Goal: Task Accomplishment & Management: Manage account settings

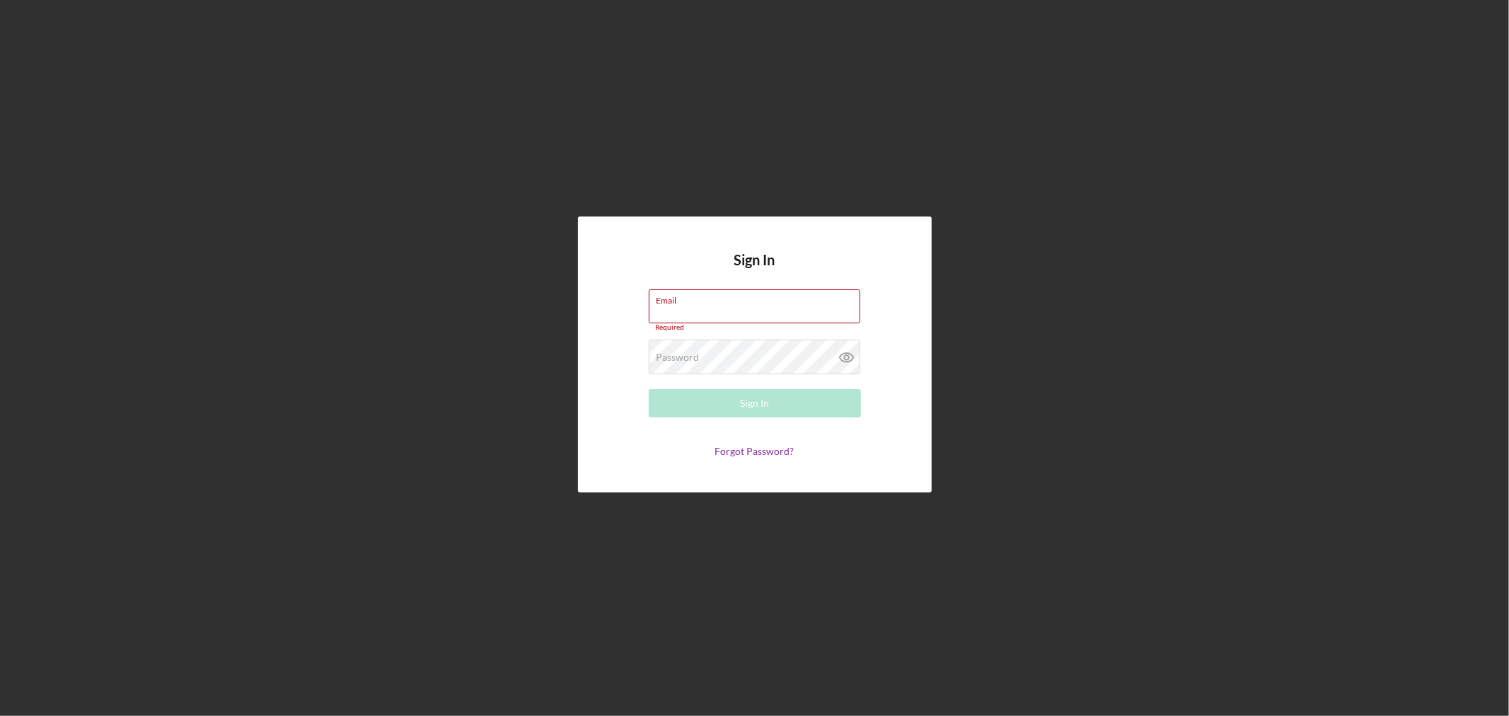
type input "lgandy@justinepetersen.org"
click at [731, 389] on button "Sign In" at bounding box center [755, 403] width 212 height 28
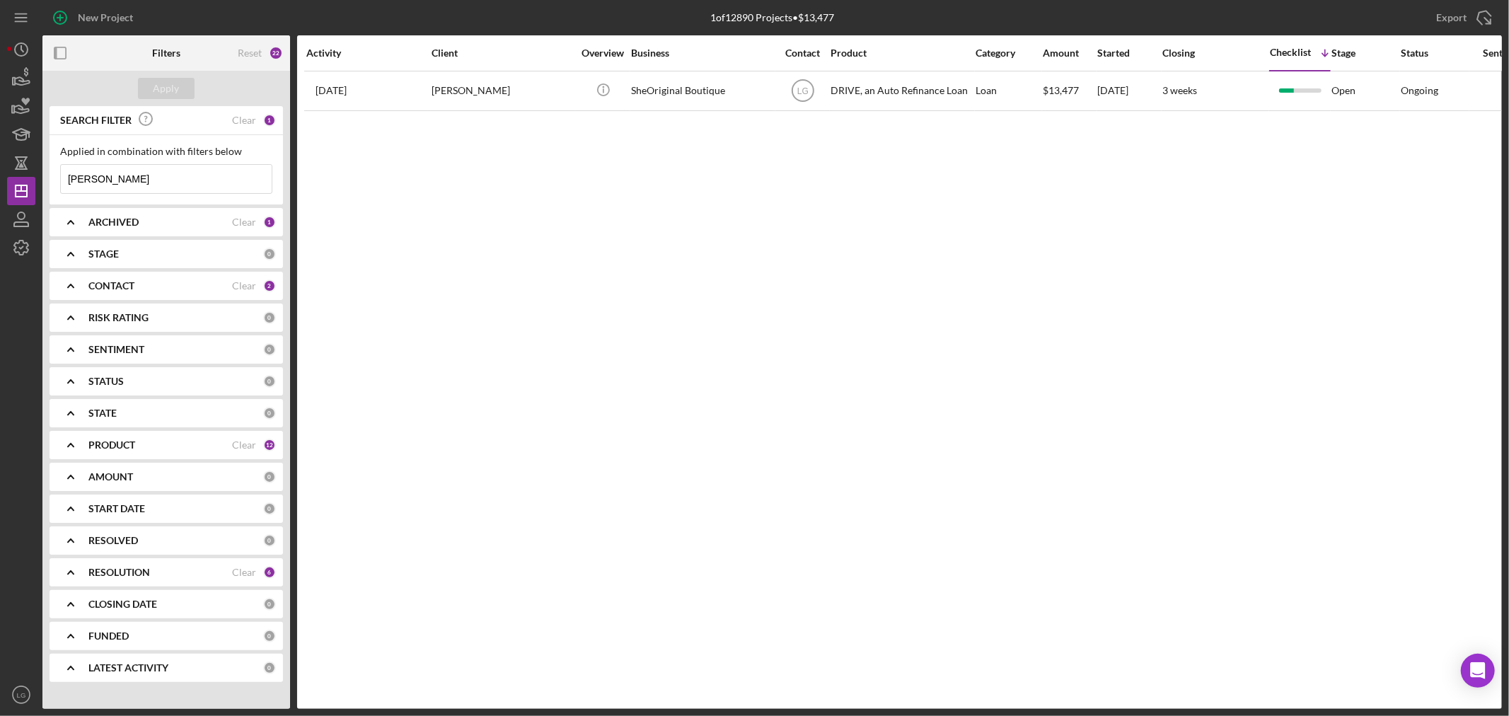
click at [156, 167] on input "HAYWOOD" at bounding box center [166, 179] width 211 height 28
click at [192, 95] on button "Apply" at bounding box center [166, 88] width 57 height 21
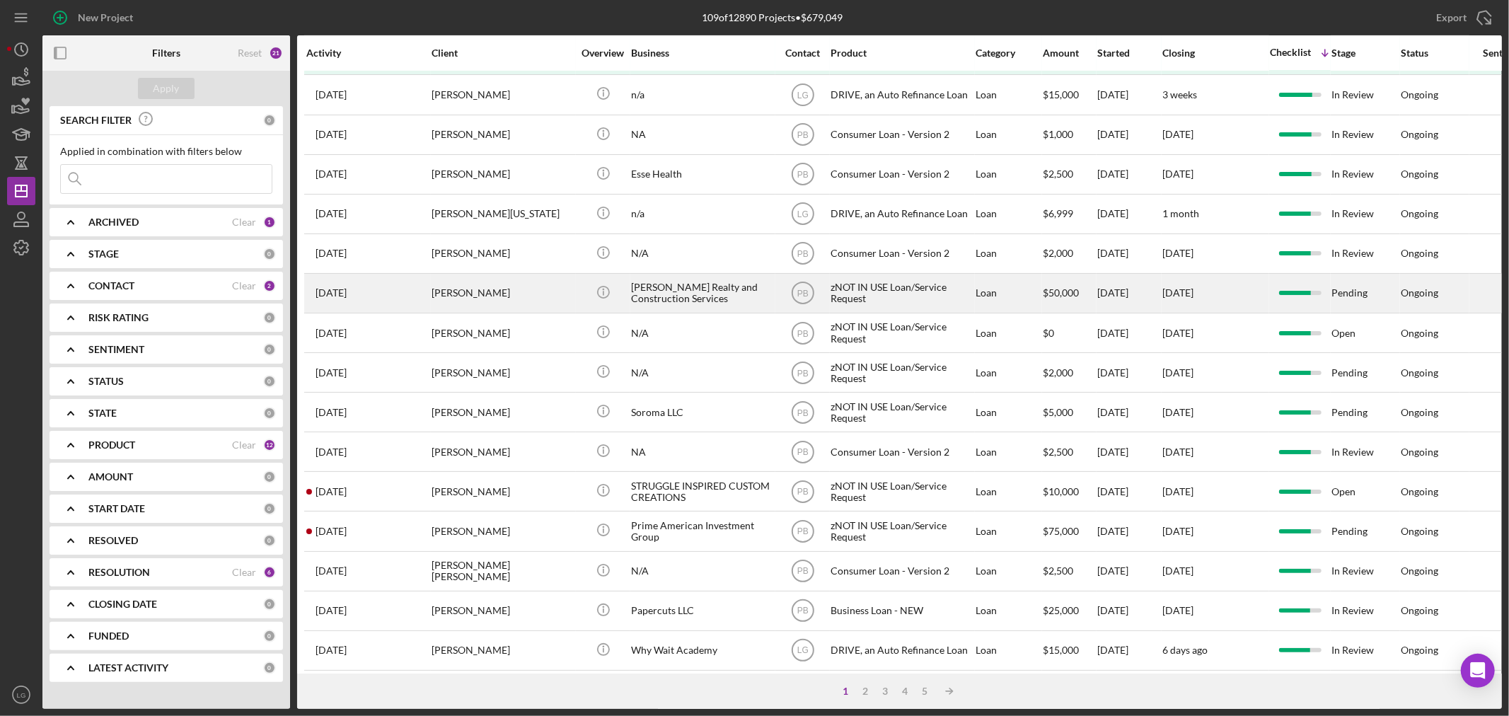
scroll to position [236, 0]
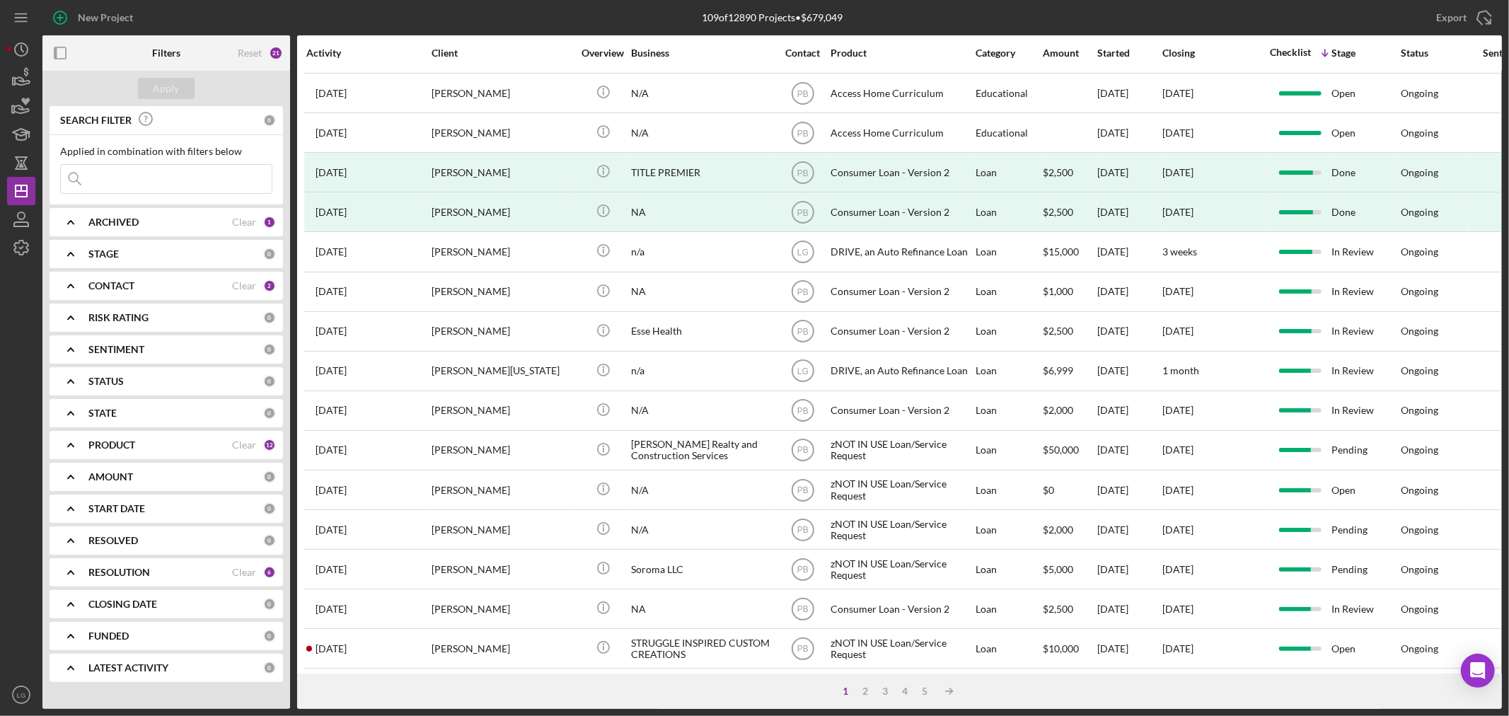
click at [137, 166] on input at bounding box center [166, 179] width 211 height 28
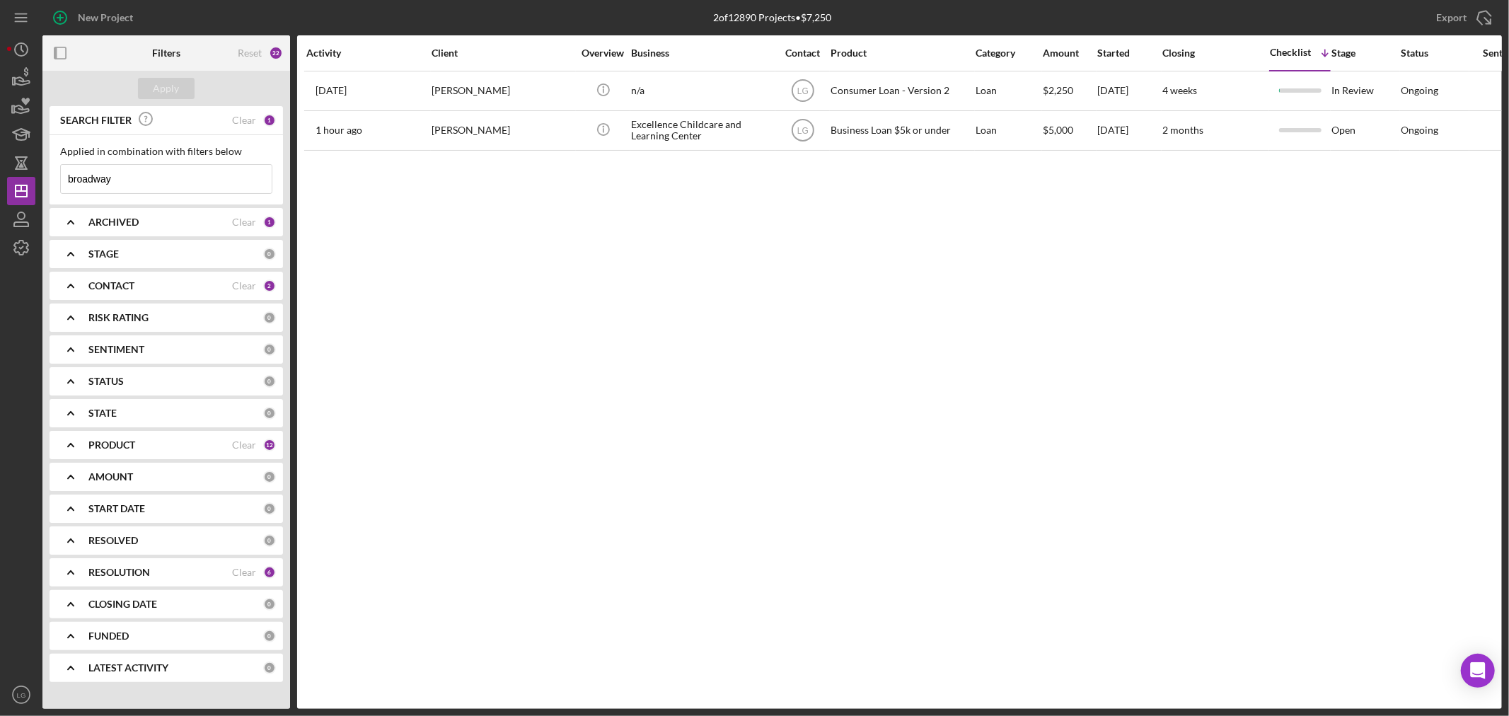
scroll to position [0, 0]
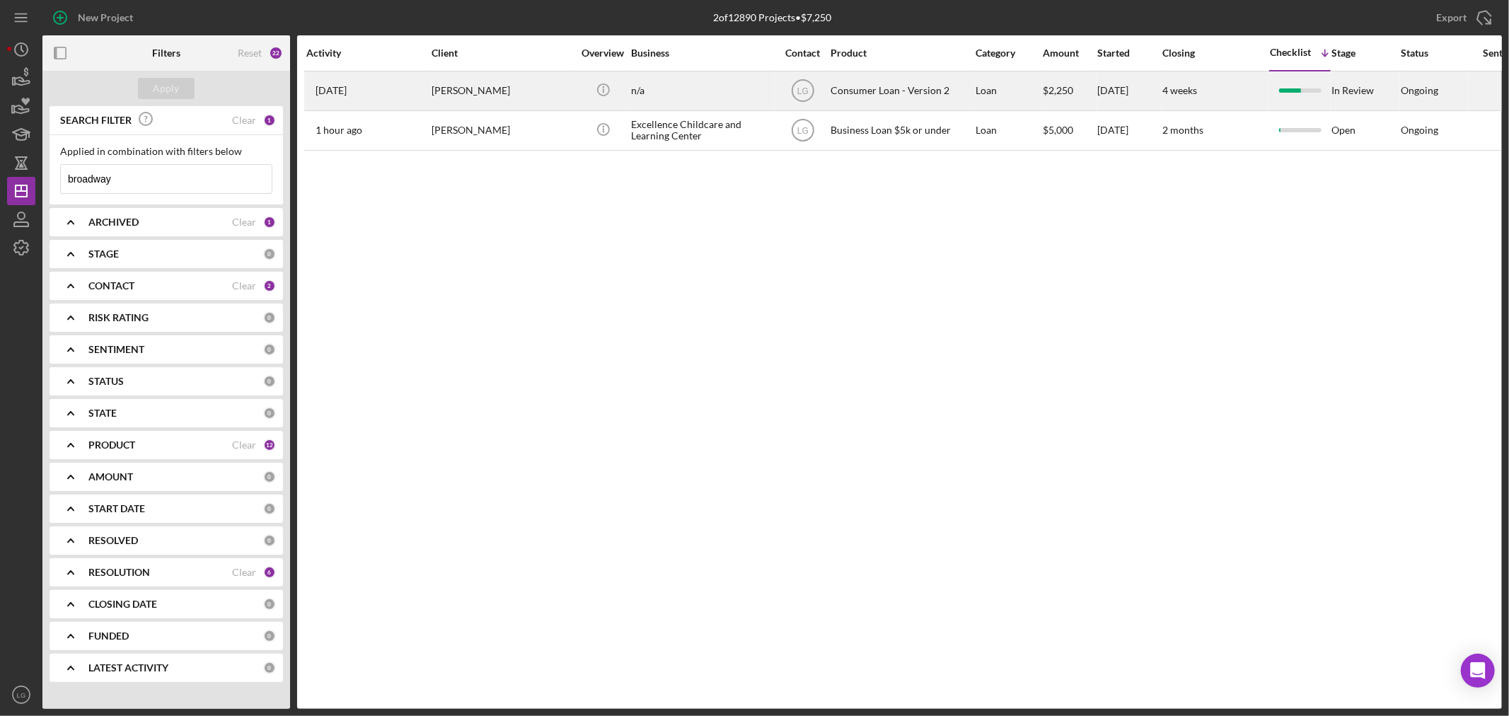
type input "broadway"
click at [460, 104] on div "[PERSON_NAME]" at bounding box center [501, 90] width 141 height 37
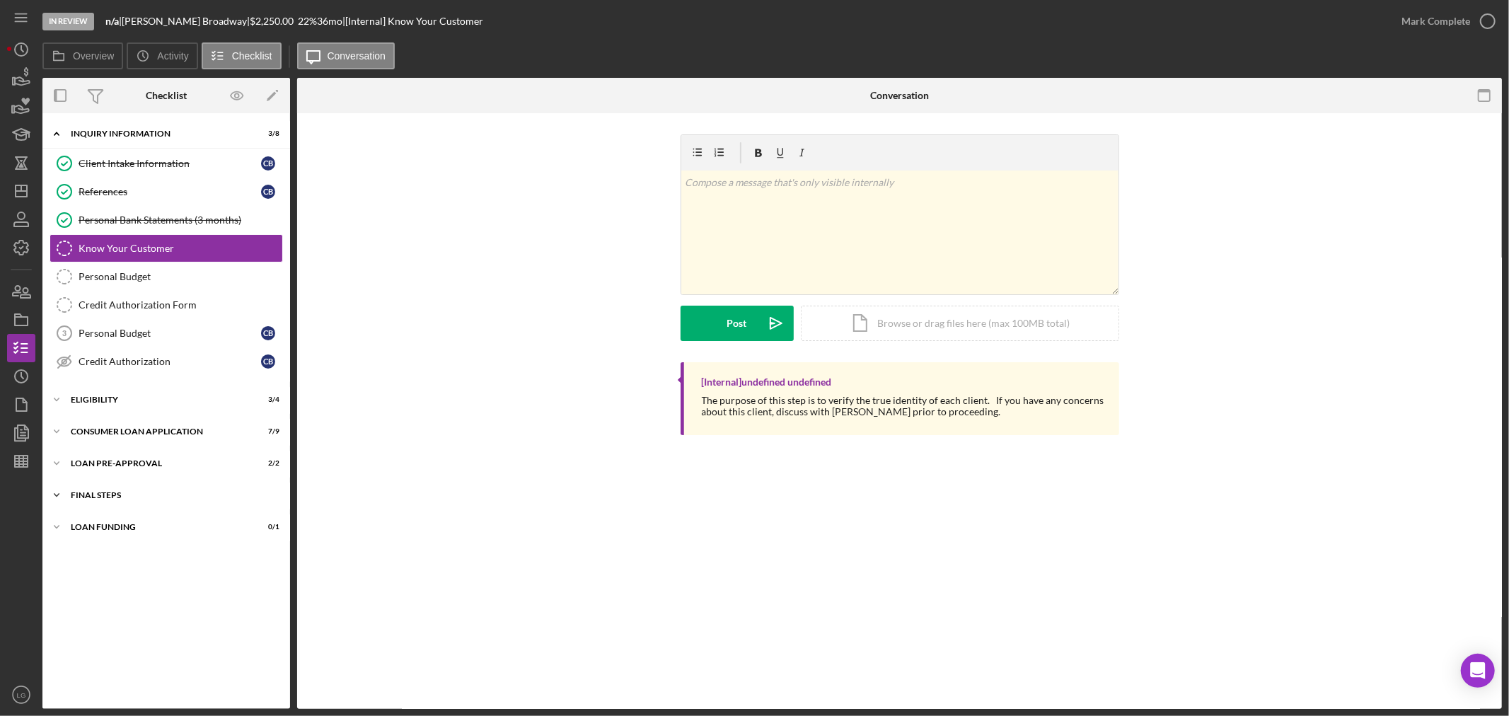
click at [177, 503] on div "Icon/Expander FINAL STEPS 3 / 10" at bounding box center [166, 495] width 248 height 28
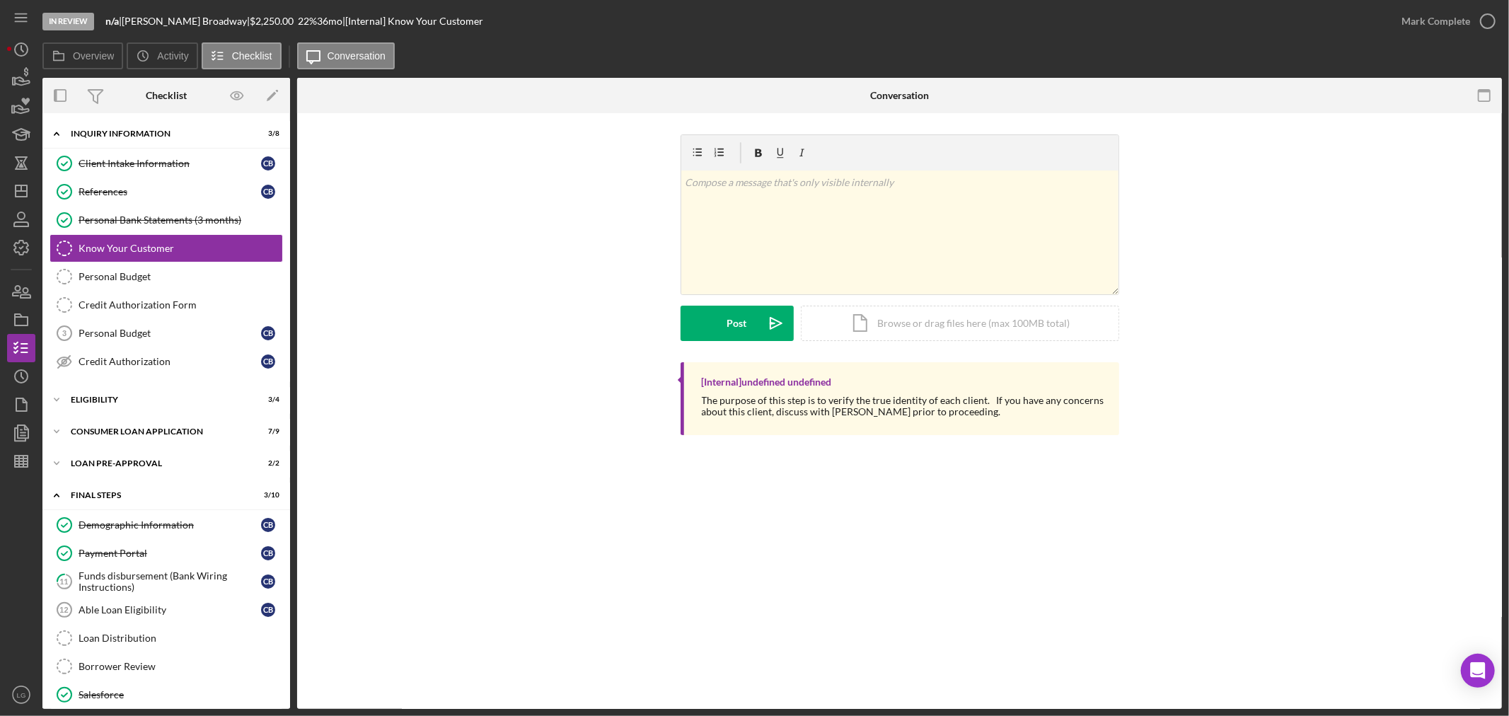
scroll to position [133, 0]
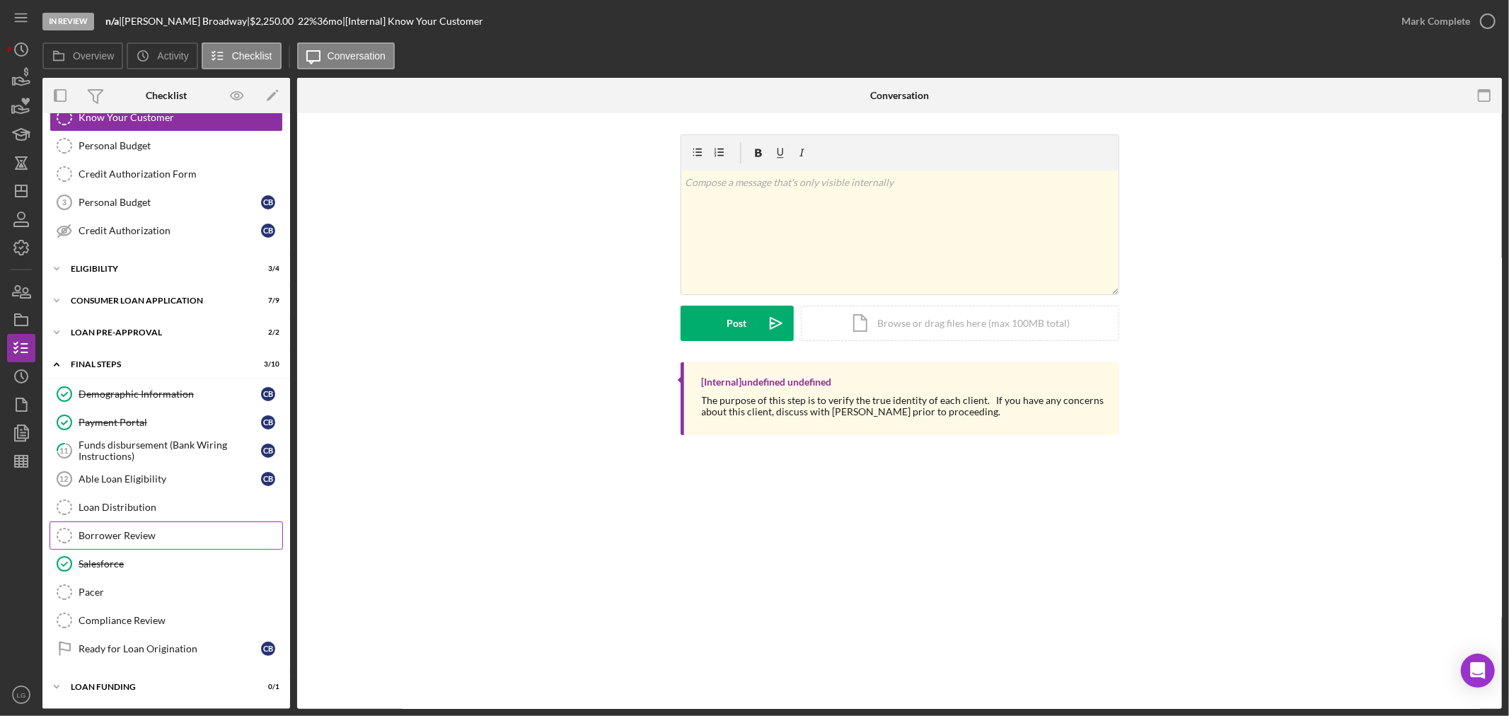
click at [141, 536] on div "Borrower Review" at bounding box center [181, 535] width 204 height 11
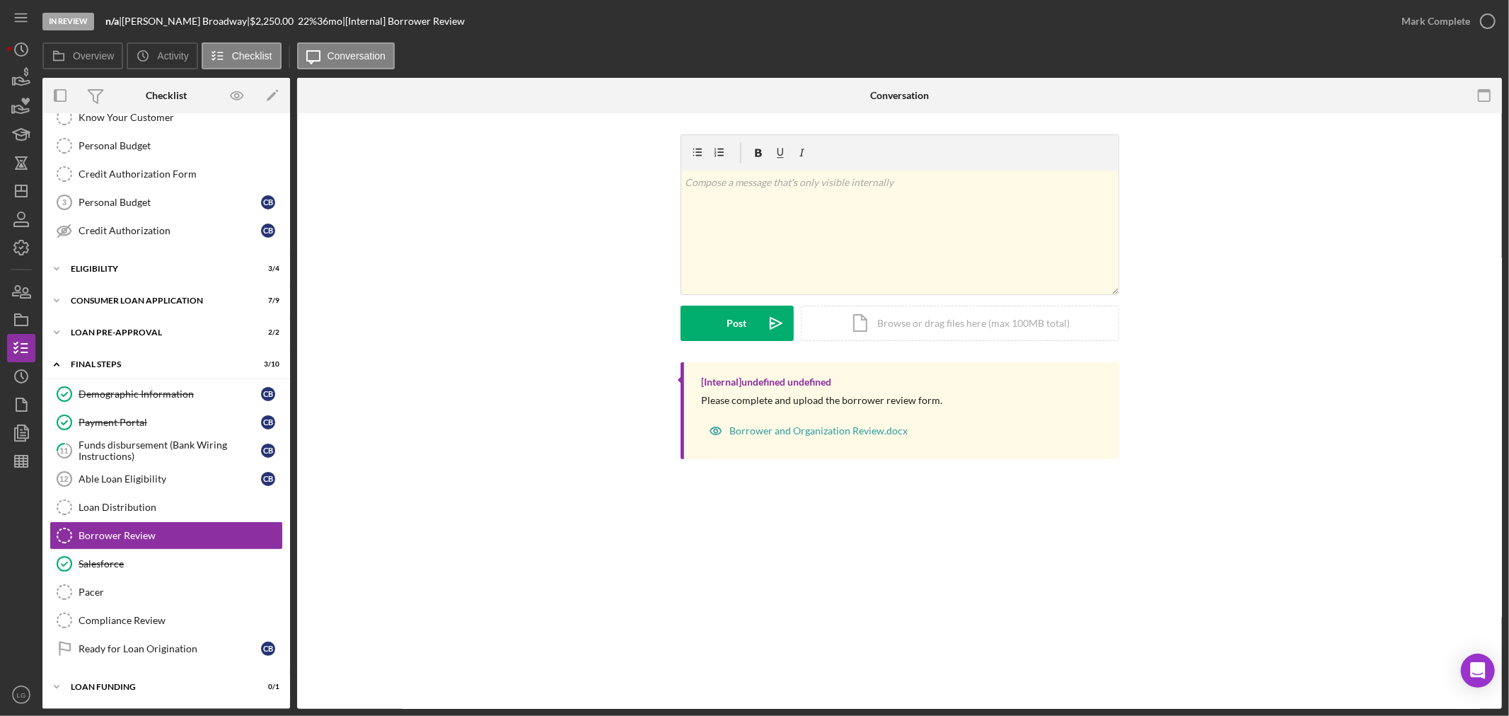
scroll to position [133, 0]
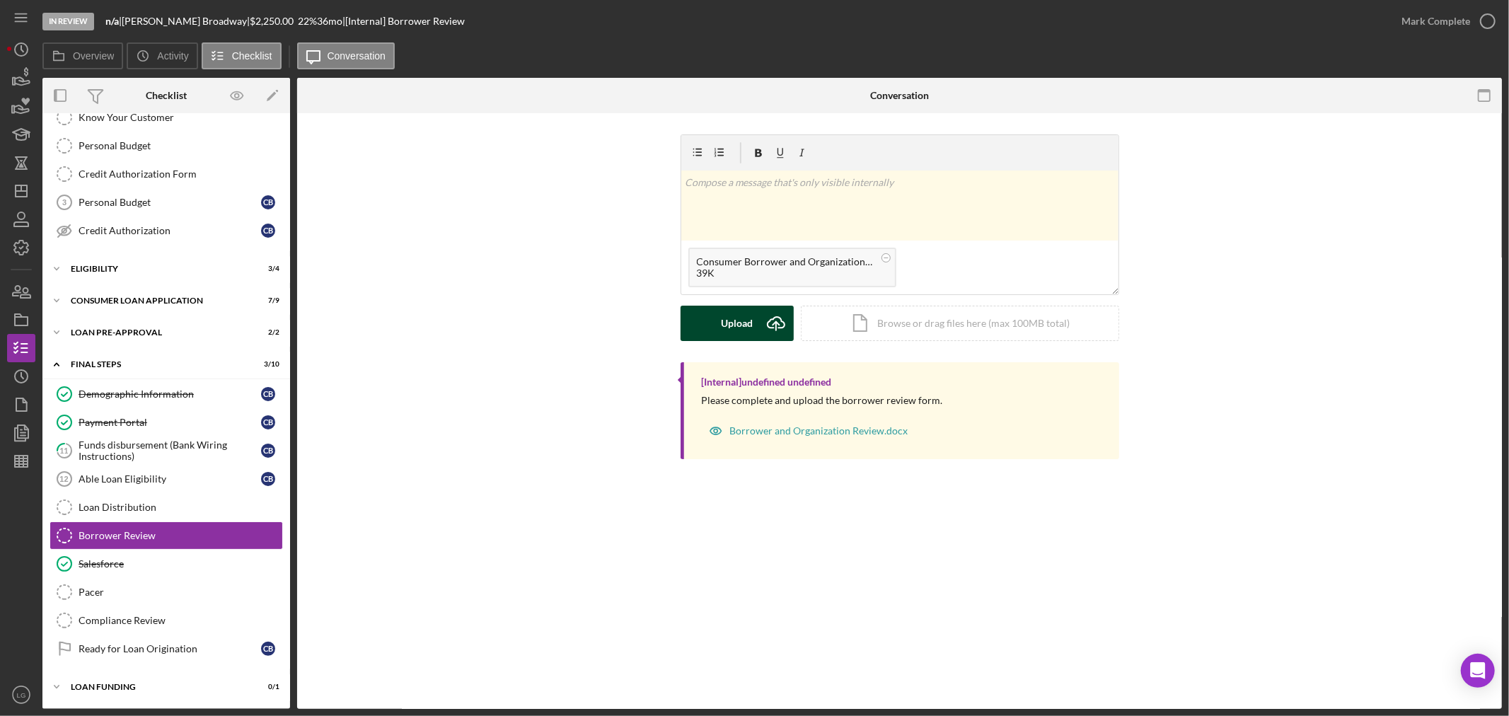
click at [722, 340] on div "Upload" at bounding box center [737, 323] width 32 height 35
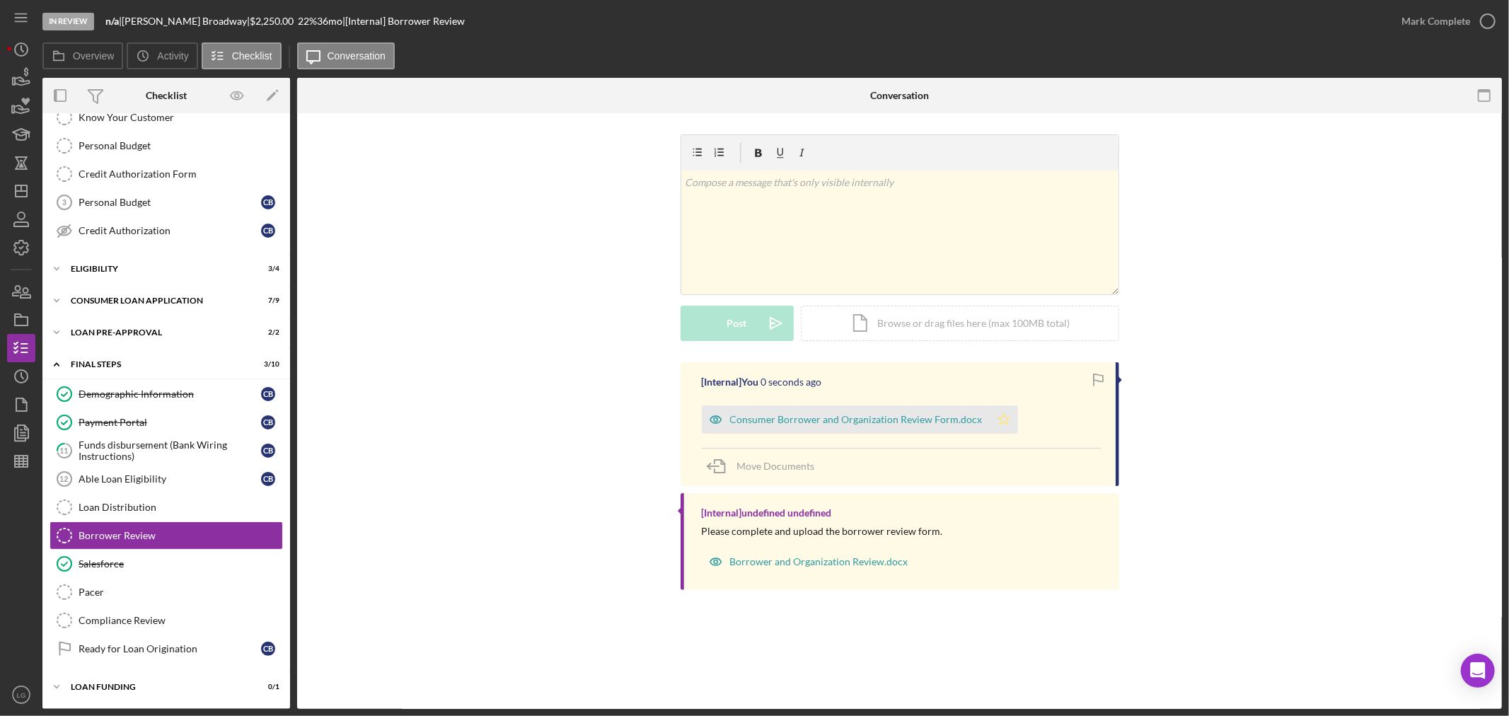
click at [994, 419] on icon "Icon/Star" at bounding box center [1003, 419] width 28 height 28
click at [941, 427] on div "Consumer Borrower and Organization Review Form.docx" at bounding box center [846, 419] width 288 height 28
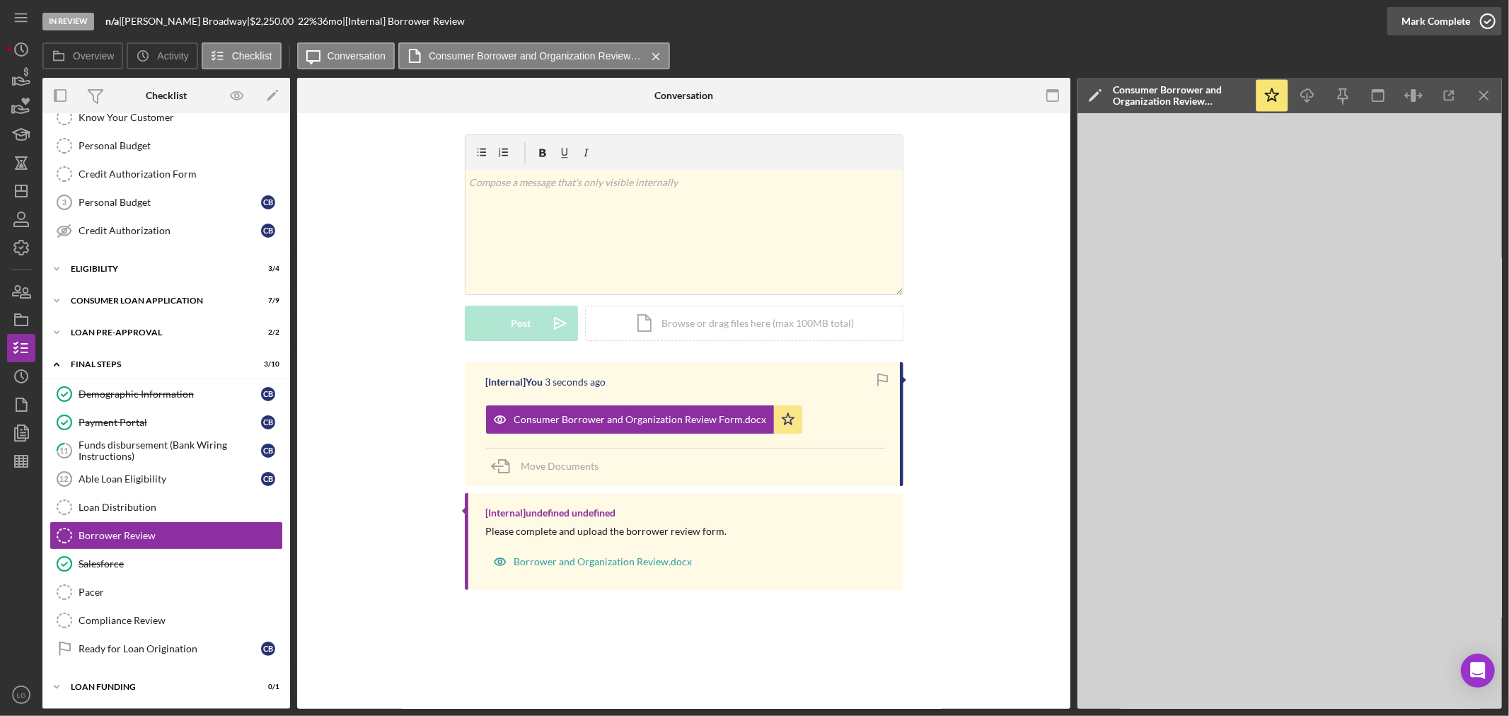
click at [1412, 27] on div "Mark Complete" at bounding box center [1435, 21] width 69 height 28
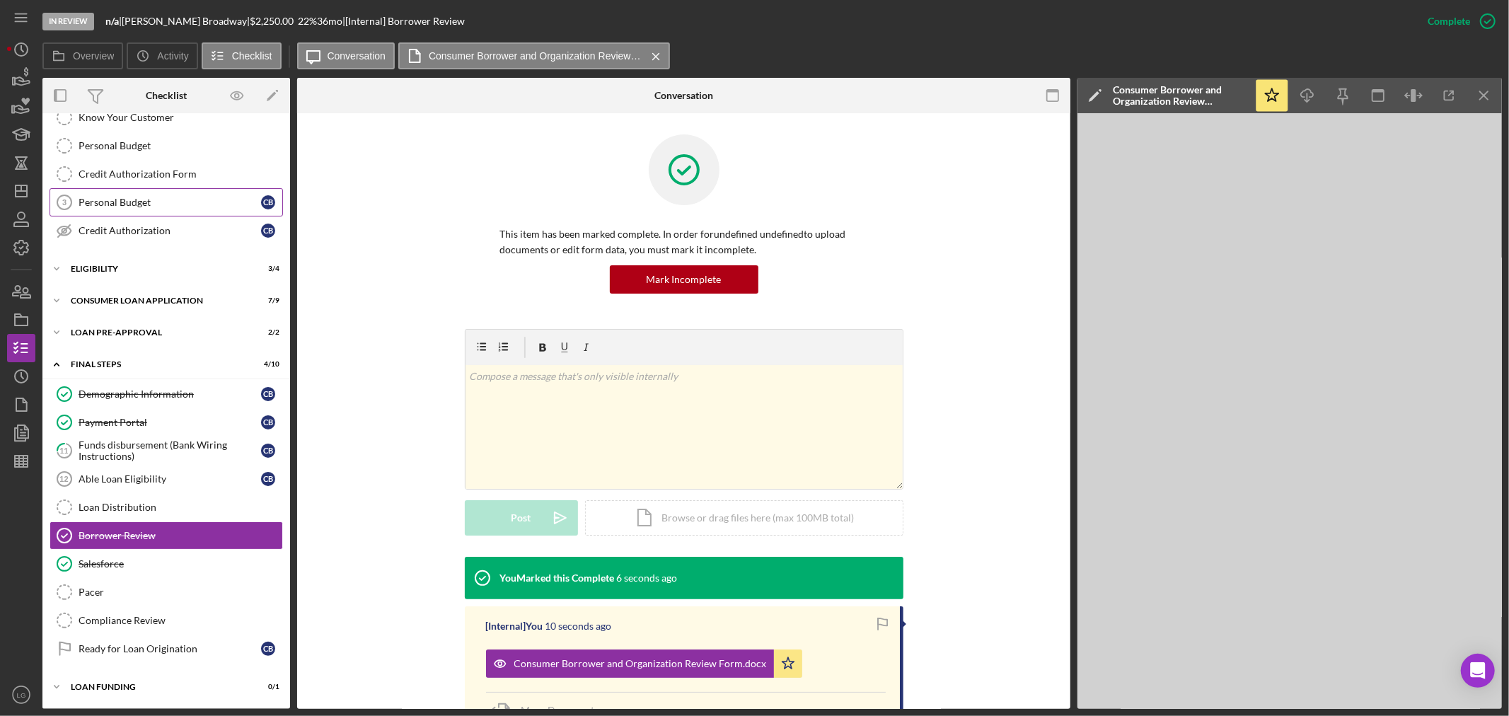
click at [123, 197] on div "Personal Budget" at bounding box center [170, 202] width 182 height 11
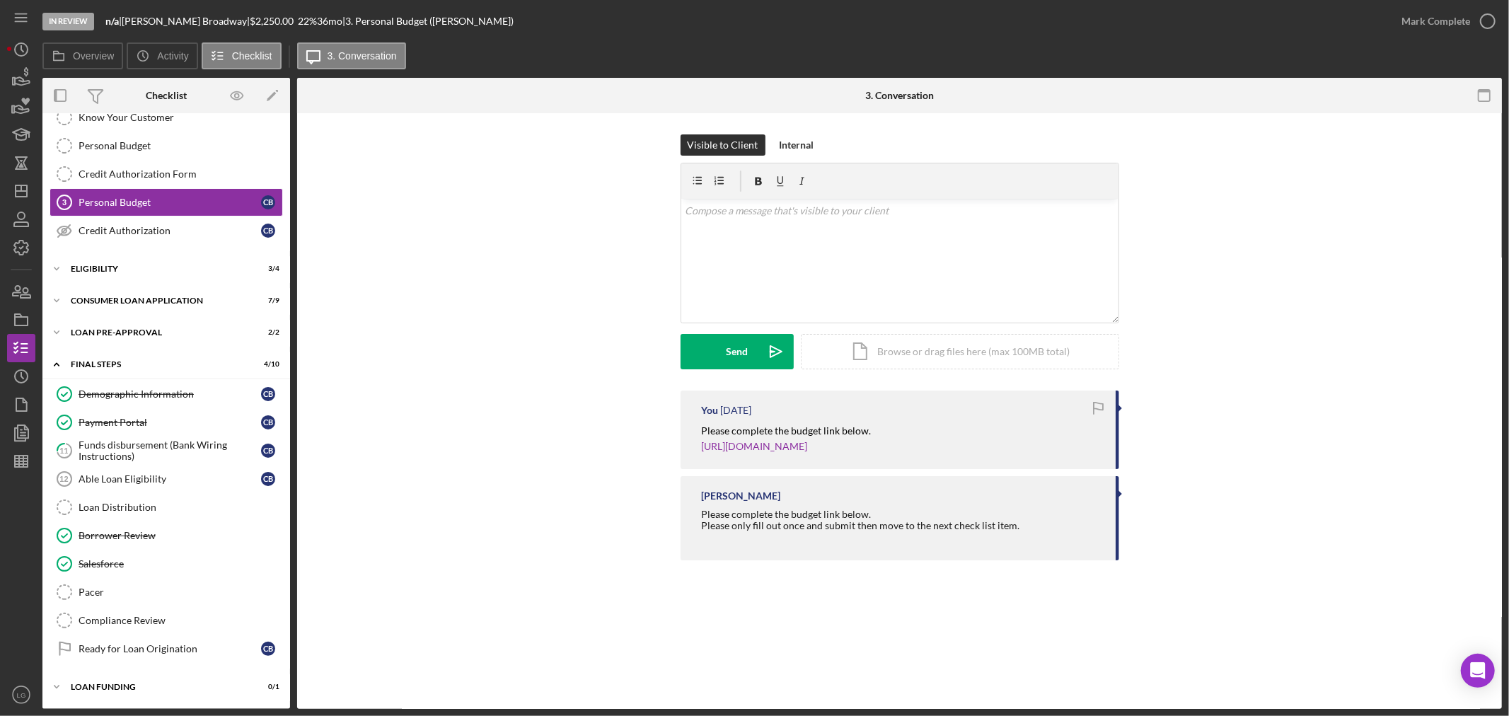
scroll to position [133, 0]
drag, startPoint x: 997, startPoint y: 453, endPoint x: 671, endPoint y: 429, distance: 327.6
click at [671, 429] on div "You 2 days ago Please complete the budget link below. https://justinepetersen.t…" at bounding box center [899, 478] width 1162 height 177
click at [757, 284] on div "v Color teal Color pink Remove color Add row above Add row below Add column bef…" at bounding box center [899, 261] width 437 height 124
click at [725, 362] on button "Send Icon/icon-invite-send" at bounding box center [736, 351] width 113 height 35
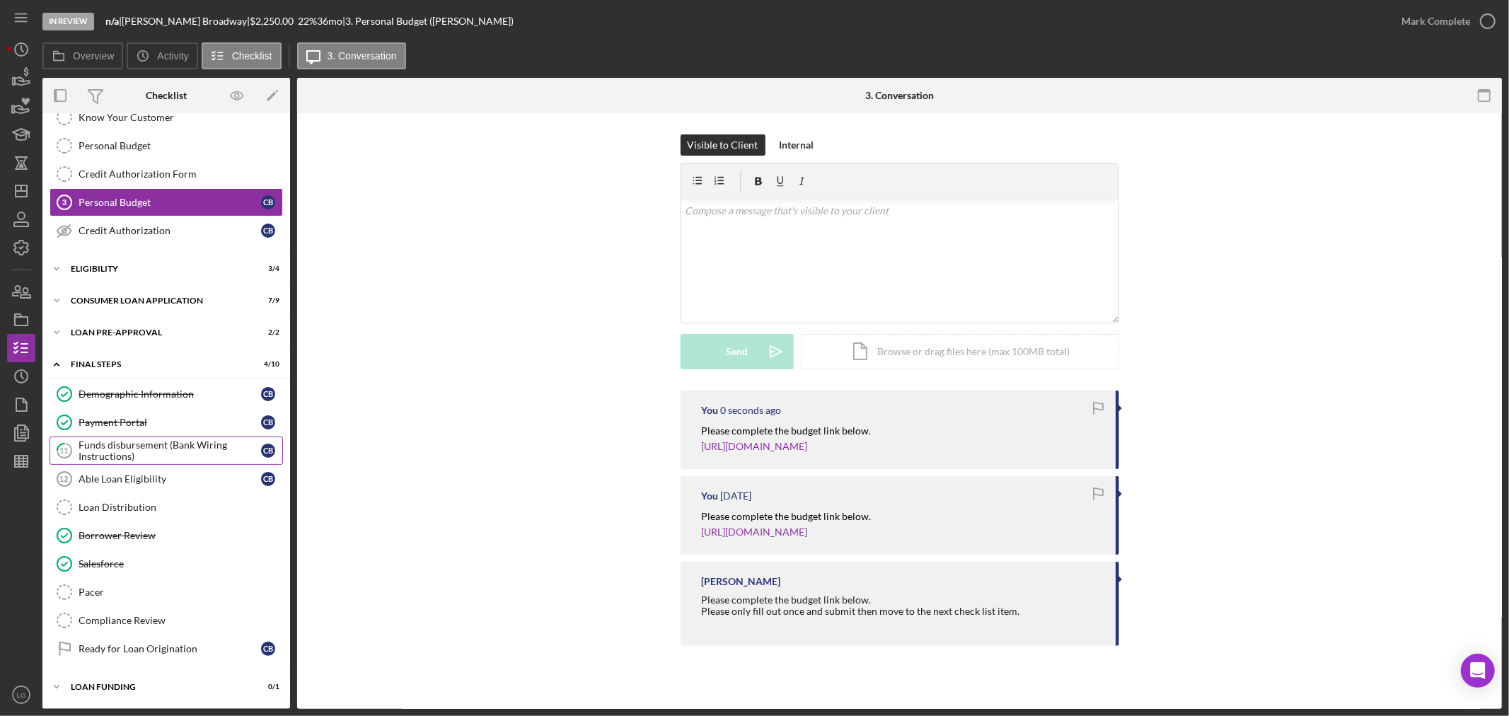
click at [205, 446] on div "Funds disbursement (Bank Wiring Instructions)" at bounding box center [170, 450] width 182 height 23
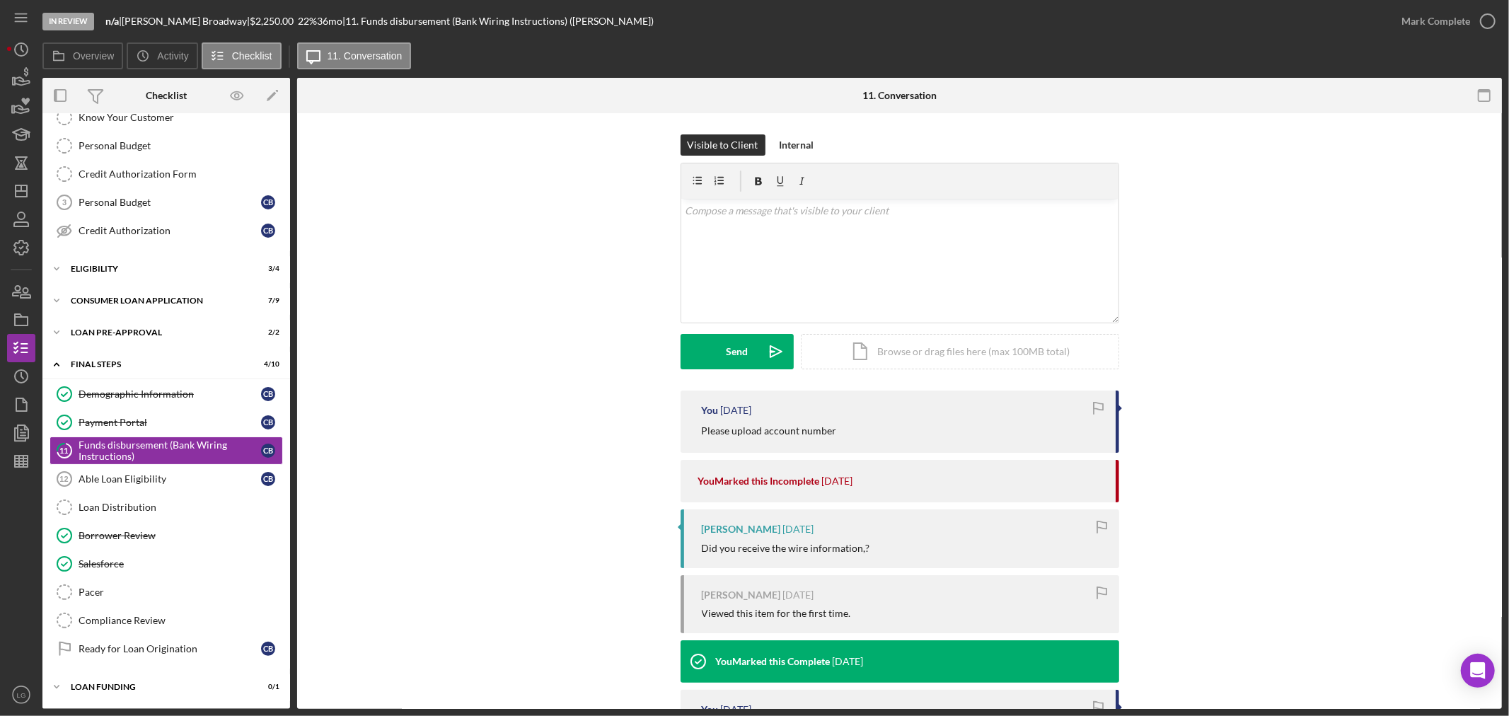
scroll to position [133, 0]
click at [173, 501] on div "Loan Distribution" at bounding box center [181, 506] width 204 height 11
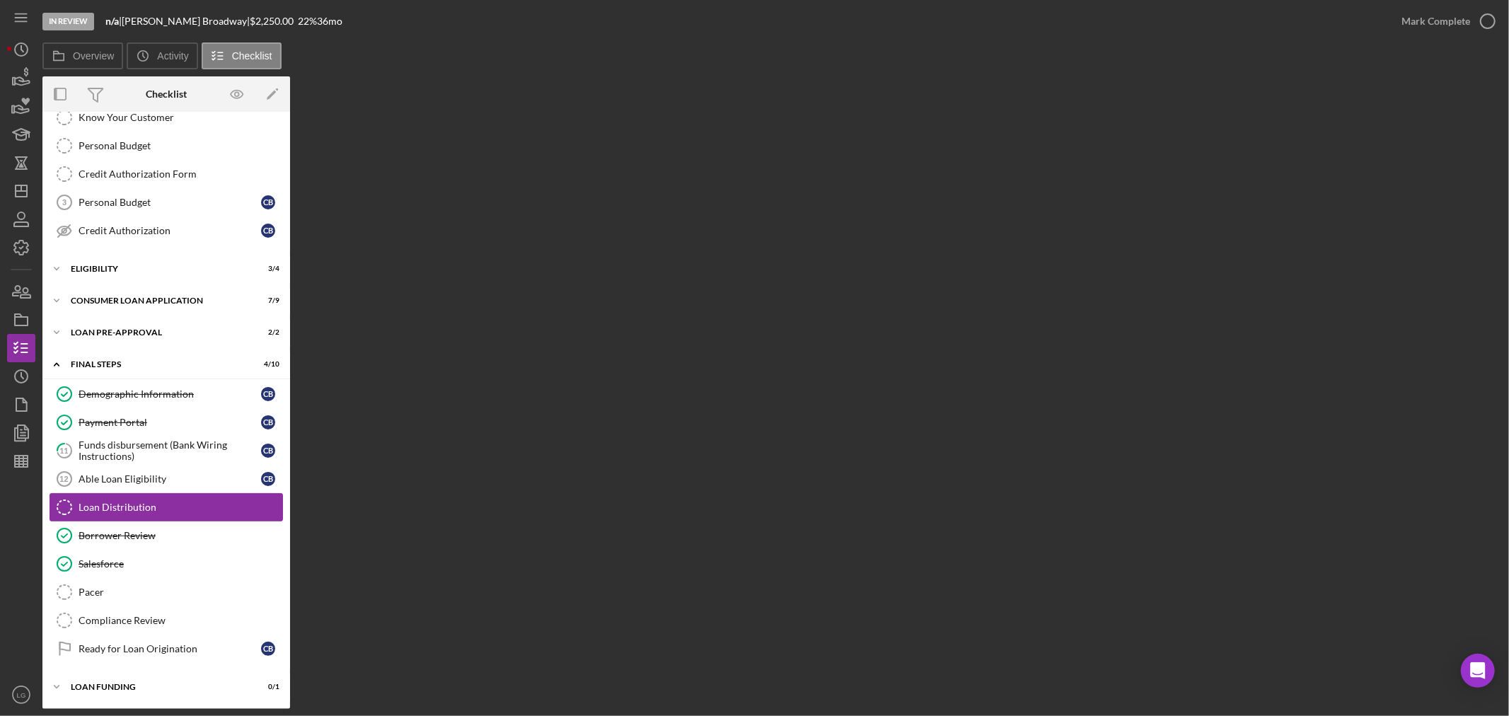
scroll to position [133, 0]
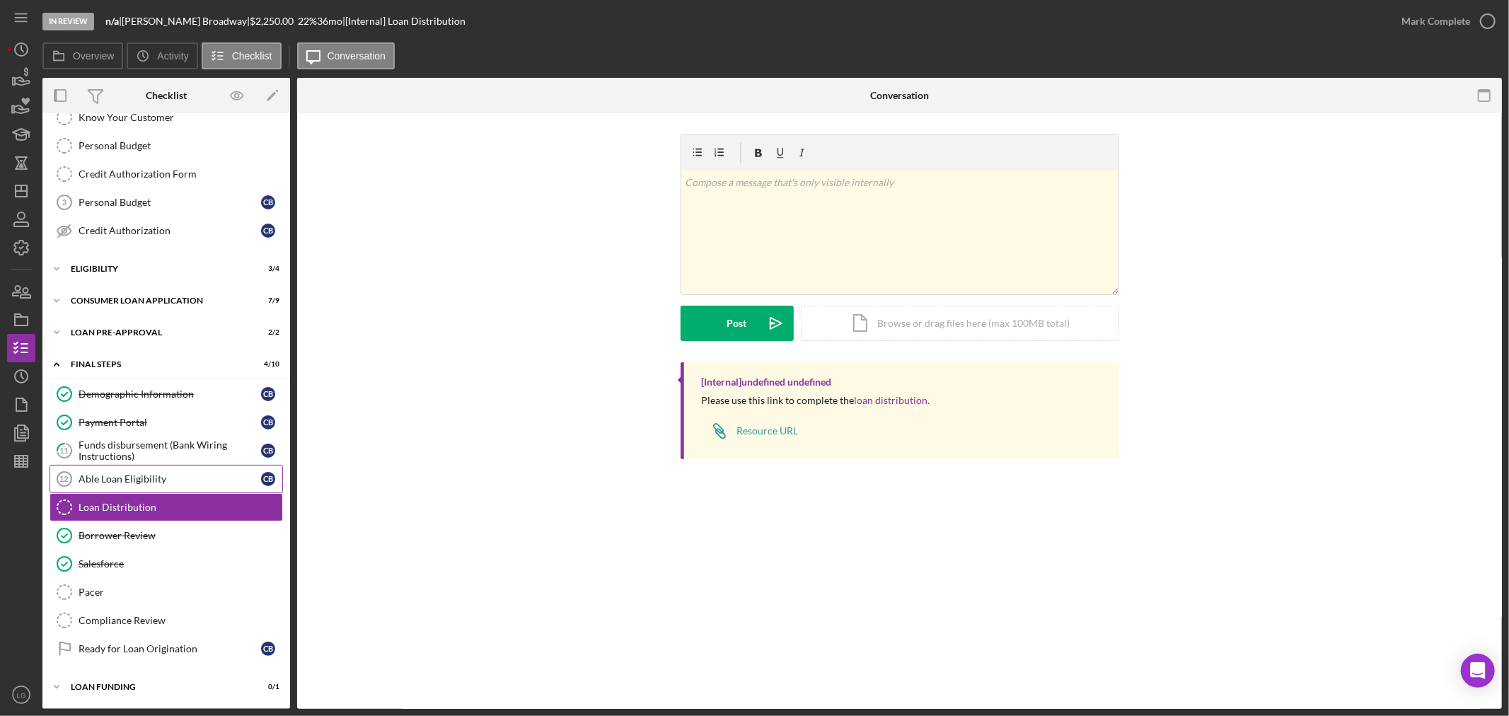
click at [126, 482] on div "Able Loan Eligibility" at bounding box center [170, 478] width 182 height 11
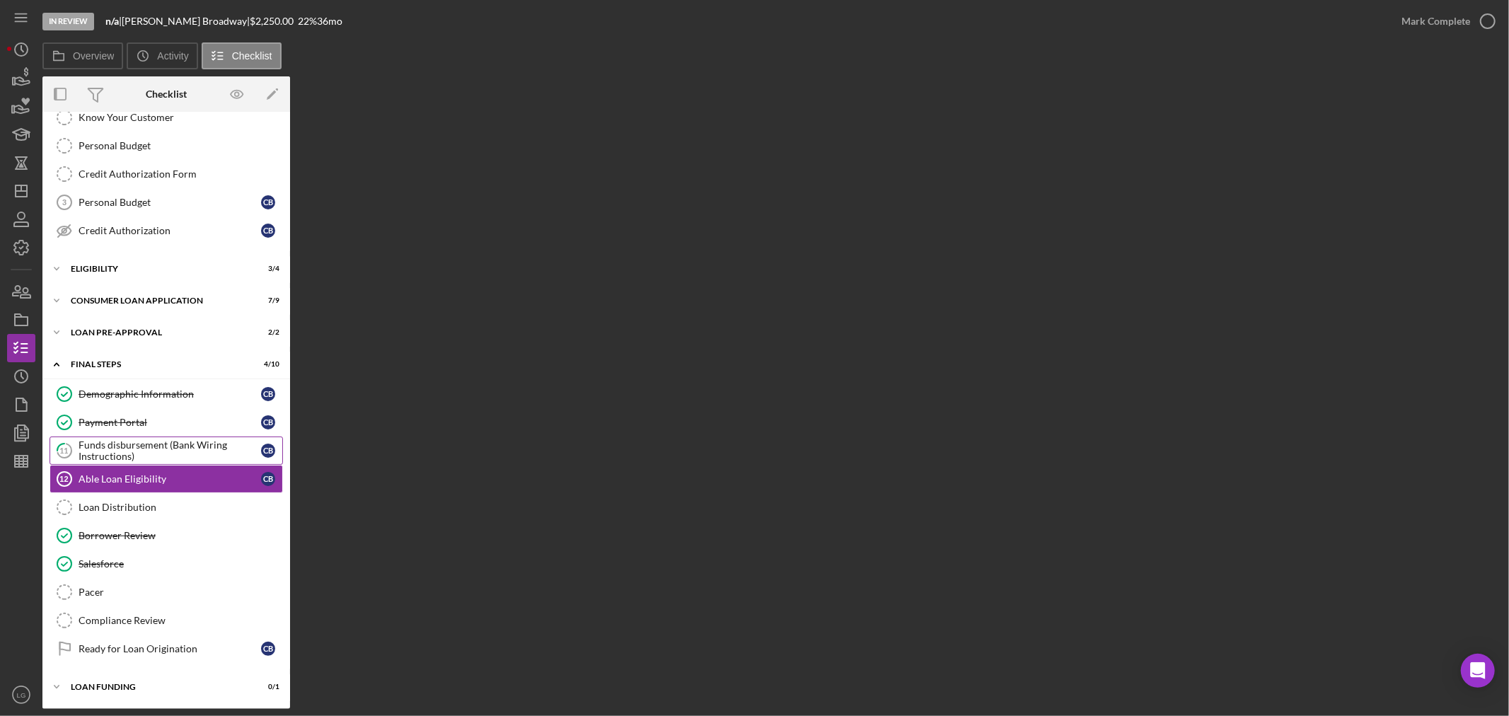
scroll to position [133, 0]
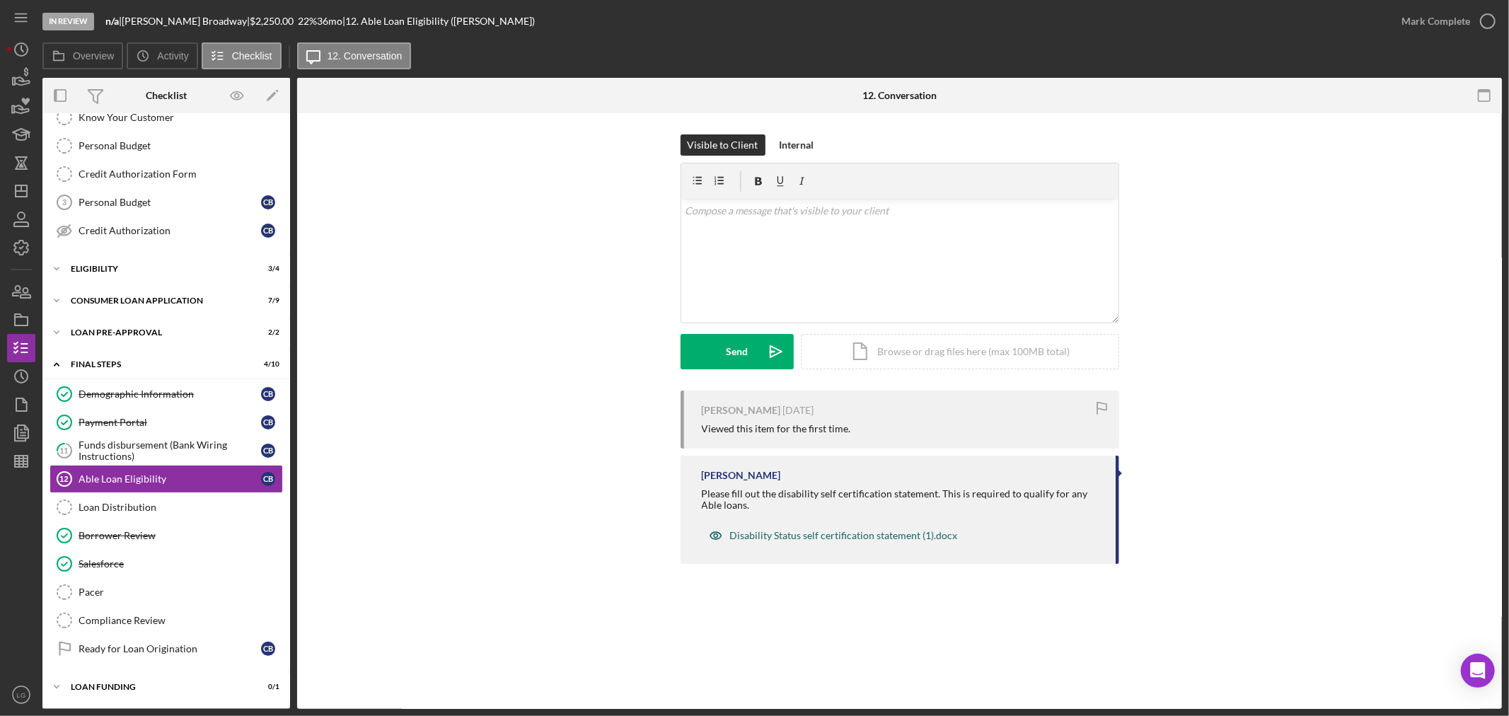
click at [811, 542] on div "Disability Status self certification statement (1).docx" at bounding box center [833, 535] width 263 height 28
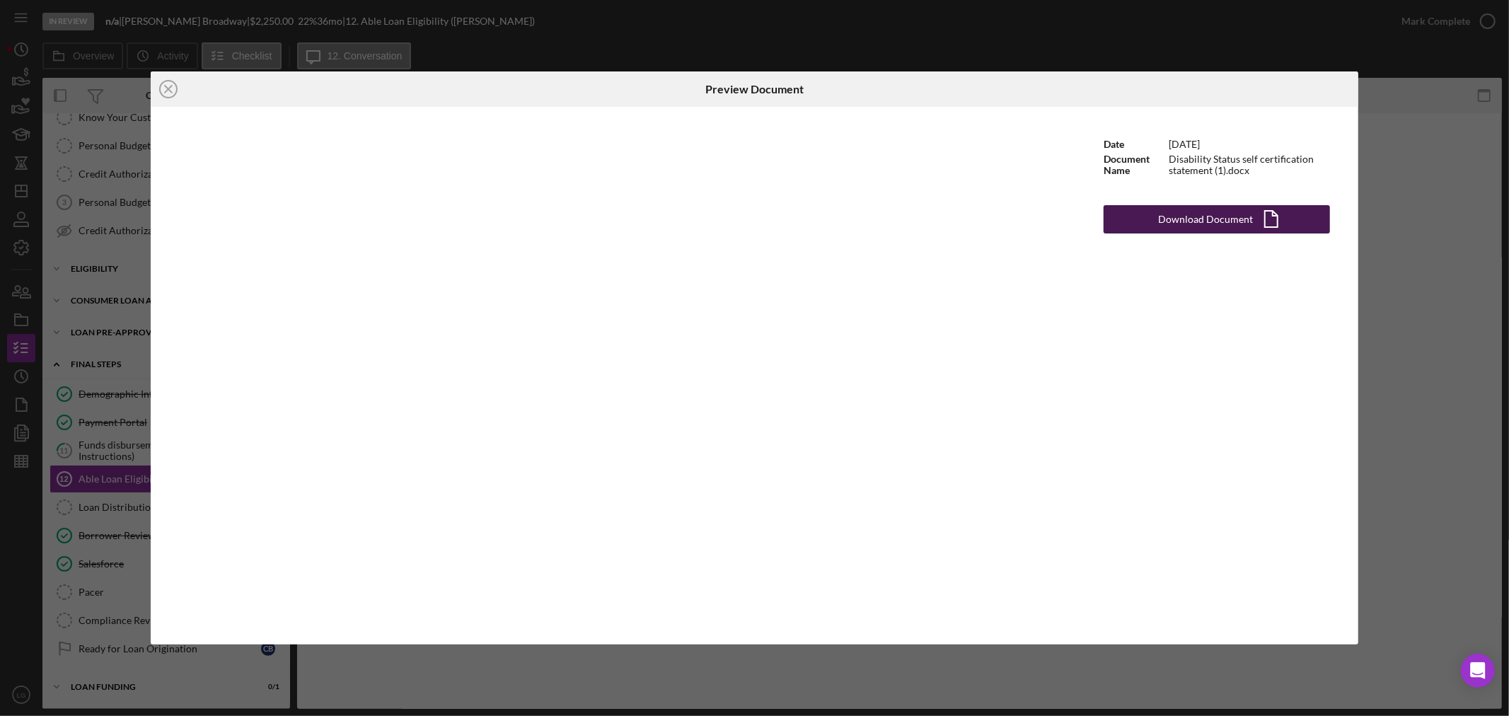
click at [1144, 209] on button "Download Document Icon/Document" at bounding box center [1216, 219] width 226 height 28
click at [1140, 24] on div "Icon/Close Preview Document Date 2/20/2024 Document Name Disability Status self…" at bounding box center [754, 358] width 1509 height 716
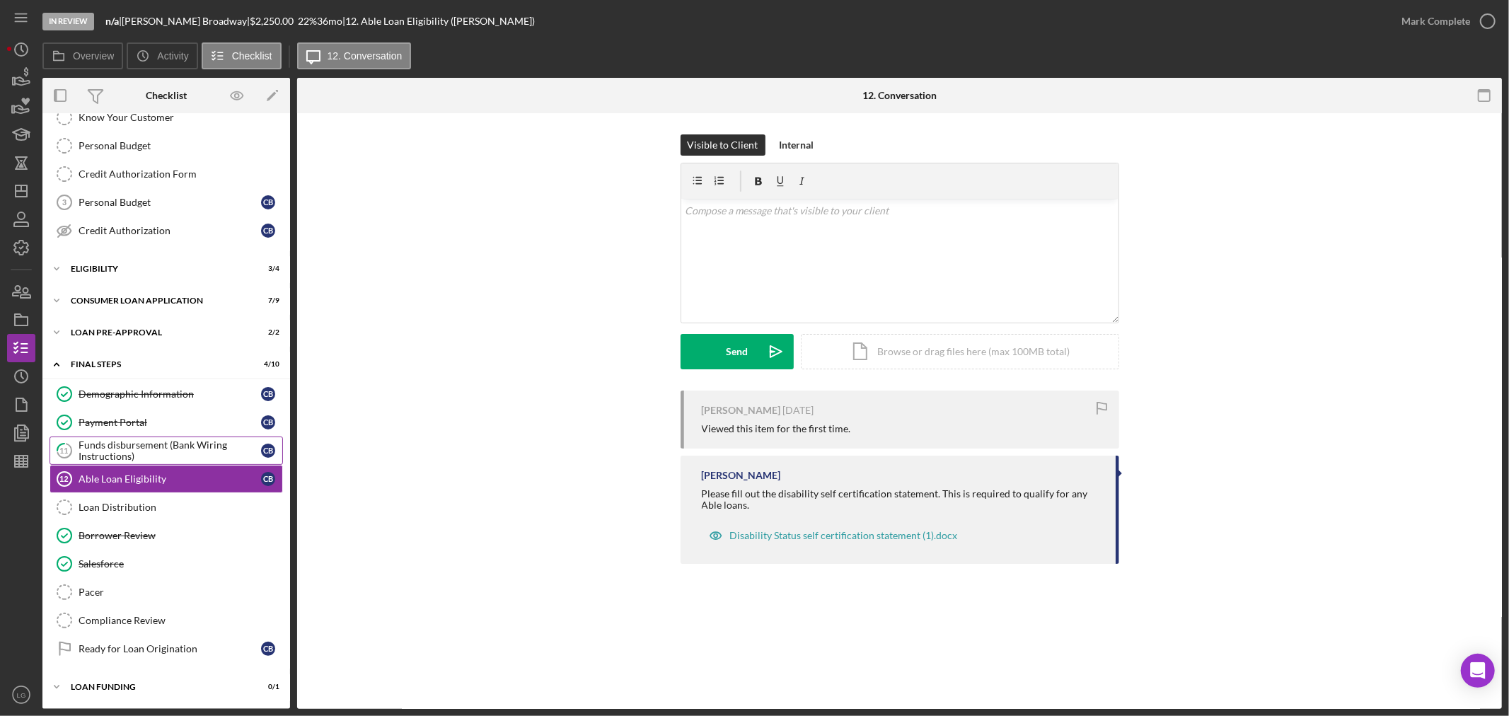
click at [110, 458] on div "Funds disbursement (Bank Wiring Instructions)" at bounding box center [170, 450] width 182 height 23
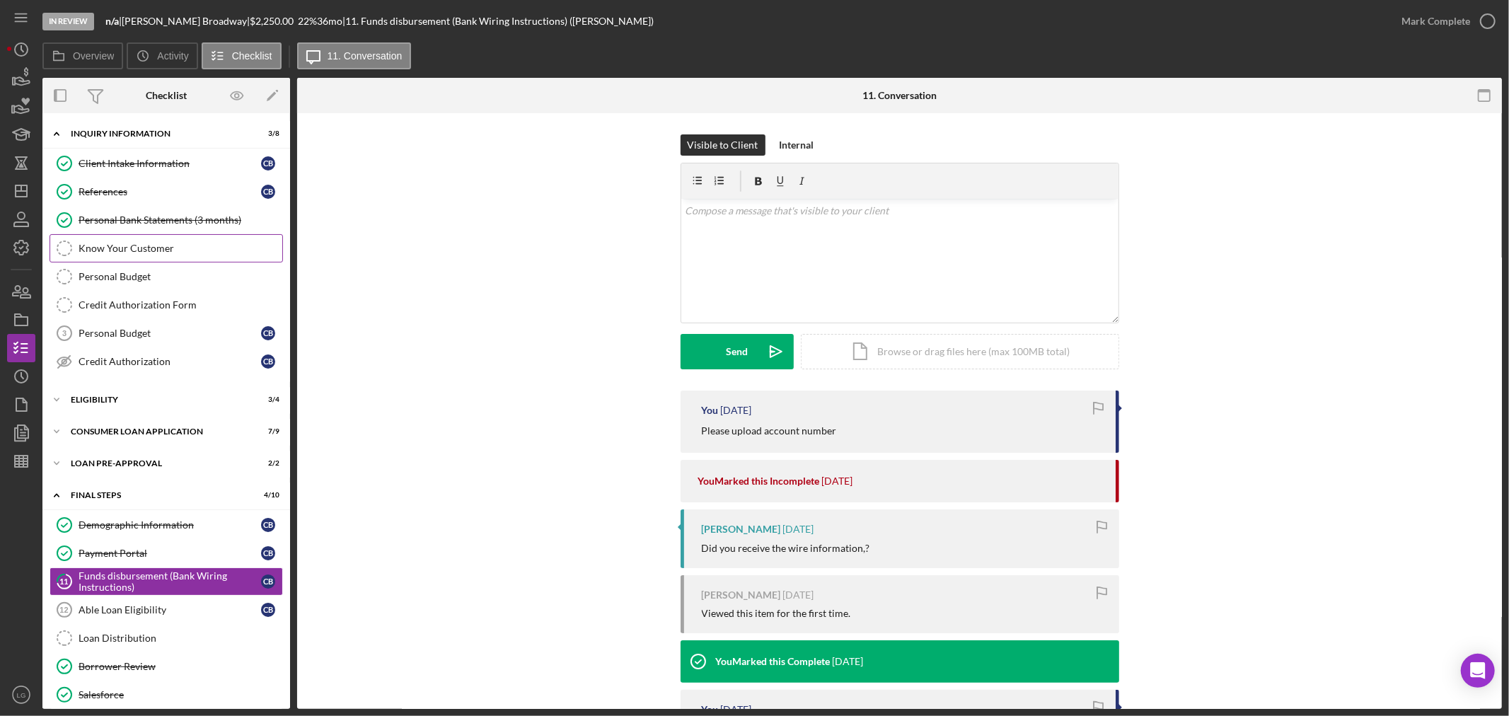
click at [124, 248] on div "Know Your Customer" at bounding box center [181, 248] width 204 height 11
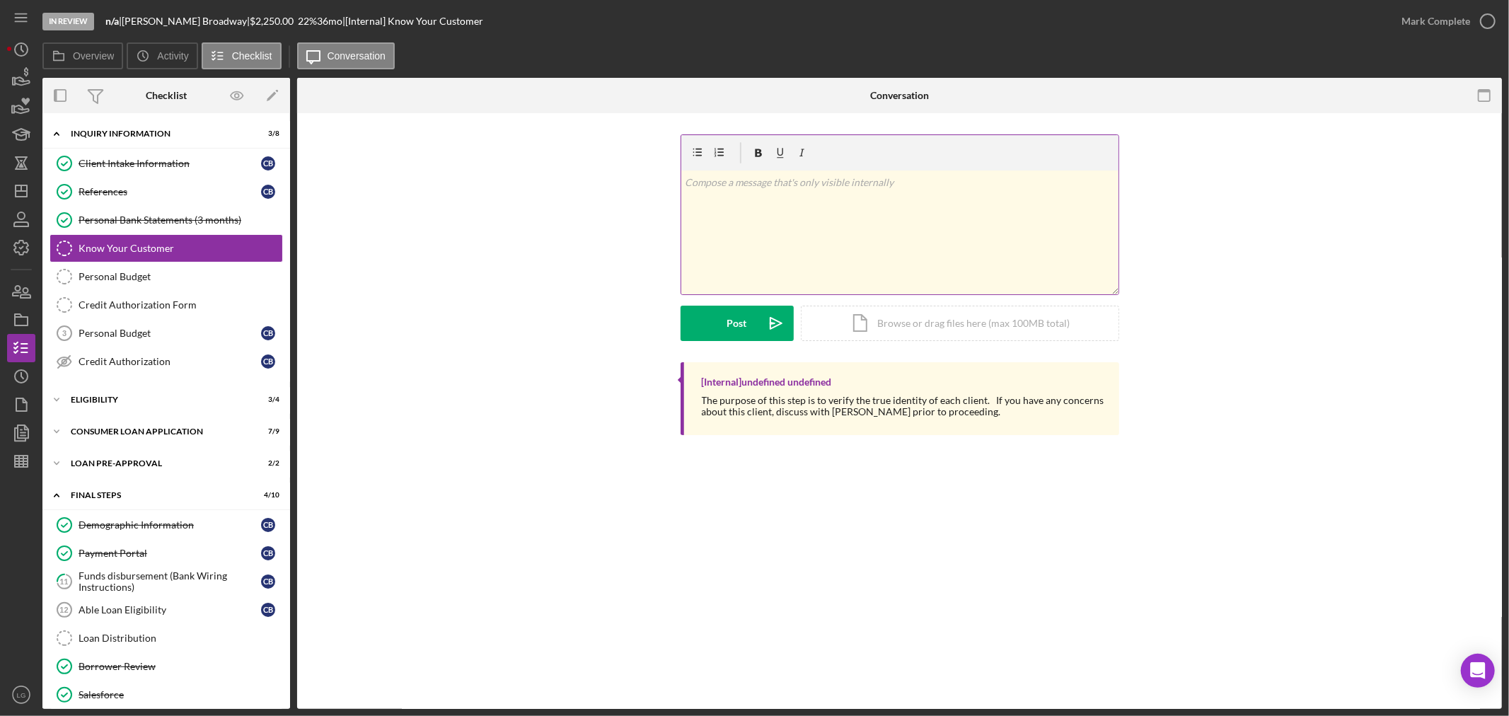
click at [966, 230] on div "v Color teal Color pink Remove color Add row above Add row below Add column bef…" at bounding box center [899, 232] width 437 height 124
click at [741, 330] on div "Post" at bounding box center [737, 323] width 20 height 35
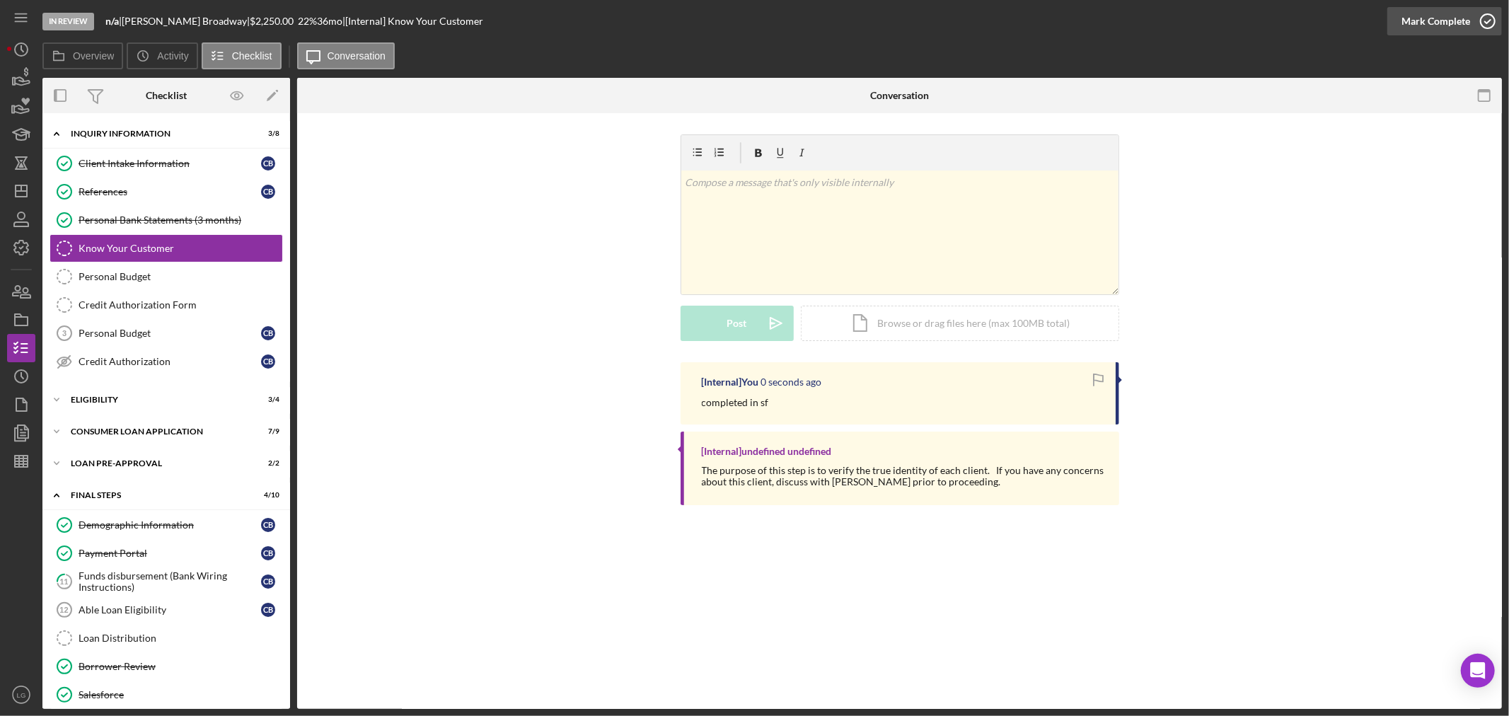
click at [1415, 22] on div "Mark Complete" at bounding box center [1435, 21] width 69 height 28
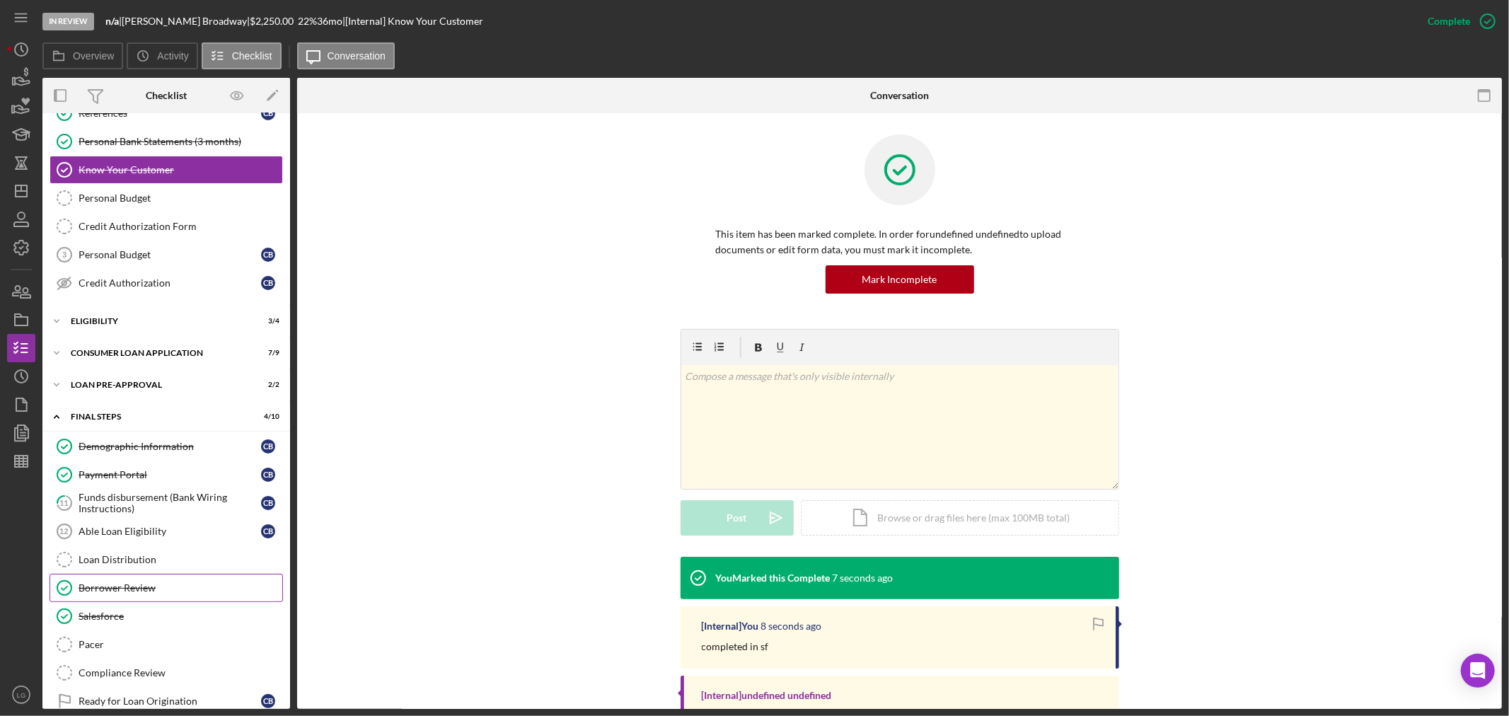
scroll to position [133, 0]
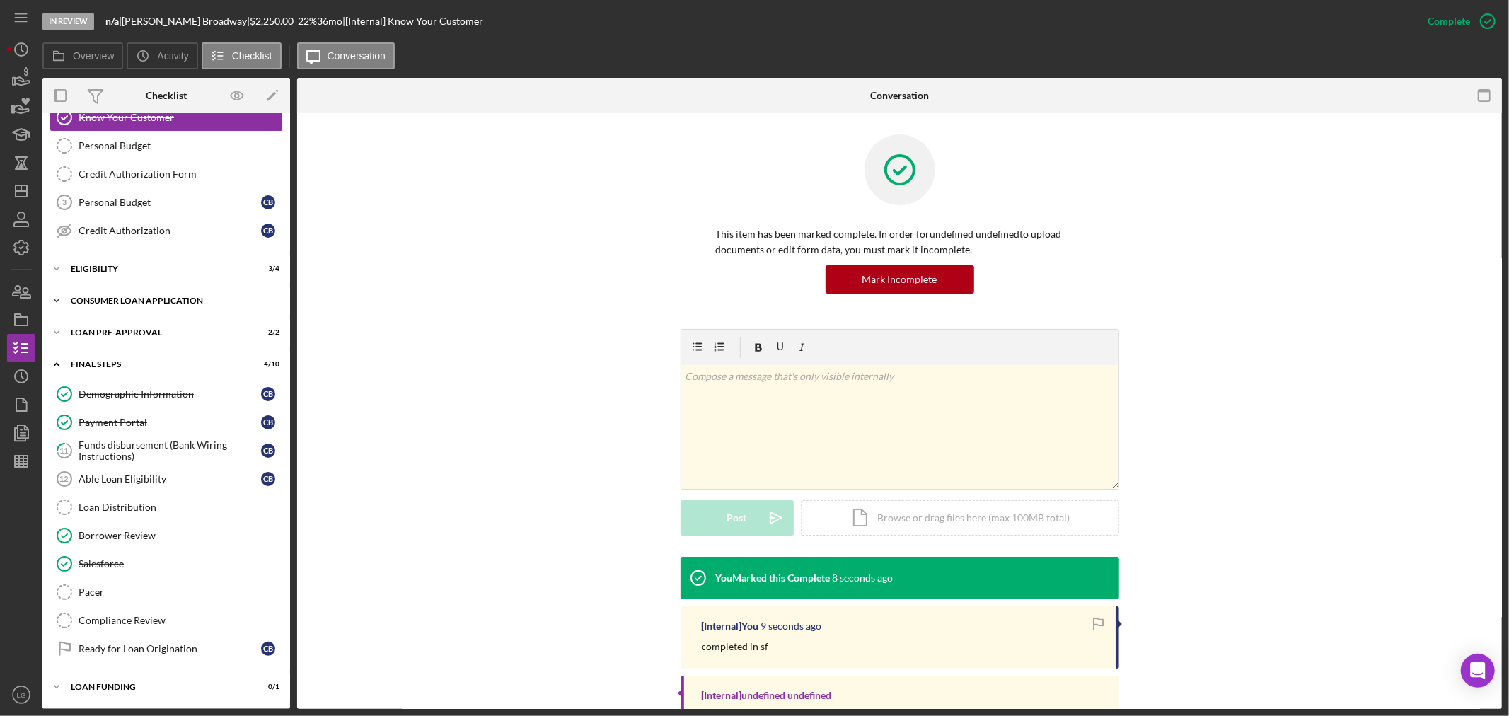
click at [142, 294] on div "Icon/Expander Consumer Loan Application 7 / 9" at bounding box center [166, 300] width 248 height 28
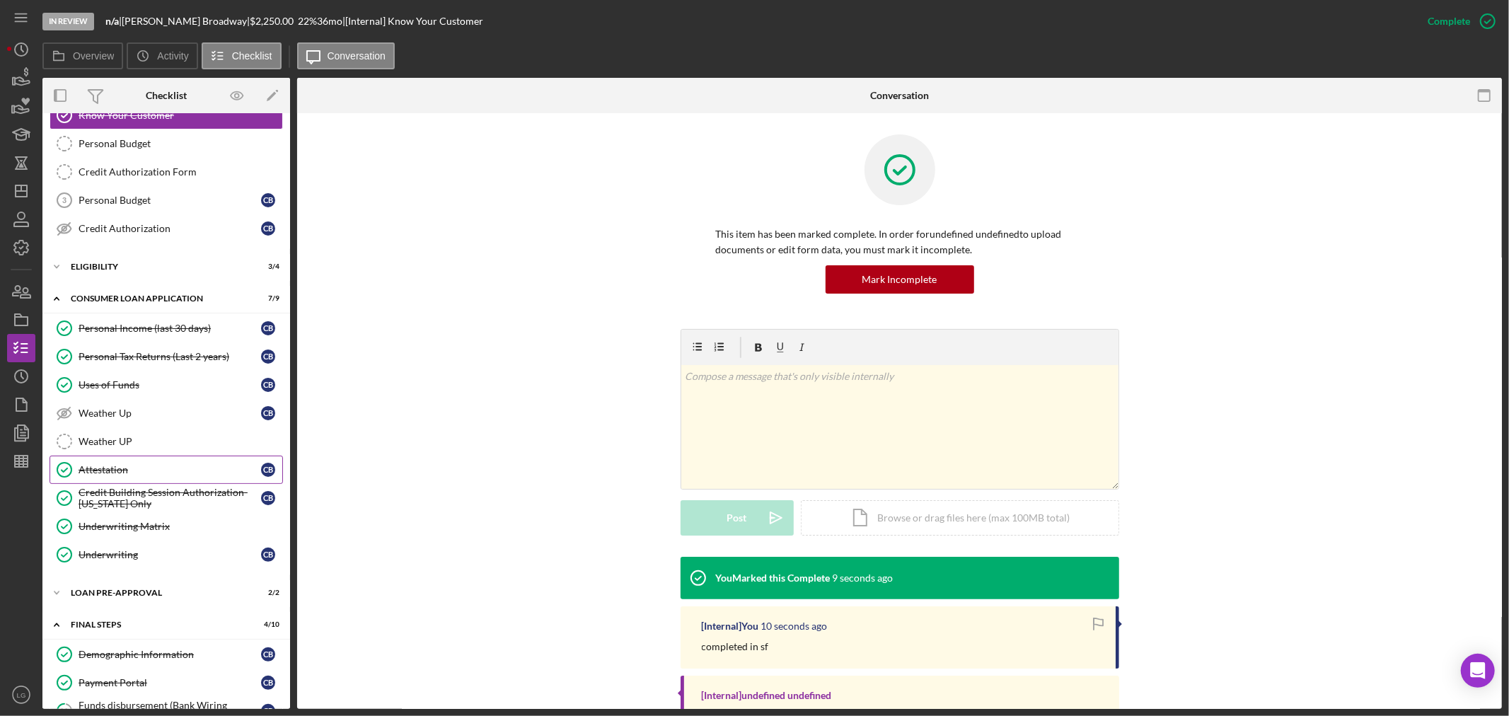
click at [144, 468] on div "Attestation" at bounding box center [170, 469] width 182 height 11
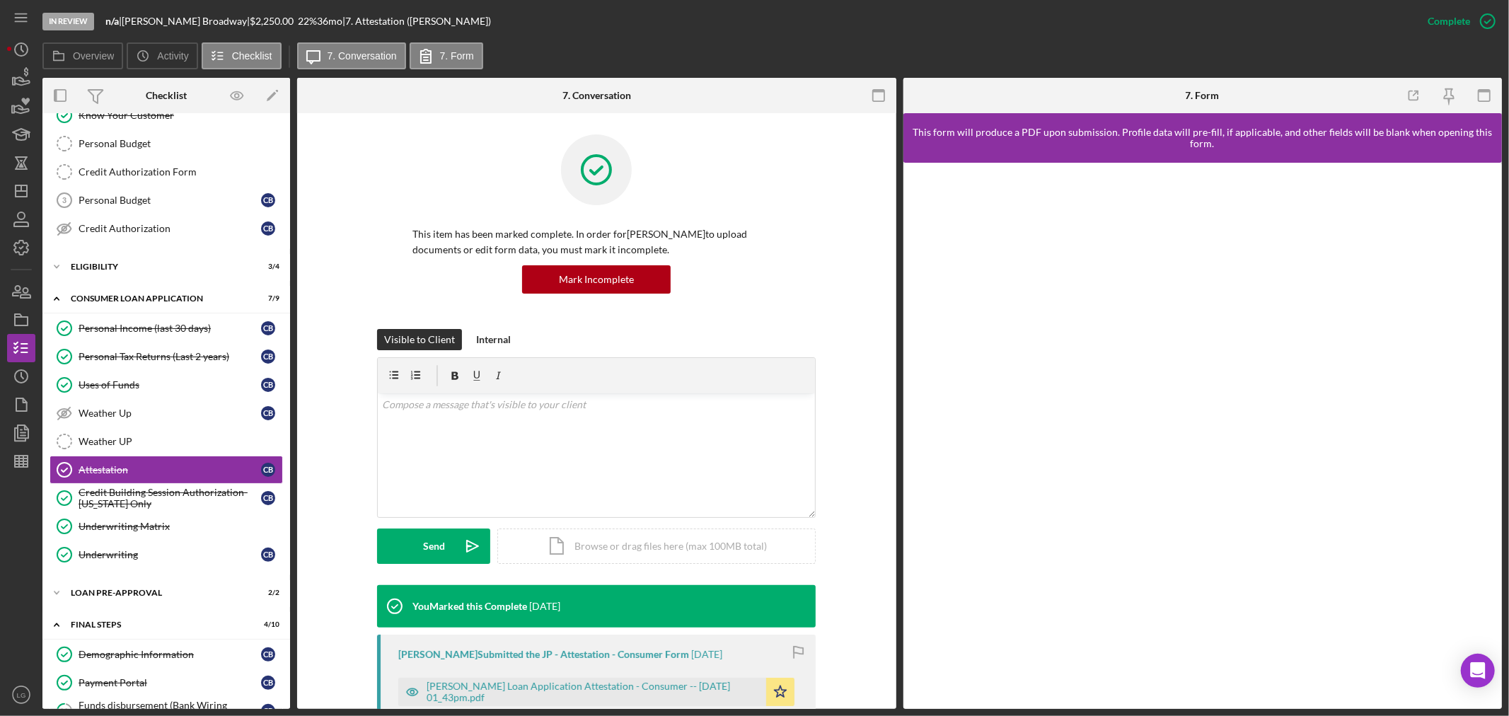
scroll to position [236, 0]
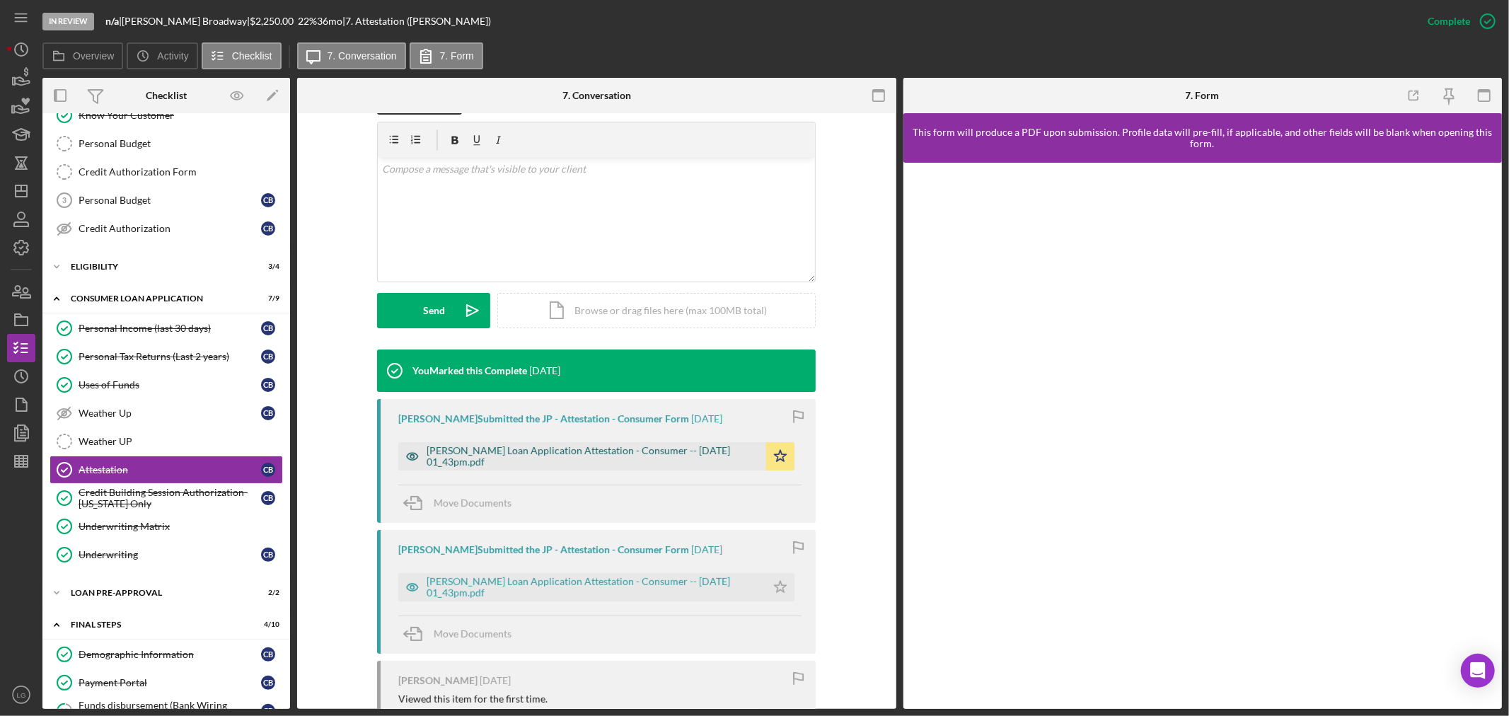
click at [579, 468] on div "Justine Petersen Loan Application Attestation - Consumer -- 2025-08-08 01_43pm.…" at bounding box center [582, 456] width 368 height 28
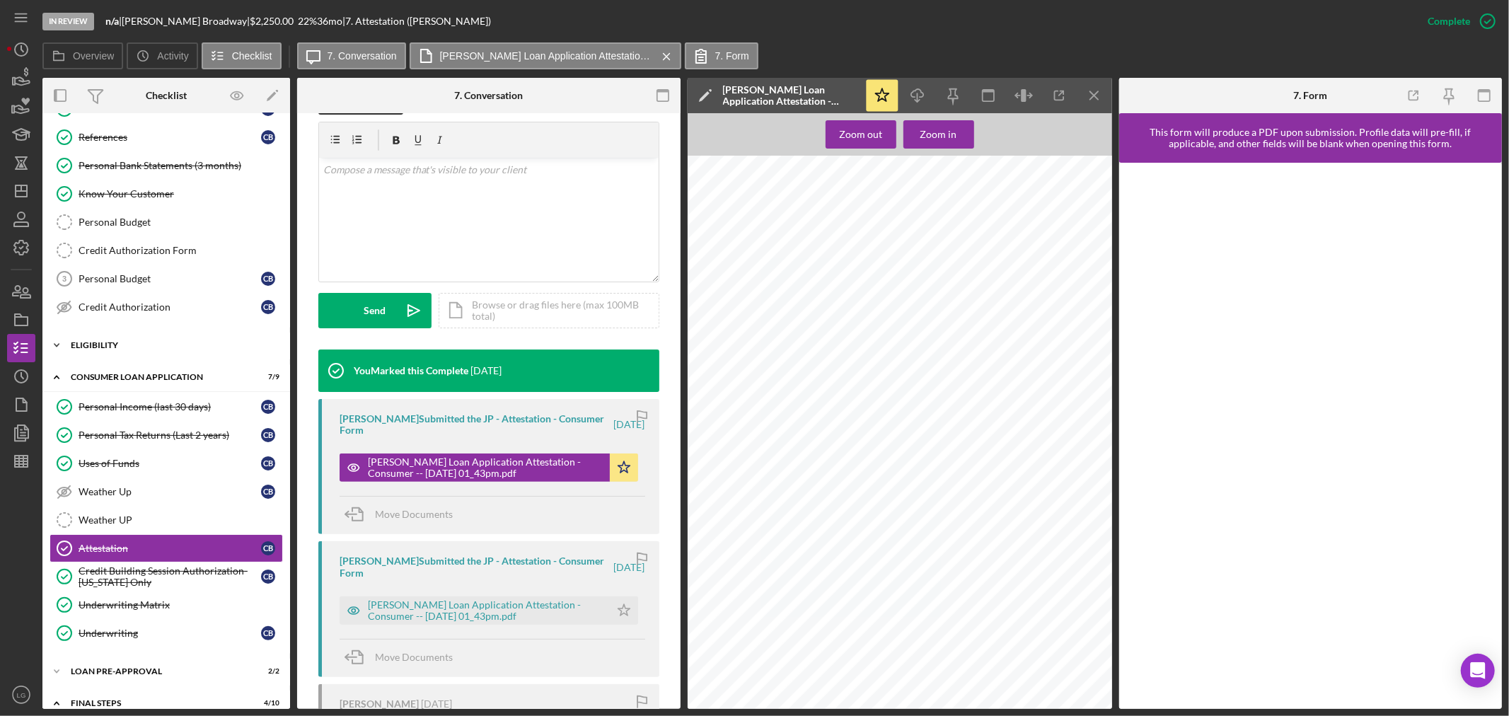
scroll to position [0, 0]
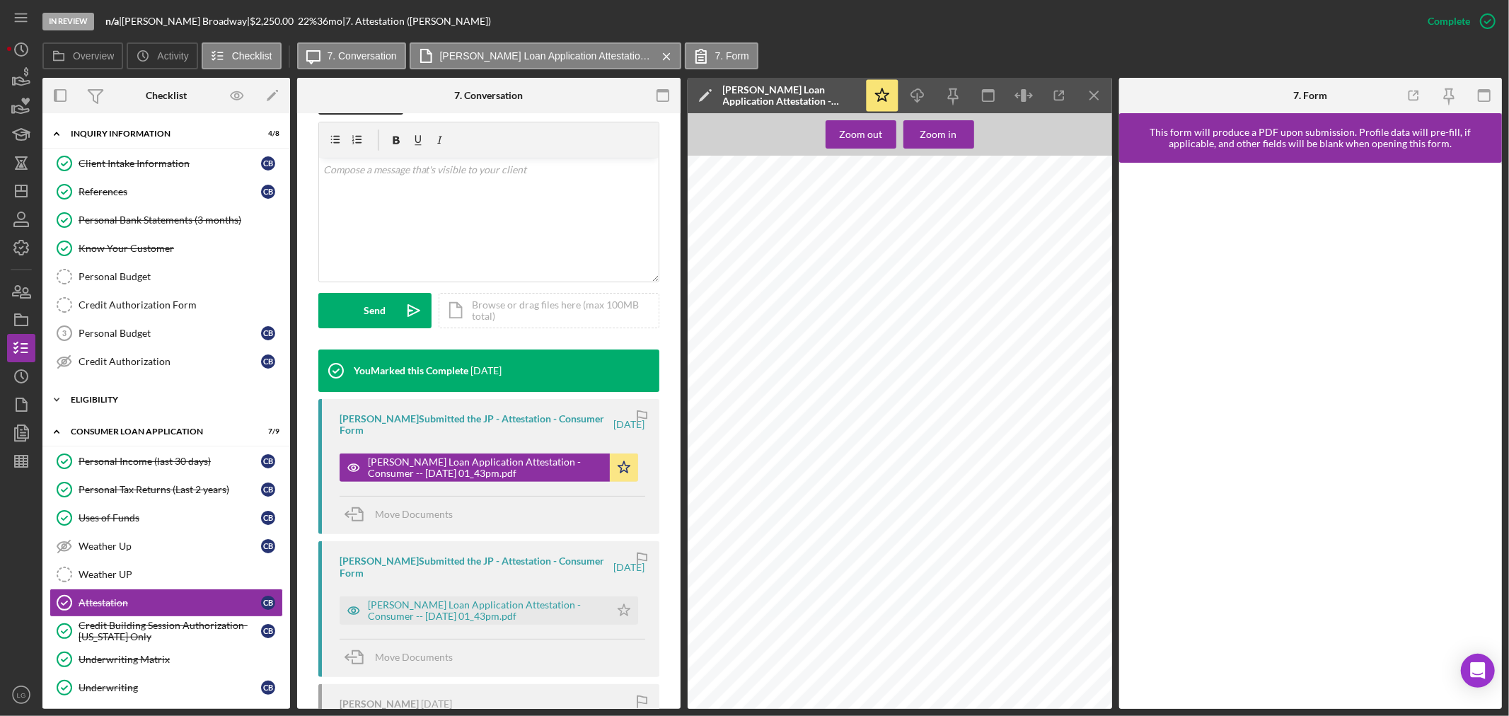
click at [185, 409] on div "Icon/Expander Eligibility 3 / 4" at bounding box center [166, 399] width 248 height 28
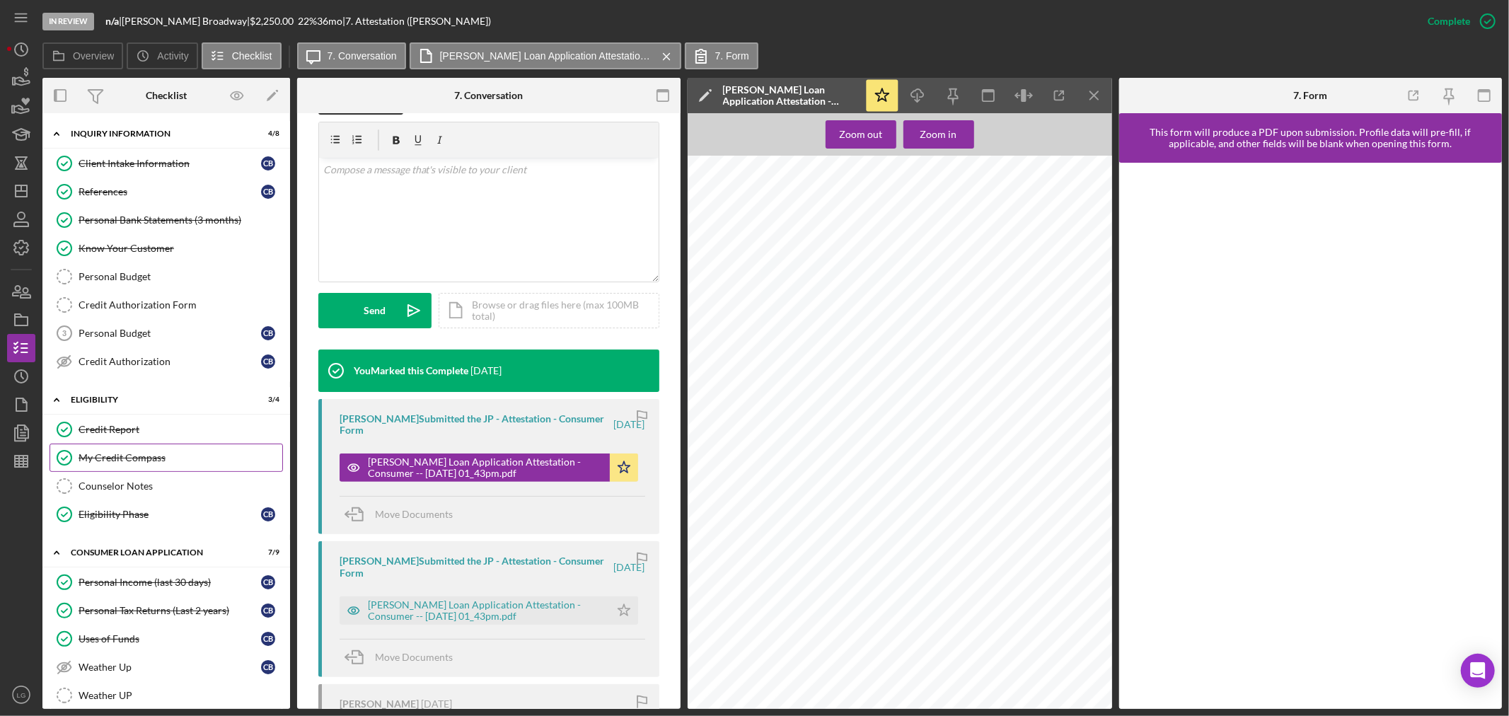
click at [163, 429] on div "Credit Report" at bounding box center [181, 429] width 204 height 11
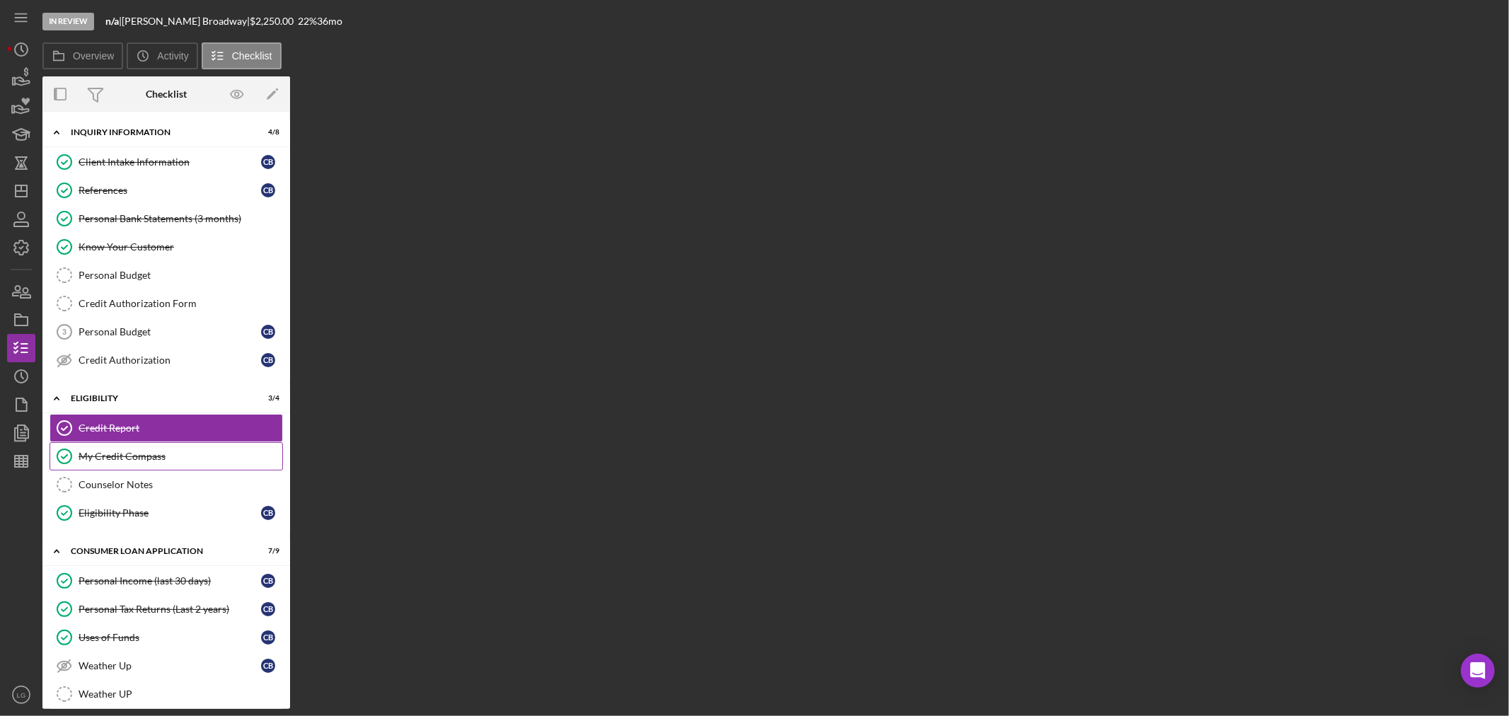
click at [160, 455] on div "My Credit Compass" at bounding box center [181, 456] width 204 height 11
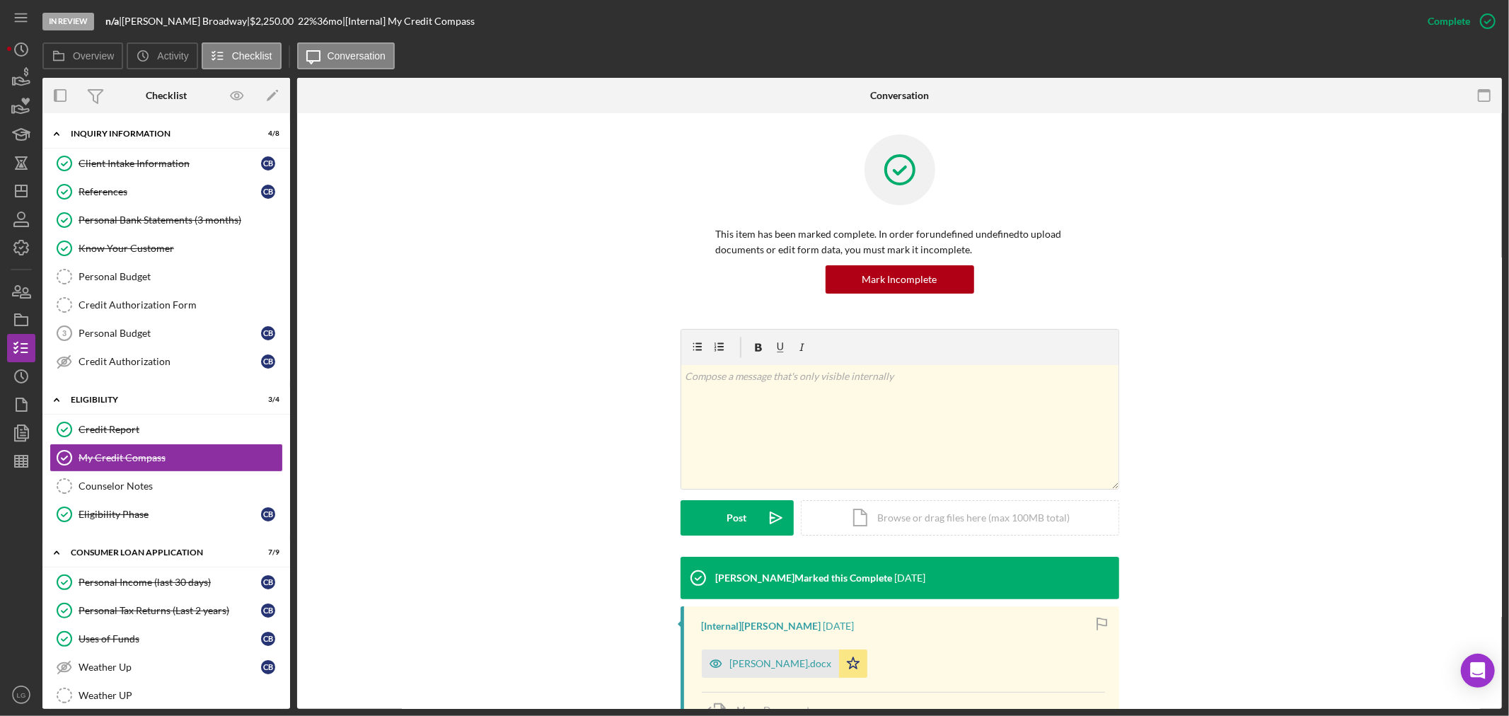
scroll to position [164, 0]
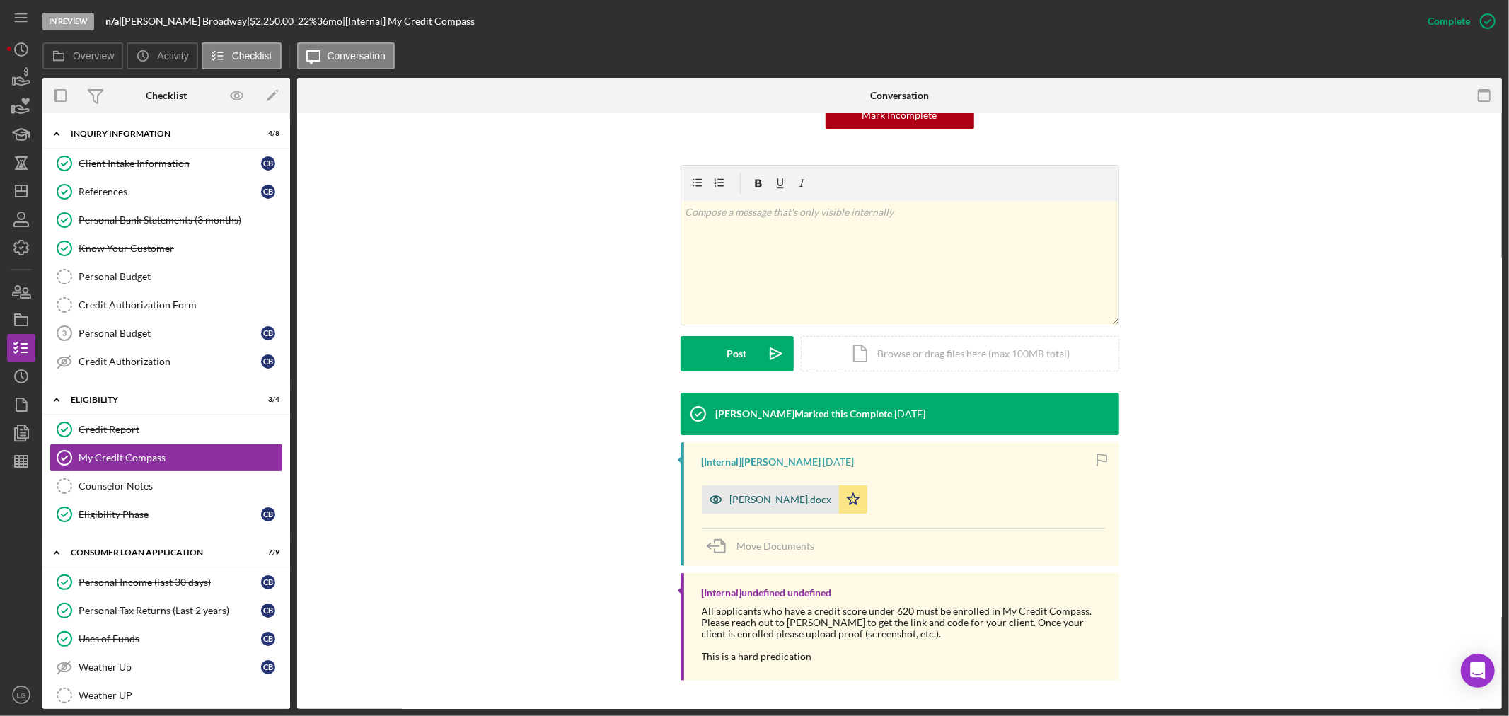
click at [773, 508] on div "cynthia broadway mcc.docx" at bounding box center [770, 499] width 137 height 28
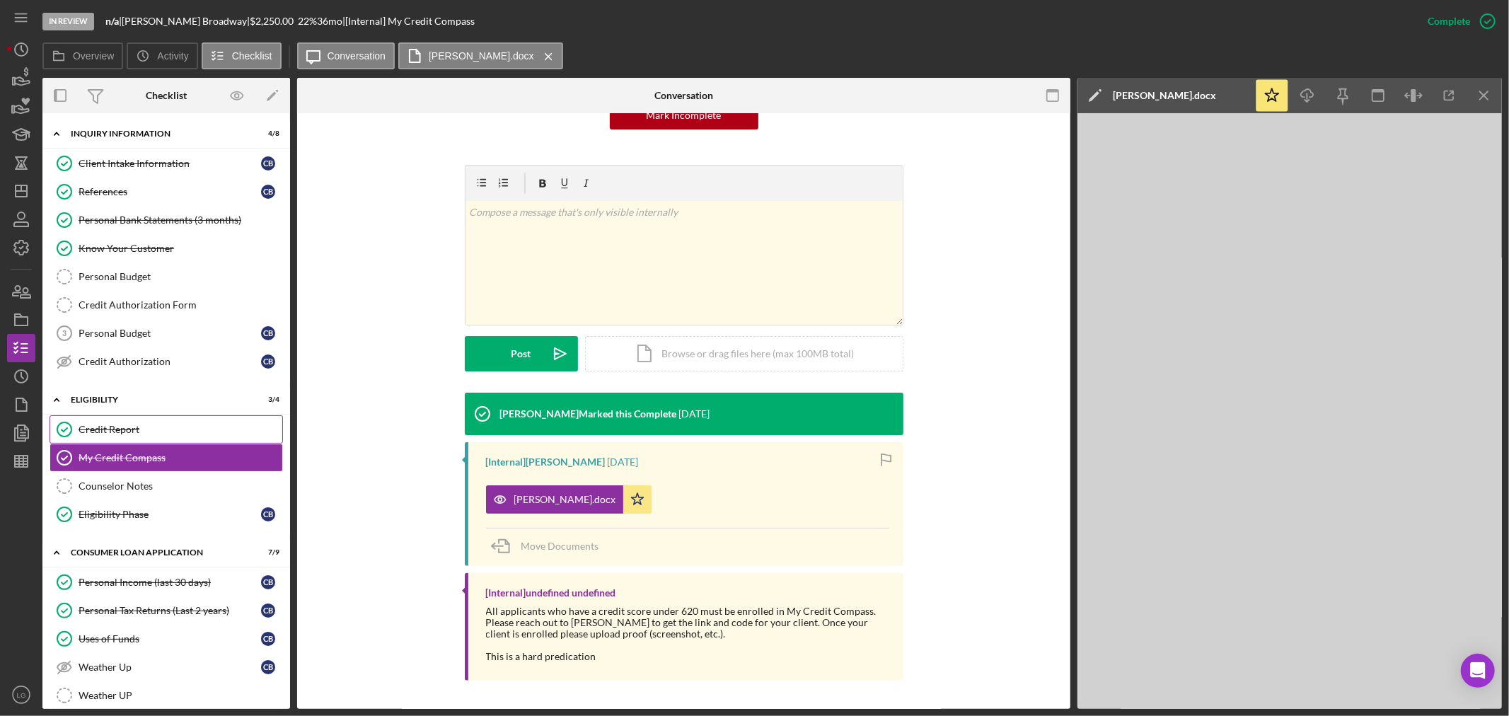
click at [168, 428] on div "Credit Report" at bounding box center [181, 429] width 204 height 11
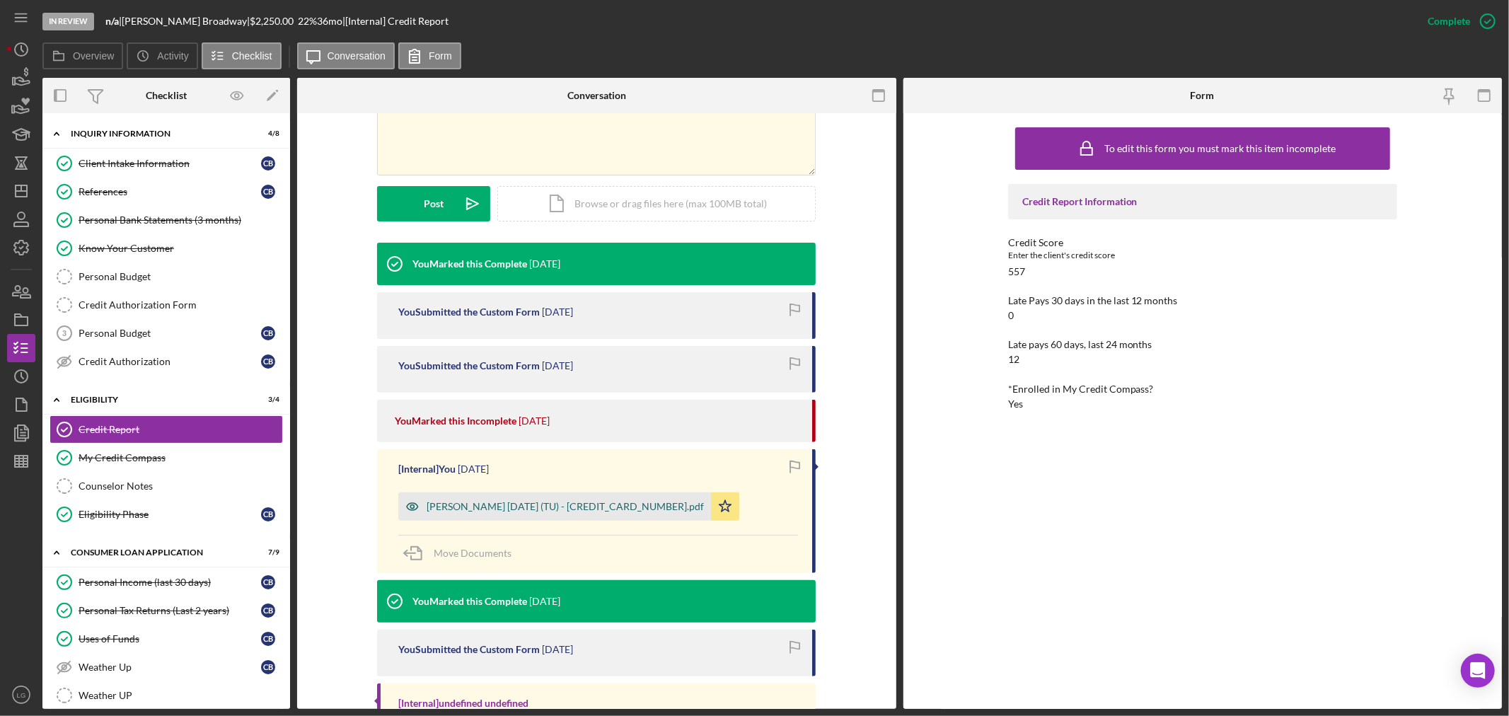
click at [496, 508] on div "Broadway, Cynthia 2025-08-19 (TU) - 117408565850000.pdf" at bounding box center [564, 506] width 277 height 11
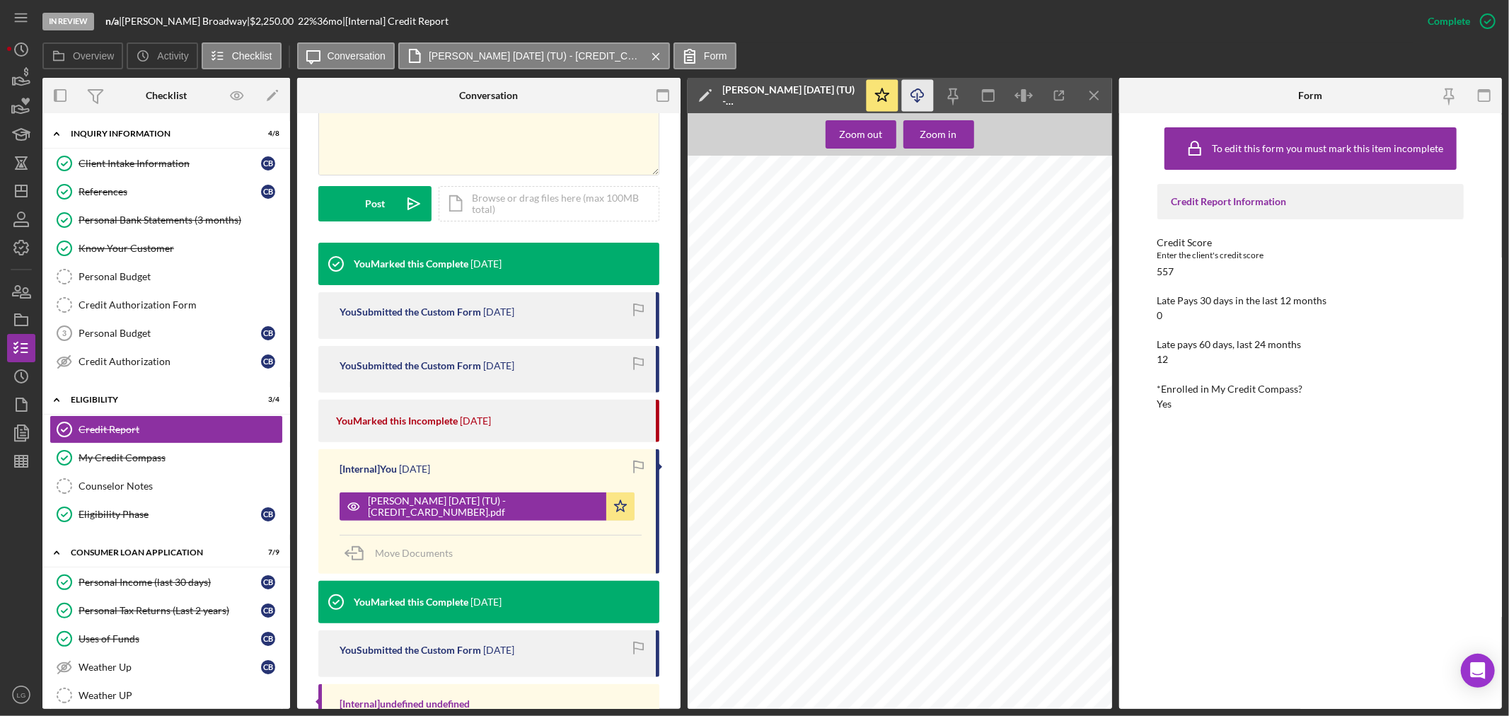
click at [917, 101] on polyline "button" at bounding box center [917, 101] width 5 height 2
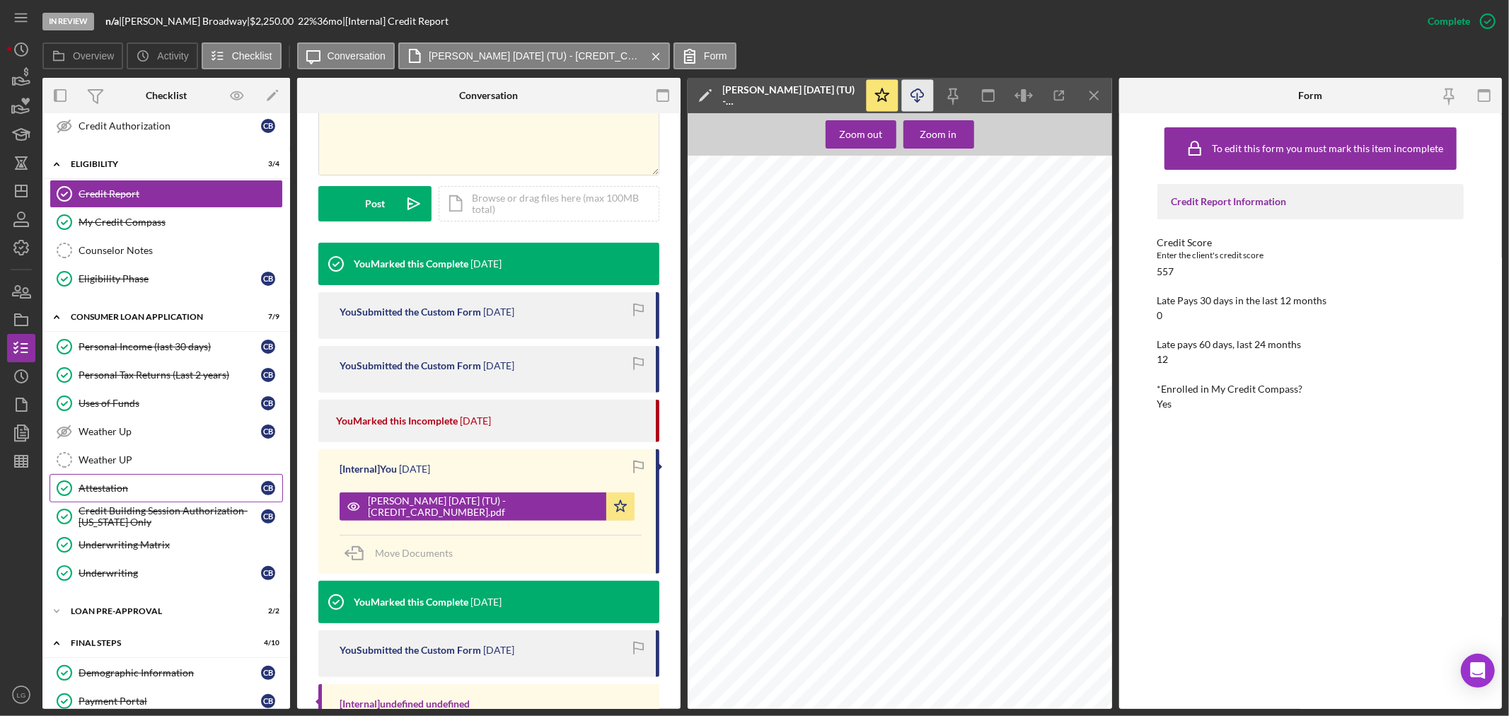
scroll to position [518, 0]
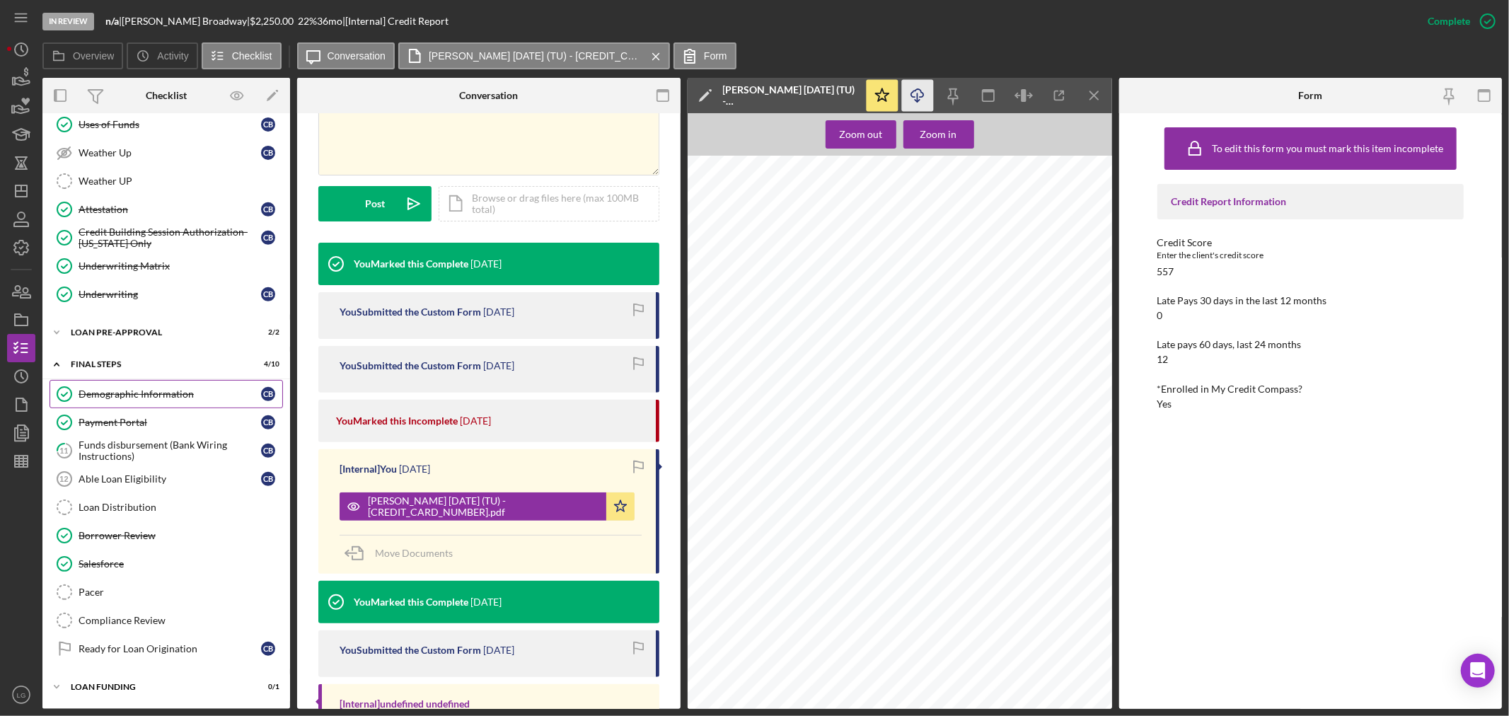
click at [147, 395] on div "Demographic Information" at bounding box center [170, 393] width 182 height 11
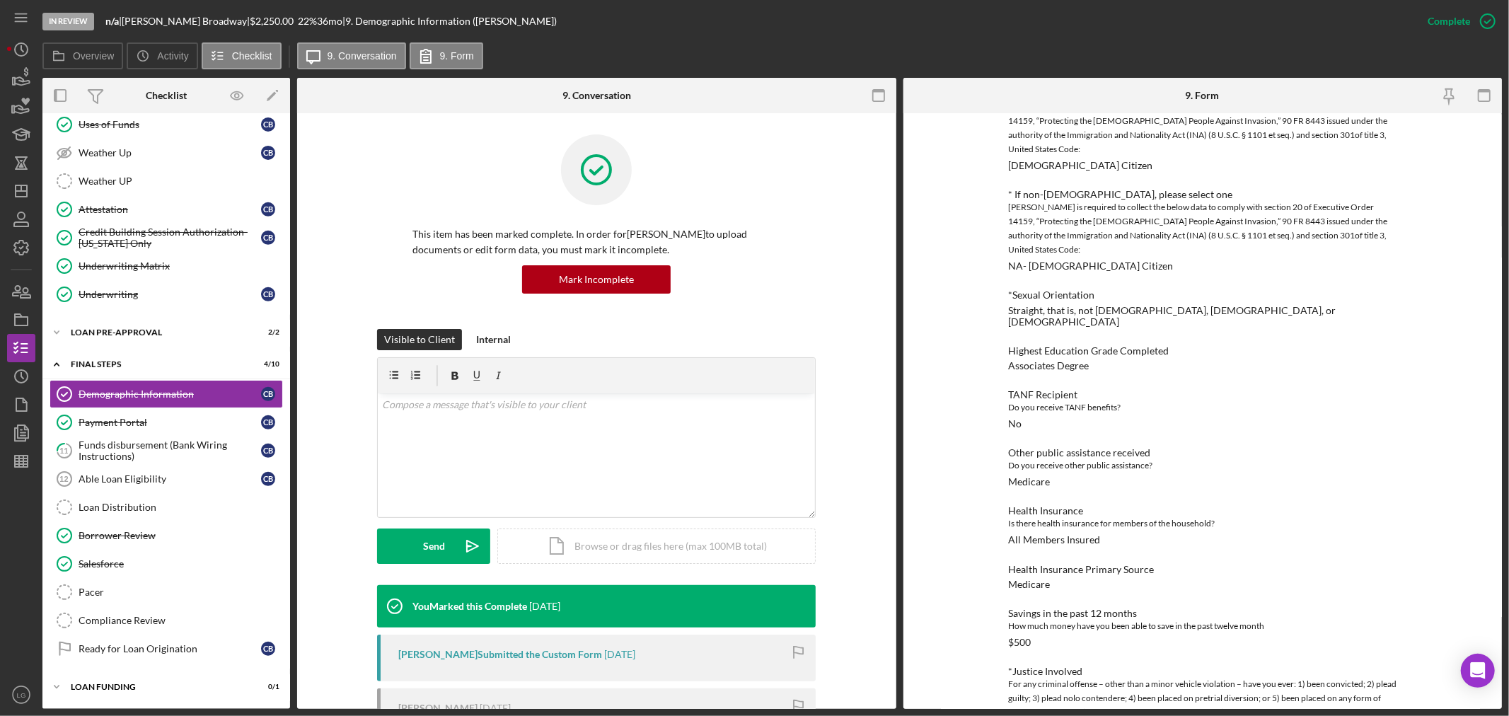
scroll to position [990, 0]
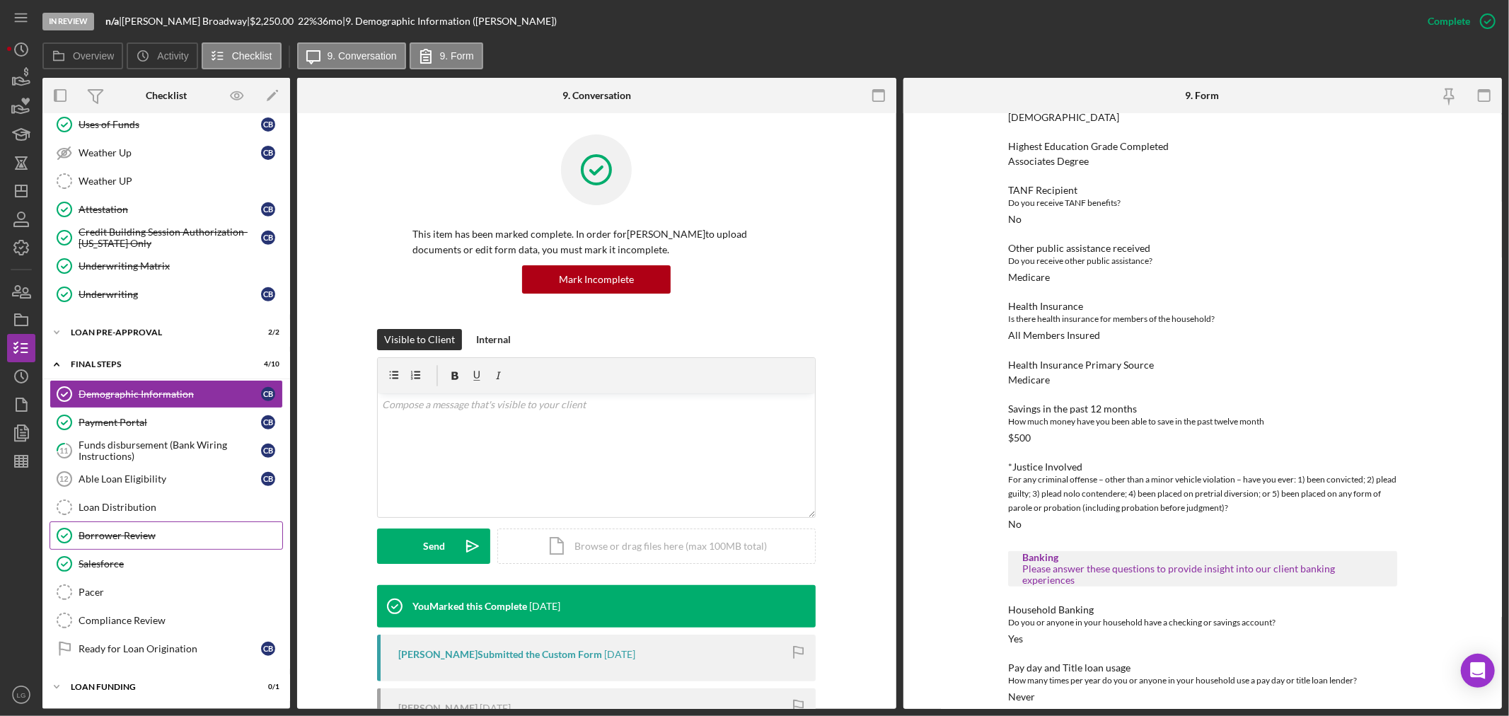
click at [144, 534] on div "Borrower Review" at bounding box center [181, 535] width 204 height 11
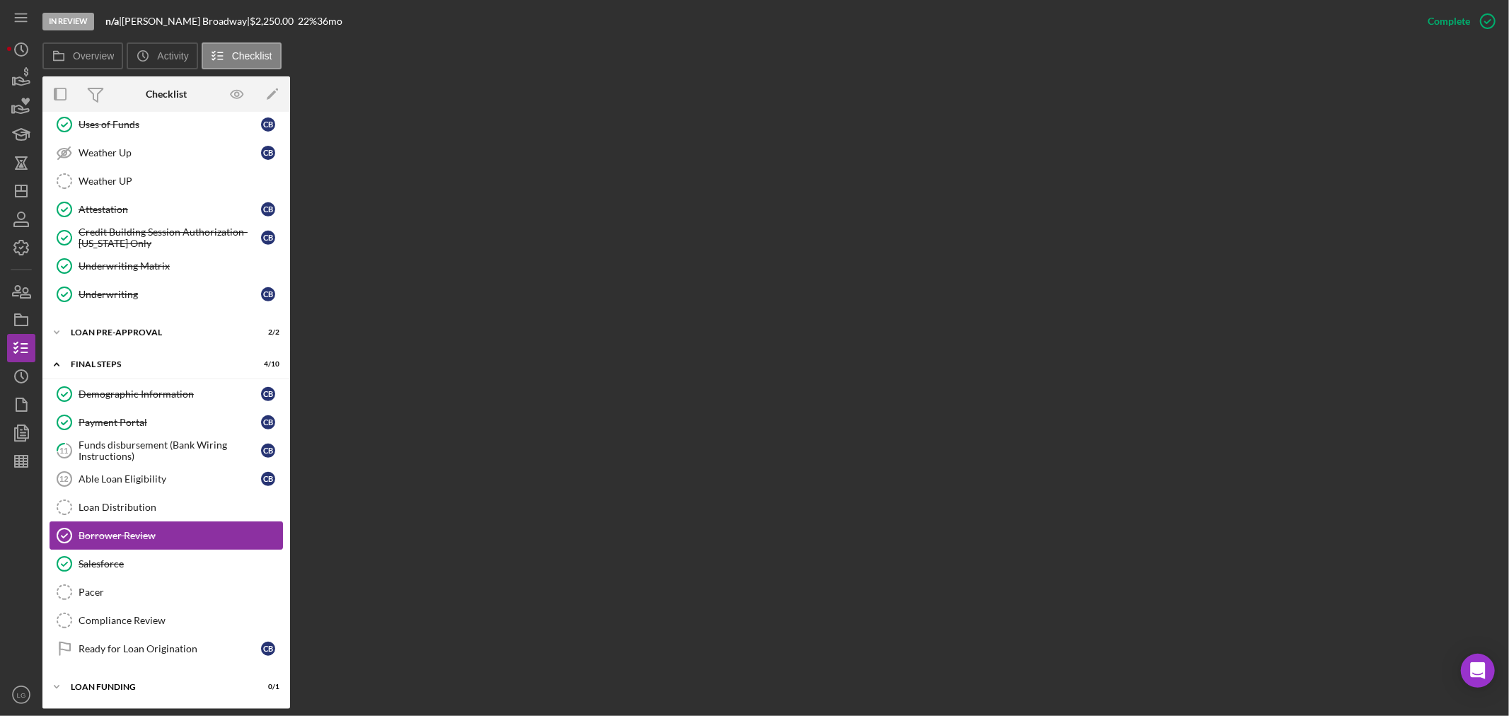
scroll to position [518, 0]
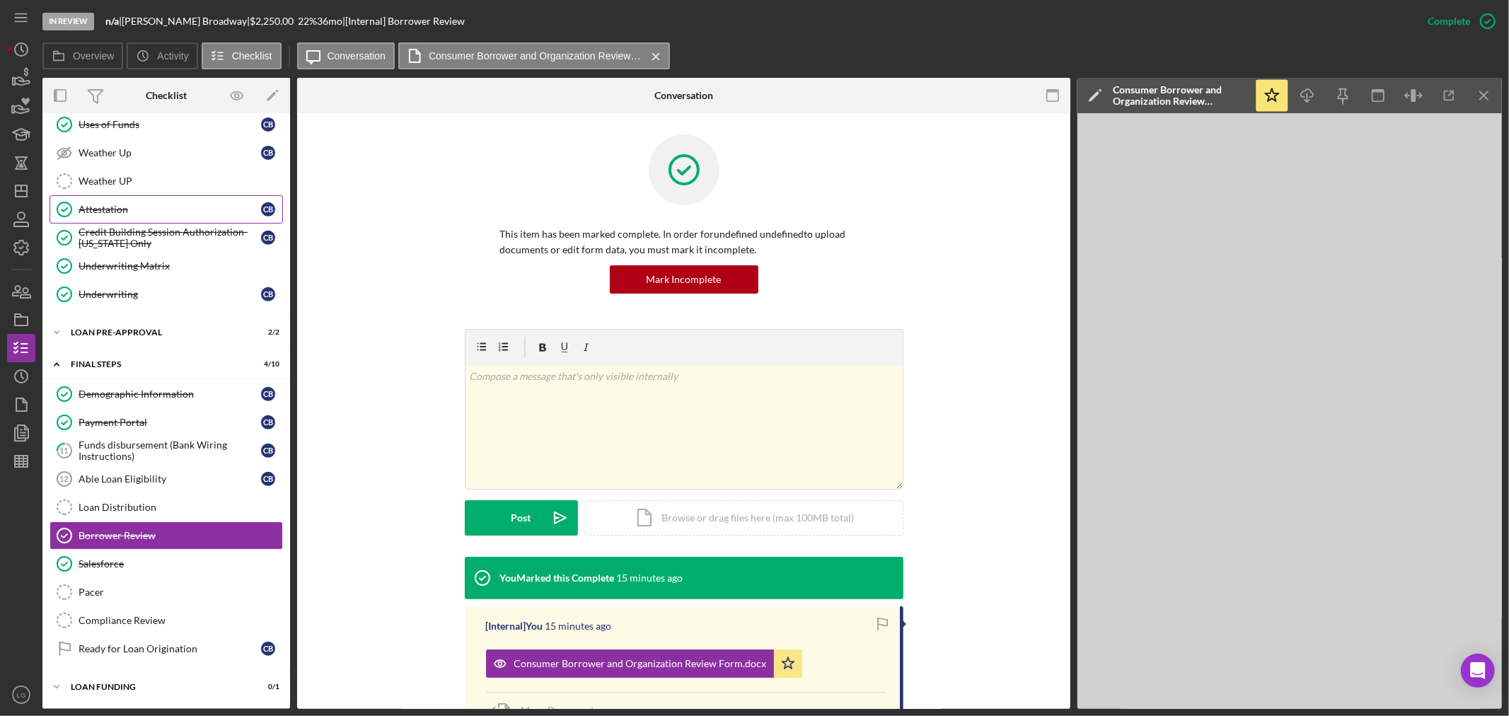
click at [128, 196] on link "Attestation Attestation C B" at bounding box center [166, 209] width 233 height 28
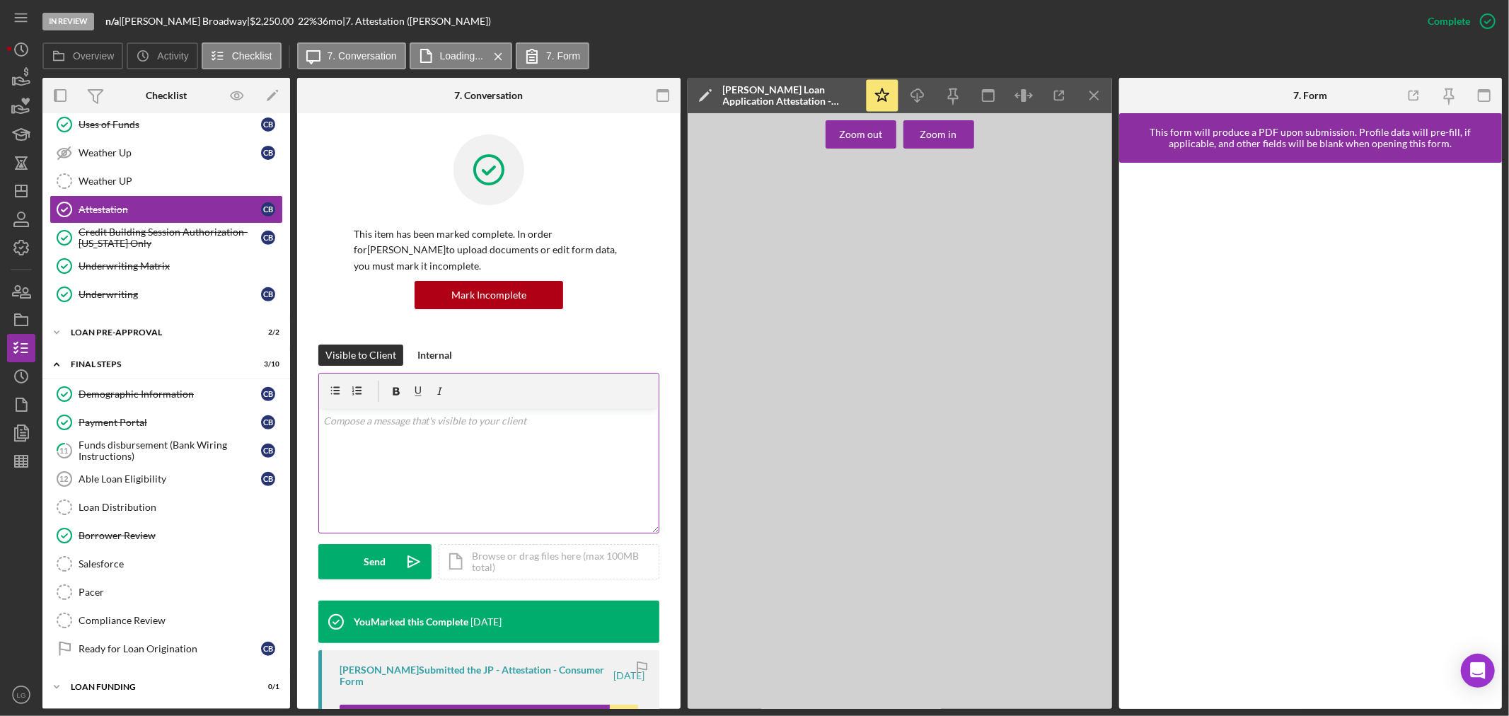
scroll to position [236, 0]
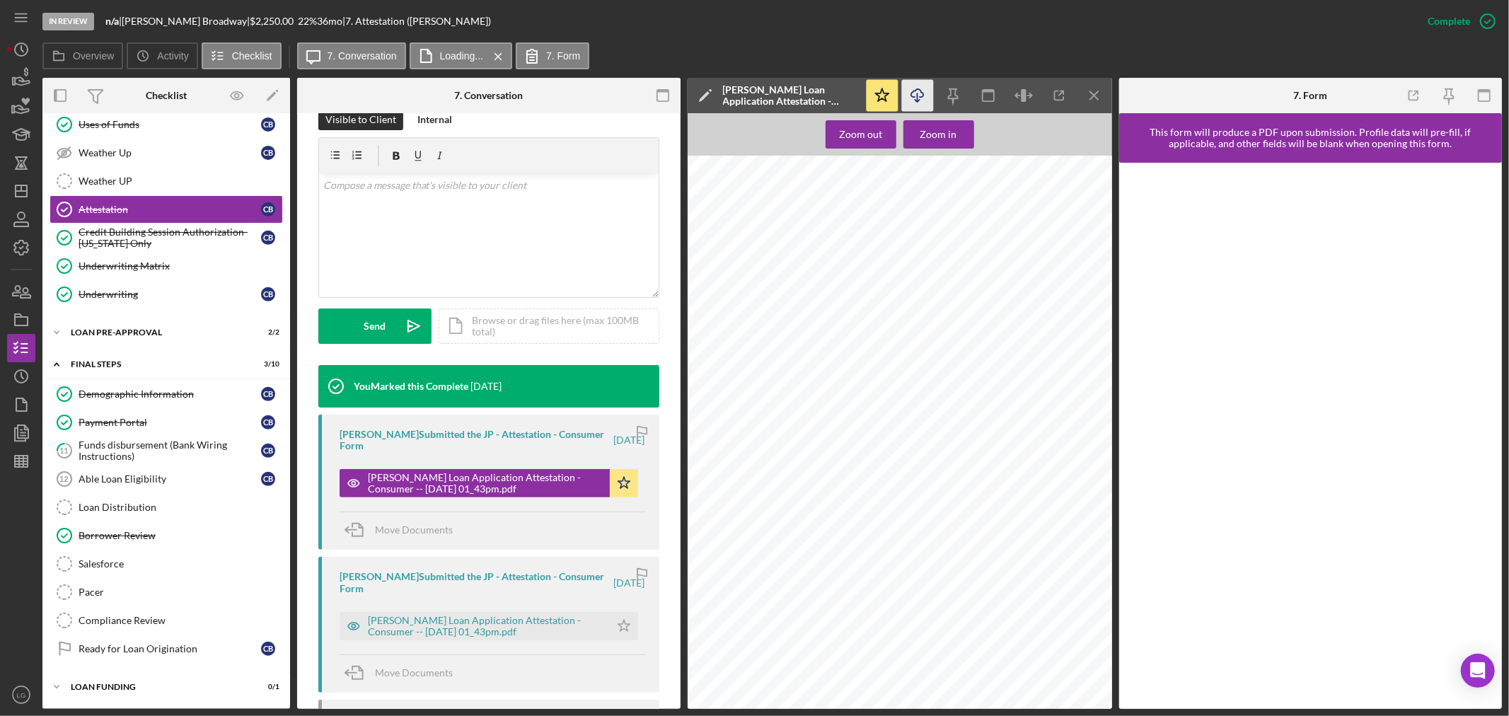
click at [915, 99] on icon "Icon/Download" at bounding box center [917, 96] width 32 height 32
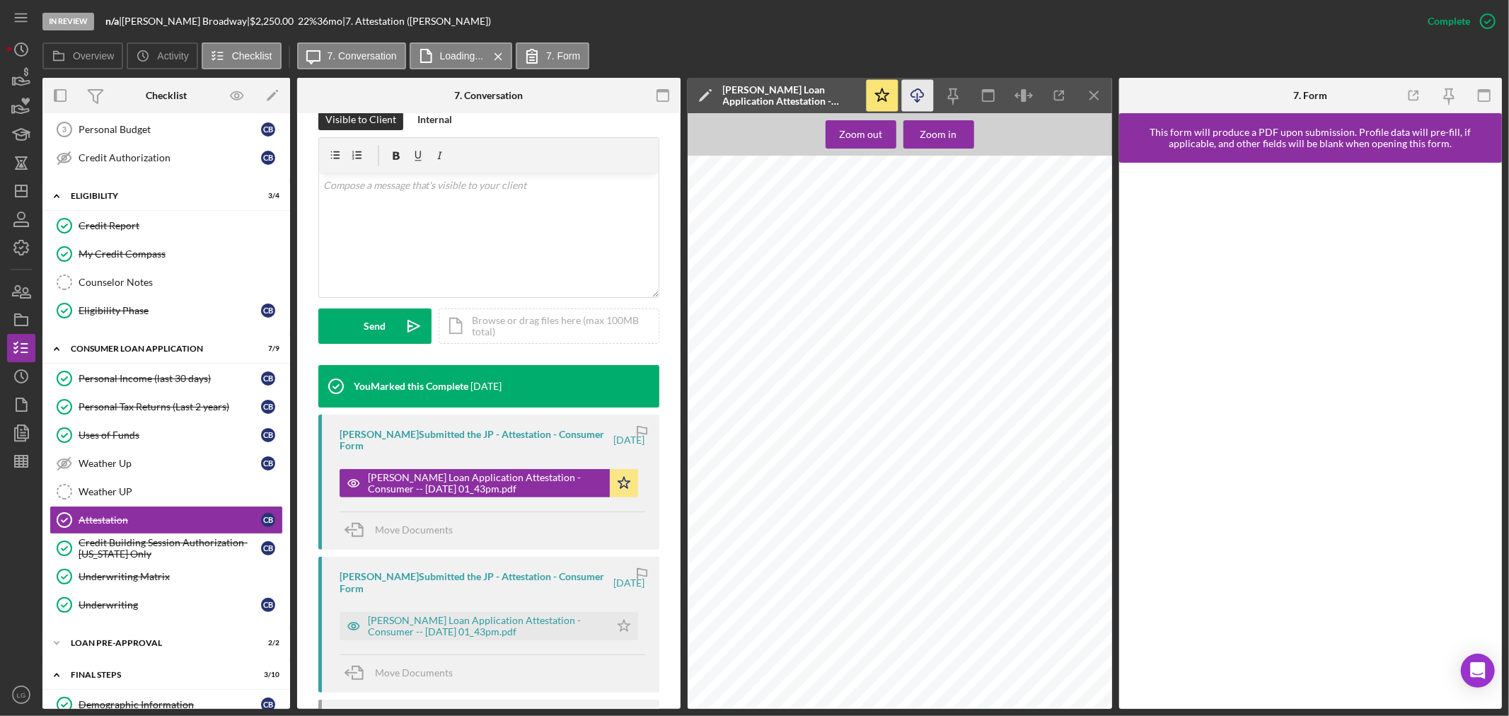
scroll to position [0, 0]
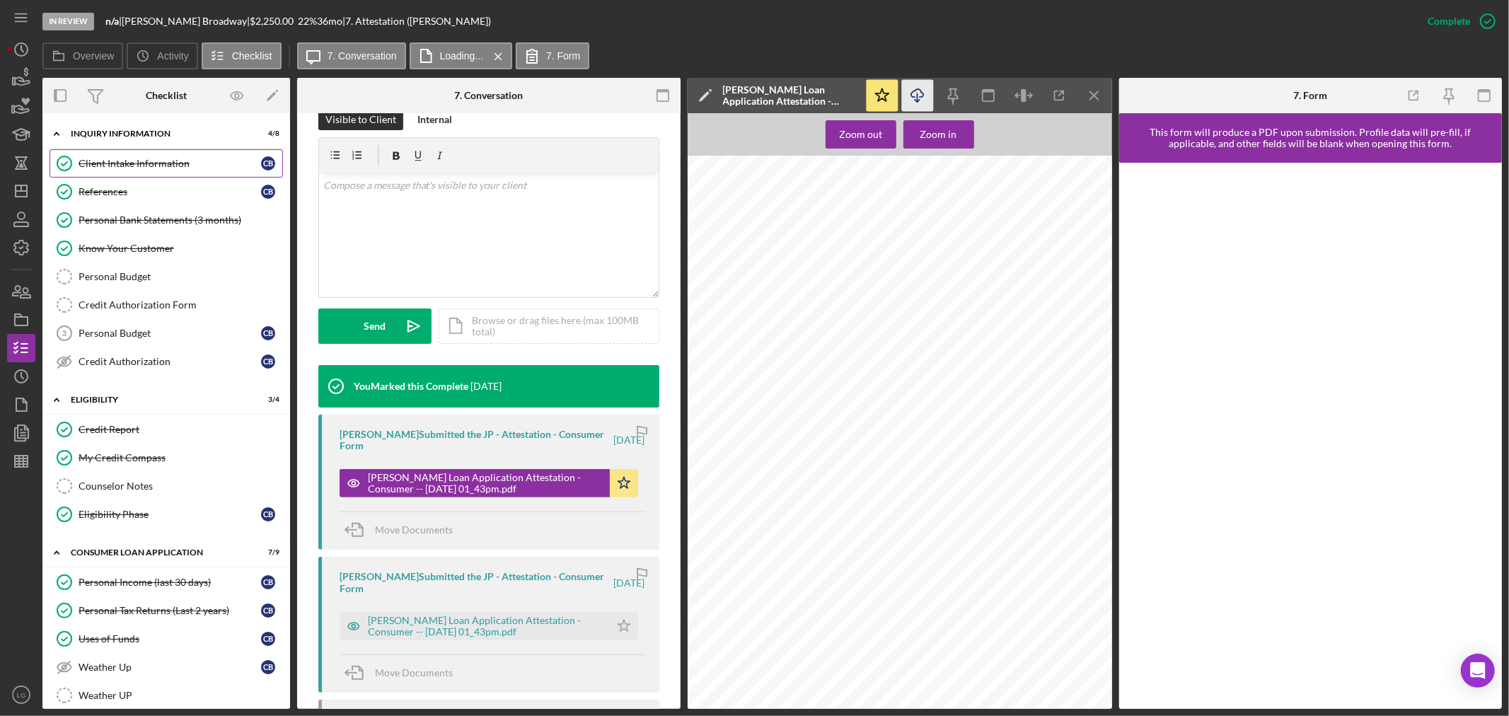
click at [137, 166] on div "Client Intake Information" at bounding box center [170, 163] width 182 height 11
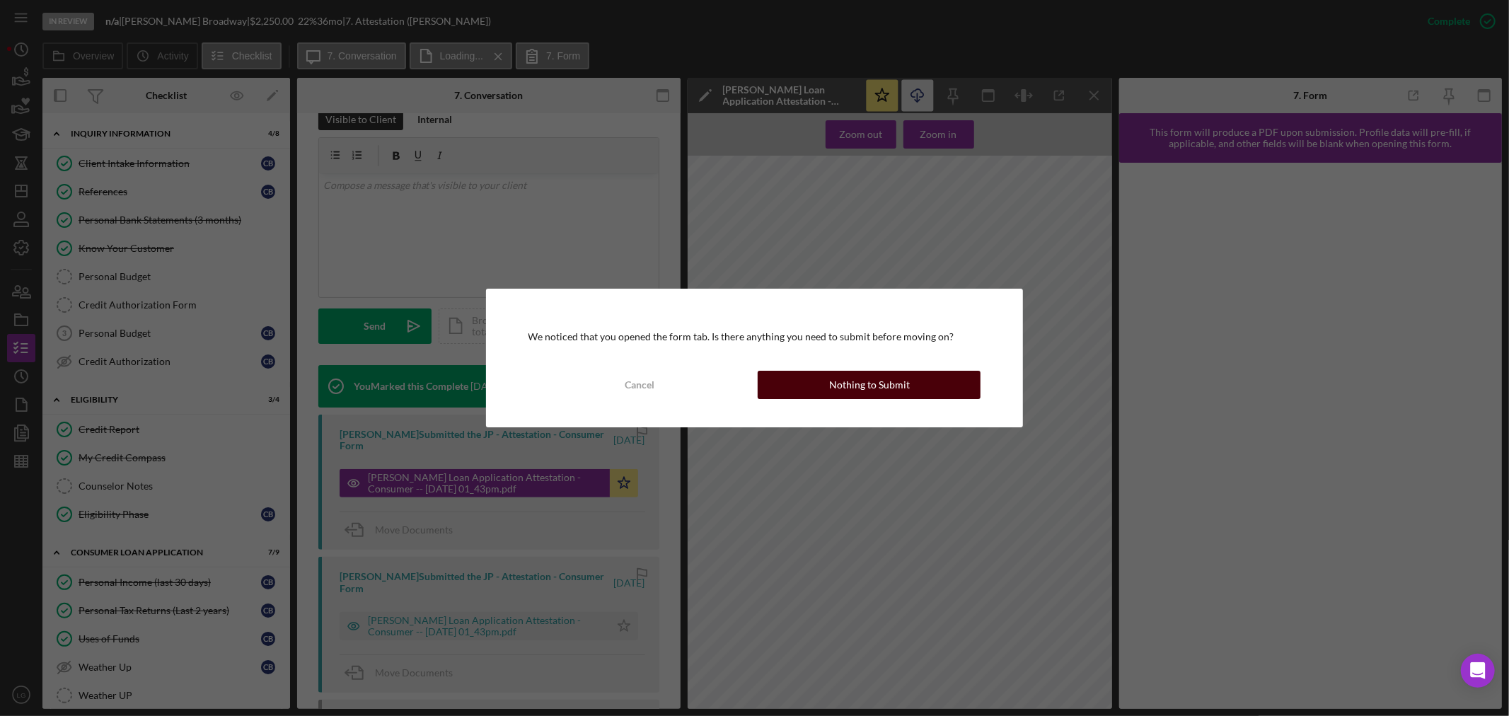
click at [830, 385] on button "Nothing to Submit" at bounding box center [868, 385] width 223 height 28
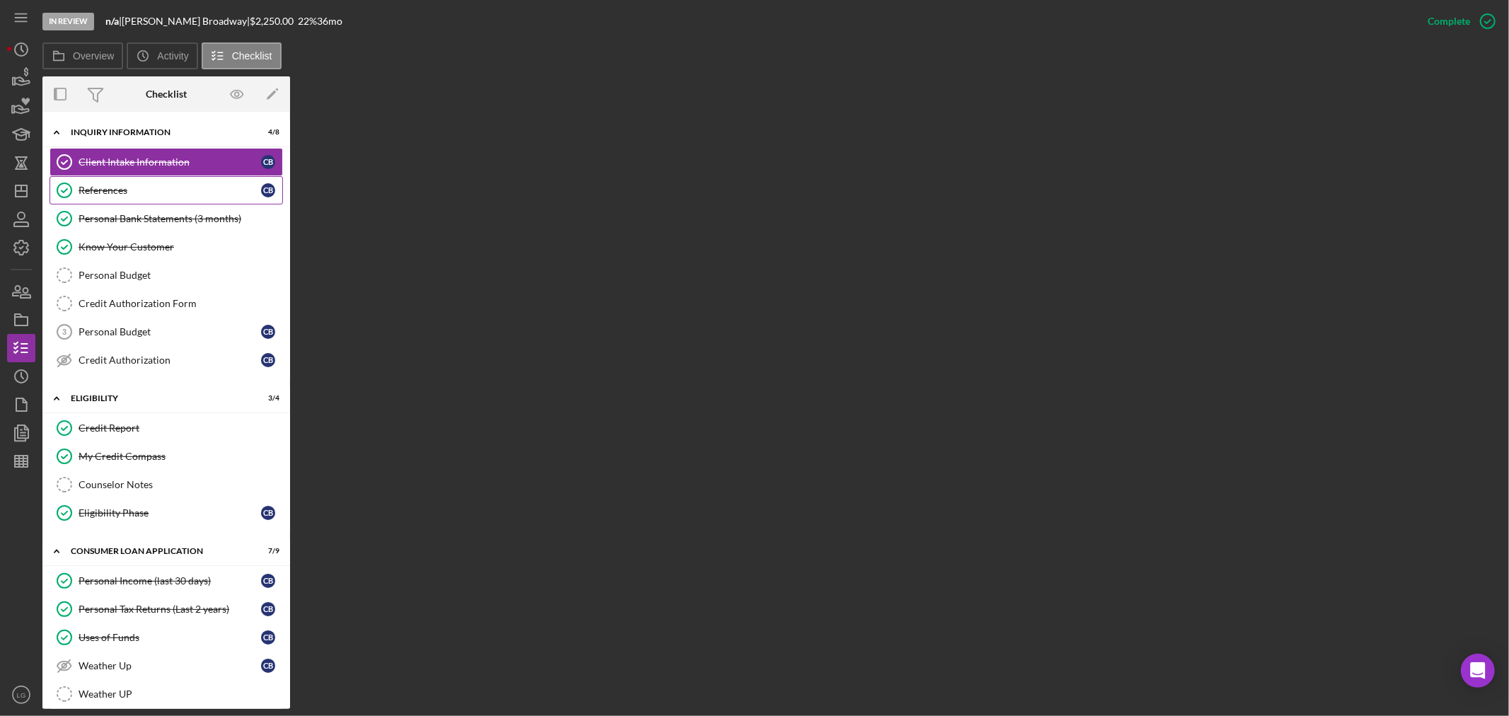
click at [111, 197] on link "References References C B" at bounding box center [166, 190] width 233 height 28
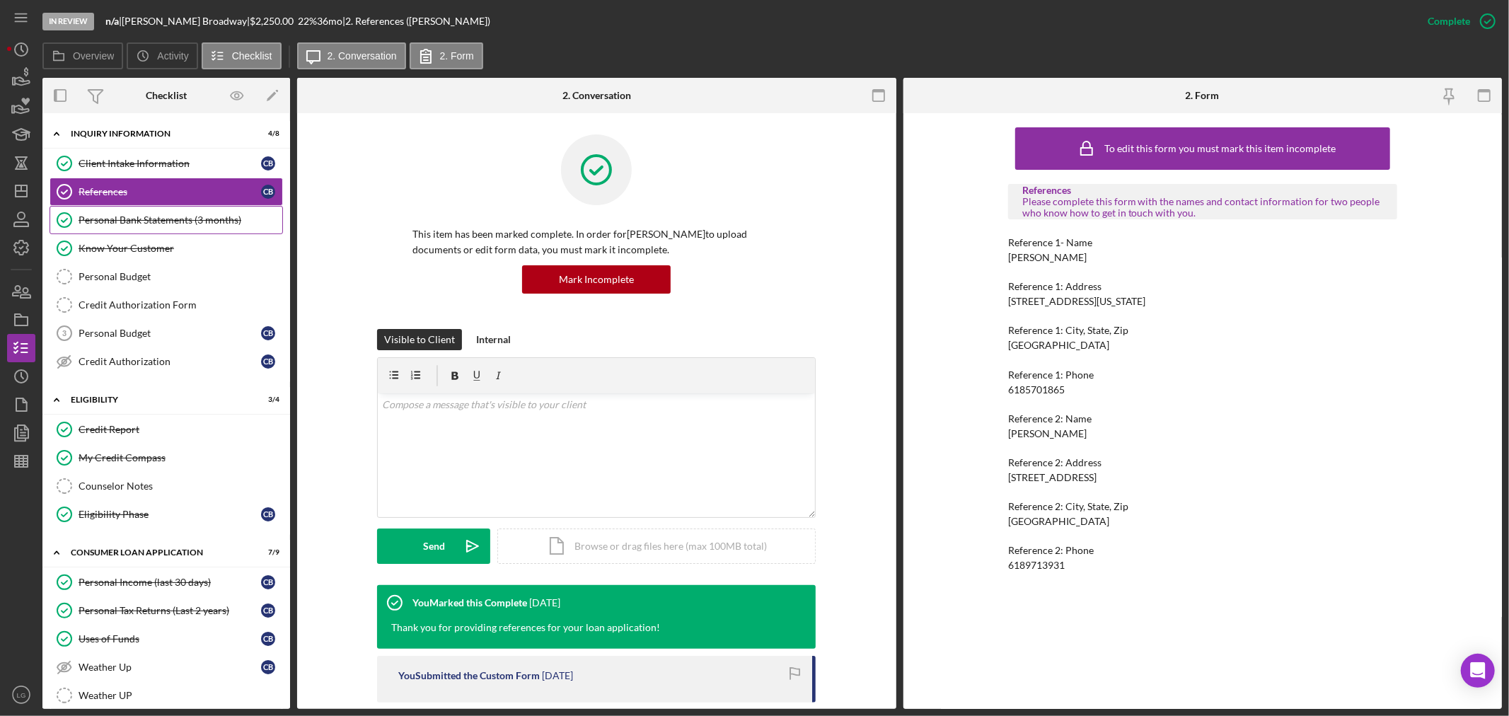
click at [127, 218] on div "Personal Bank Statements (3 months)" at bounding box center [181, 219] width 204 height 11
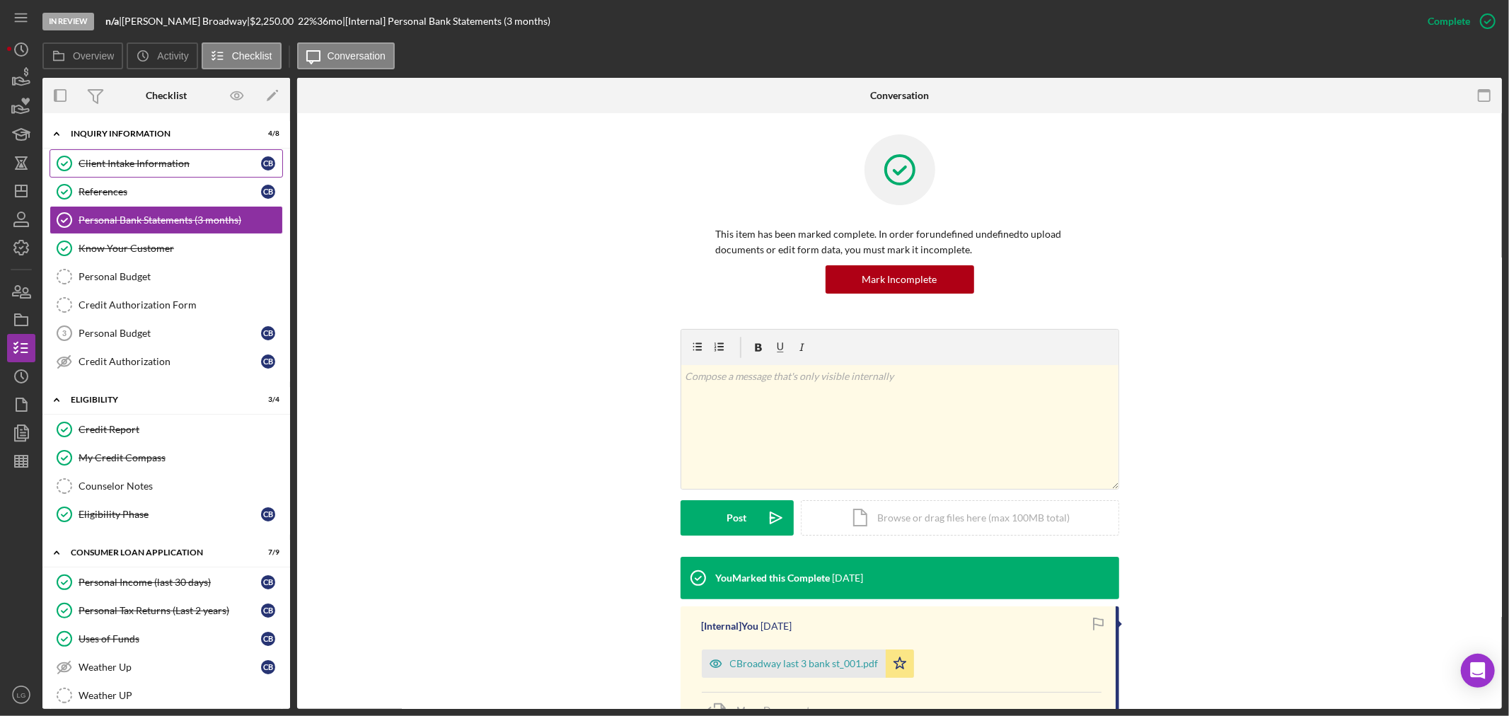
click at [129, 167] on div "Client Intake Information" at bounding box center [170, 163] width 182 height 11
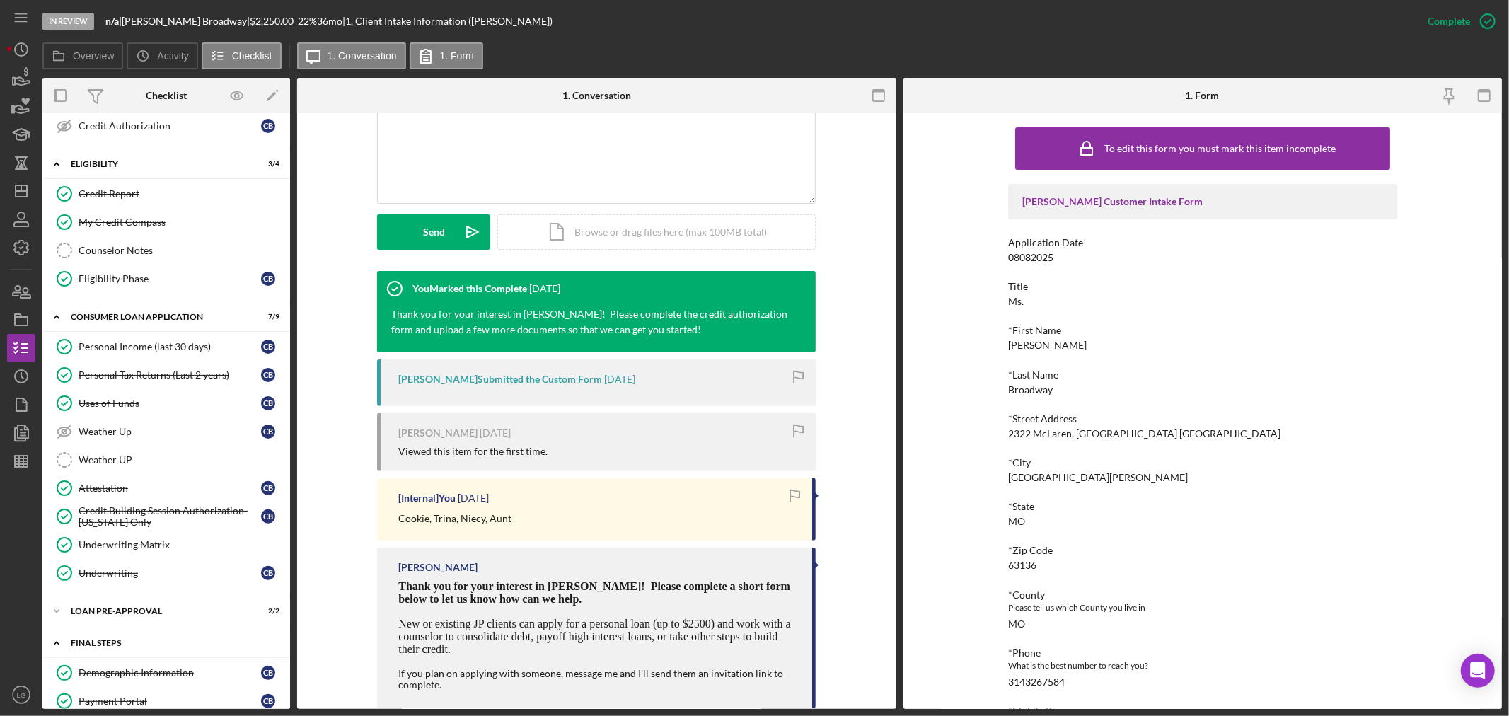
scroll to position [471, 0]
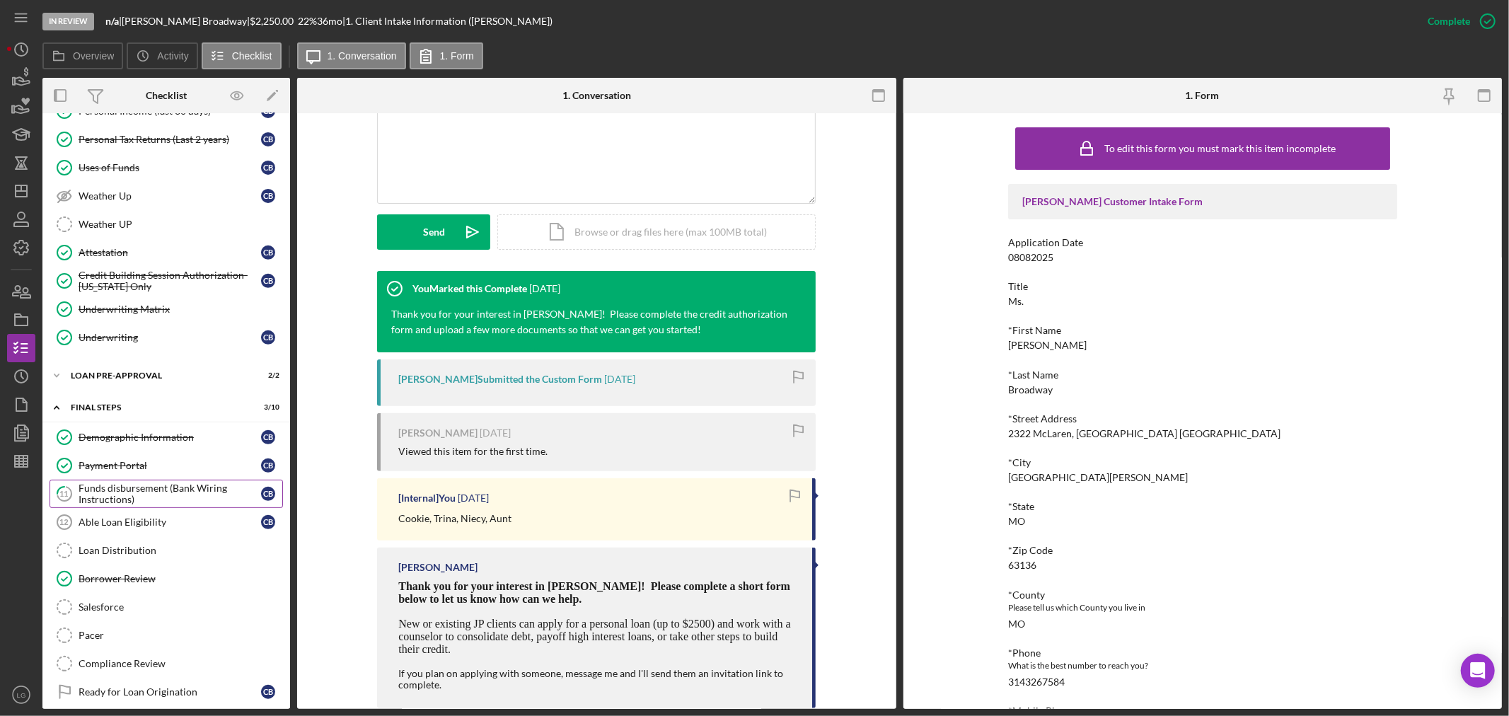
click at [96, 484] on div "Funds disbursement (Bank Wiring Instructions)" at bounding box center [170, 493] width 182 height 23
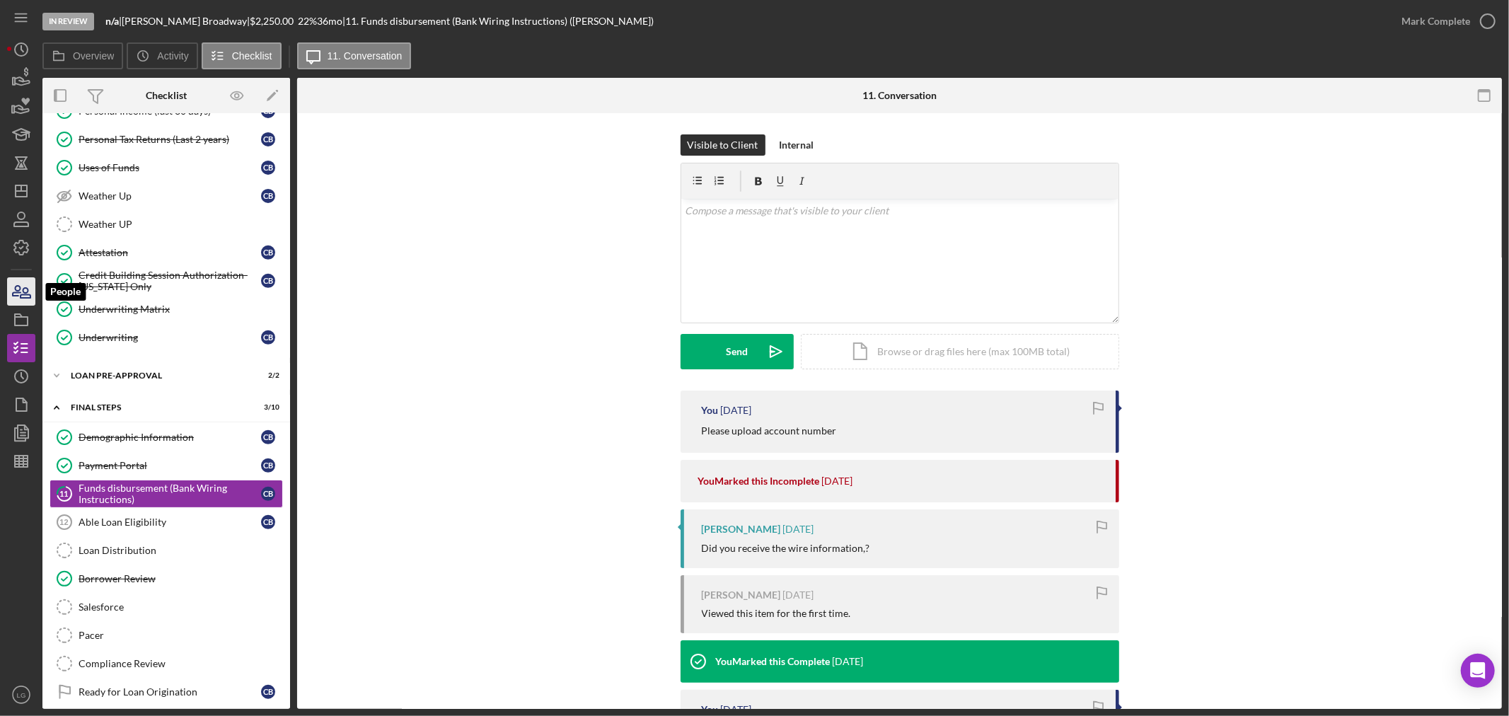
click at [18, 296] on icon "button" at bounding box center [17, 291] width 8 height 10
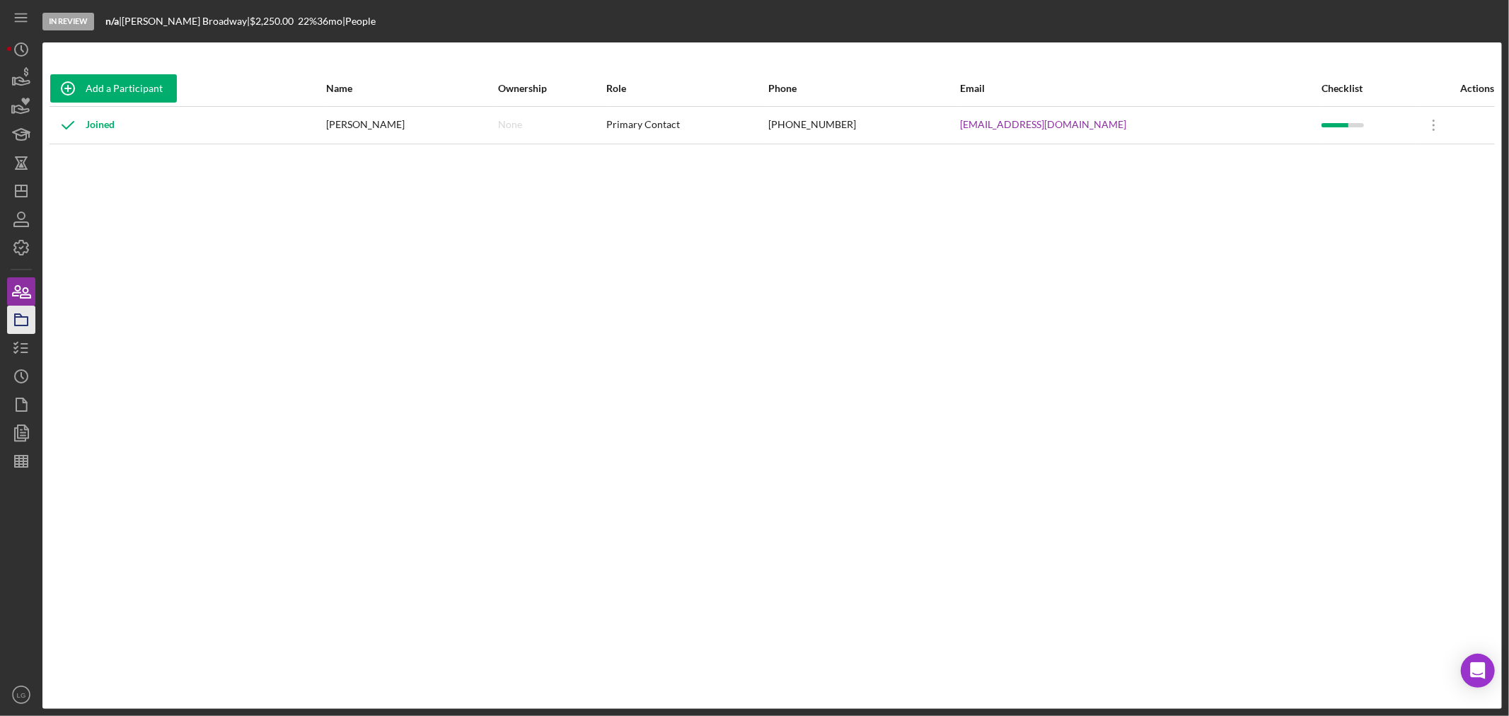
click at [10, 320] on icon "button" at bounding box center [21, 319] width 35 height 35
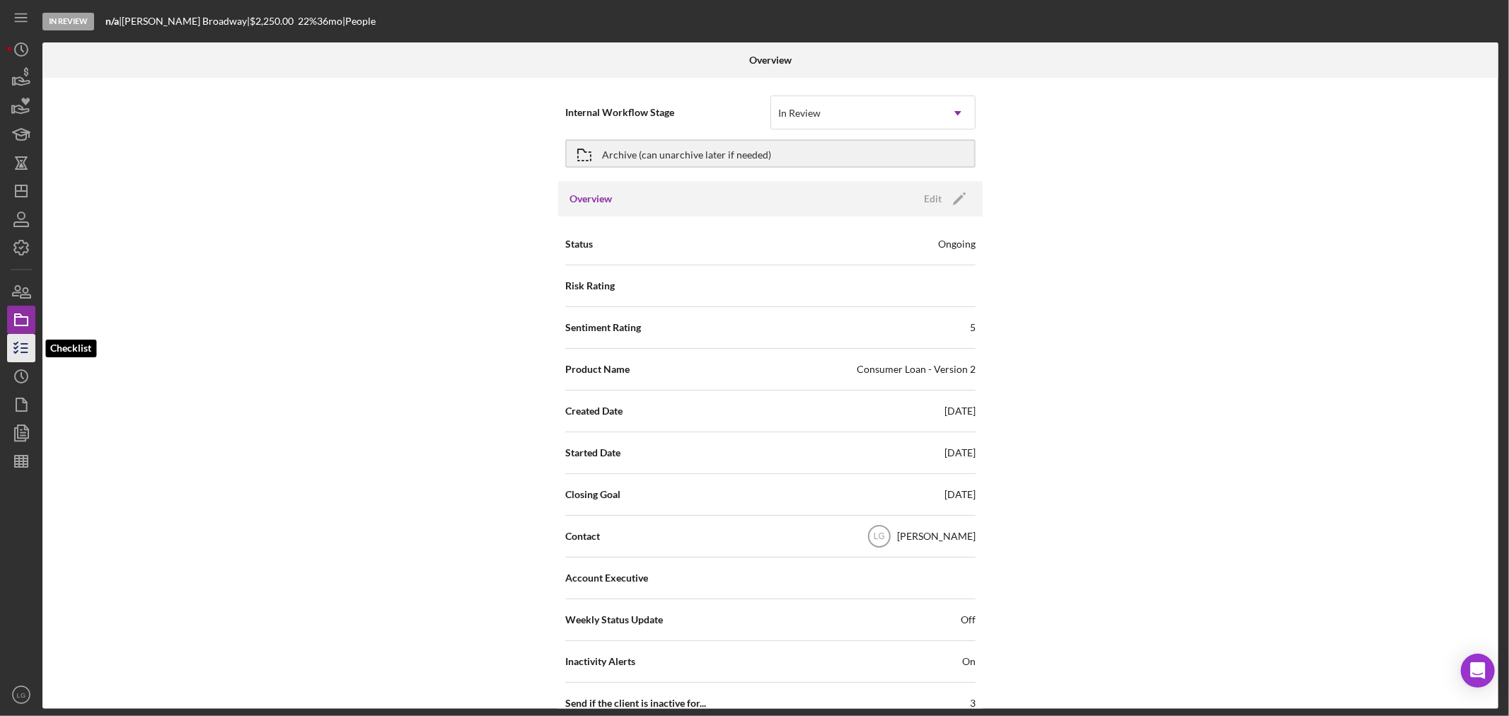
click at [16, 347] on icon "button" at bounding box center [21, 347] width 35 height 35
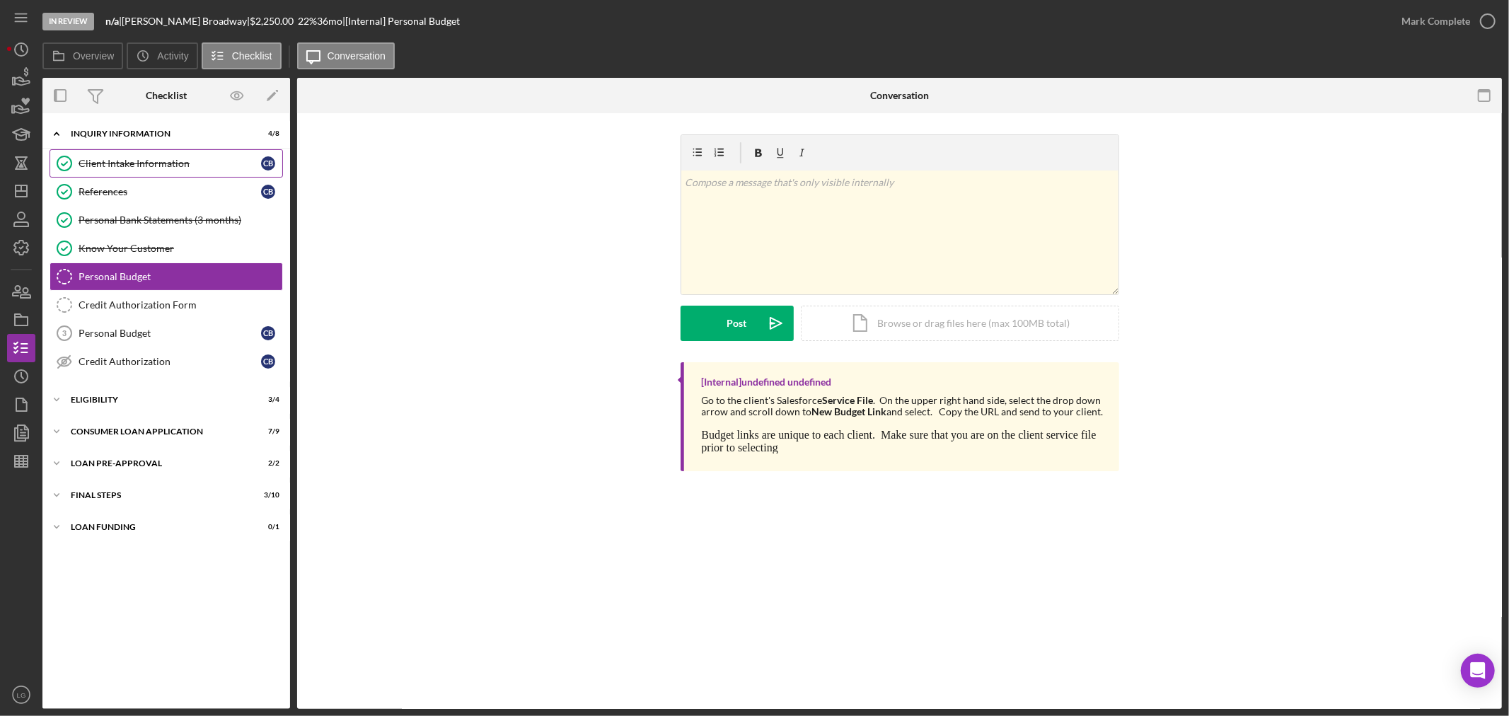
click at [131, 158] on div "Client Intake Information" at bounding box center [170, 163] width 182 height 11
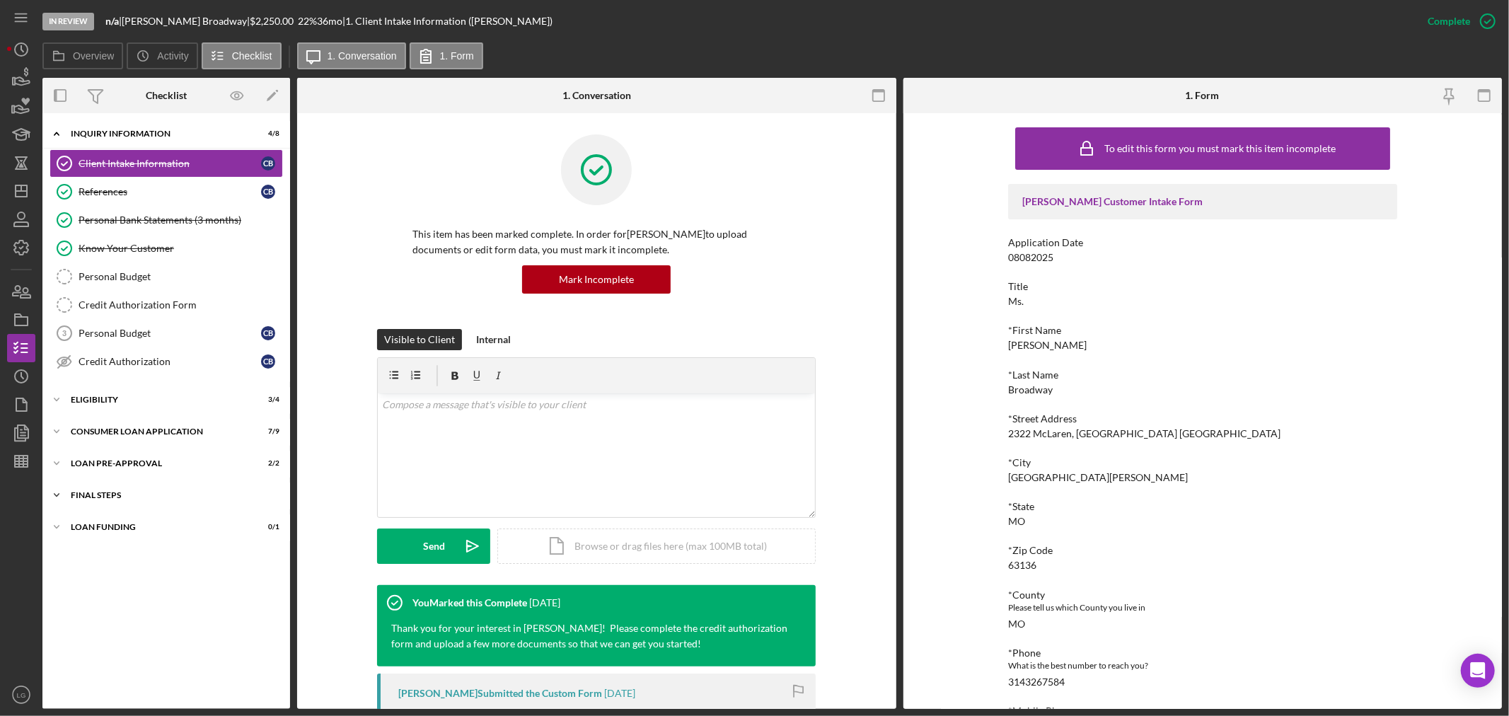
click at [194, 502] on div "Icon/Expander FINAL STEPS 3 / 10" at bounding box center [166, 495] width 248 height 28
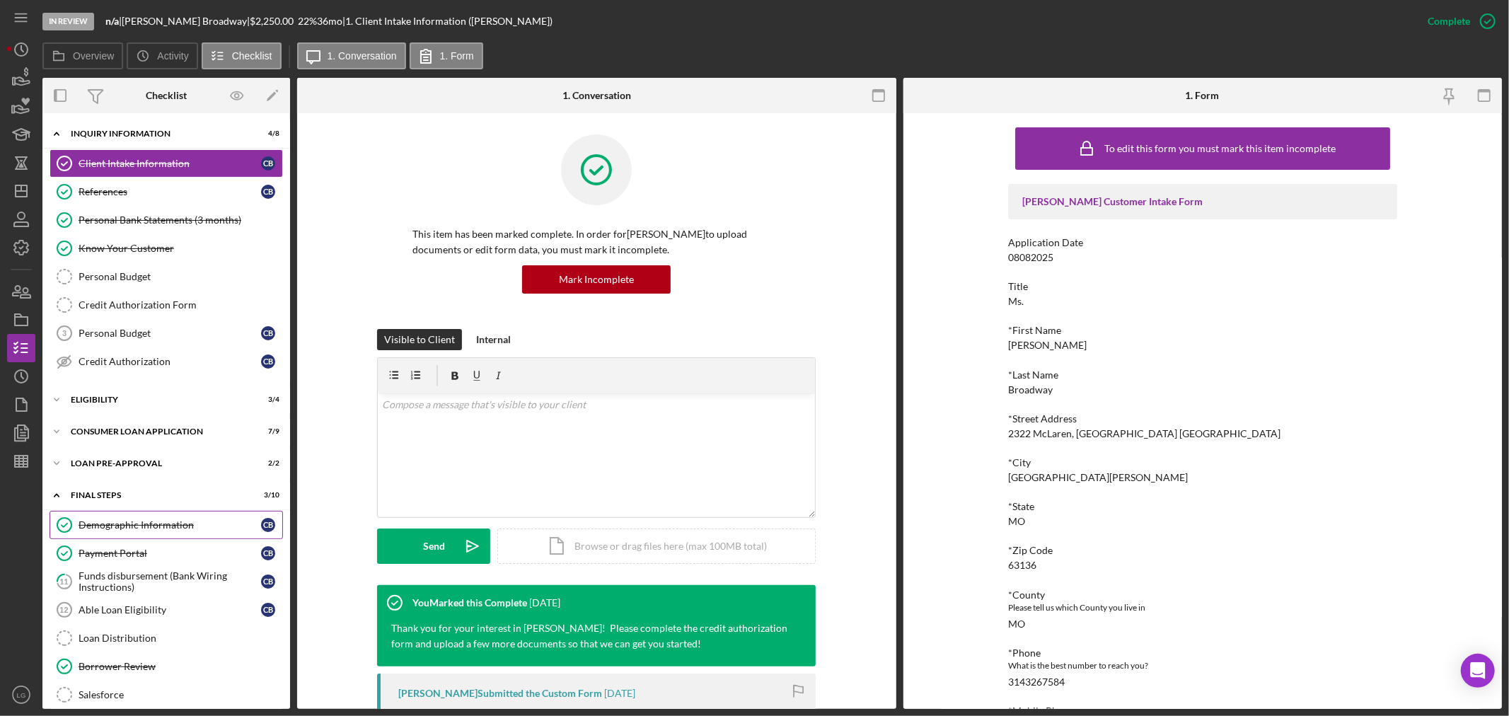
click at [167, 533] on link "Demographic Information Demographic Information C B" at bounding box center [166, 525] width 233 height 28
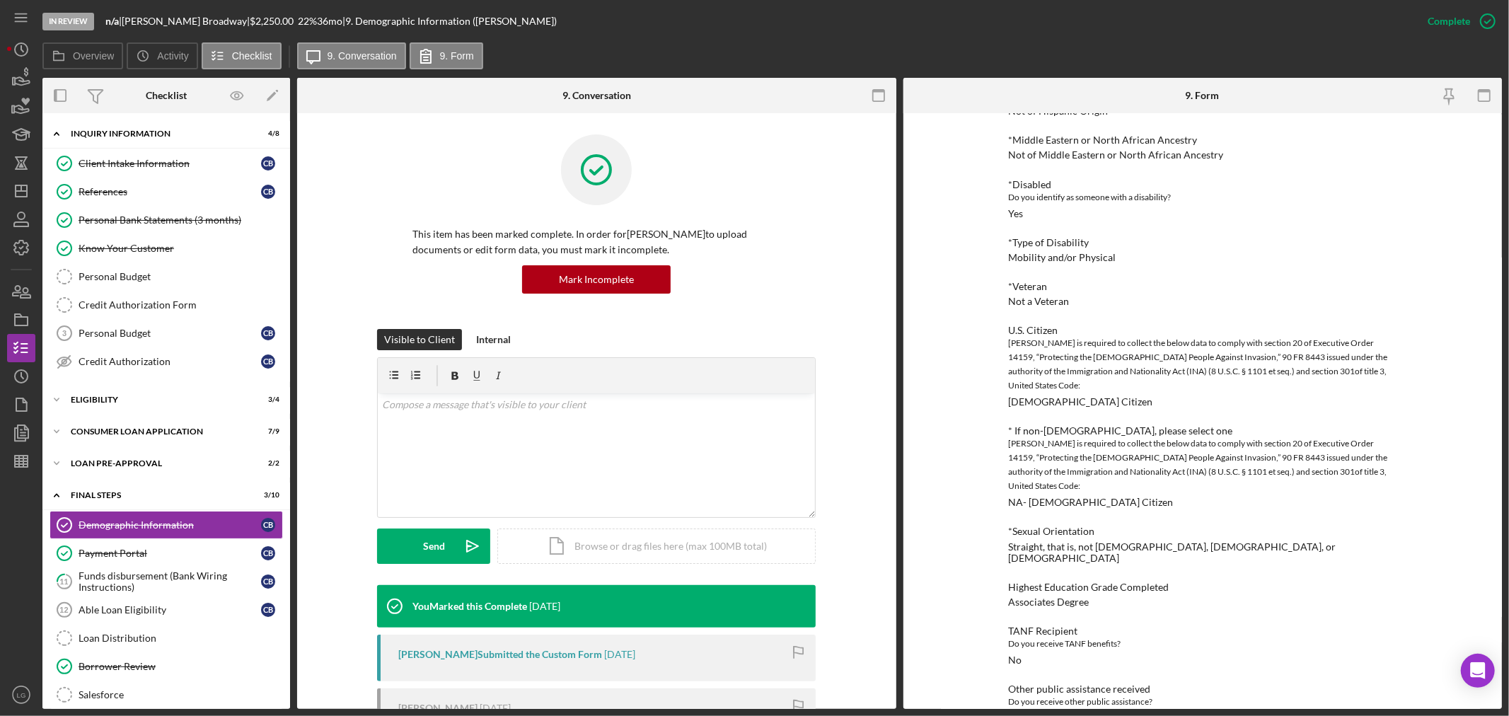
scroll to position [864, 0]
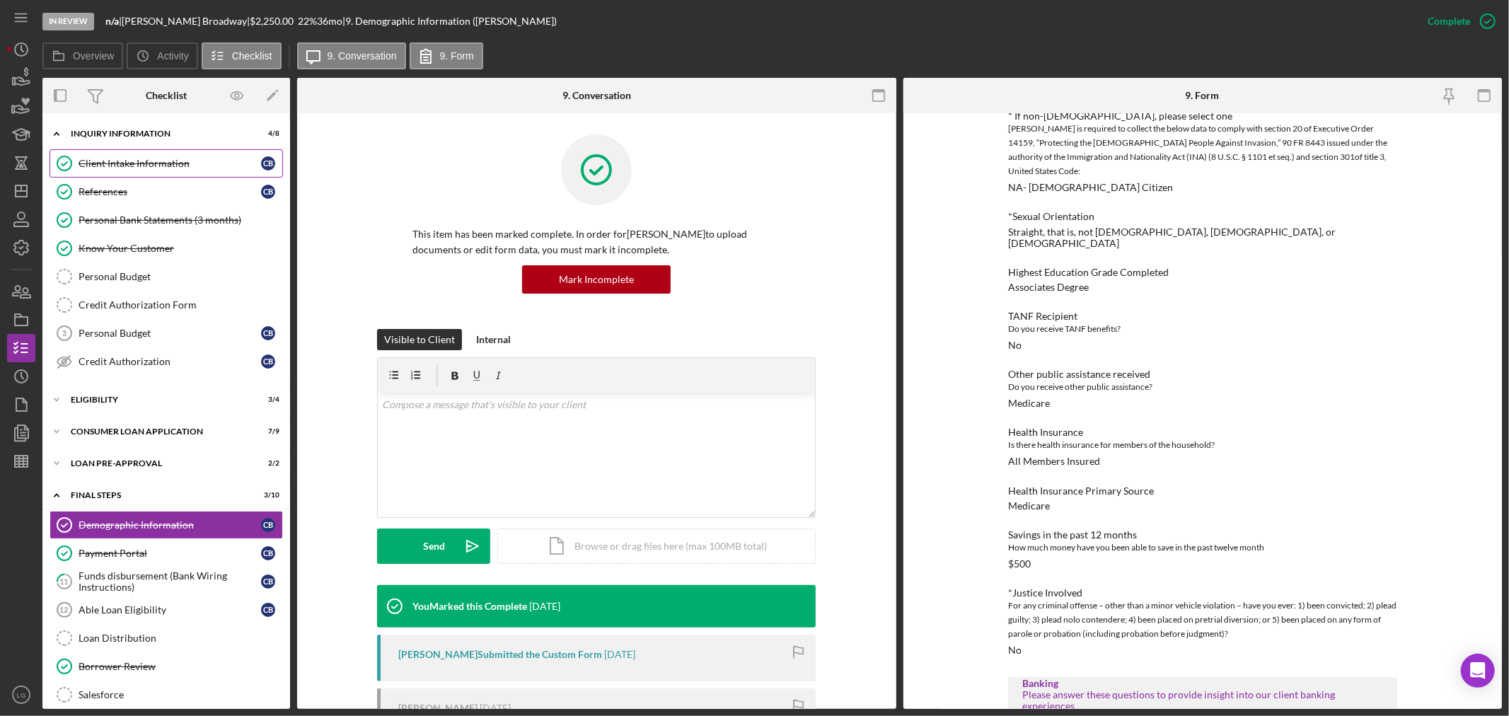
click at [124, 167] on div "Client Intake Information" at bounding box center [170, 163] width 182 height 11
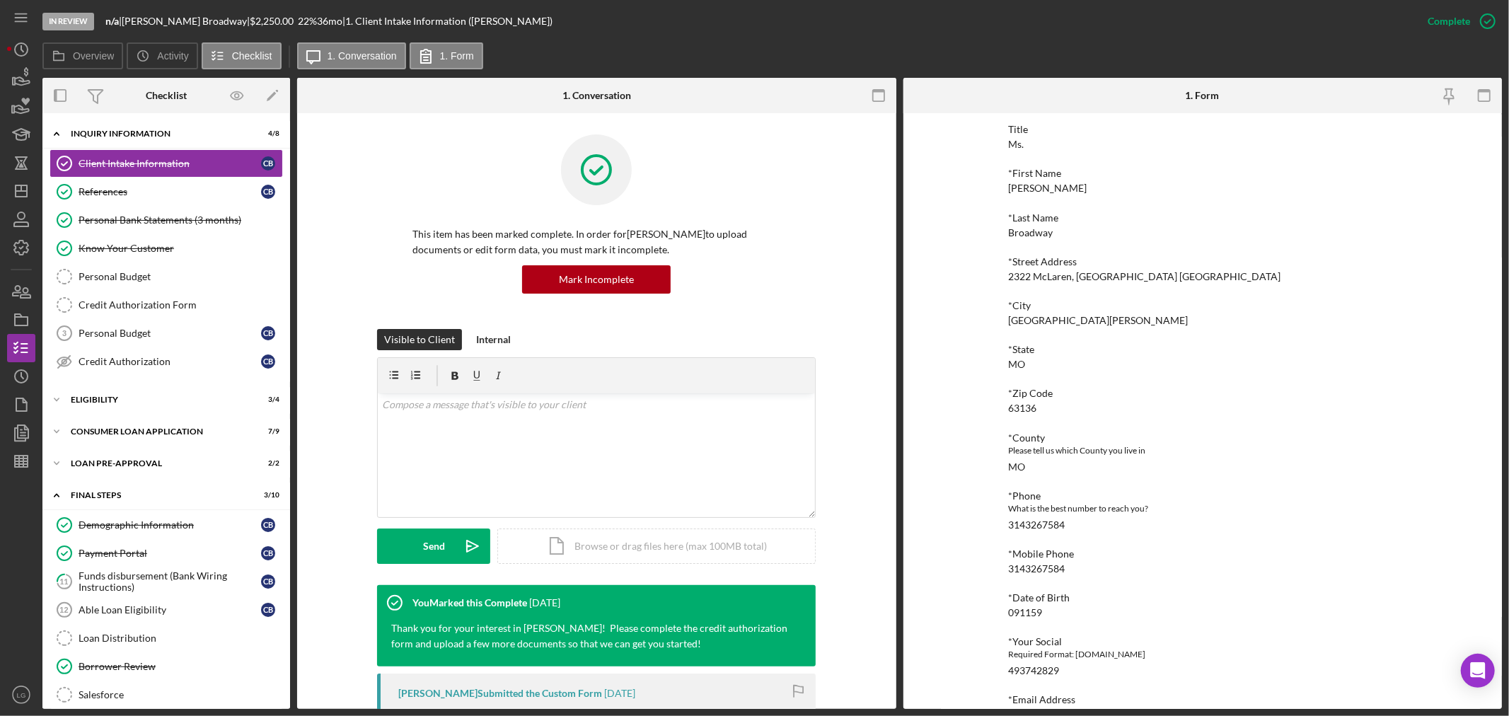
scroll to position [236, 0]
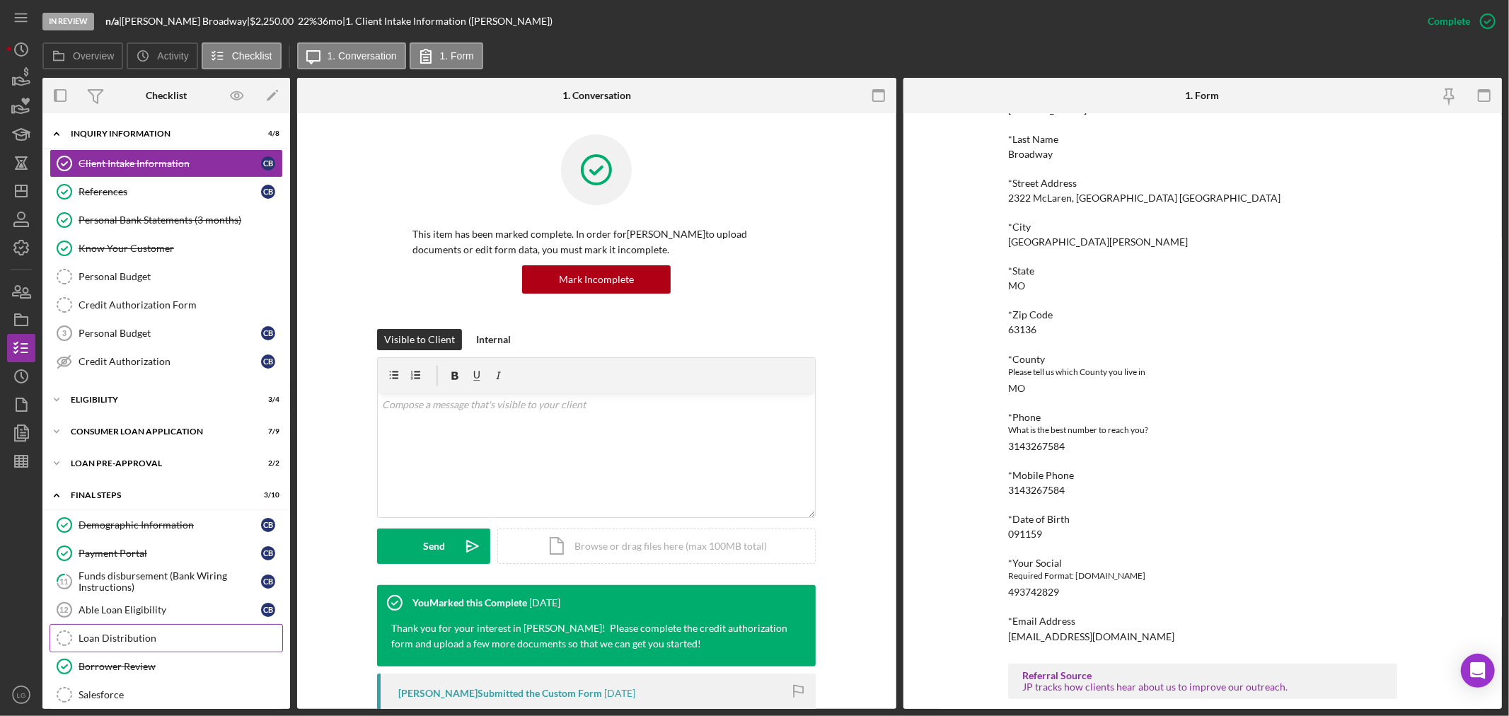
click at [91, 633] on link "Loan Distribution Loan Distribution" at bounding box center [166, 638] width 233 height 28
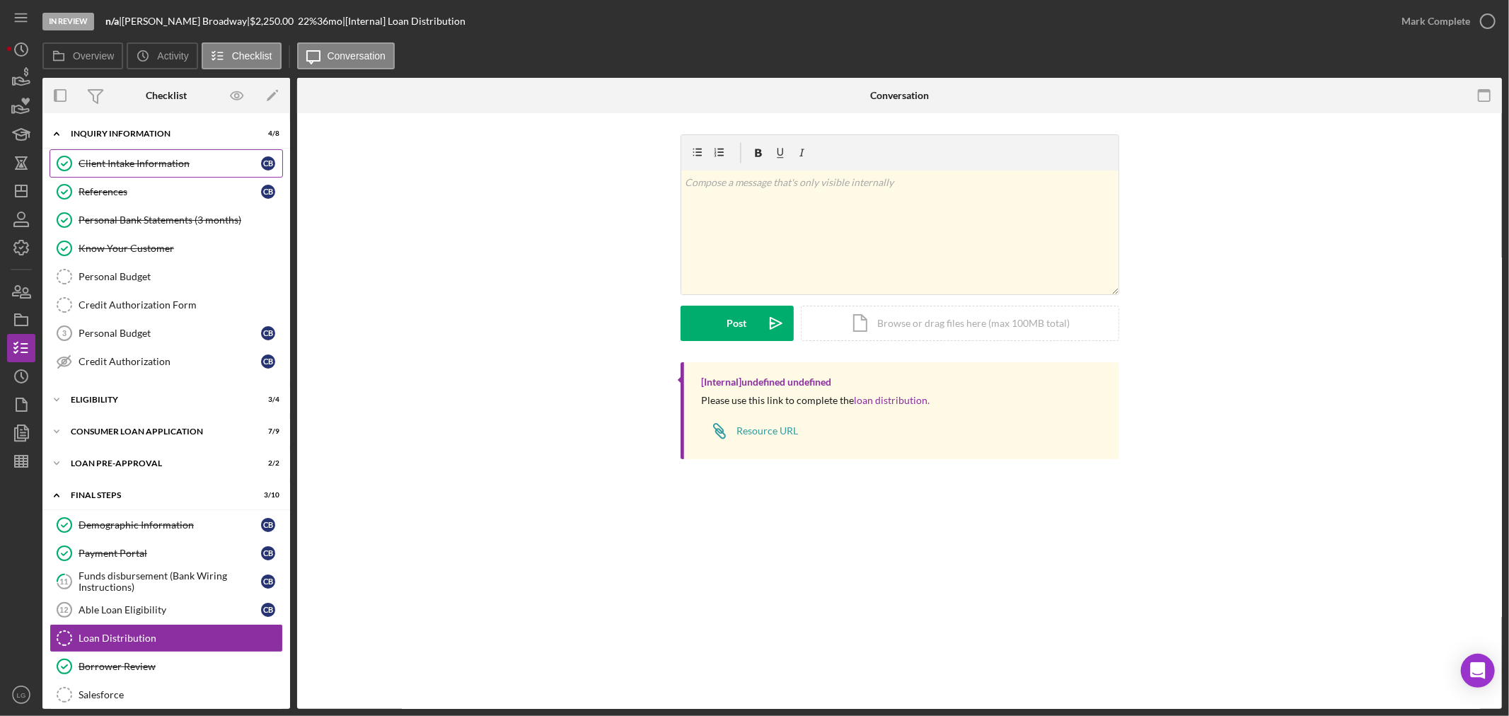
click at [175, 171] on link "Client Intake Information Client Intake Information C B" at bounding box center [166, 163] width 233 height 28
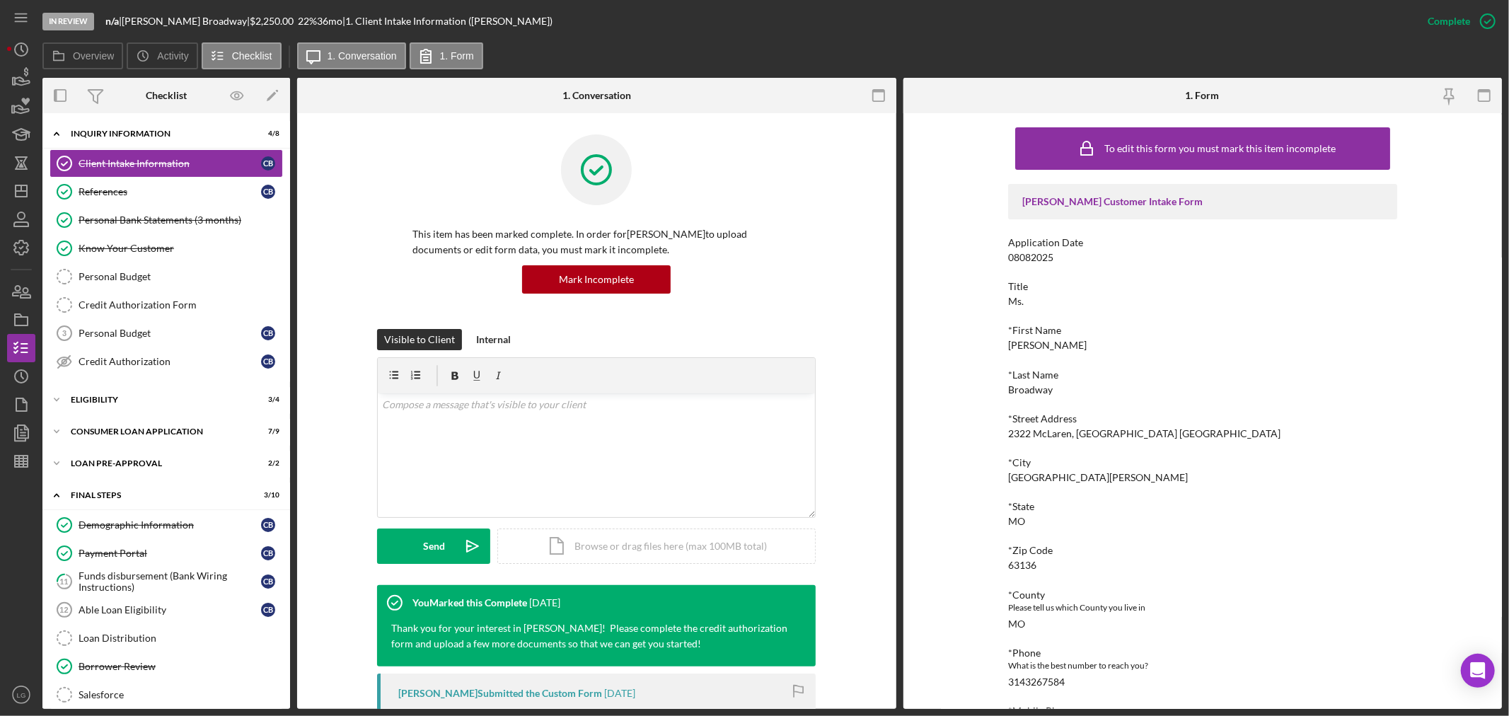
scroll to position [157, 0]
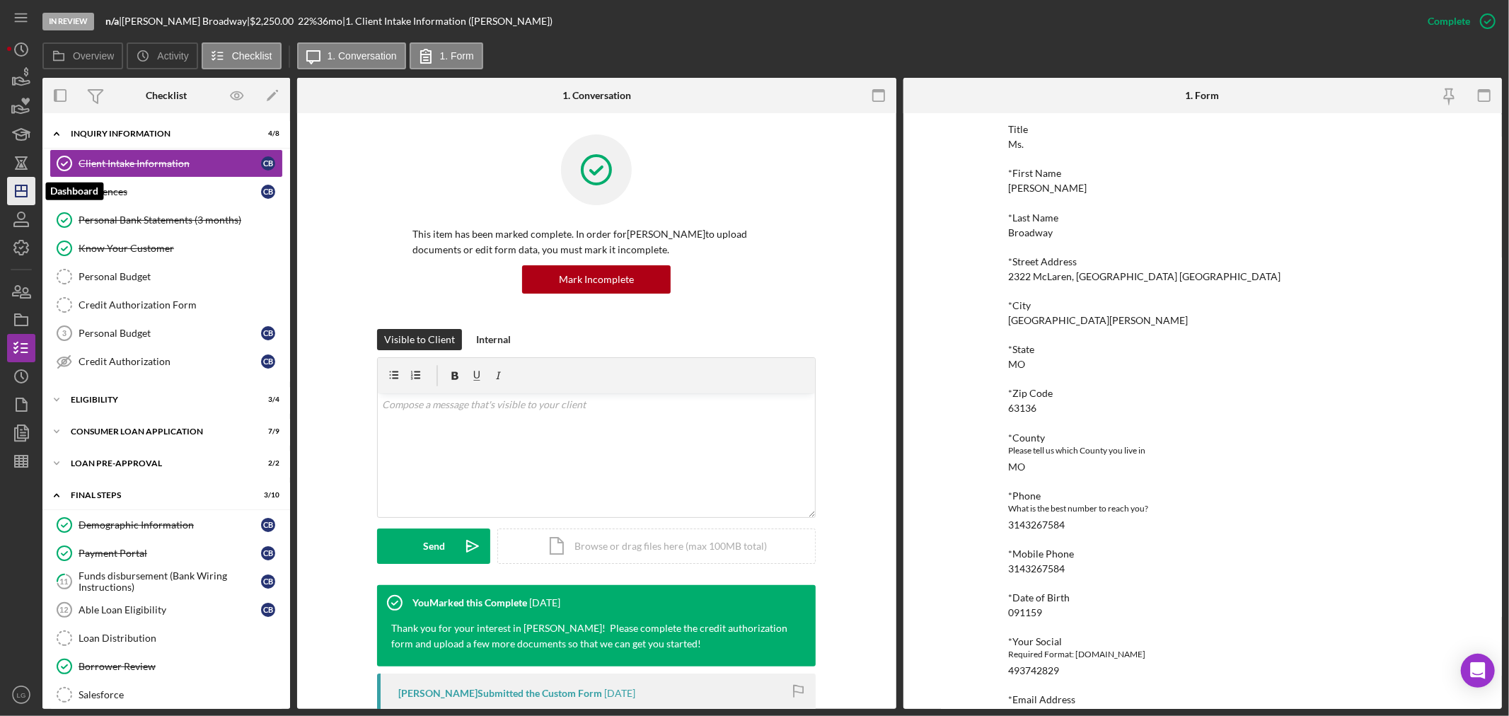
click at [27, 193] on polygon "button" at bounding box center [21, 190] width 11 height 11
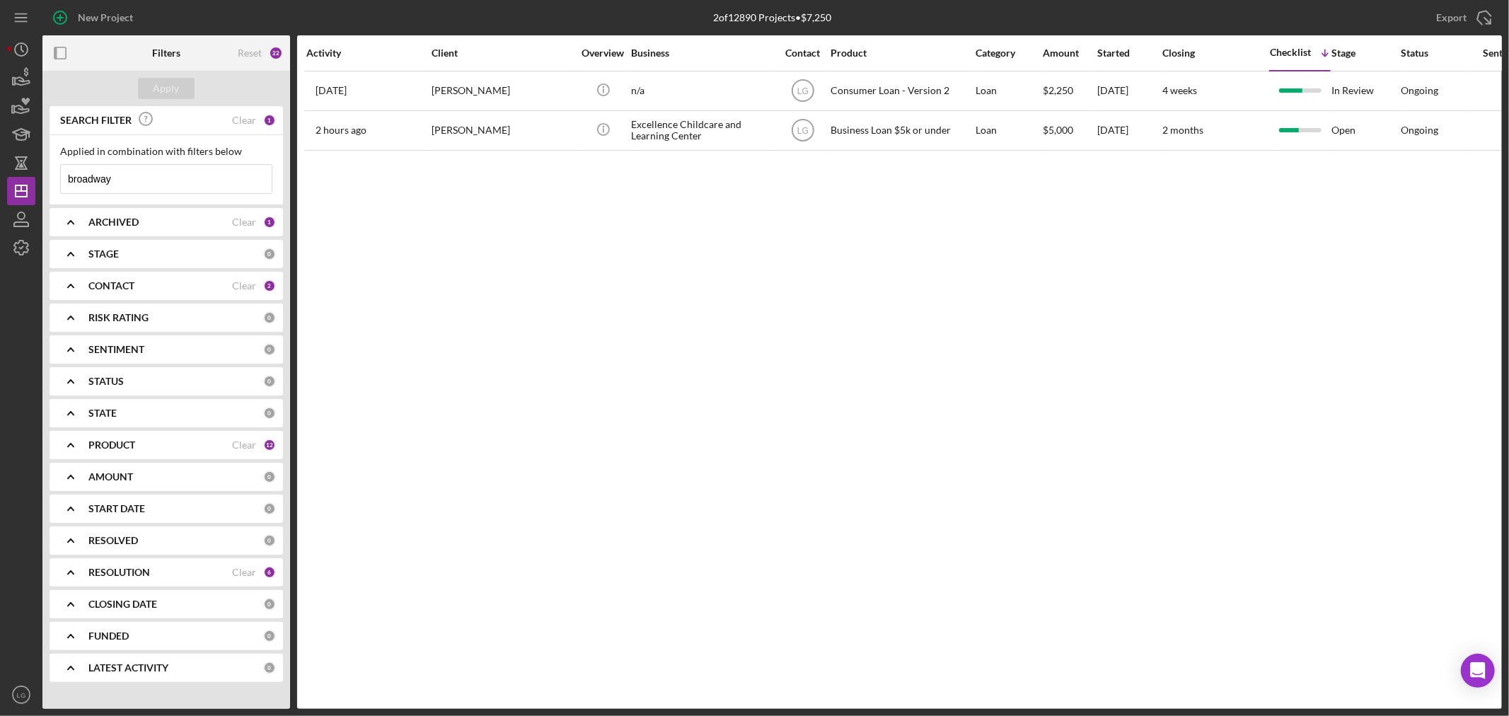
click at [153, 178] on input "broadway" at bounding box center [166, 179] width 211 height 28
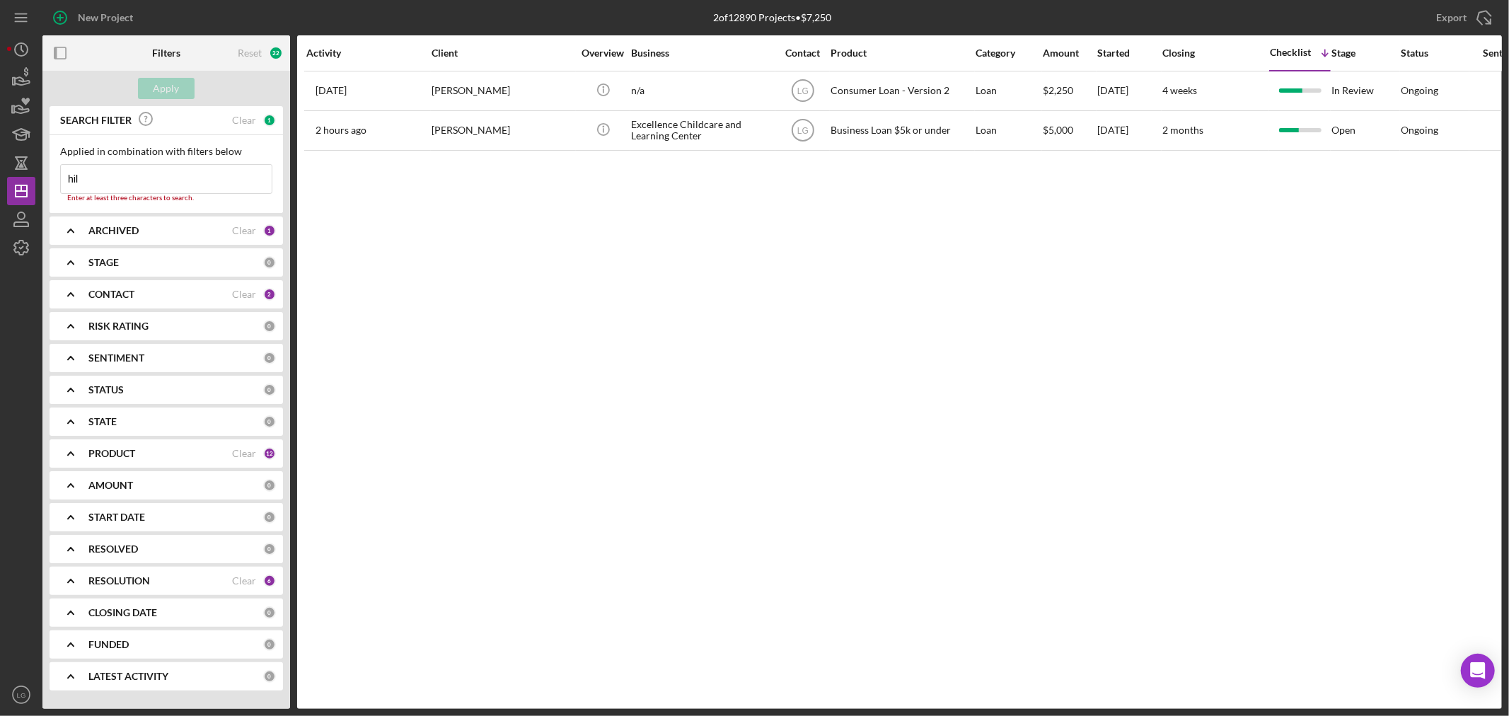
type input "hill"
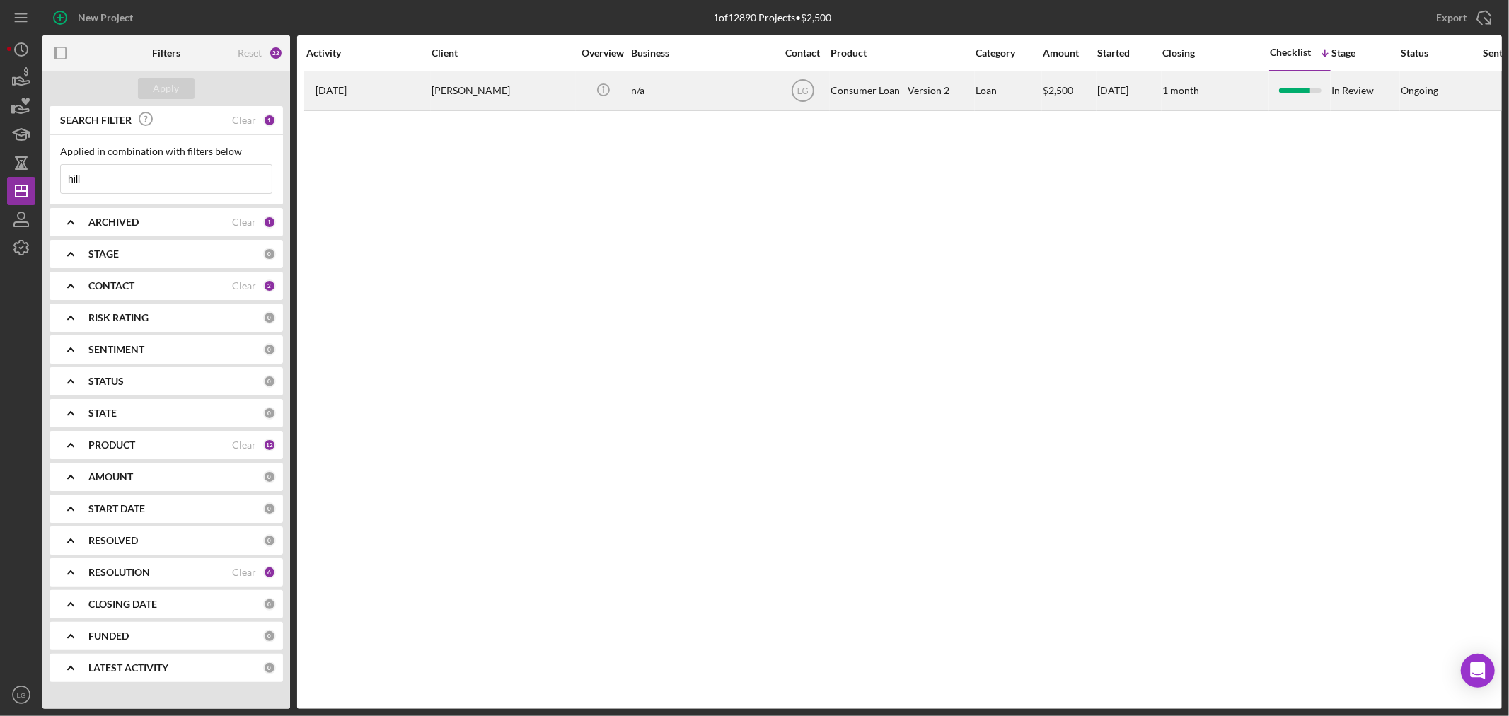
click at [395, 85] on div "2 weeks ago Sharlene Hill" at bounding box center [368, 90] width 124 height 37
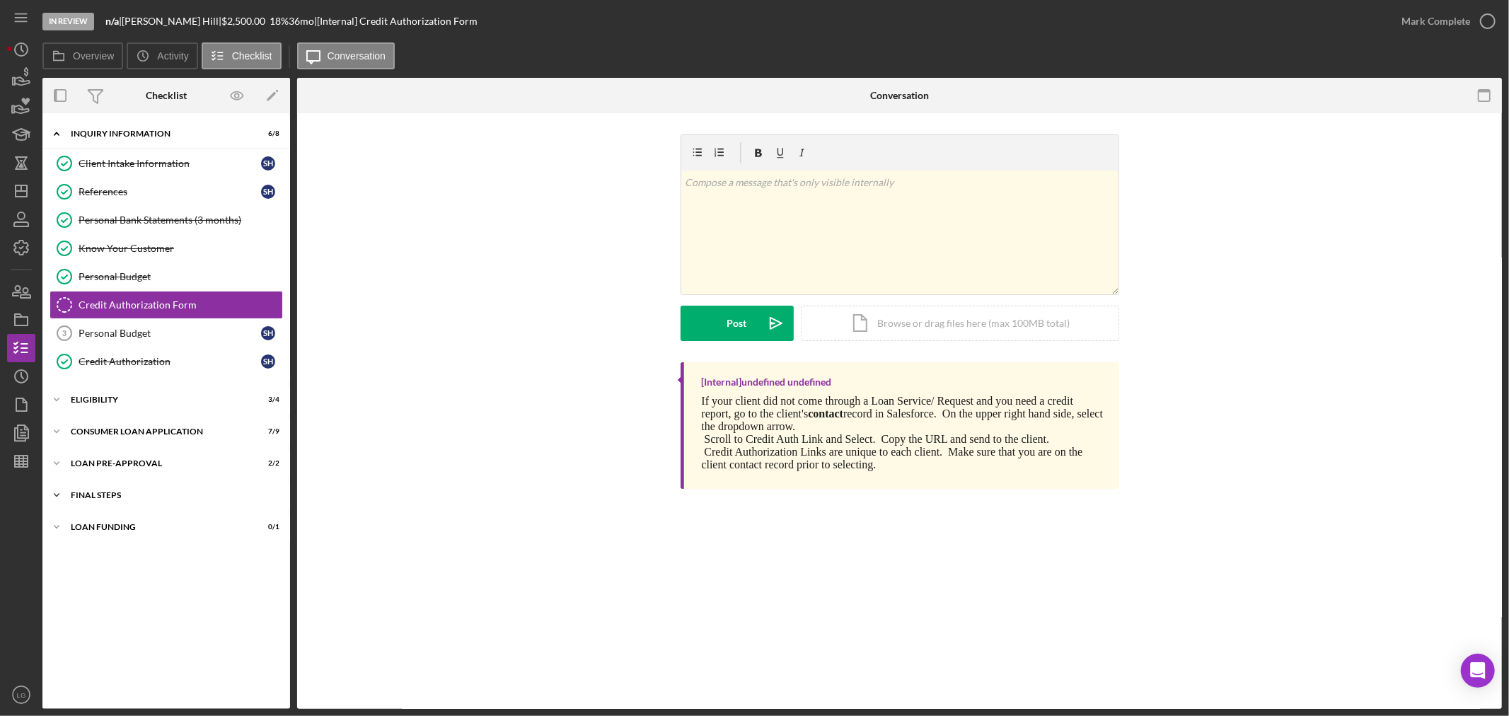
click at [153, 482] on div "Icon/Expander FINAL STEPS 7 / 10" at bounding box center [166, 495] width 248 height 28
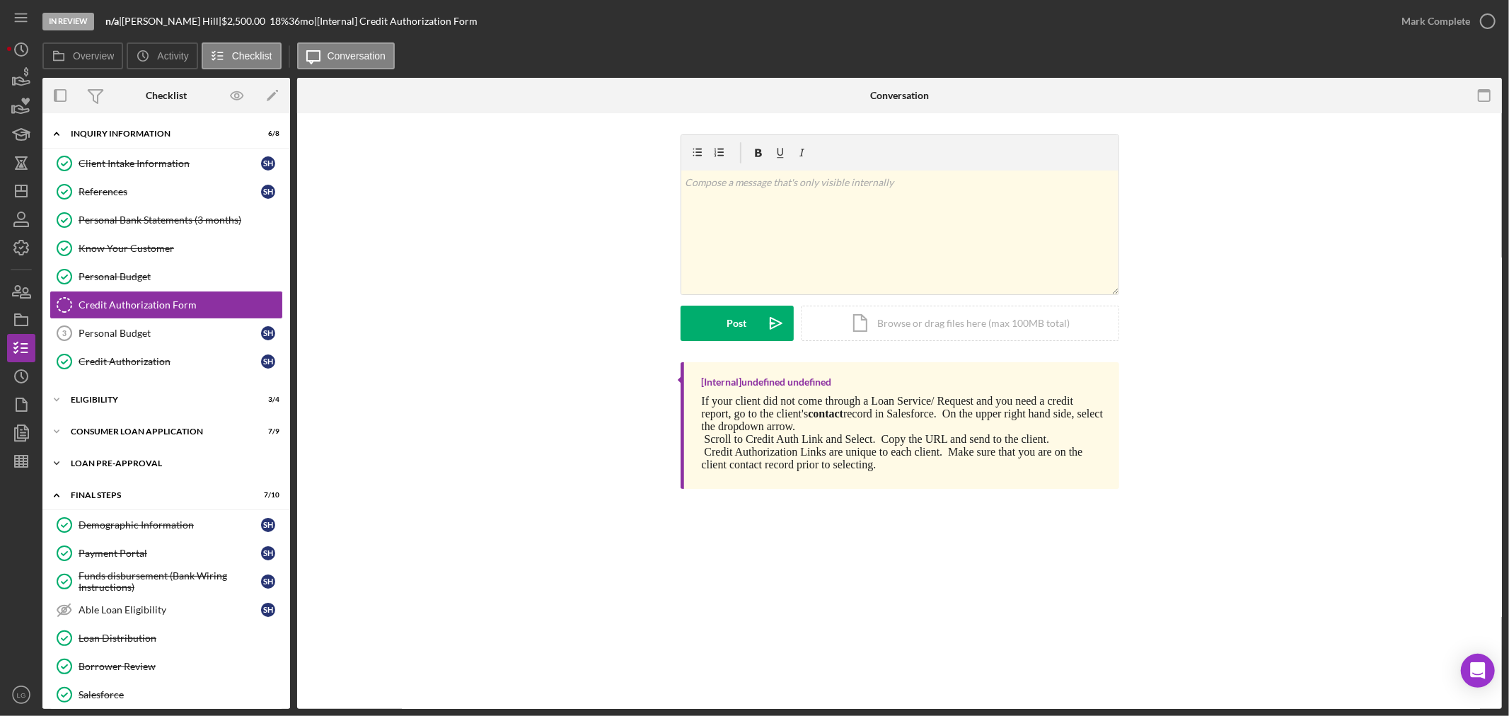
click at [142, 470] on div "Icon/Expander Loan Pre-Approval 2 / 2" at bounding box center [166, 463] width 248 height 28
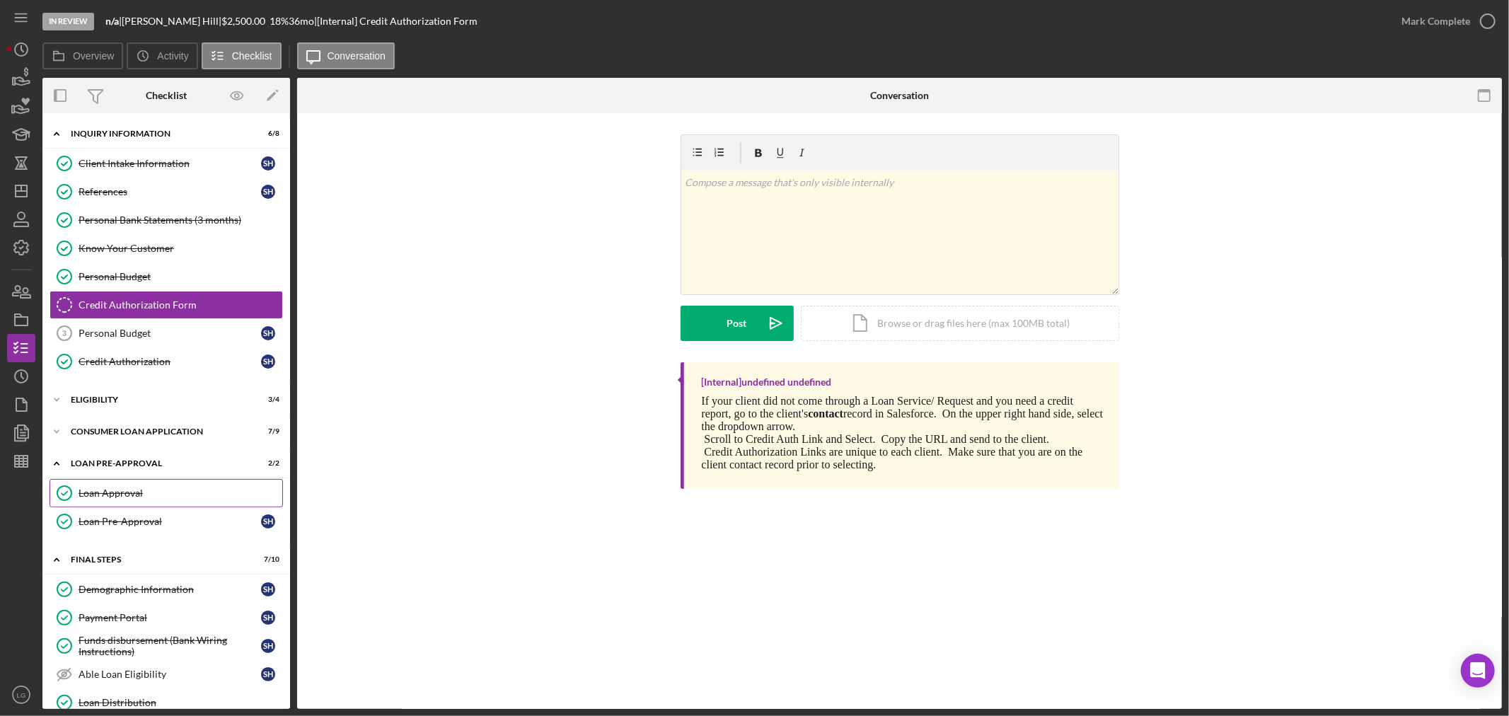
click at [129, 483] on link "Loan Approval Loan Approval" at bounding box center [166, 493] width 233 height 28
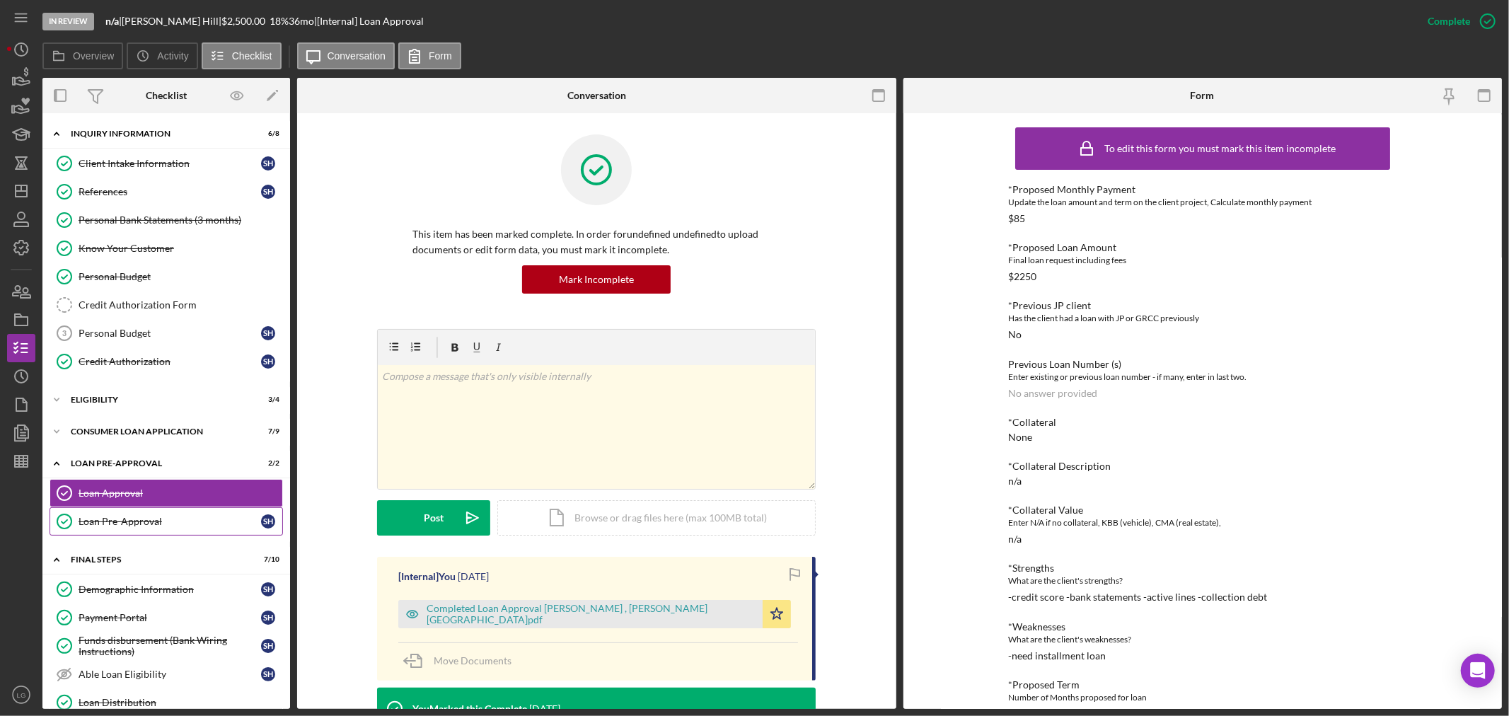
click at [134, 516] on link "Loan Pre-Approval Loan Pre-Approval S H" at bounding box center [166, 521] width 233 height 28
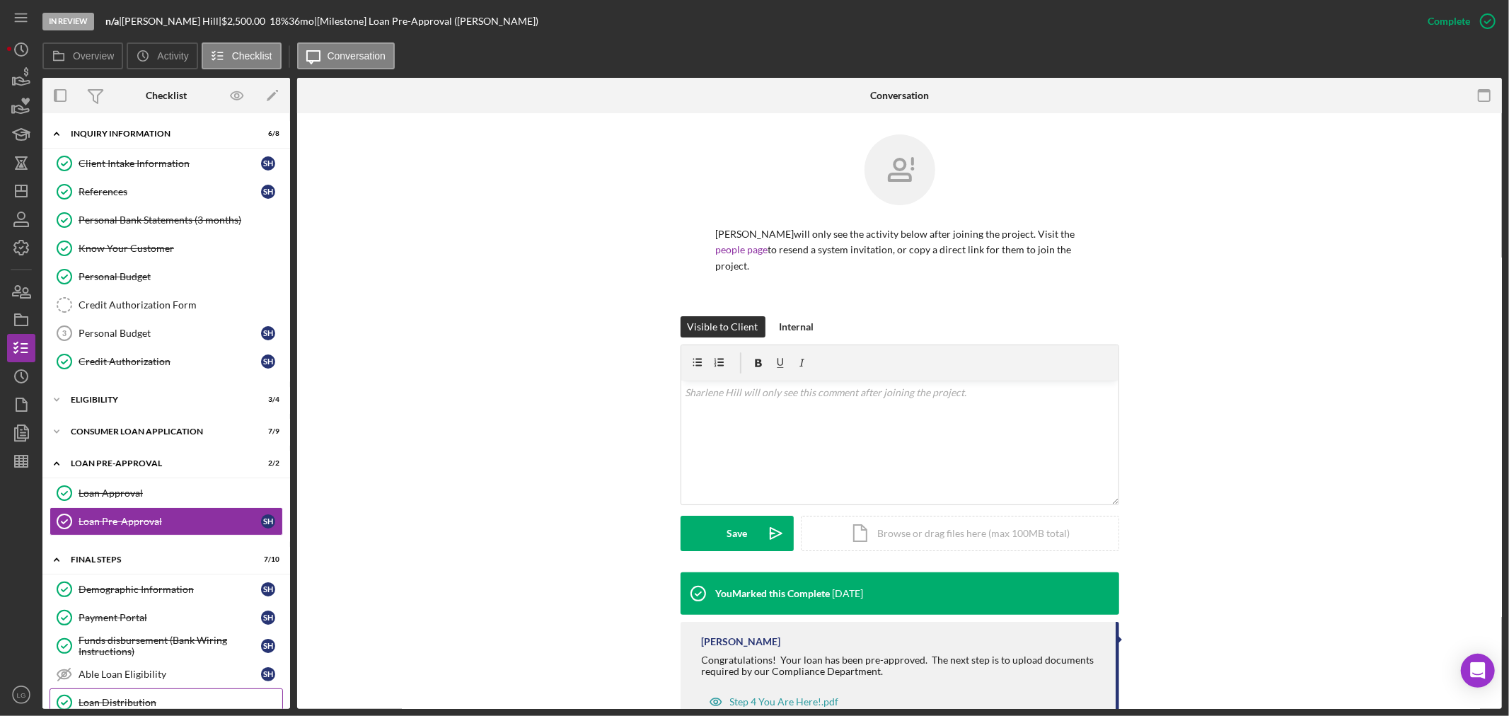
scroll to position [198, 0]
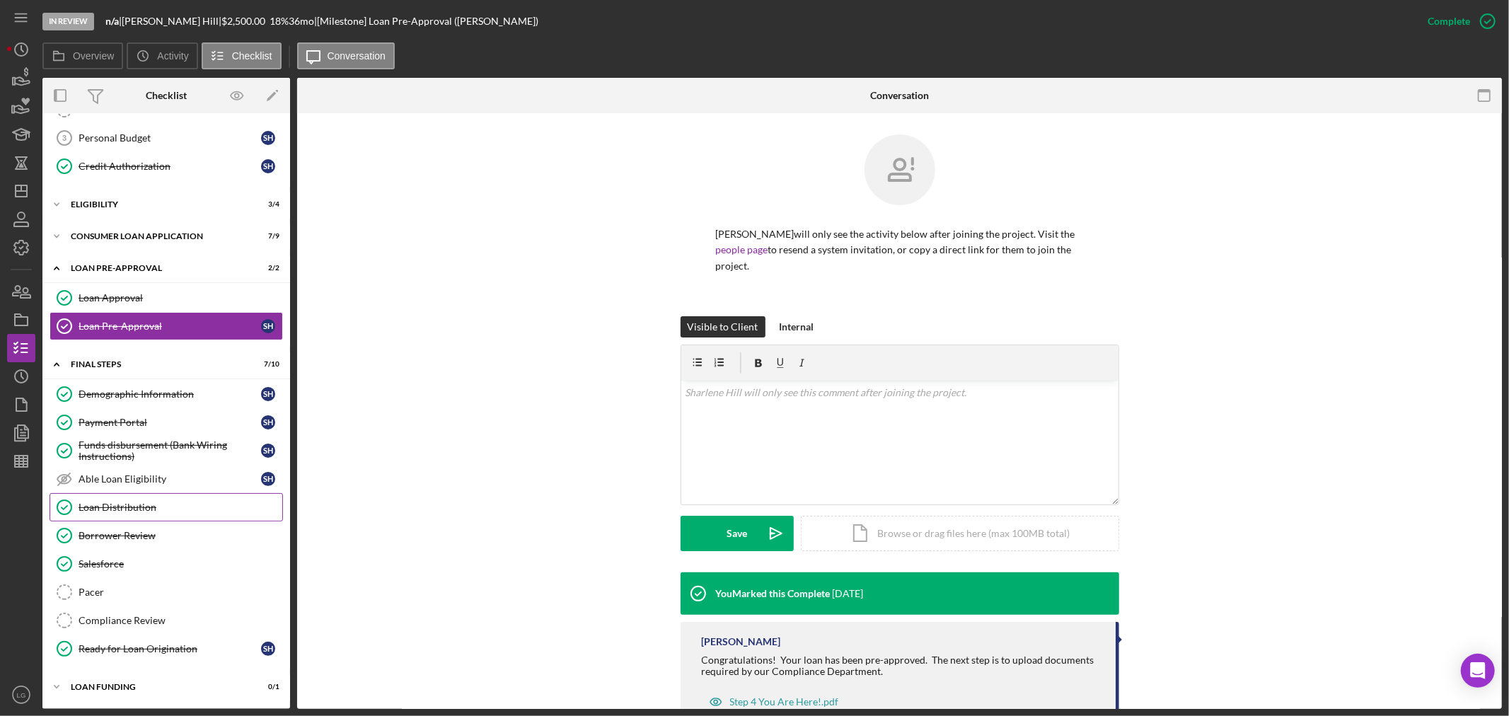
click at [126, 506] on div "Loan Distribution" at bounding box center [181, 506] width 204 height 11
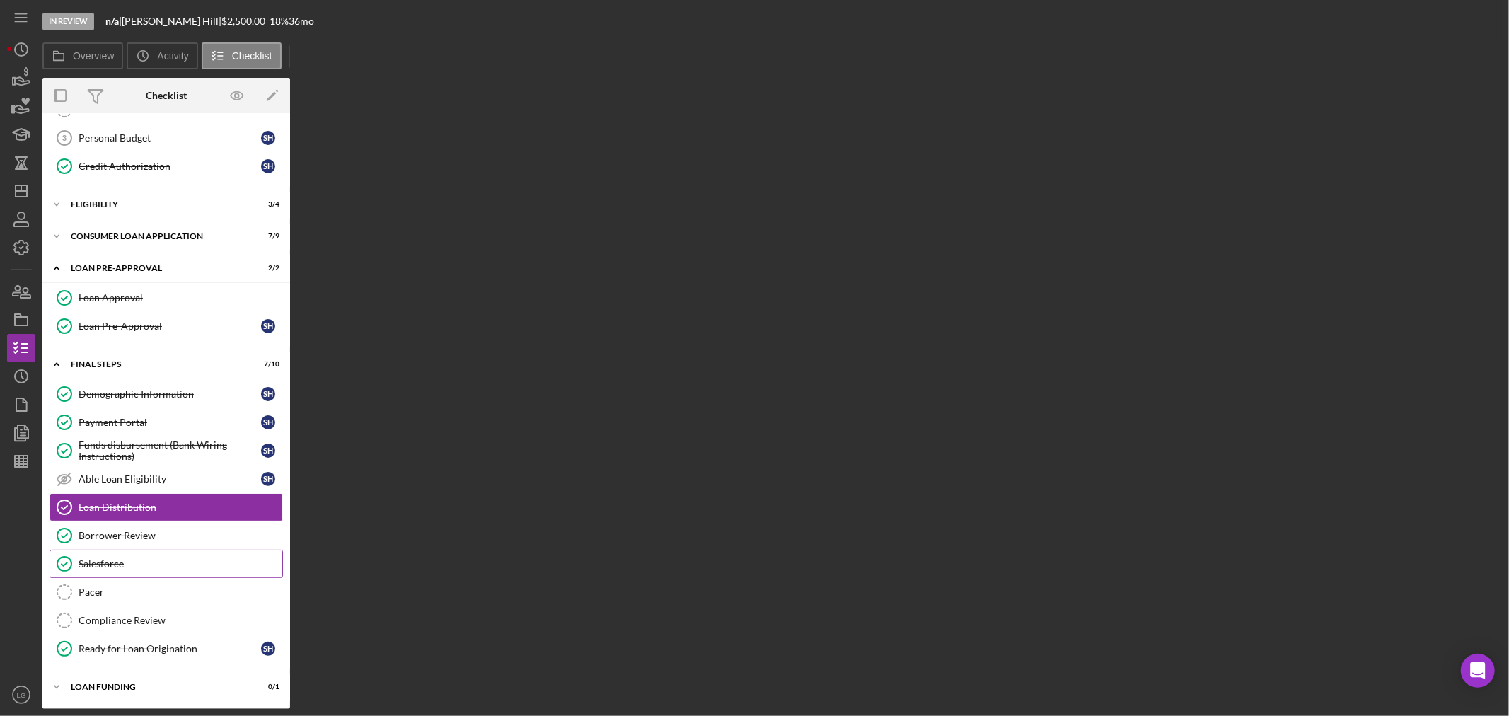
scroll to position [198, 0]
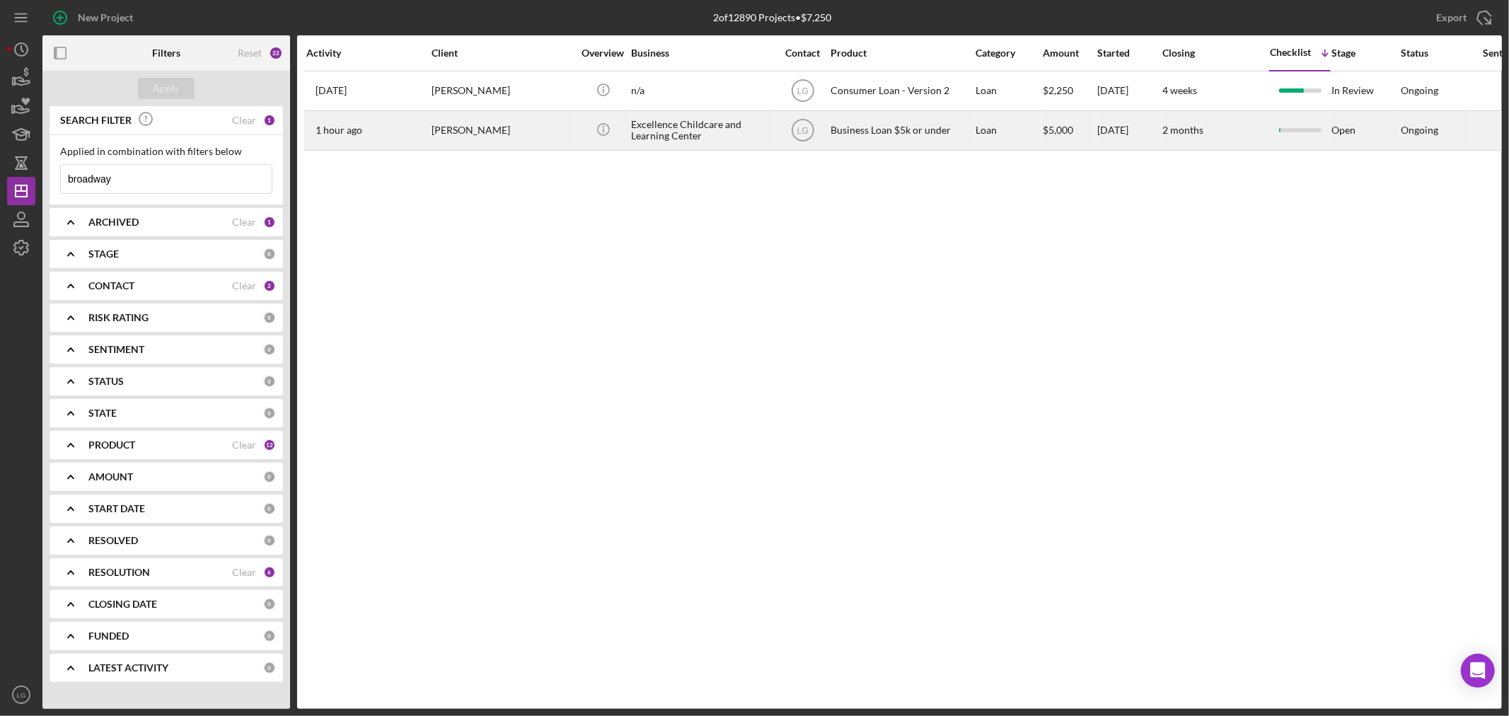
click at [412, 122] on div "1 hour ago Cynthia Broadway" at bounding box center [368, 130] width 124 height 37
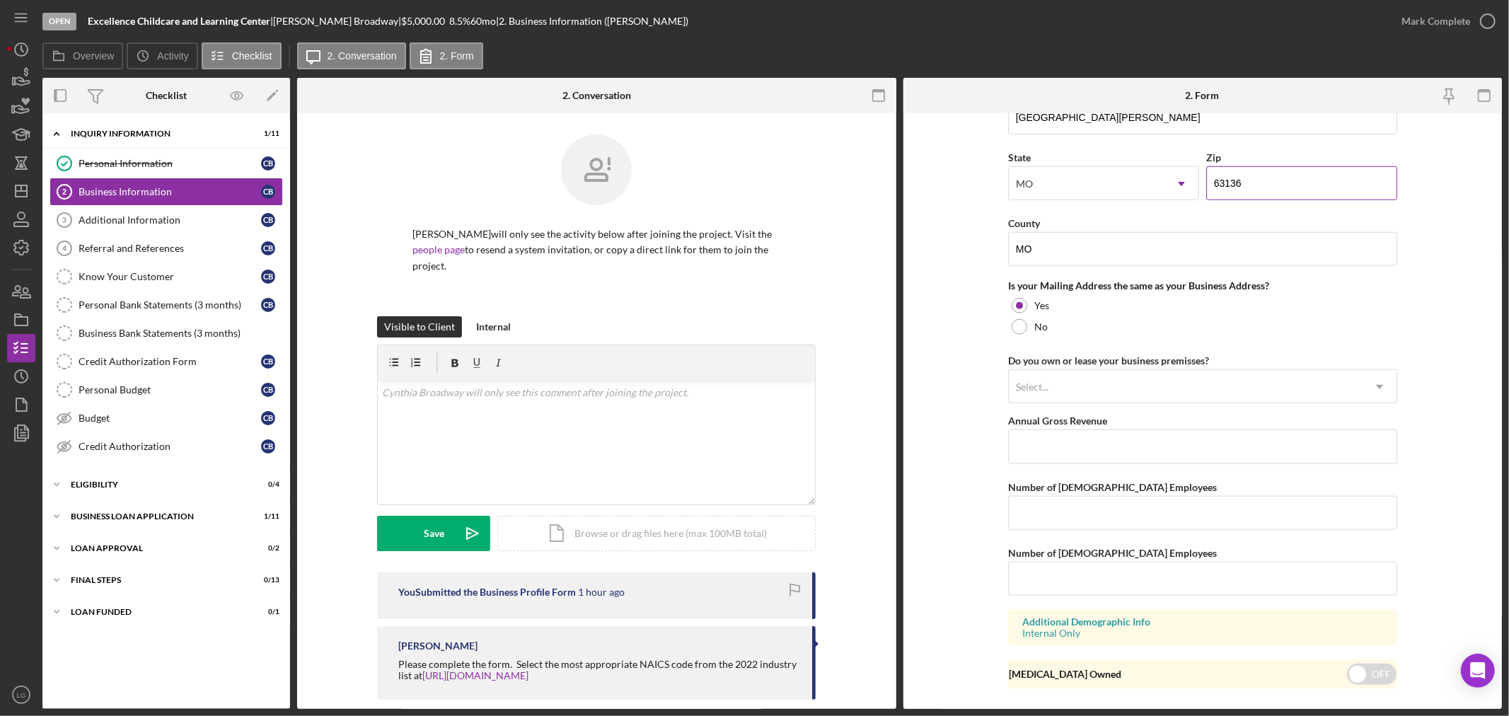
scroll to position [977, 0]
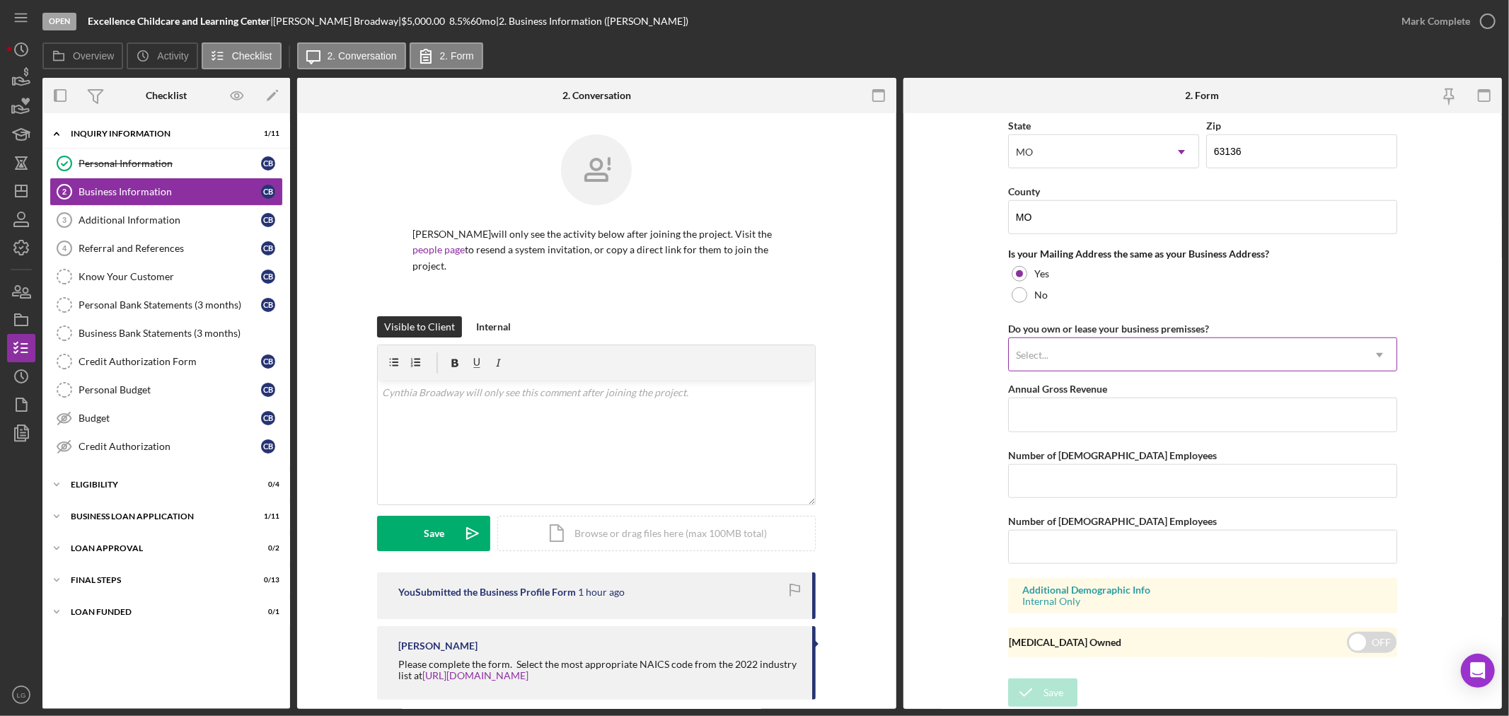
click at [1139, 348] on div "Select..." at bounding box center [1186, 355] width 354 height 33
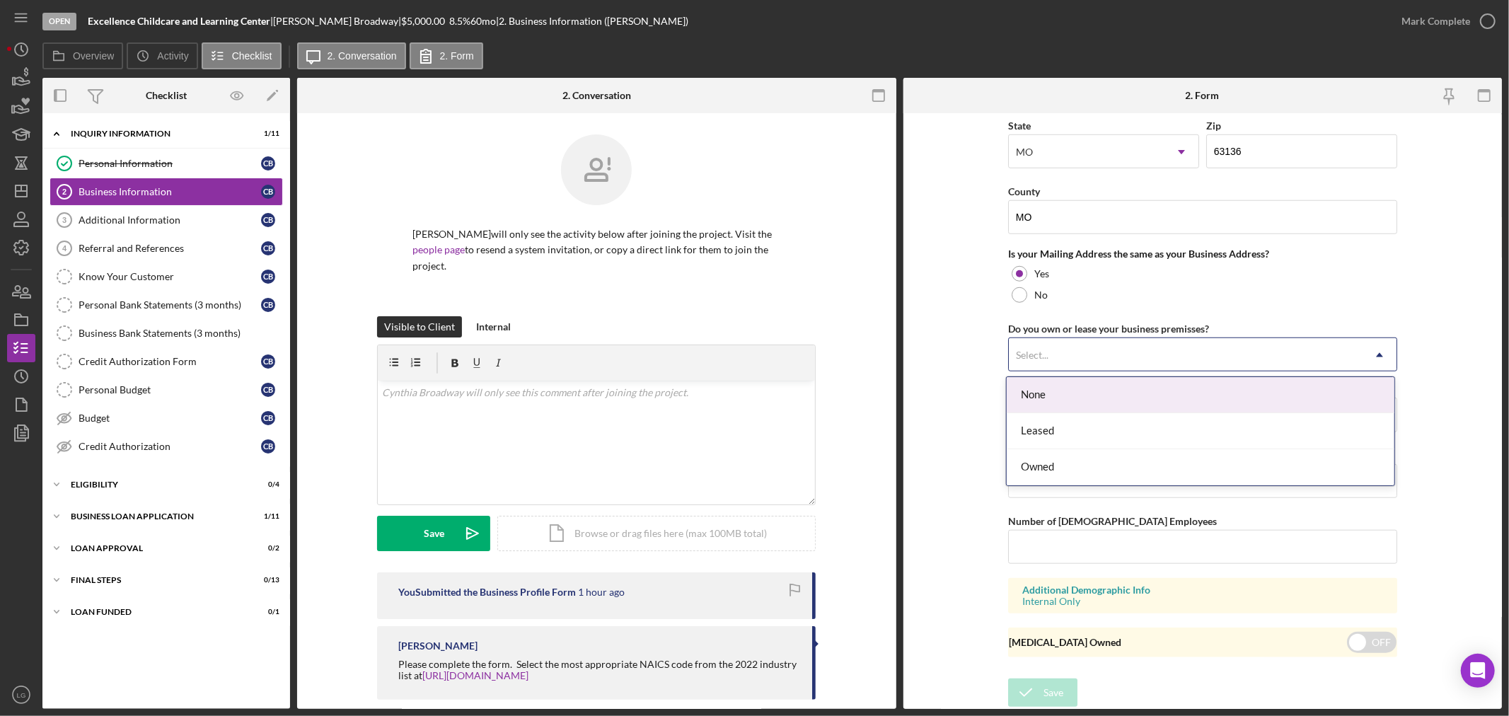
click at [1065, 392] on div "None" at bounding box center [1200, 395] width 388 height 36
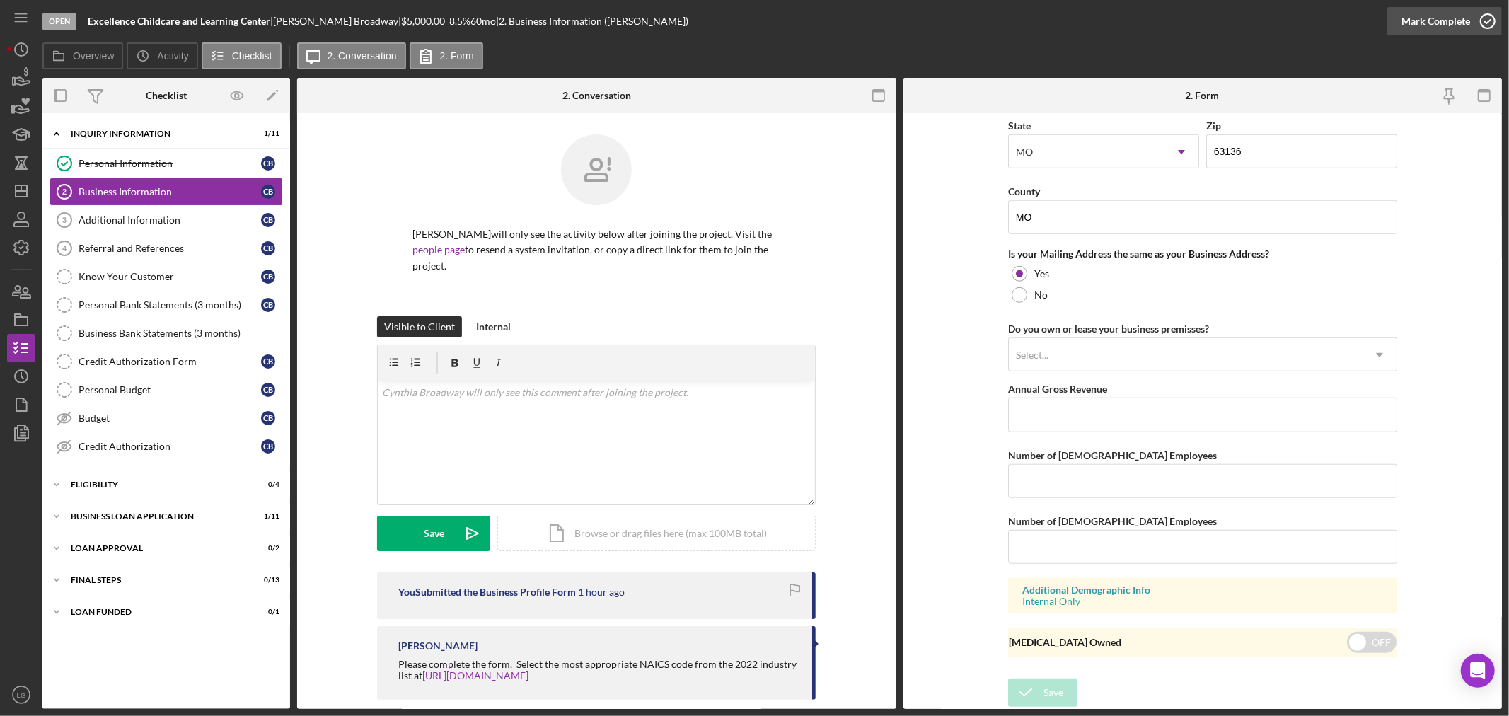
click at [1424, 15] on div "Mark Complete" at bounding box center [1435, 21] width 69 height 28
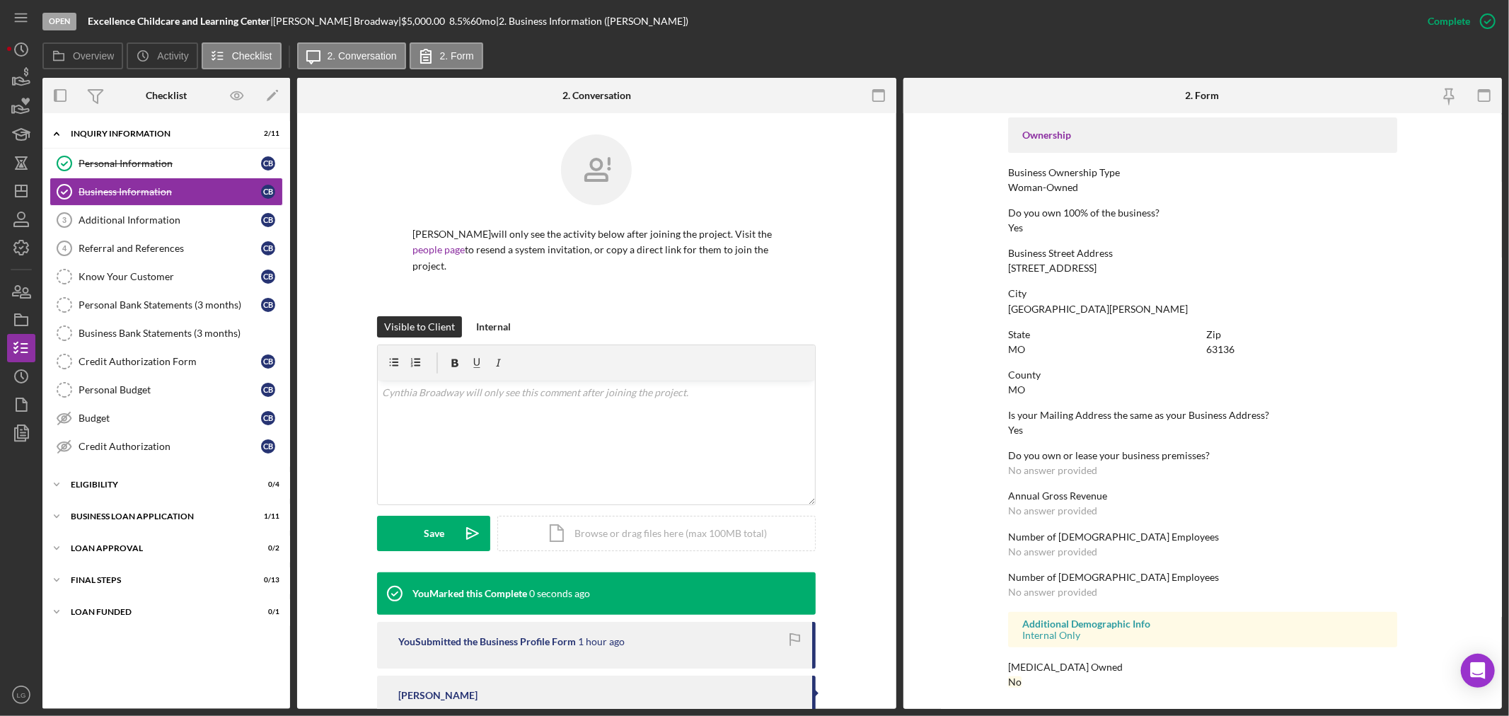
scroll to position [470, 0]
click at [156, 222] on div "Additional Information" at bounding box center [170, 219] width 182 height 11
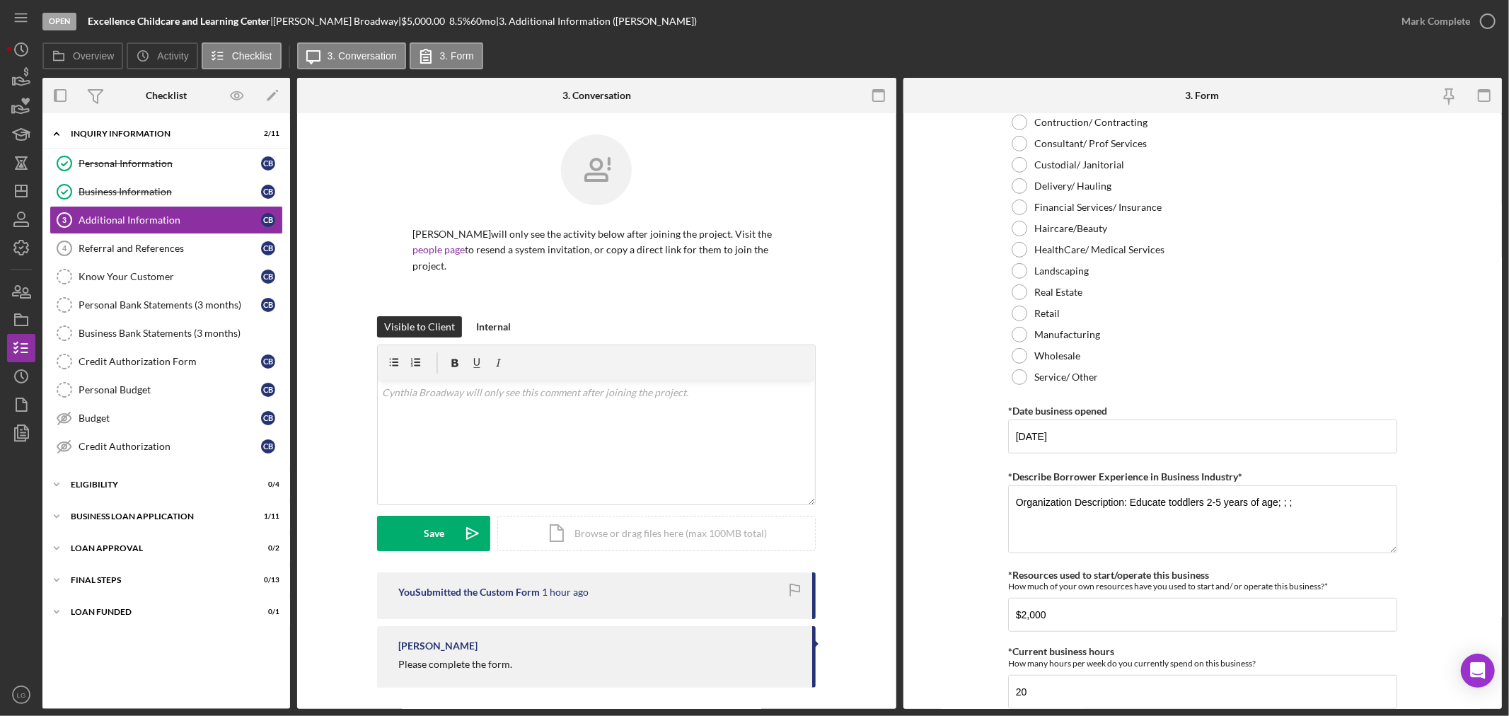
scroll to position [1100, 0]
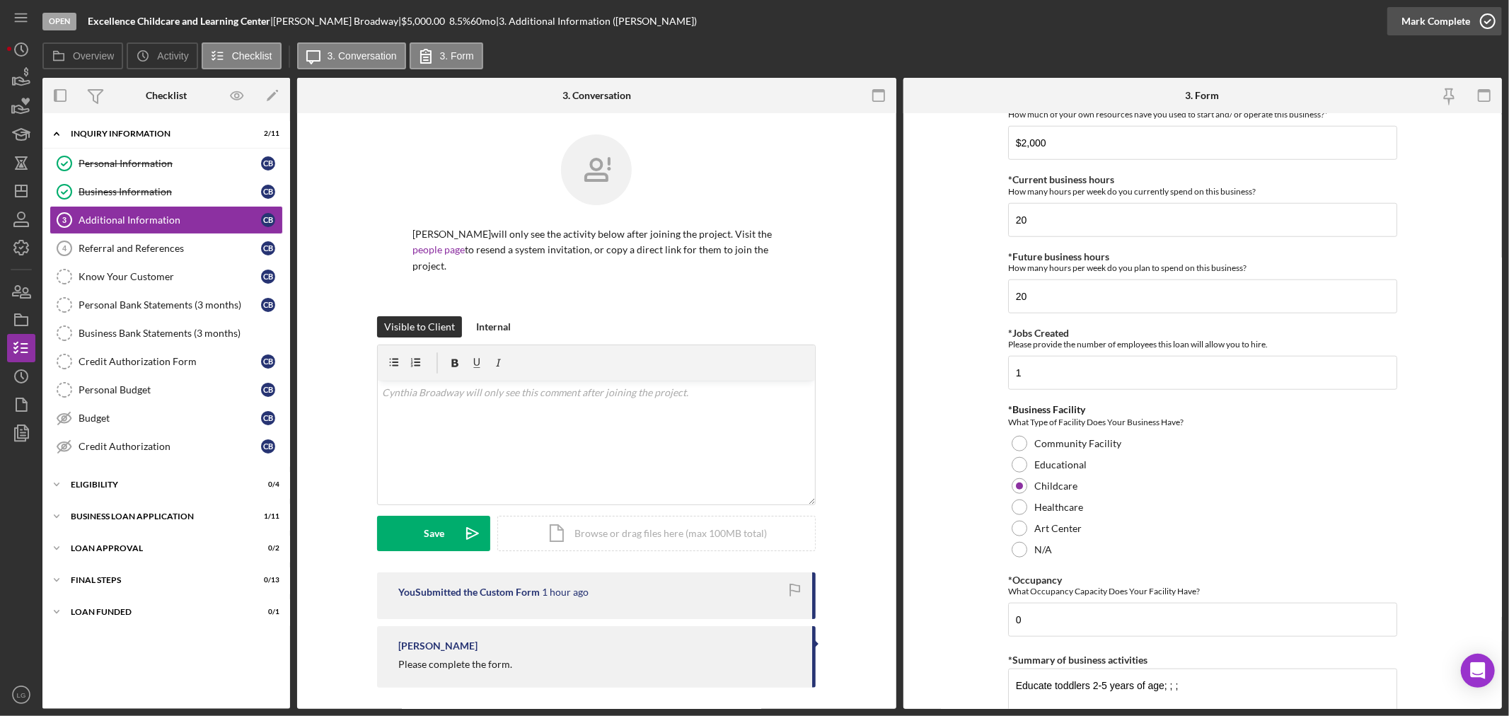
click at [1445, 27] on div "Mark Complete" at bounding box center [1435, 21] width 69 height 28
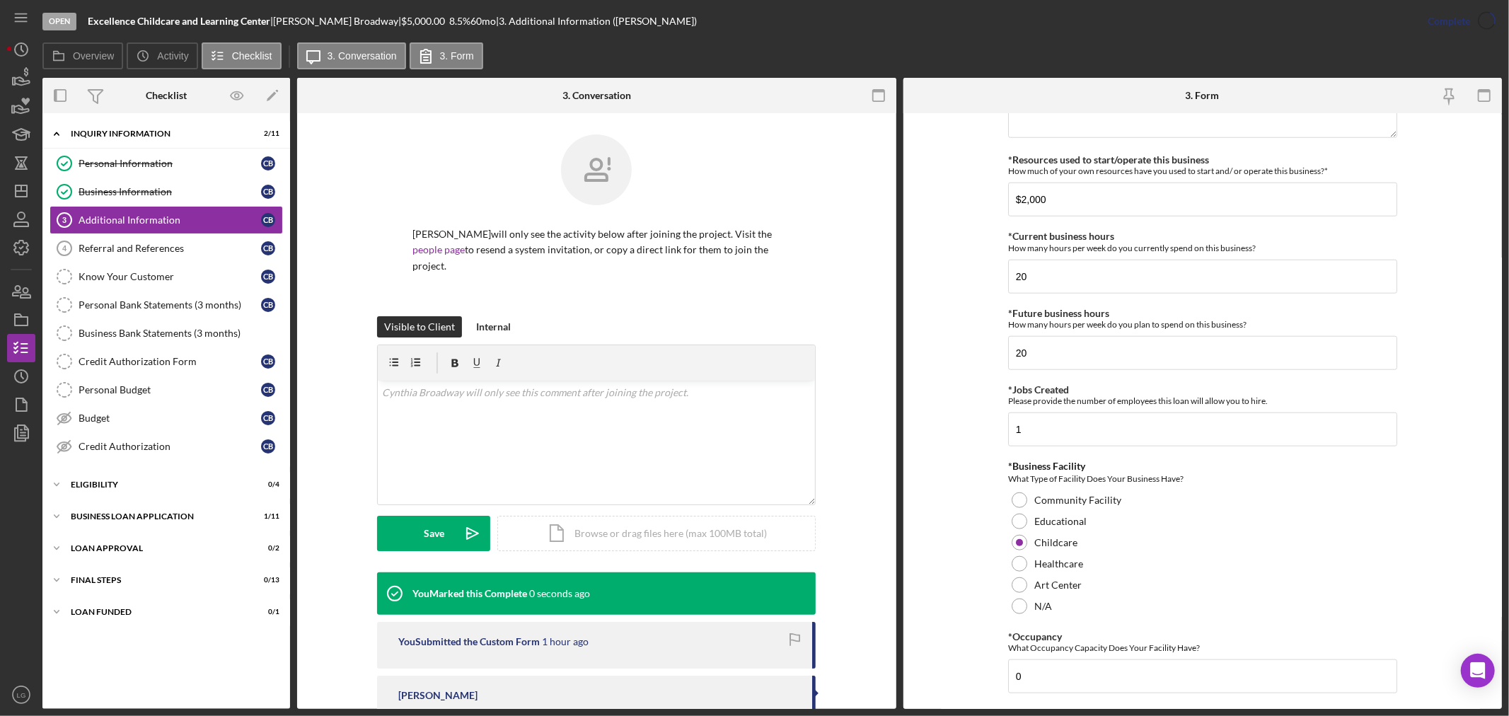
scroll to position [1156, 0]
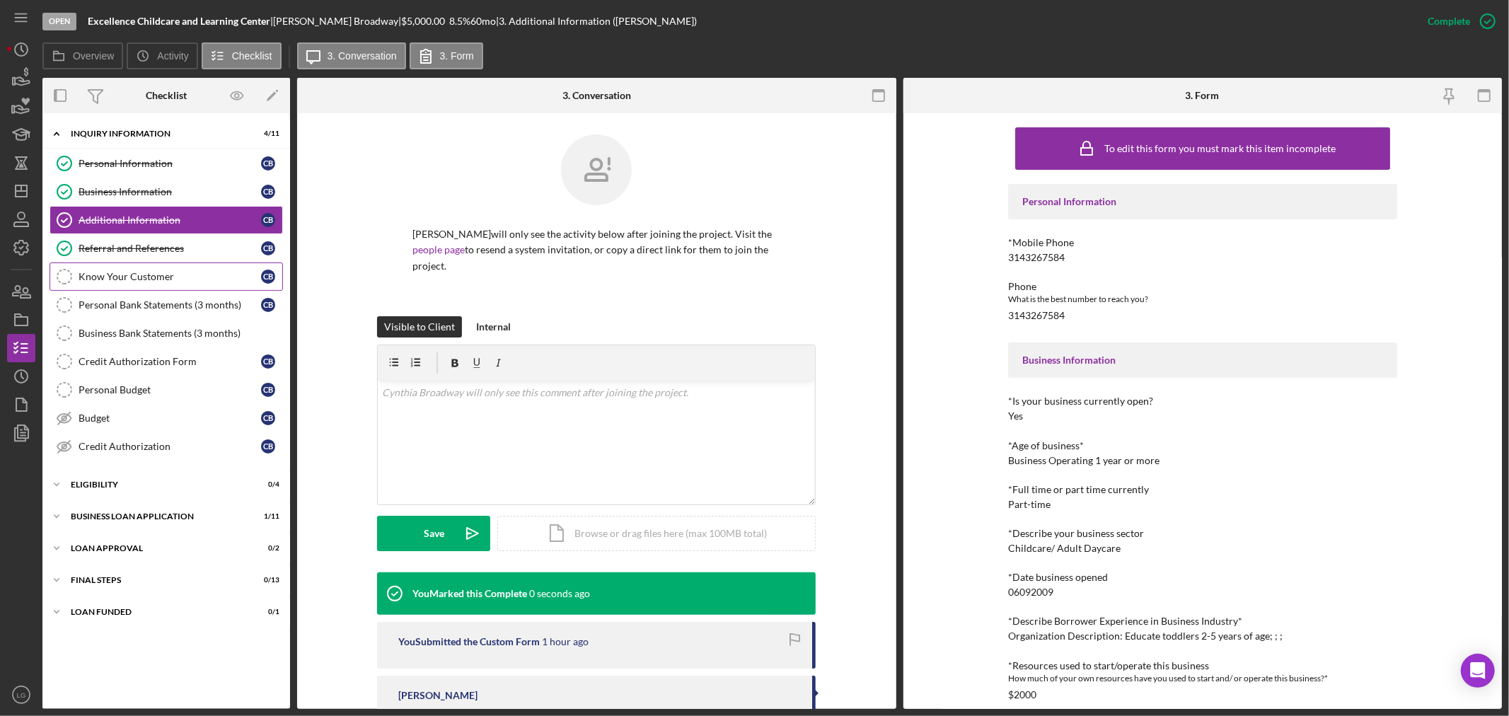
click at [104, 274] on div "Know Your Customer" at bounding box center [170, 276] width 182 height 11
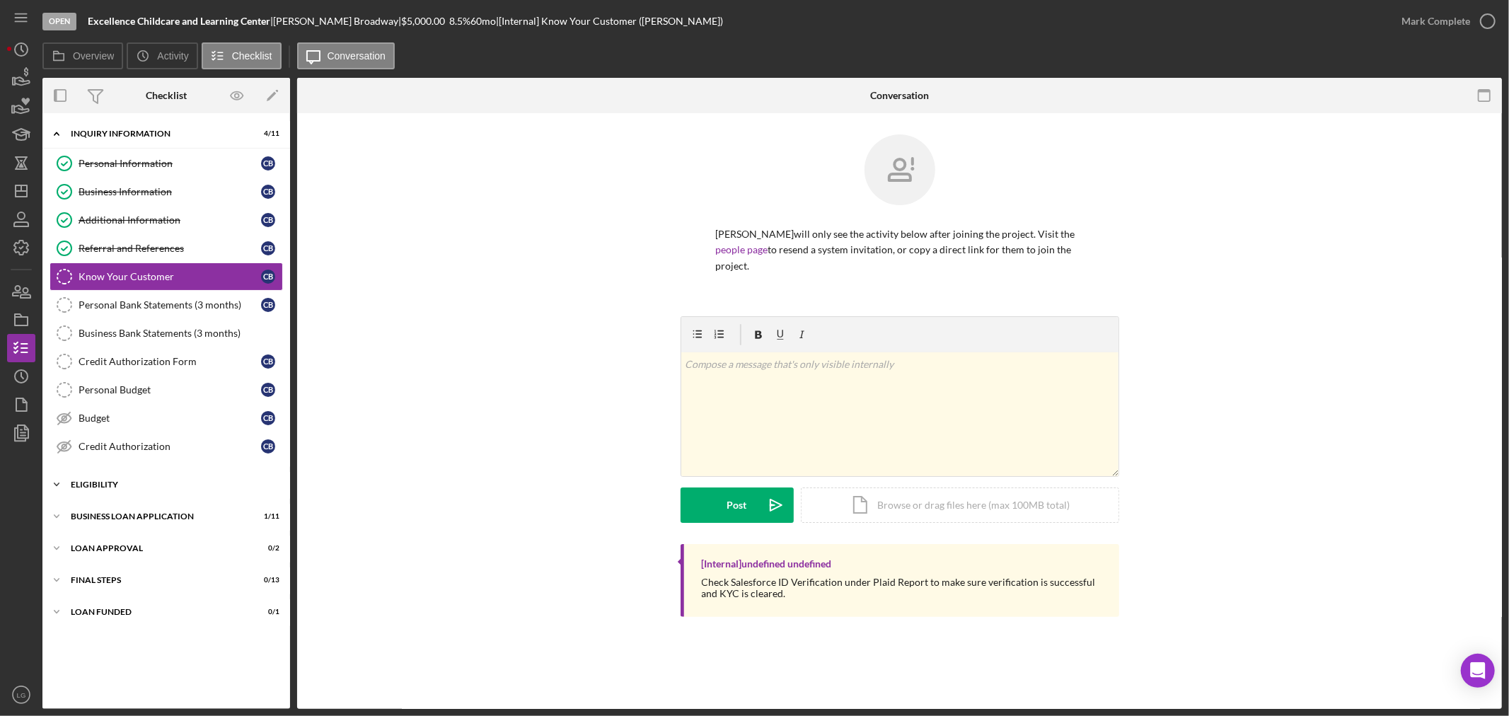
click at [171, 495] on div "Icon/Expander Eligibility 0 / 4" at bounding box center [166, 484] width 248 height 28
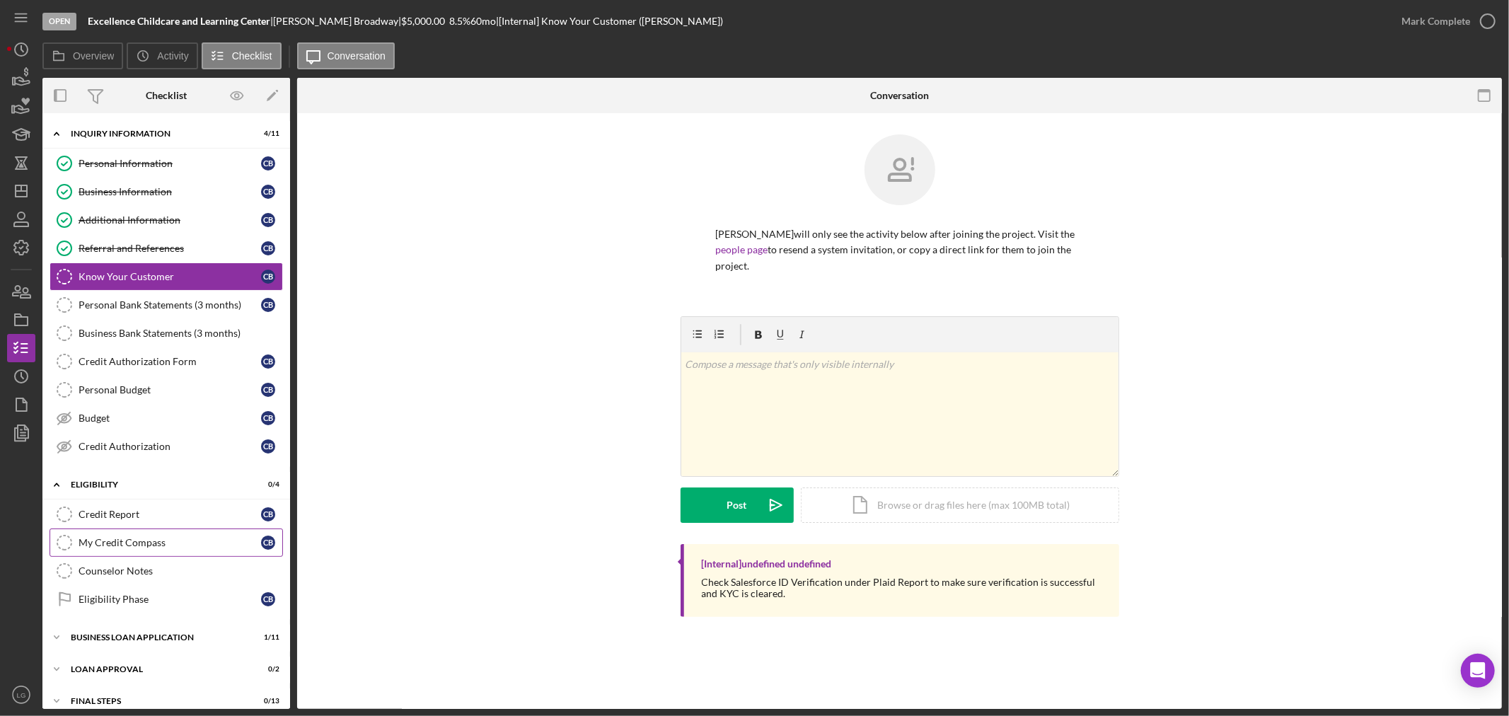
click at [150, 536] on link "My Credit Compass My Credit Compass C B" at bounding box center [166, 542] width 233 height 28
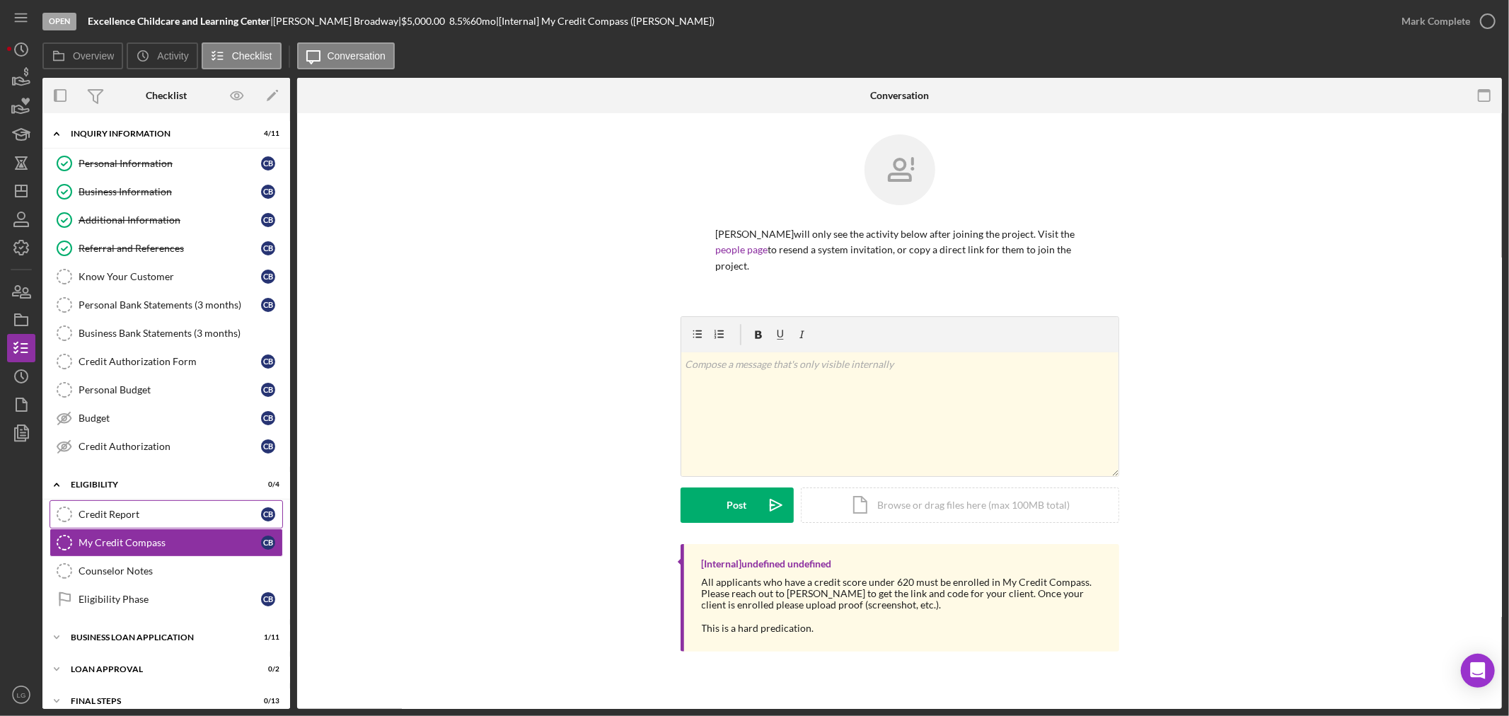
click at [151, 519] on div "Credit Report" at bounding box center [170, 514] width 182 height 11
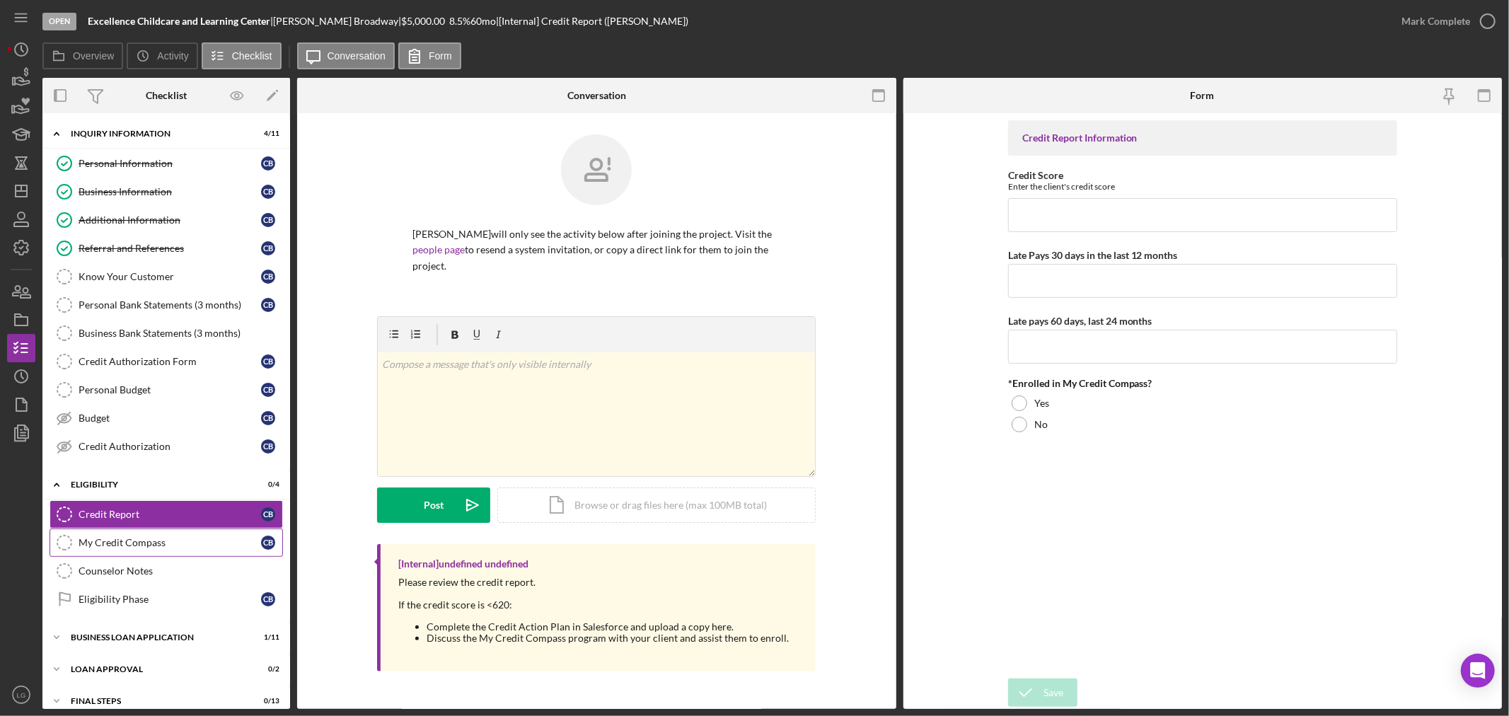
click at [154, 541] on div "My Credit Compass" at bounding box center [170, 542] width 182 height 11
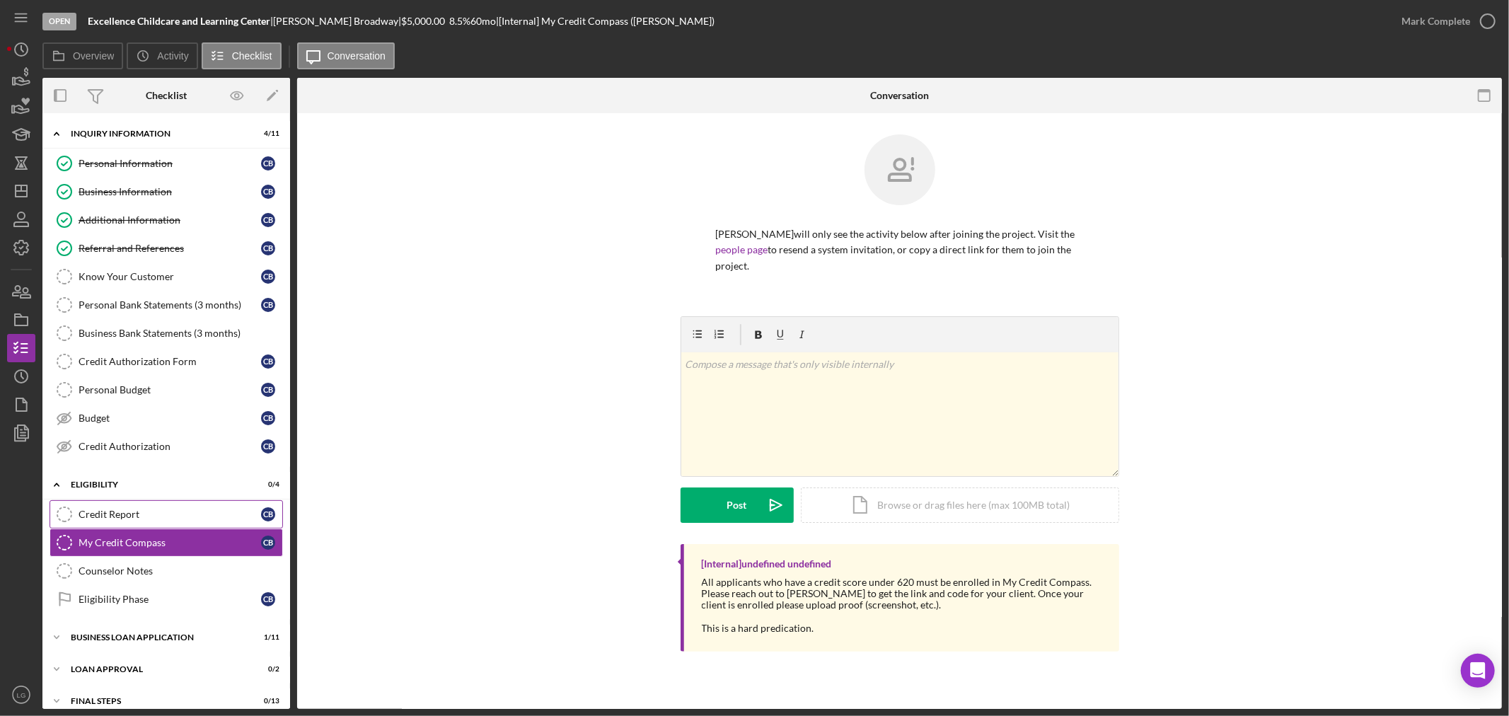
click at [149, 502] on div "Icon/Expander Eligibility 0 / 4 Credit Report Credit Report C B My Credit Compa…" at bounding box center [166, 545] width 248 height 149
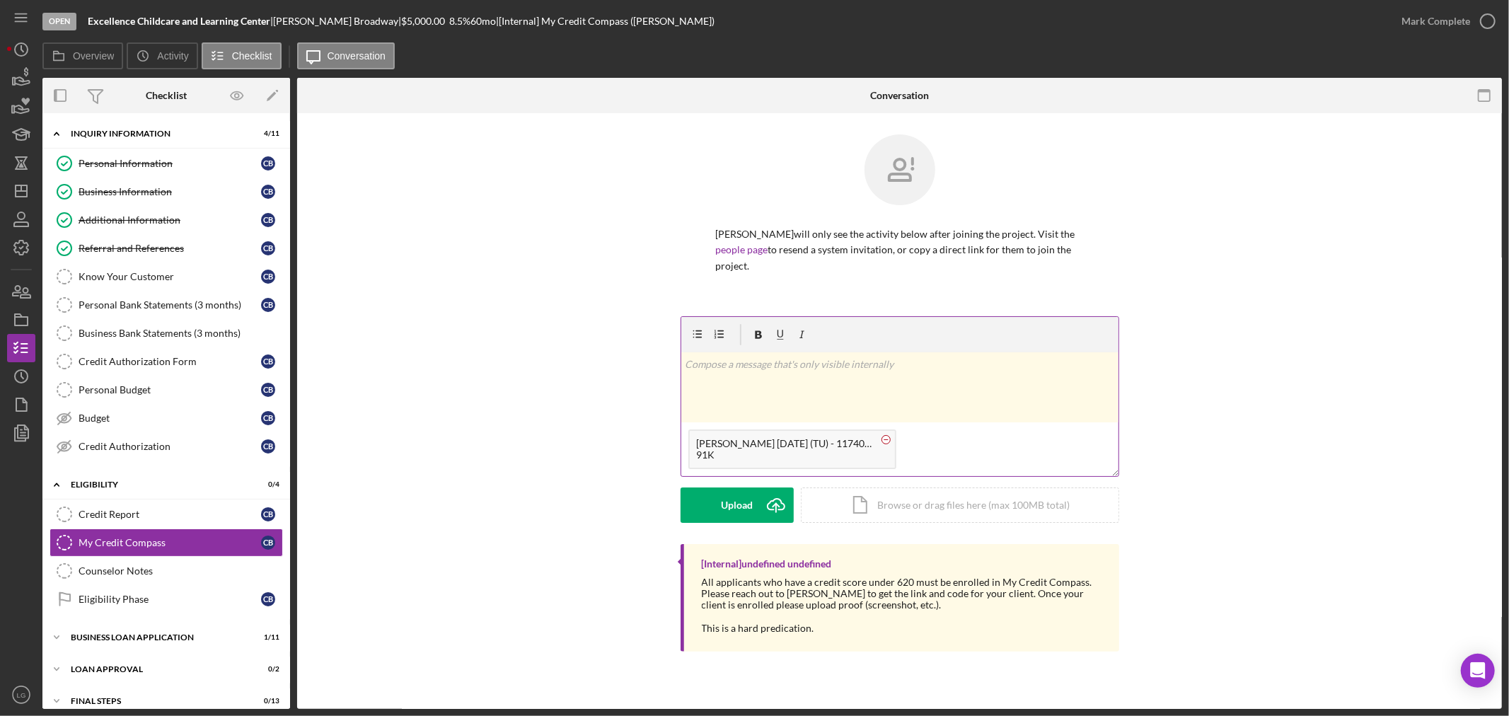
click at [880, 436] on icon at bounding box center [886, 440] width 18 height 18
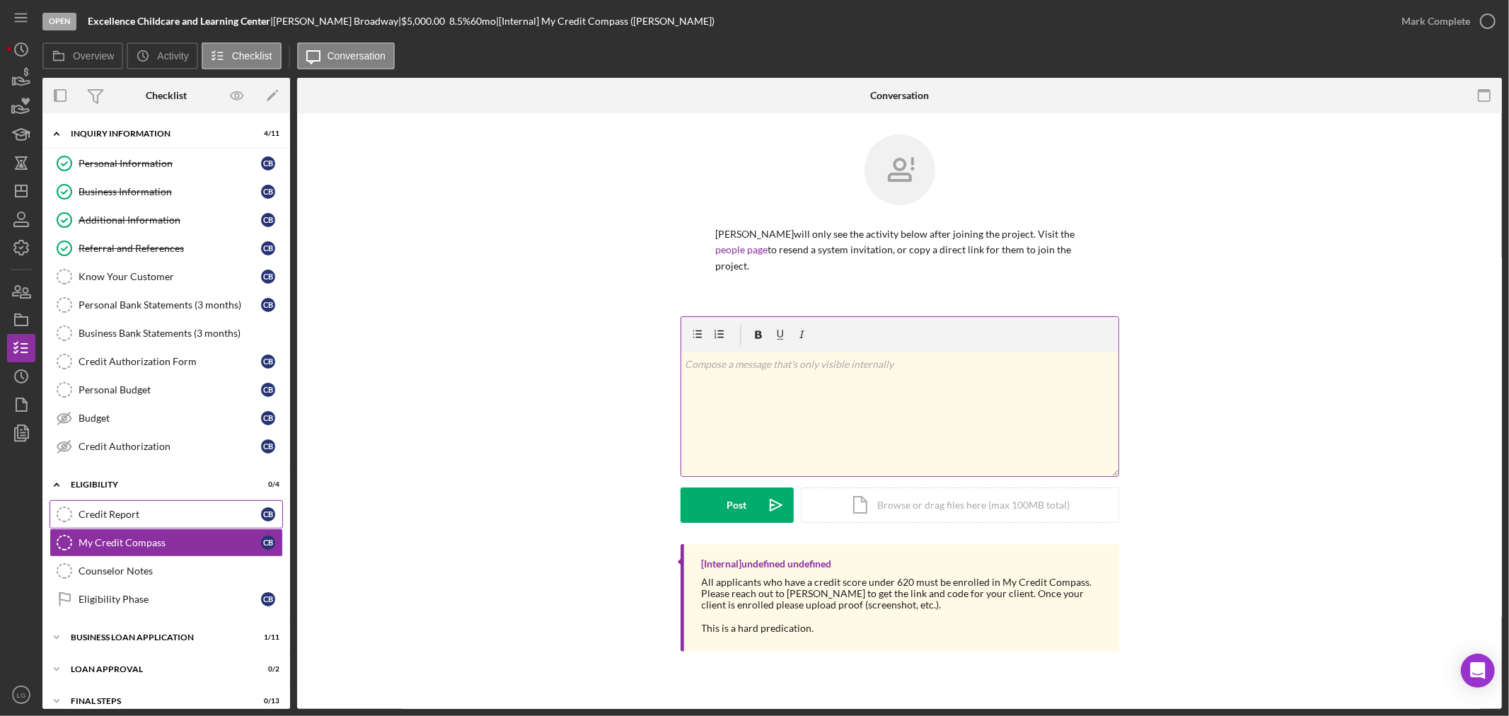
click at [188, 504] on link "Credit Report Credit Report C B" at bounding box center [166, 514] width 233 height 28
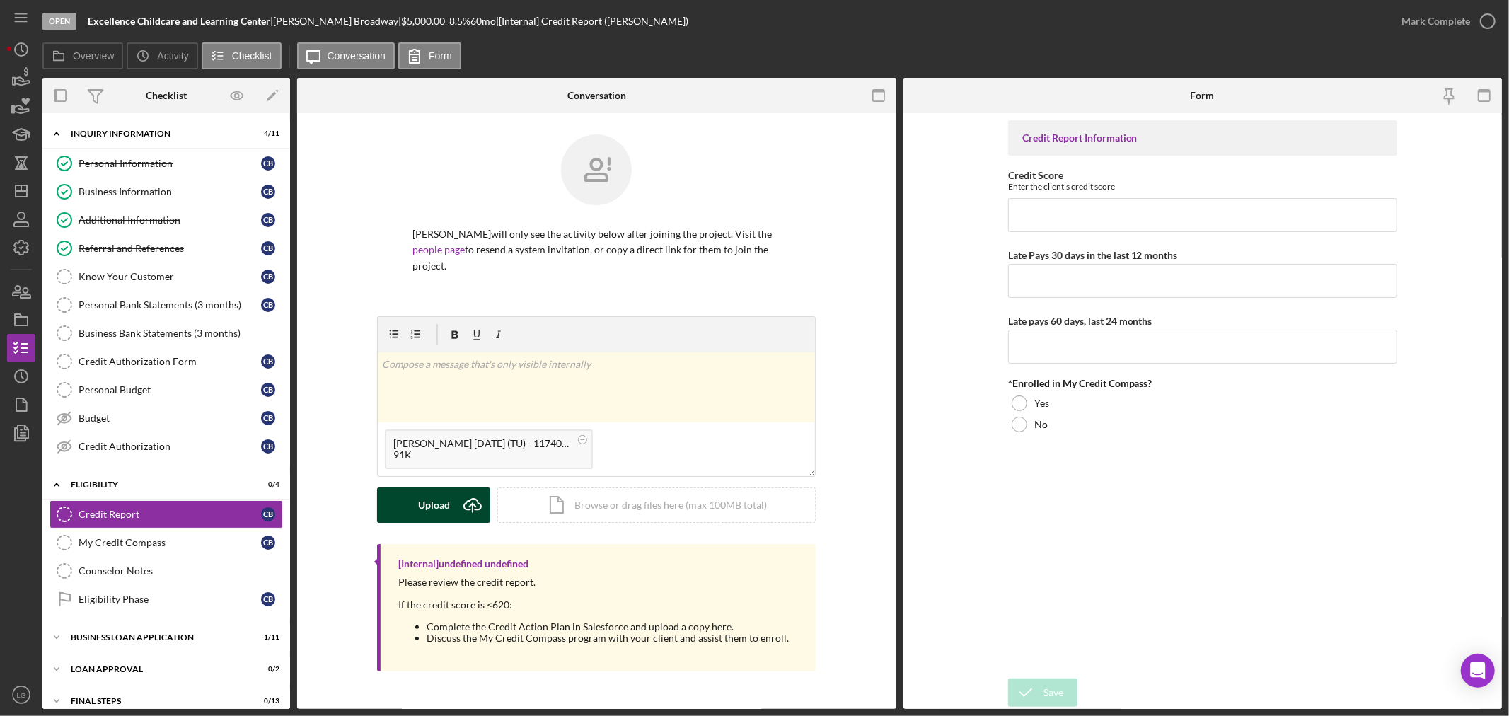
click at [440, 514] on div "Upload" at bounding box center [434, 504] width 32 height 35
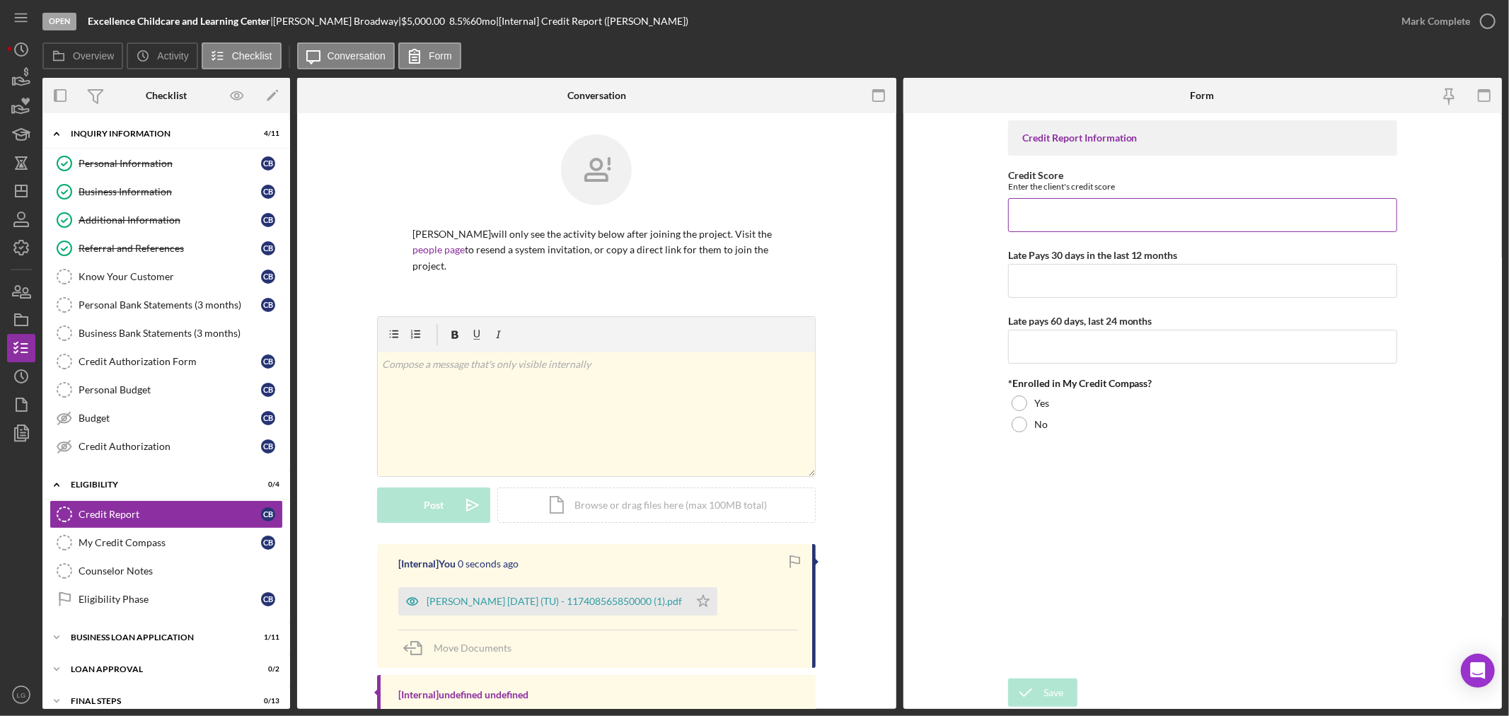
click at [1154, 217] on input "Credit Score" at bounding box center [1202, 215] width 389 height 34
type input "557"
click at [1132, 276] on input "Late Pays 30 days in the last 12 months" at bounding box center [1202, 281] width 389 height 34
type input "0"
click at [1146, 342] on input "Late pays 60 days, last 24 months" at bounding box center [1202, 347] width 389 height 34
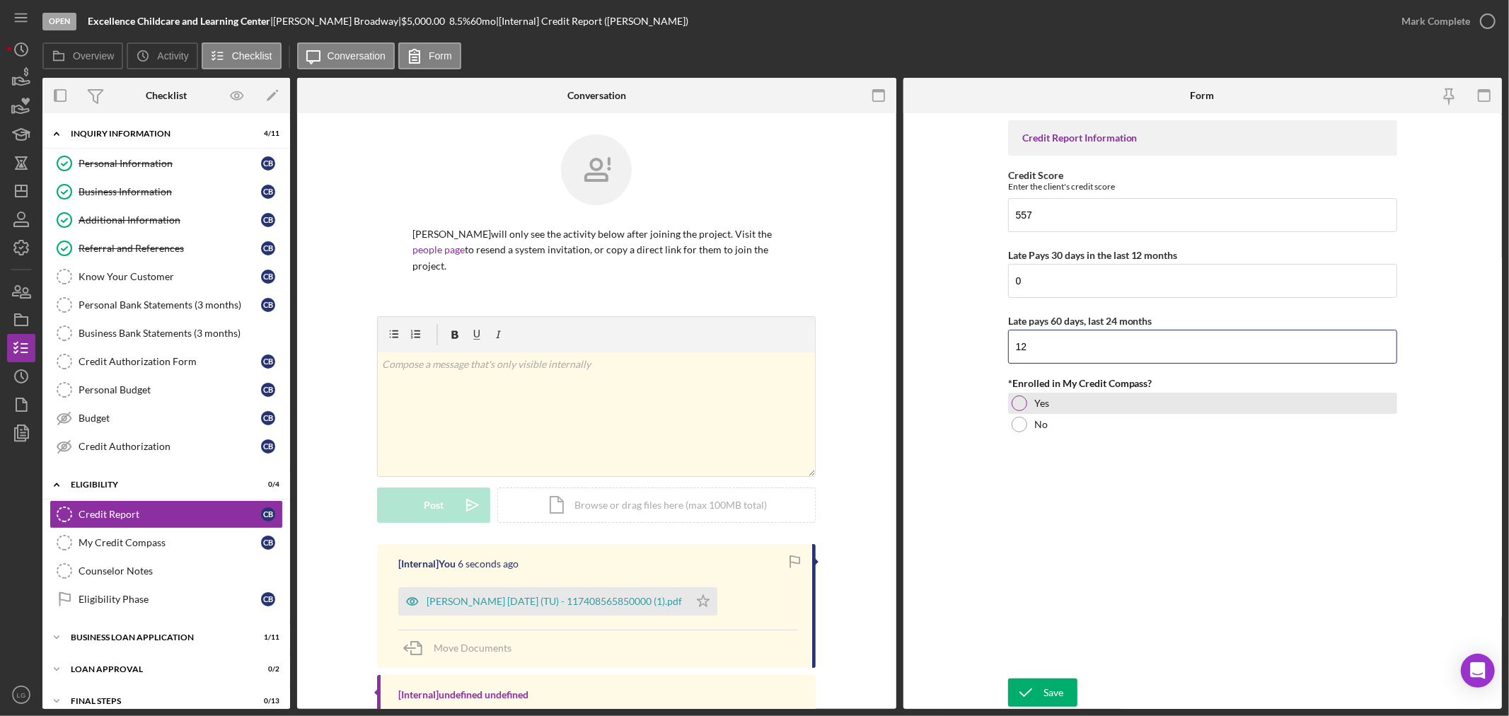
type input "12"
click at [1027, 404] on div "Yes" at bounding box center [1202, 403] width 389 height 21
click at [1028, 707] on div "Save Save" at bounding box center [1202, 693] width 389 height 30
click at [1027, 695] on icon "submit" at bounding box center [1025, 692] width 35 height 35
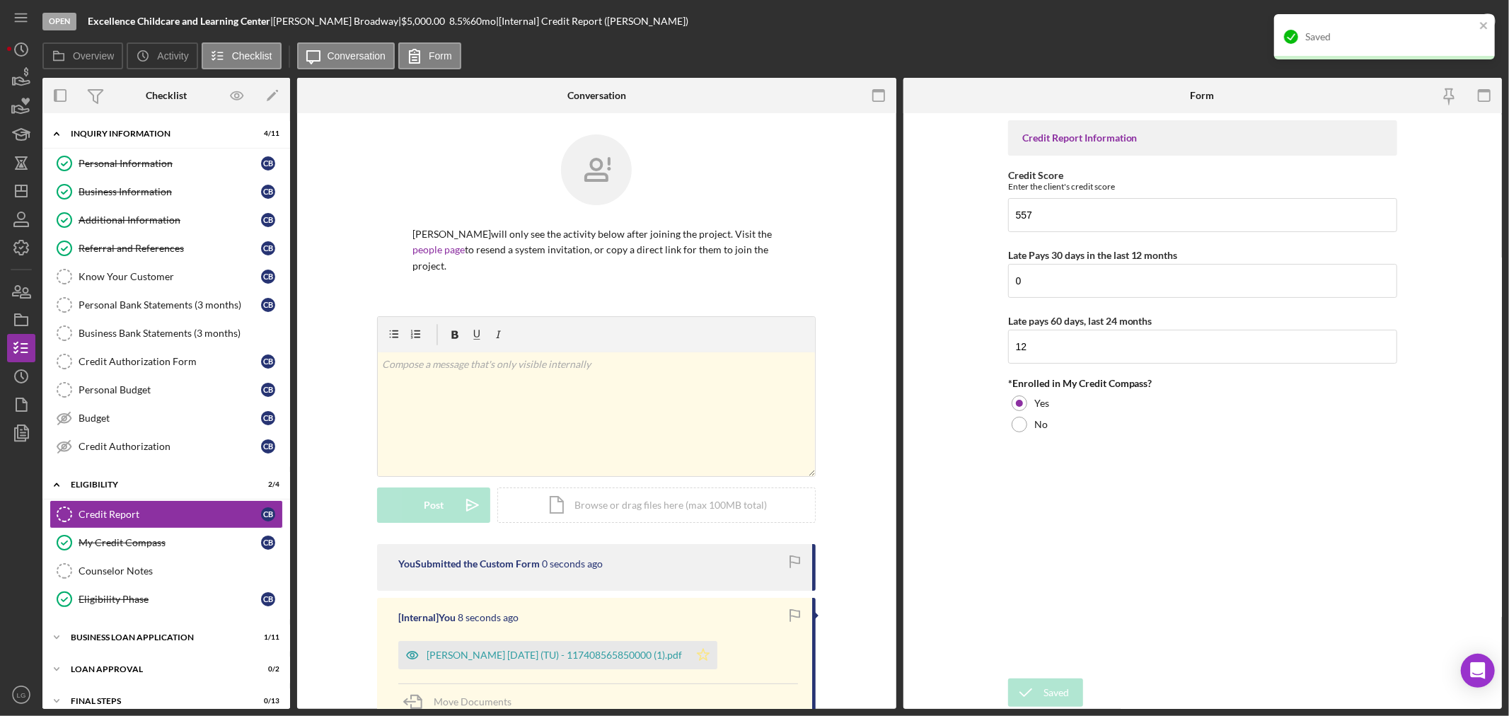
click at [717, 644] on icon "Icon/Star" at bounding box center [703, 655] width 28 height 28
click at [1475, 26] on div "Saved" at bounding box center [1378, 36] width 199 height 23
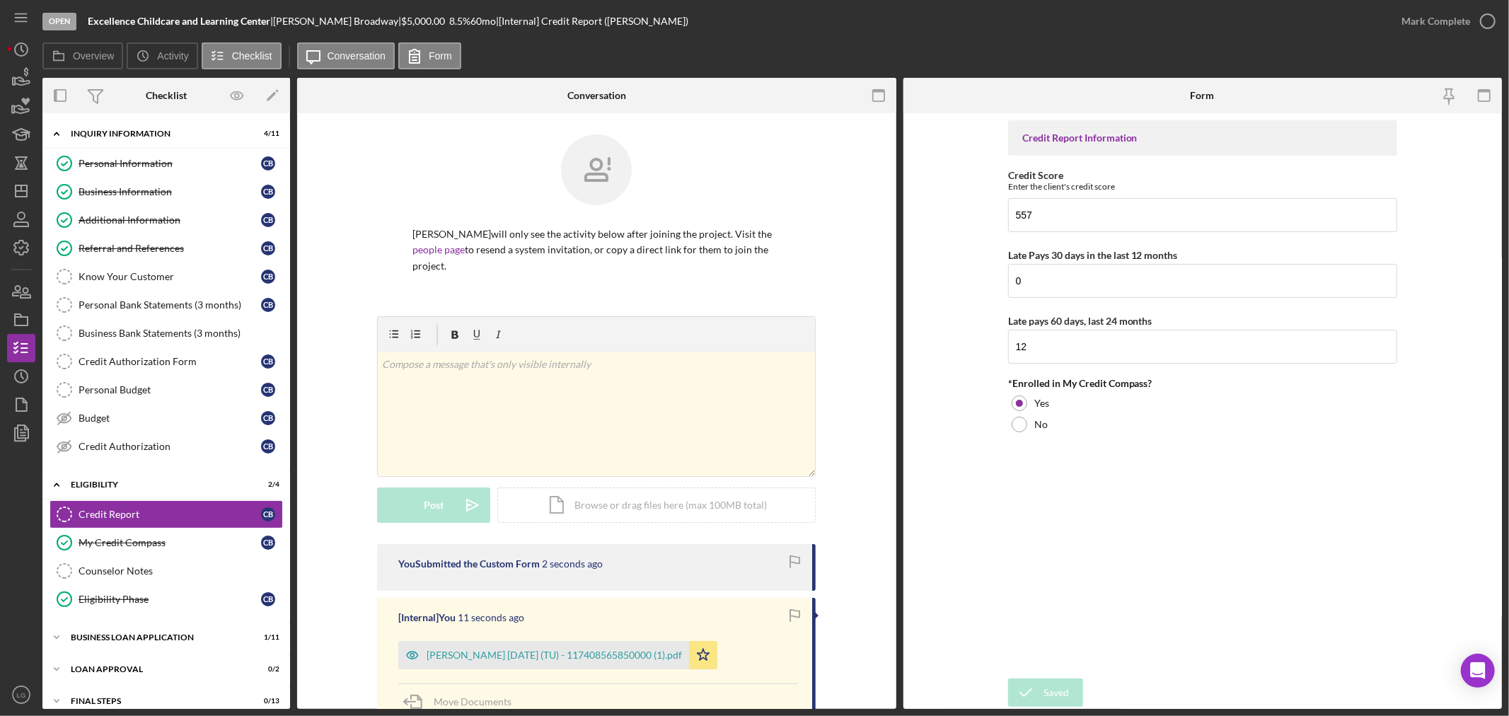
click at [1483, 18] on div "Saved" at bounding box center [1384, 42] width 226 height 62
click at [1461, 26] on div "Mark Complete" at bounding box center [1435, 21] width 69 height 28
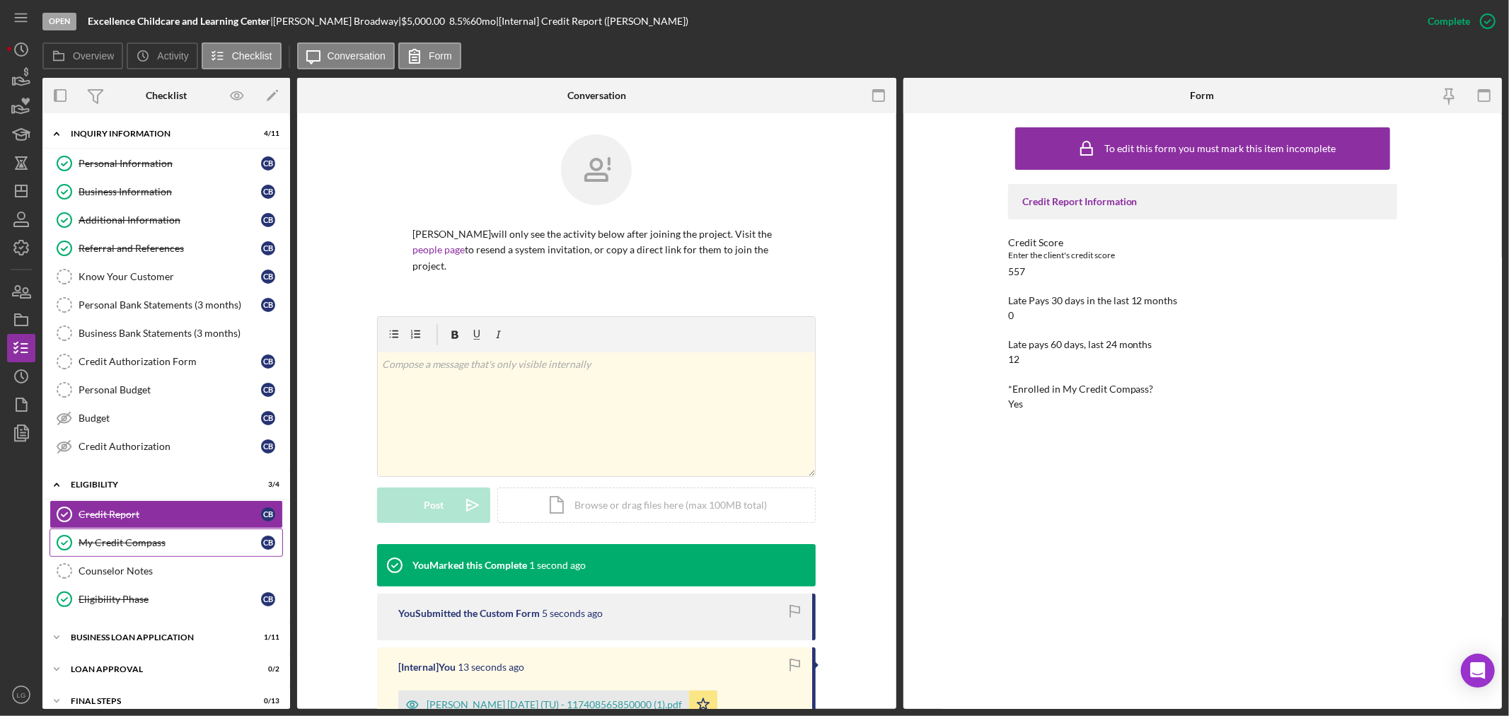
click at [149, 542] on div "My Credit Compass" at bounding box center [170, 542] width 182 height 11
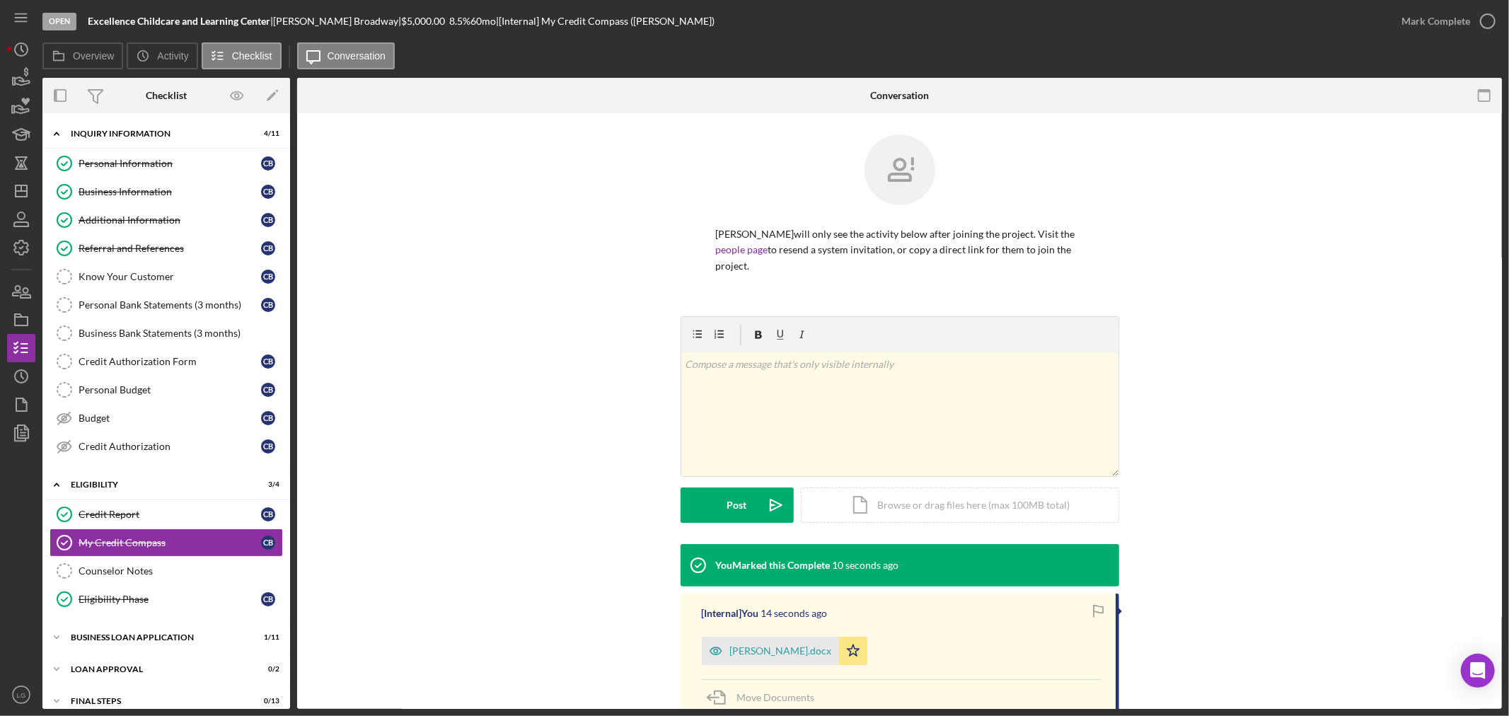
scroll to position [151, 0]
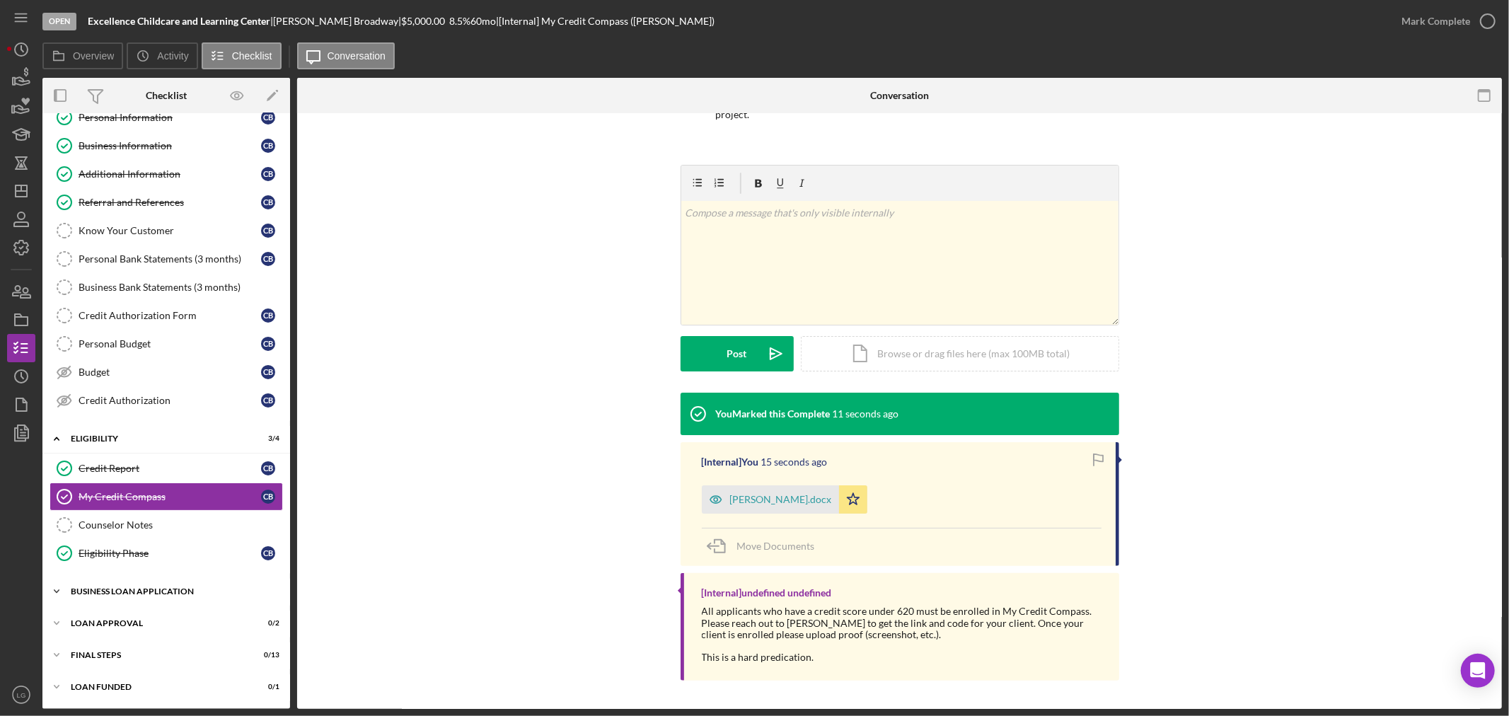
click at [204, 597] on div "Icon/Expander BUSINESS LOAN APPLICATION 1 / 11" at bounding box center [166, 591] width 248 height 28
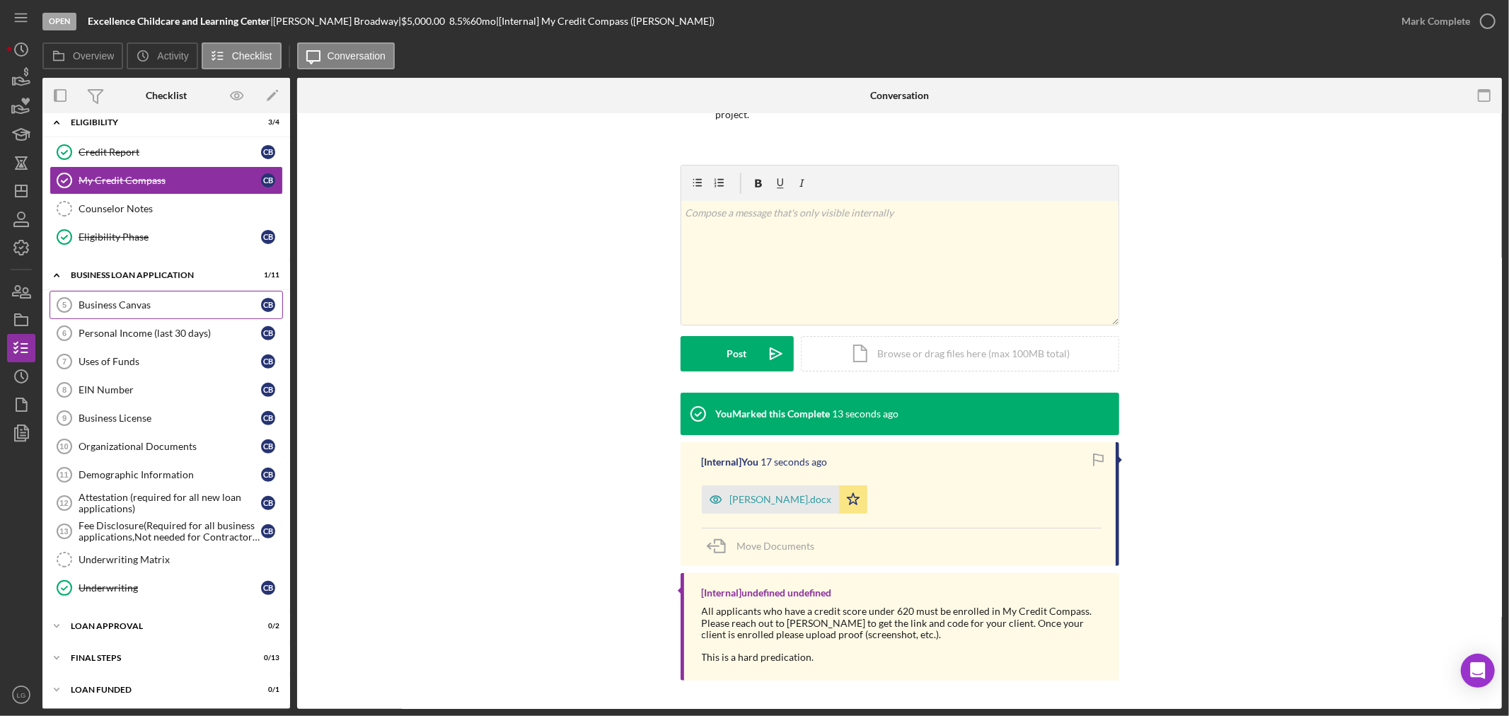
click at [86, 304] on div "Business Canvas" at bounding box center [170, 304] width 182 height 11
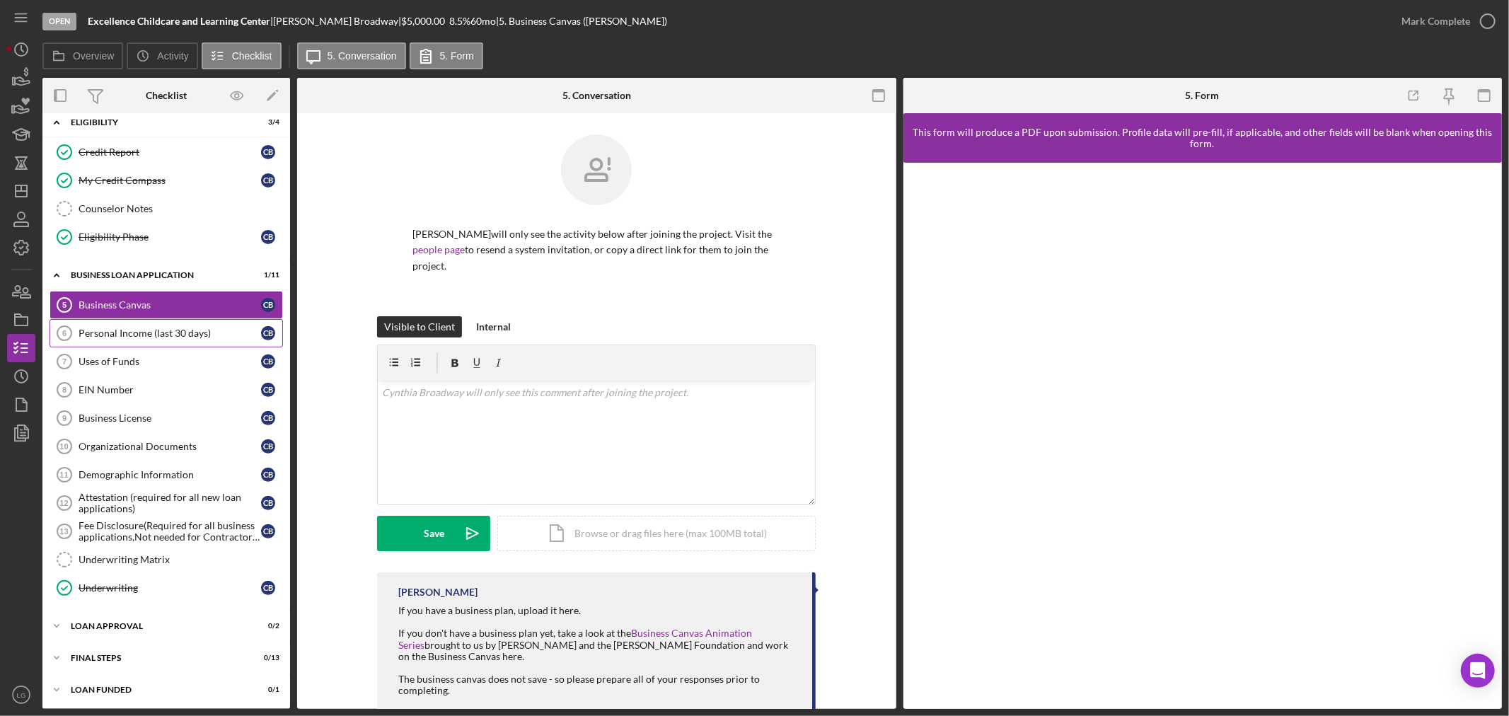
click at [192, 342] on link "Personal Income (last 30 days) 6 Personal Income (last 30 days) C B" at bounding box center [166, 333] width 233 height 28
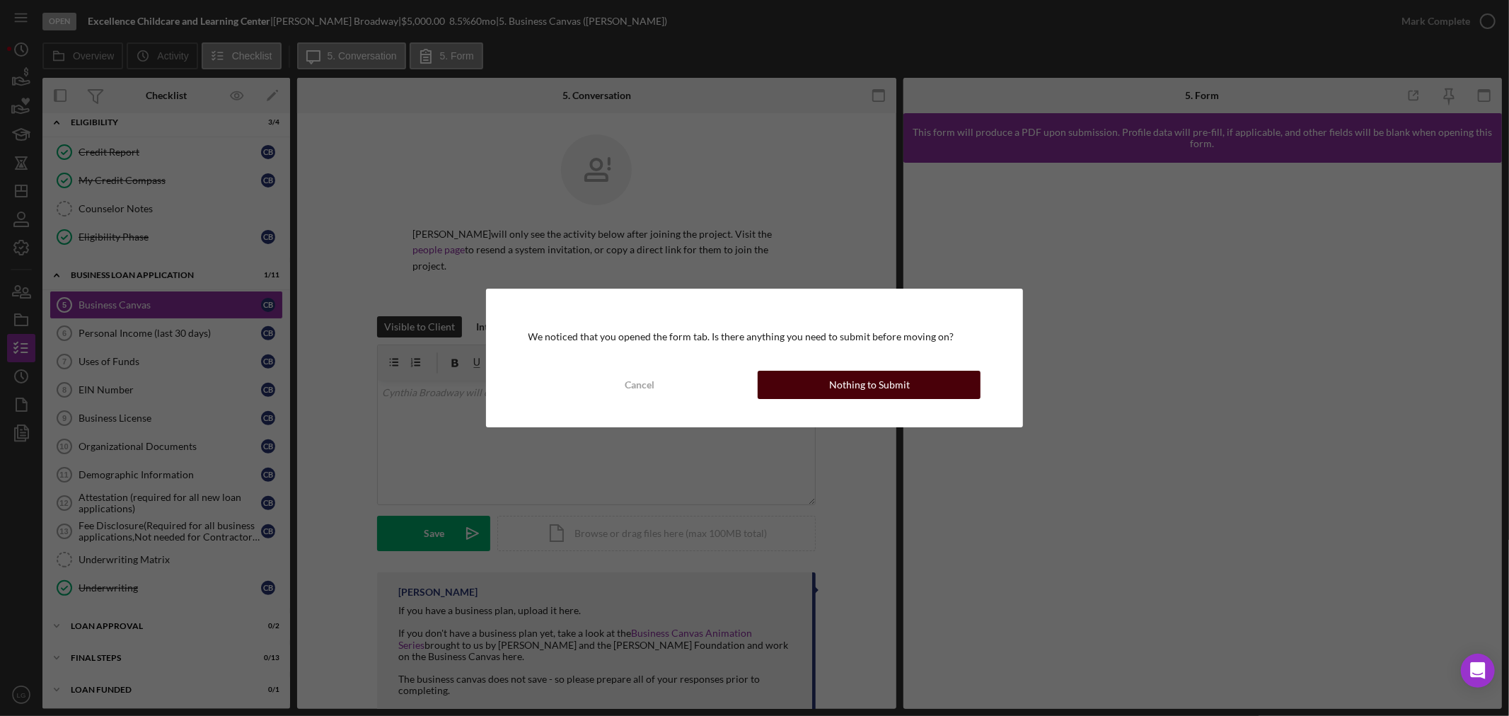
click at [787, 379] on button "Nothing to Submit" at bounding box center [868, 385] width 223 height 28
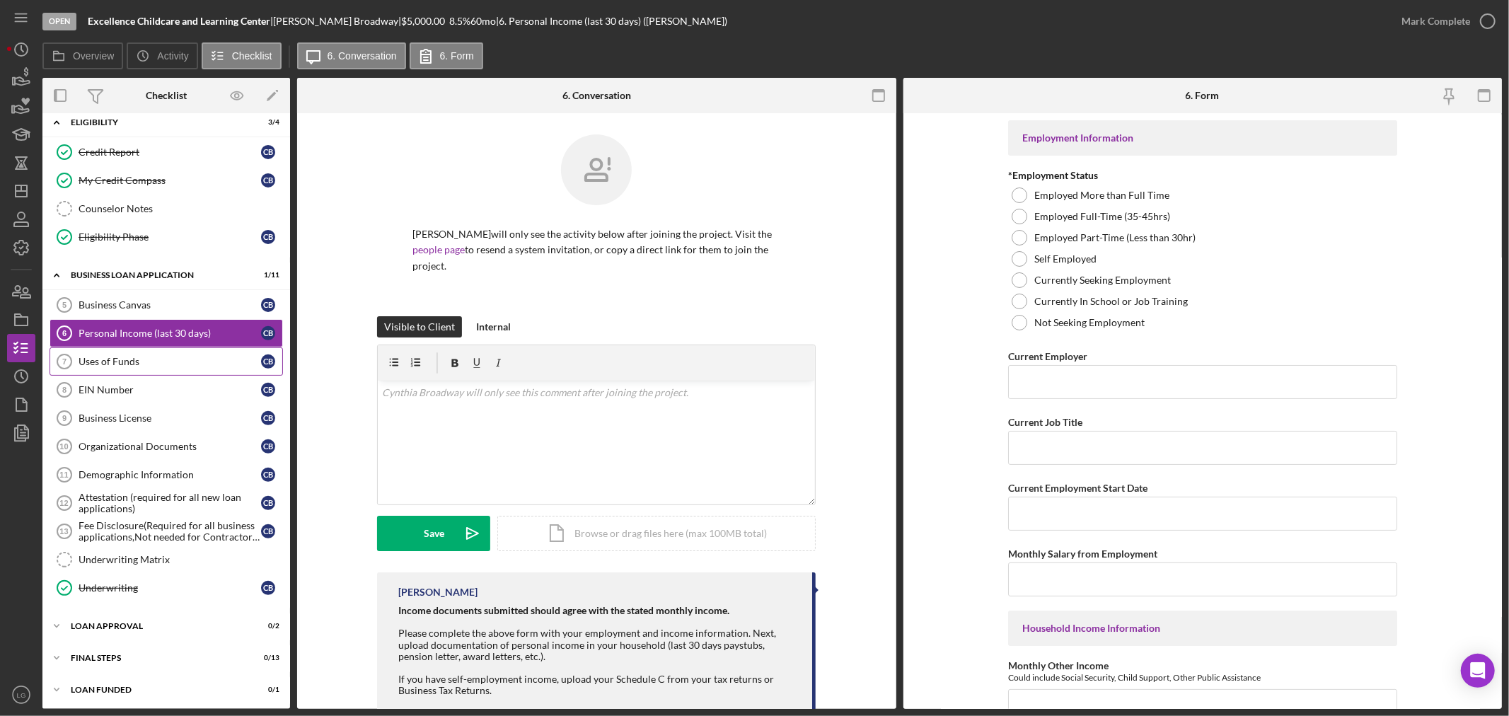
click at [174, 366] on div "Uses of Funds" at bounding box center [170, 361] width 182 height 11
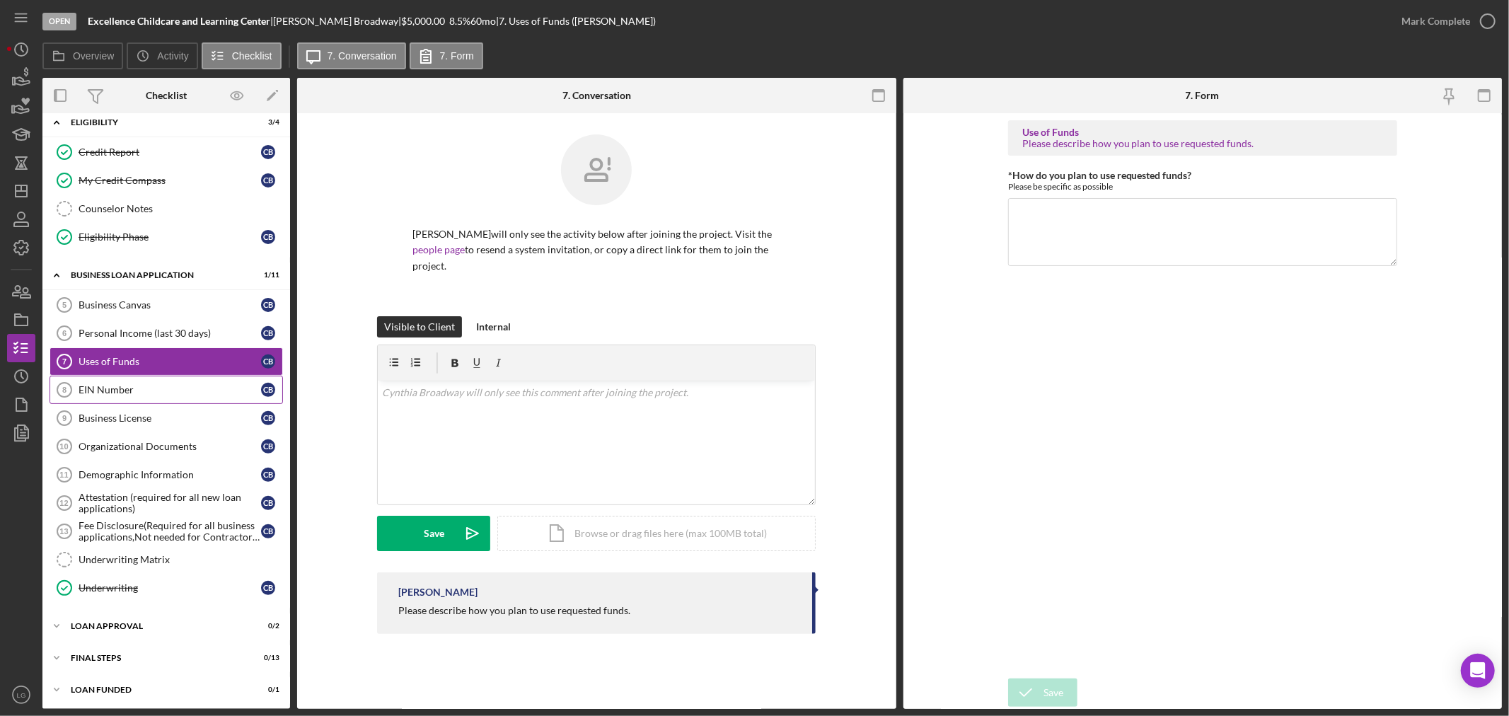
click at [173, 382] on link "EIN Number 8 EIN Number C B" at bounding box center [166, 390] width 233 height 28
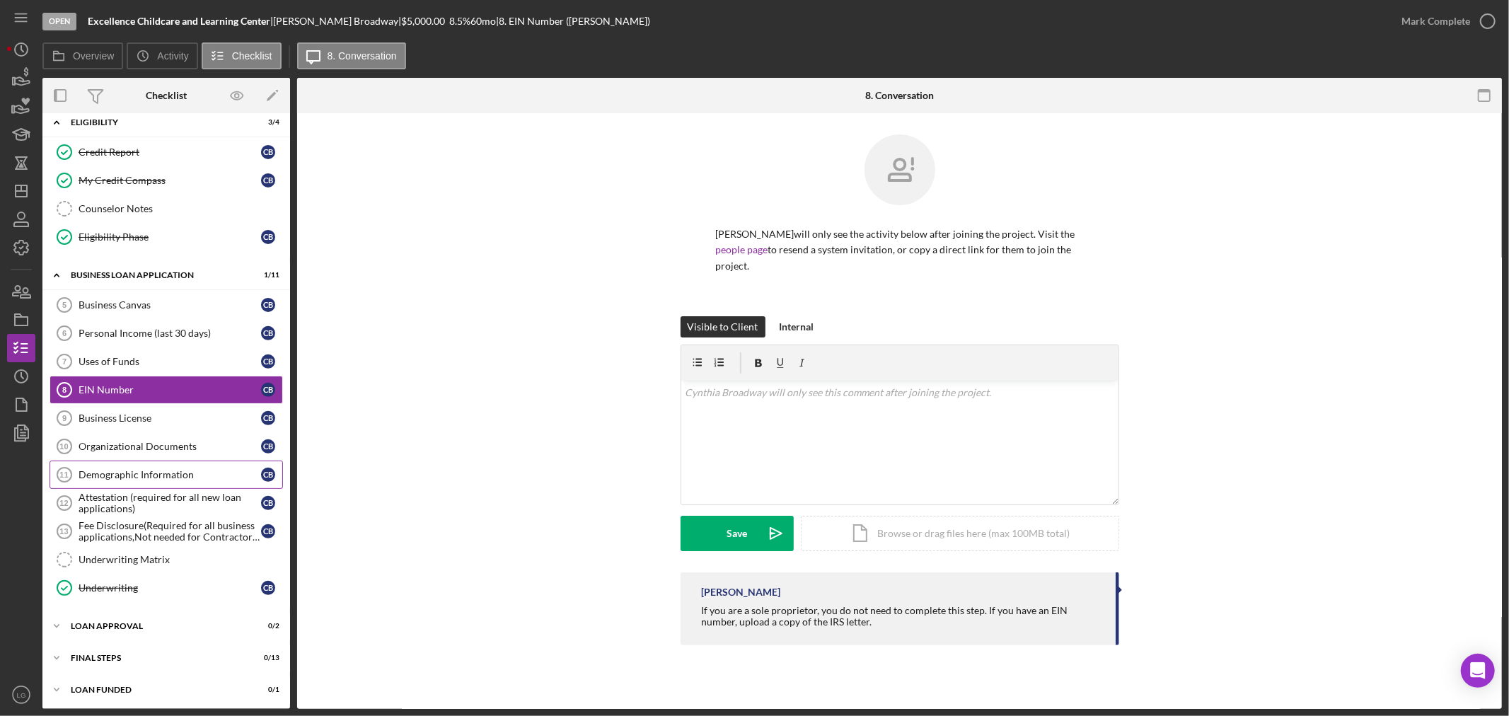
click at [189, 471] on div "Demographic Information" at bounding box center [170, 474] width 182 height 11
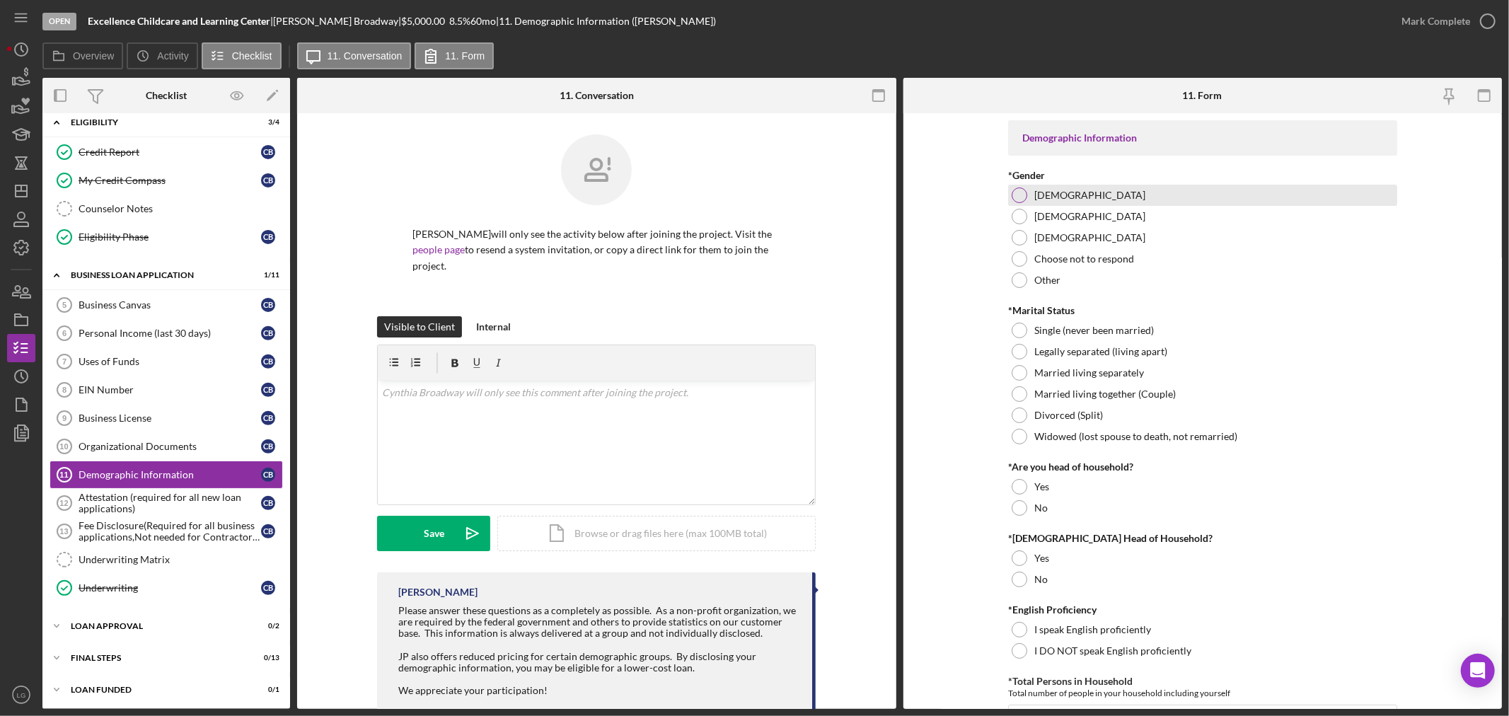
click at [1093, 187] on div "Female" at bounding box center [1202, 195] width 389 height 21
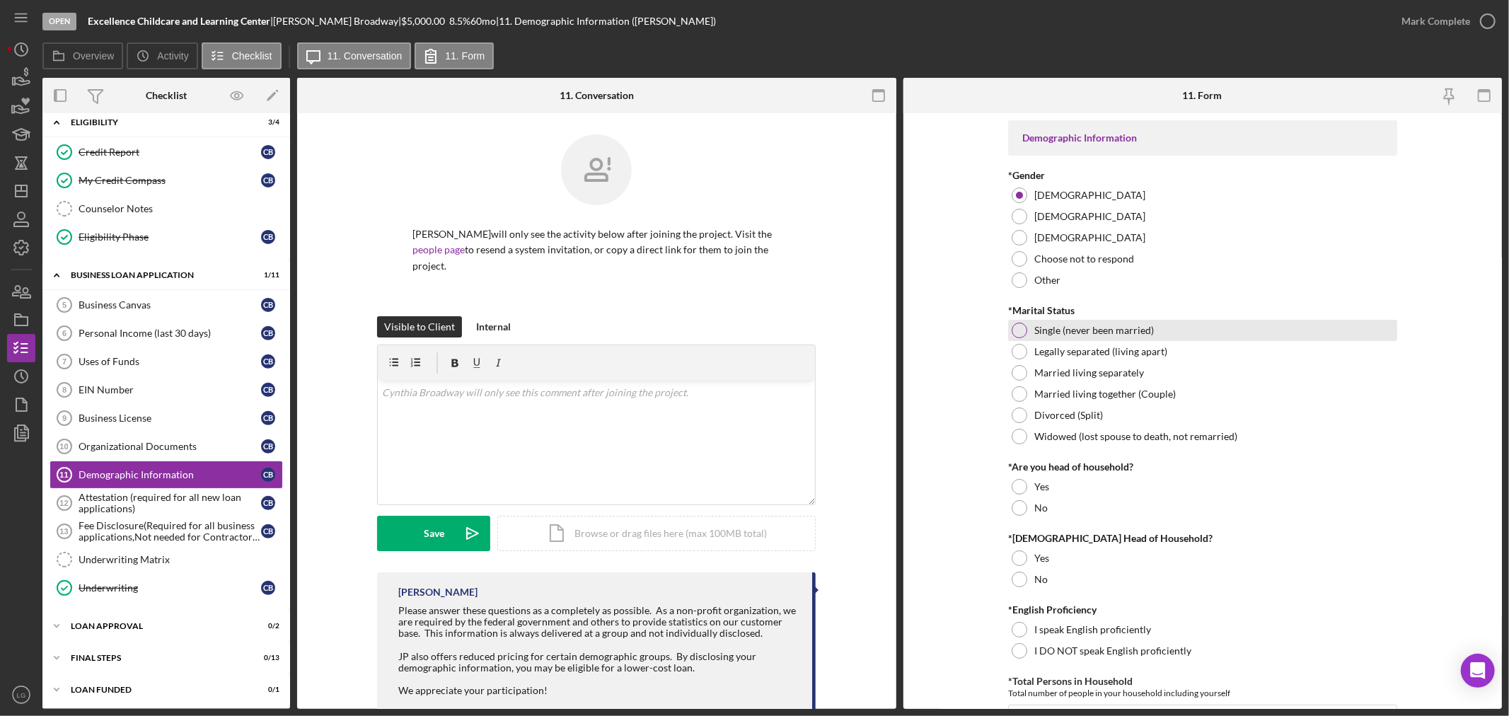
click at [1074, 331] on label "Single (never been married)" at bounding box center [1094, 330] width 120 height 11
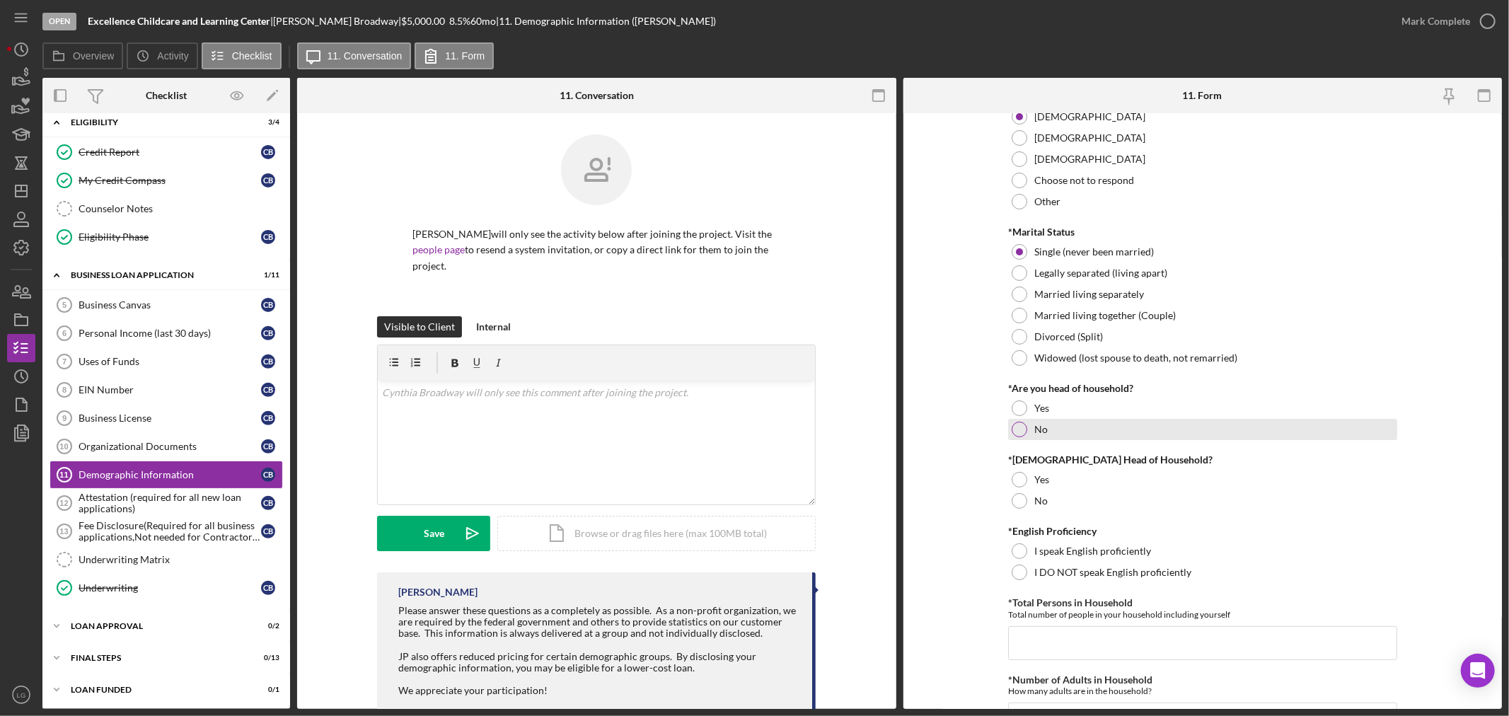
click at [1037, 421] on div "No" at bounding box center [1202, 429] width 389 height 21
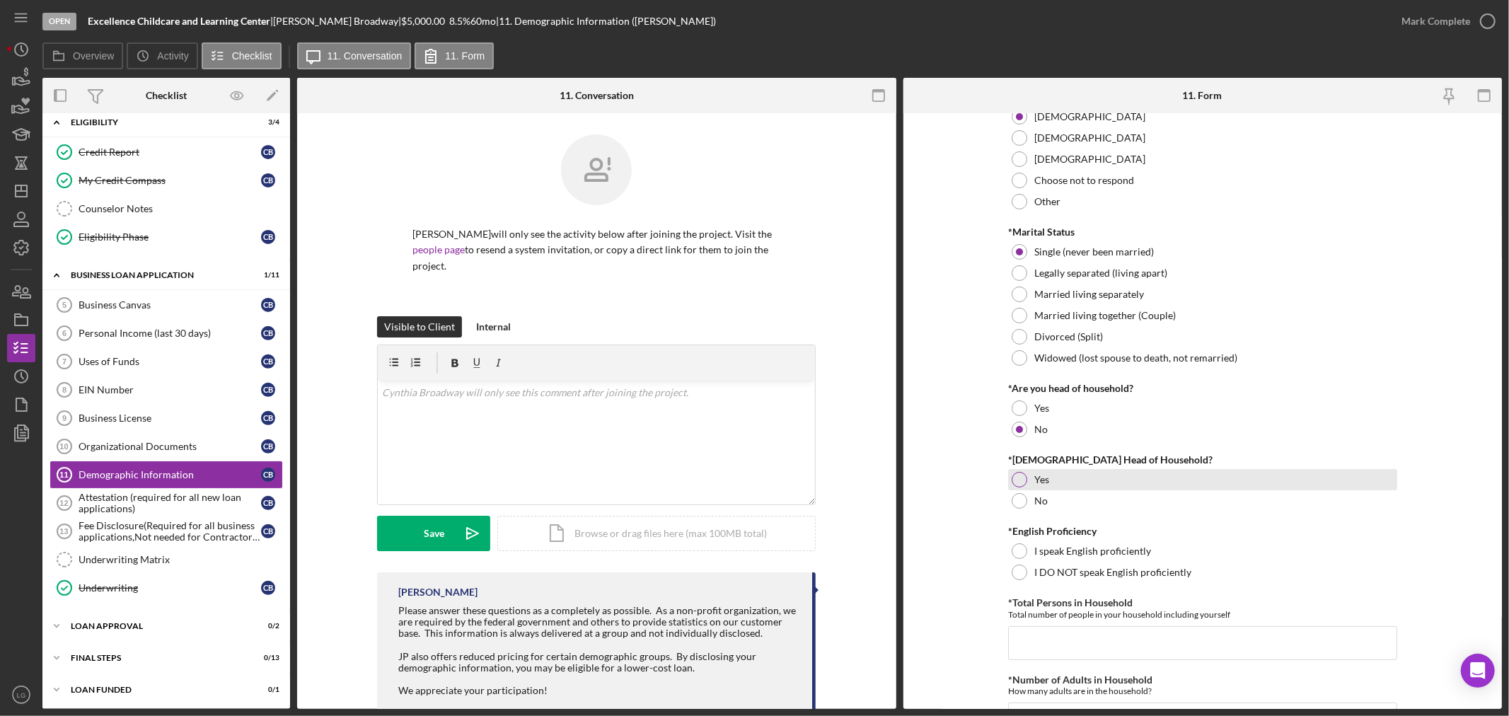
click at [1060, 487] on div "Yes" at bounding box center [1202, 479] width 389 height 21
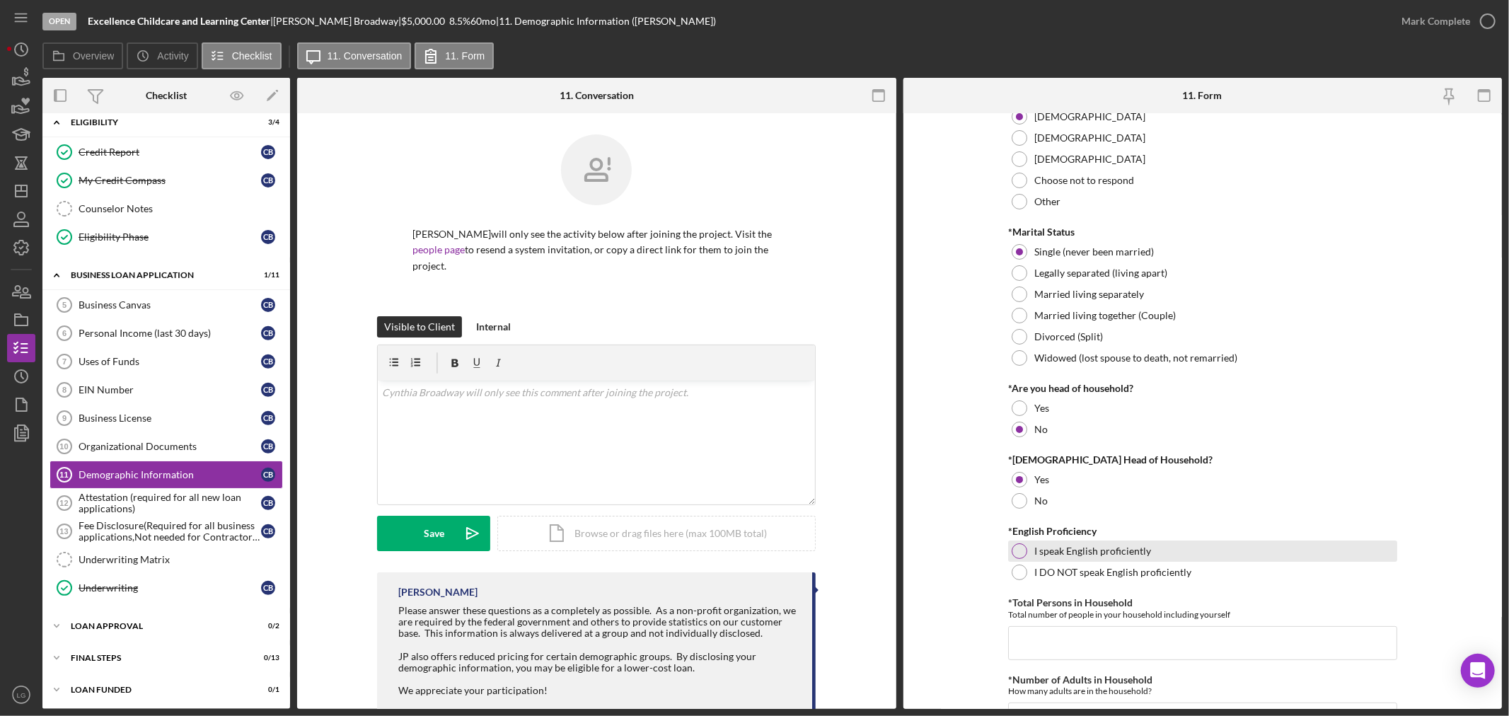
click at [1075, 557] on div "I speak English proficiently" at bounding box center [1202, 550] width 389 height 21
click at [1078, 649] on input "*Total Persons in Household" at bounding box center [1202, 643] width 389 height 34
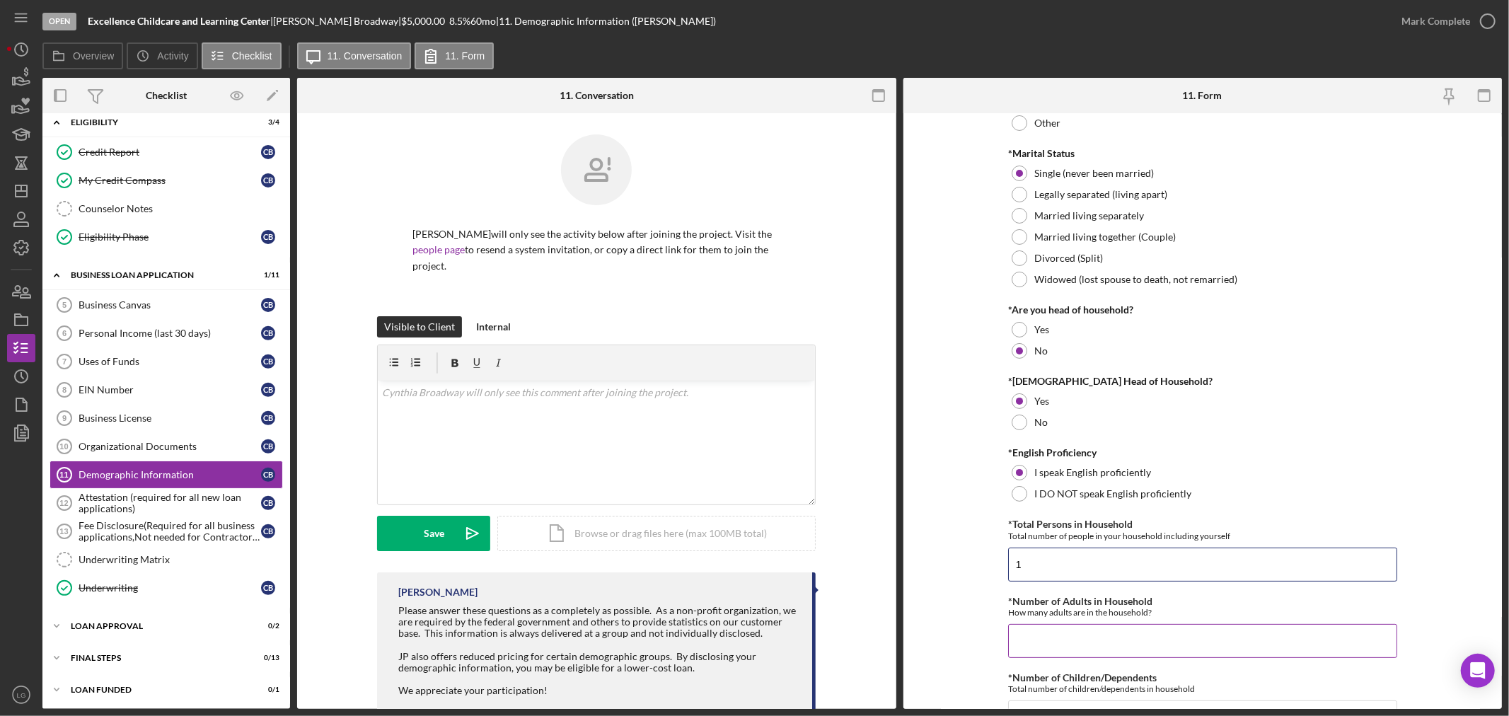
type input "1"
click at [1054, 637] on input "*Number of Adults in Household" at bounding box center [1202, 641] width 389 height 34
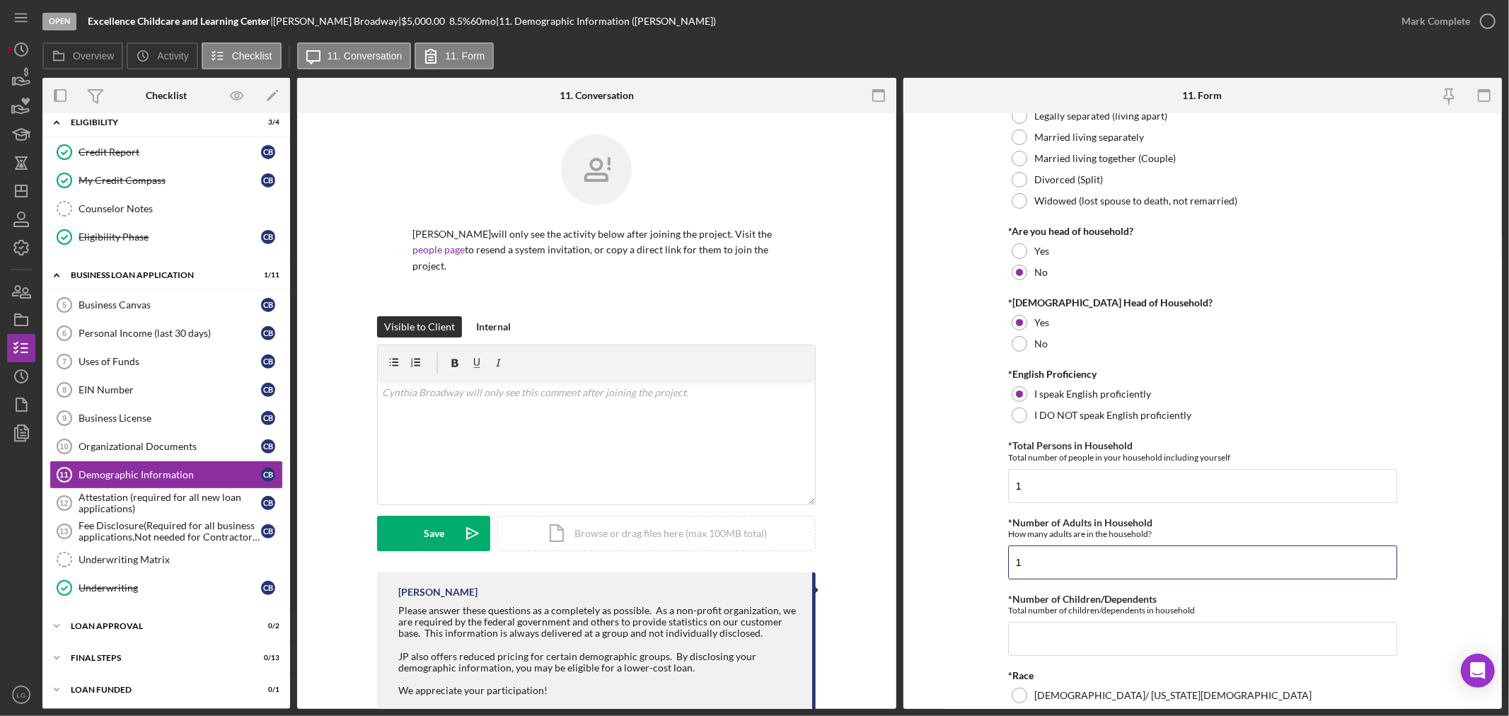
type input "1"
click at [1049, 649] on input "*Number of Children/Dependents" at bounding box center [1202, 639] width 389 height 34
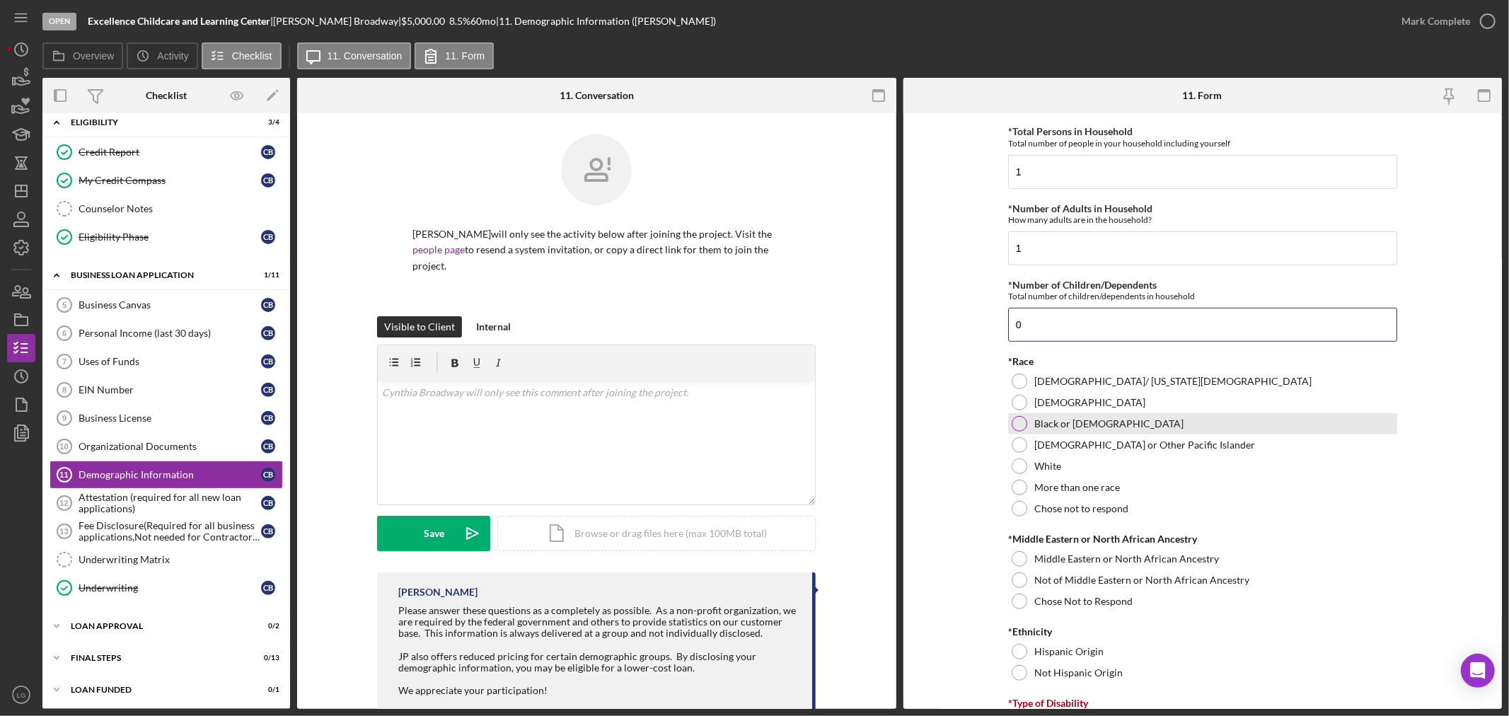
type input "0"
click at [1052, 420] on label "Black or African American" at bounding box center [1108, 423] width 149 height 11
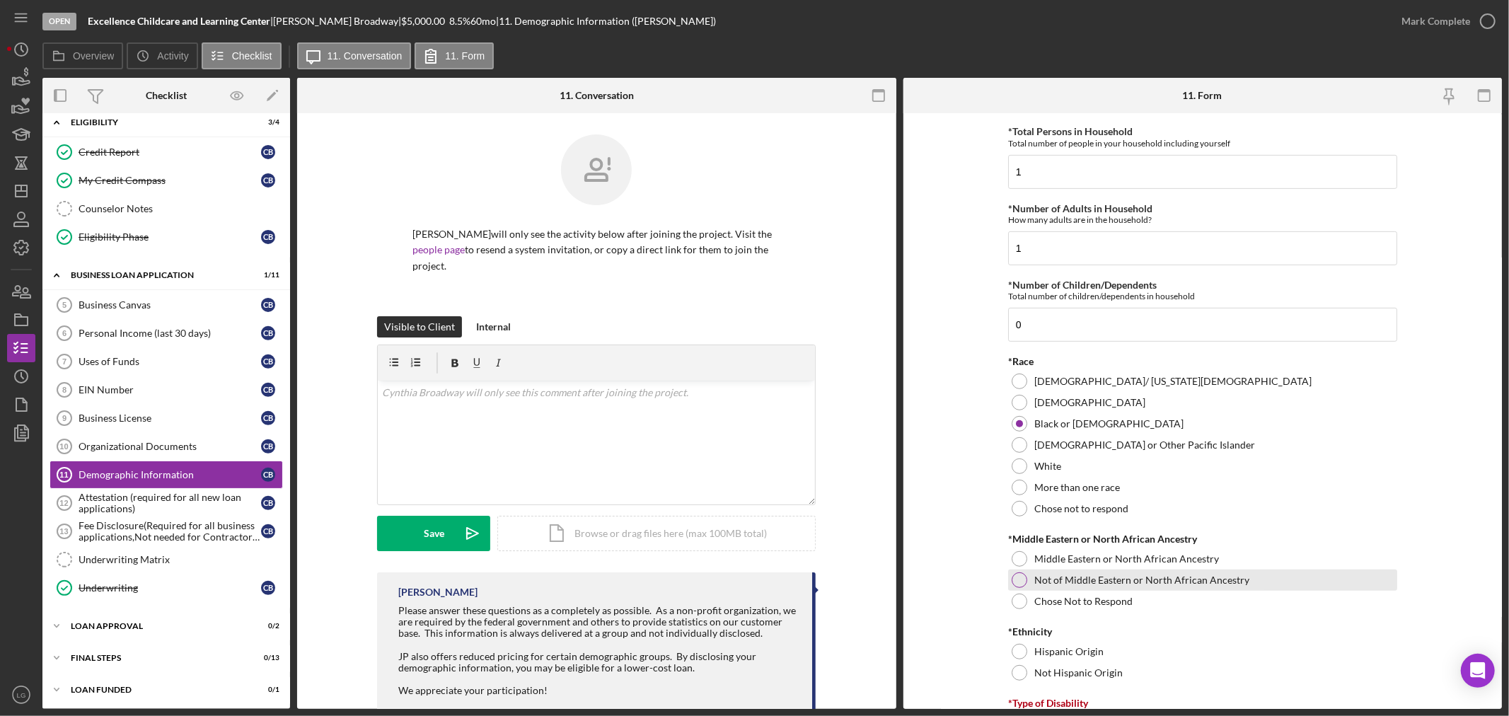
click at [1072, 585] on label "Not of Middle Eastern or North African Ancestry" at bounding box center [1141, 579] width 215 height 11
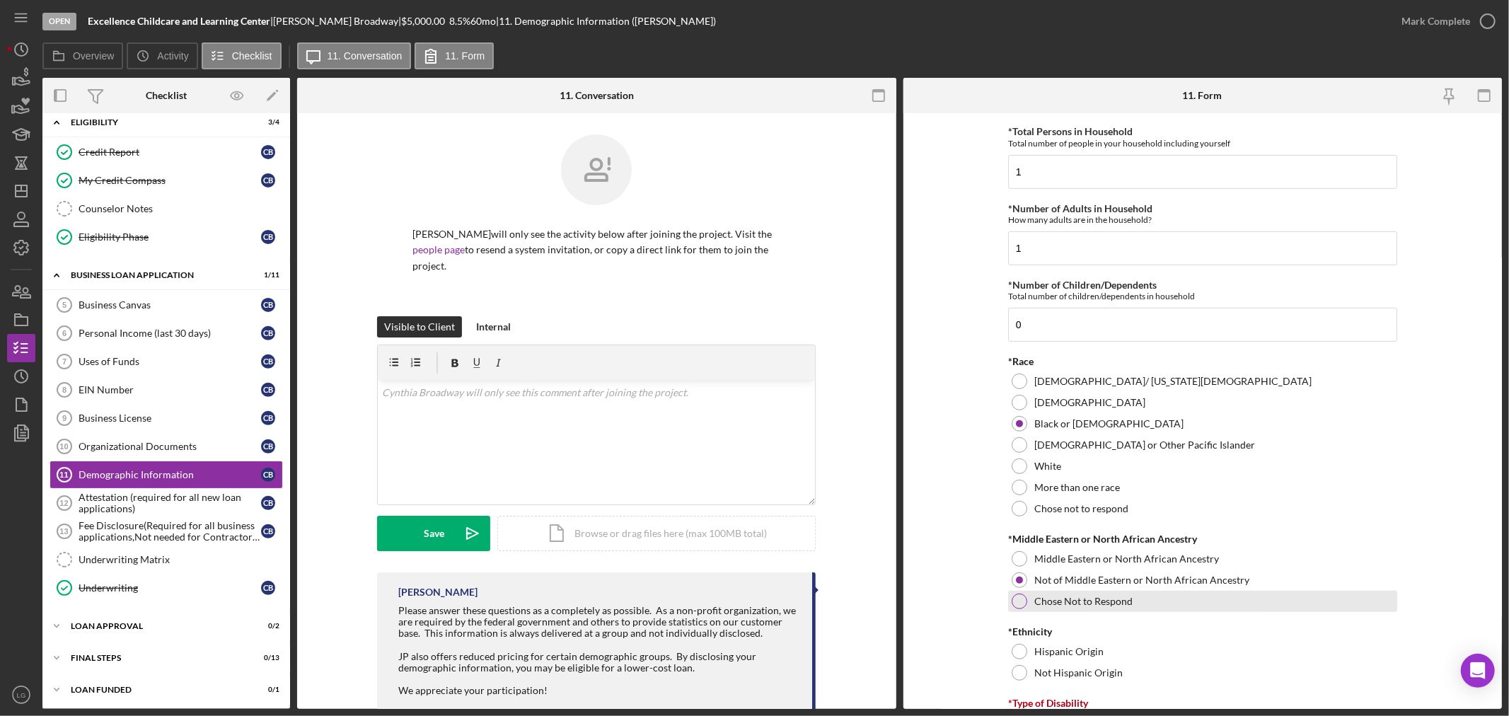
scroll to position [628, 0]
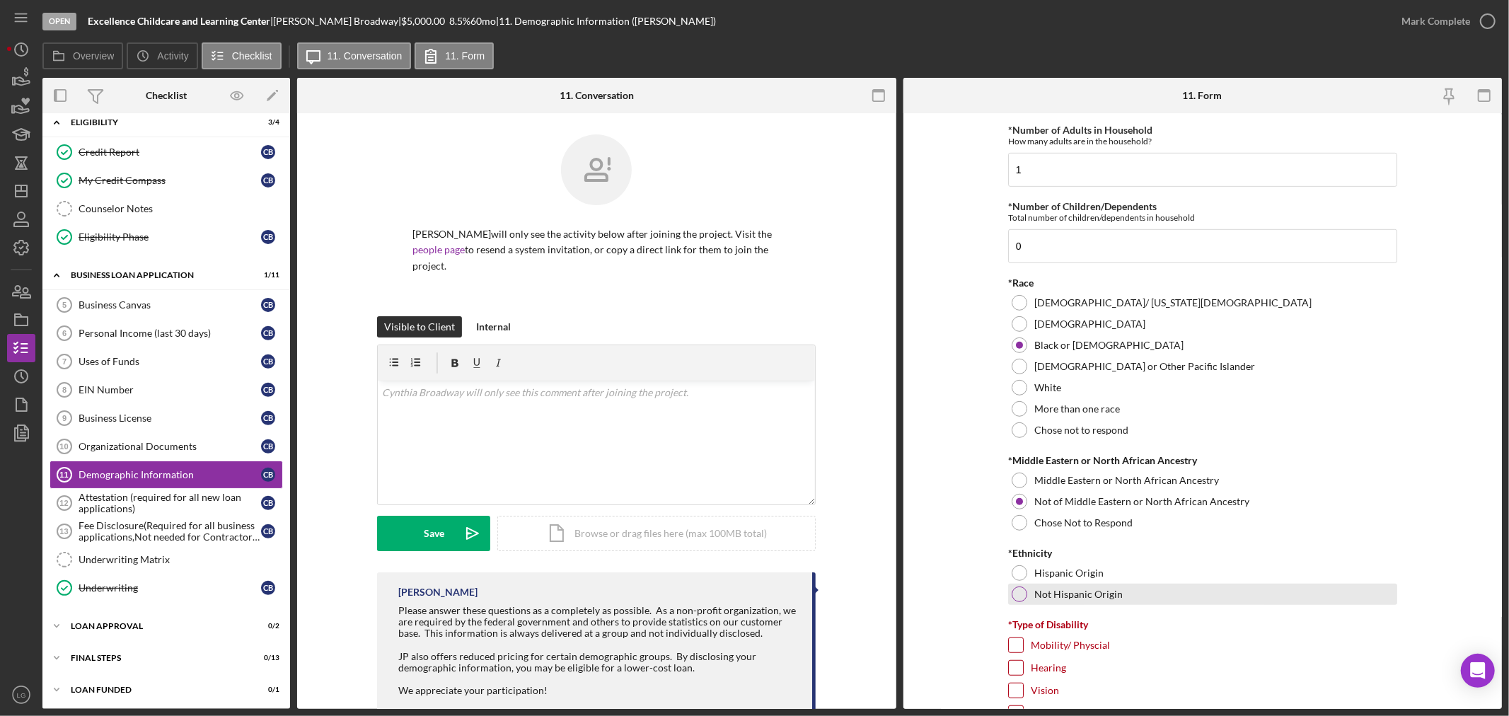
click at [1057, 591] on label "Not Hispanic Origin" at bounding box center [1078, 593] width 88 height 11
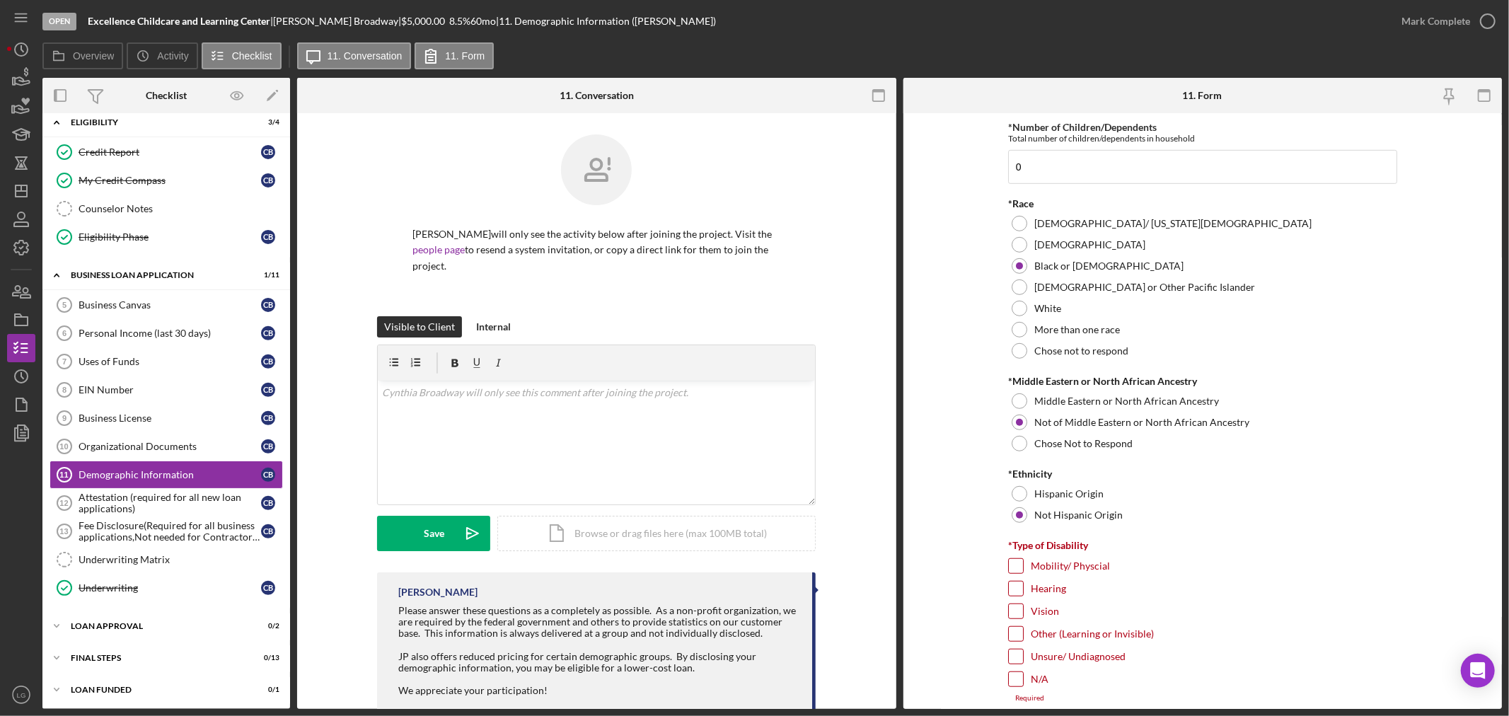
click at [1050, 567] on label "Mobility/ Physcial" at bounding box center [1070, 566] width 79 height 14
click at [1023, 567] on input "Mobility/ Physcial" at bounding box center [1016, 566] width 14 height 14
checkbox input "true"
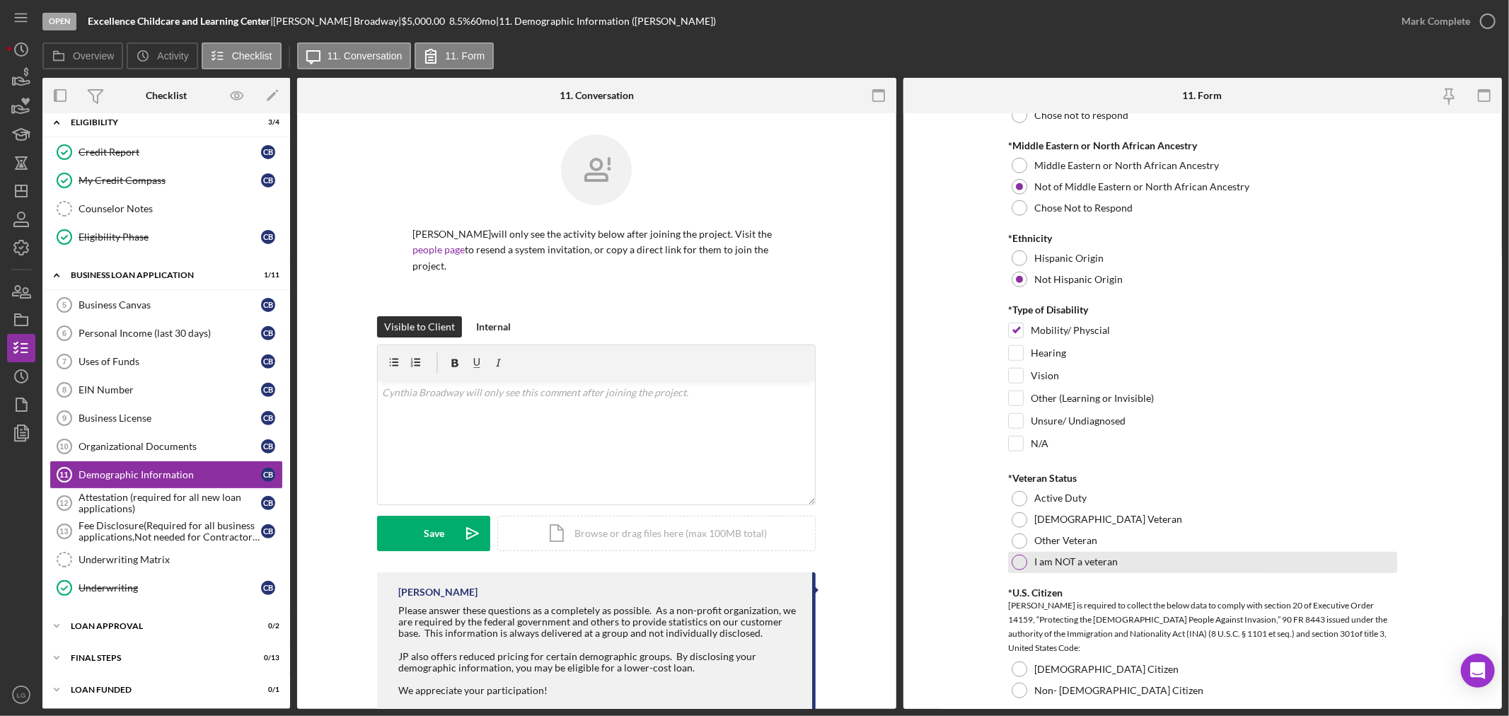
click at [1059, 564] on label "I am NOT a veteran" at bounding box center [1075, 561] width 83 height 11
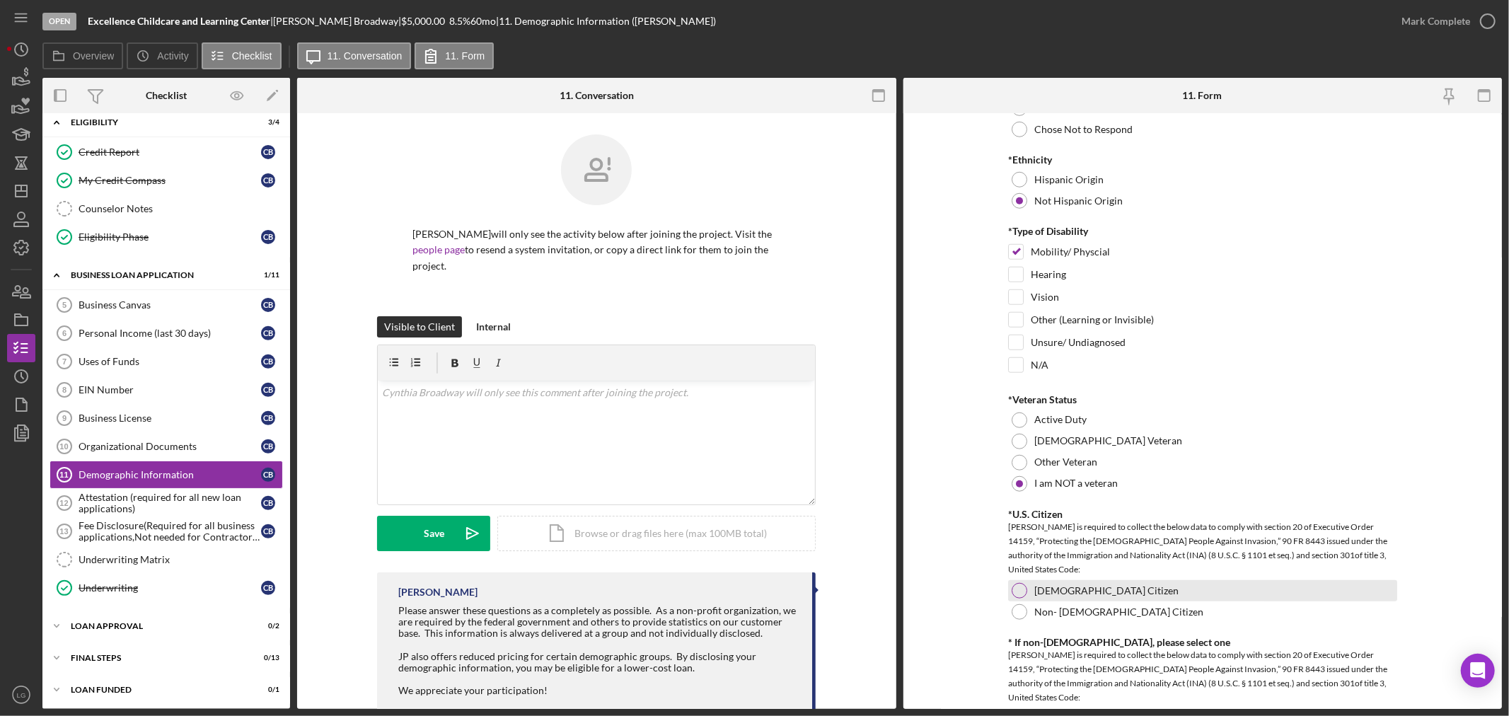
click at [1044, 597] on div "US Citizen" at bounding box center [1202, 590] width 389 height 21
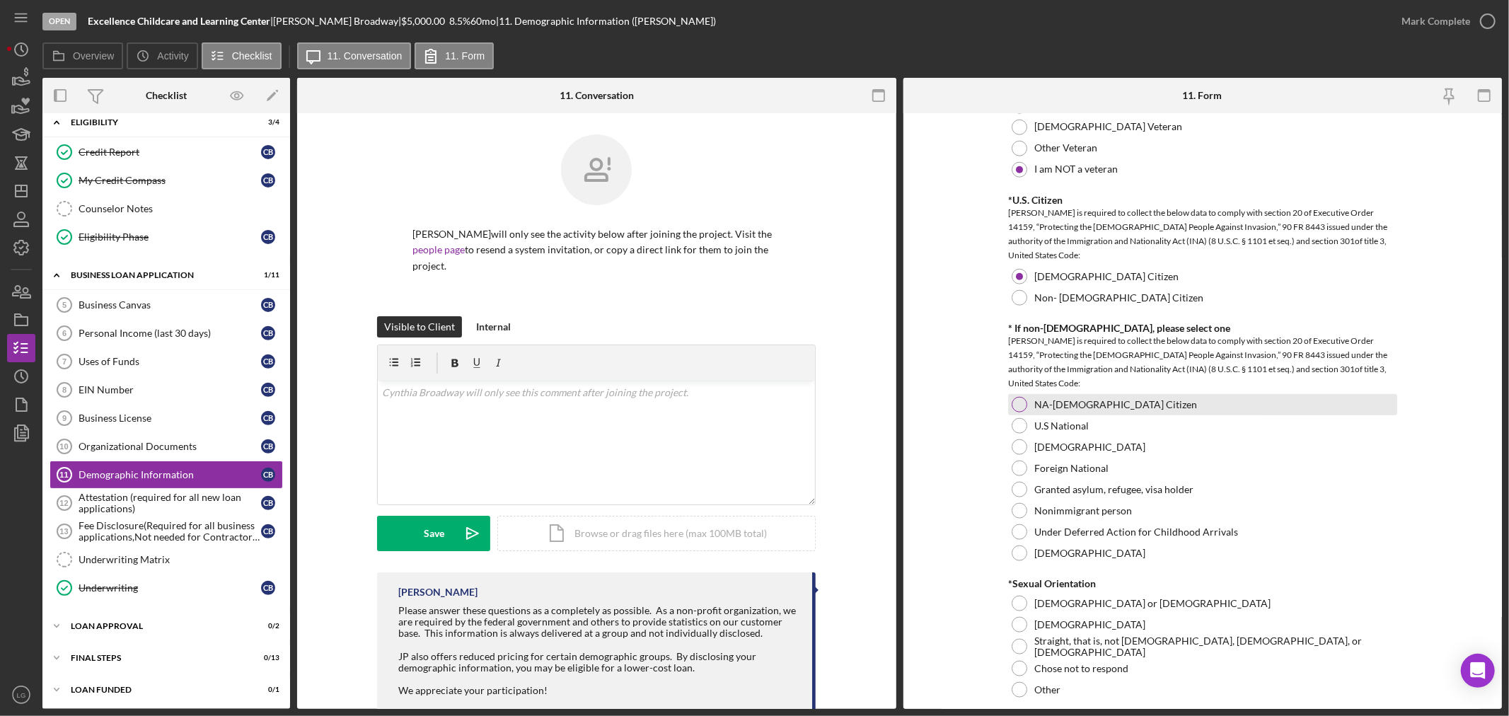
click at [1064, 408] on label "NA-US Citizen" at bounding box center [1115, 404] width 163 height 11
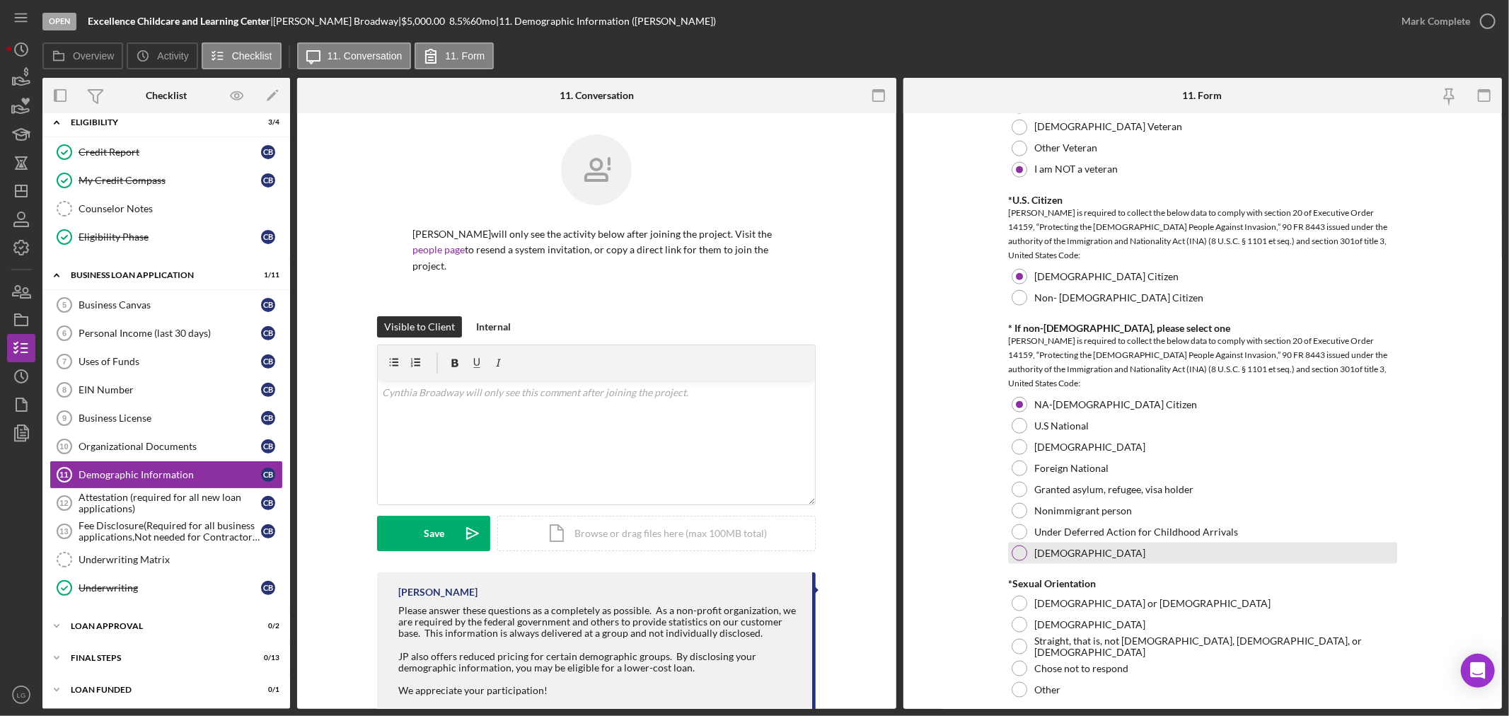
scroll to position [1493, 0]
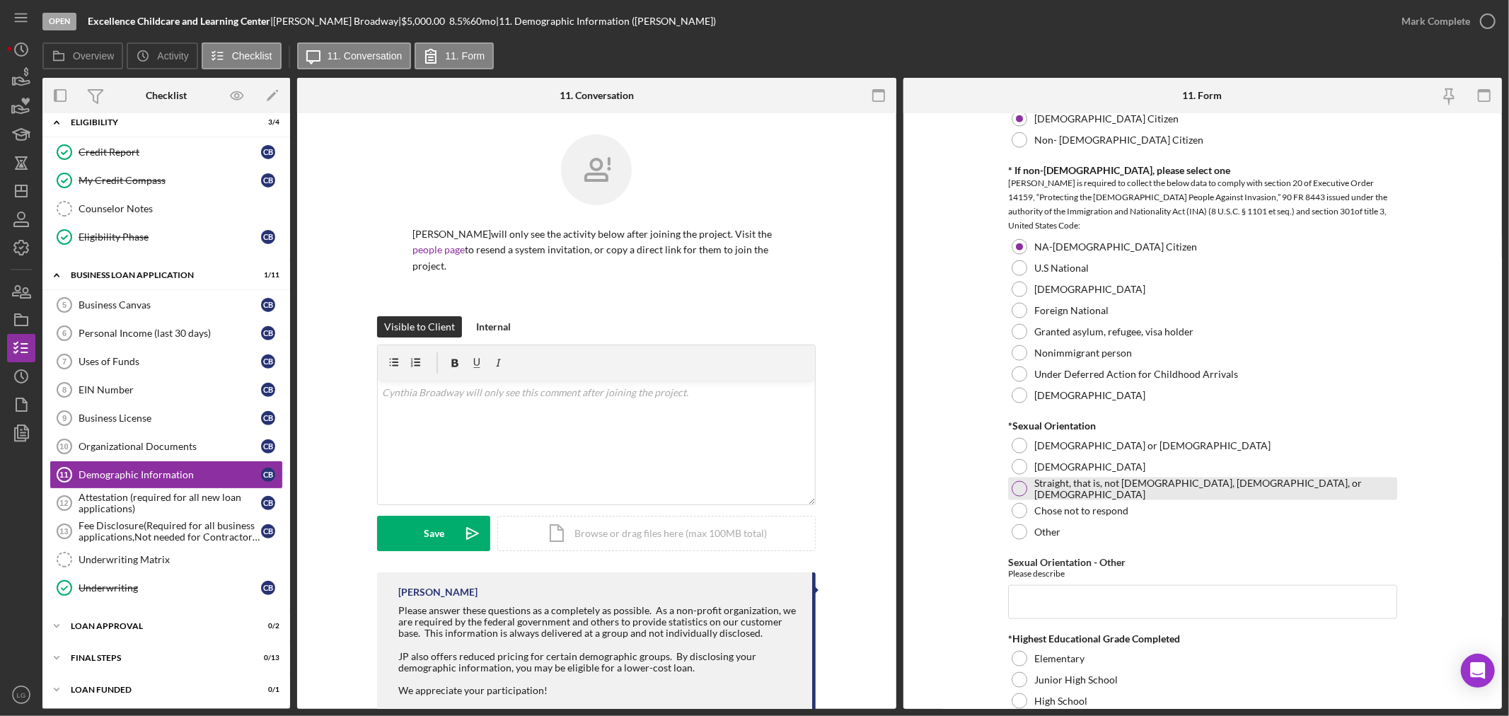
click at [1057, 483] on label "Straight, that is, not gay, lesbian, or bisexual" at bounding box center [1213, 488] width 359 height 23
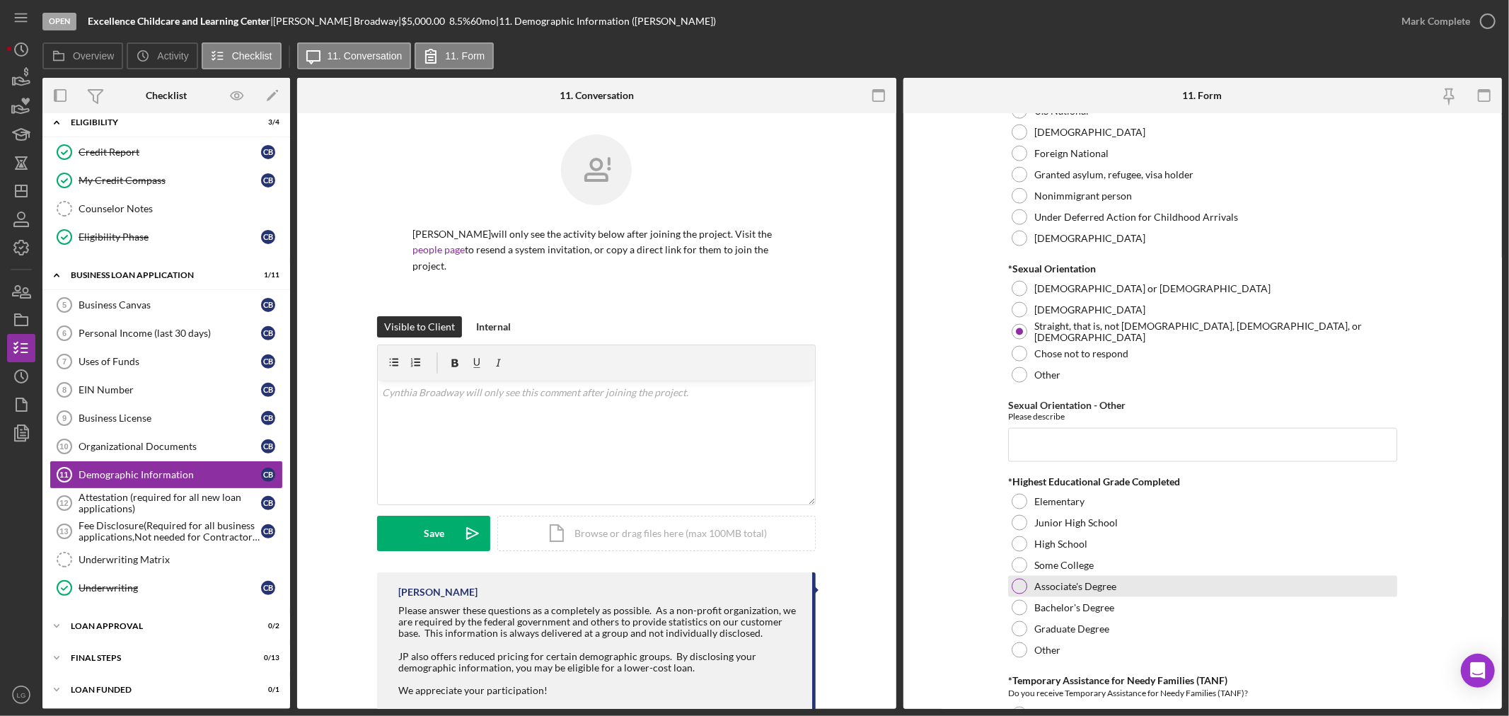
click at [1064, 588] on label "Associate's Degree" at bounding box center [1075, 586] width 82 height 11
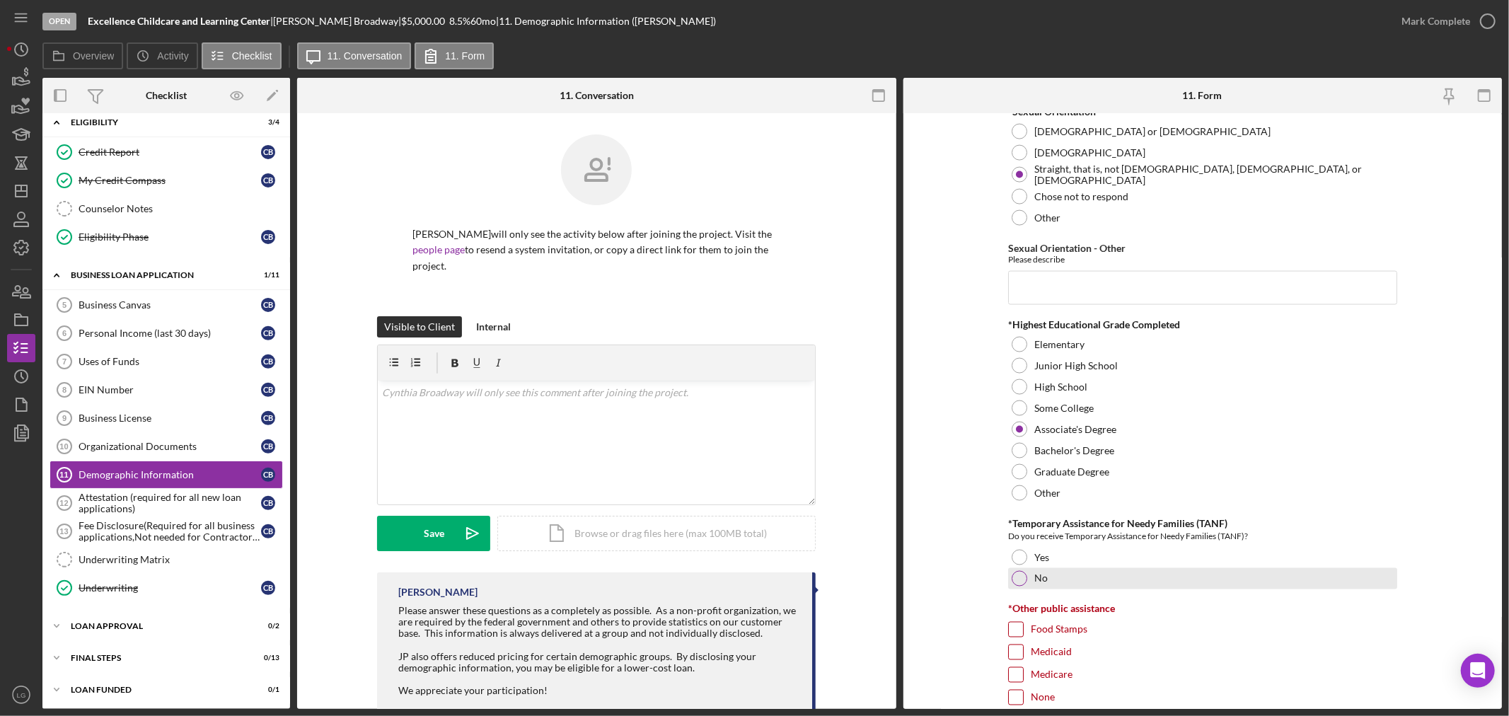
click at [1008, 573] on div "No" at bounding box center [1202, 578] width 389 height 21
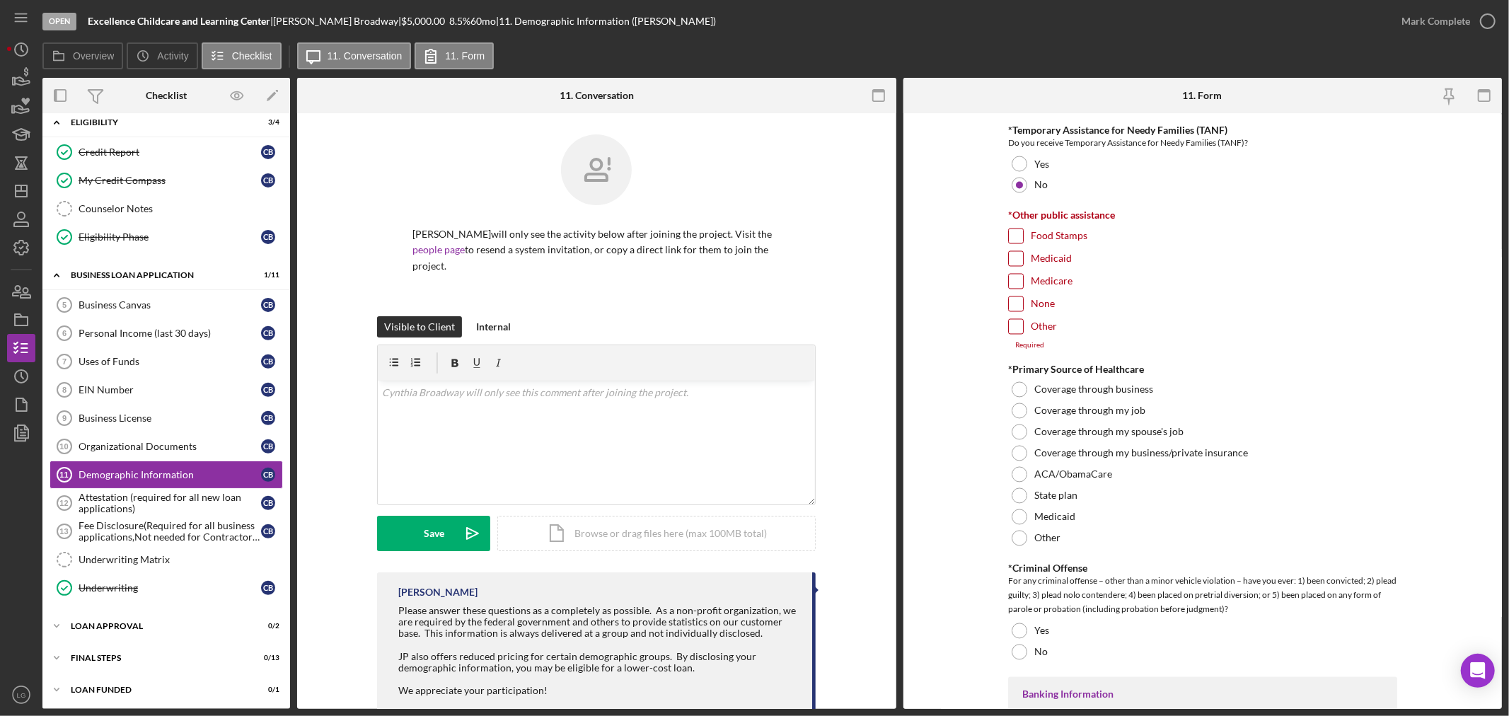
click at [1034, 285] on label "Medicare" at bounding box center [1052, 281] width 42 height 14
click at [1023, 285] on input "Medicare" at bounding box center [1016, 281] width 14 height 14
checkbox input "true"
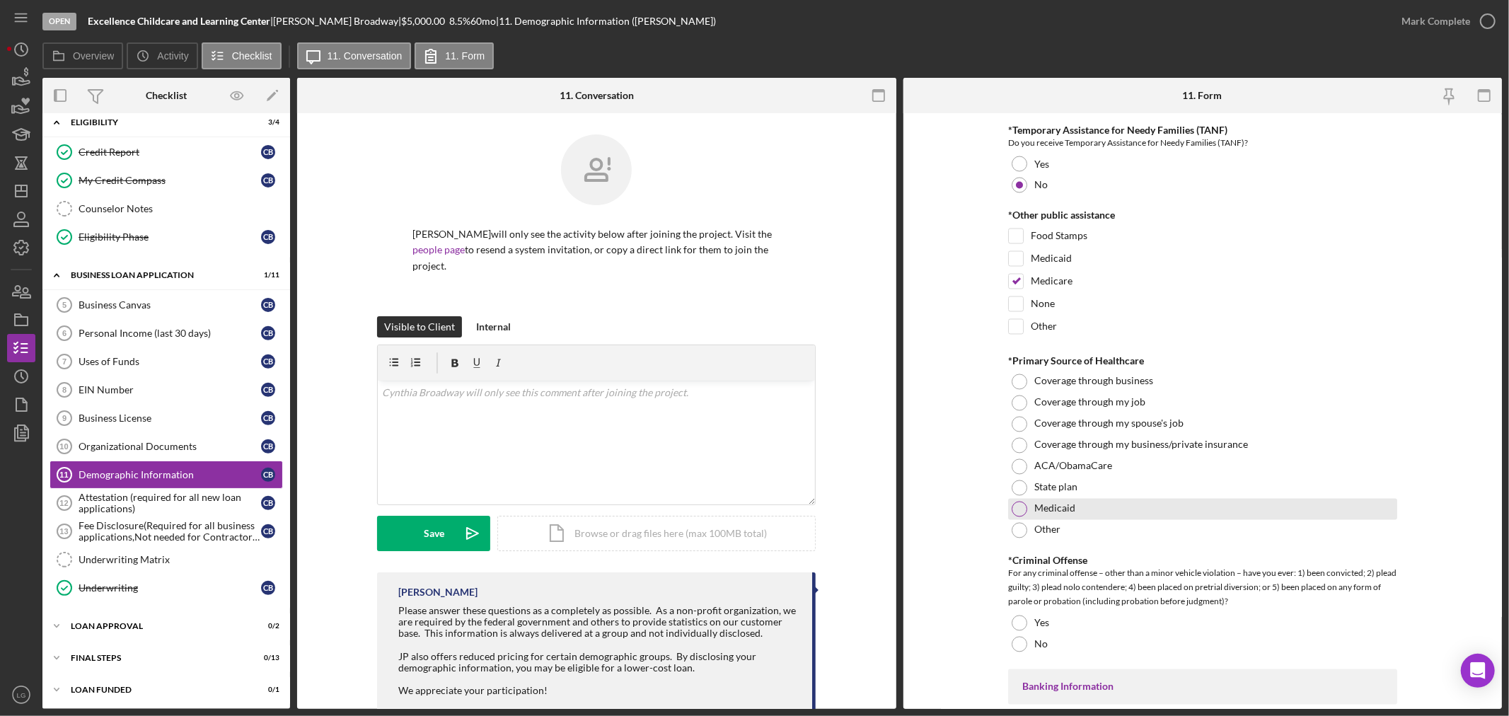
click at [1037, 510] on label "Medicaid" at bounding box center [1054, 508] width 41 height 11
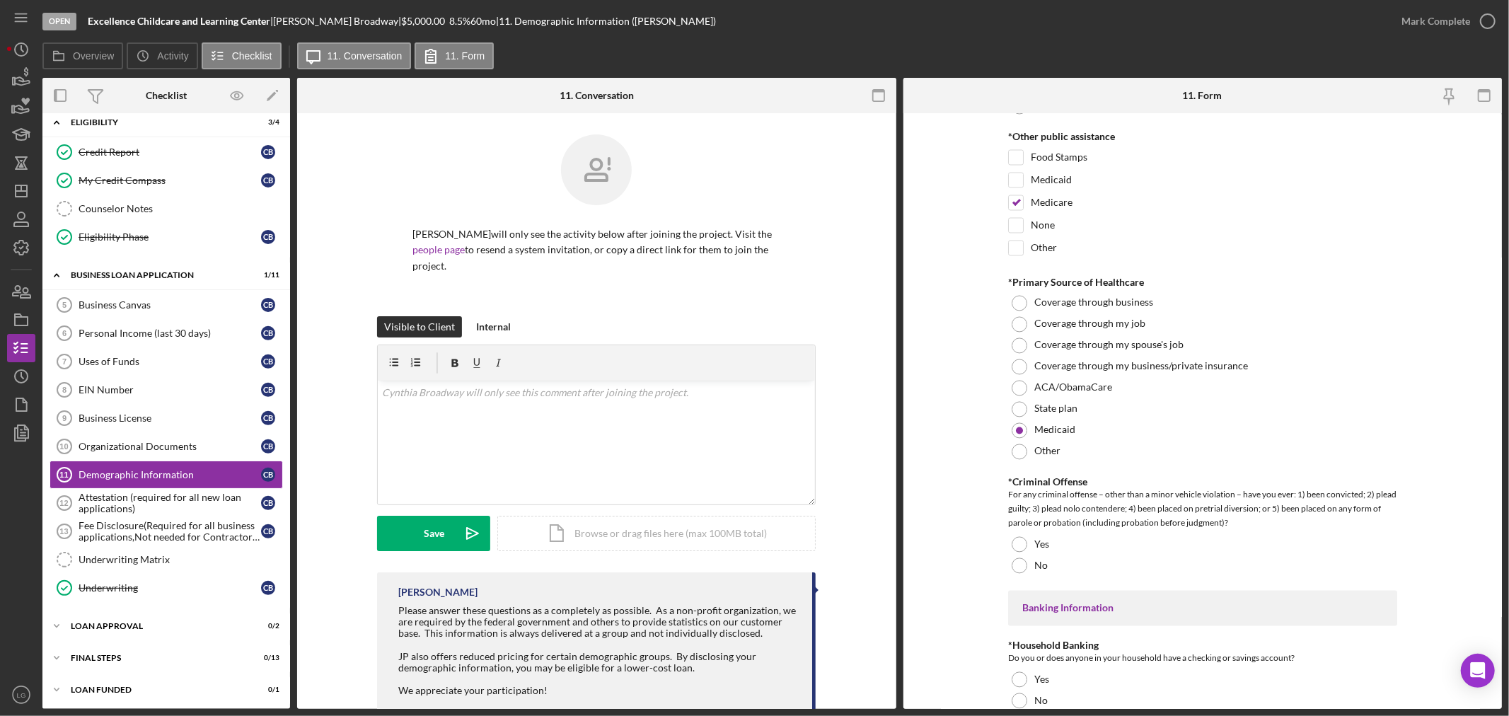
scroll to position [2357, 0]
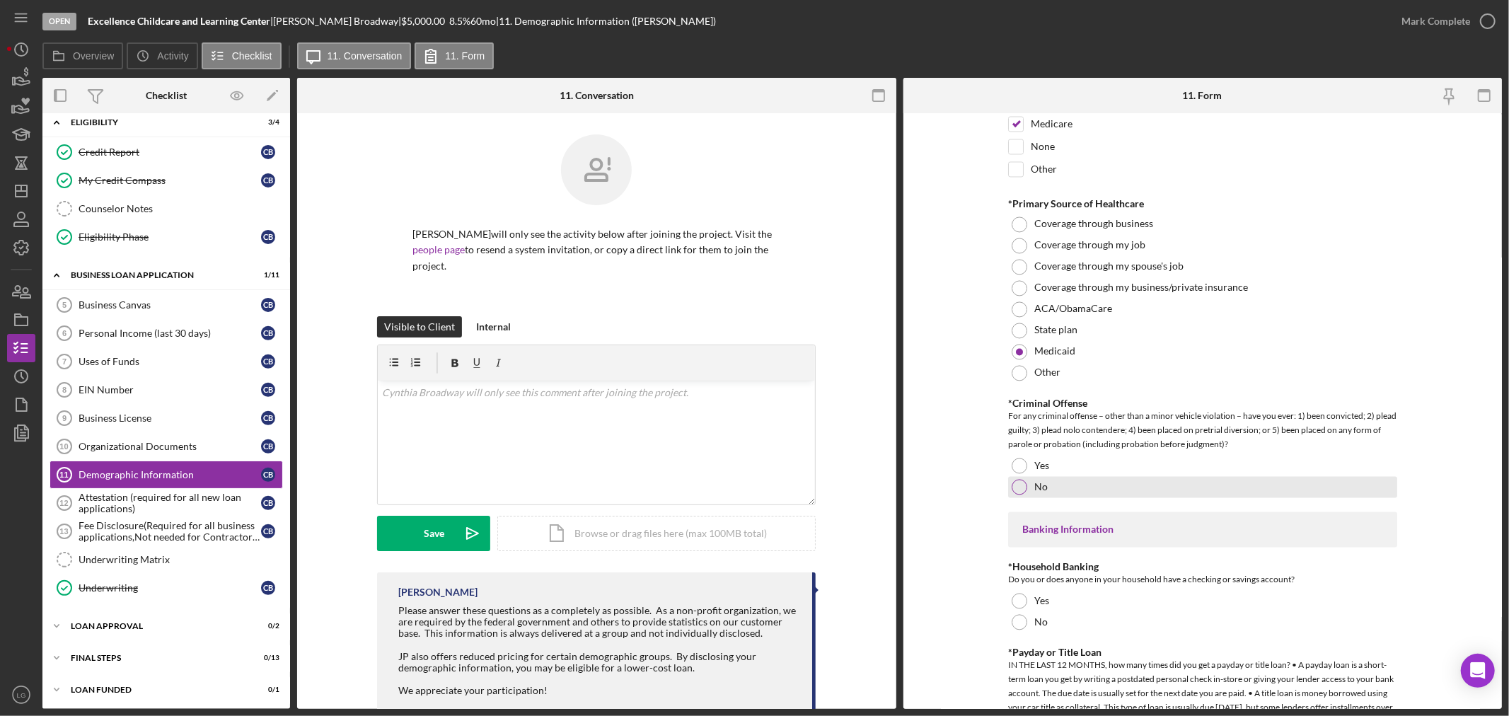
click at [1043, 479] on div "No" at bounding box center [1202, 487] width 389 height 21
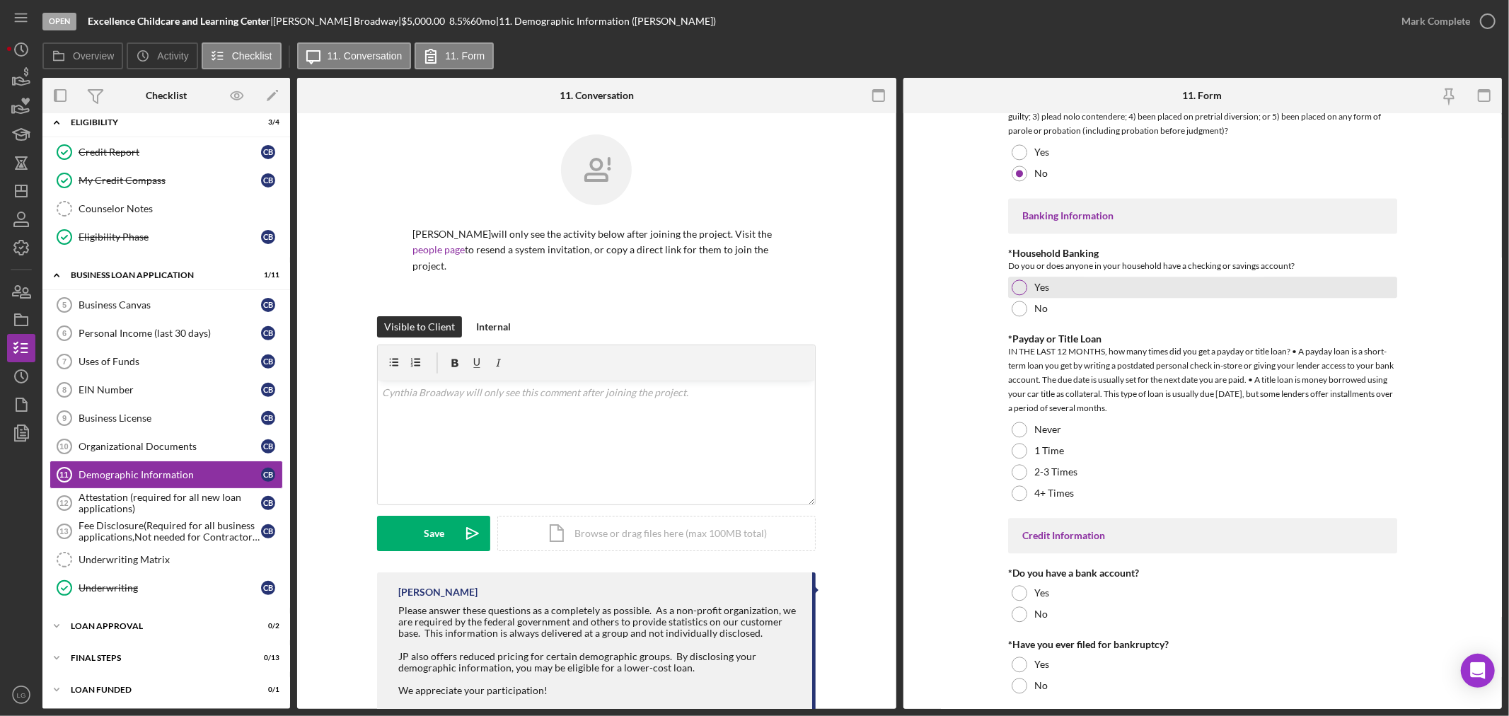
click at [1045, 286] on label "Yes" at bounding box center [1041, 286] width 15 height 11
click at [1060, 429] on div "Never" at bounding box center [1202, 429] width 389 height 21
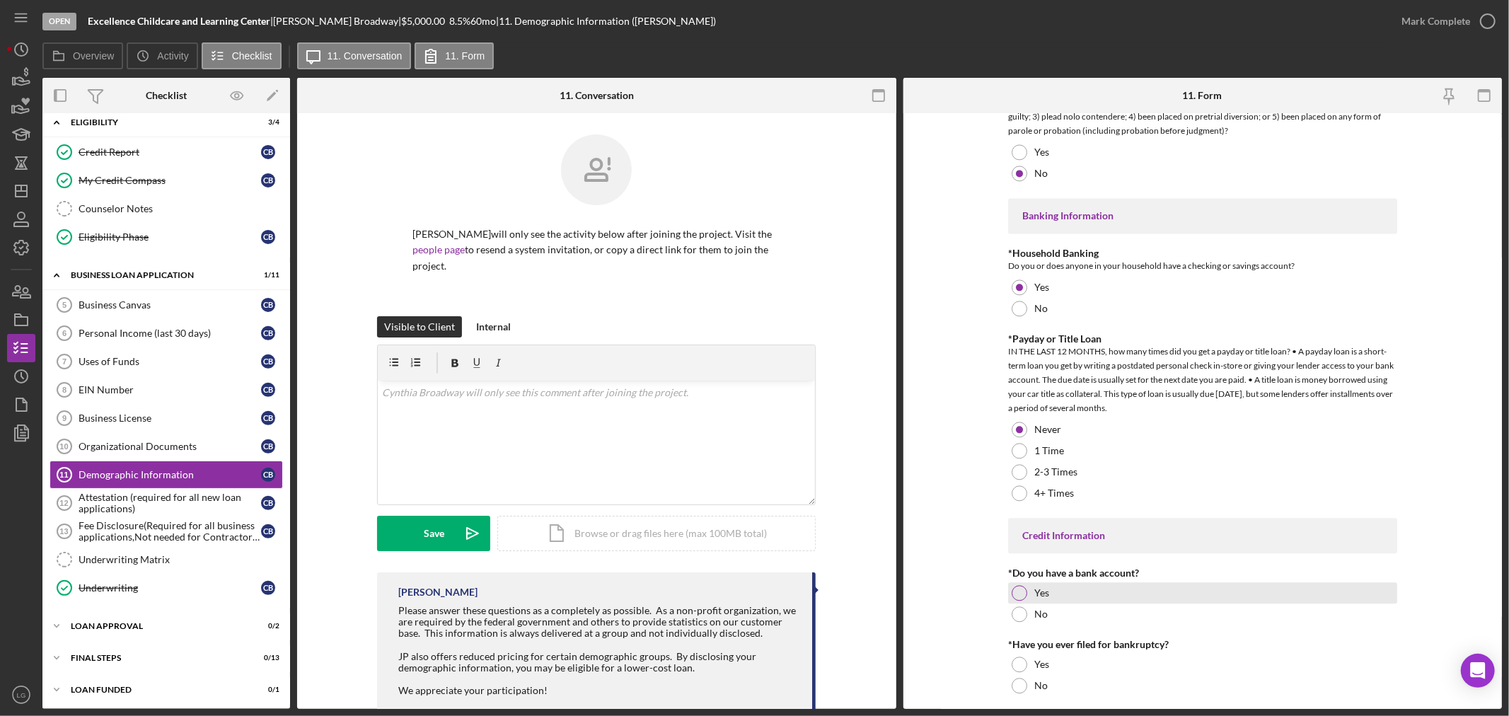
click at [1050, 584] on div "Yes" at bounding box center [1202, 592] width 389 height 21
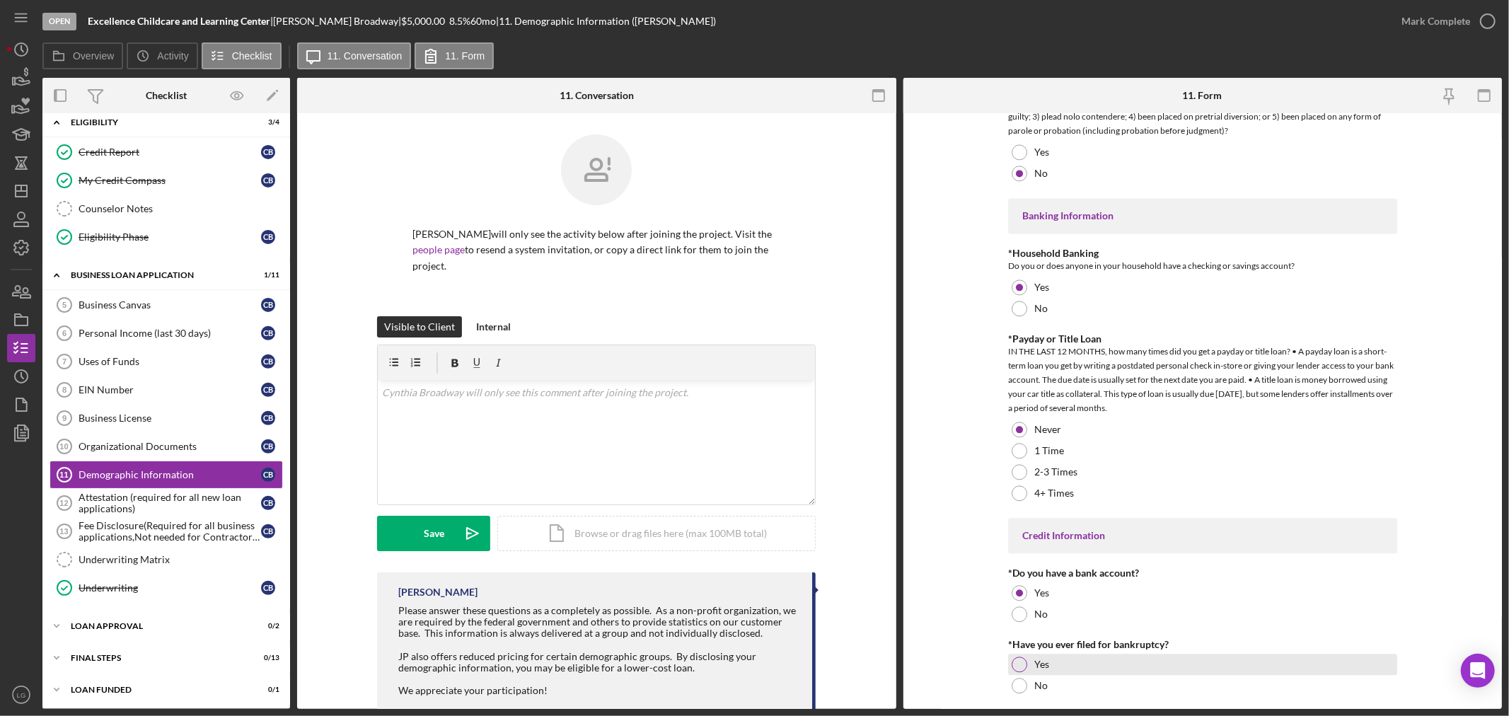
click at [1013, 673] on div "Yes" at bounding box center [1202, 664] width 389 height 21
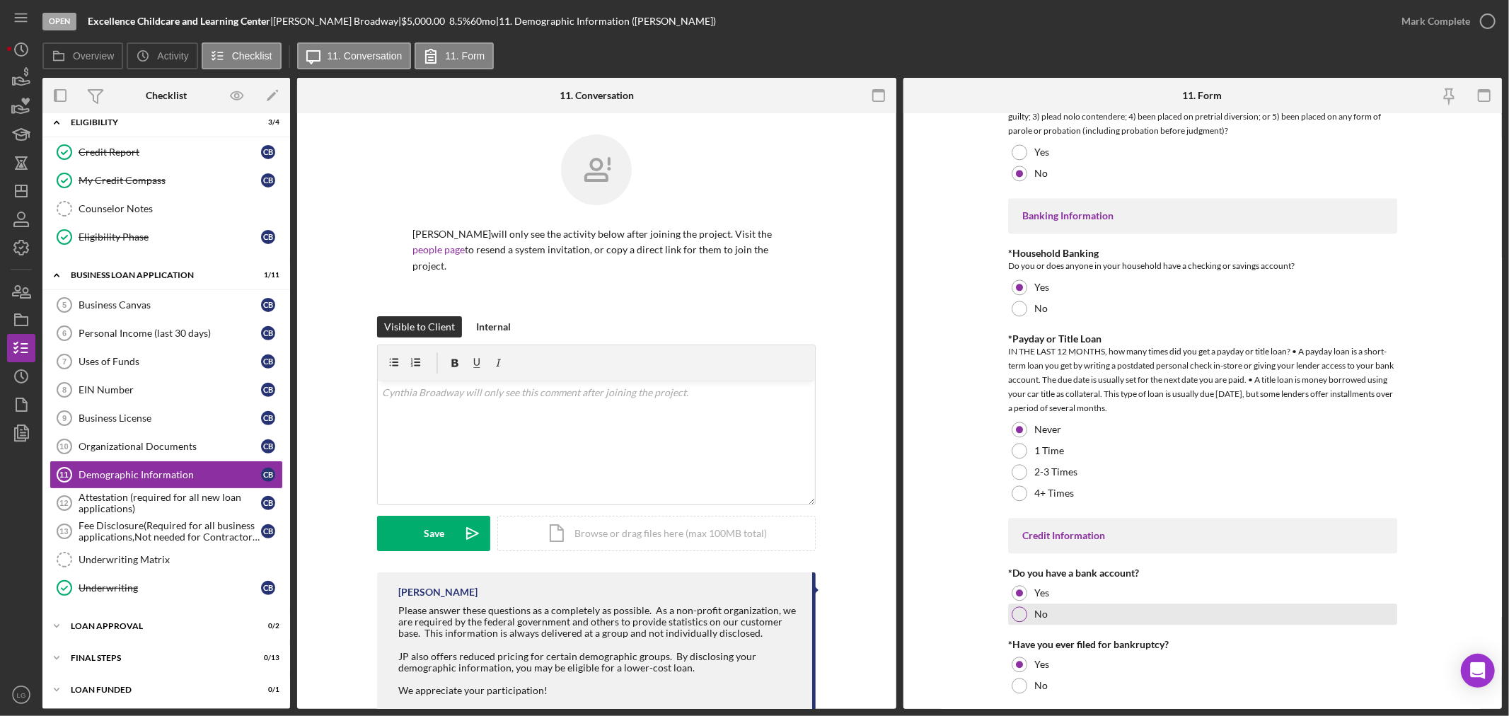
scroll to position [2711, 0]
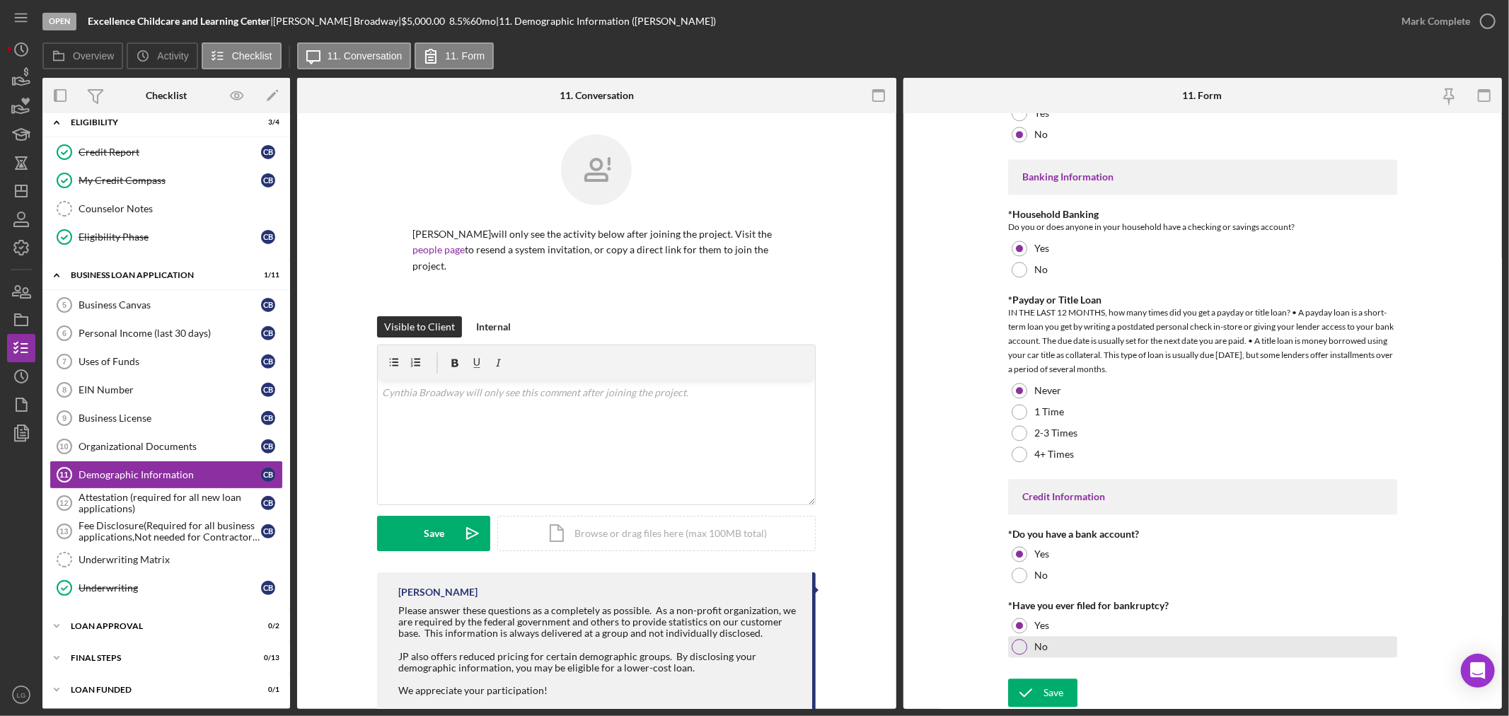
click at [1014, 639] on div at bounding box center [1019, 647] width 16 height 16
click at [1034, 684] on icon "submit" at bounding box center [1025, 692] width 35 height 35
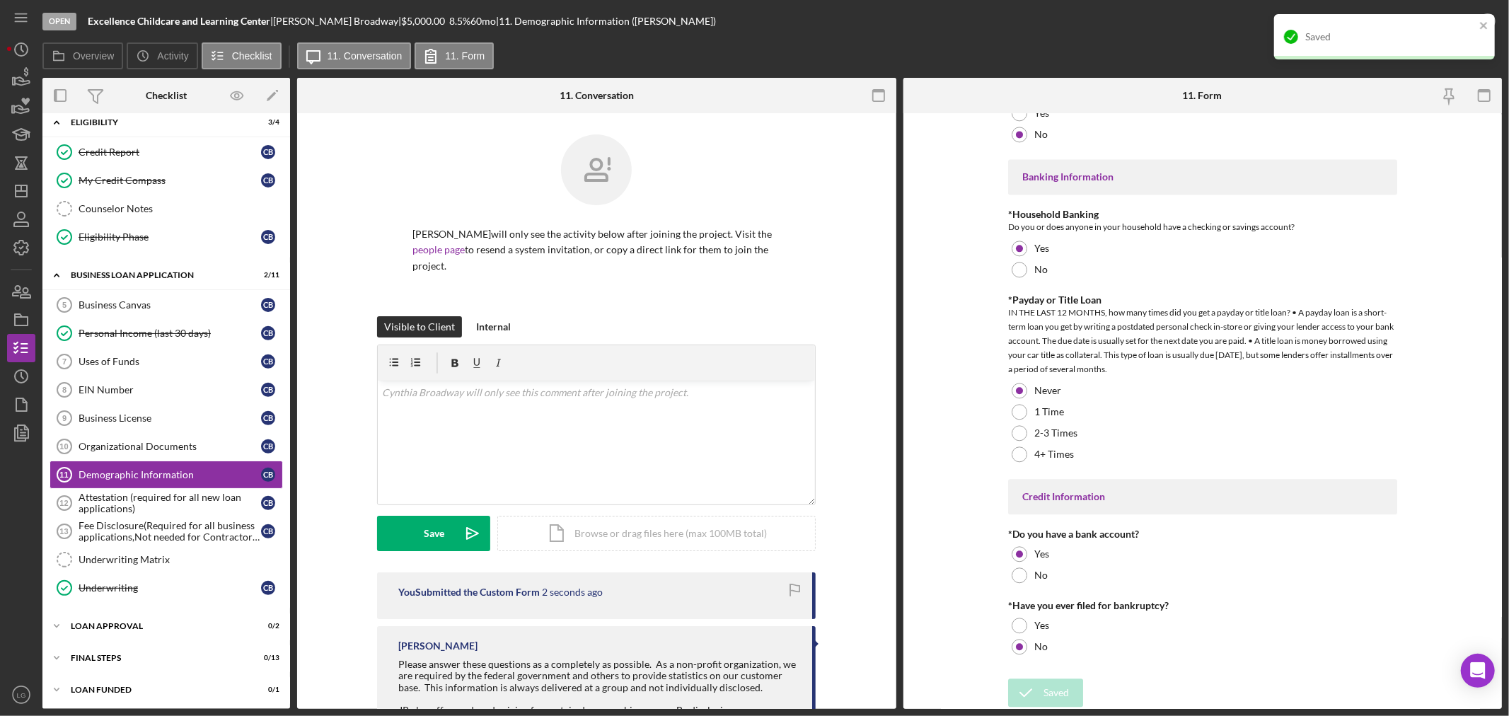
click at [1441, 33] on div "Saved" at bounding box center [1390, 36] width 170 height 11
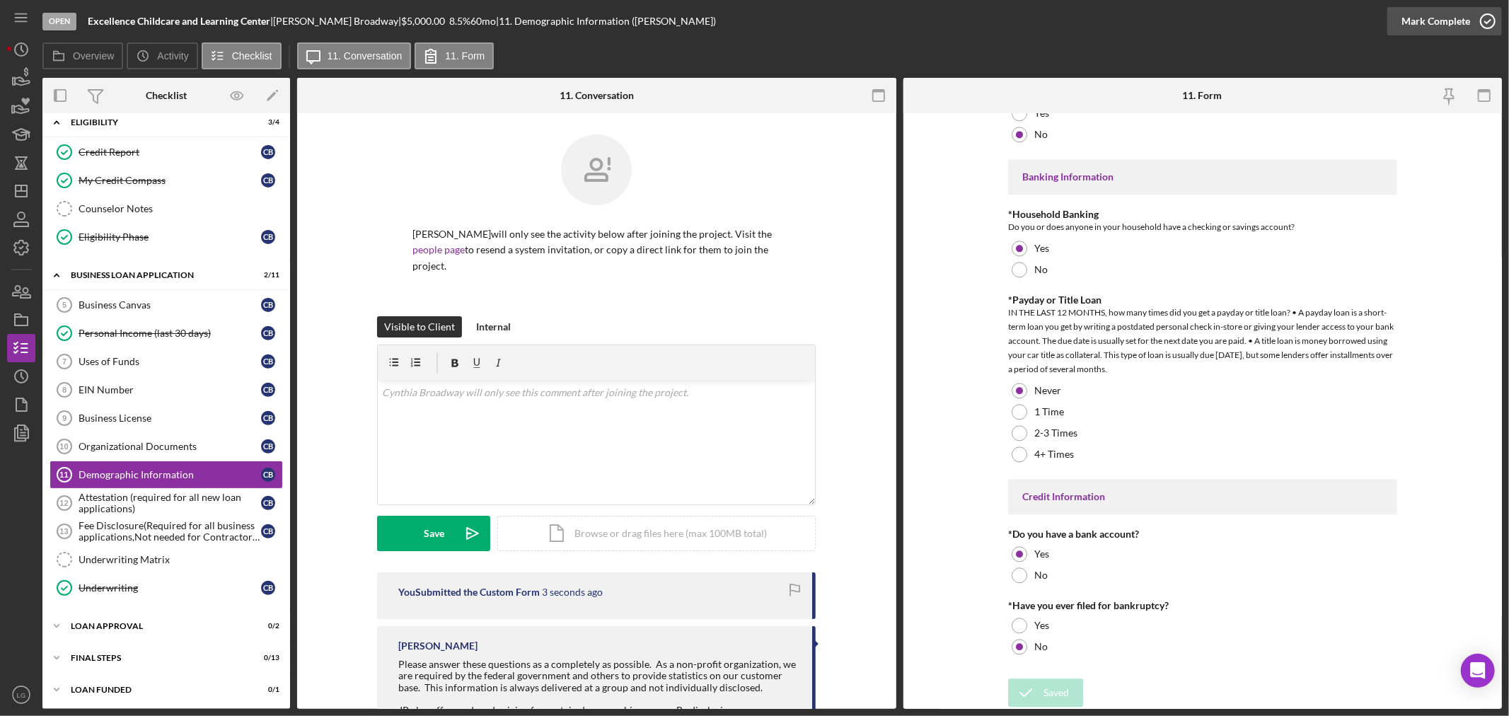
click at [1461, 23] on div "Mark Complete" at bounding box center [1435, 21] width 69 height 28
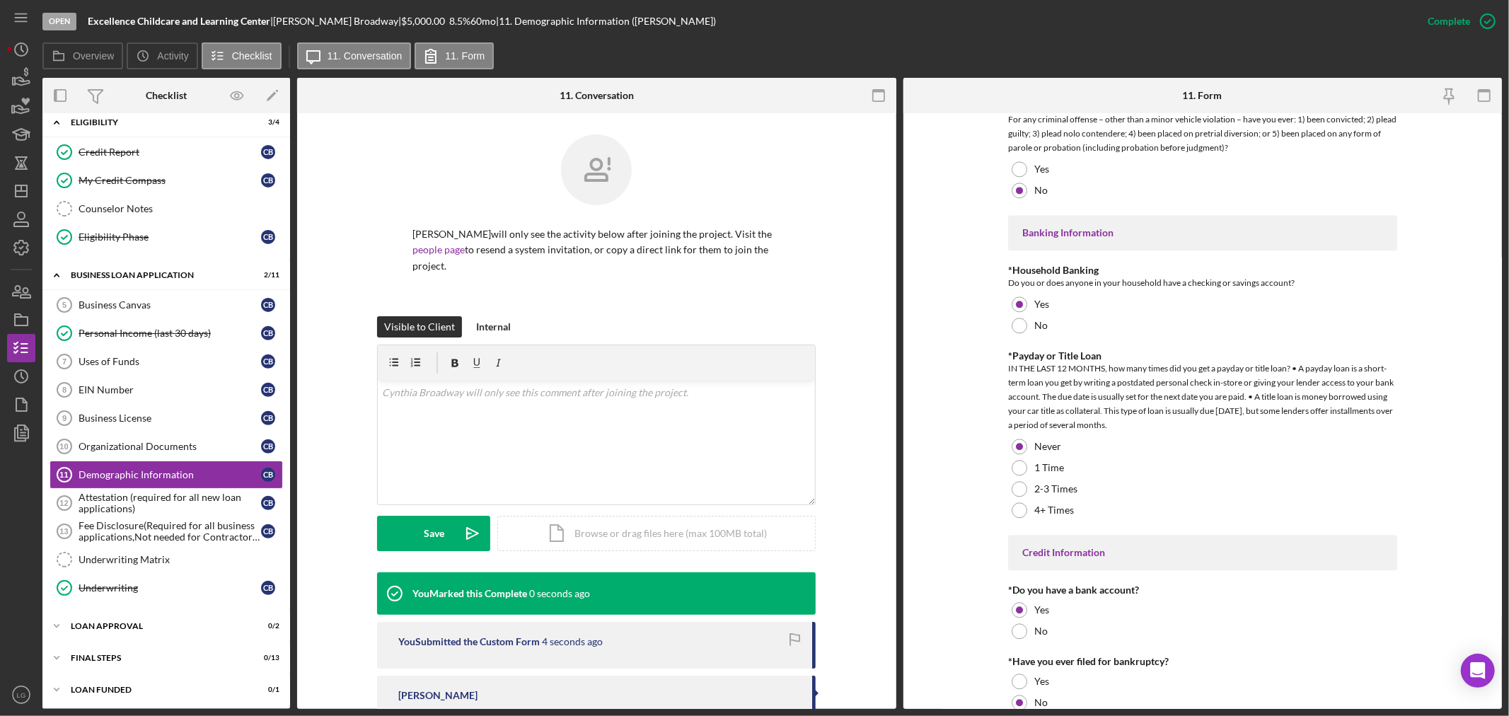
scroll to position [2768, 0]
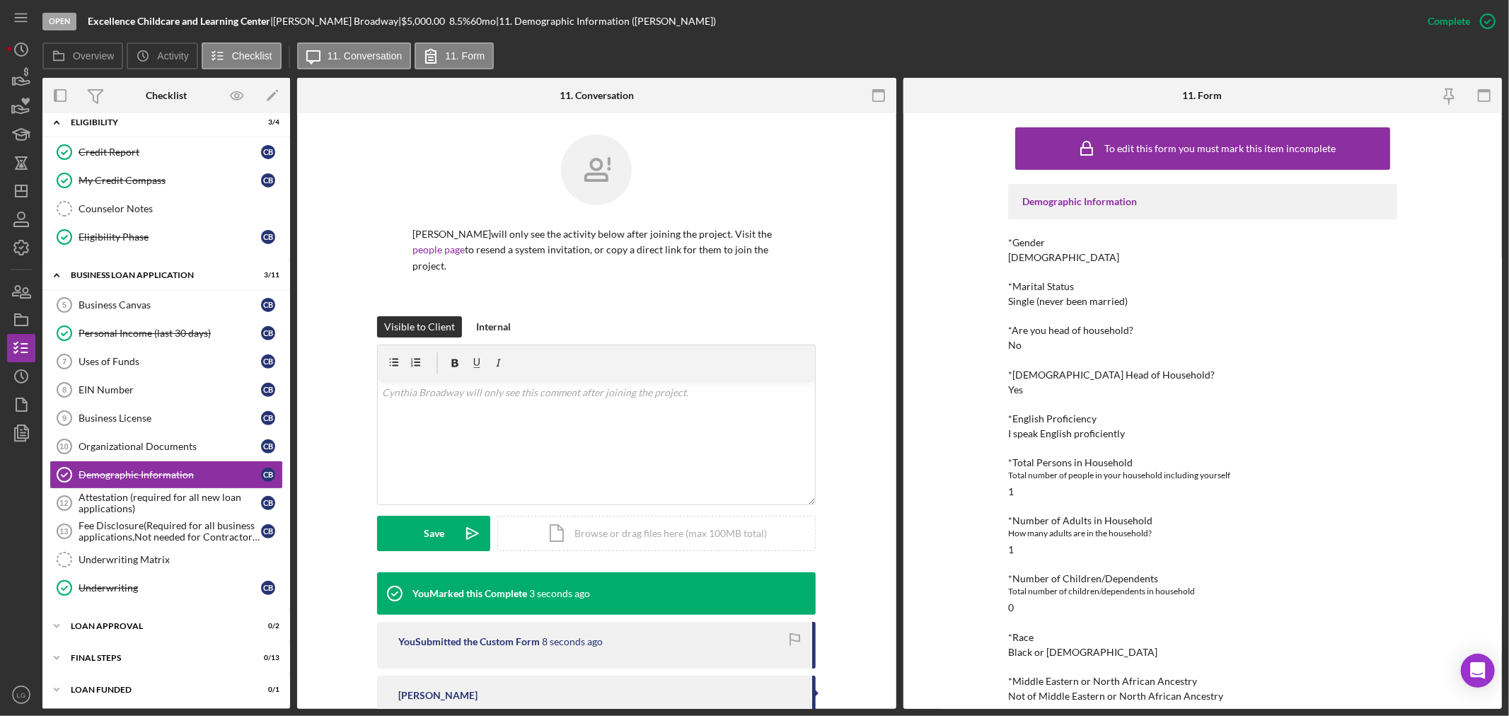
click at [1465, 3] on div "Complete Mark Incomplete" at bounding box center [1457, 21] width 88 height 42
click at [1465, 8] on div "Mark Incomplete" at bounding box center [1432, 21] width 76 height 28
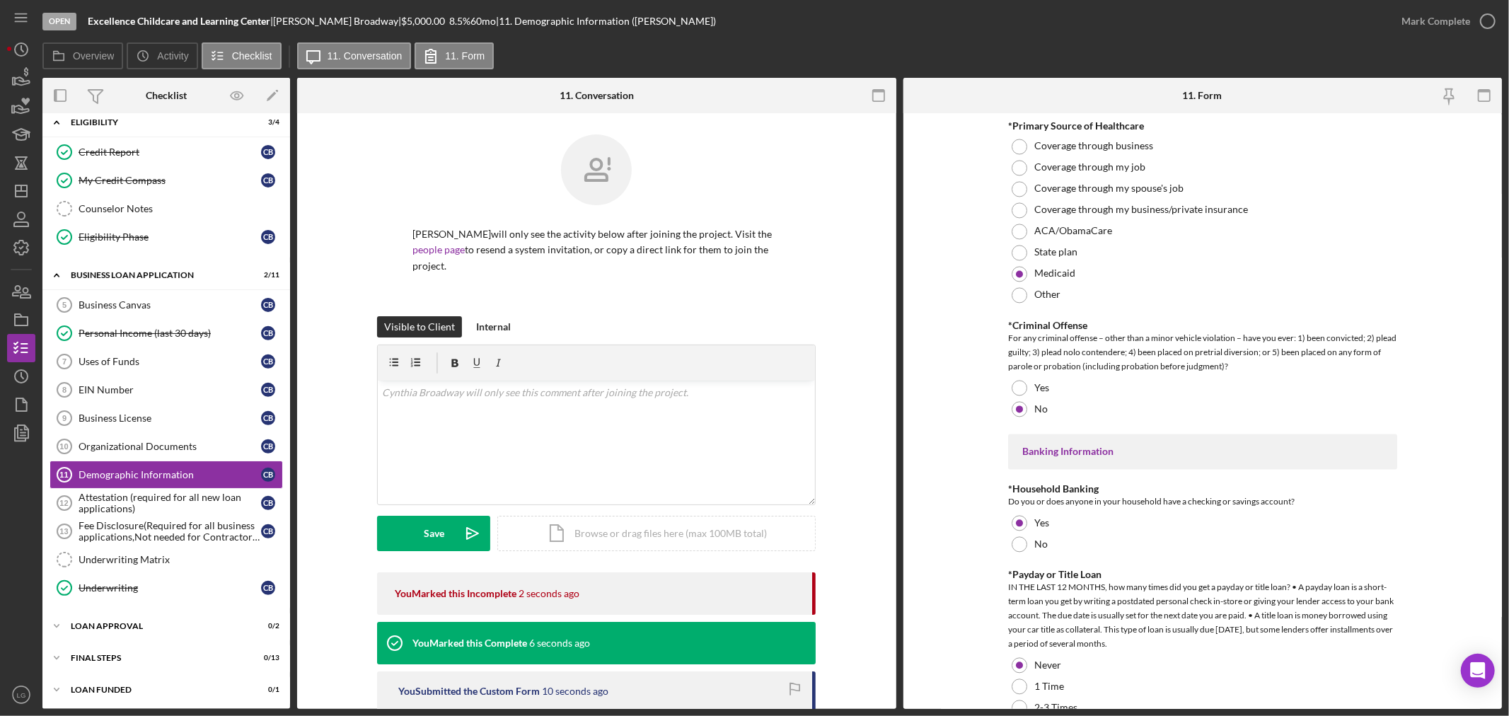
scroll to position [2711, 0]
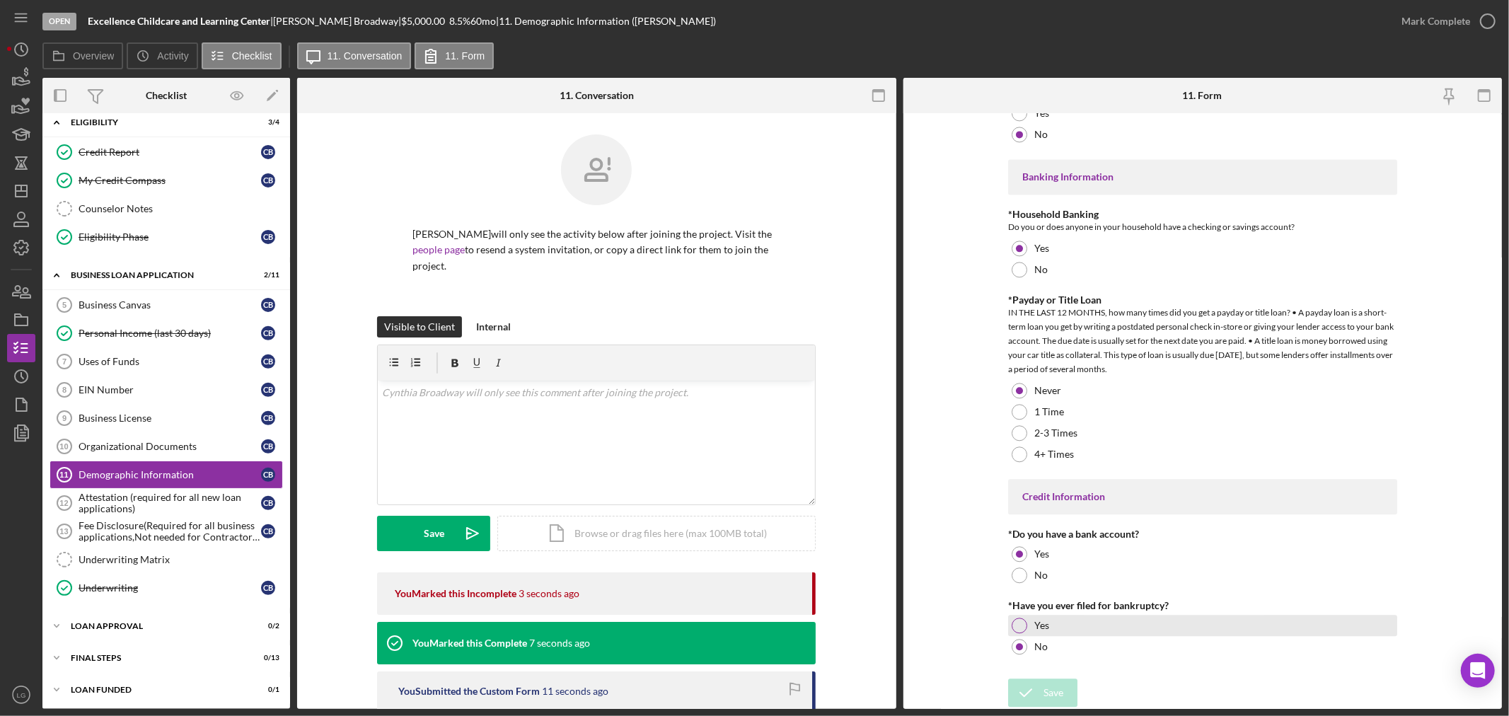
click at [1030, 625] on div "Yes" at bounding box center [1202, 625] width 389 height 21
click at [1038, 689] on icon "submit" at bounding box center [1025, 692] width 35 height 35
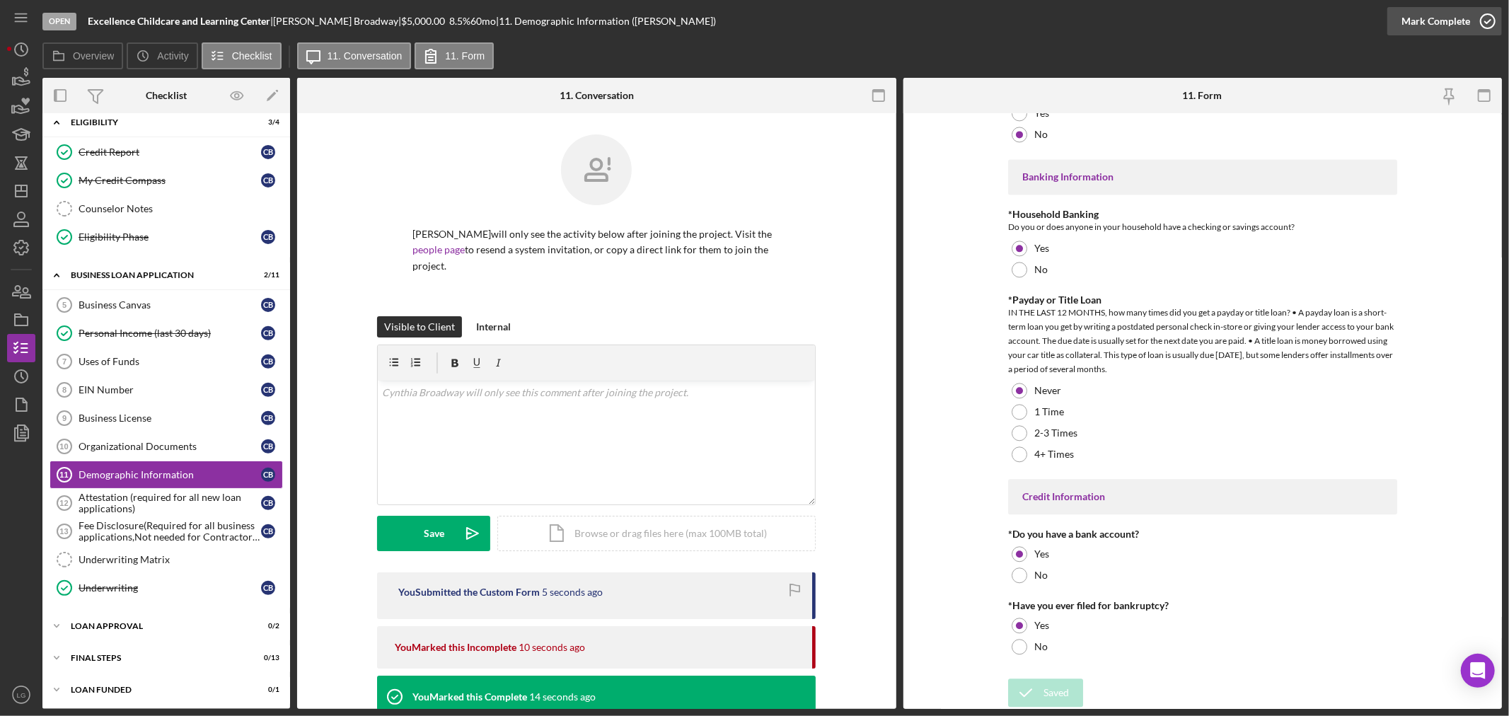
click at [1405, 9] on div "Mark Complete" at bounding box center [1435, 21] width 69 height 28
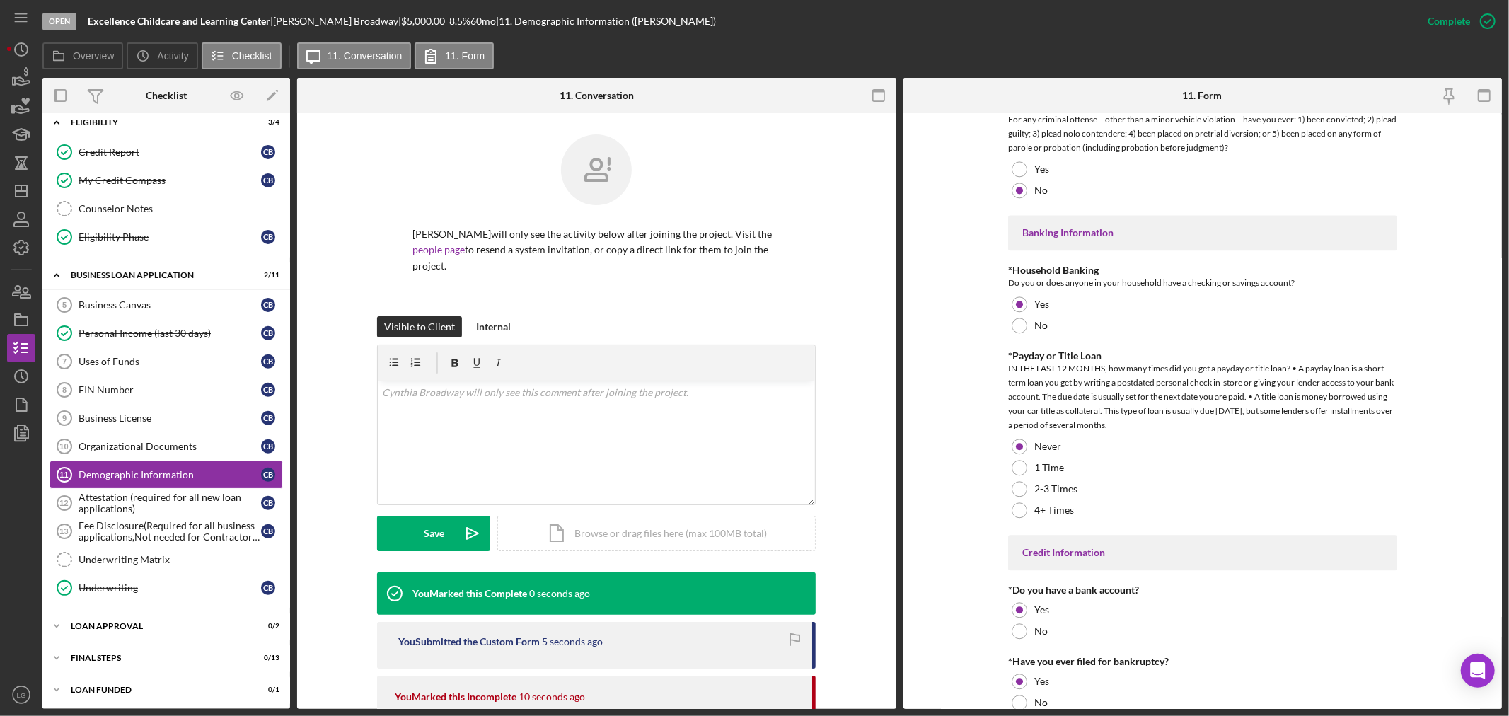
scroll to position [2768, 0]
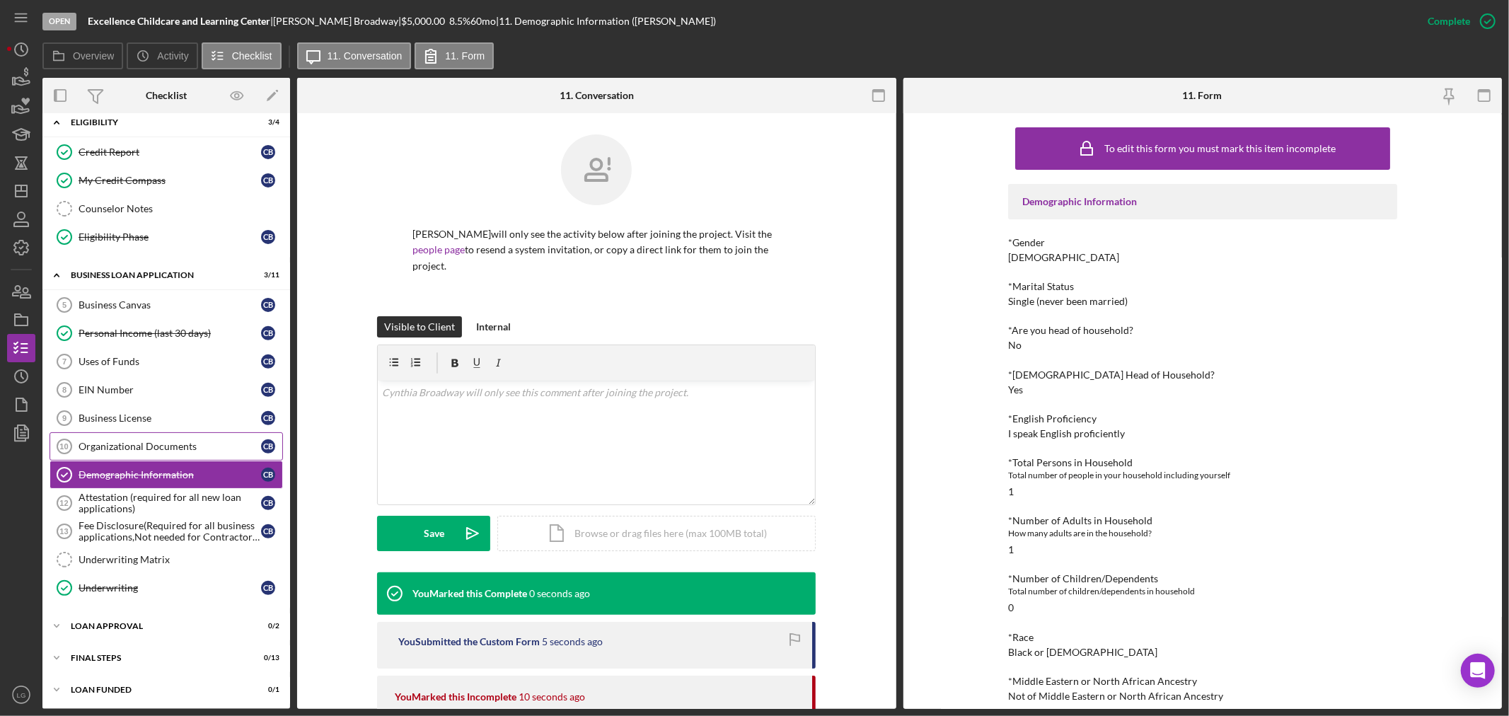
click at [142, 443] on div "Organizational Documents" at bounding box center [170, 446] width 182 height 11
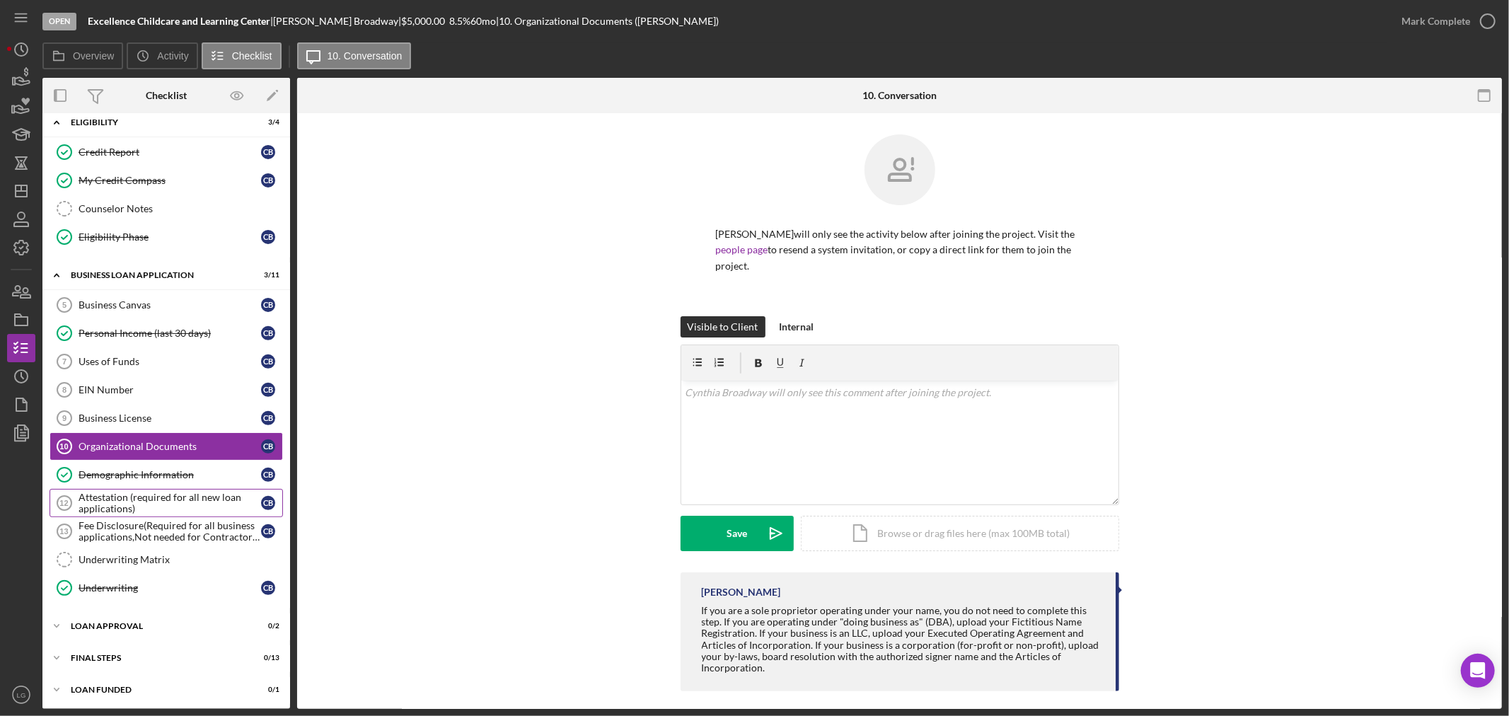
click at [150, 511] on div "Attestation (required for all new loan applications)" at bounding box center [170, 503] width 182 height 23
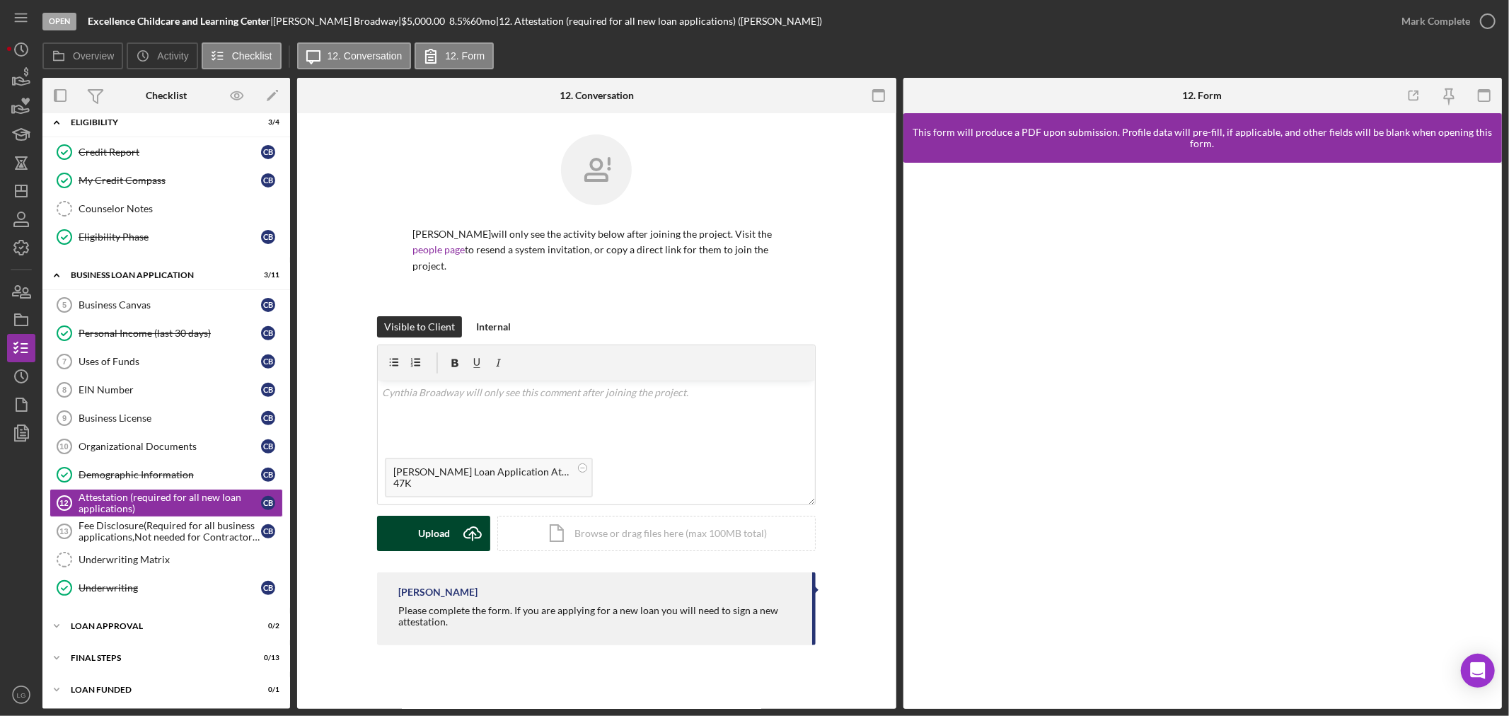
click at [423, 548] on div "Upload" at bounding box center [434, 533] width 32 height 35
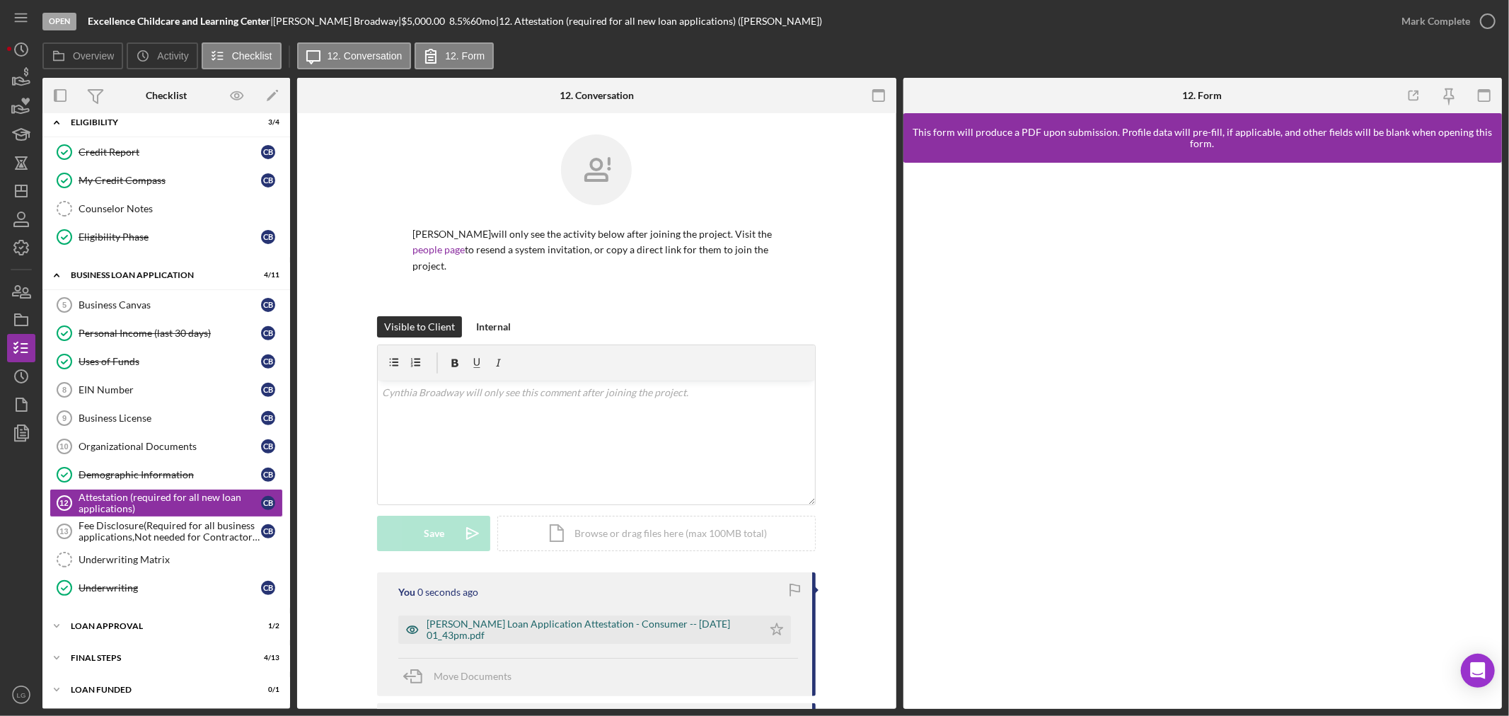
click at [612, 632] on div "Justine Petersen Loan Application Attestation - Consumer -- 2025-08-08 01_43pm.…" at bounding box center [590, 629] width 329 height 23
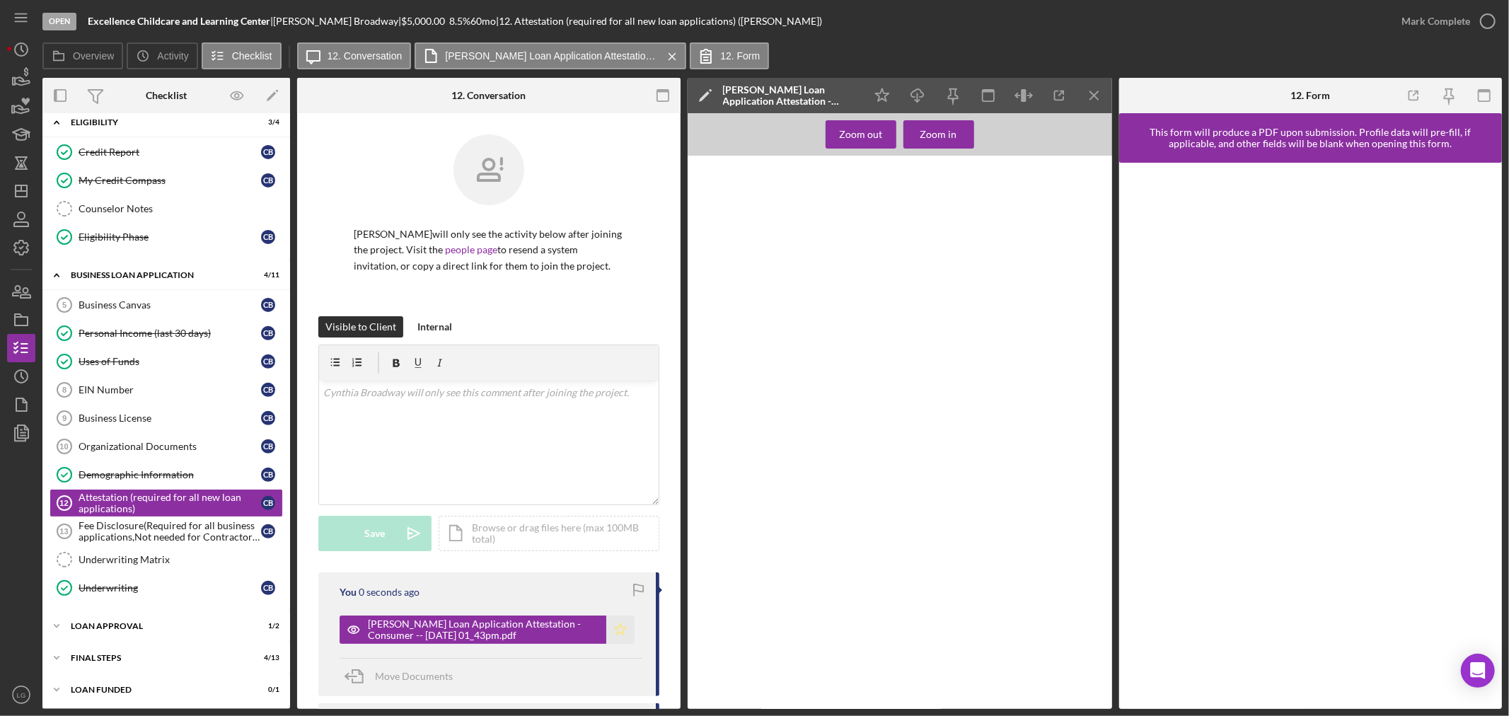
click at [622, 626] on icon "Icon/Star" at bounding box center [620, 629] width 28 height 28
click at [1474, 16] on icon "button" at bounding box center [1487, 21] width 35 height 35
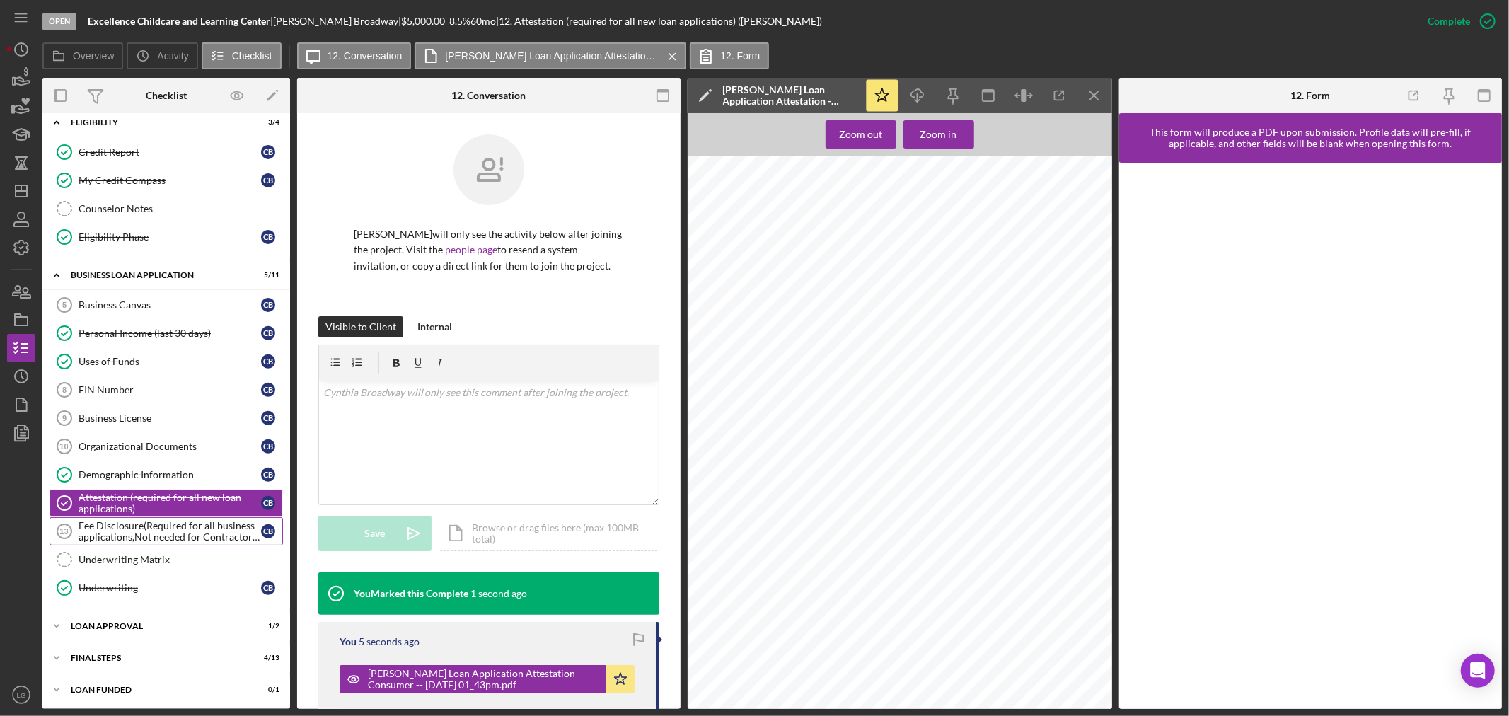
click at [149, 542] on div "Fee Disclosure(Required for all business applications,Not needed for Contractor…" at bounding box center [170, 531] width 182 height 23
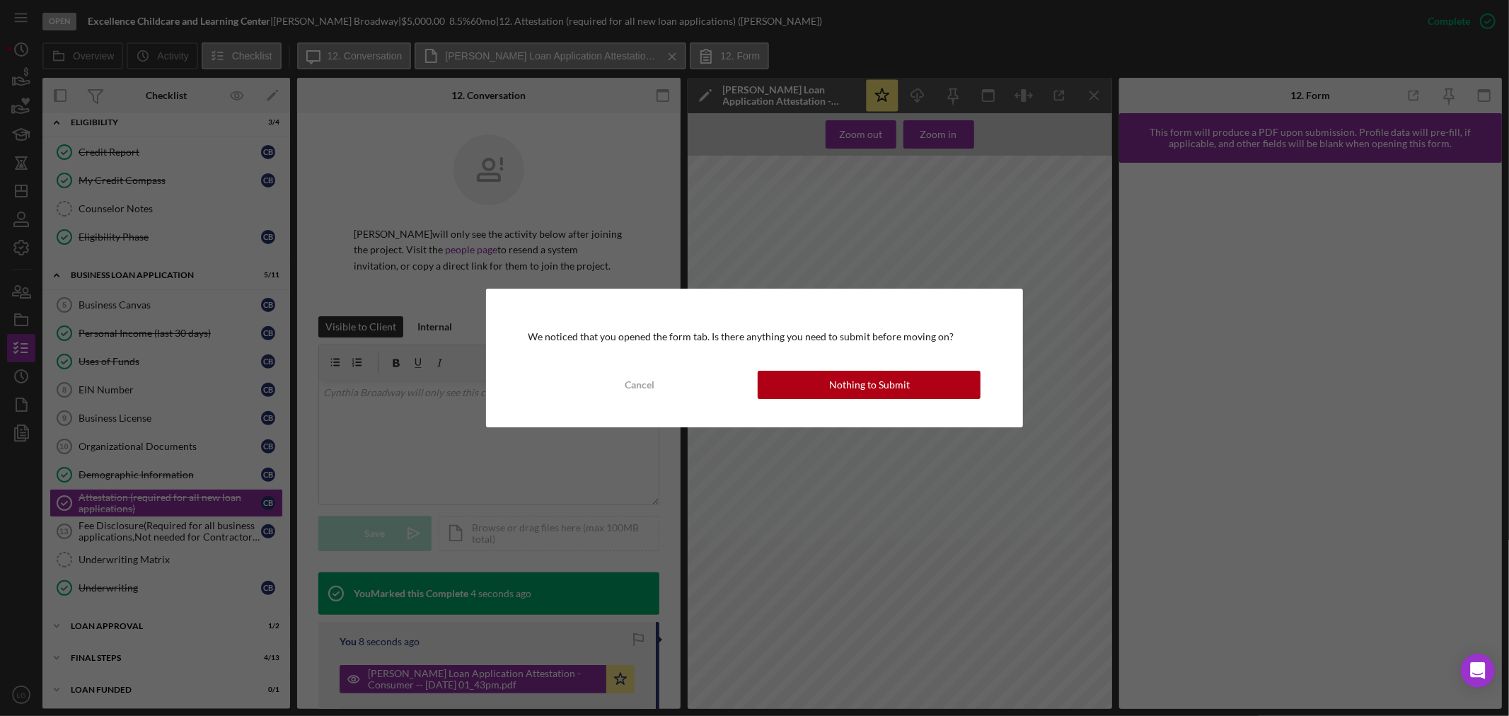
click at [655, 369] on div "We noticed that you opened the form tab. Is there anything you need to submit b…" at bounding box center [755, 358] width 538 height 139
click at [675, 391] on button "Cancel" at bounding box center [639, 385] width 223 height 28
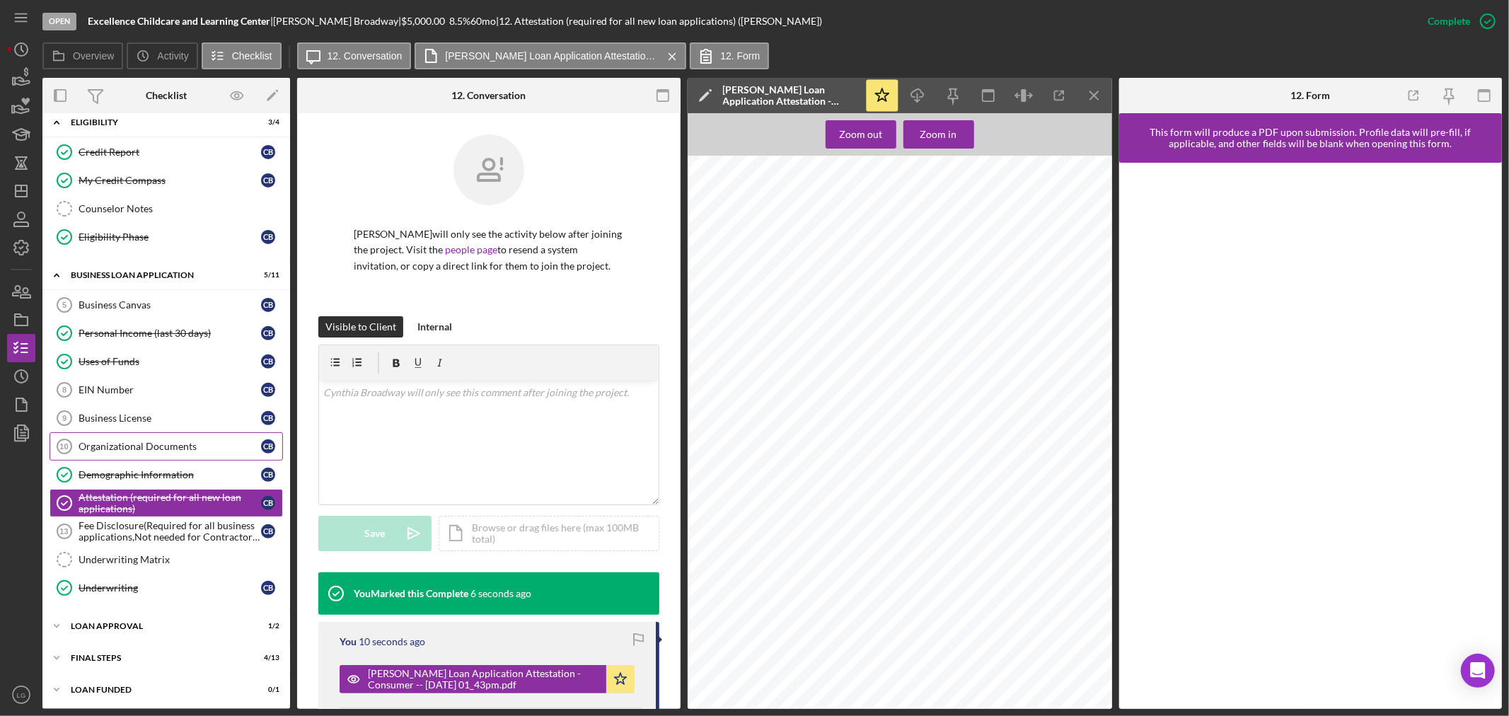
click at [223, 437] on link "Organizational Documents 10 Organizational Documents C B" at bounding box center [166, 446] width 233 height 28
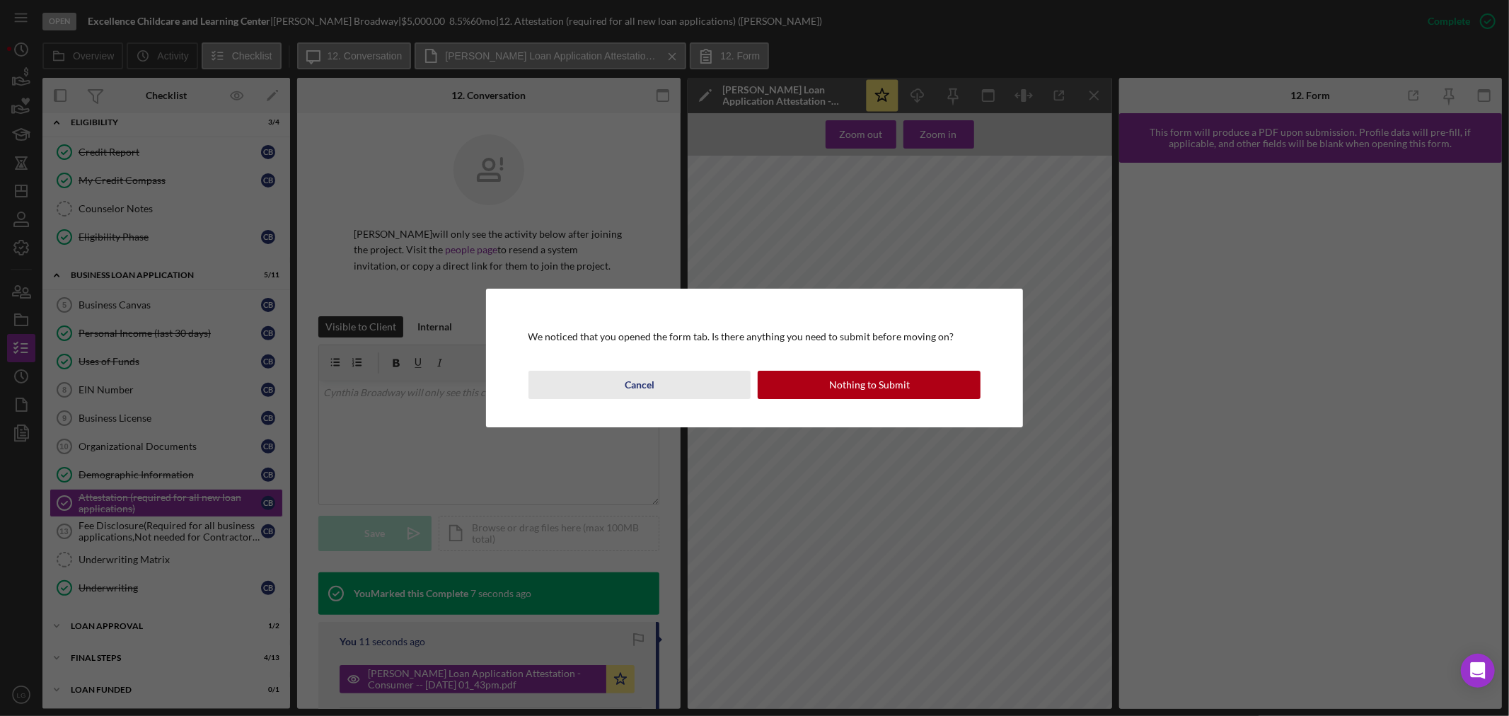
click at [639, 393] on div "Cancel" at bounding box center [640, 385] width 30 height 28
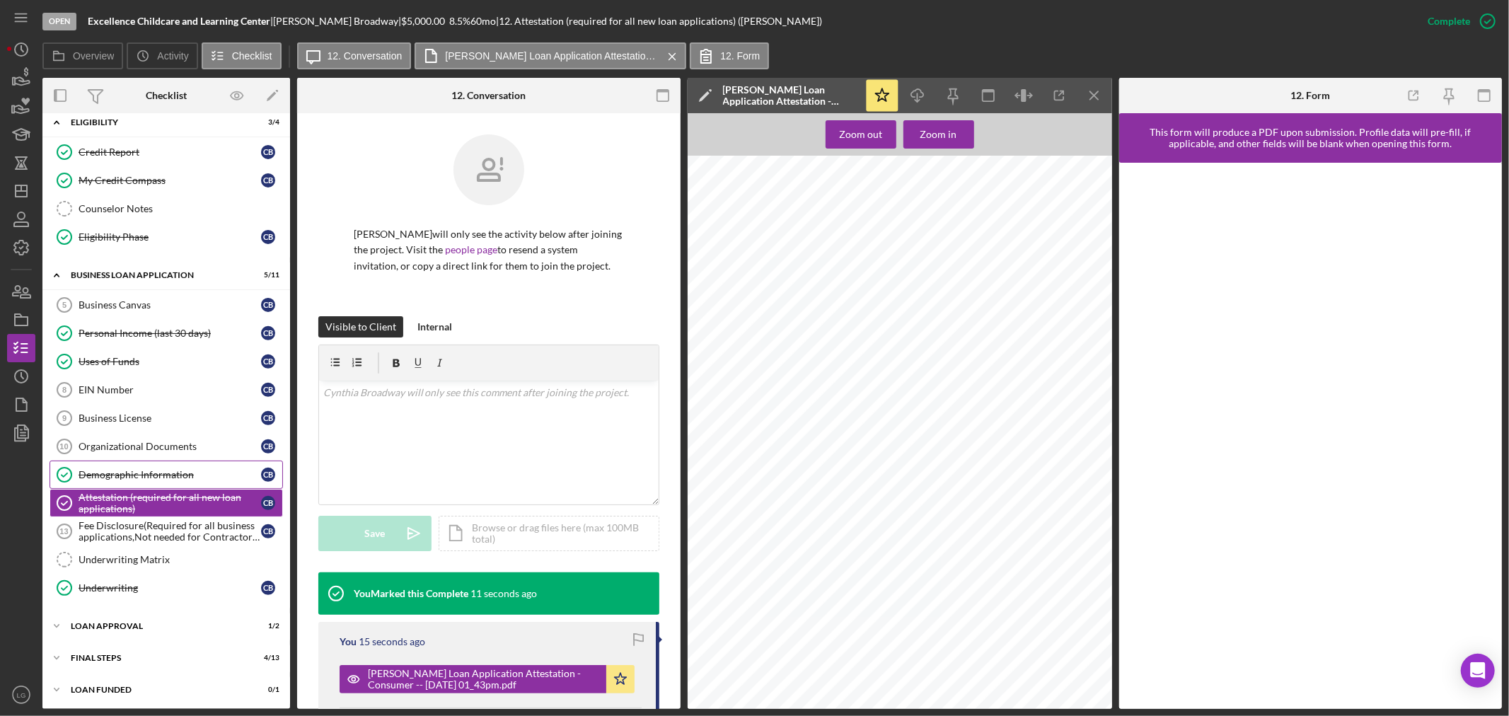
scroll to position [368, 0]
click at [227, 646] on div "Icon/Expander Final Steps 4 / 13" at bounding box center [166, 655] width 248 height 28
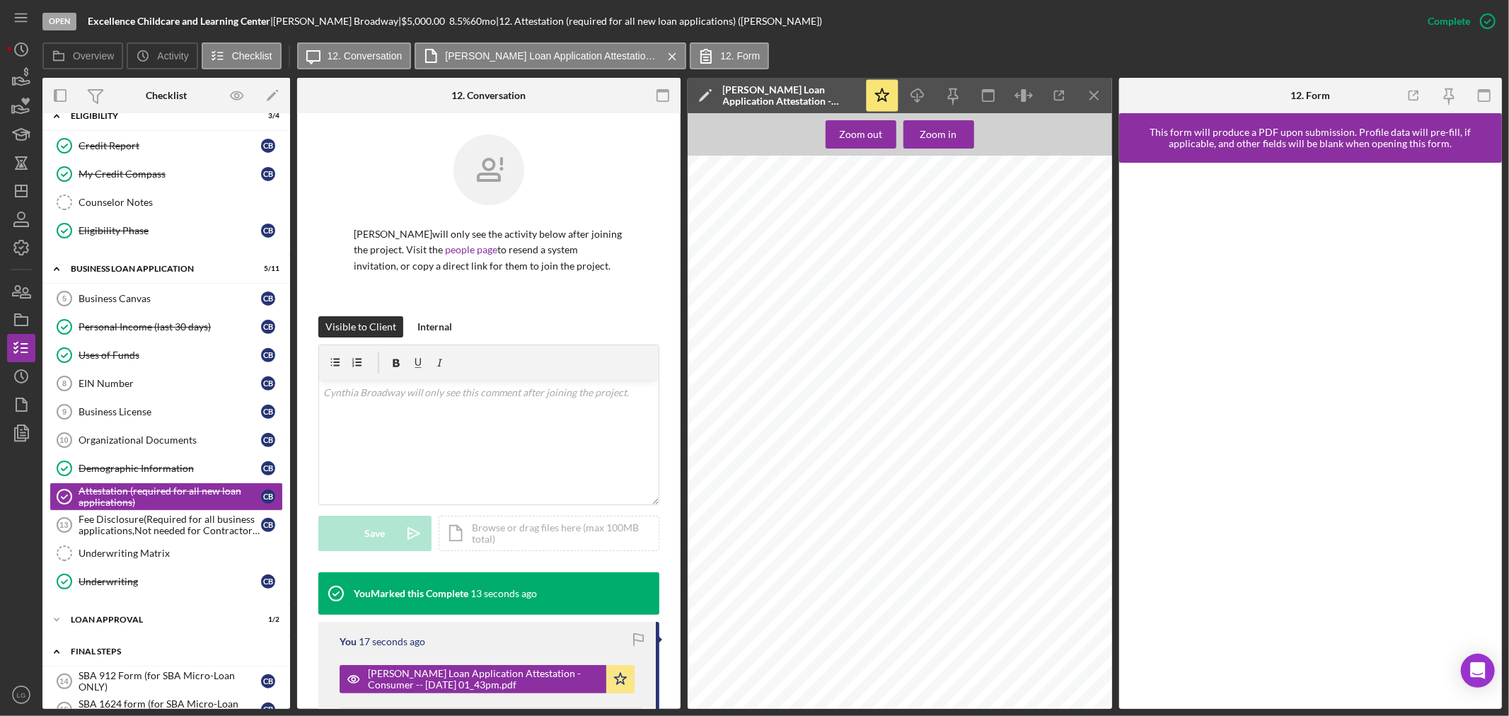
scroll to position [526, 0]
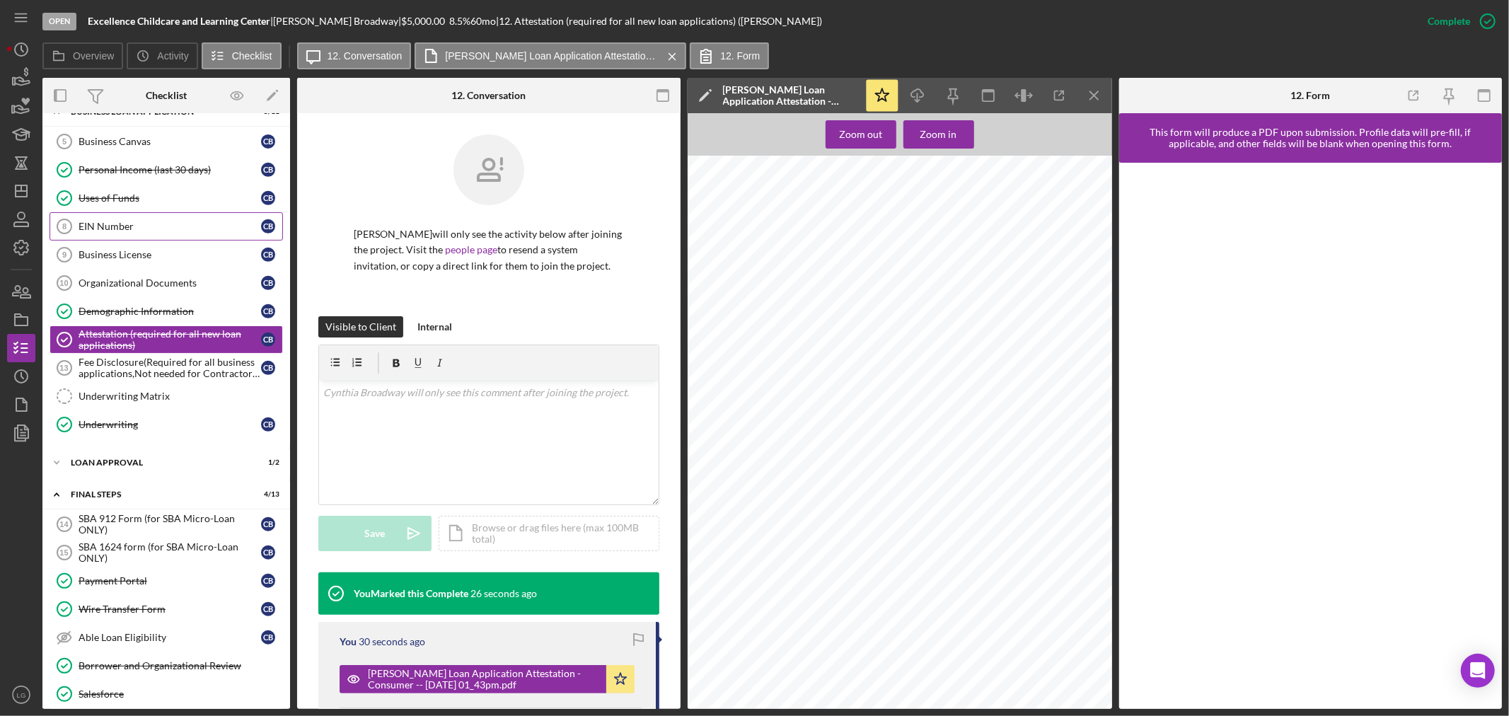
click at [151, 228] on div "EIN Number" at bounding box center [170, 226] width 182 height 11
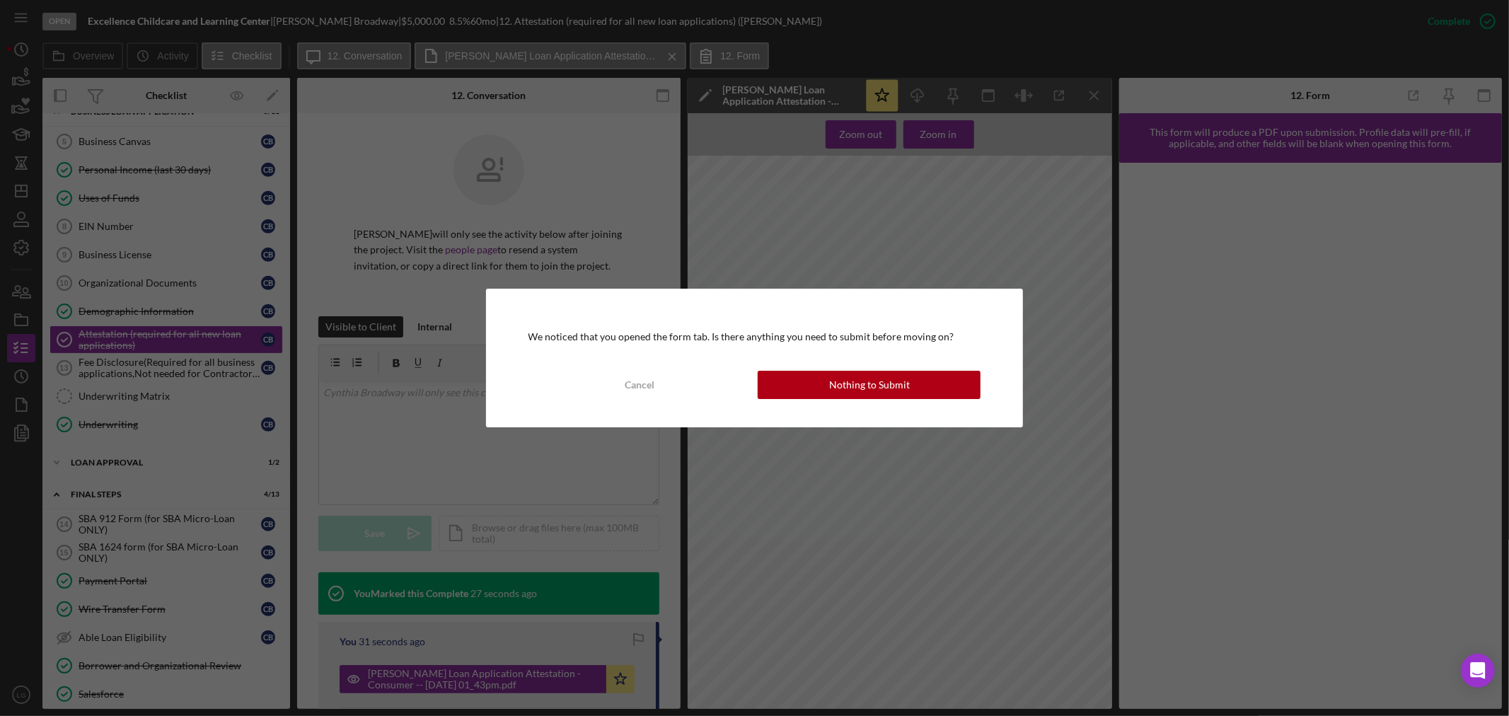
click at [808, 383] on button "Nothing to Submit" at bounding box center [868, 385] width 223 height 28
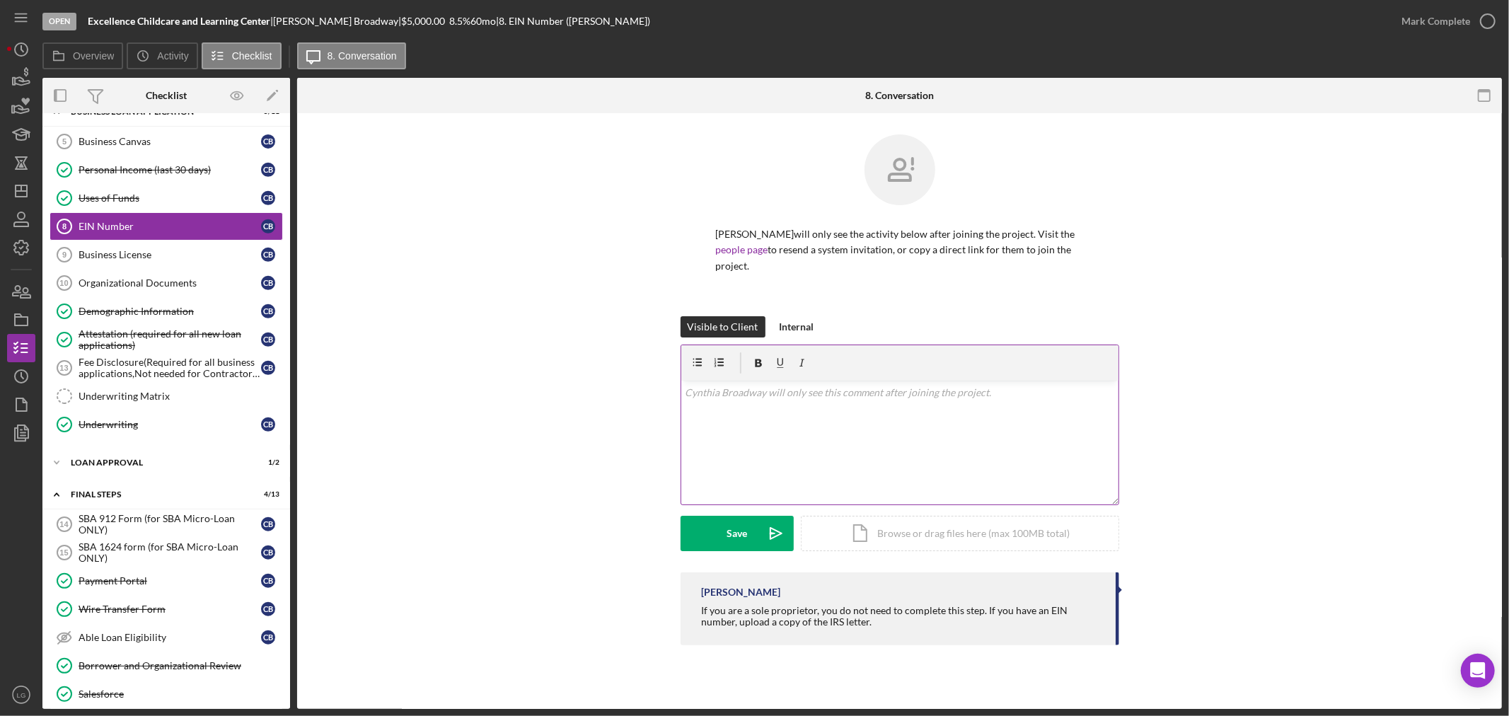
click at [786, 426] on div "v Color teal Color pink Remove color Add row above Add row below Add column bef…" at bounding box center [899, 443] width 437 height 124
click at [783, 328] on div "Internal" at bounding box center [796, 326] width 35 height 21
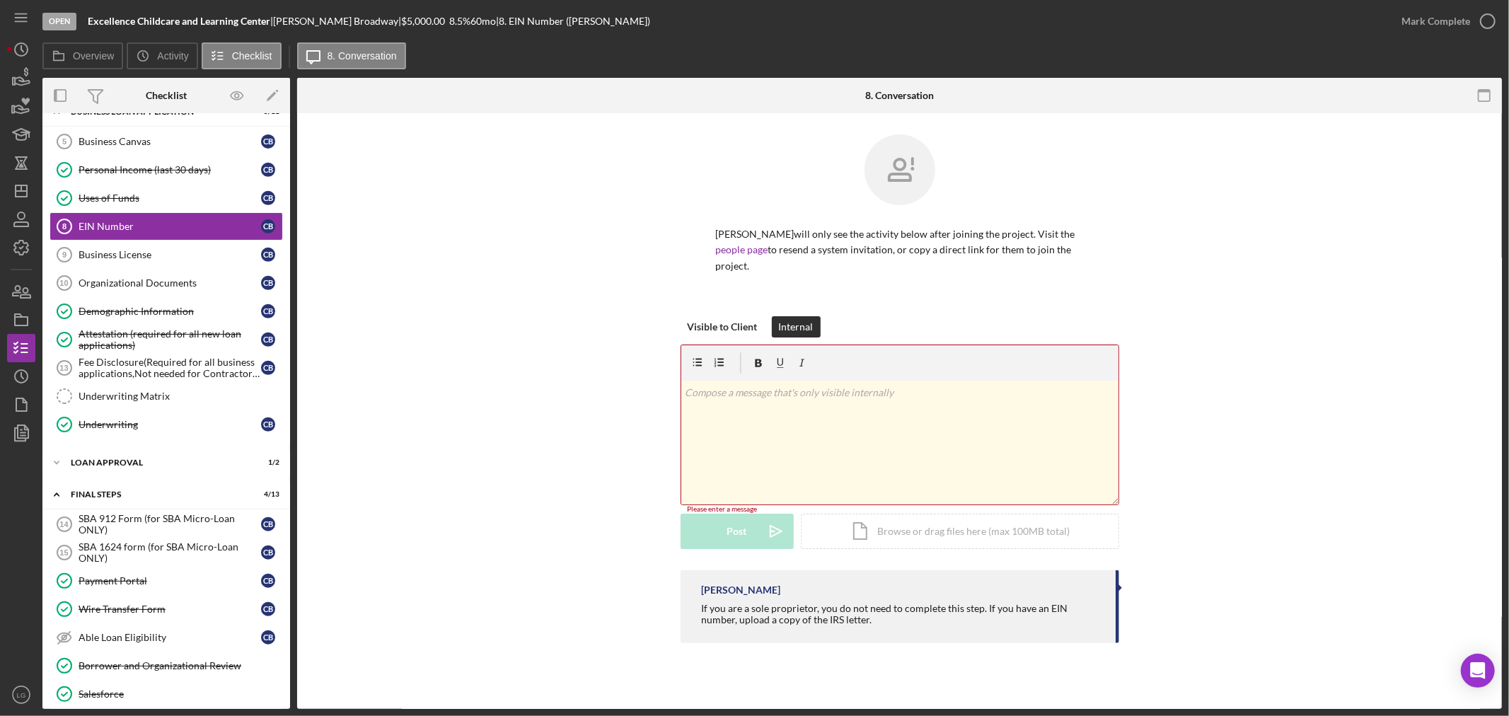
click at [797, 435] on div "v Color teal Color pink Remove color Add row above Add row below Add column bef…" at bounding box center [899, 443] width 437 height 124
click at [693, 531] on button "Post Icon/icon-invite-send" at bounding box center [736, 533] width 113 height 35
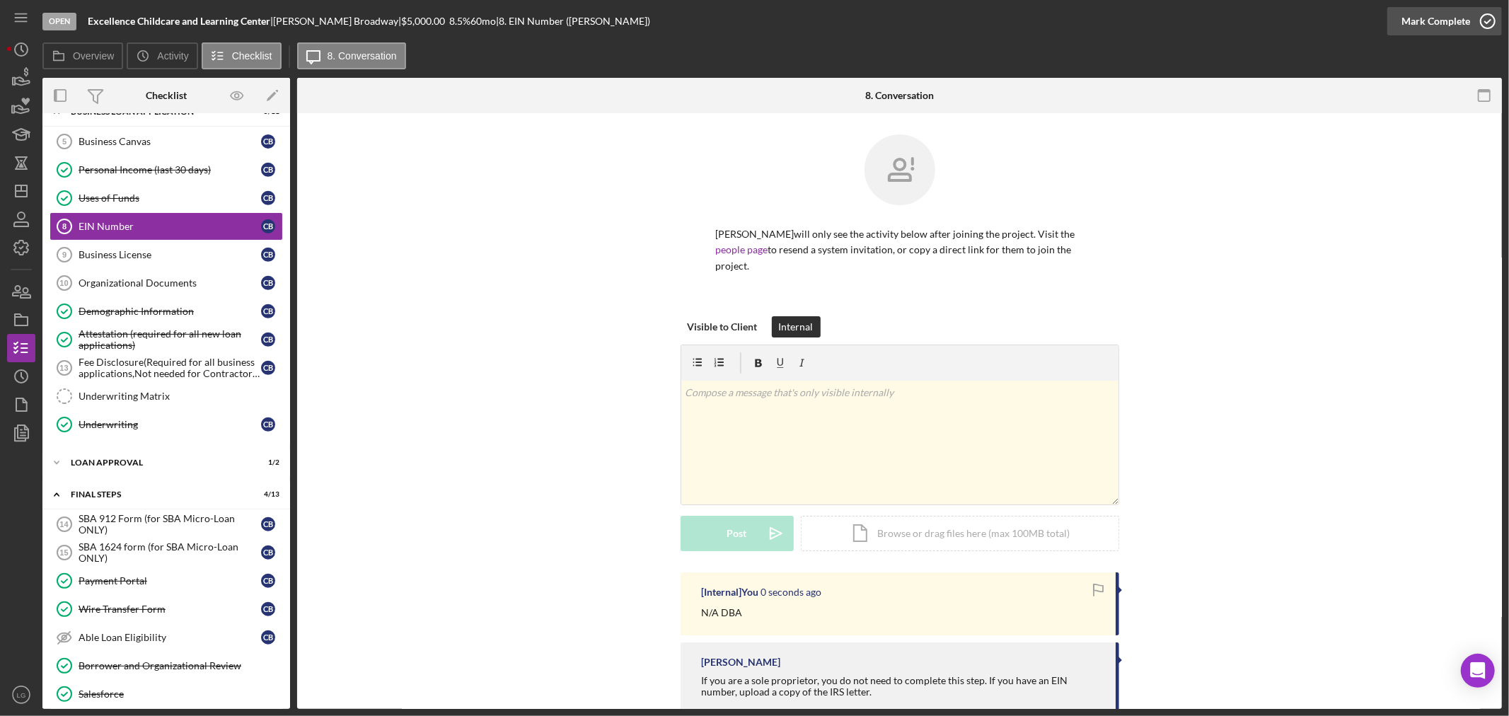
click at [1434, 17] on div "Mark Complete" at bounding box center [1435, 21] width 69 height 28
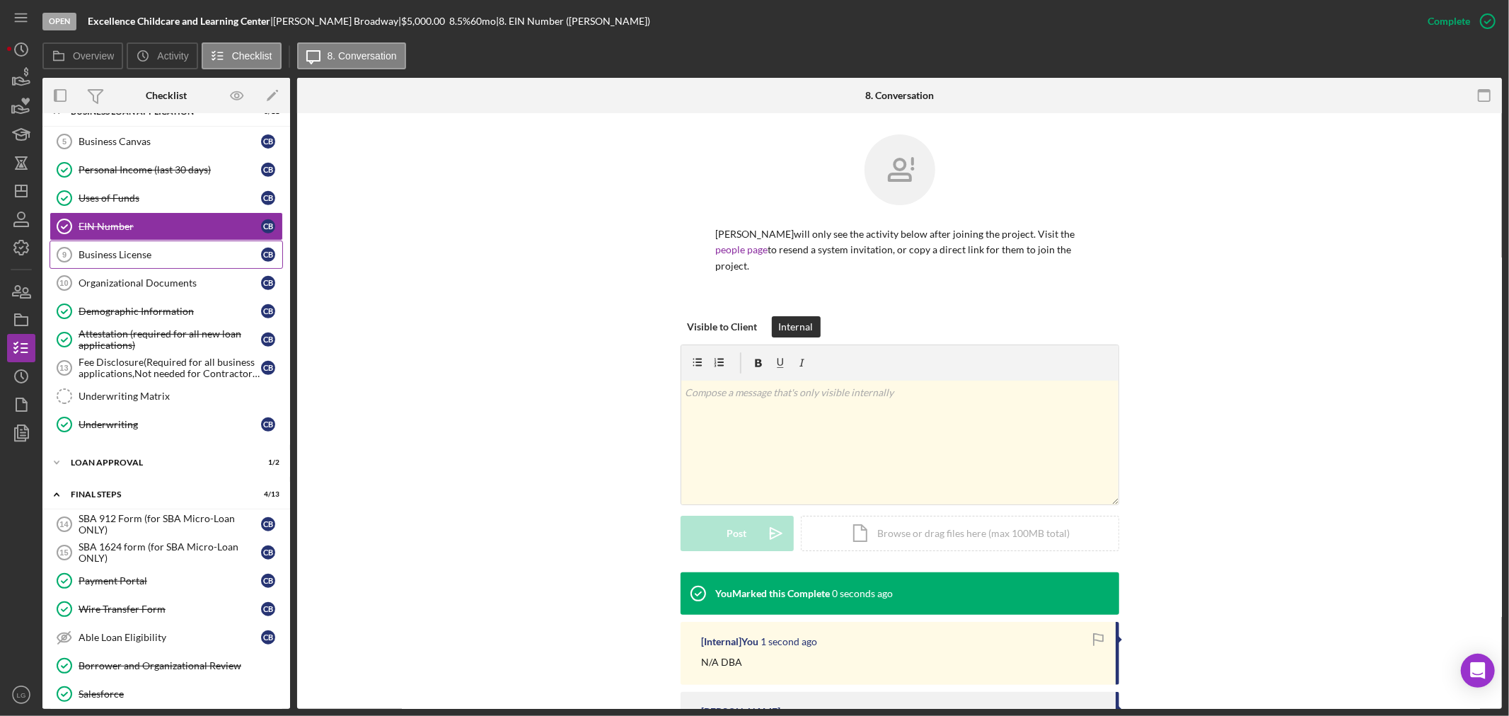
click at [158, 244] on link "Business License 9 Business License C B" at bounding box center [166, 254] width 233 height 28
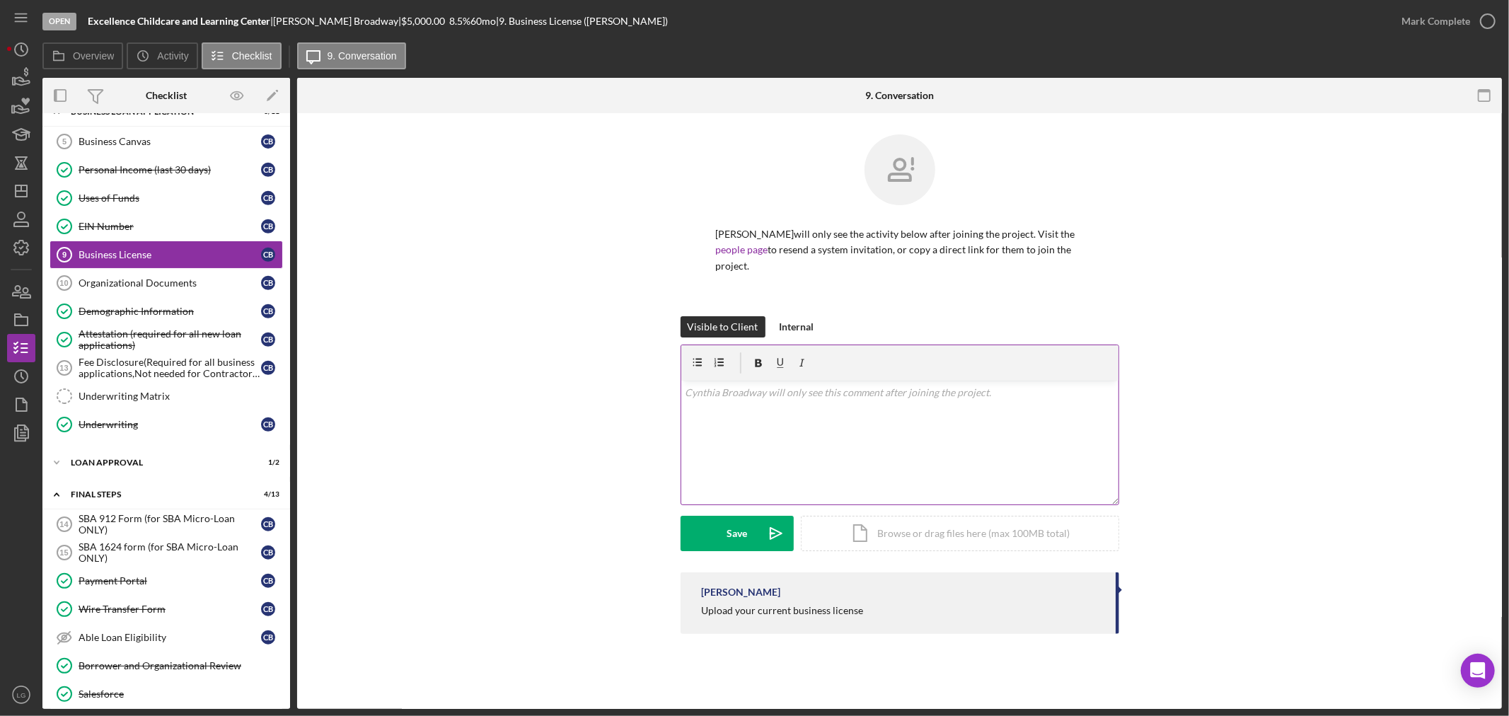
click at [746, 400] on div "v Color teal Color pink Remove color Add row above Add row below Add column bef…" at bounding box center [899, 443] width 437 height 124
click at [801, 325] on div "Internal" at bounding box center [796, 326] width 35 height 21
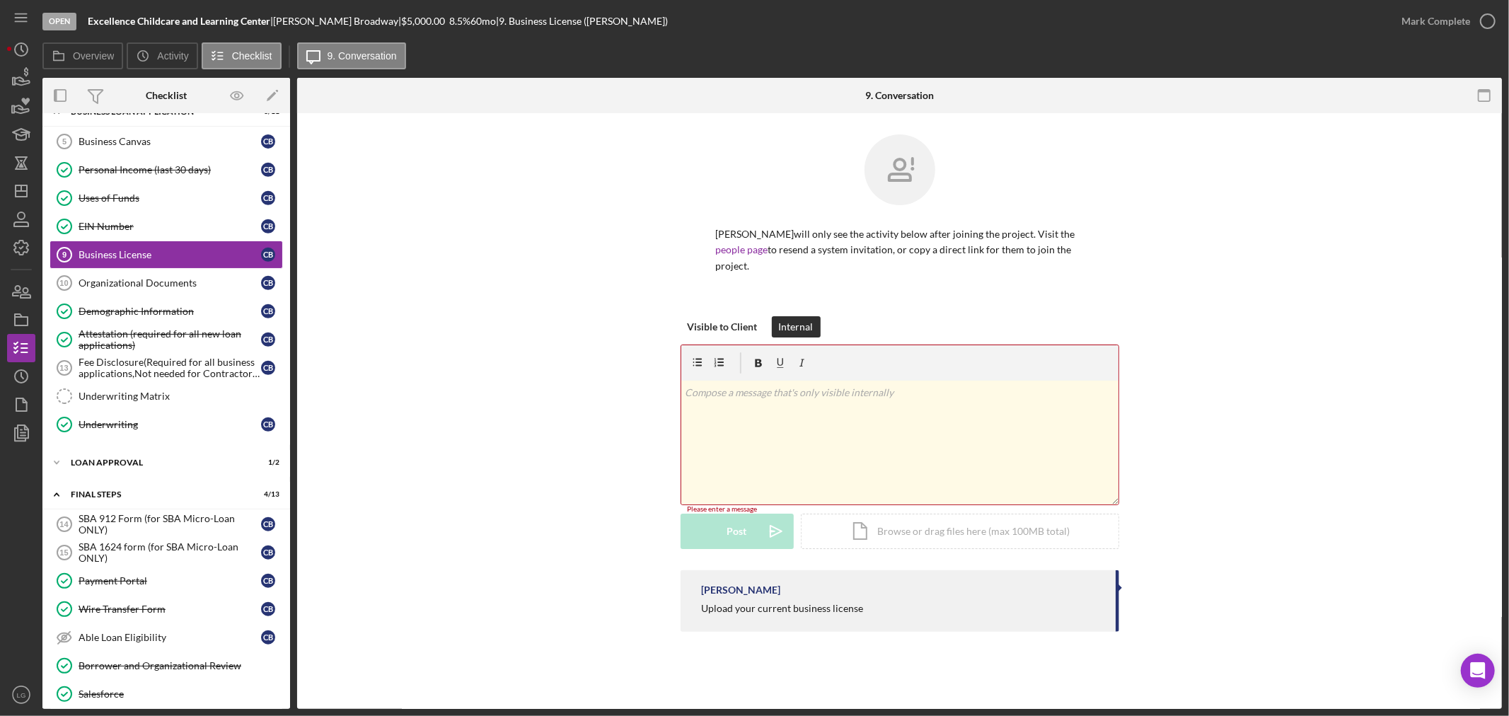
click at [780, 407] on div "v Color teal Color pink Remove color Add row above Add row below Add column bef…" at bounding box center [899, 443] width 437 height 124
click at [732, 562] on div "Visible to Client Internal v Color teal Color pink Remove color Add row above A…" at bounding box center [899, 444] width 439 height 256
click at [733, 559] on div "Visible to Client Internal v Color teal Color pink Remove color Add row above A…" at bounding box center [899, 444] width 439 height 256
click at [741, 545] on div "Post" at bounding box center [737, 533] width 20 height 35
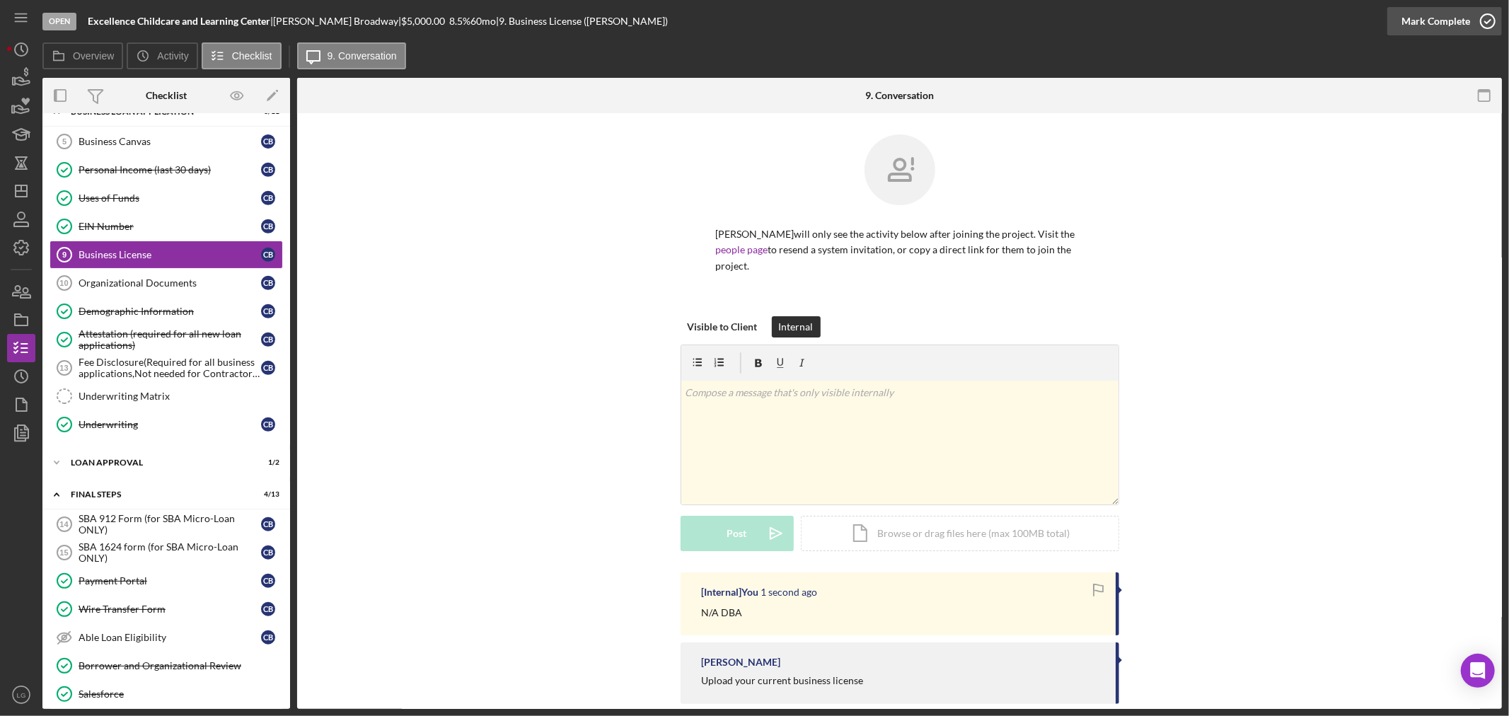
click at [1473, 16] on icon "button" at bounding box center [1487, 21] width 35 height 35
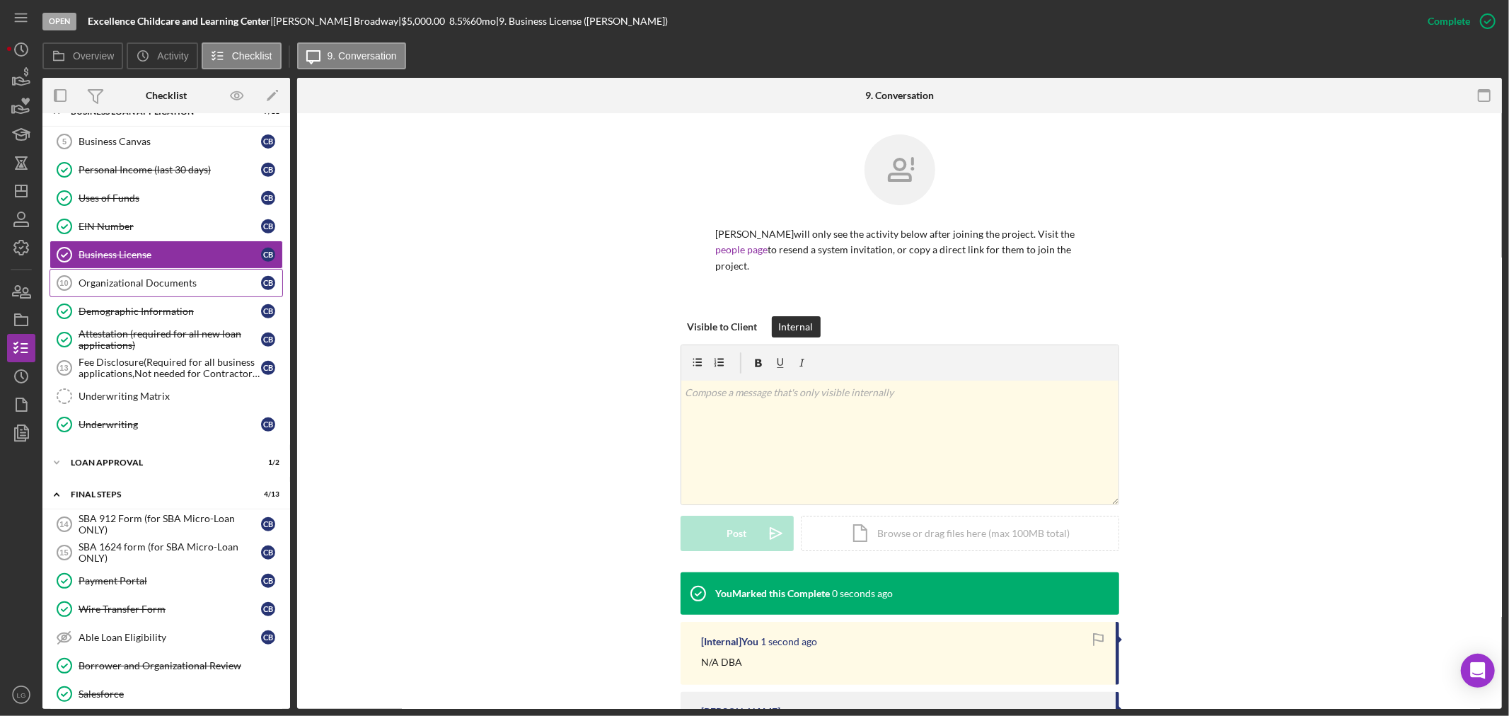
click at [156, 292] on link "Organizational Documents 10 Organizational Documents C B" at bounding box center [166, 283] width 233 height 28
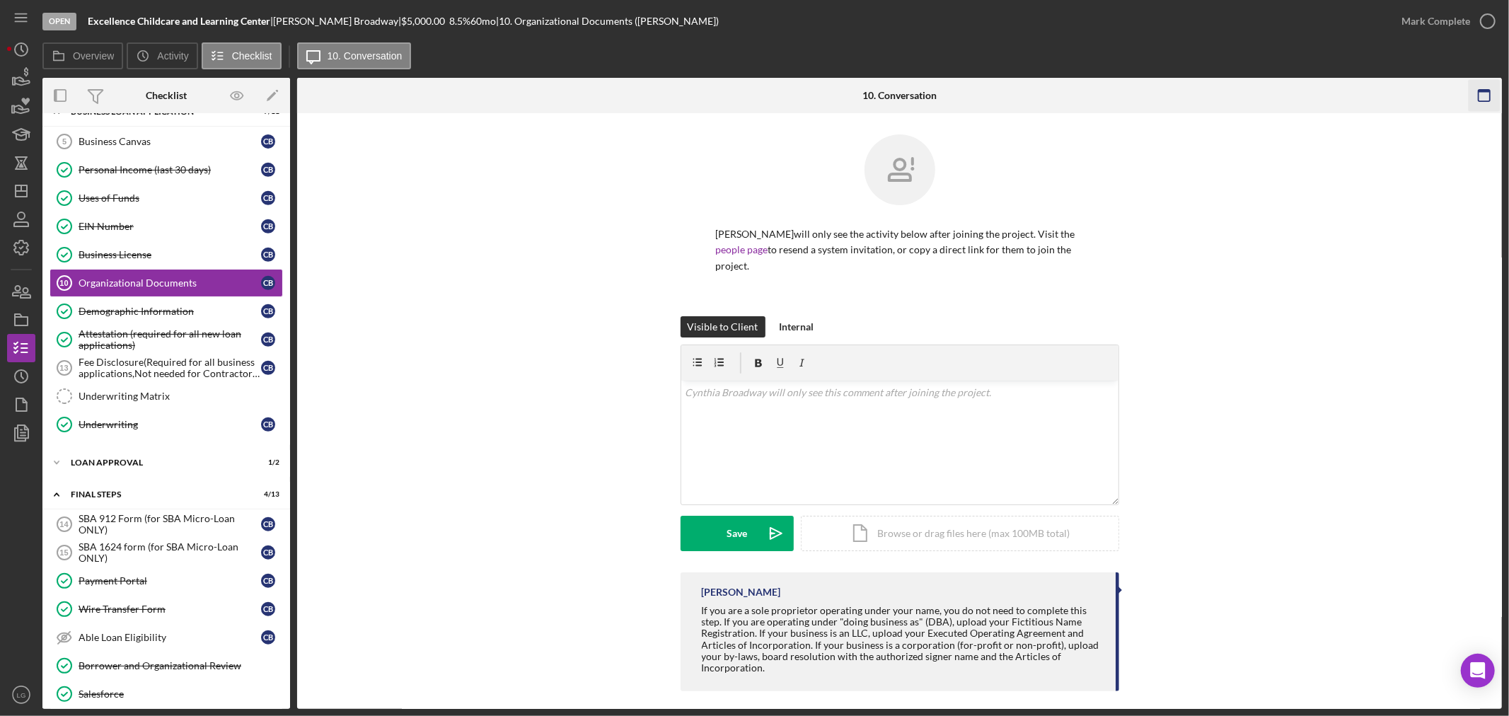
click at [1489, 93] on icon "button" at bounding box center [1484, 96] width 32 height 32
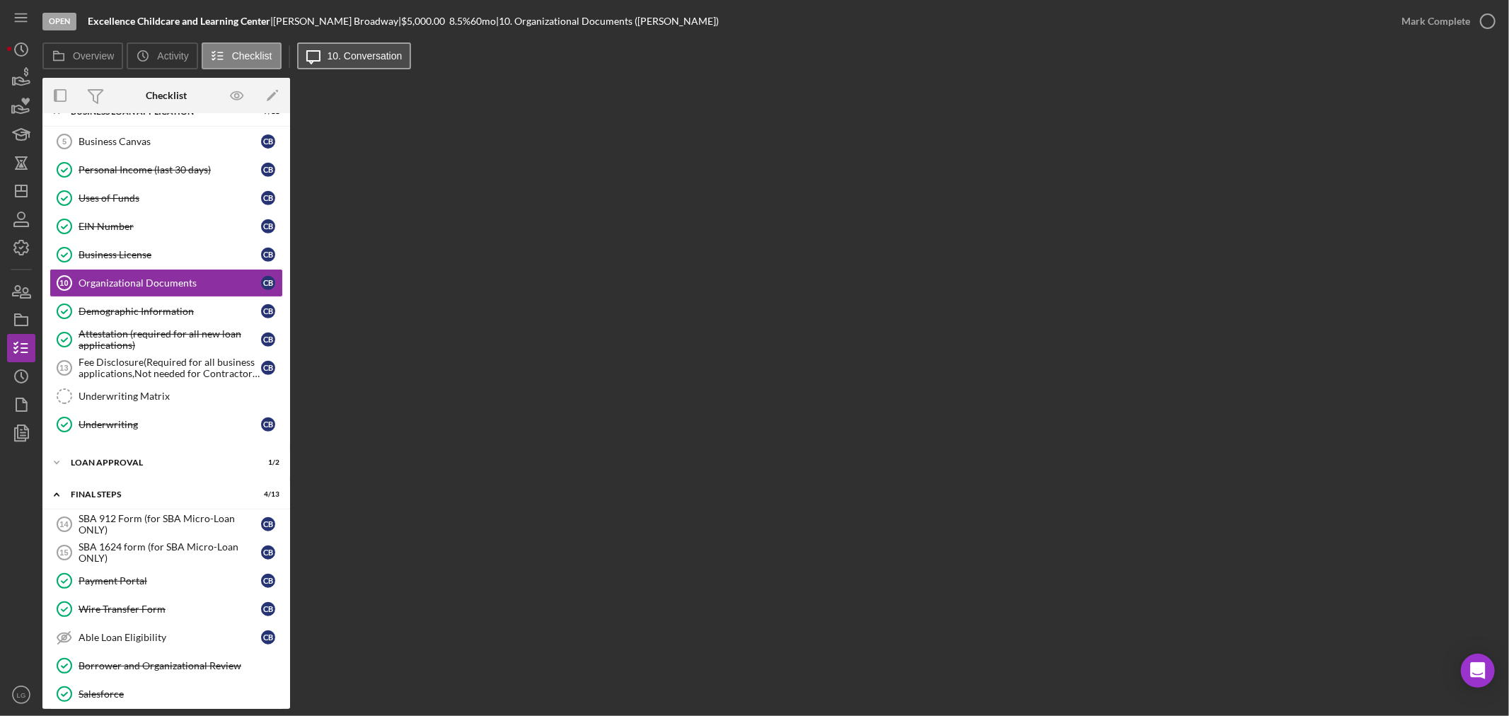
click at [357, 52] on label "10. Conversation" at bounding box center [364, 55] width 75 height 11
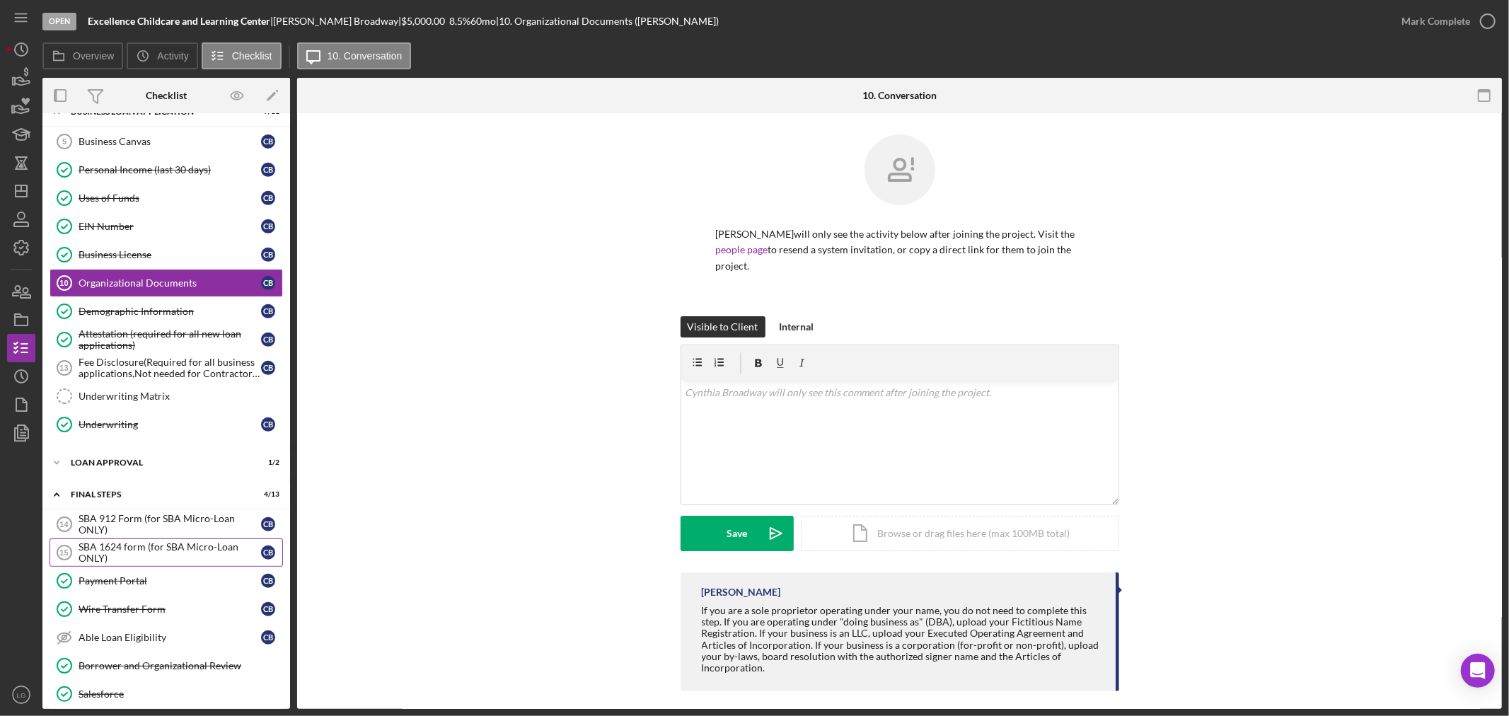
click at [182, 542] on link "SBA 1624 form (for SBA Micro-Loan ONLY) 15 SBA 1624 form (for SBA Micro-Loan ON…" at bounding box center [166, 552] width 233 height 28
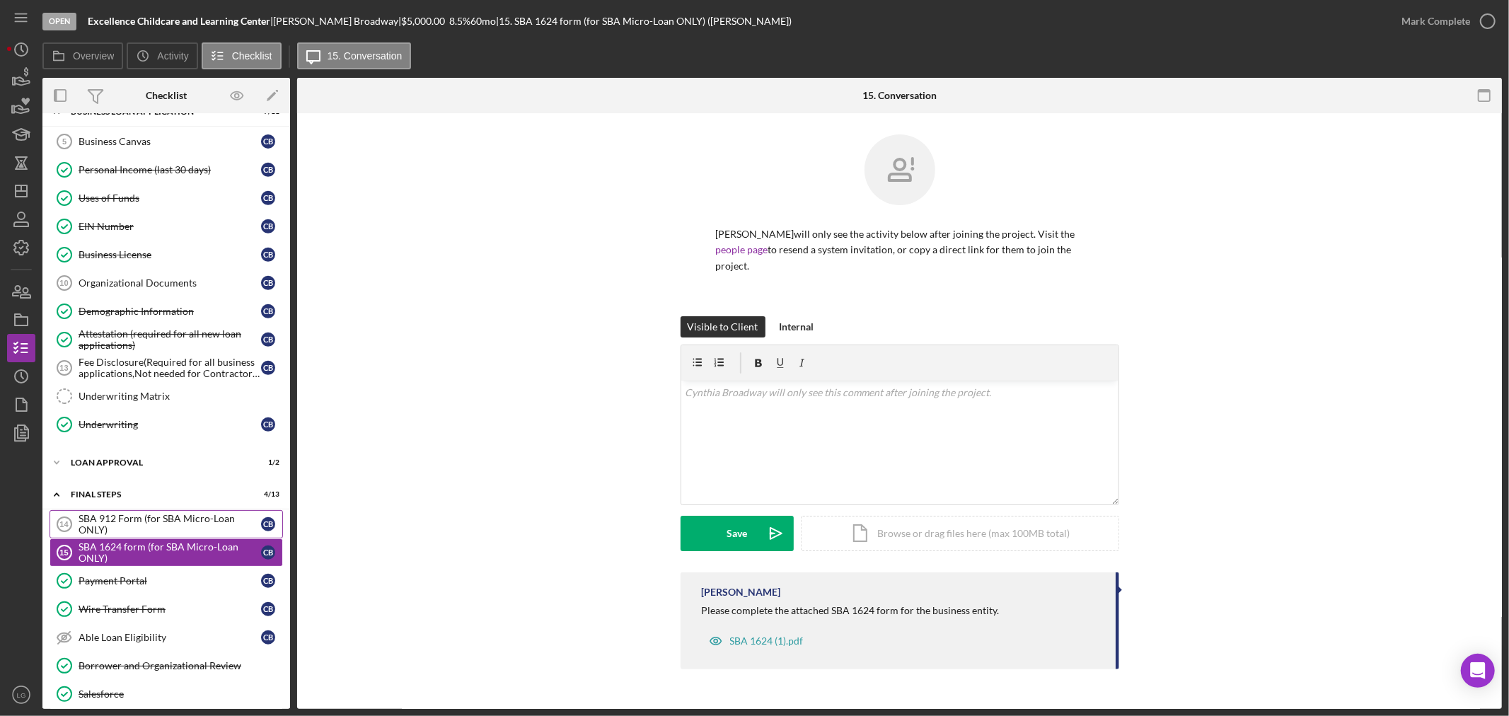
click at [182, 515] on link "SBA 912 Form (for SBA Micro-Loan ONLY) 14 SBA 912 Form (for SBA Micro-Loan ONLY…" at bounding box center [166, 524] width 233 height 28
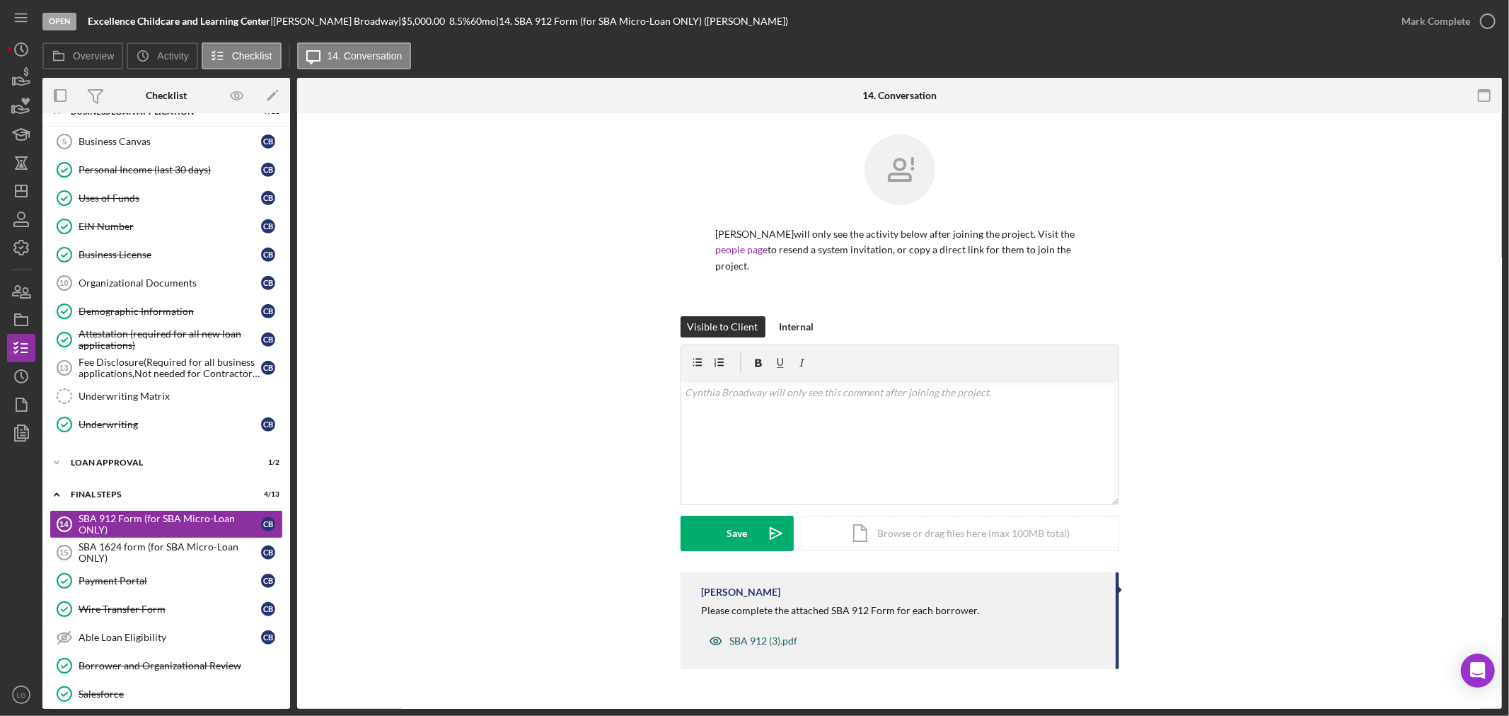
click at [738, 638] on div "SBA 912 (3).pdf" at bounding box center [764, 640] width 68 height 11
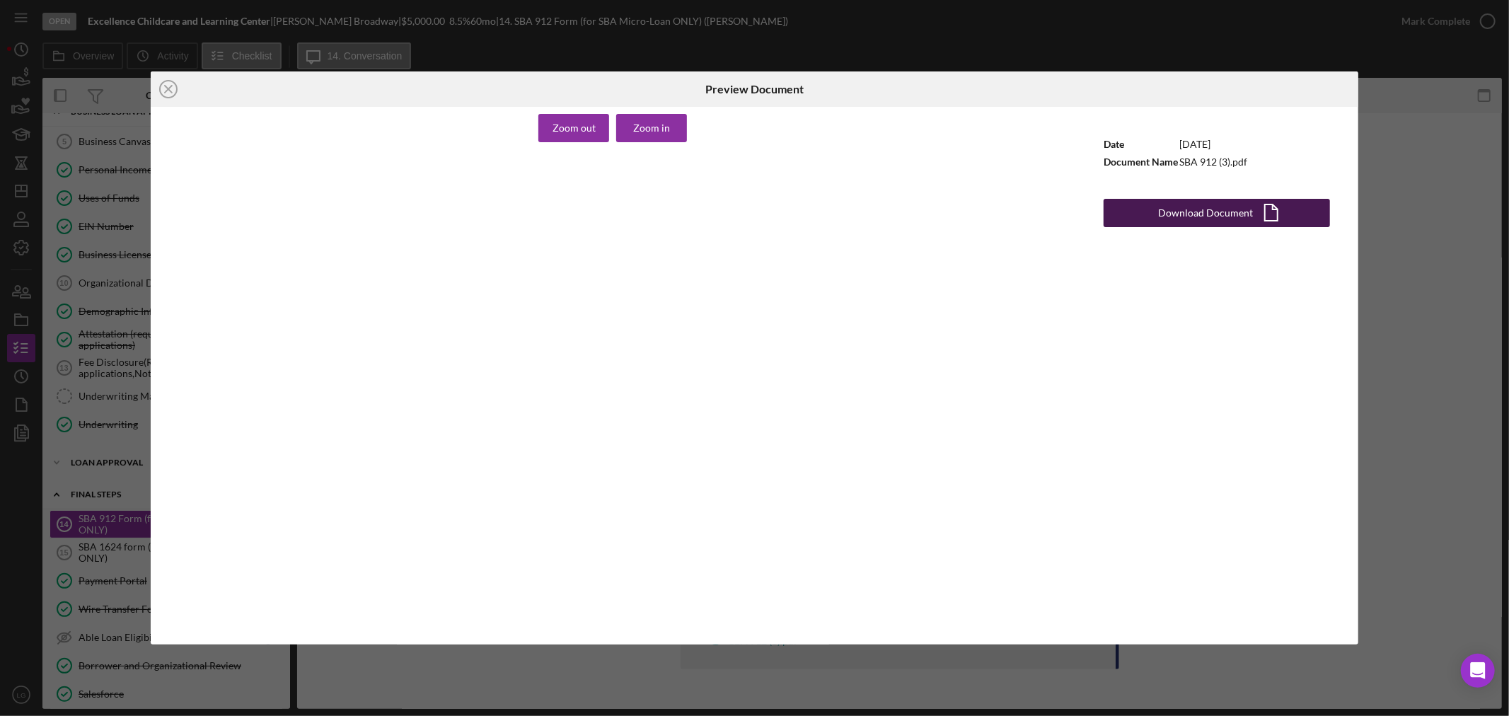
click at [1182, 210] on div "Download Document" at bounding box center [1206, 213] width 95 height 28
click at [818, 41] on div "Icon/Close Preview Document Zoom out Zoom in United States of America SMALL BUS…" at bounding box center [754, 358] width 1509 height 716
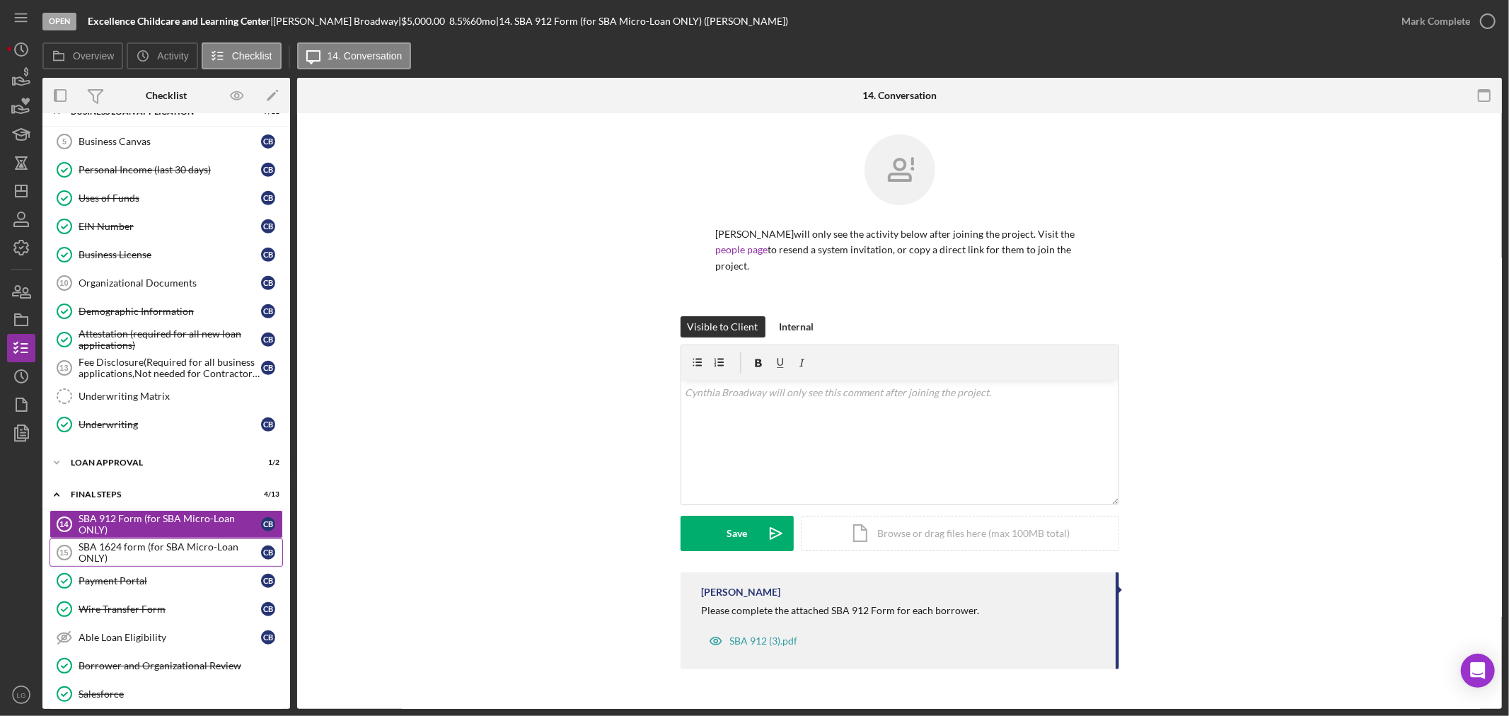
click at [173, 555] on div "SBA 1624 form (for SBA Micro-Loan ONLY)" at bounding box center [170, 552] width 182 height 23
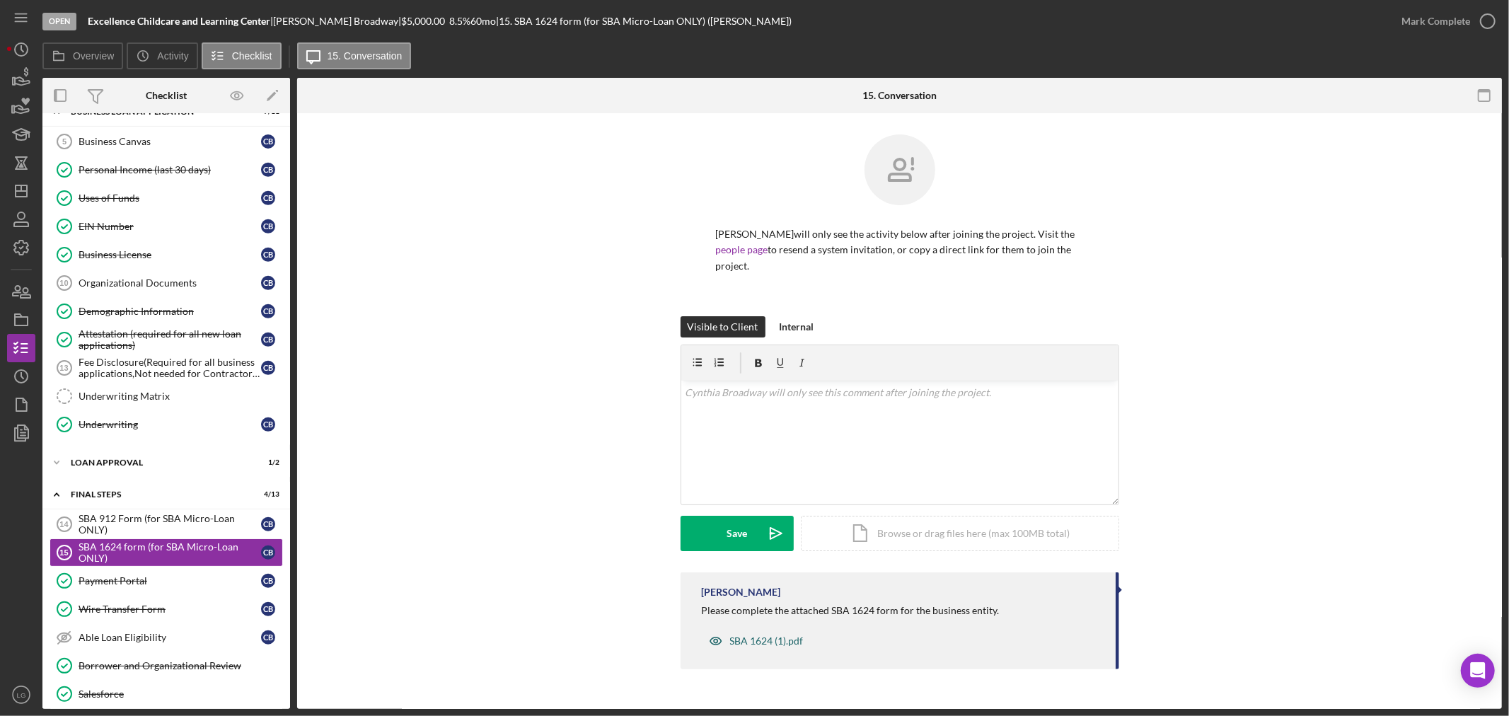
click at [737, 634] on div "SBA 1624 (1).pdf" at bounding box center [756, 641] width 109 height 28
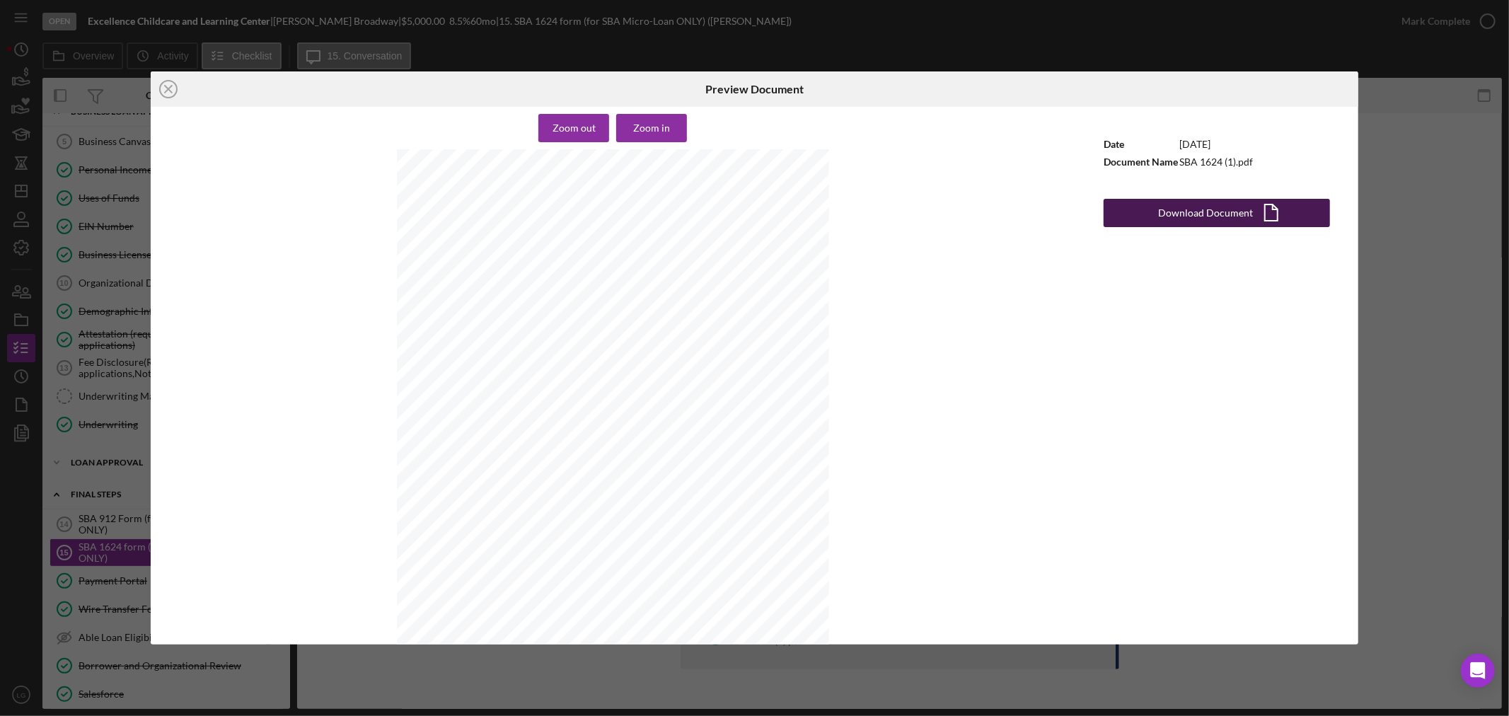
click at [1239, 216] on div "Download Document" at bounding box center [1206, 213] width 95 height 28
click at [1277, 21] on div "Icon/Close Preview Document Zoom out Zoom in Certification Regarding Debarment,…" at bounding box center [754, 358] width 1509 height 716
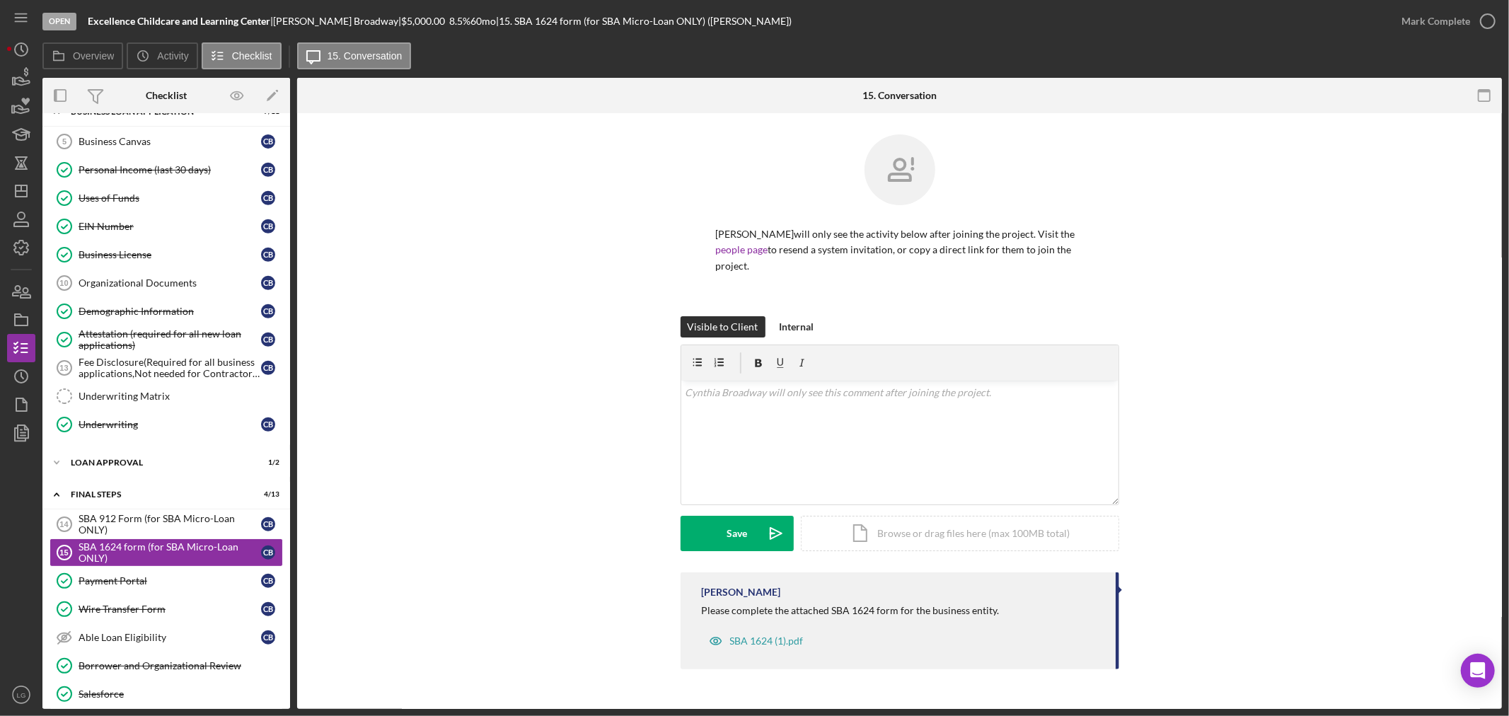
scroll to position [746, 0]
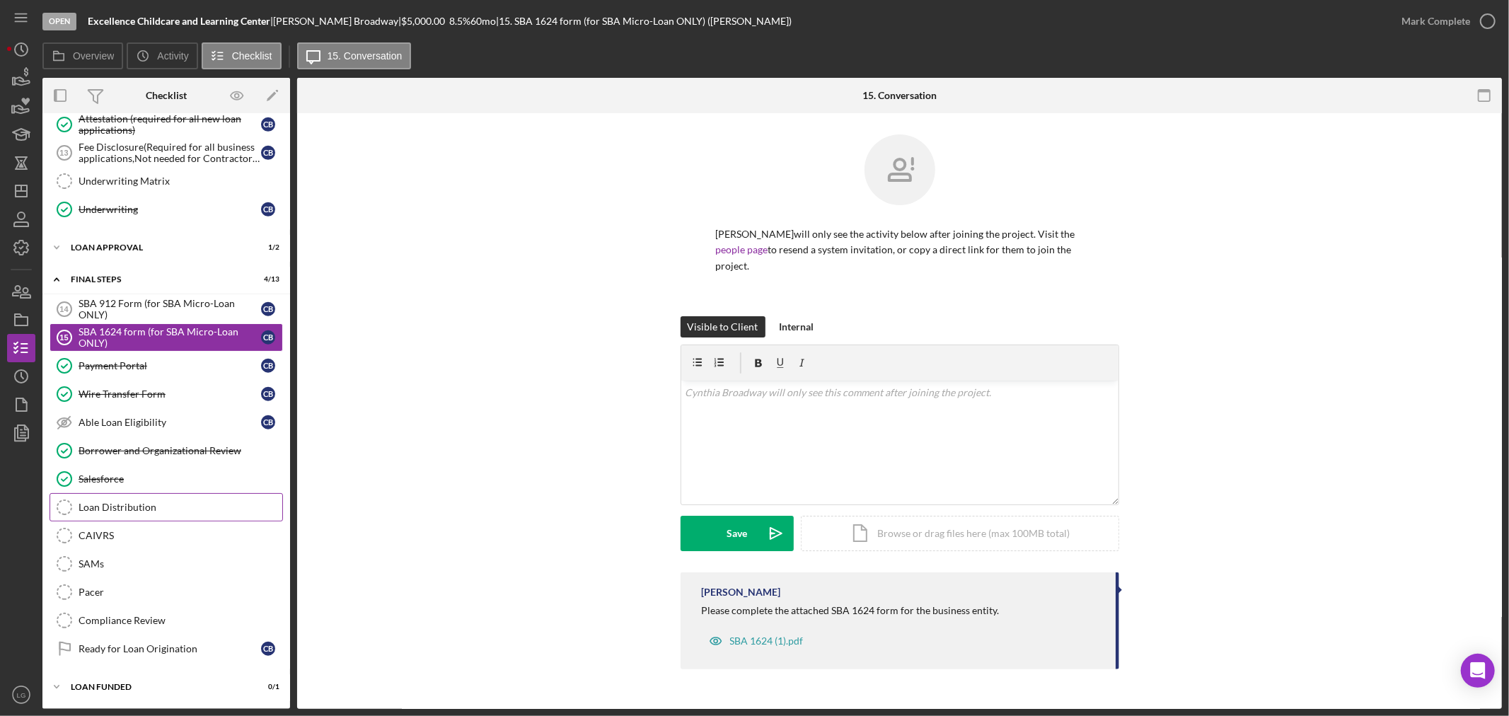
click at [139, 507] on div "Loan Distribution" at bounding box center [181, 506] width 204 height 11
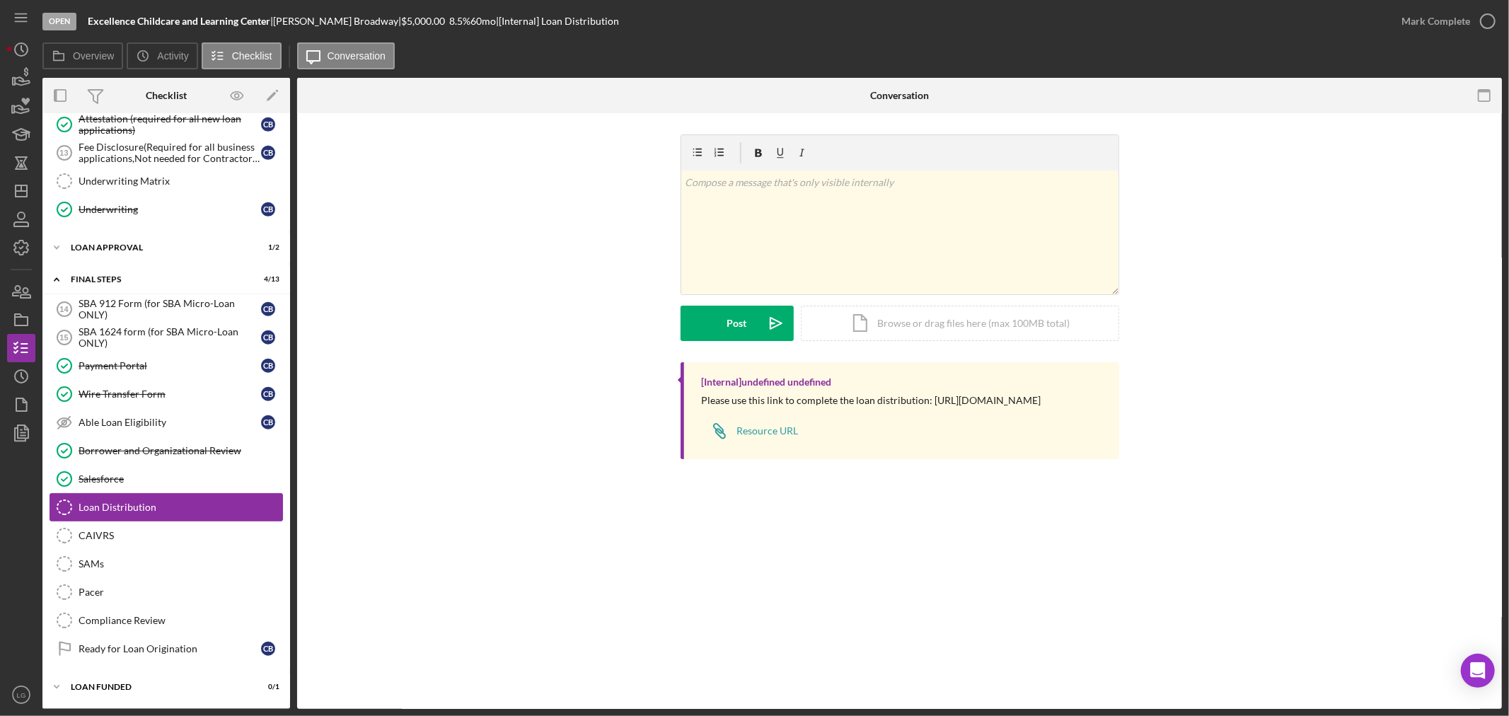
scroll to position [746, 0]
click at [115, 326] on div "SBA 1624 form (for SBA Micro-Loan ONLY)" at bounding box center [170, 337] width 182 height 23
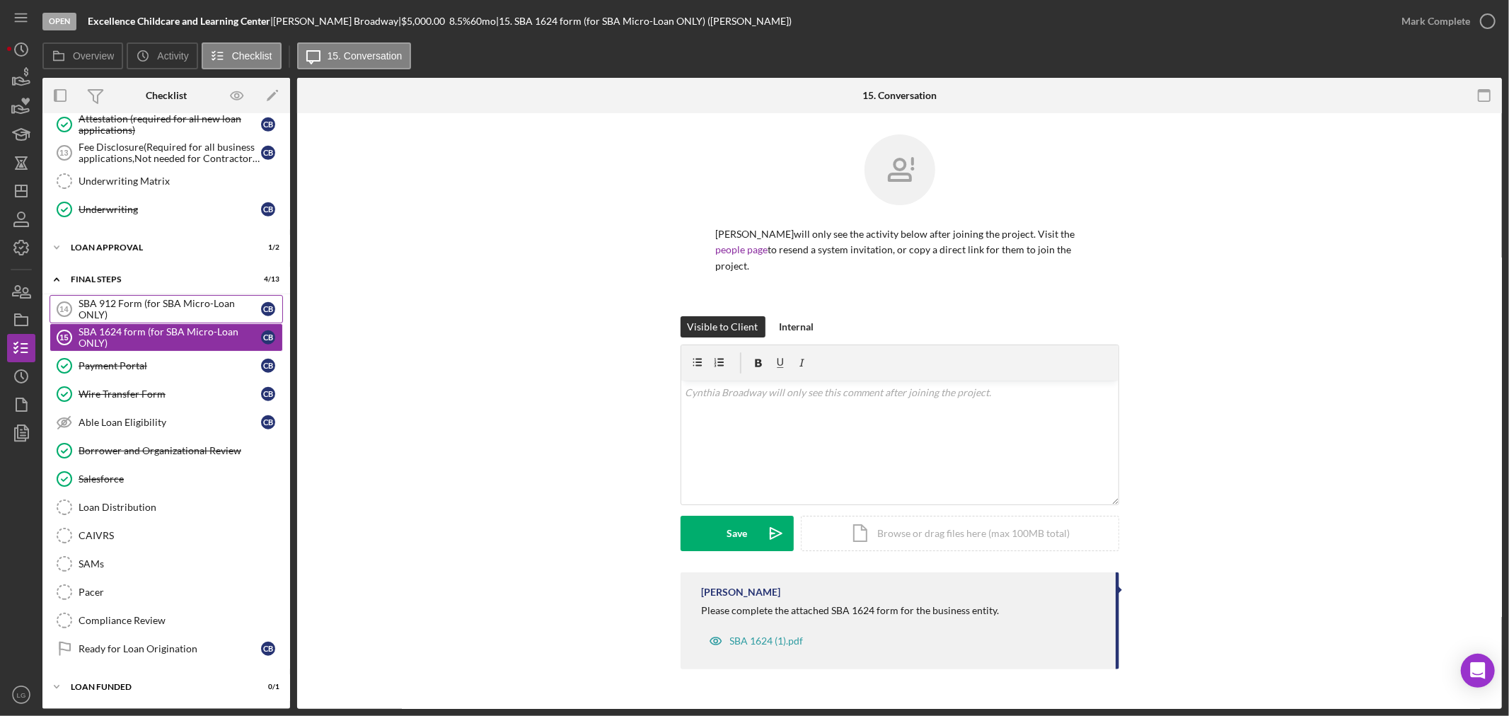
click at [124, 315] on div "SBA 912 Form (for SBA Micro-Loan ONLY)" at bounding box center [170, 309] width 182 height 23
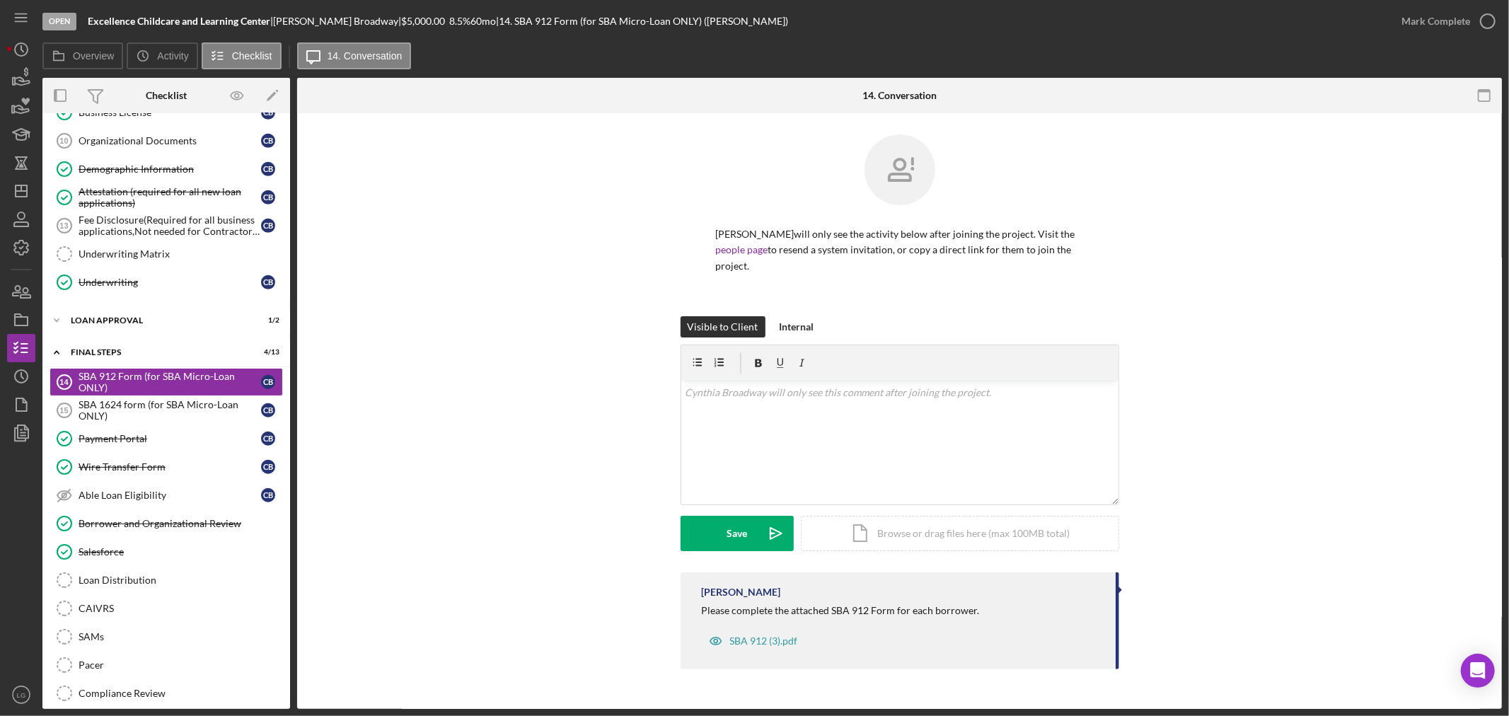
scroll to position [511, 0]
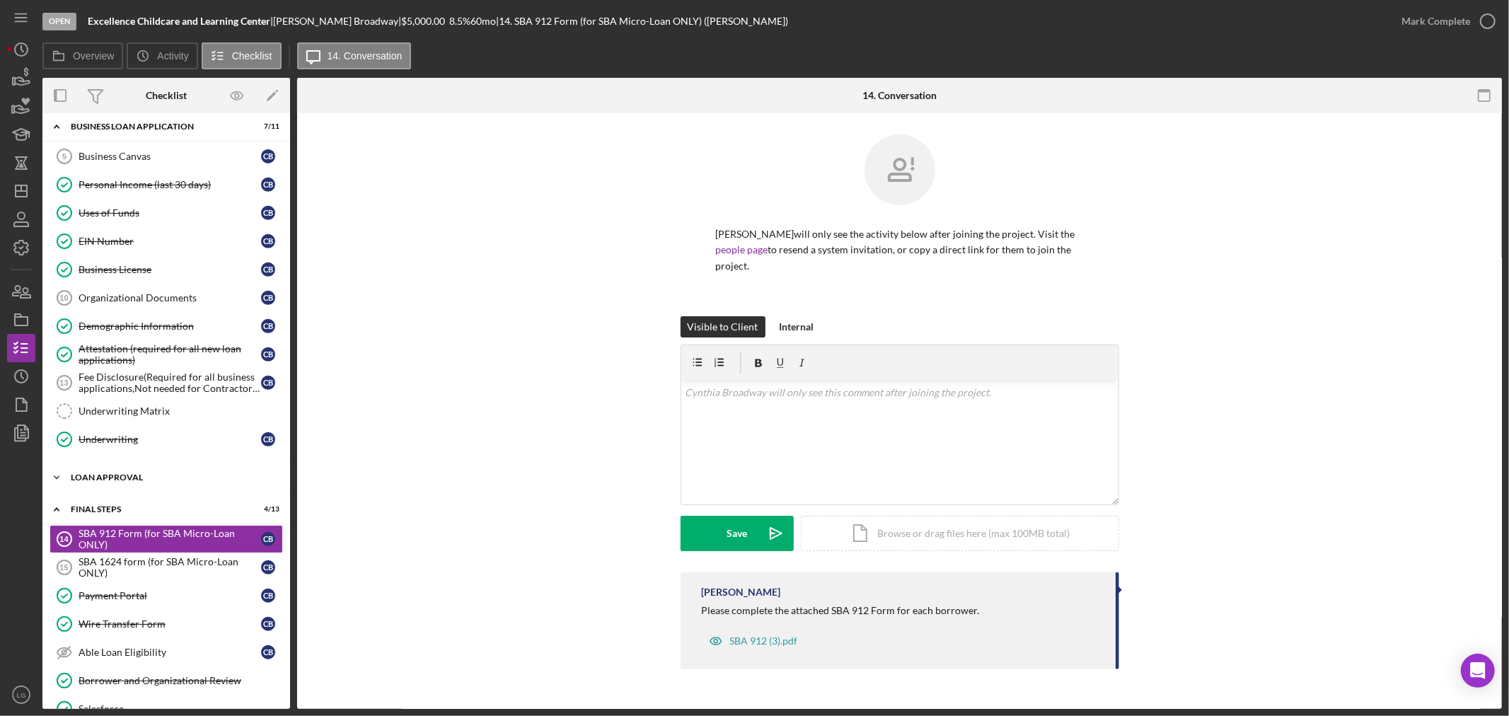
click at [116, 475] on div "Icon/Expander Loan Approval 1 / 2" at bounding box center [166, 477] width 248 height 28
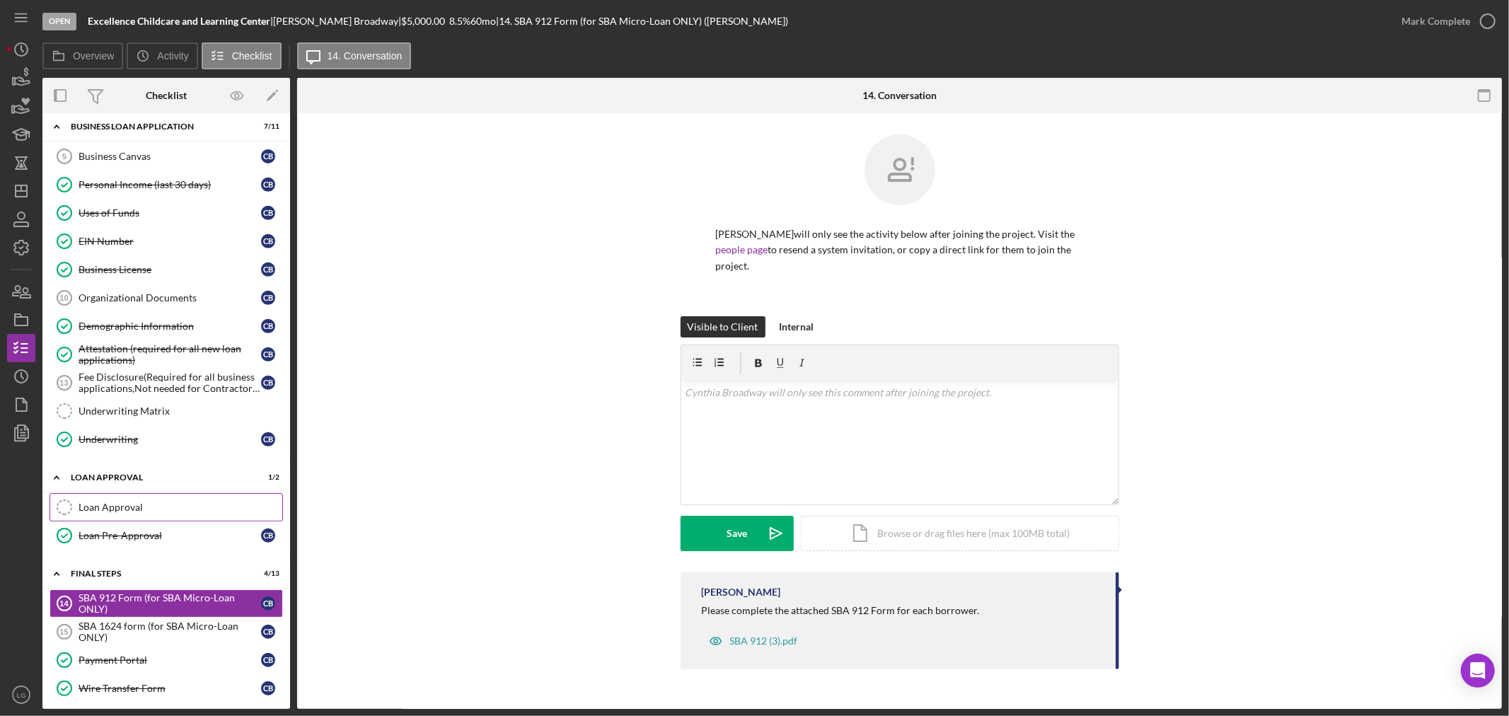
click at [107, 509] on div "Loan Approval" at bounding box center [181, 506] width 204 height 11
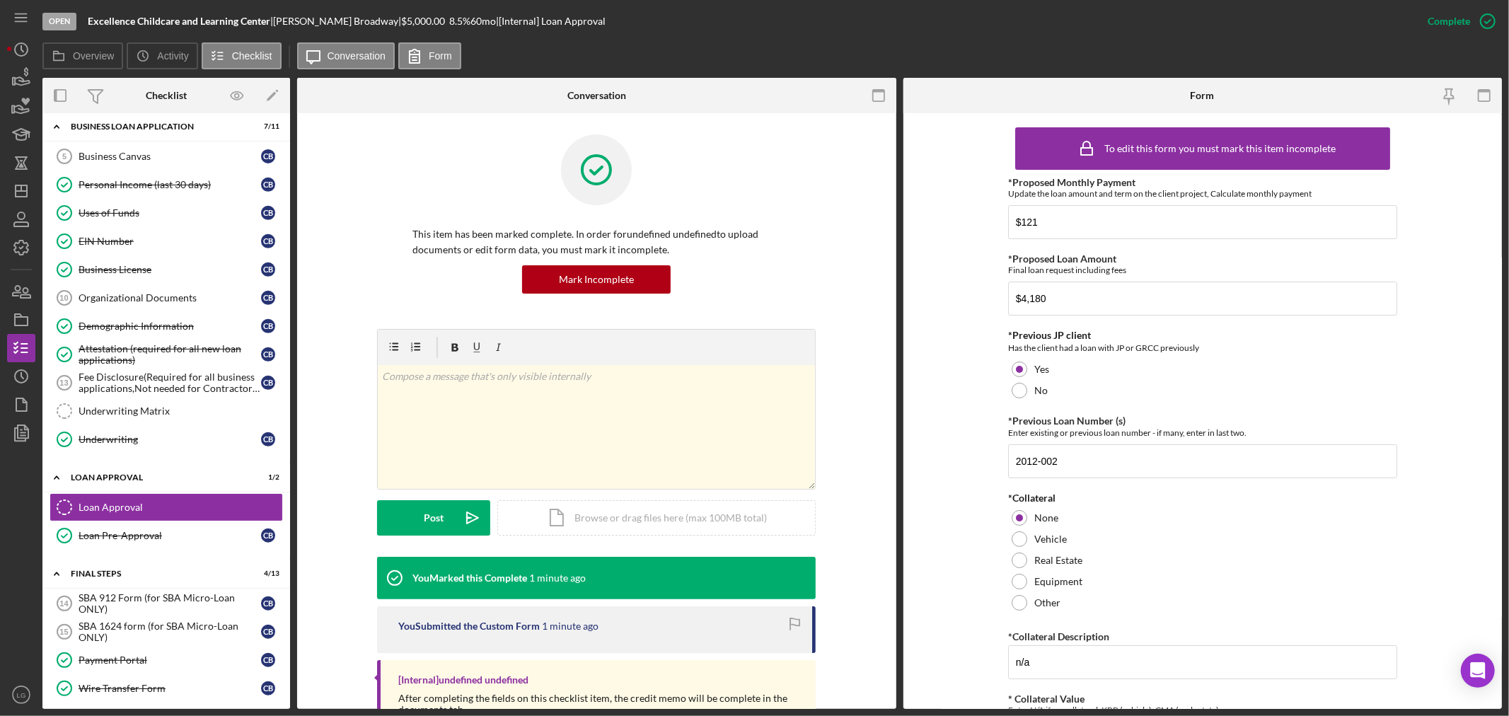
scroll to position [179, 0]
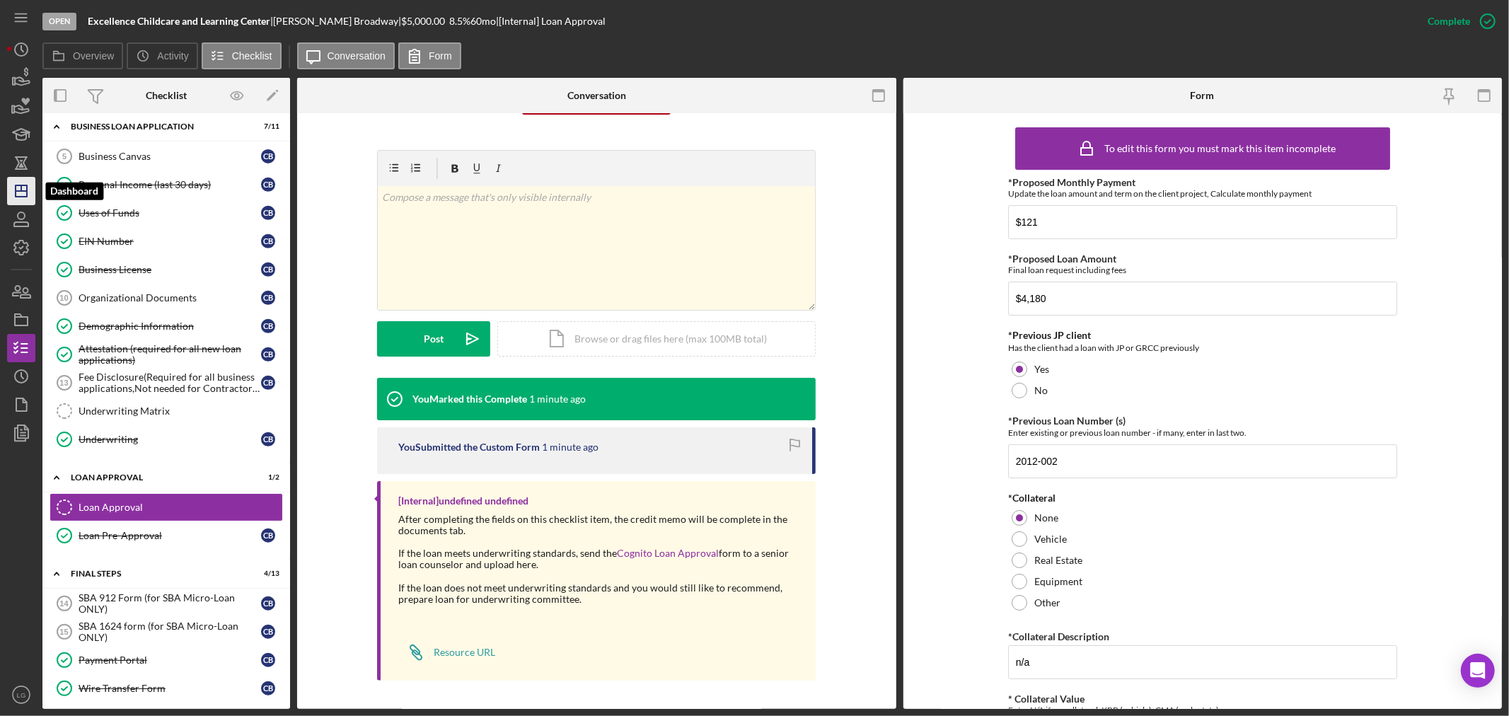
click at [19, 195] on icon "Icon/Dashboard" at bounding box center [21, 190] width 35 height 35
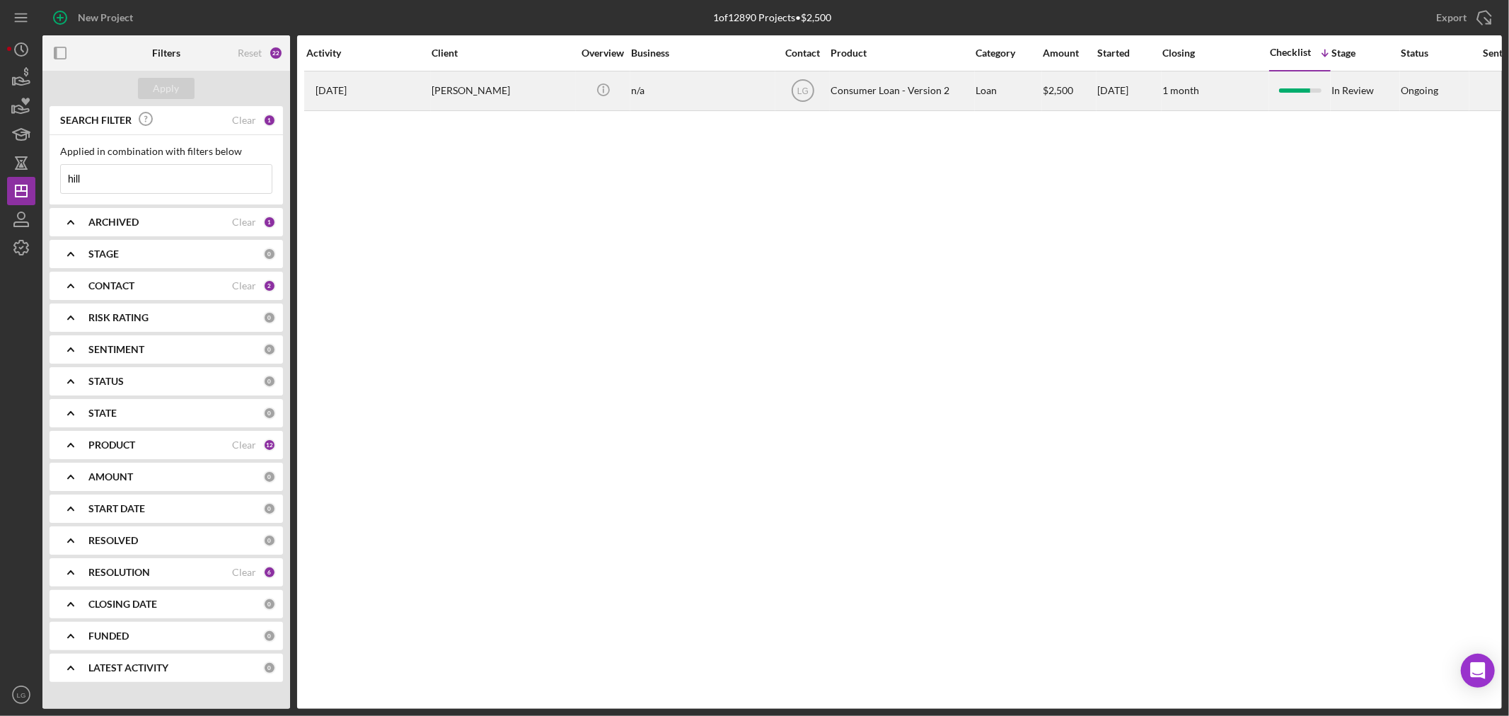
click at [531, 98] on div "[PERSON_NAME]" at bounding box center [501, 90] width 141 height 37
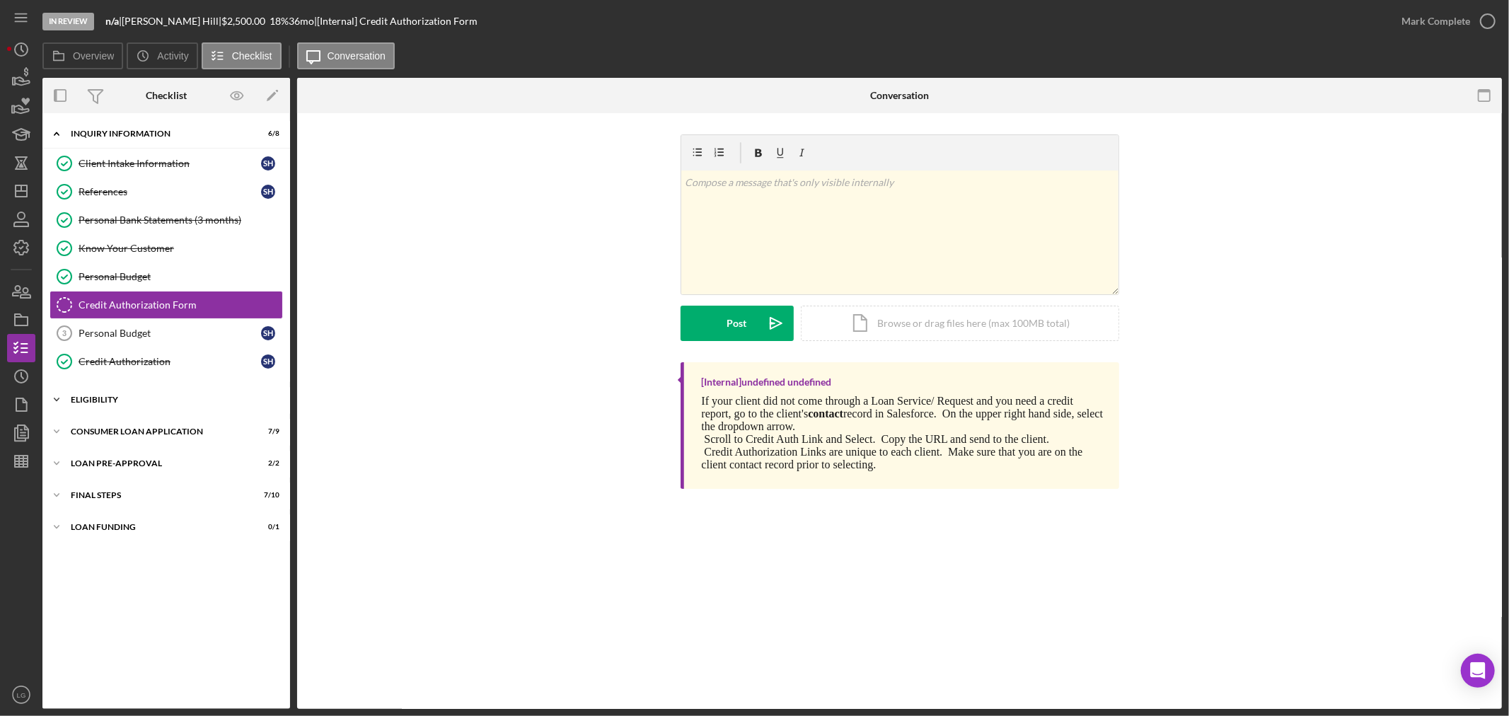
click at [158, 412] on div "Icon/Expander Eligibility 3 / 4" at bounding box center [166, 399] width 248 height 28
click at [137, 547] on div "Icon/Expander Consumer Loan Application 7 / 9" at bounding box center [166, 552] width 248 height 28
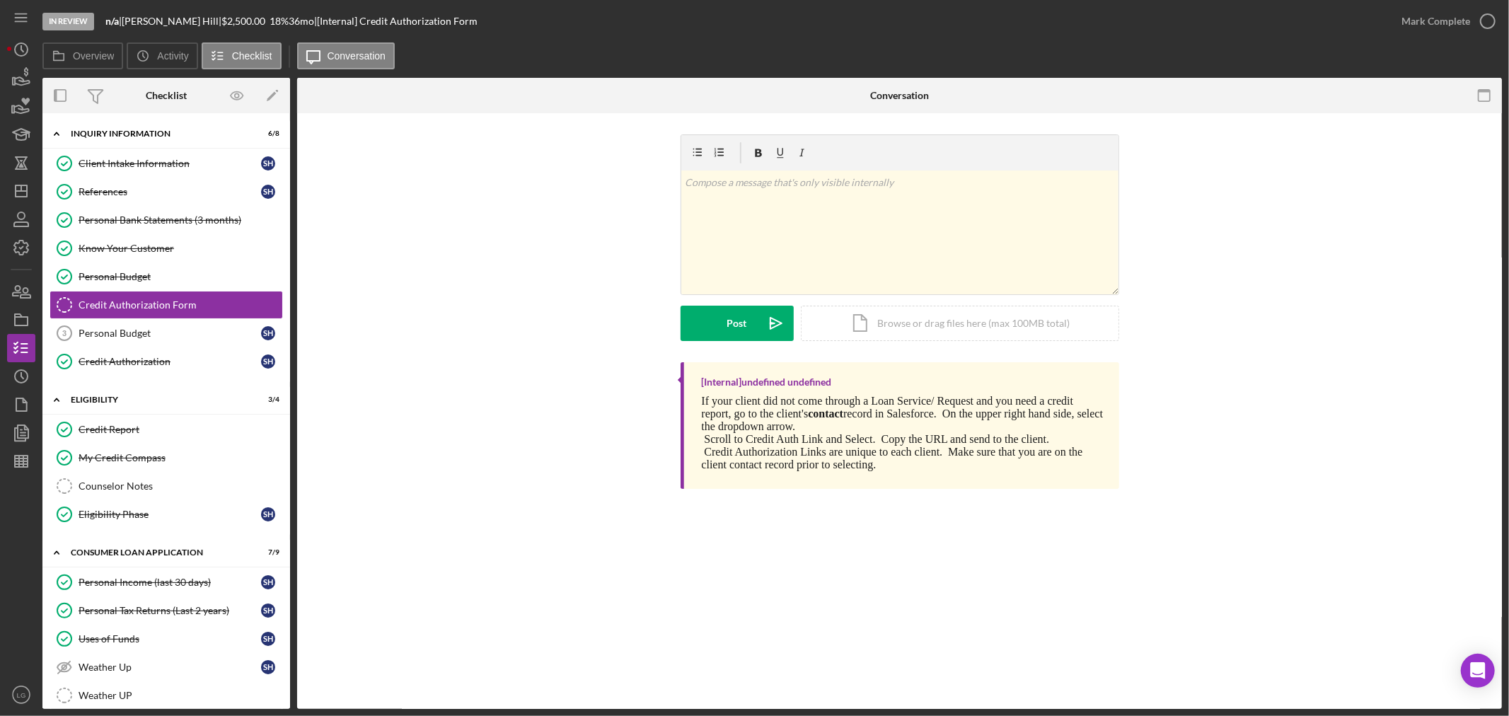
scroll to position [226, 0]
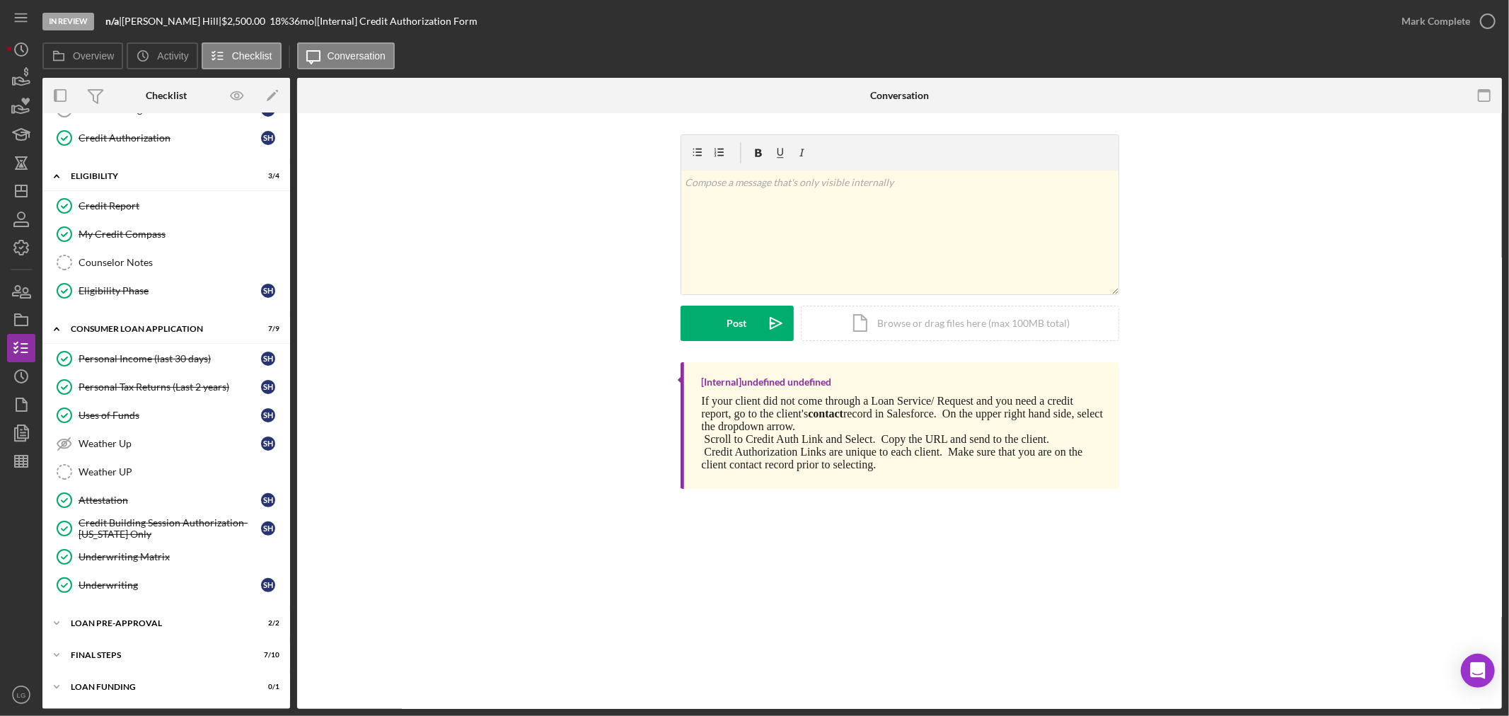
click at [196, 639] on div "Icon/Expander Inquiry Information 6 / 8 Client Intake Information Client Intake…" at bounding box center [166, 299] width 248 height 805
click at [187, 631] on div "Icon/Expander Loan Pre-Approval 2 / 2" at bounding box center [166, 623] width 248 height 28
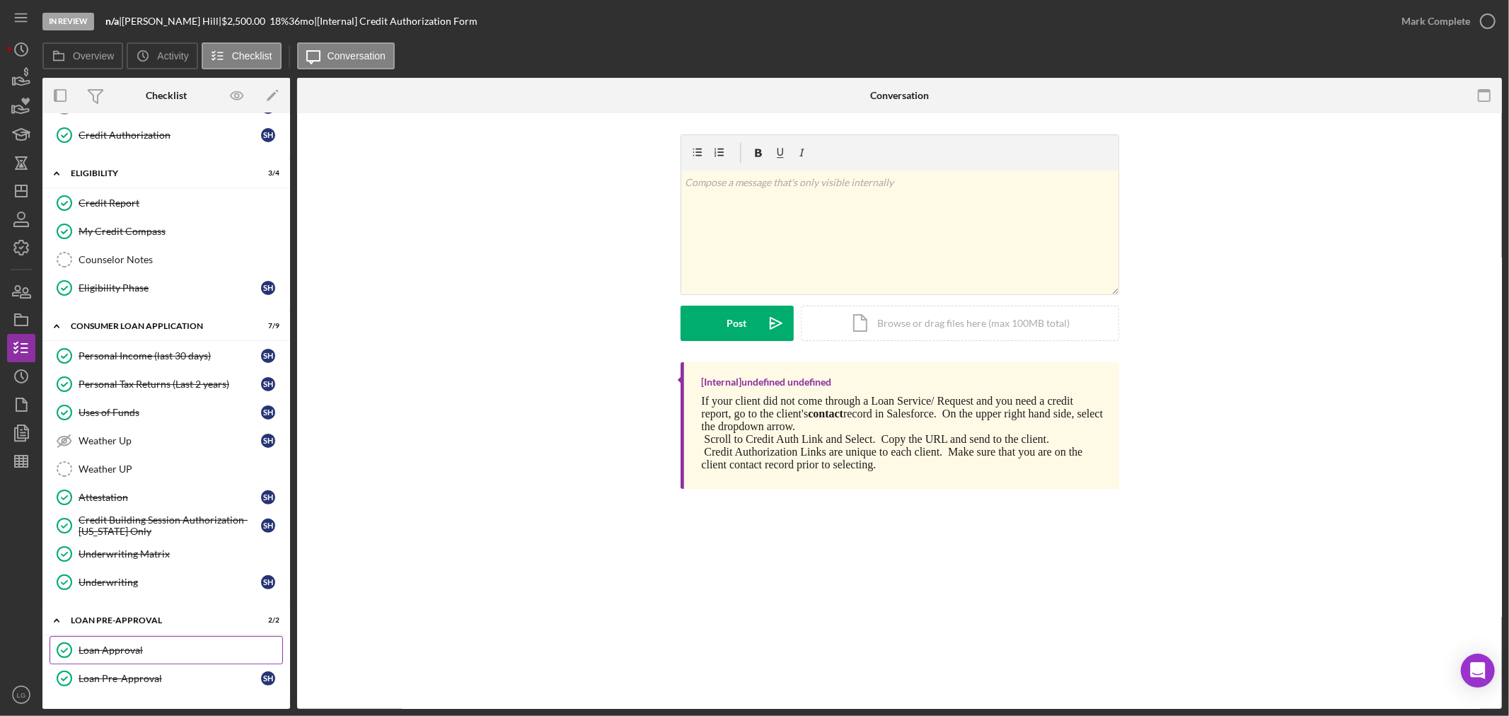
click at [165, 664] on link "Loan Approval Loan Approval" at bounding box center [166, 650] width 233 height 28
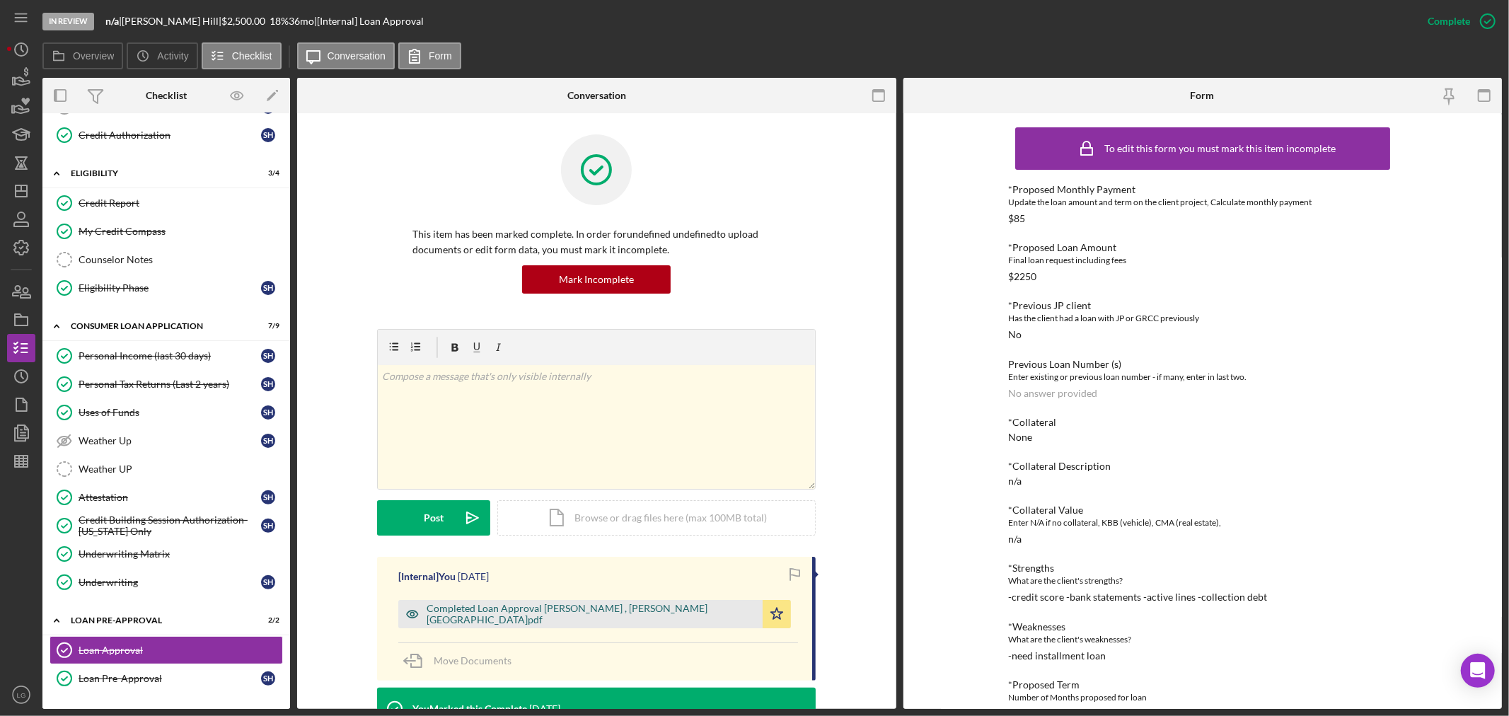
click at [563, 610] on div "Completed Loan Approval Gandy, LaTrisha , Sharlene Hill.pdf" at bounding box center [590, 614] width 329 height 23
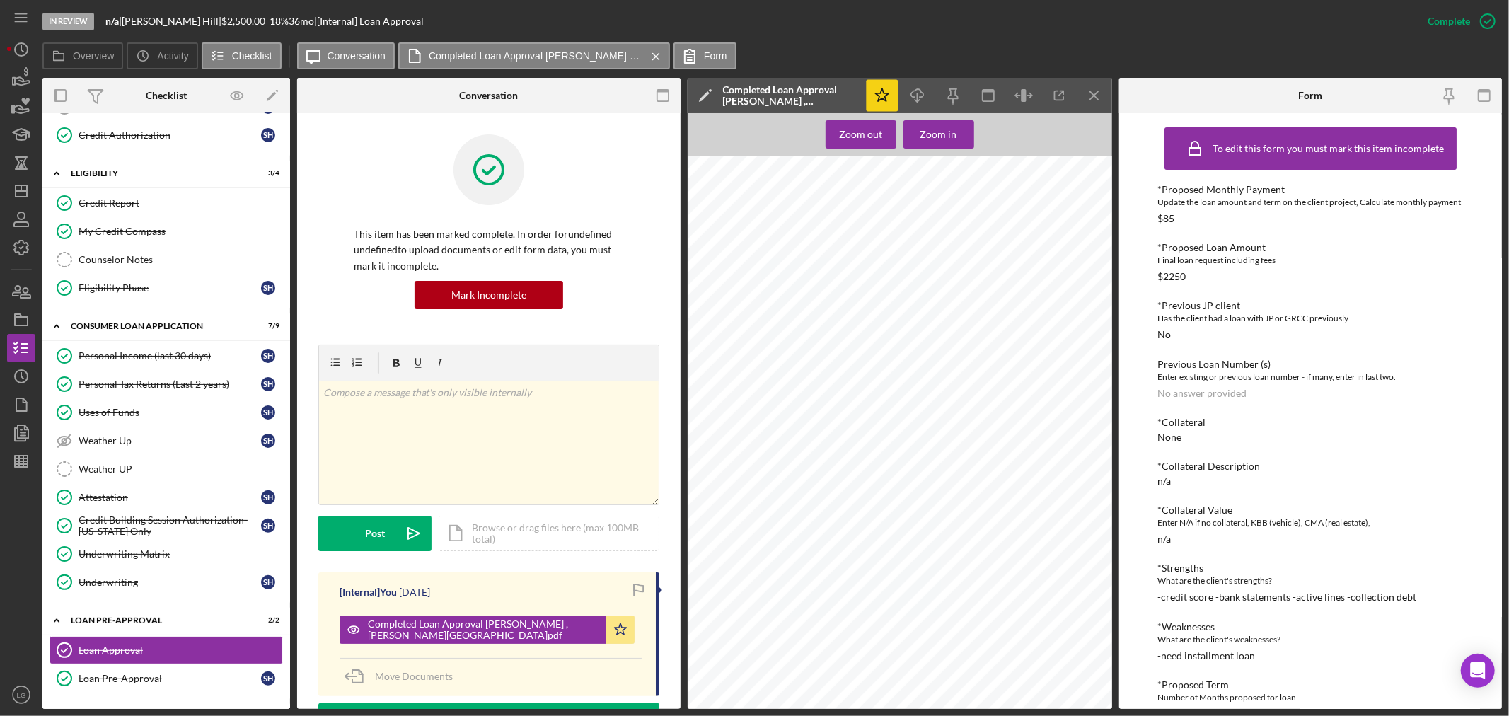
click at [897, 90] on icon "Icon/Star" at bounding box center [882, 96] width 32 height 32
click at [902, 92] on icon "Icon/Download" at bounding box center [917, 96] width 32 height 32
click at [878, 96] on icon "Icon/Star" at bounding box center [882, 96] width 32 height 32
click at [30, 199] on icon "Icon/Dashboard" at bounding box center [21, 190] width 35 height 35
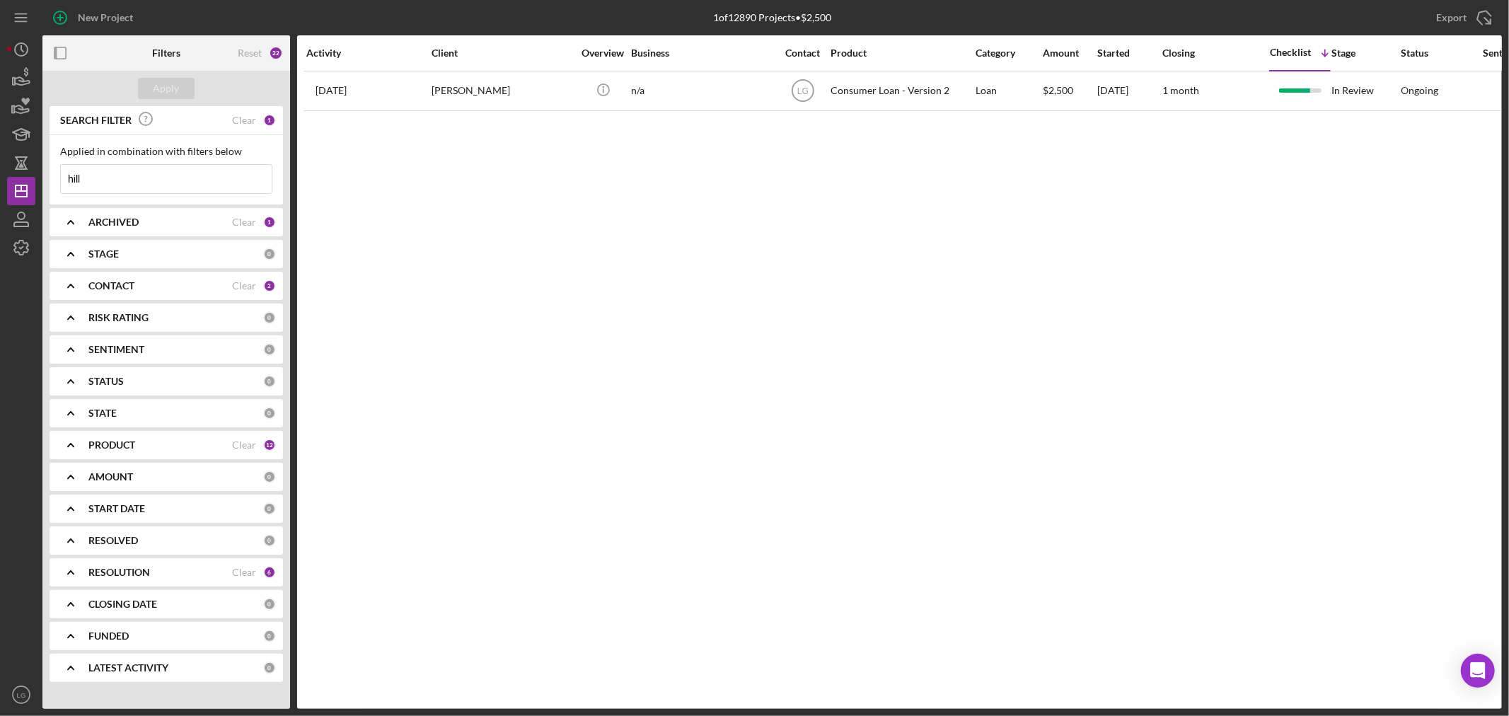
click at [202, 180] on input "hill" at bounding box center [166, 179] width 211 height 28
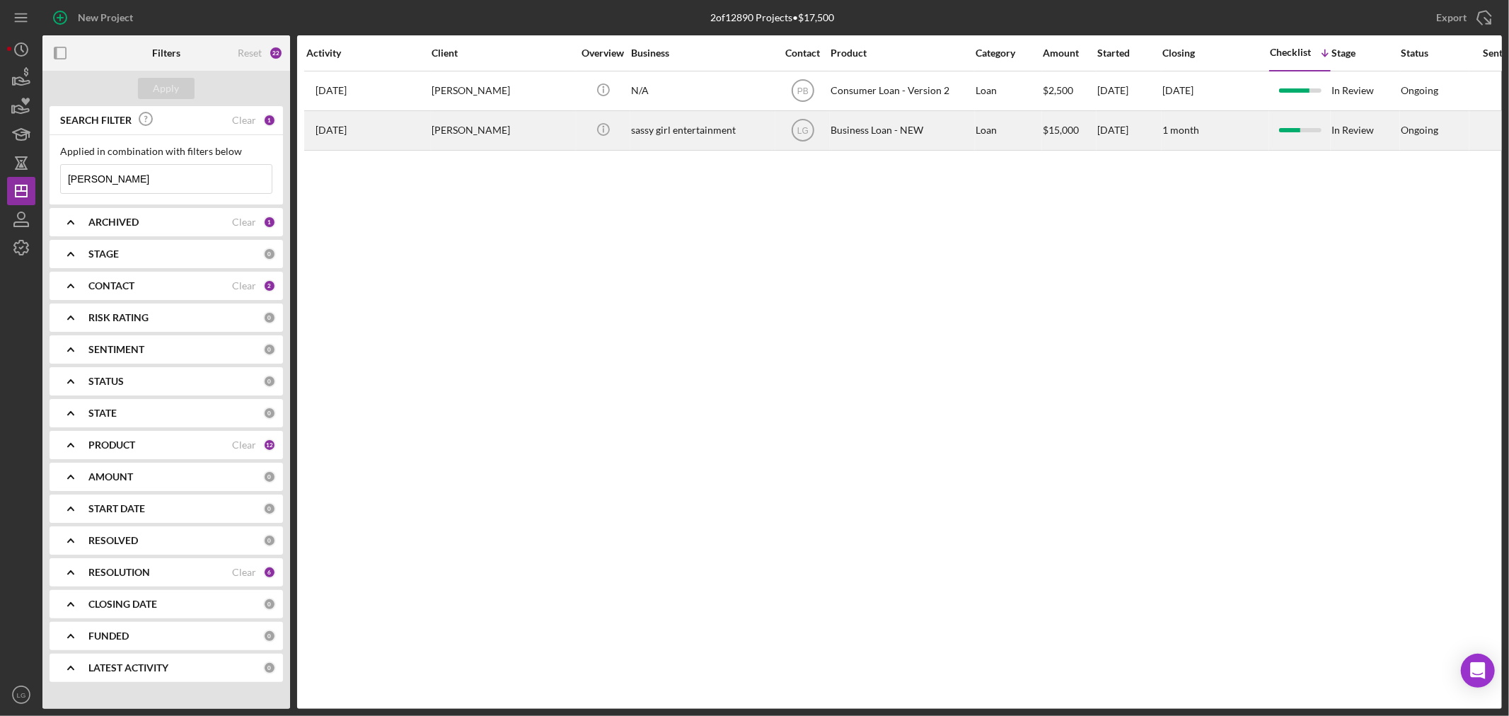
type input "MOORE"
click at [490, 122] on div "[PERSON_NAME]" at bounding box center [501, 130] width 141 height 37
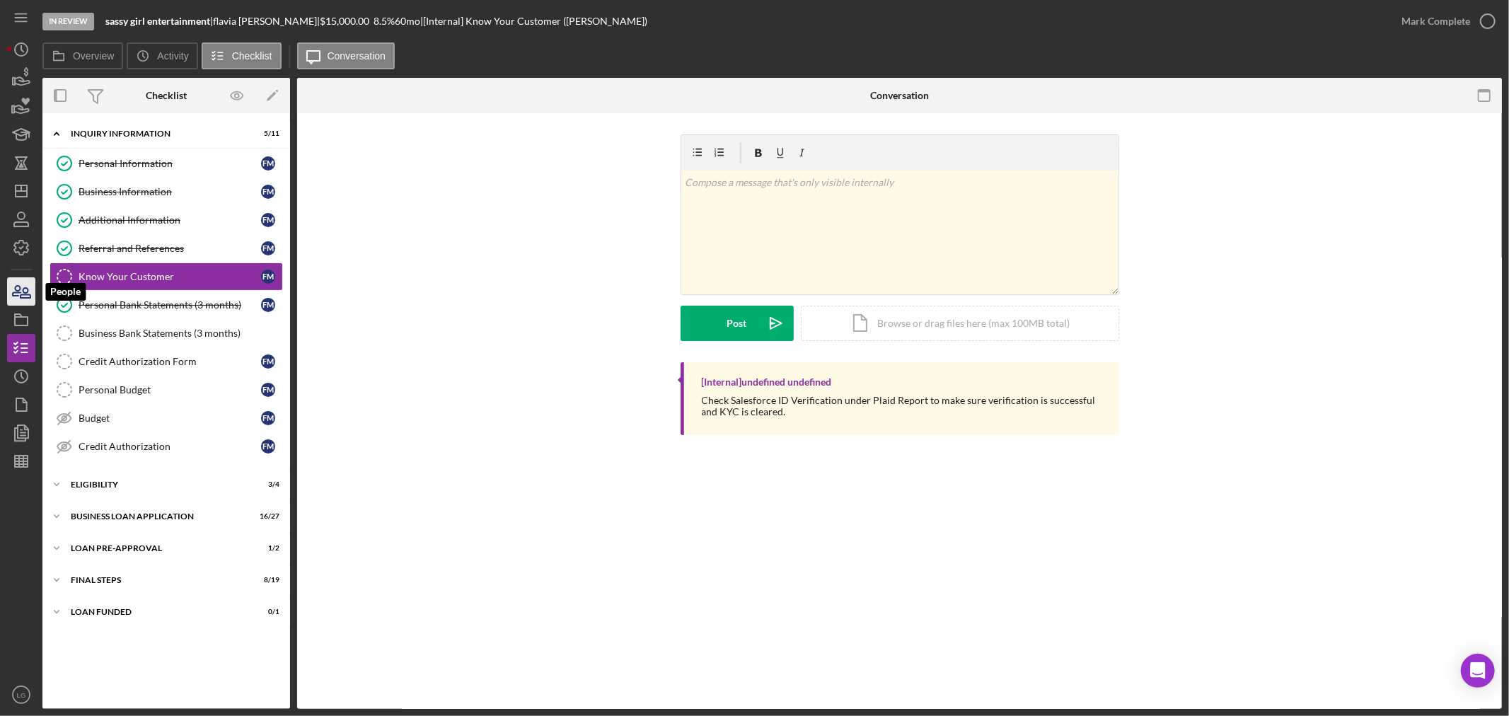
click at [24, 294] on icon "button" at bounding box center [21, 291] width 35 height 35
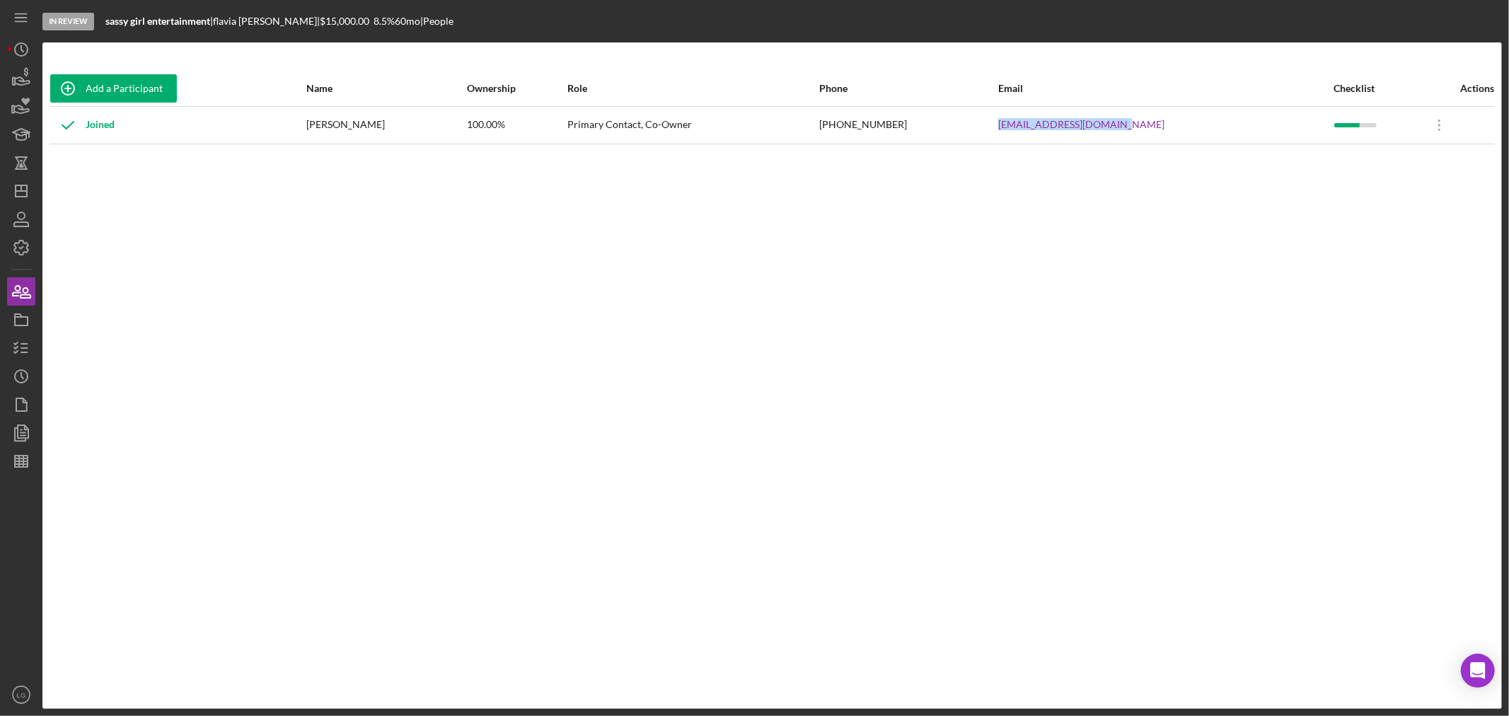
drag, startPoint x: 1167, startPoint y: 119, endPoint x: 1021, endPoint y: 139, distance: 147.0
click at [1021, 139] on tr "Joined flavia moore 100.00% Primary Contact, Co-Owner (314) 496-7245 flaviamoor…" at bounding box center [772, 124] width 1445 height 37
copy tr "flaviamoore44@gmail.com"
click at [25, 186] on icon "Icon/Dashboard" at bounding box center [21, 190] width 35 height 35
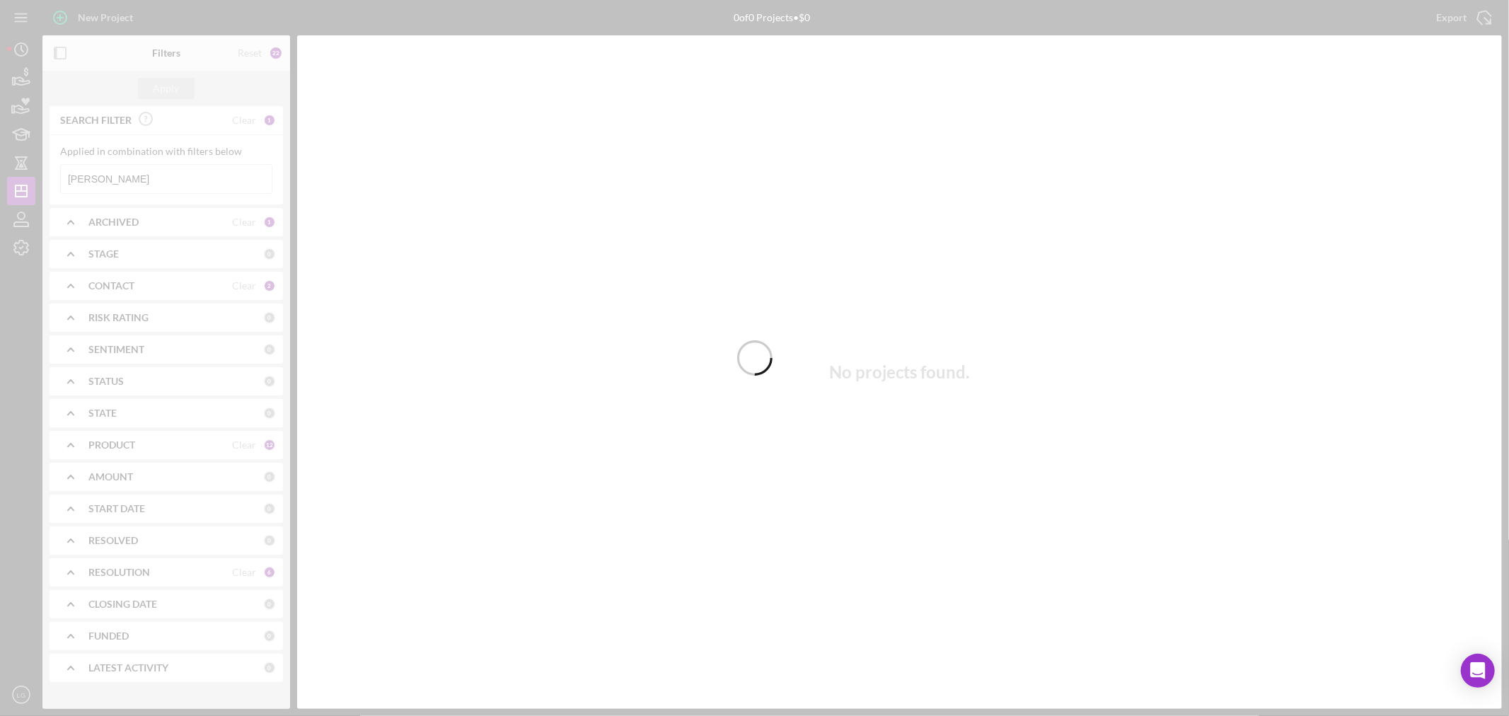
click at [120, 178] on div at bounding box center [754, 358] width 1509 height 716
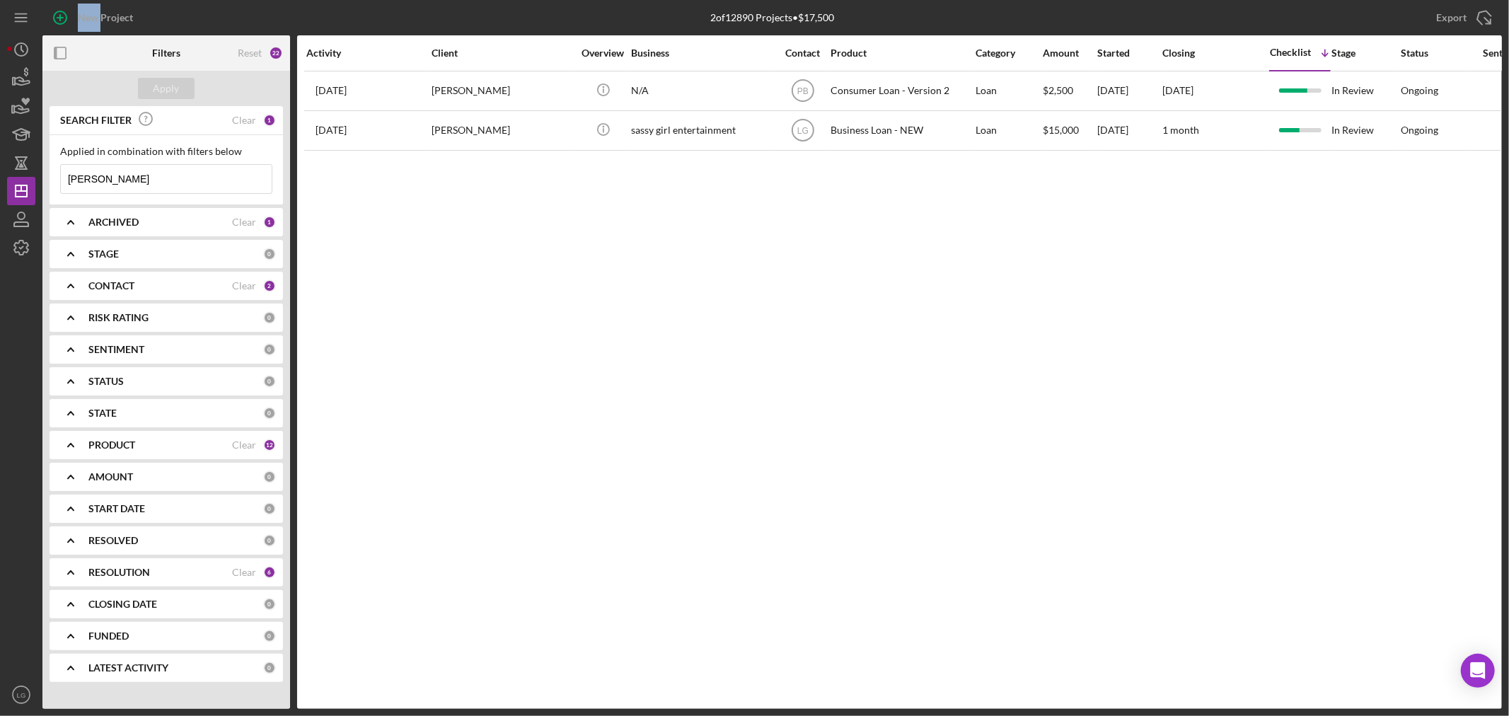
click at [117, 178] on input "MOORE" at bounding box center [166, 179] width 211 height 28
drag, startPoint x: 117, startPoint y: 178, endPoint x: 127, endPoint y: 182, distance: 11.4
click at [127, 182] on input "MOORE" at bounding box center [166, 179] width 211 height 28
click at [153, 79] on div "Apply" at bounding box center [166, 88] width 26 height 21
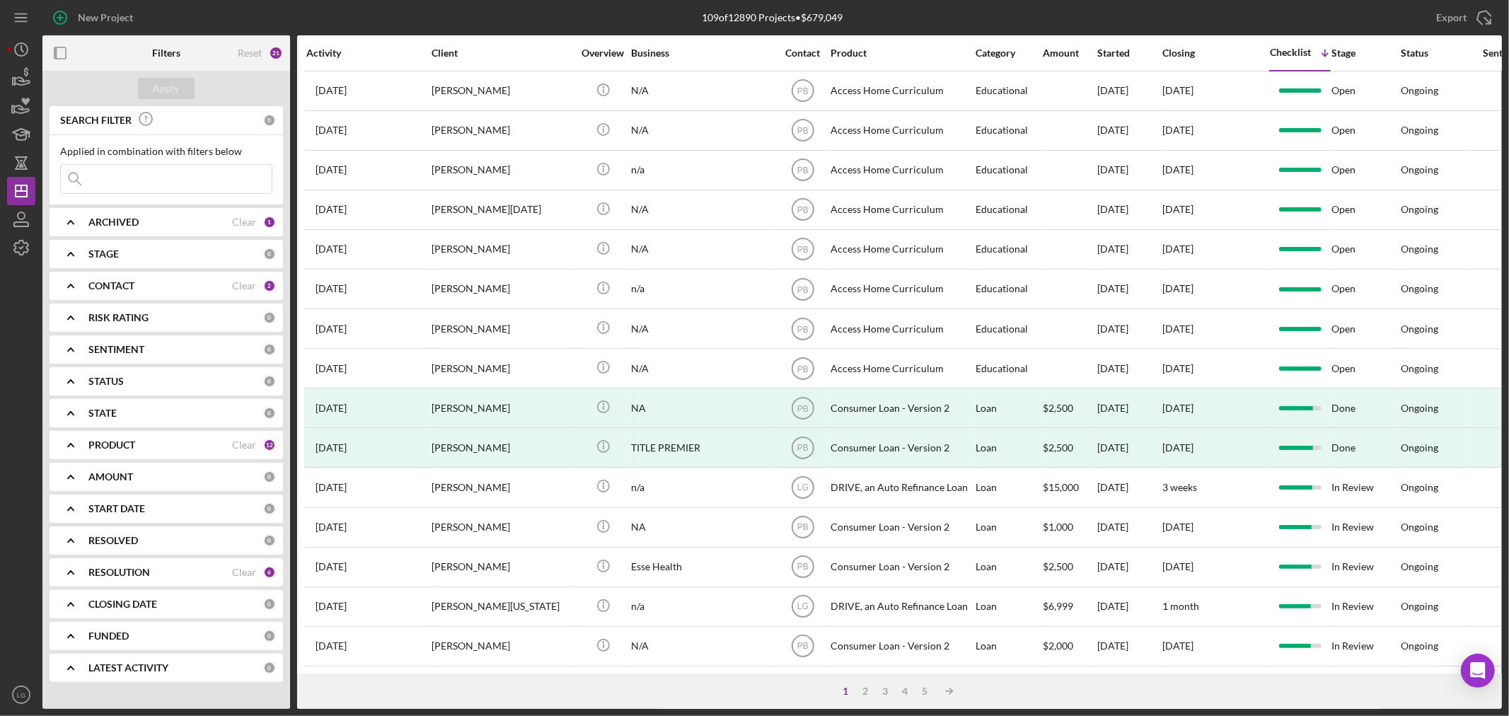
click at [125, 274] on div "CONTACT Clear 2" at bounding box center [181, 286] width 187 height 28
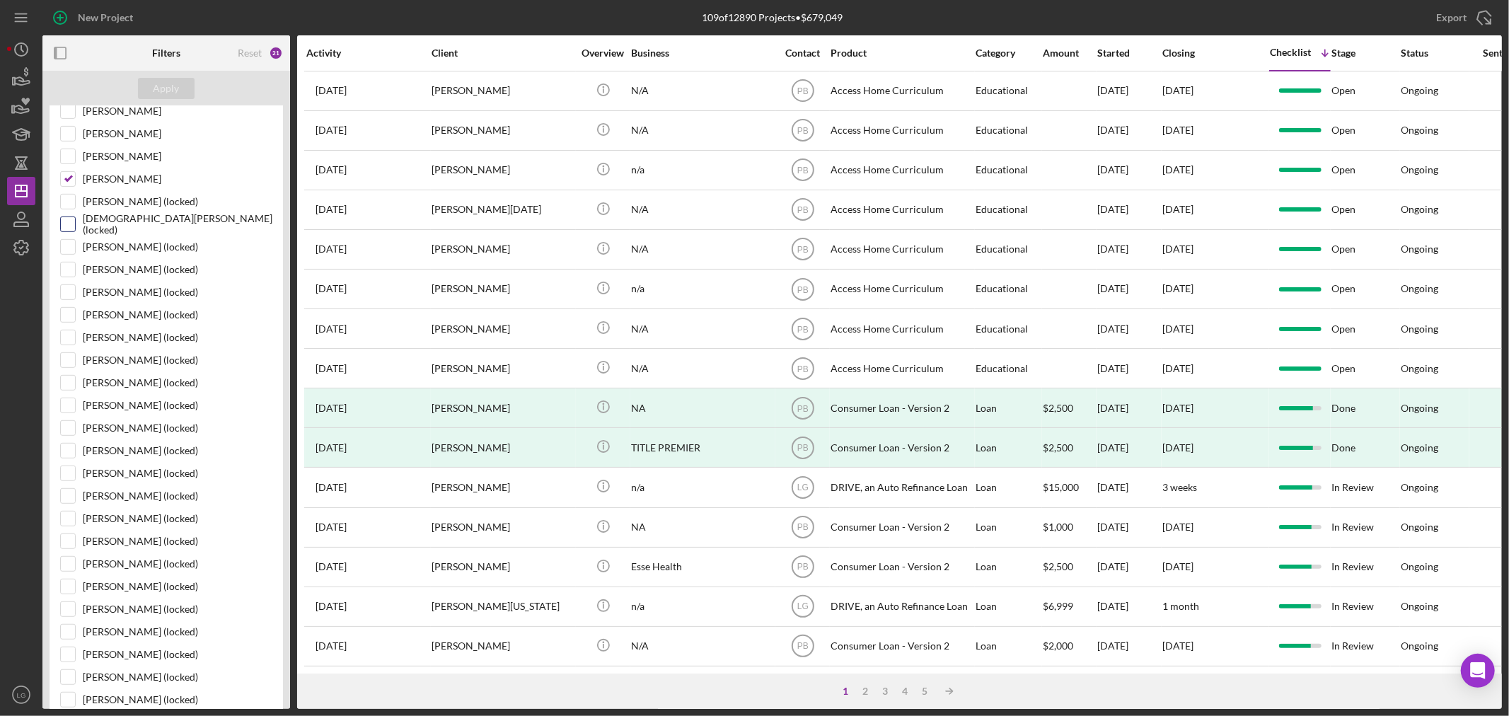
scroll to position [236, 0]
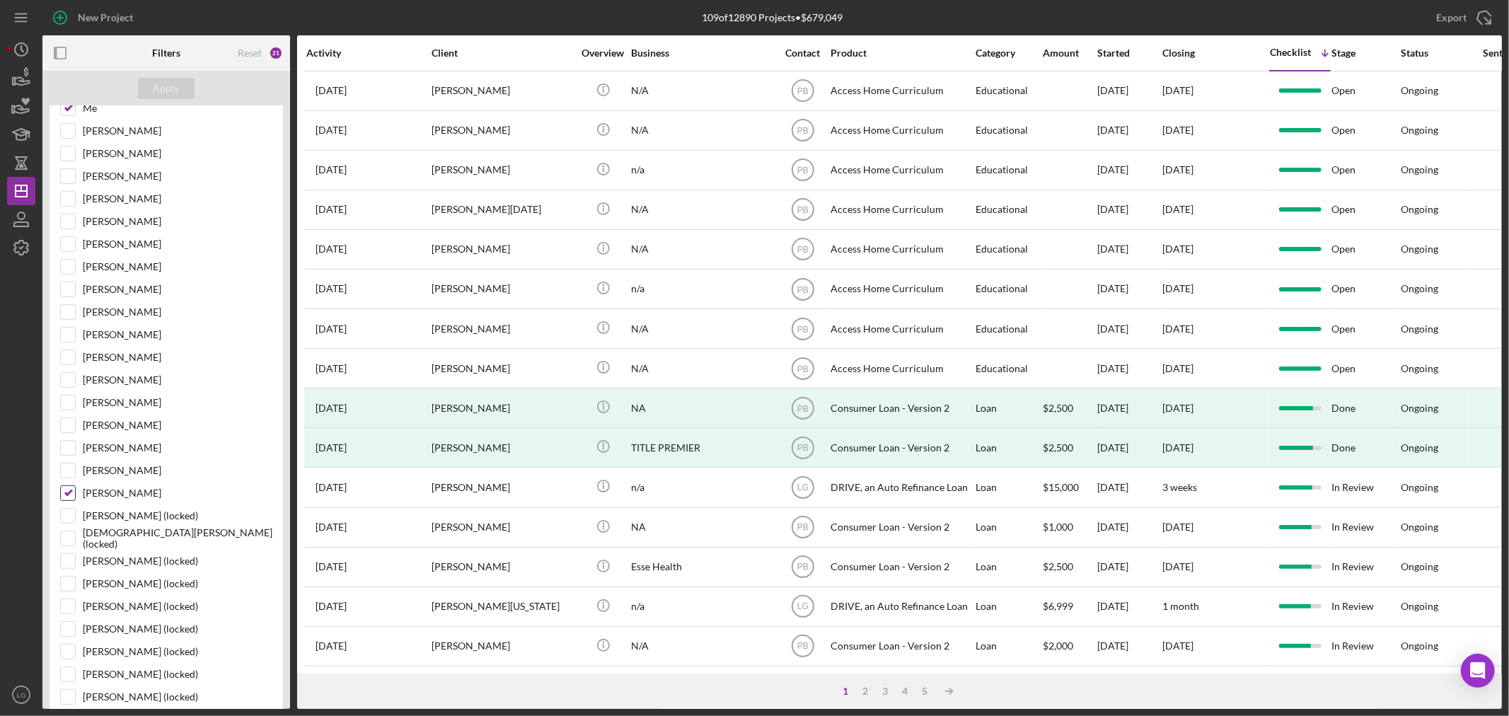
click at [71, 493] on input "Patrick Boyle" at bounding box center [68, 493] width 14 height 14
checkbox input "false"
click at [167, 86] on div "Apply" at bounding box center [166, 88] width 26 height 21
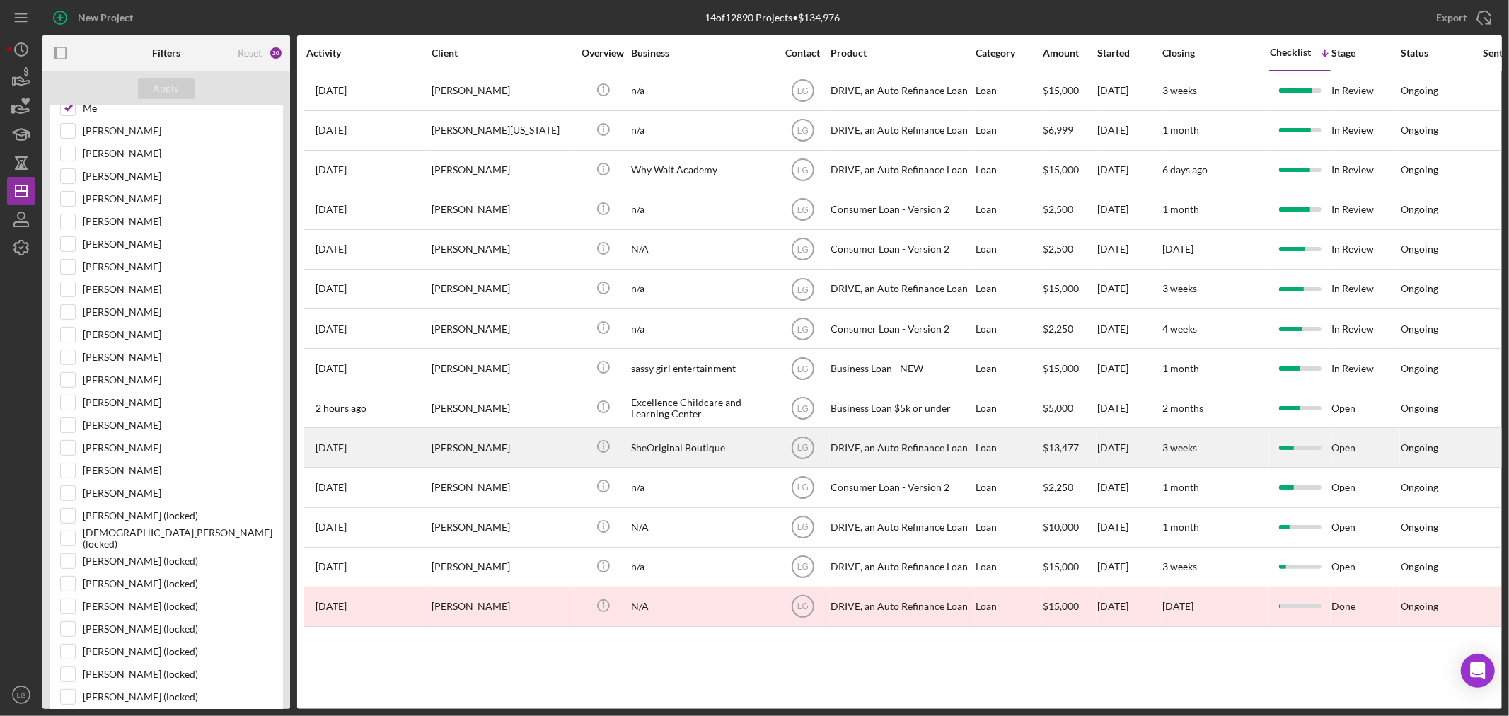
click at [347, 449] on time "[DATE]" at bounding box center [330, 447] width 31 height 11
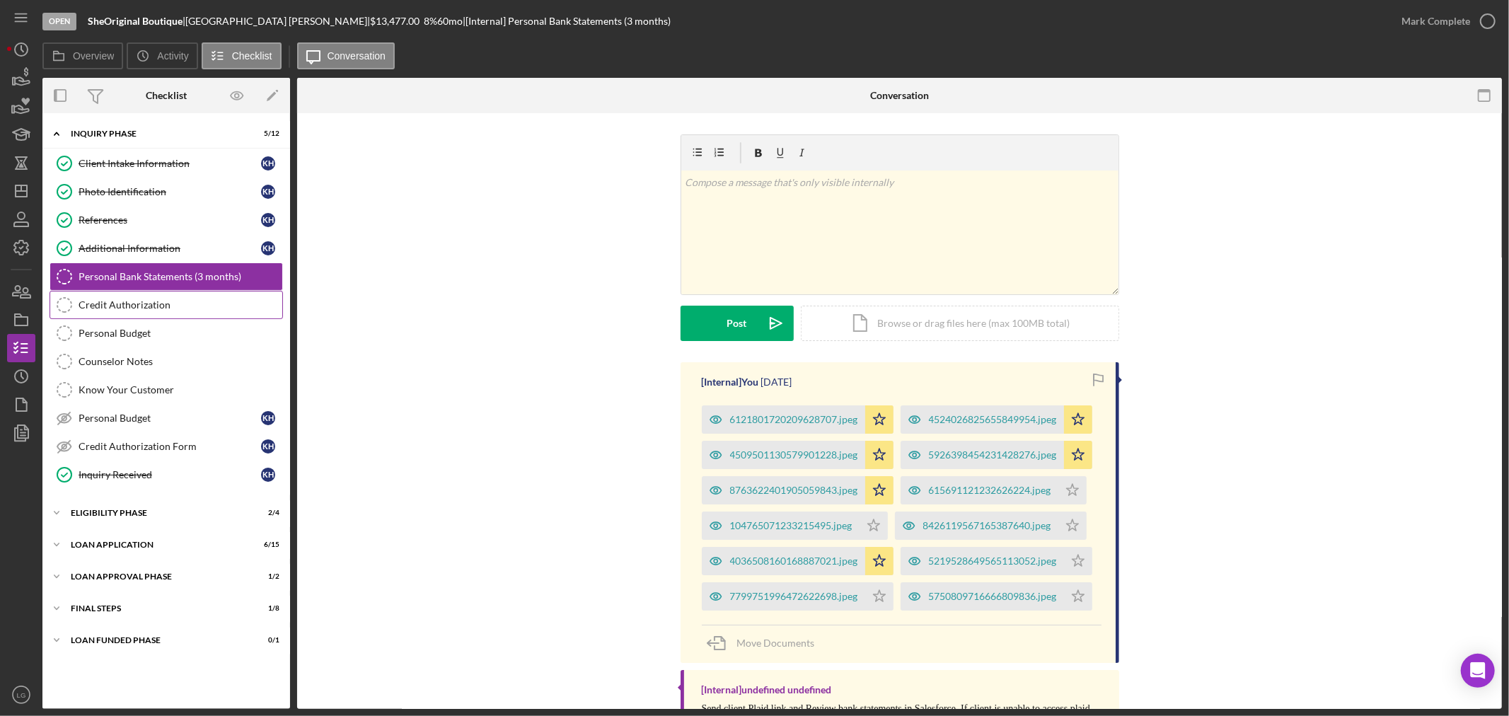
click at [153, 314] on link "Credit Authorization Credit Authorization" at bounding box center [166, 305] width 233 height 28
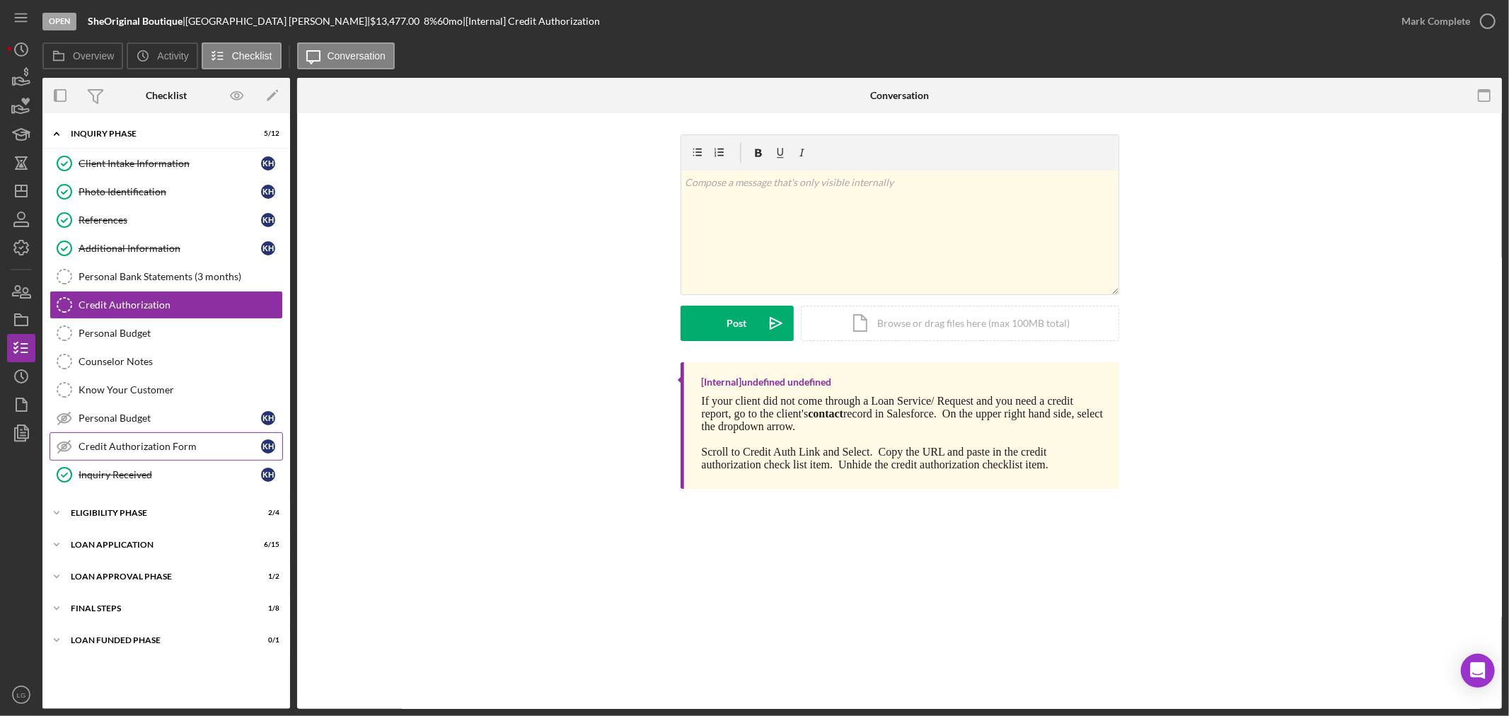
click at [170, 450] on div "Credit Authorization Form" at bounding box center [170, 446] width 182 height 11
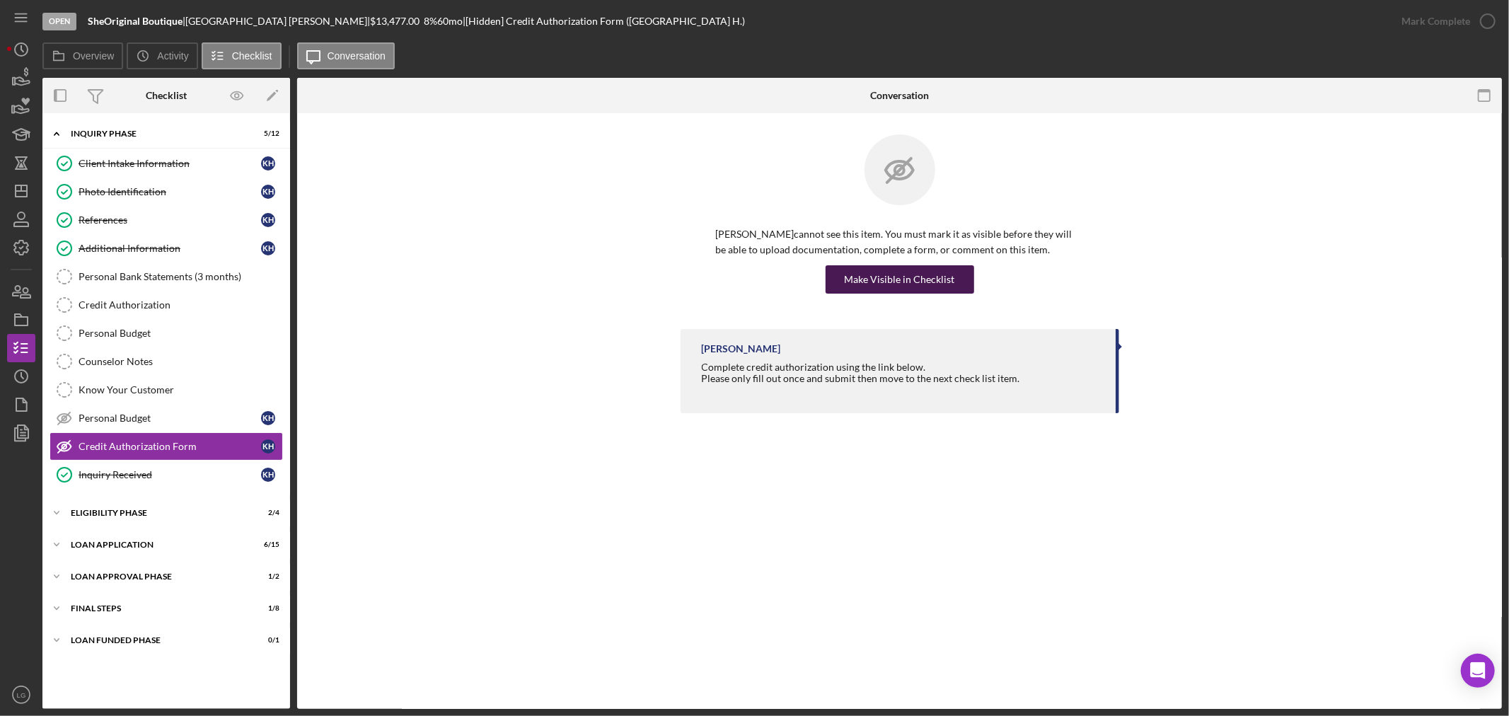
click at [899, 280] on div "Make Visible in Checklist" at bounding box center [899, 279] width 110 height 28
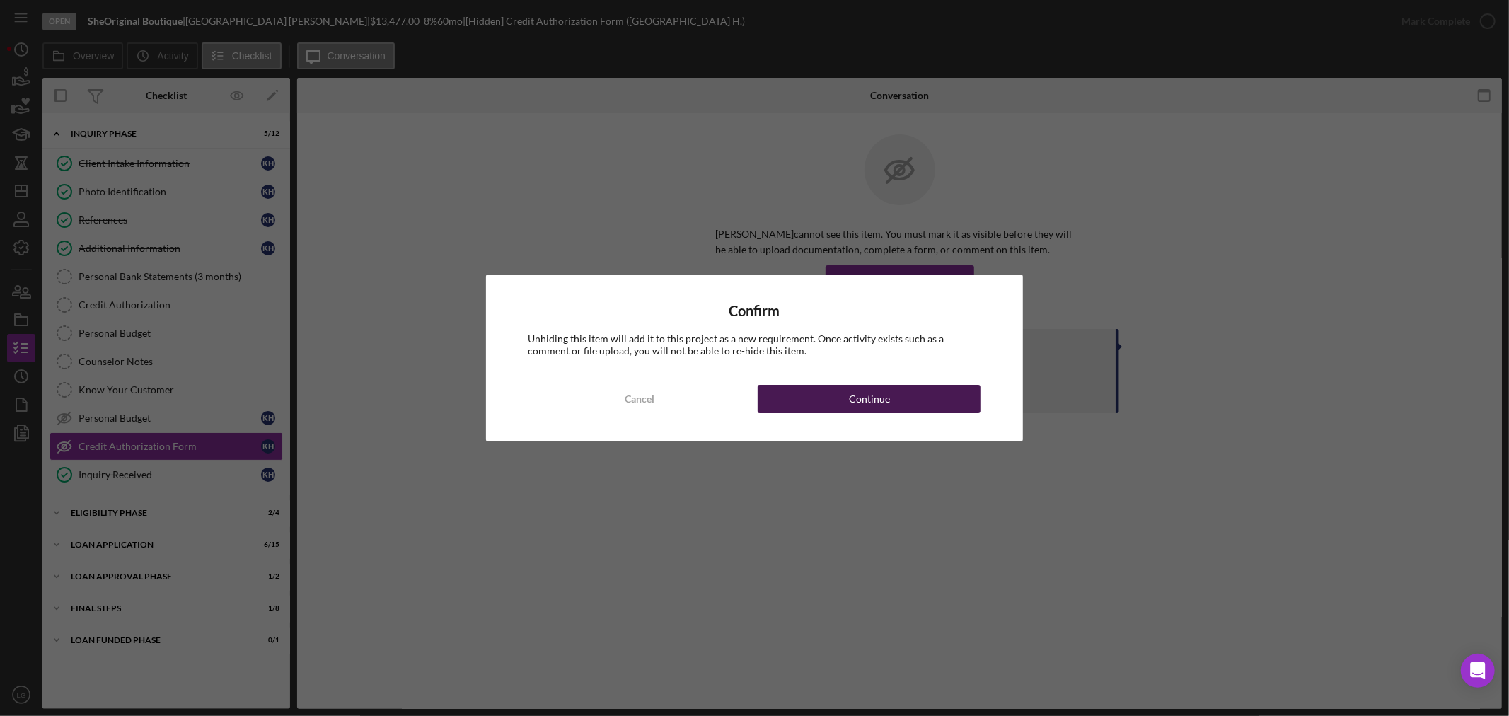
click at [913, 393] on button "Continue" at bounding box center [868, 399] width 223 height 28
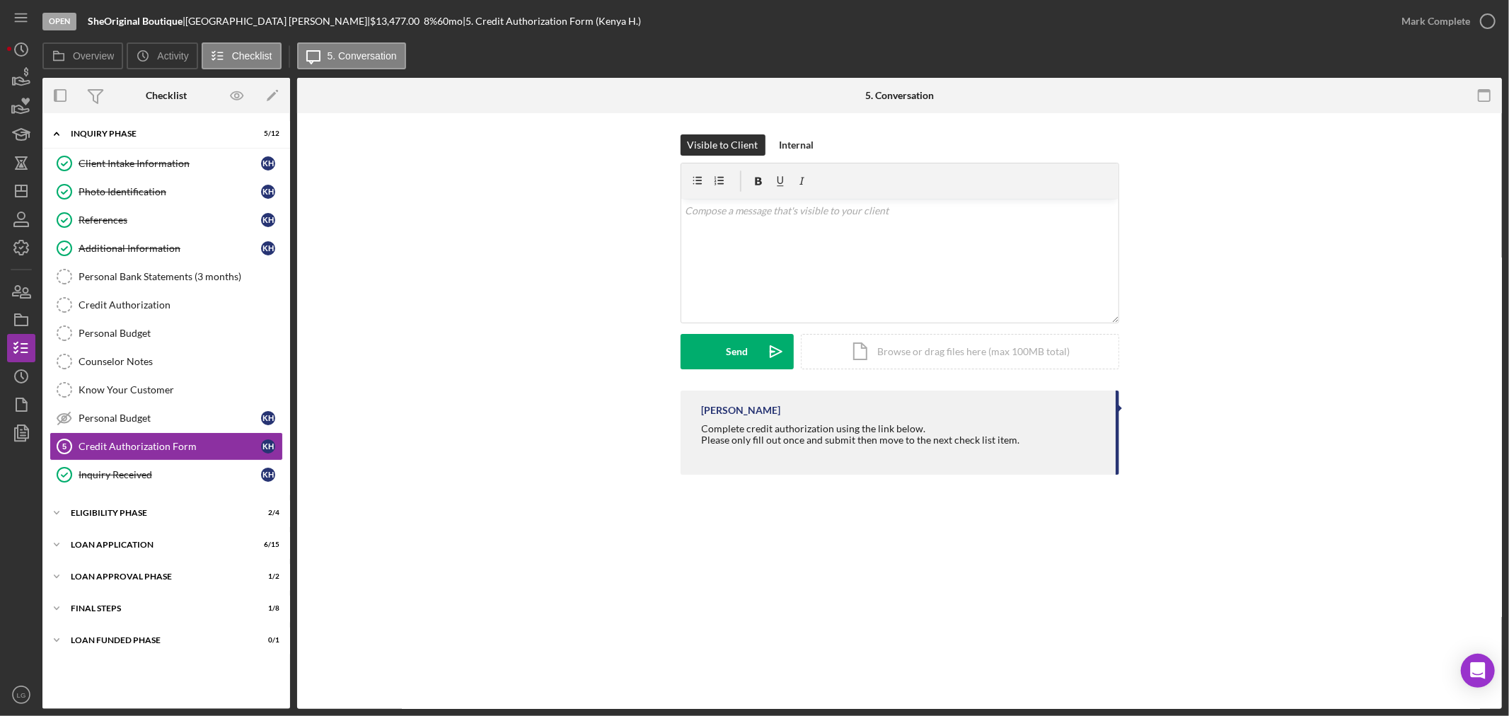
click at [880, 427] on div "Complete credit authorization using the link below. Please only fill out once a…" at bounding box center [861, 440] width 318 height 34
copy div "Complete credit authorization using the link below."
click at [835, 244] on div "v Color teal Color pink Remove color Add row above Add row below Add column bef…" at bounding box center [899, 261] width 437 height 124
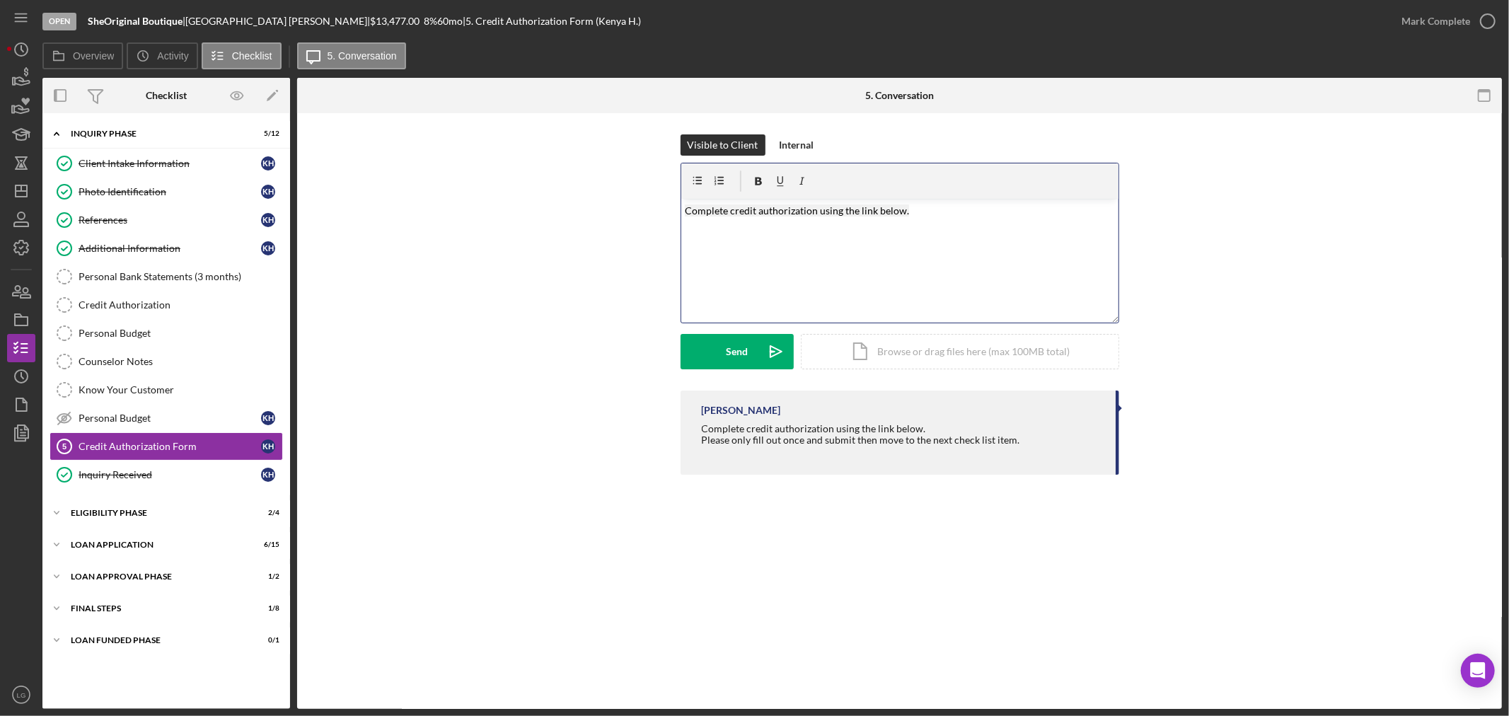
click at [978, 306] on div "v Color teal Color pink Remove color Add row above Add row below Add column bef…" at bounding box center [899, 261] width 437 height 124
click at [712, 344] on button "Send Icon/icon-invite-send" at bounding box center [736, 351] width 113 height 35
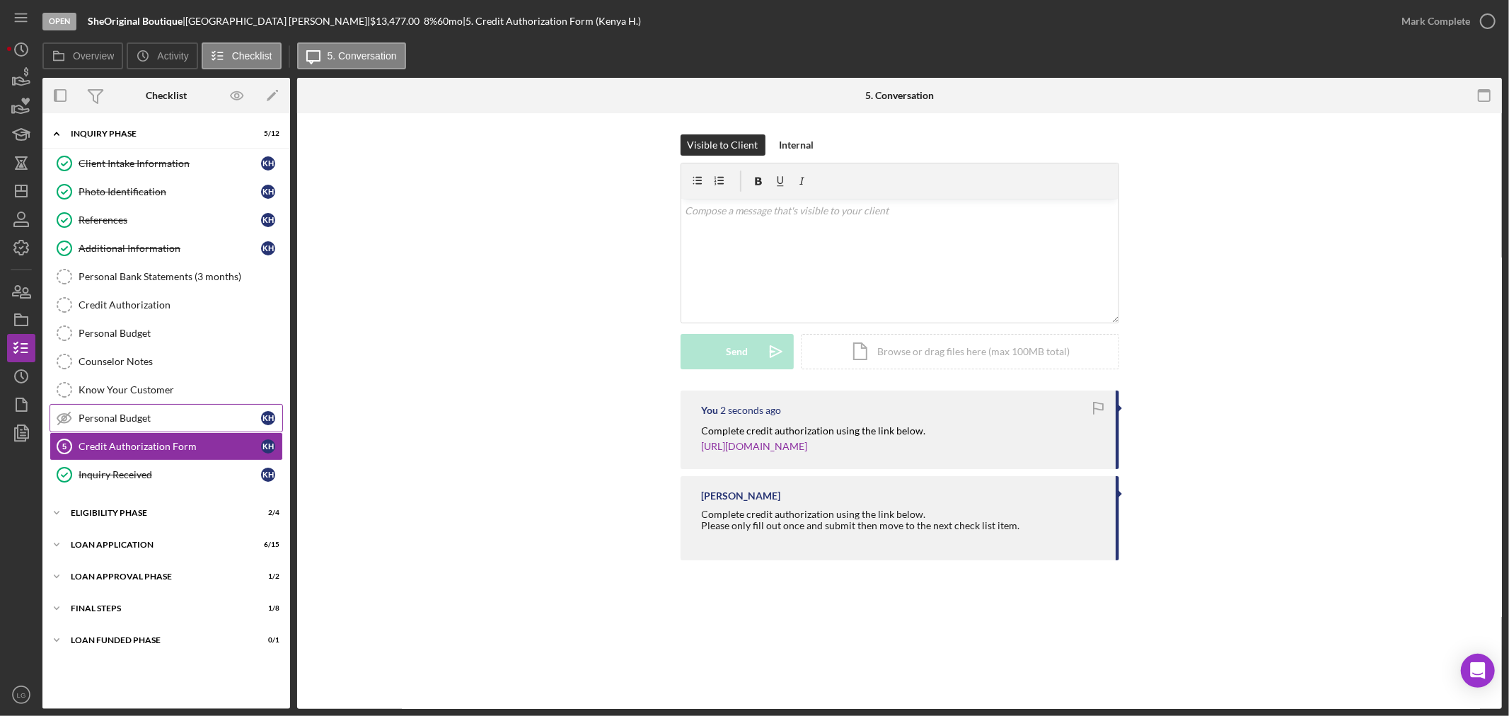
click at [173, 405] on link "Personal Budget Personal Budget K H" at bounding box center [166, 418] width 233 height 28
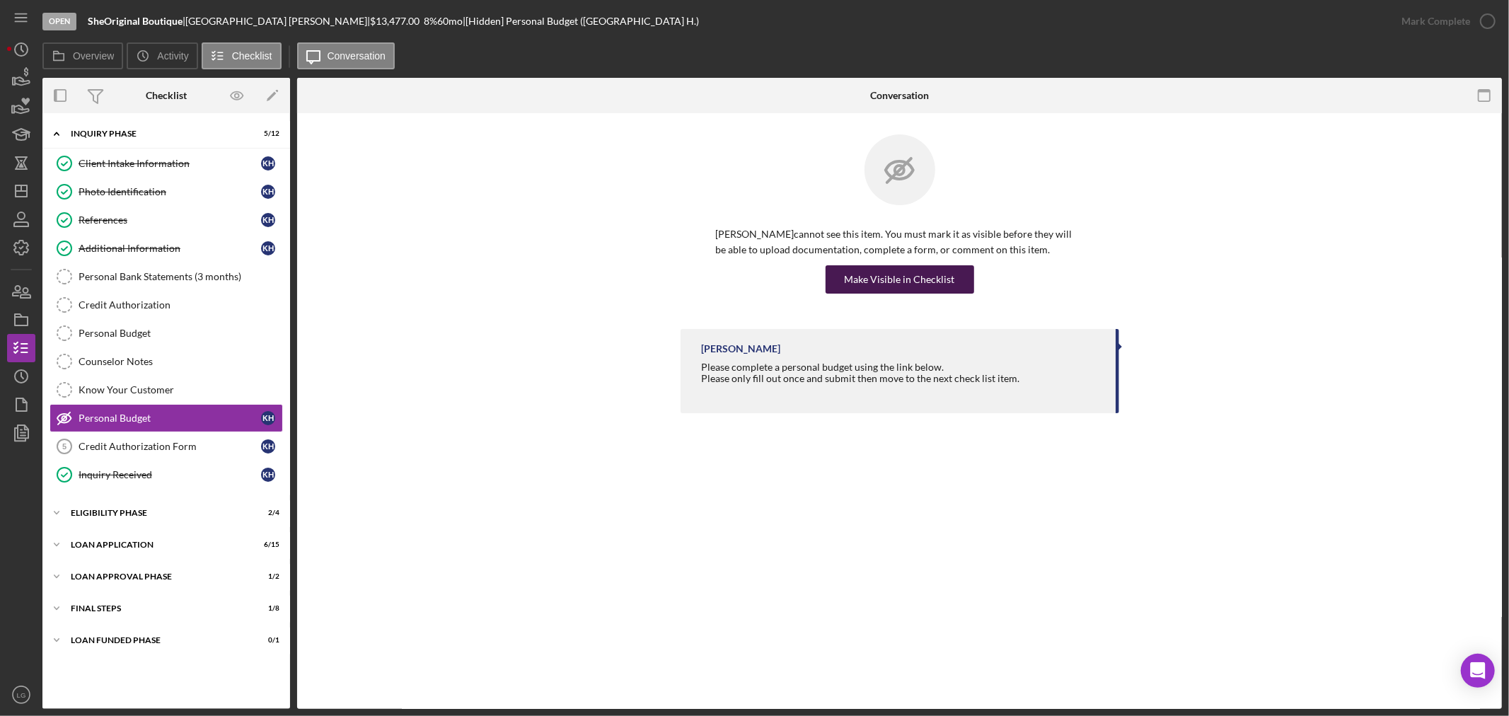
click at [899, 277] on div "Make Visible in Checklist" at bounding box center [899, 279] width 110 height 28
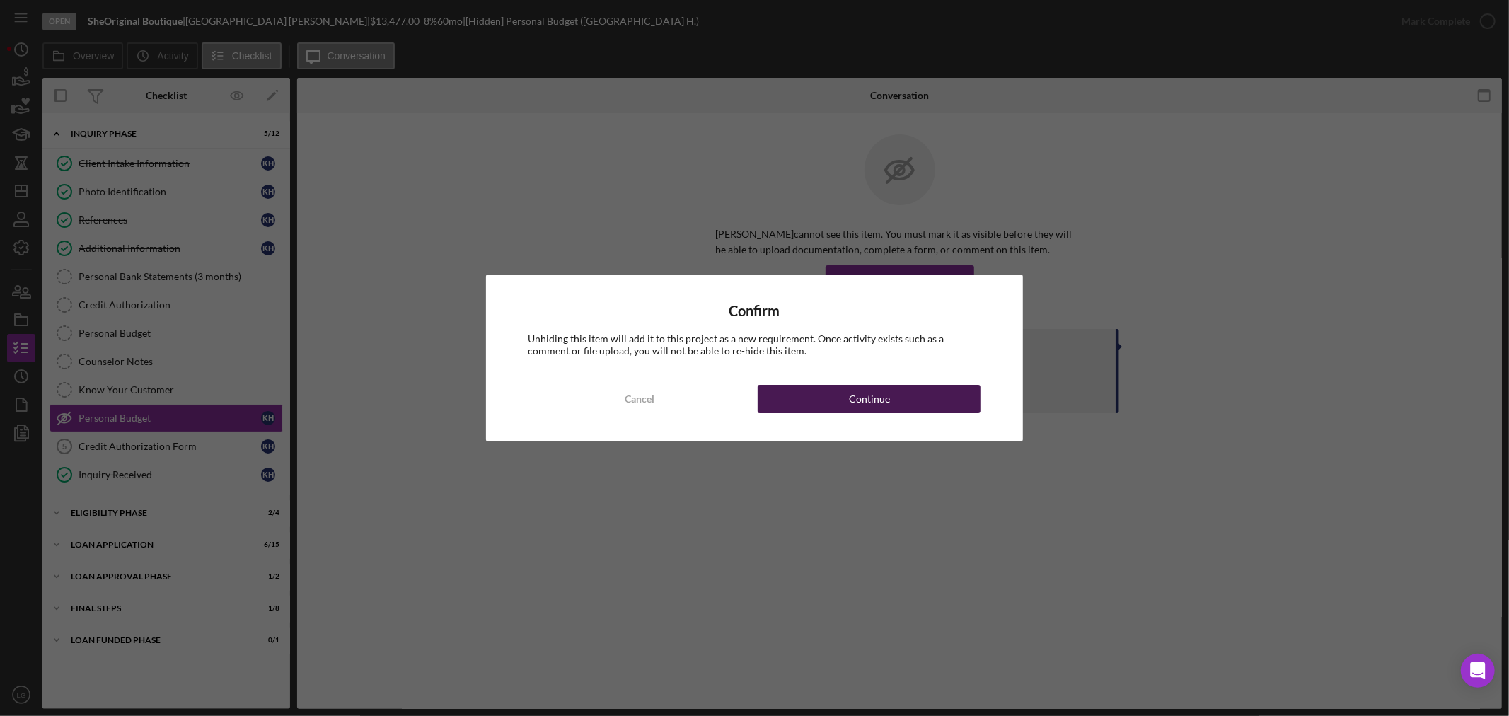
click at [903, 398] on button "Continue" at bounding box center [868, 399] width 223 height 28
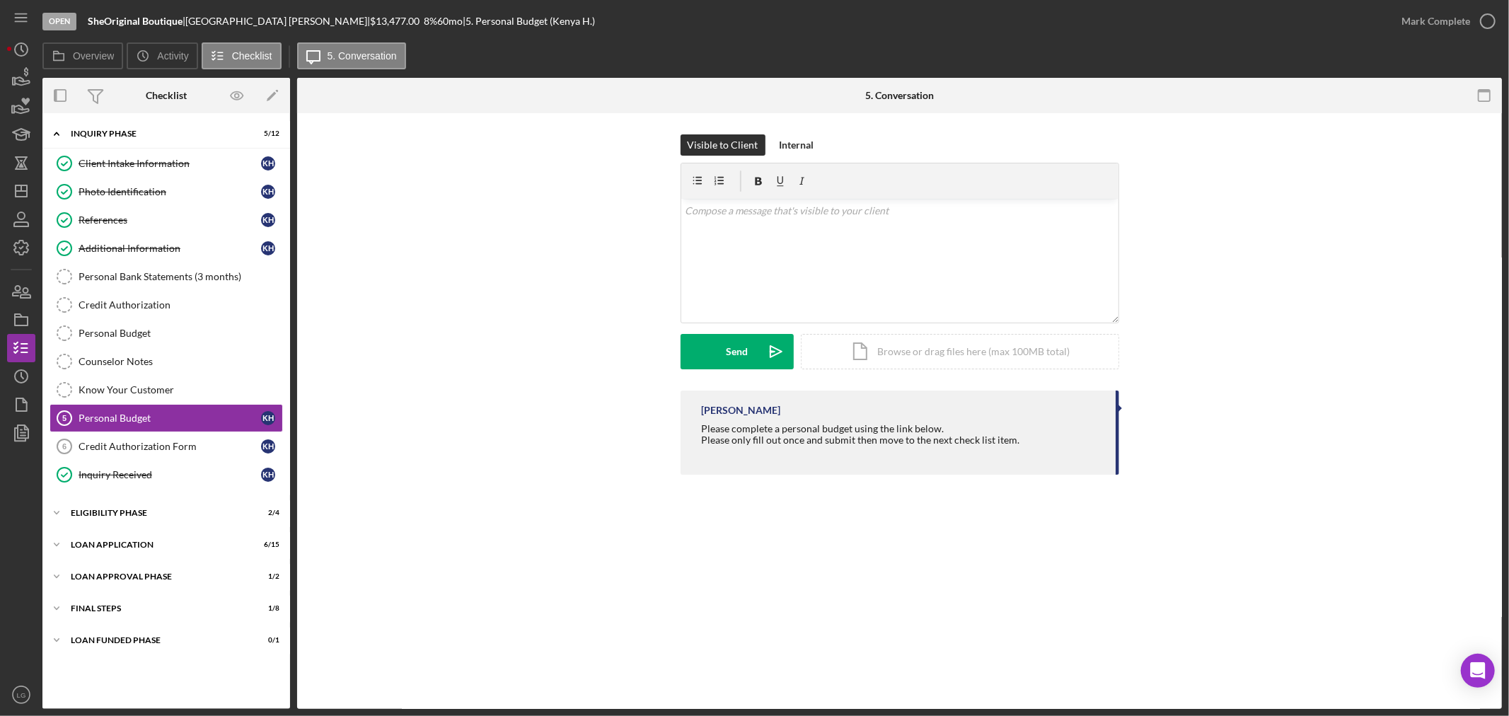
click at [774, 434] on div "Please only fill out once and submit then move to the next check list item." at bounding box center [861, 439] width 318 height 11
click at [774, 431] on div "Please complete a personal budget using the link below. Please only fill out on…" at bounding box center [861, 440] width 318 height 34
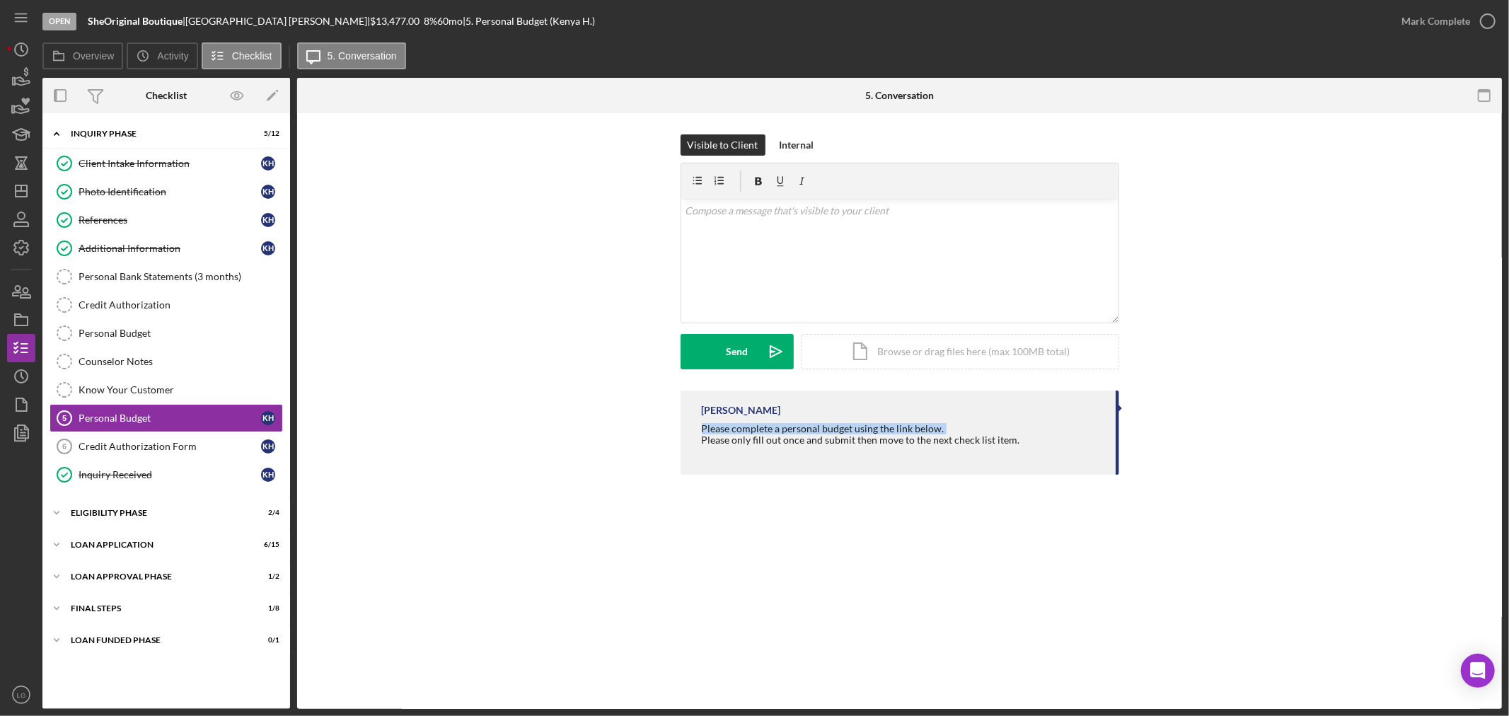
copy div "Please complete a personal budget using the link below."
click at [759, 223] on div "v Color teal Color pink Remove color Add row above Add row below Add column bef…" at bounding box center [899, 261] width 437 height 124
click at [877, 243] on p at bounding box center [899, 246] width 429 height 16
drag, startPoint x: 853, startPoint y: 237, endPoint x: 545, endPoint y: 190, distance: 312.0
click at [546, 191] on div "Visible to Client Internal v Color teal Color pink Remove color Add row above A…" at bounding box center [899, 262] width 1162 height 256
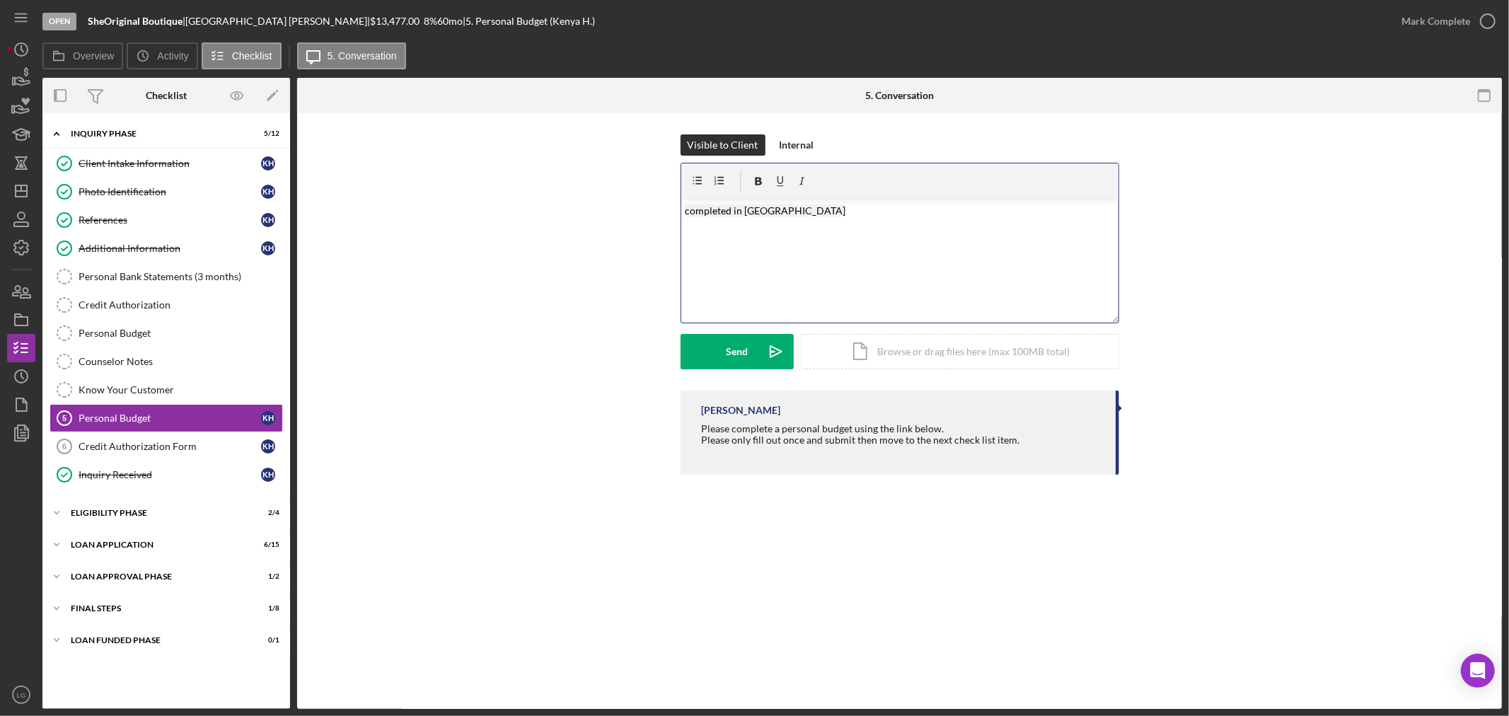
click at [786, 132] on div "Visible to Client Internal v Color teal Color pink Remove color Add row above A…" at bounding box center [899, 308] width 1205 height 390
click at [785, 146] on div "Internal" at bounding box center [796, 144] width 35 height 21
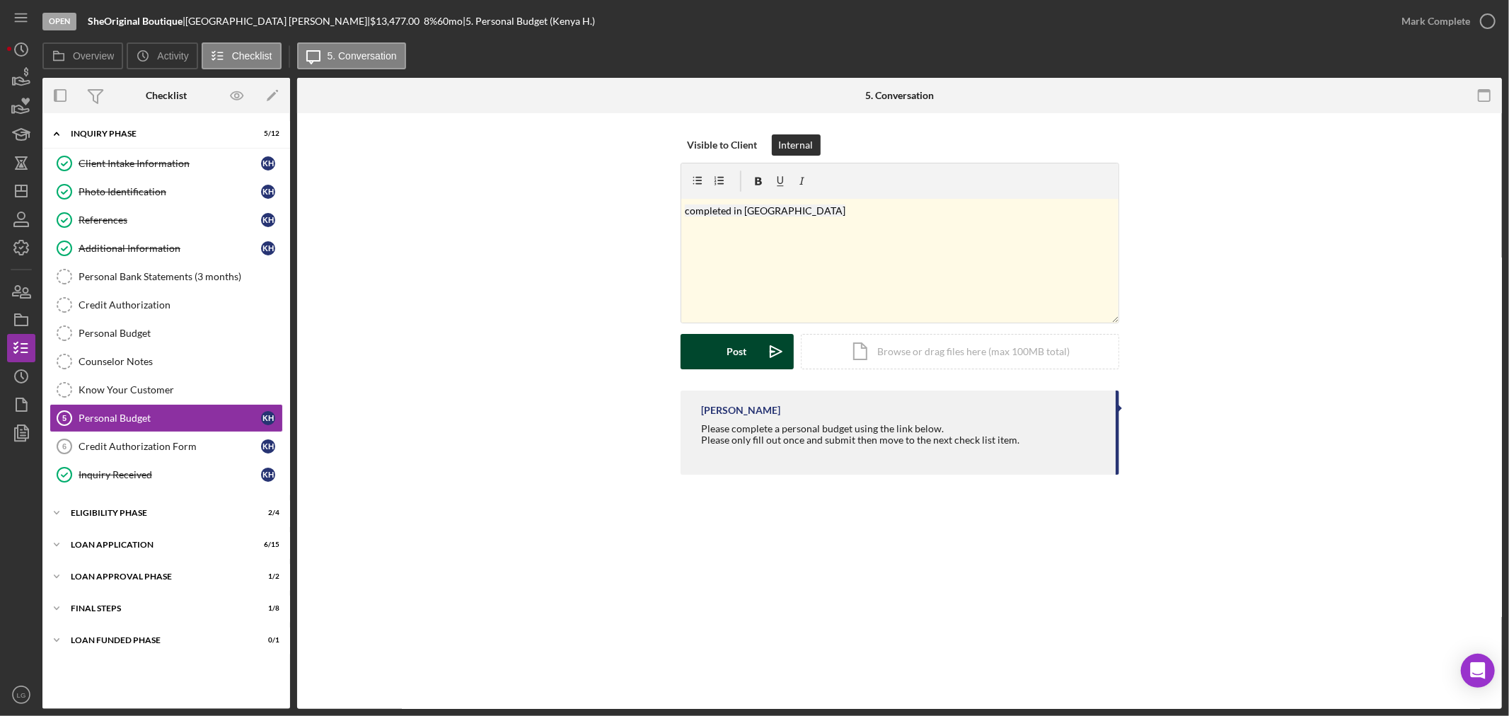
click at [720, 355] on button "Post Icon/icon-invite-send" at bounding box center [736, 351] width 113 height 35
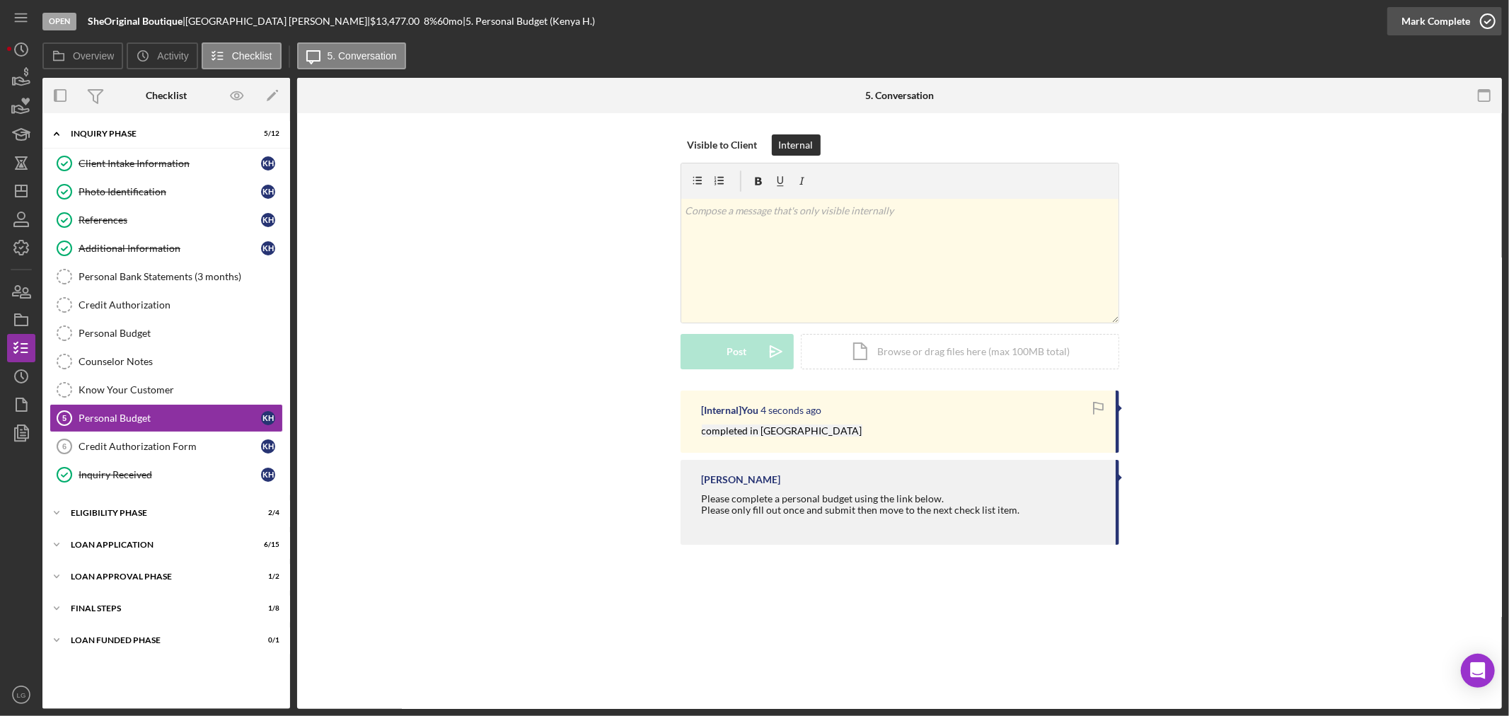
click at [1405, 13] on div "Mark Complete" at bounding box center [1435, 21] width 69 height 28
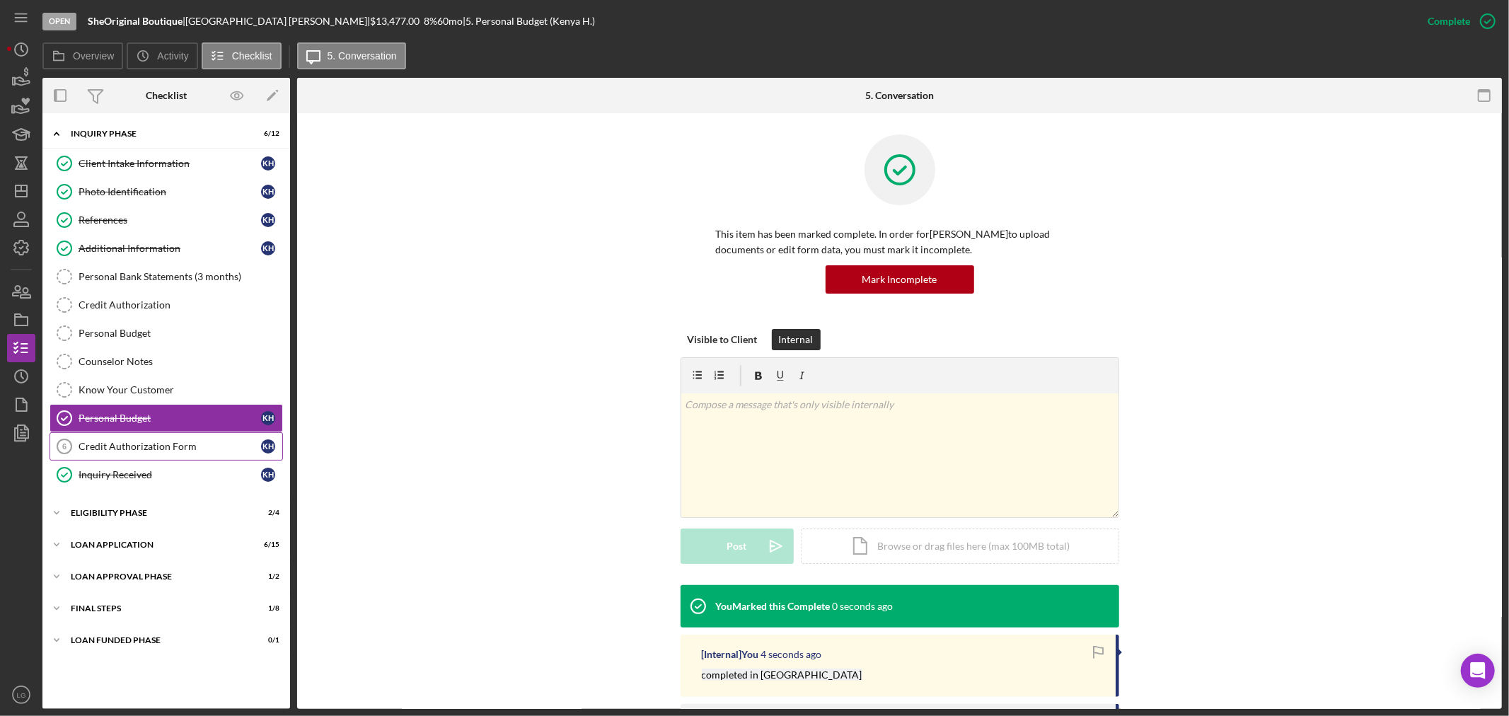
click at [115, 451] on div "Credit Authorization Form" at bounding box center [170, 446] width 182 height 11
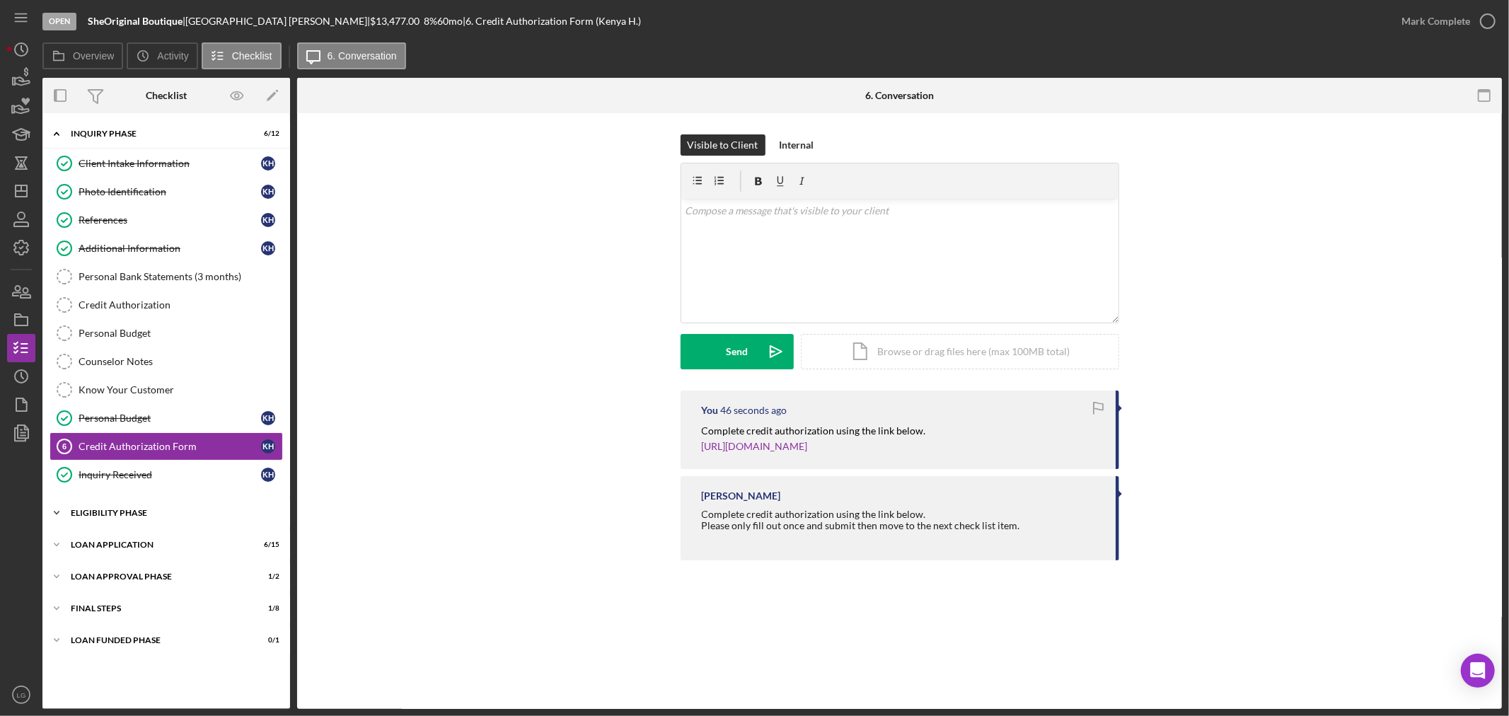
click at [219, 512] on div "Eligibility Phase" at bounding box center [172, 513] width 202 height 8
click at [150, 570] on div "My Credit Compass" at bounding box center [181, 570] width 204 height 11
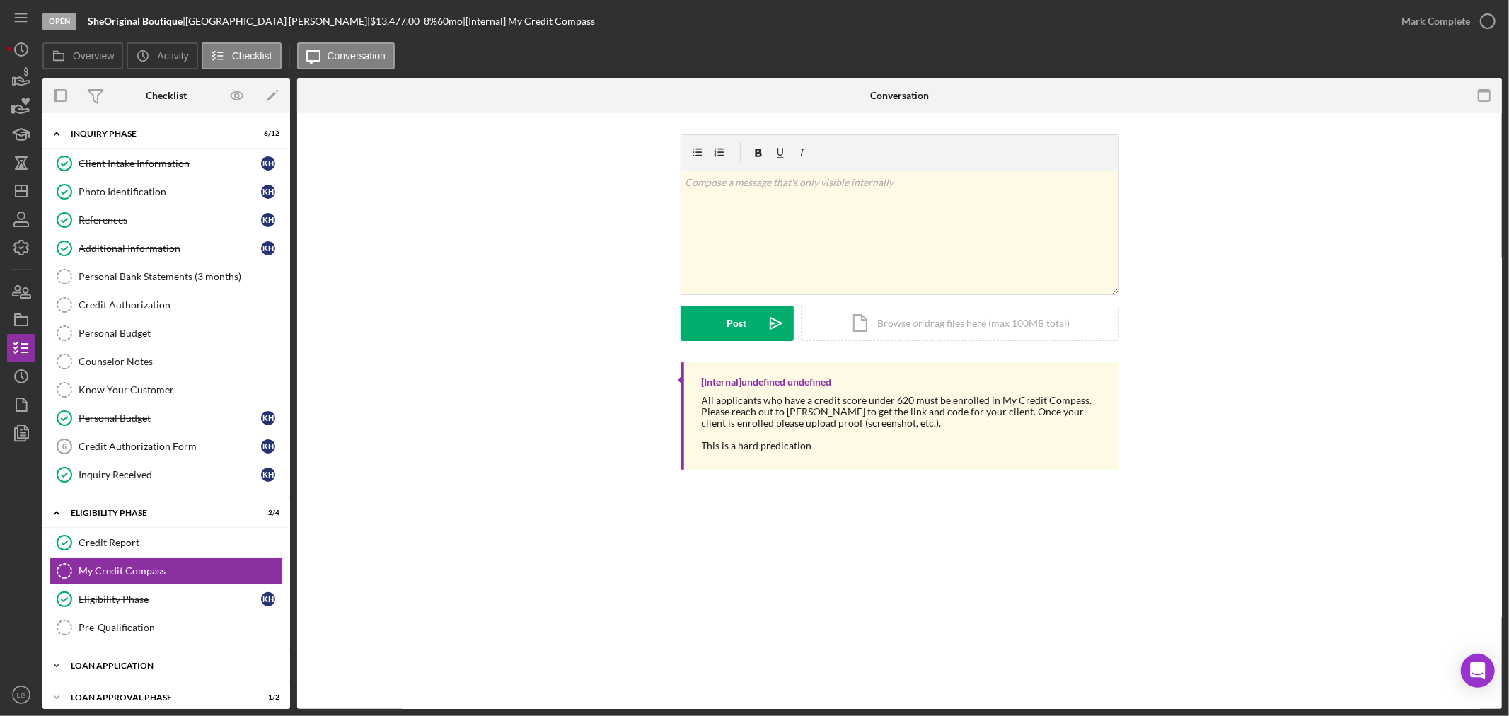
click at [216, 680] on div "Icon/Expander Loan Application 6 / 15" at bounding box center [166, 665] width 248 height 28
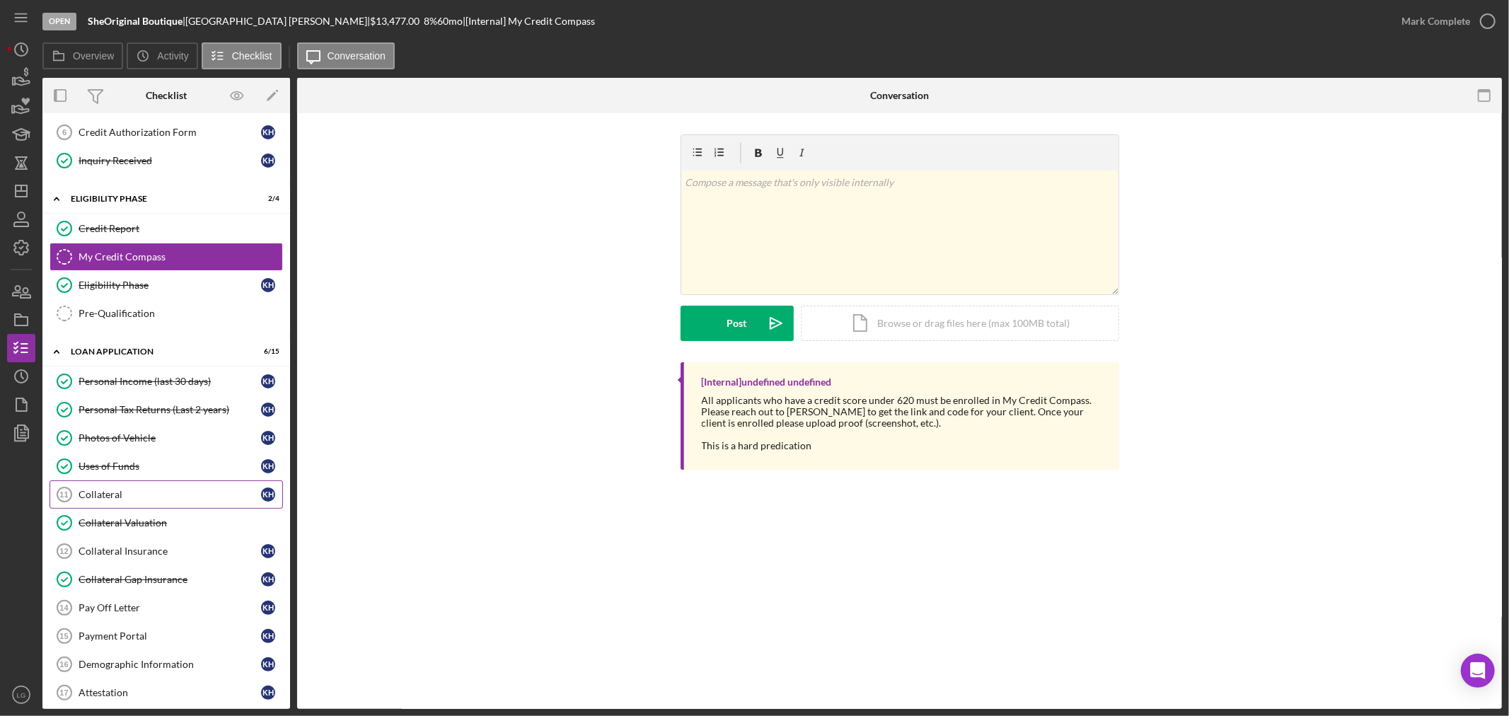
click at [137, 506] on link "Collateral 11 Collateral K H" at bounding box center [166, 494] width 233 height 28
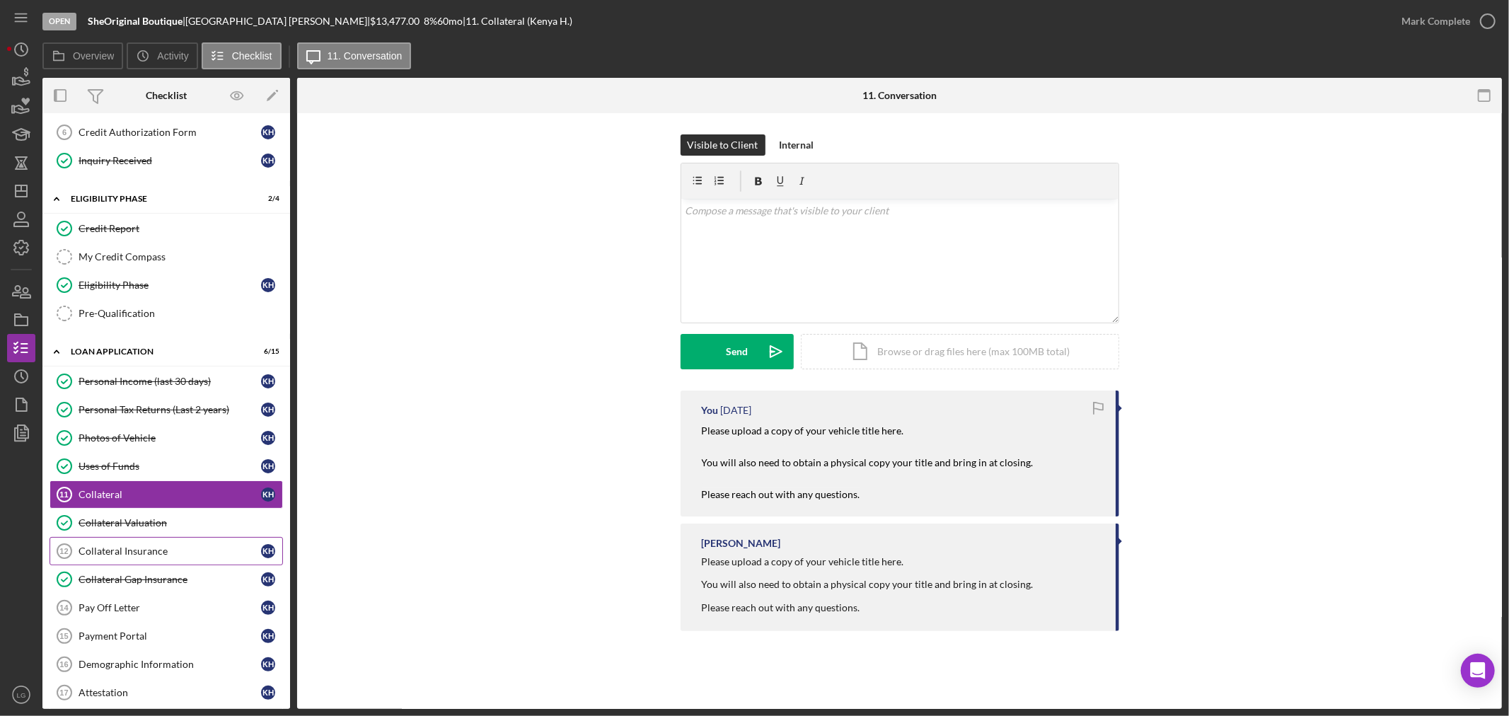
click at [124, 545] on link "Collateral Insurance 12 Collateral Insurance K H" at bounding box center [166, 551] width 233 height 28
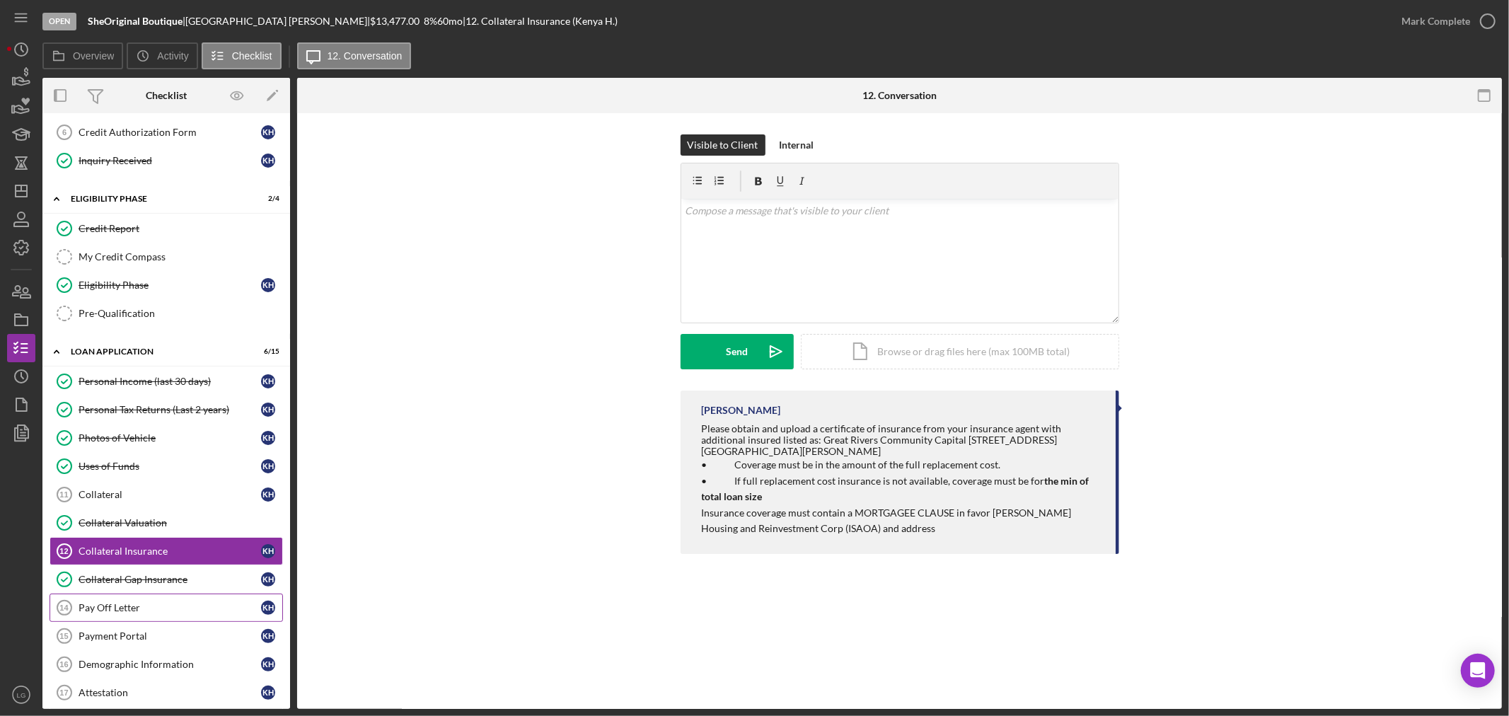
click at [146, 613] on div "Pay Off Letter" at bounding box center [170, 607] width 182 height 11
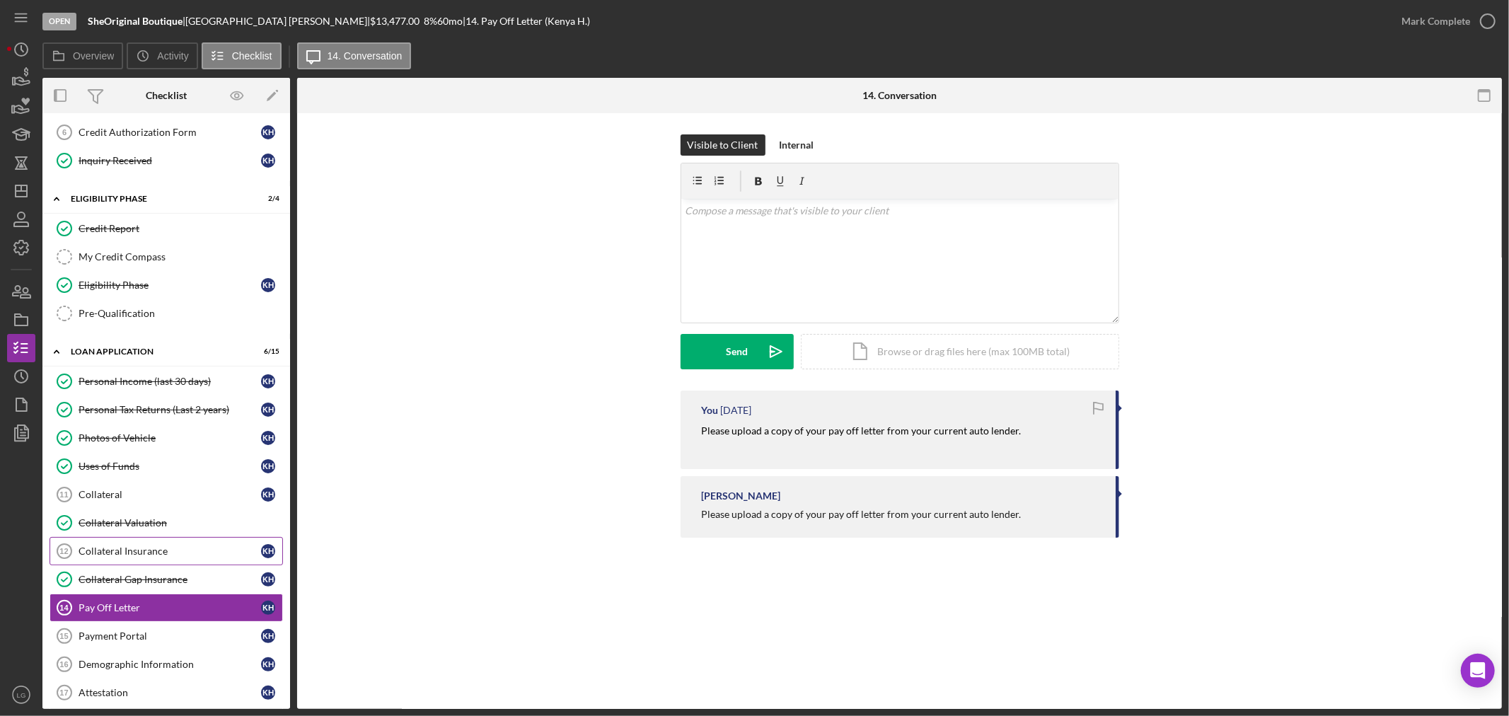
click at [109, 562] on link "Collateral Insurance 12 Collateral Insurance K H" at bounding box center [166, 551] width 233 height 28
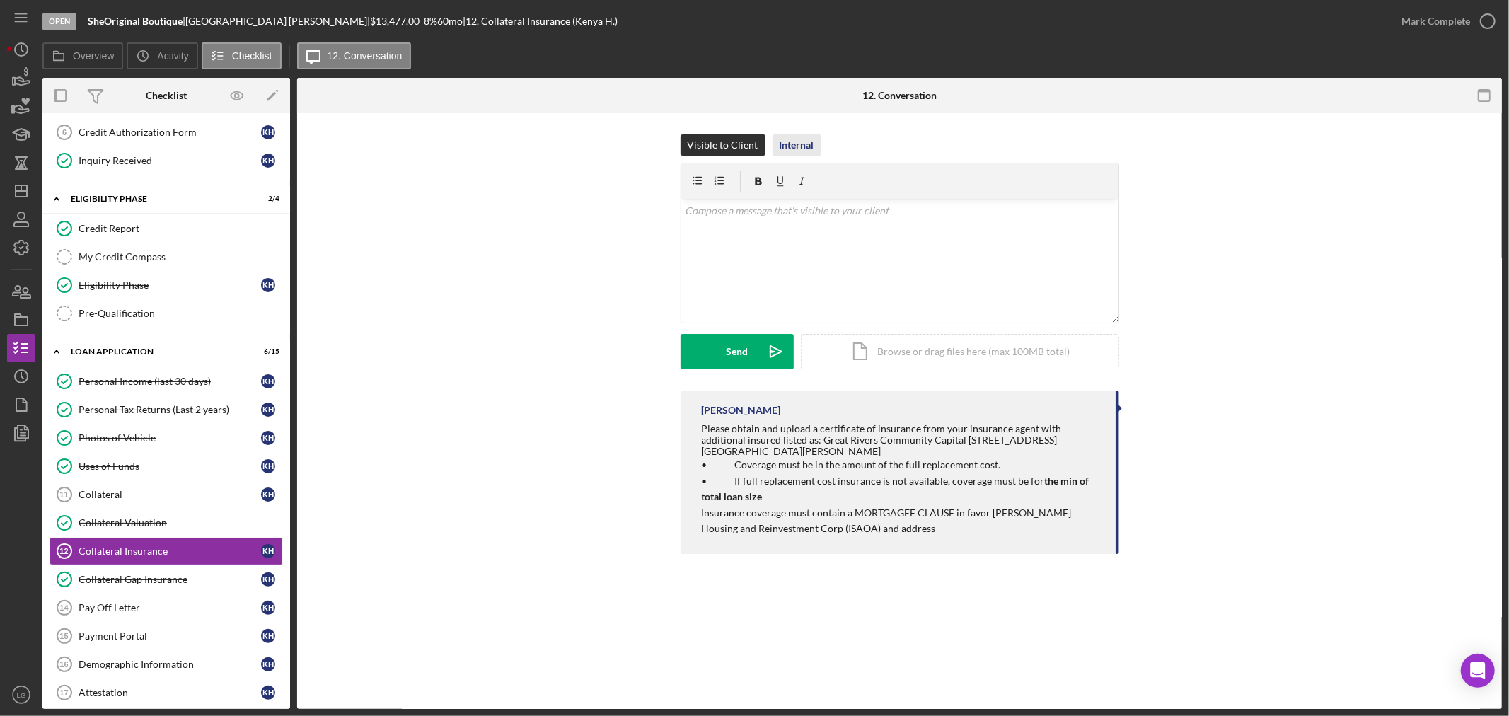
click at [797, 140] on div "Internal" at bounding box center [796, 144] width 35 height 21
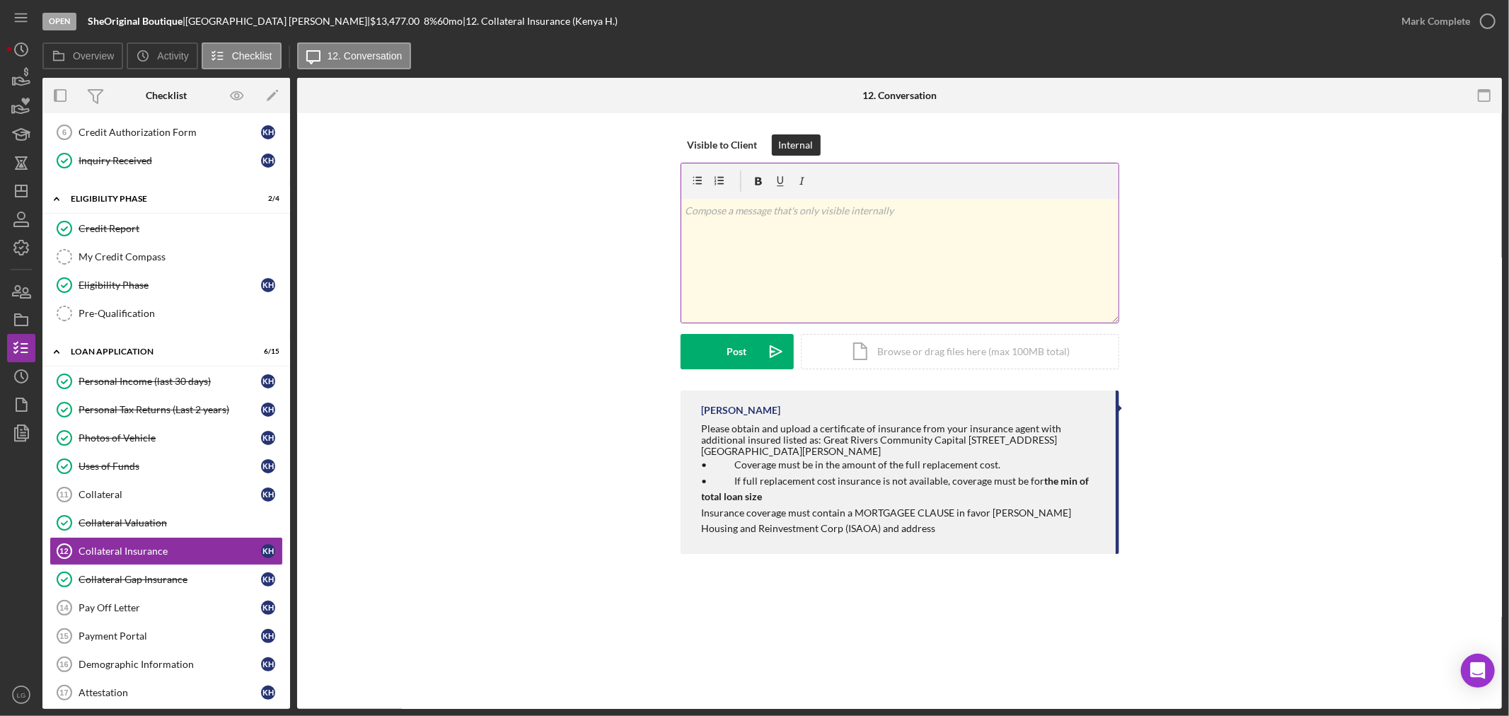
click at [752, 241] on div "v Color teal Color pink Remove color Add row above Add row below Add column bef…" at bounding box center [899, 261] width 437 height 124
click at [734, 347] on div "Post" at bounding box center [737, 351] width 20 height 35
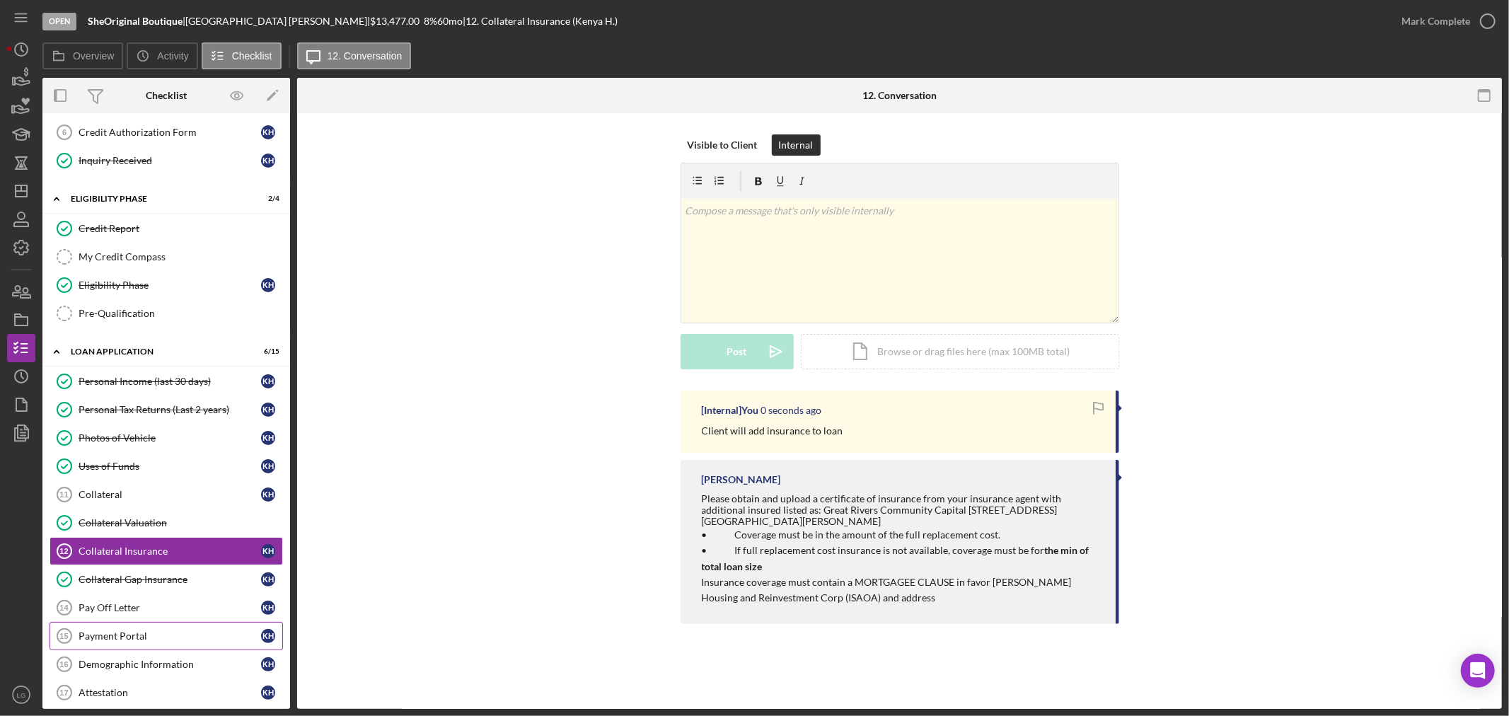
click at [122, 629] on link "Payment Portal 15 Payment Portal K H" at bounding box center [166, 636] width 233 height 28
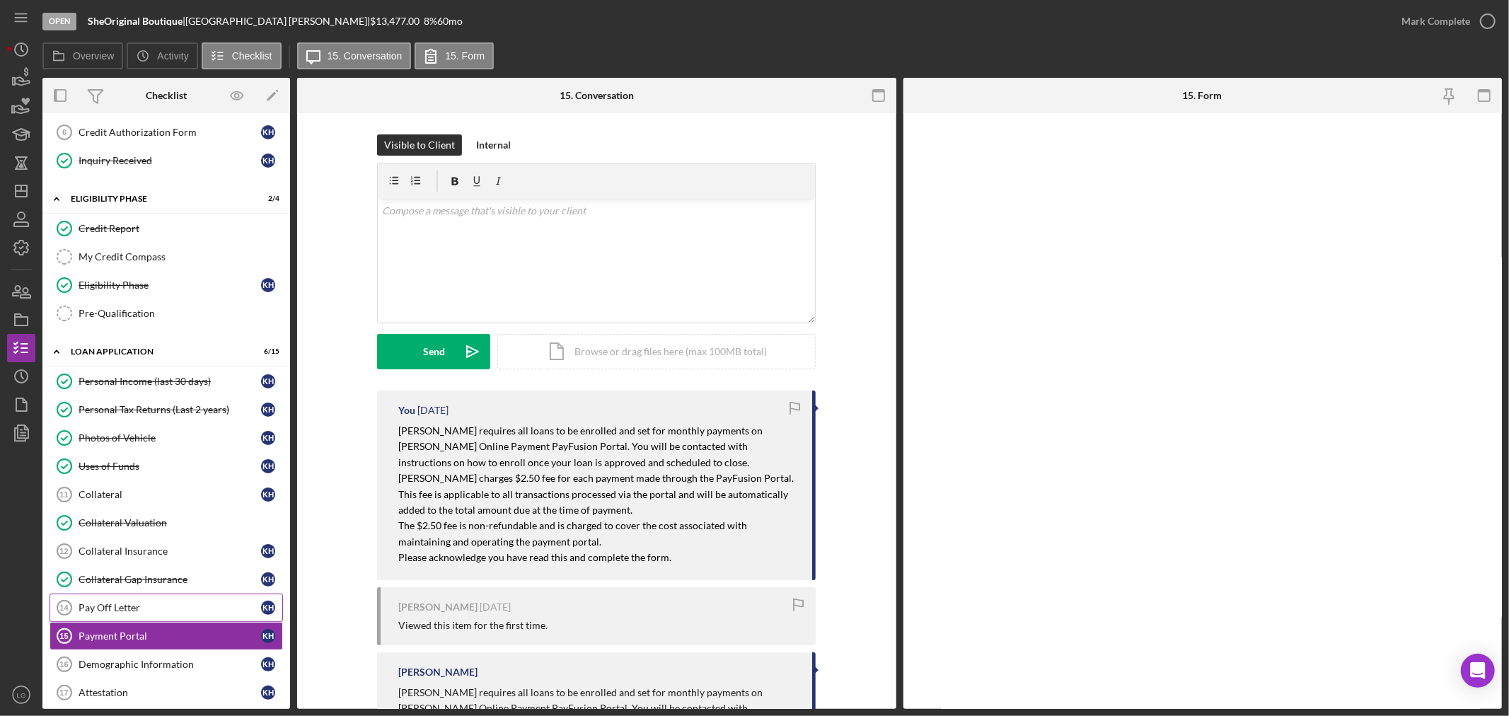
click at [134, 605] on div "Pay Off Letter" at bounding box center [170, 607] width 182 height 11
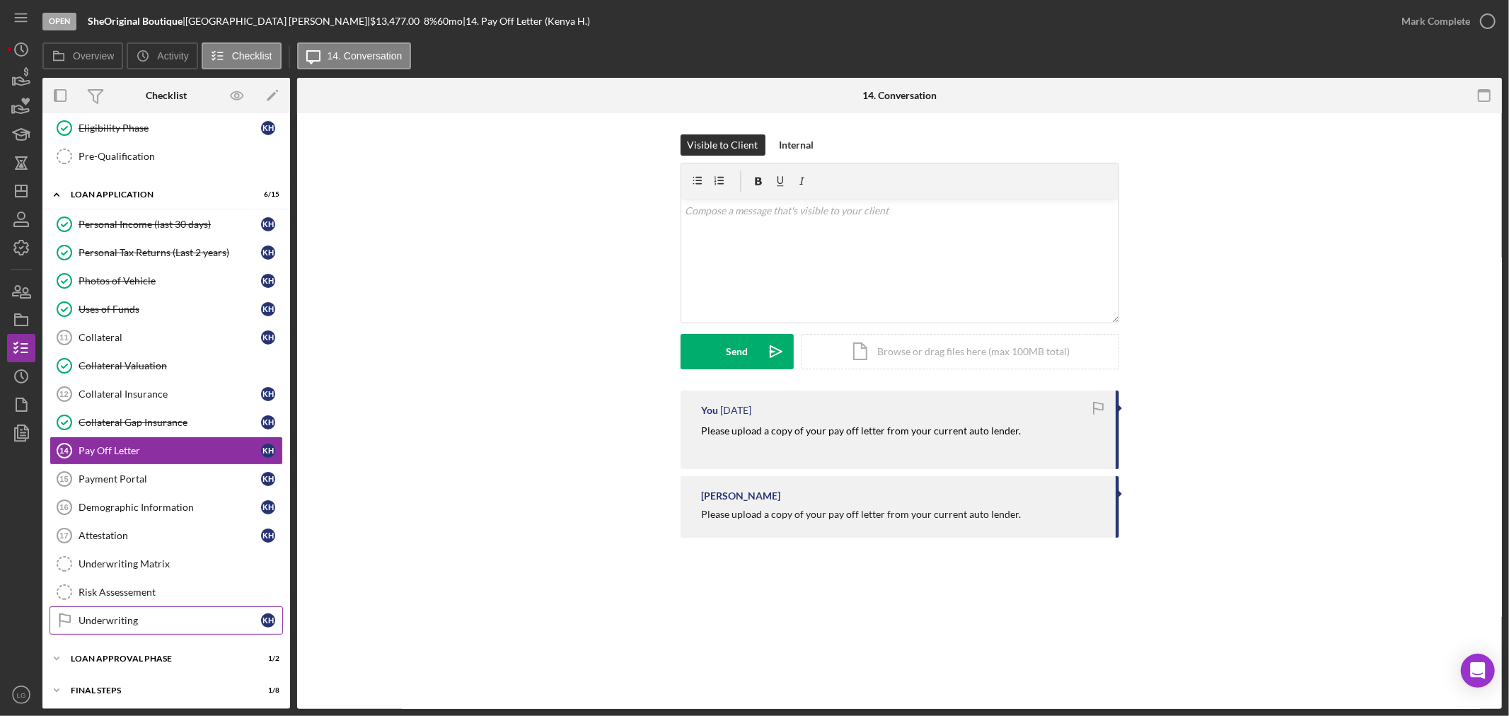
scroll to position [511, 0]
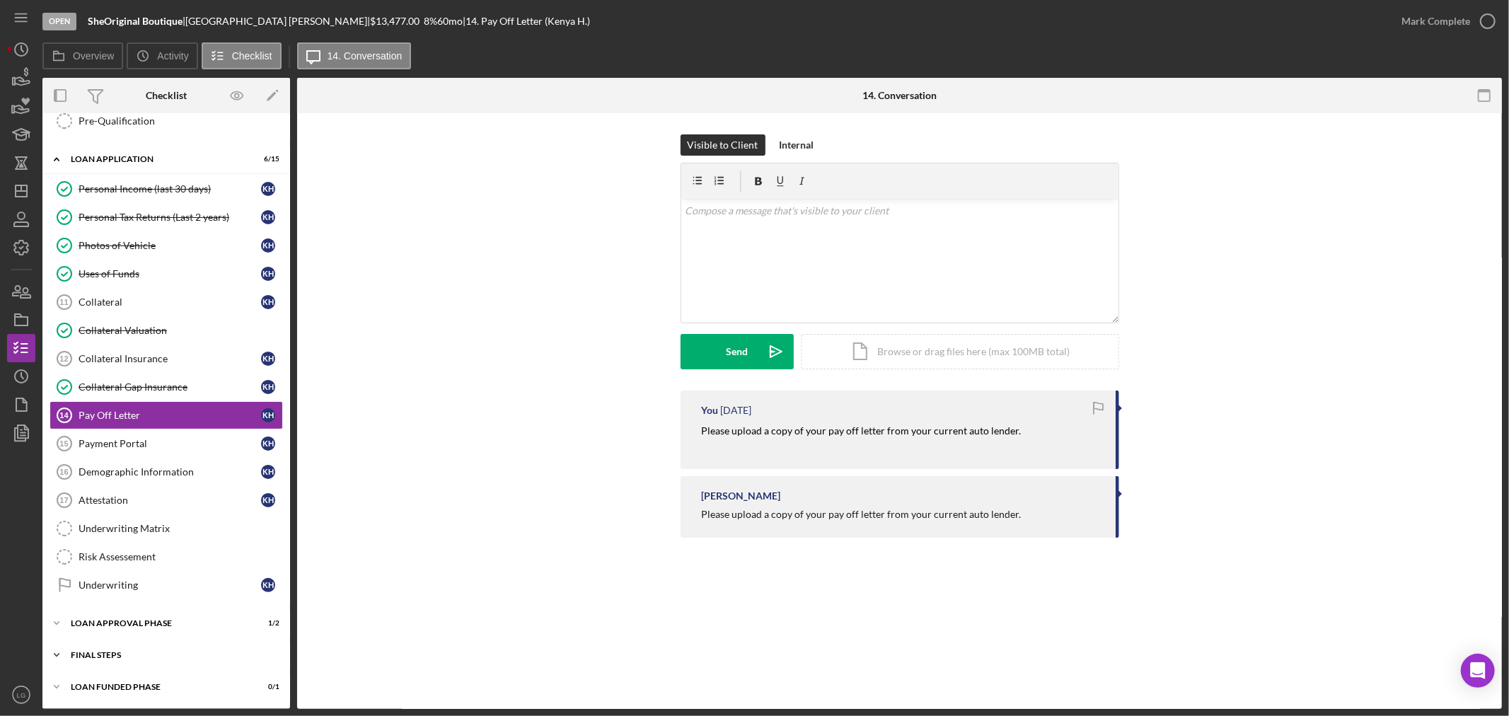
click at [129, 654] on div "FINAL STEPS" at bounding box center [172, 655] width 202 height 8
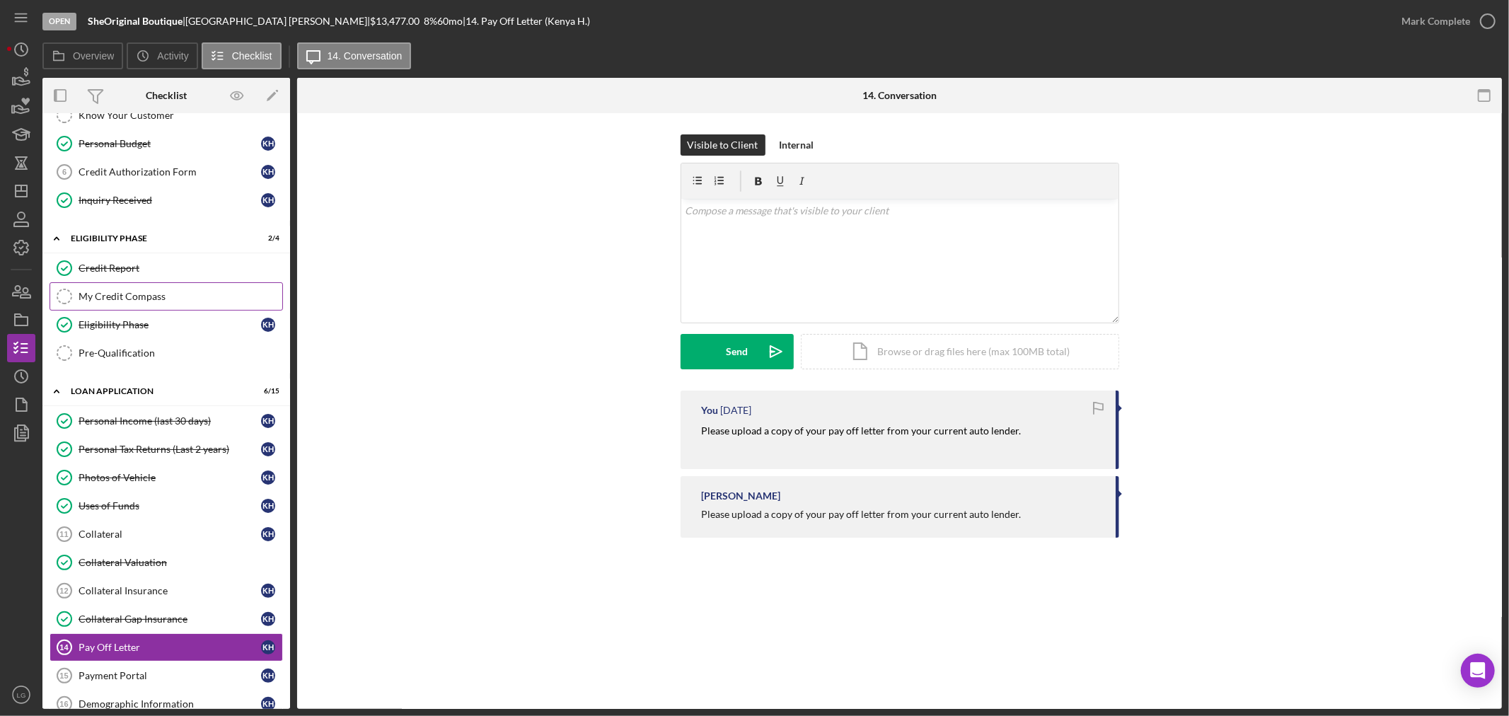
scroll to position [117, 0]
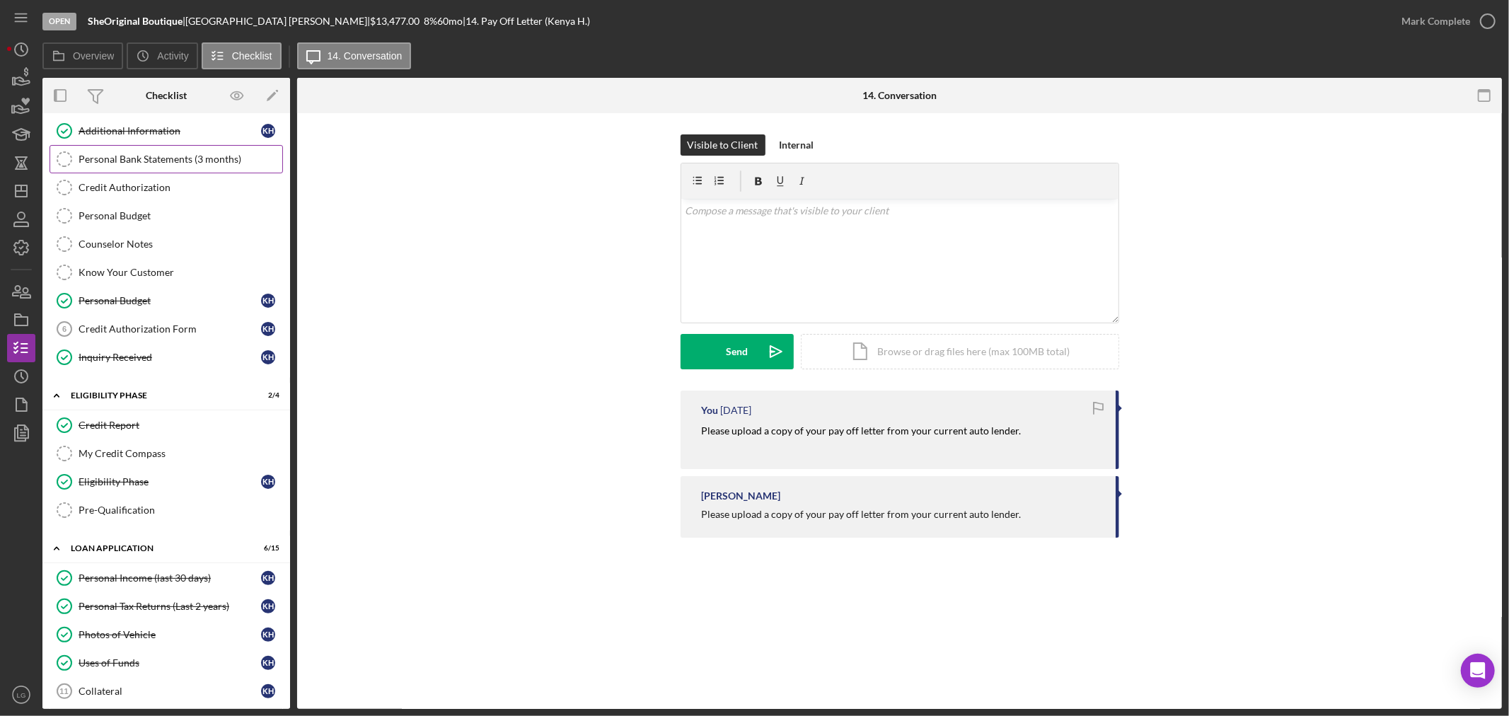
click at [136, 156] on div "Personal Bank Statements (3 months)" at bounding box center [181, 158] width 204 height 11
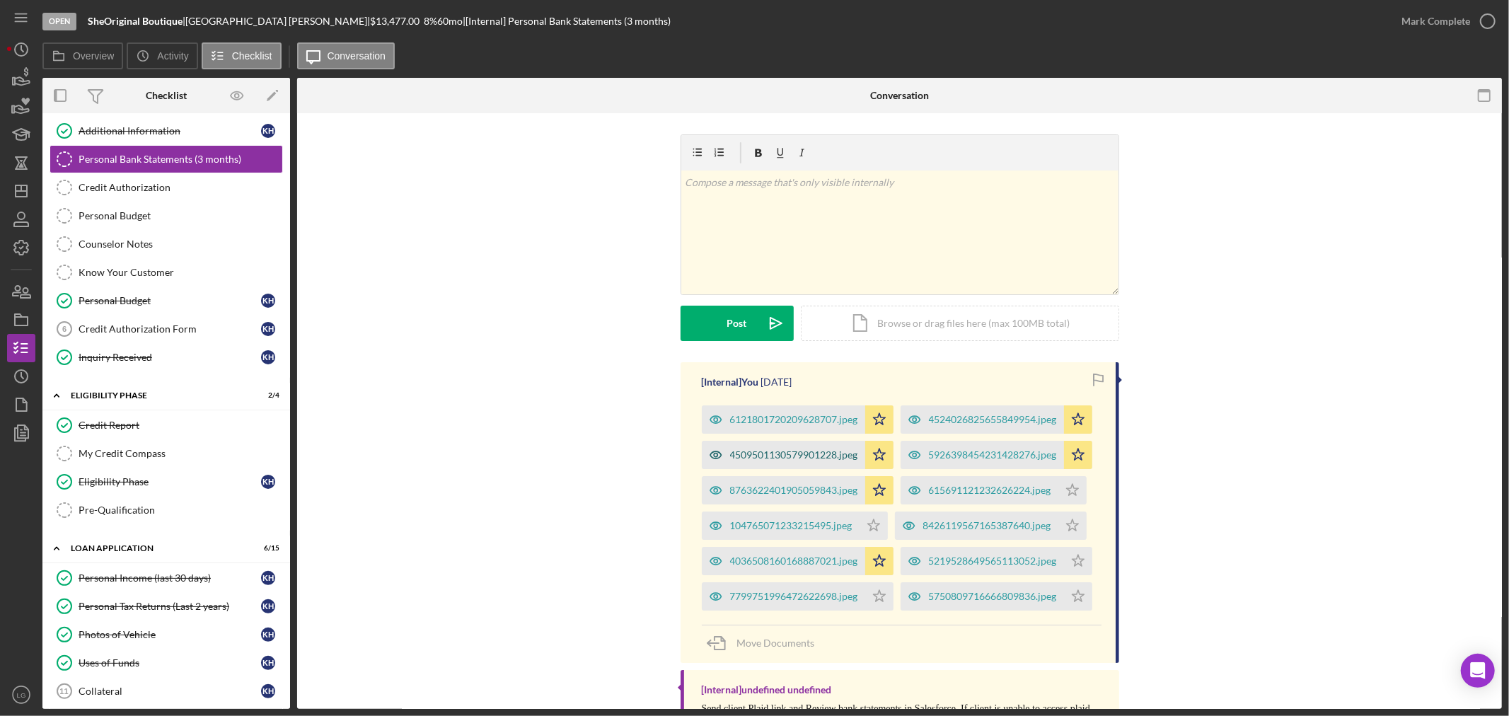
scroll to position [157, 0]
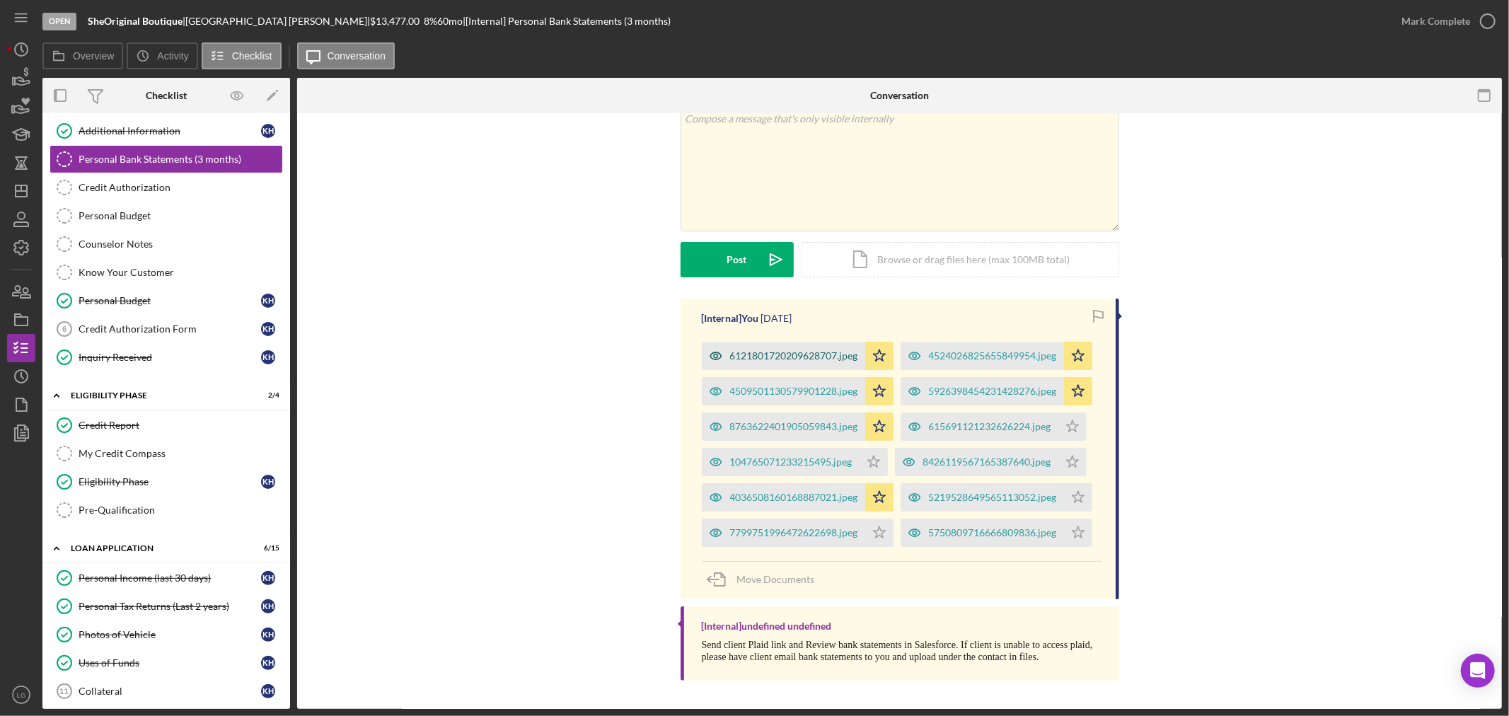
click at [799, 342] on div "6121801720209628707.jpeg" at bounding box center [783, 356] width 163 height 28
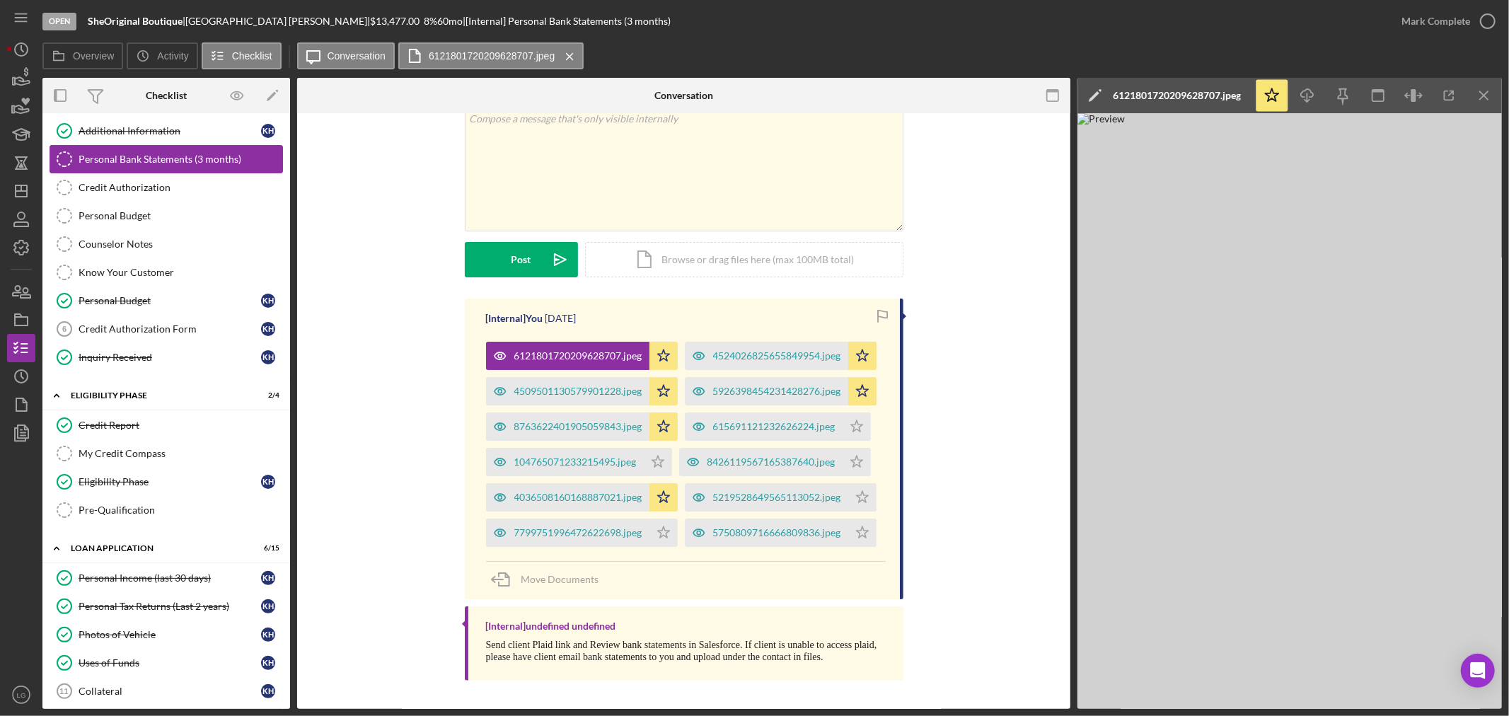
click at [121, 160] on div "Personal Bank Statements (3 months)" at bounding box center [181, 158] width 204 height 11
click at [103, 175] on link "Credit Authorization Credit Authorization" at bounding box center [166, 187] width 233 height 28
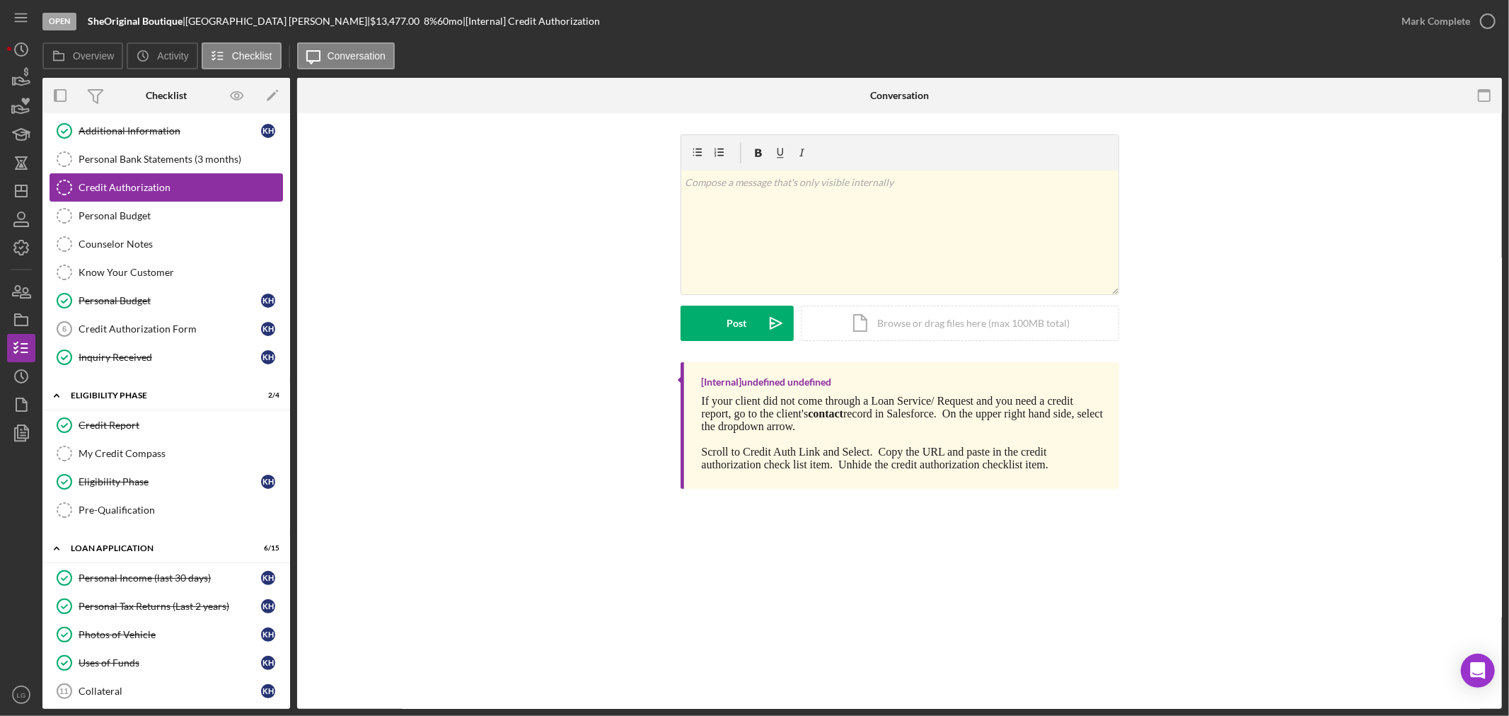
click at [231, 196] on link "Credit Authorization Credit Authorization" at bounding box center [166, 187] width 233 height 28
click at [195, 214] on div "Personal Budget" at bounding box center [181, 215] width 204 height 11
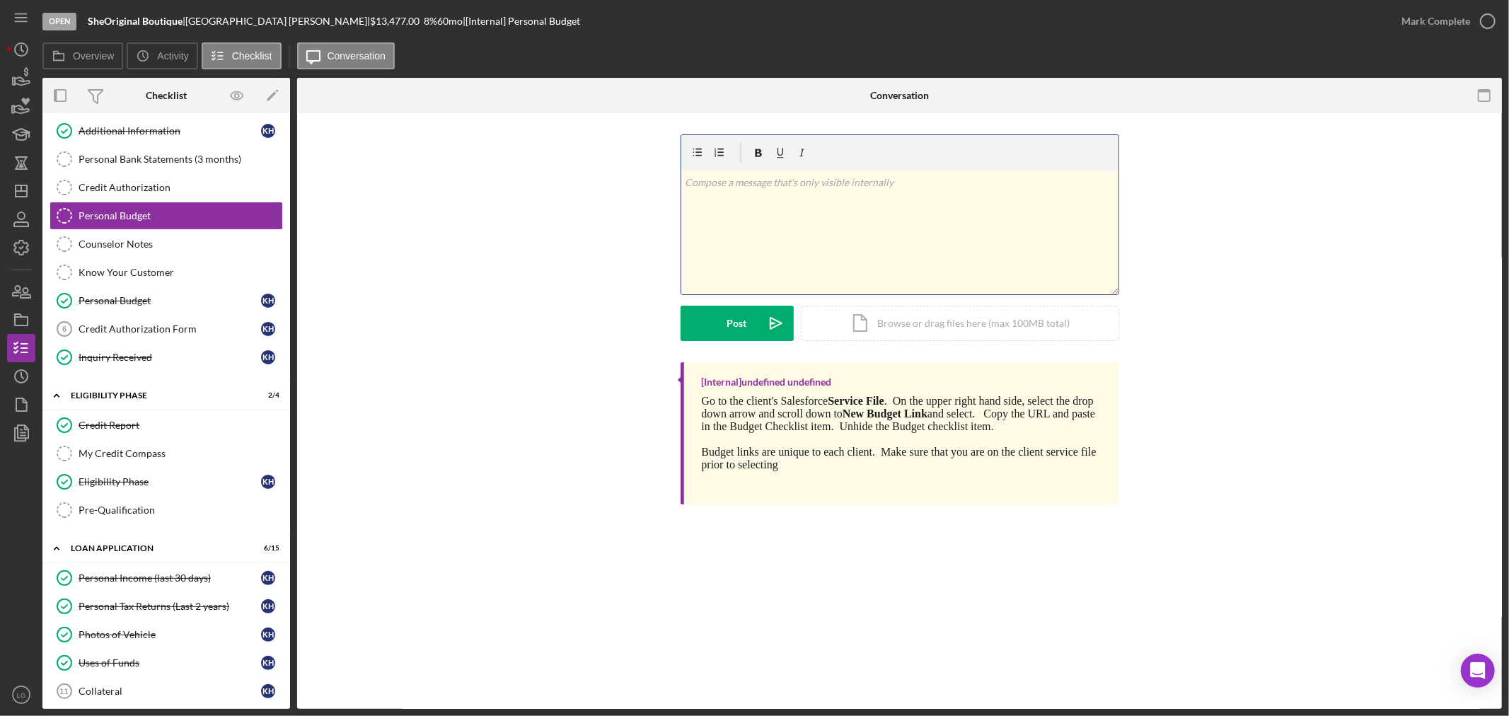
click at [799, 250] on div "v Color teal Color pink Remove color Add row above Add row below Add column bef…" at bounding box center [899, 232] width 437 height 124
drag, startPoint x: 679, startPoint y: 322, endPoint x: 689, endPoint y: 323, distance: 9.9
click at [680, 322] on div "v Color teal Color pink Remove color Add row above Add row below Add column bef…" at bounding box center [899, 248] width 1162 height 228
click at [690, 323] on button "Post Icon/icon-invite-send" at bounding box center [736, 323] width 113 height 35
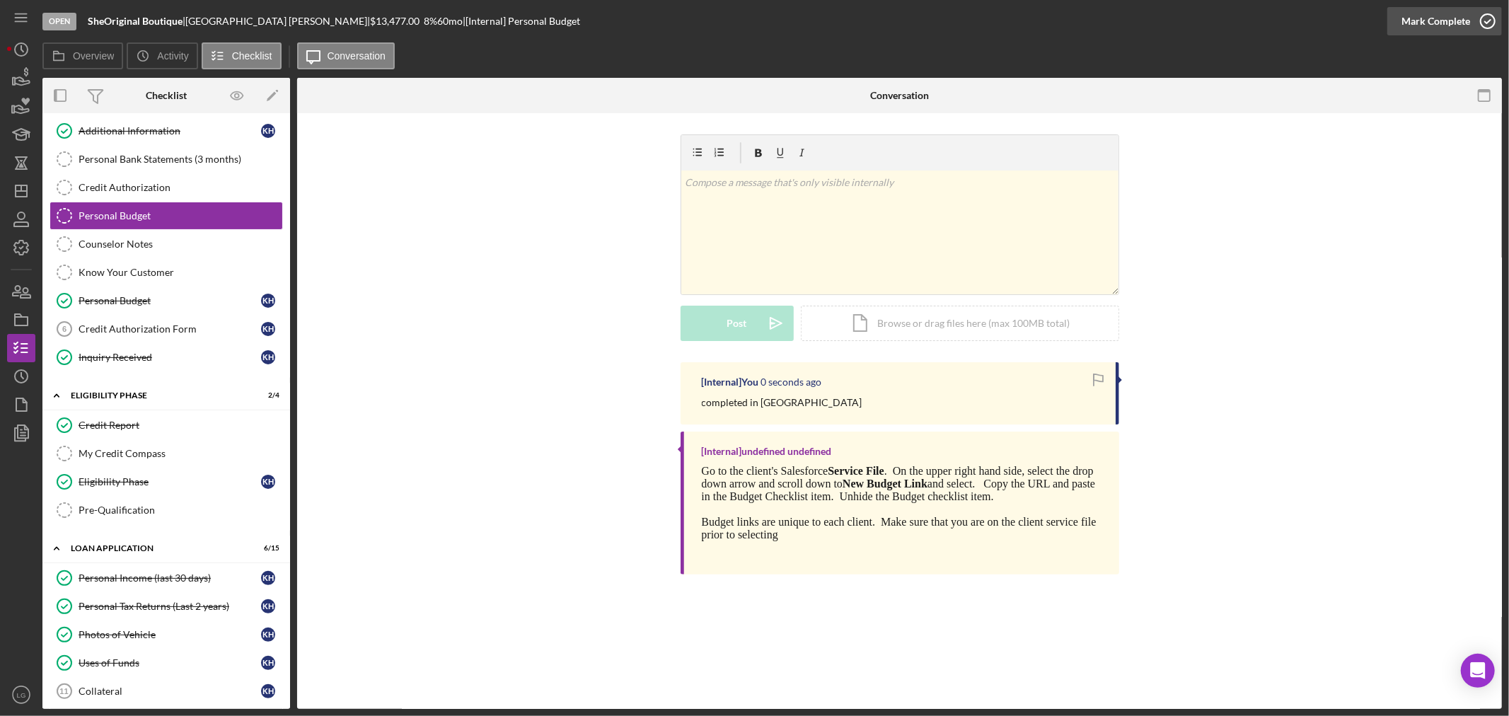
click at [1455, 22] on div "Mark Complete" at bounding box center [1435, 21] width 69 height 28
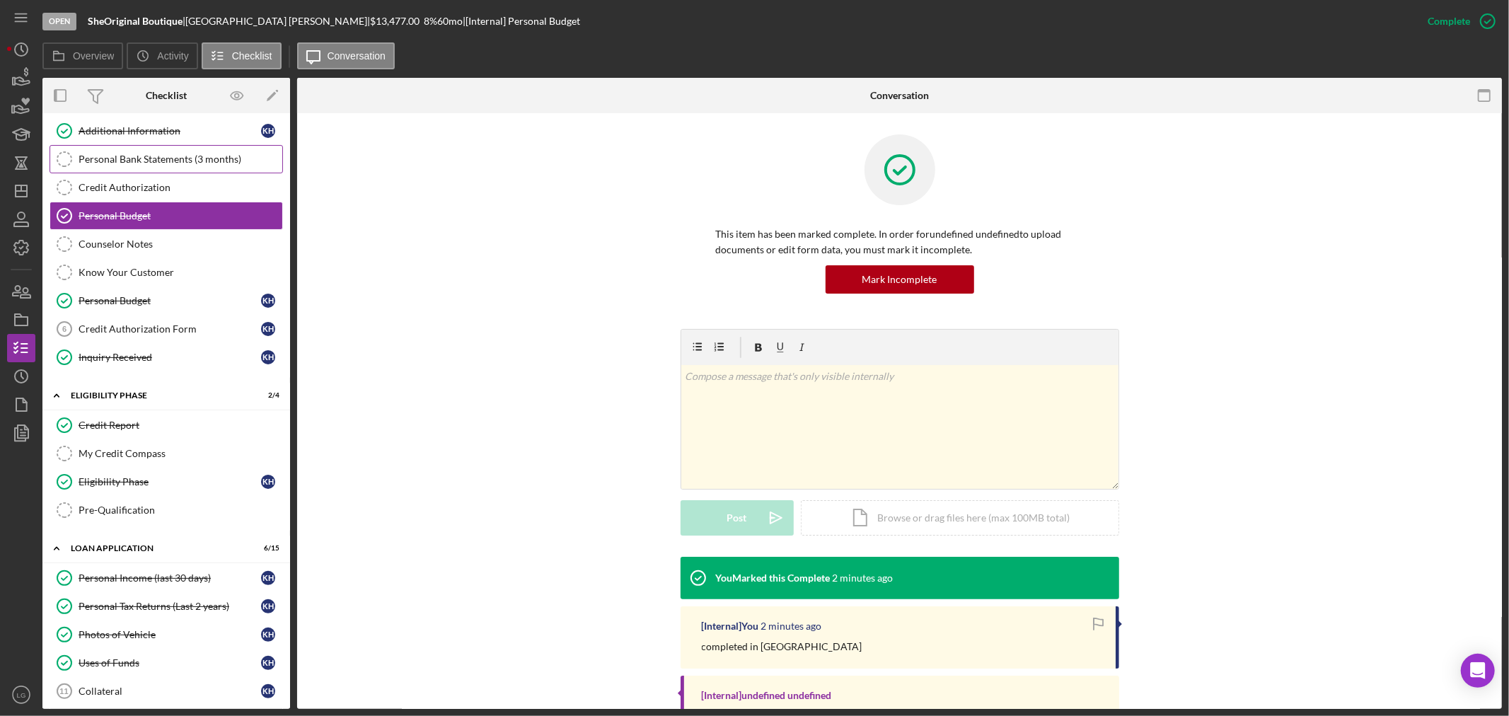
click at [78, 156] on icon "Personal Bank Statements (3 months)" at bounding box center [64, 158] width 35 height 35
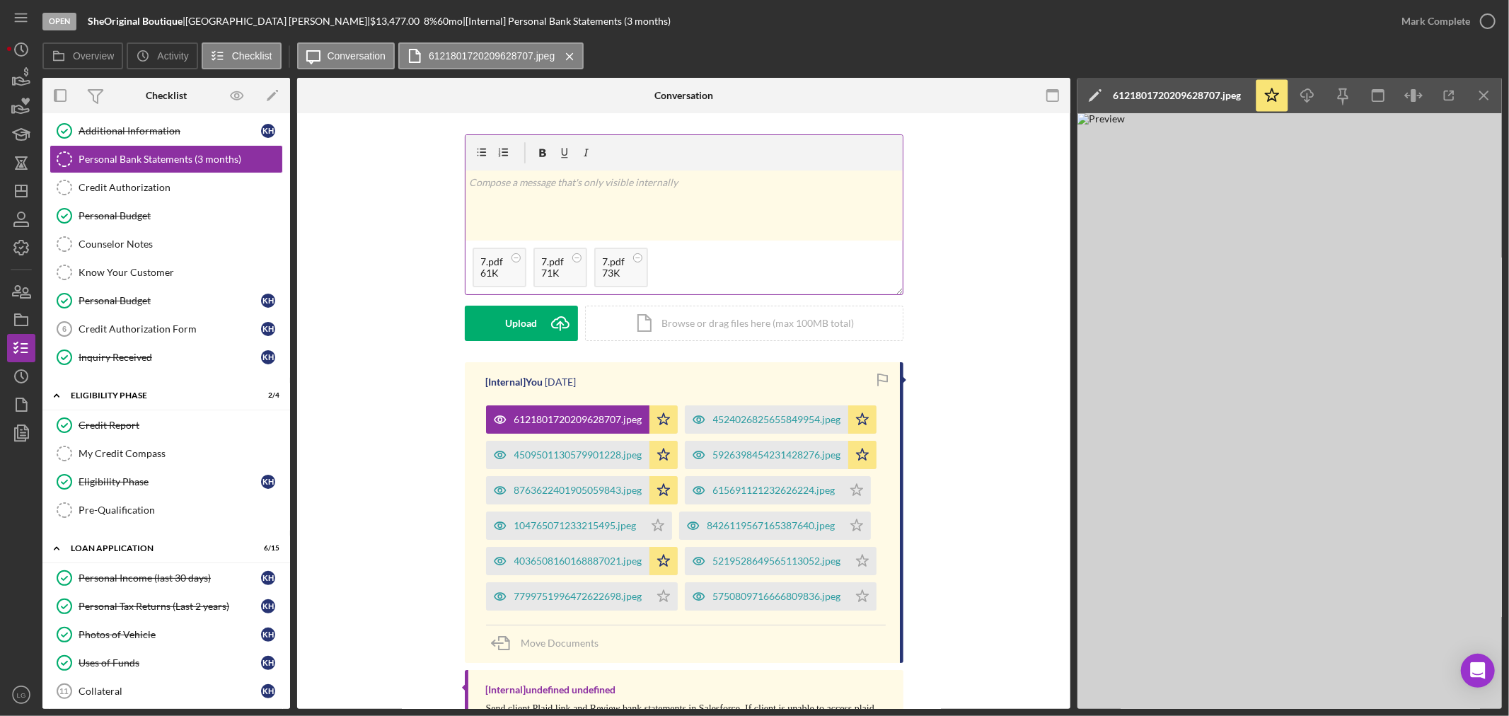
click at [498, 207] on div "v Color teal Color pink Remove color Add row above Add row below Add column bef…" at bounding box center [683, 205] width 437 height 70
click at [512, 320] on div "Post" at bounding box center [521, 323] width 20 height 35
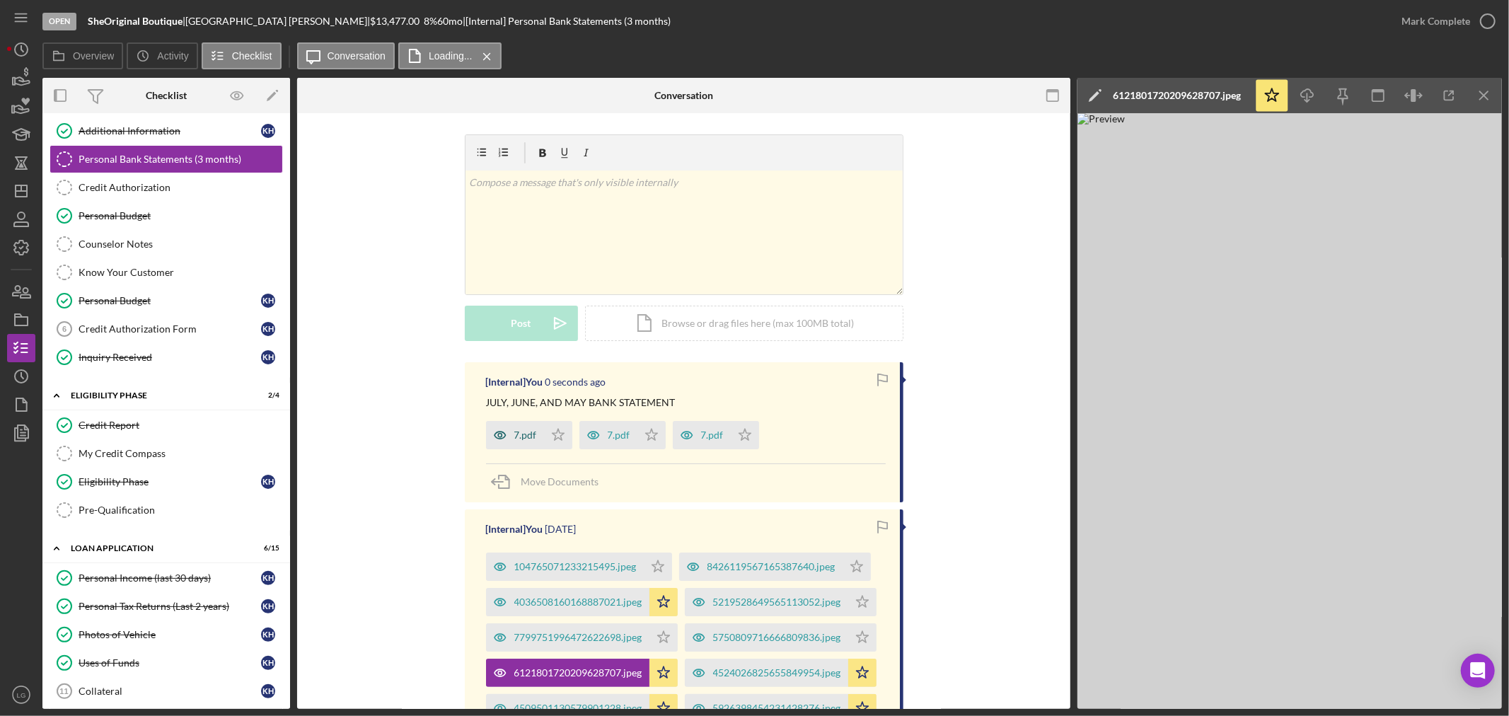
click at [521, 441] on div "7.pdf" at bounding box center [515, 435] width 58 height 28
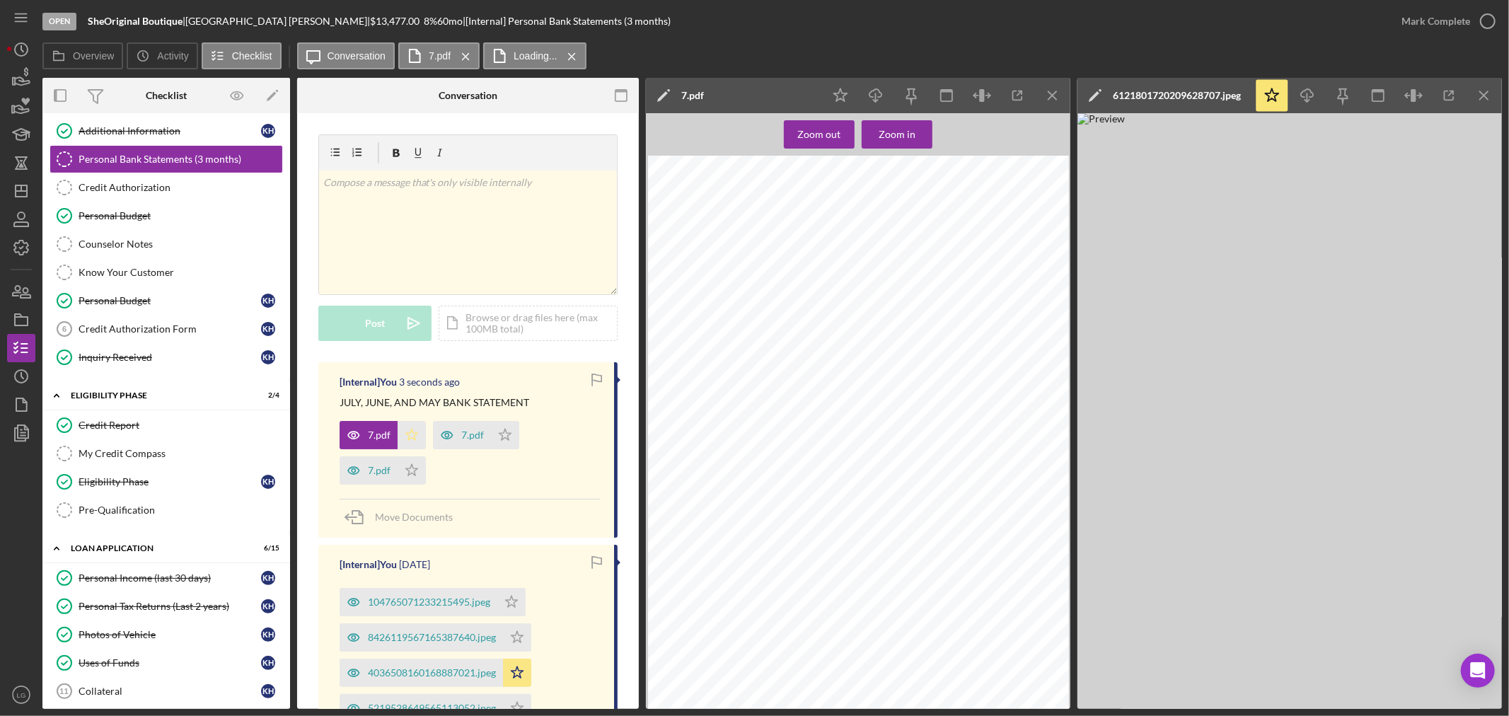
click at [419, 436] on icon "Icon/Star" at bounding box center [411, 435] width 28 height 28
click at [509, 434] on polygon "button" at bounding box center [505, 434] width 12 height 11
click at [417, 475] on icon "Icon/Star" at bounding box center [411, 470] width 28 height 28
click at [1425, 23] on div "Mark Complete" at bounding box center [1435, 21] width 69 height 28
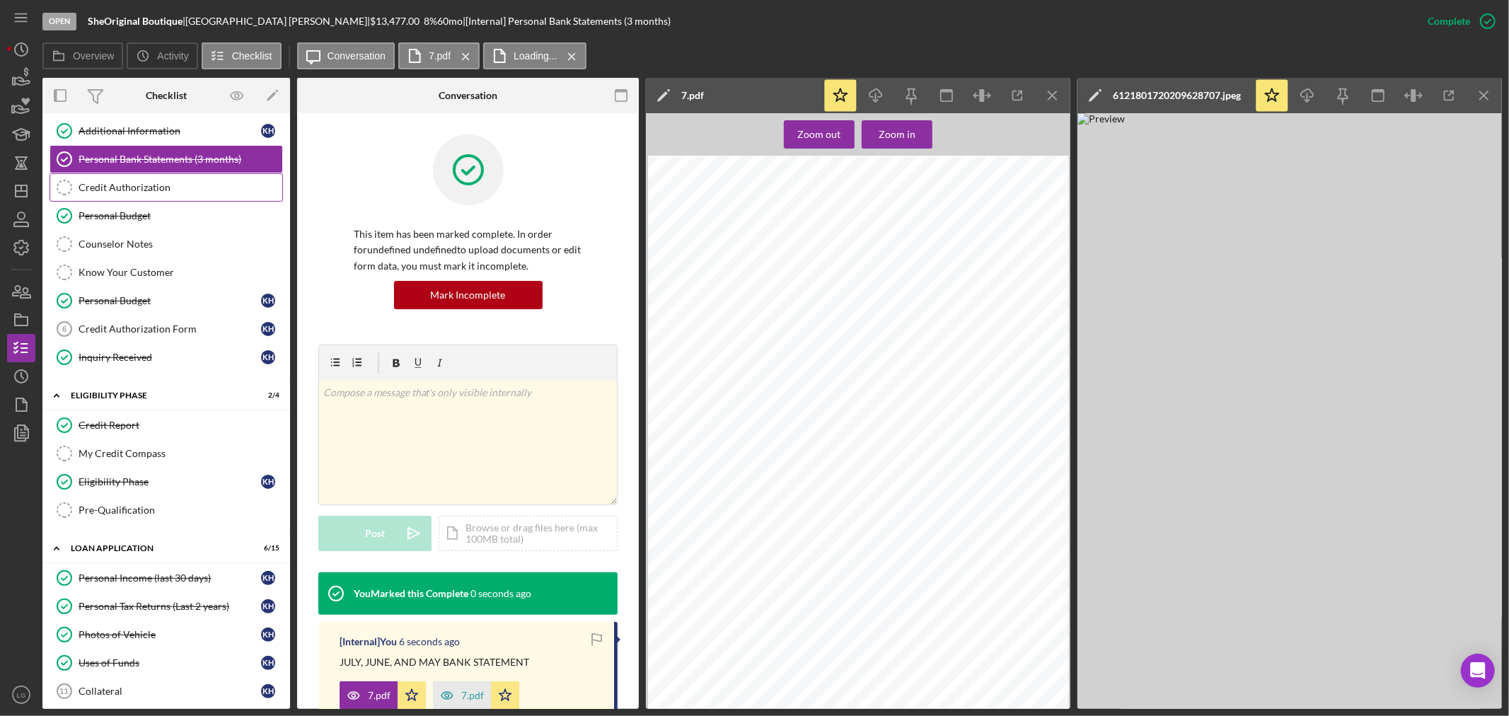
click at [203, 188] on div "Credit Authorization" at bounding box center [181, 187] width 204 height 11
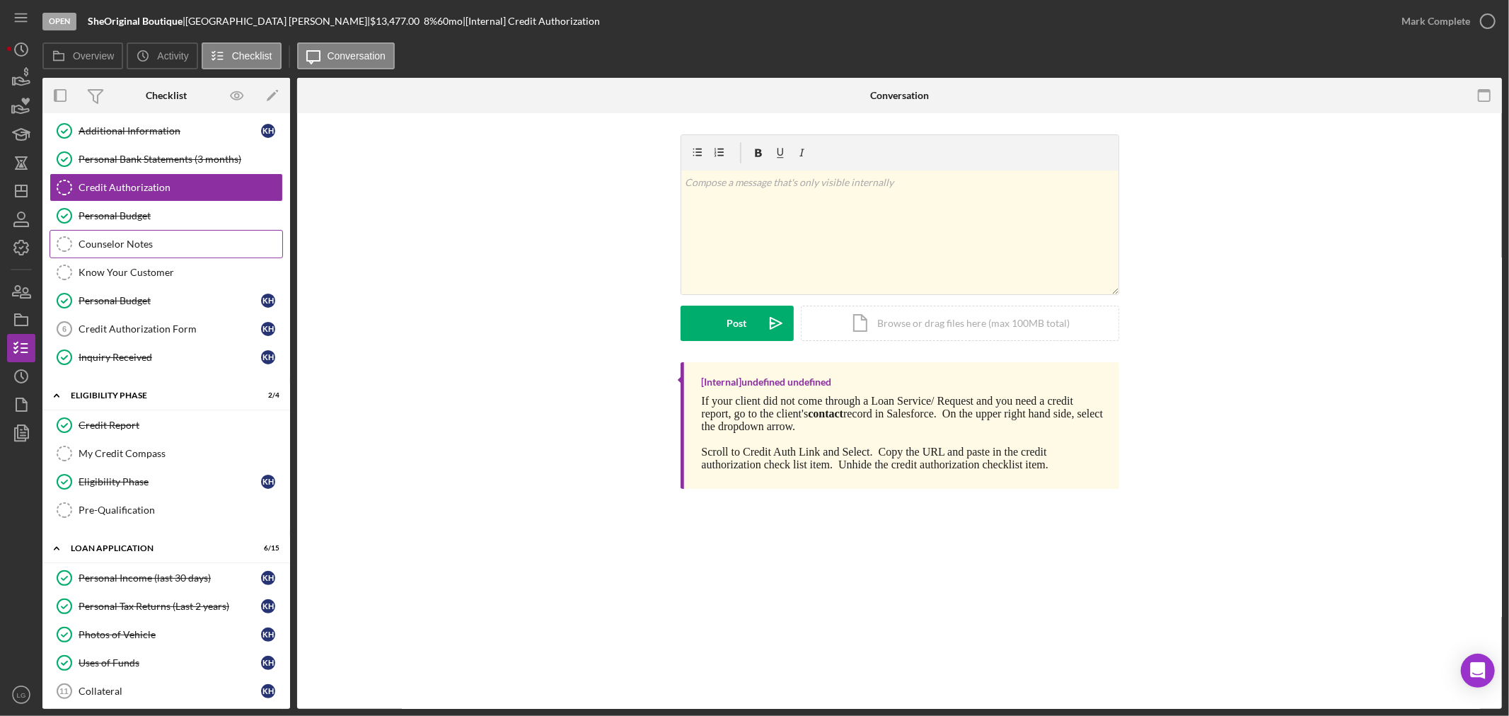
click at [89, 231] on link "Counselor Notes Counselor Notes" at bounding box center [166, 244] width 233 height 28
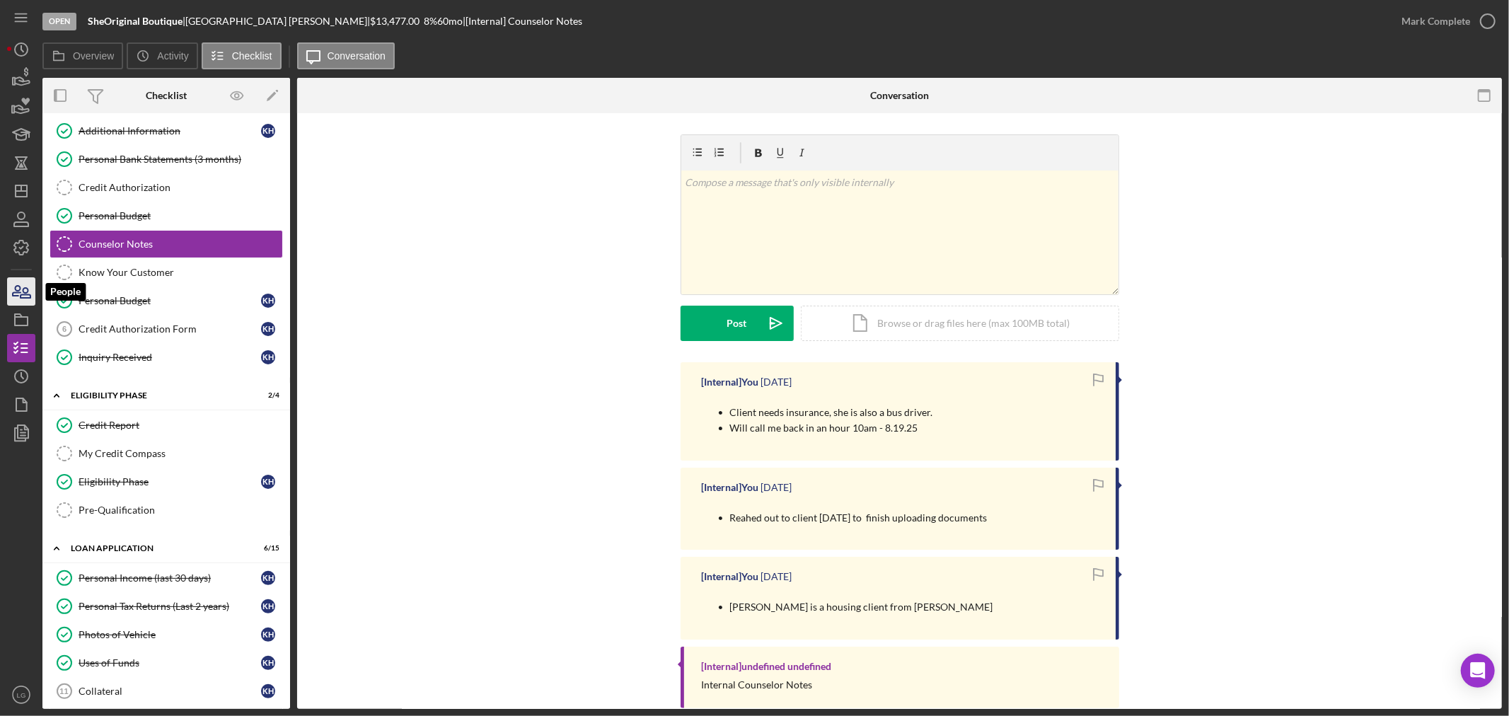
click at [25, 295] on icon "button" at bounding box center [21, 291] width 35 height 35
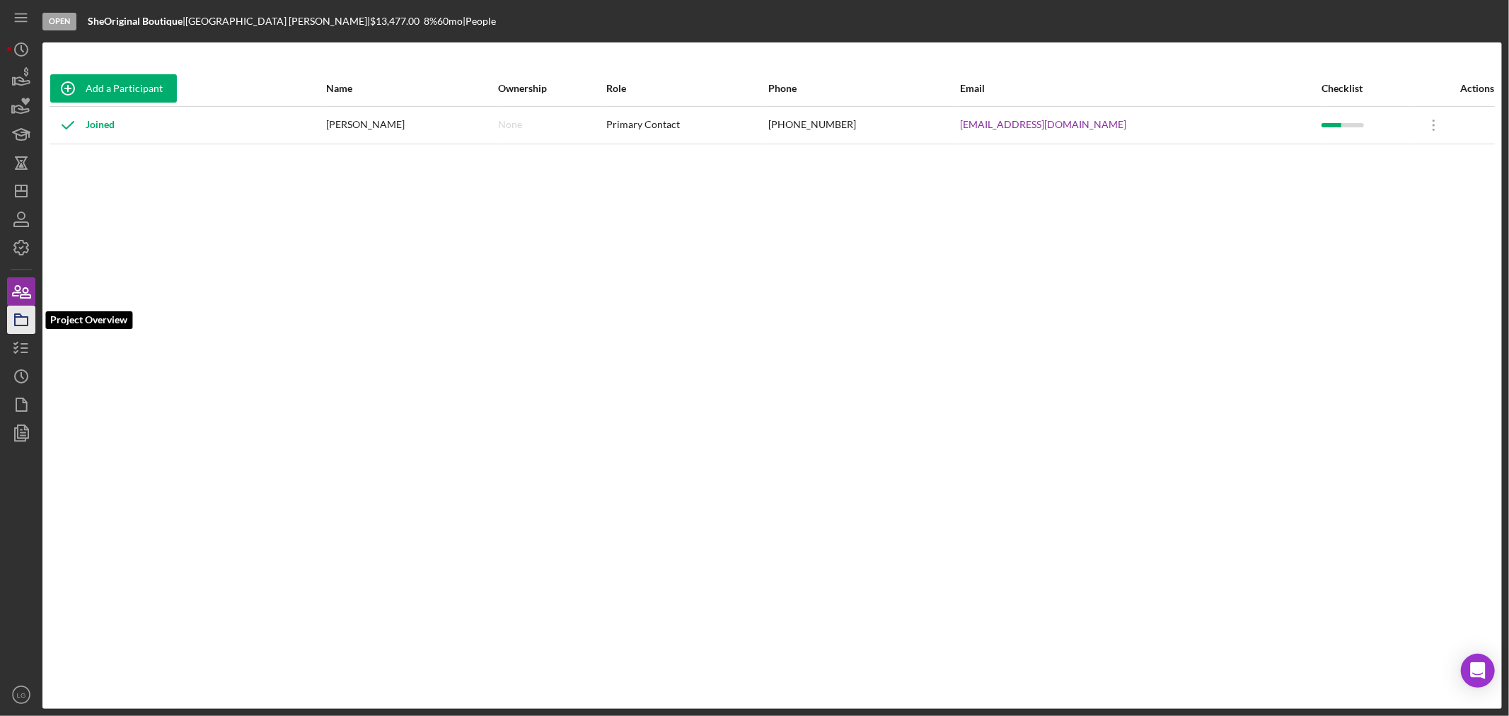
click at [20, 308] on icon "button" at bounding box center [21, 319] width 35 height 35
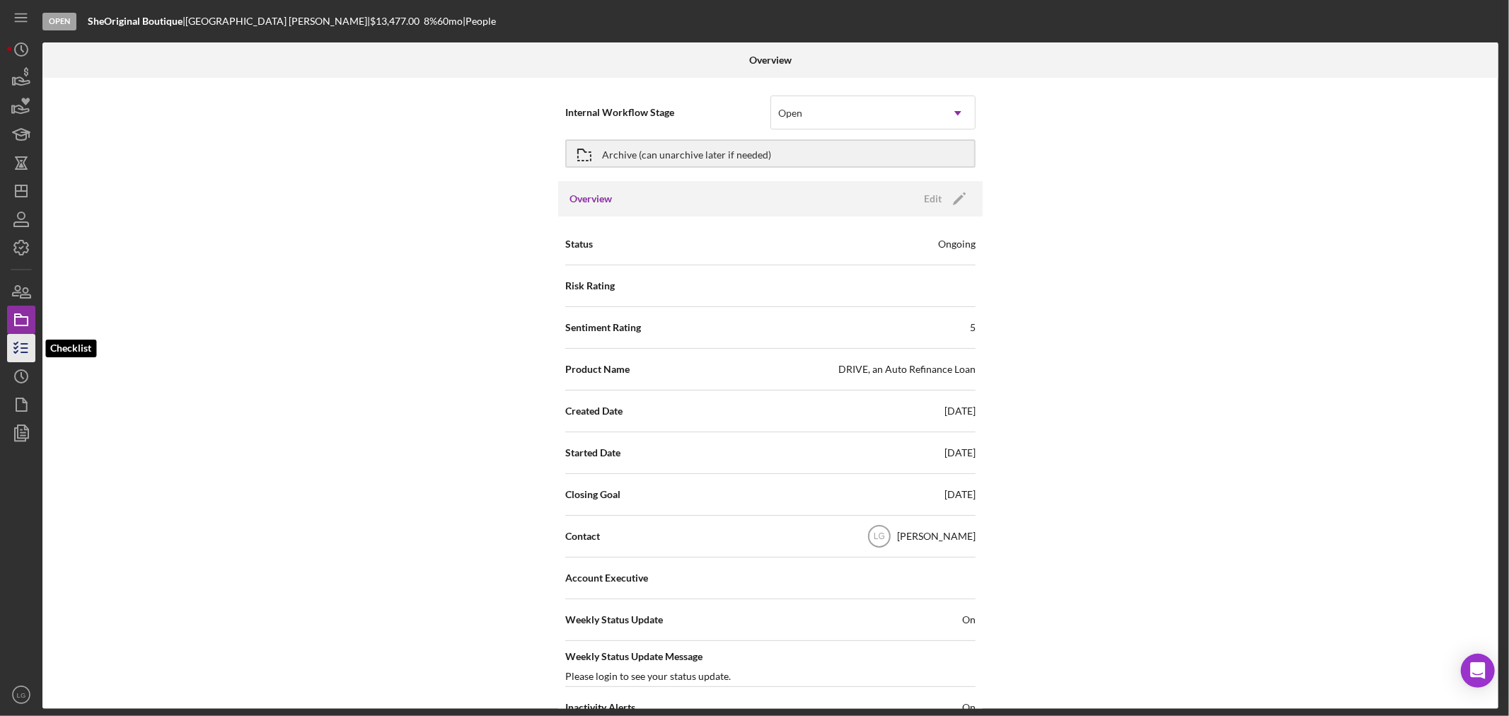
click at [20, 335] on icon "button" at bounding box center [21, 347] width 35 height 35
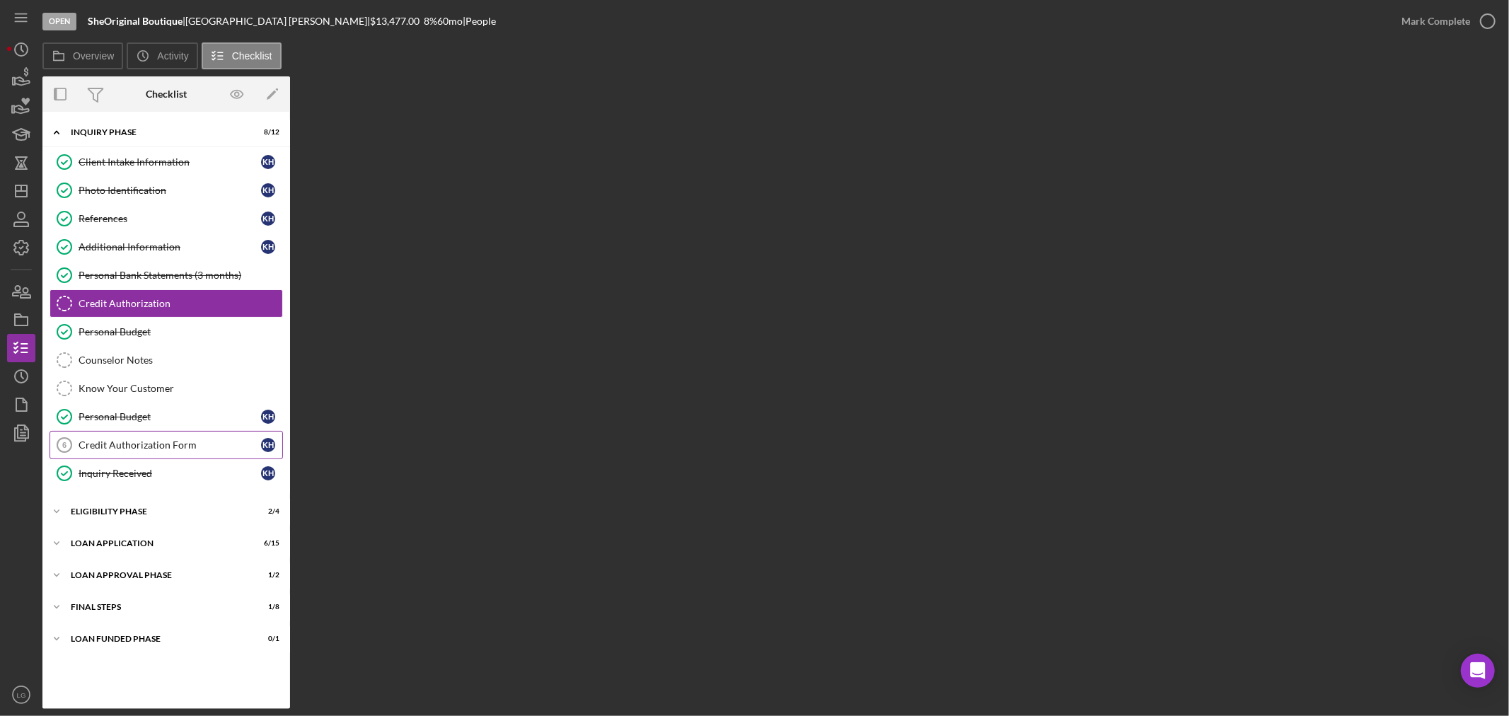
click at [133, 446] on div "Credit Authorization Form" at bounding box center [170, 444] width 182 height 11
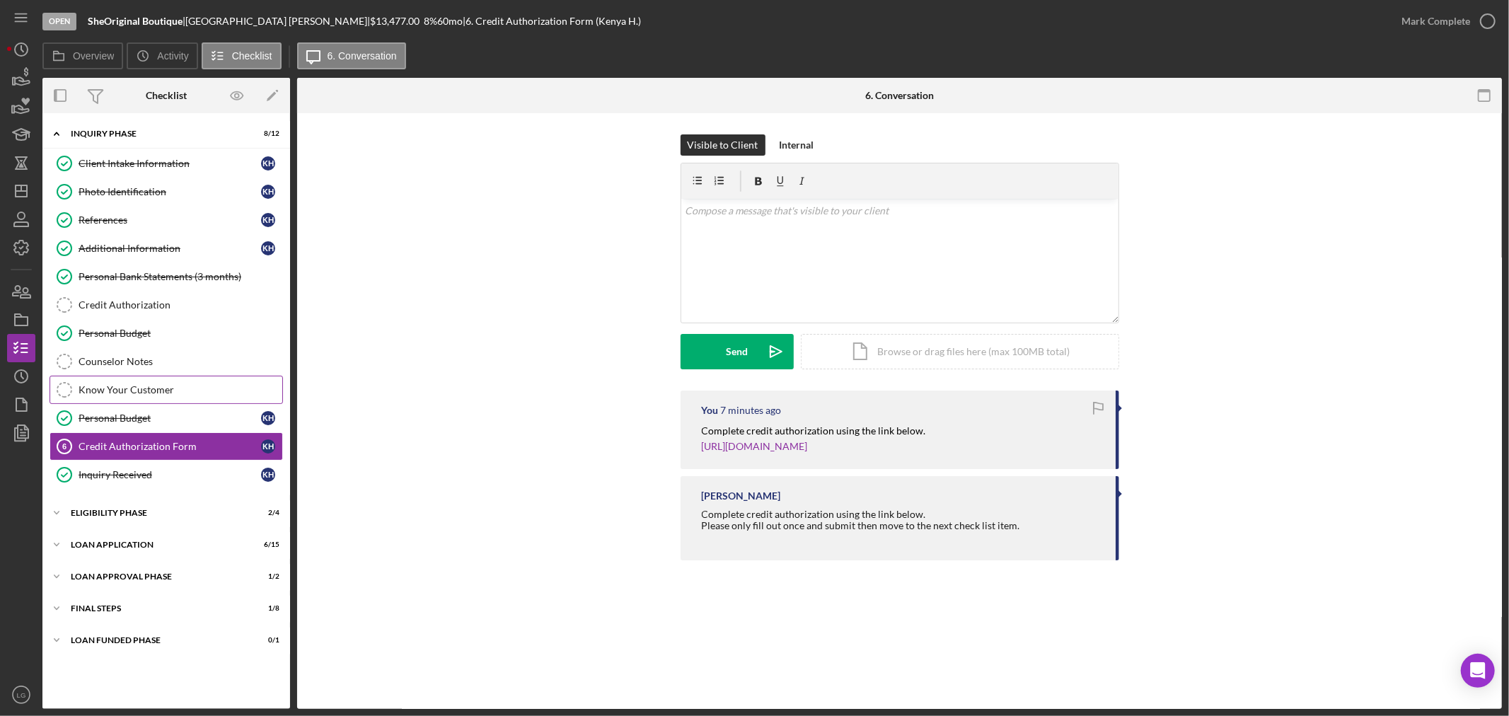
click at [103, 377] on link "Know Your Customer Know Your Customer" at bounding box center [166, 390] width 233 height 28
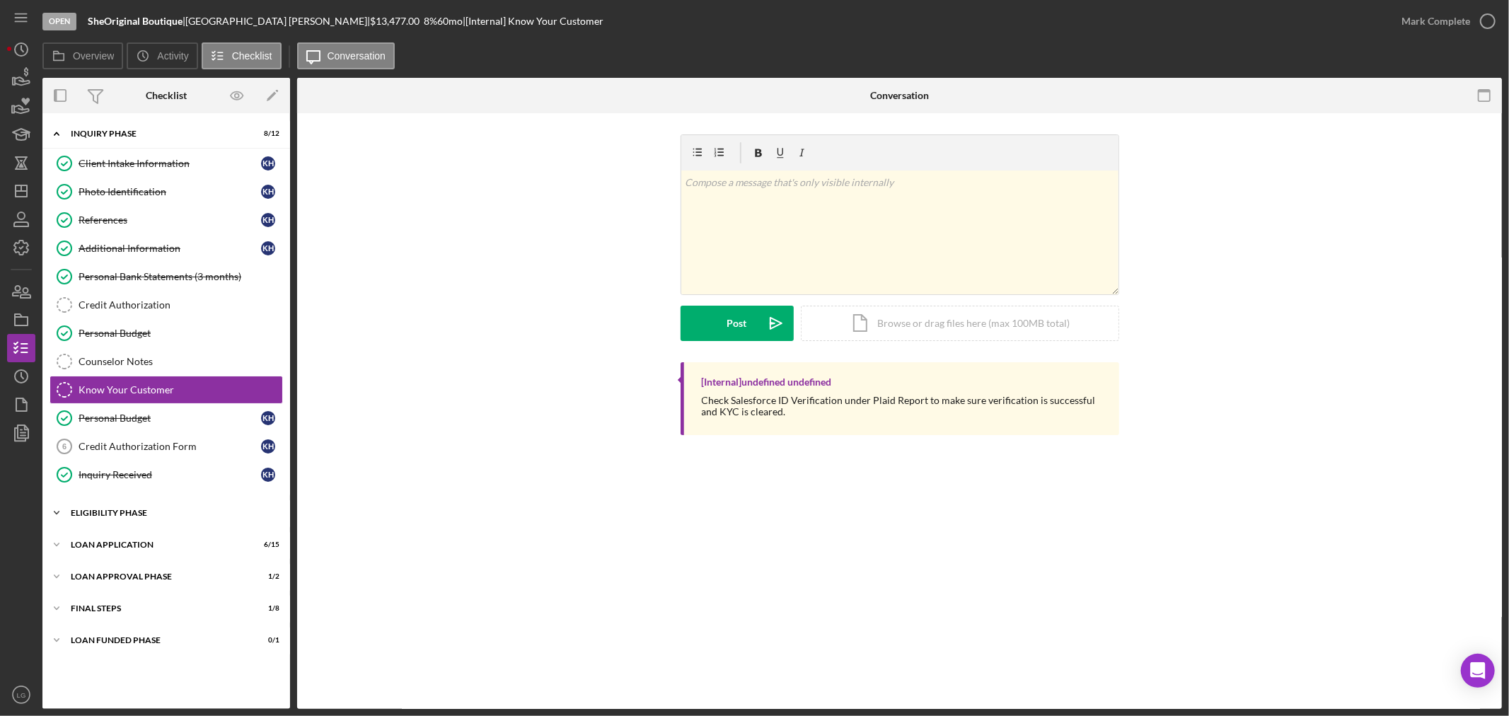
drag, startPoint x: 185, startPoint y: 513, endPoint x: 171, endPoint y: 518, distance: 15.2
click at [185, 513] on div "Eligibility Phase" at bounding box center [172, 513] width 202 height 8
click at [158, 585] on link "My Credit Compass My Credit Compass" at bounding box center [166, 571] width 233 height 28
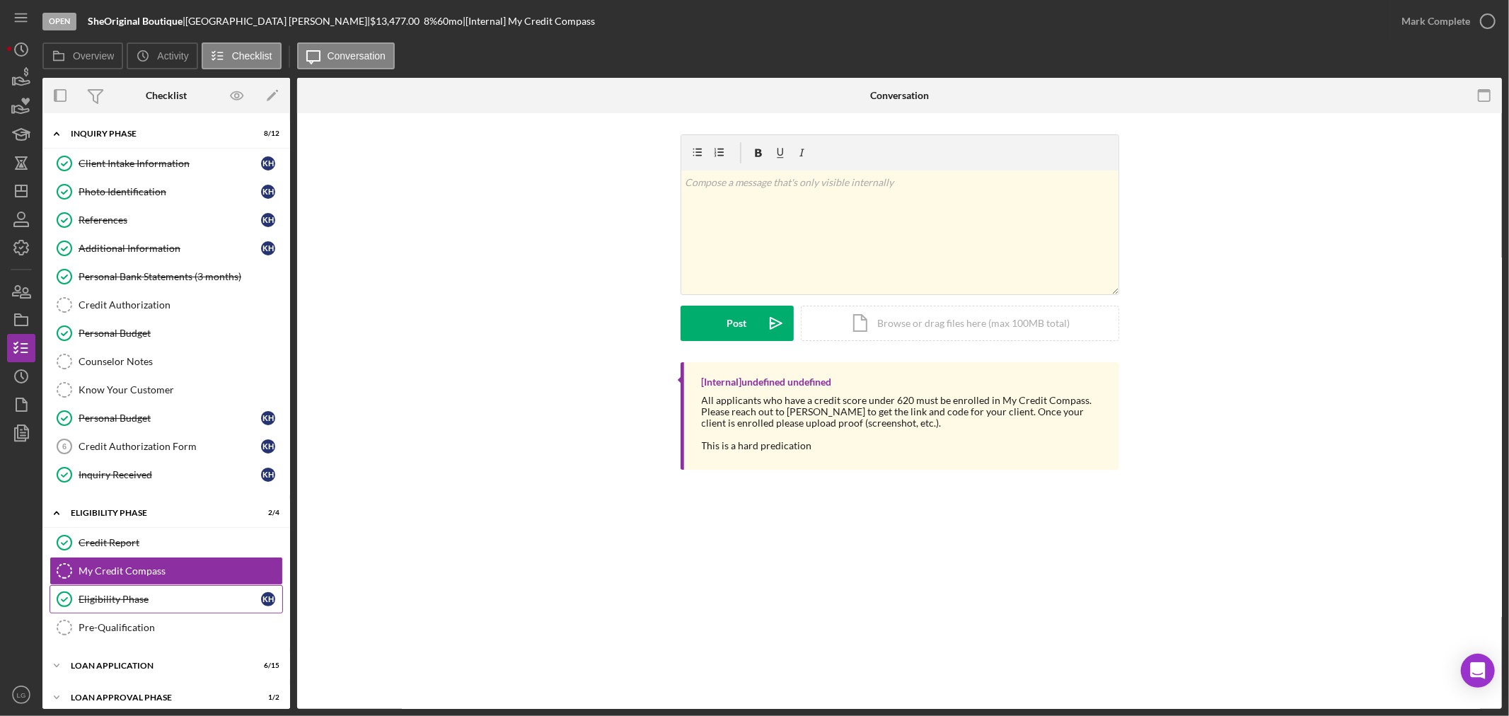
scroll to position [76, 0]
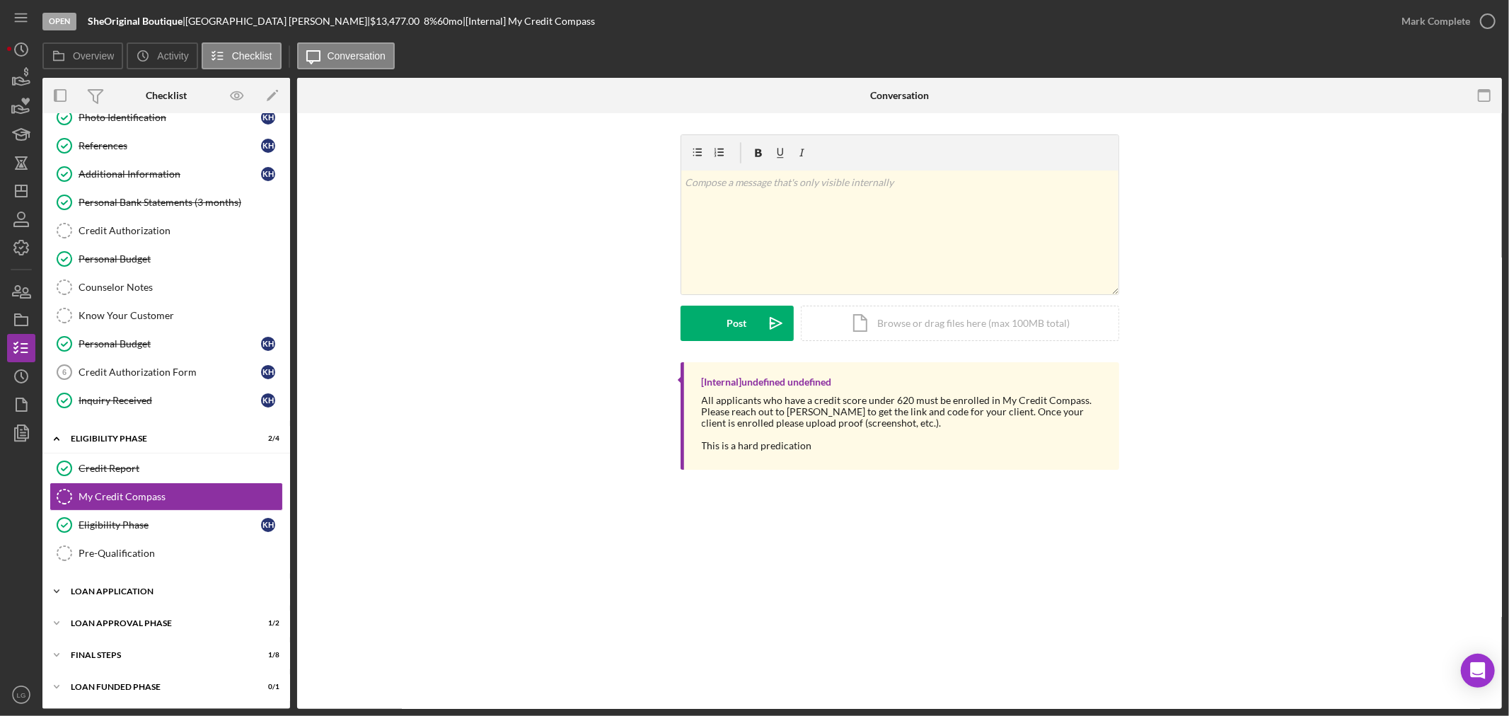
click at [168, 588] on div "Loan Application" at bounding box center [172, 591] width 202 height 8
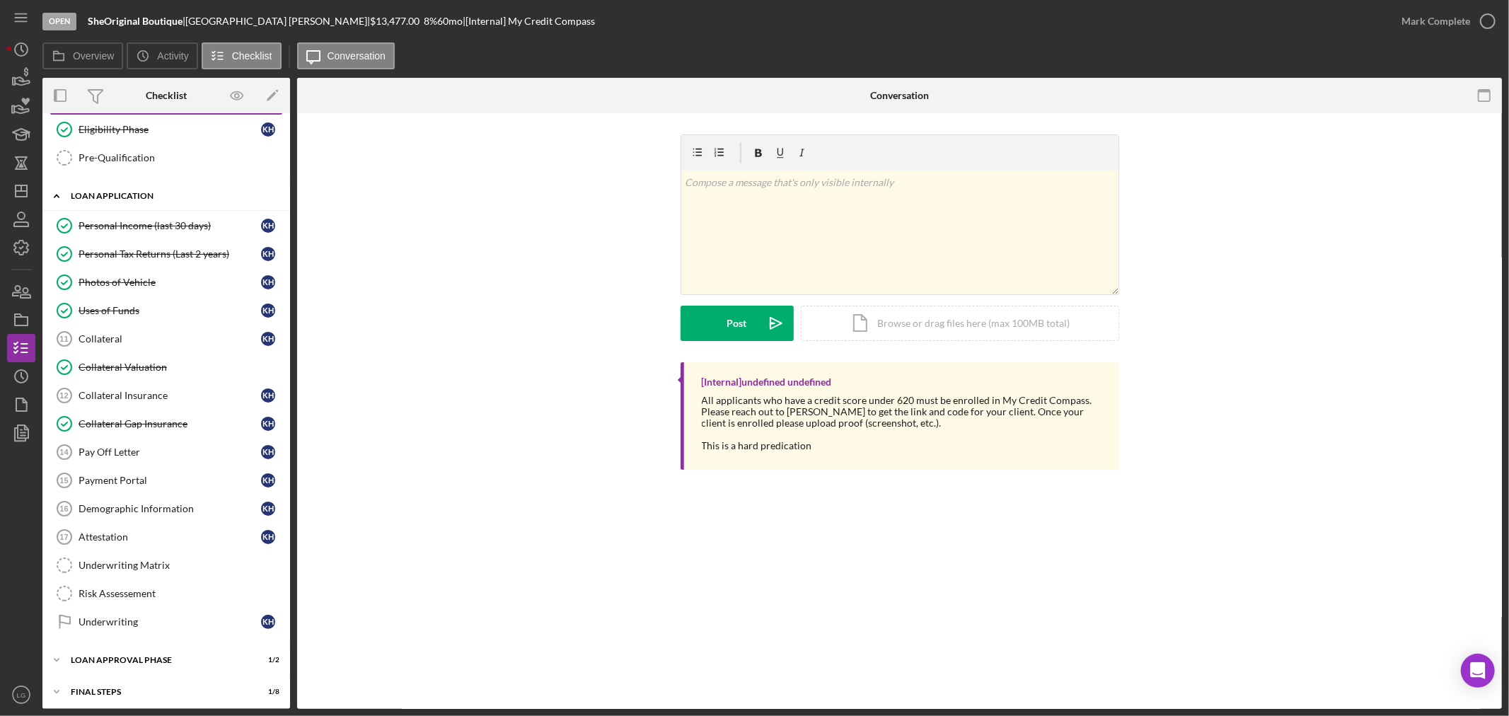
scroll to position [511, 0]
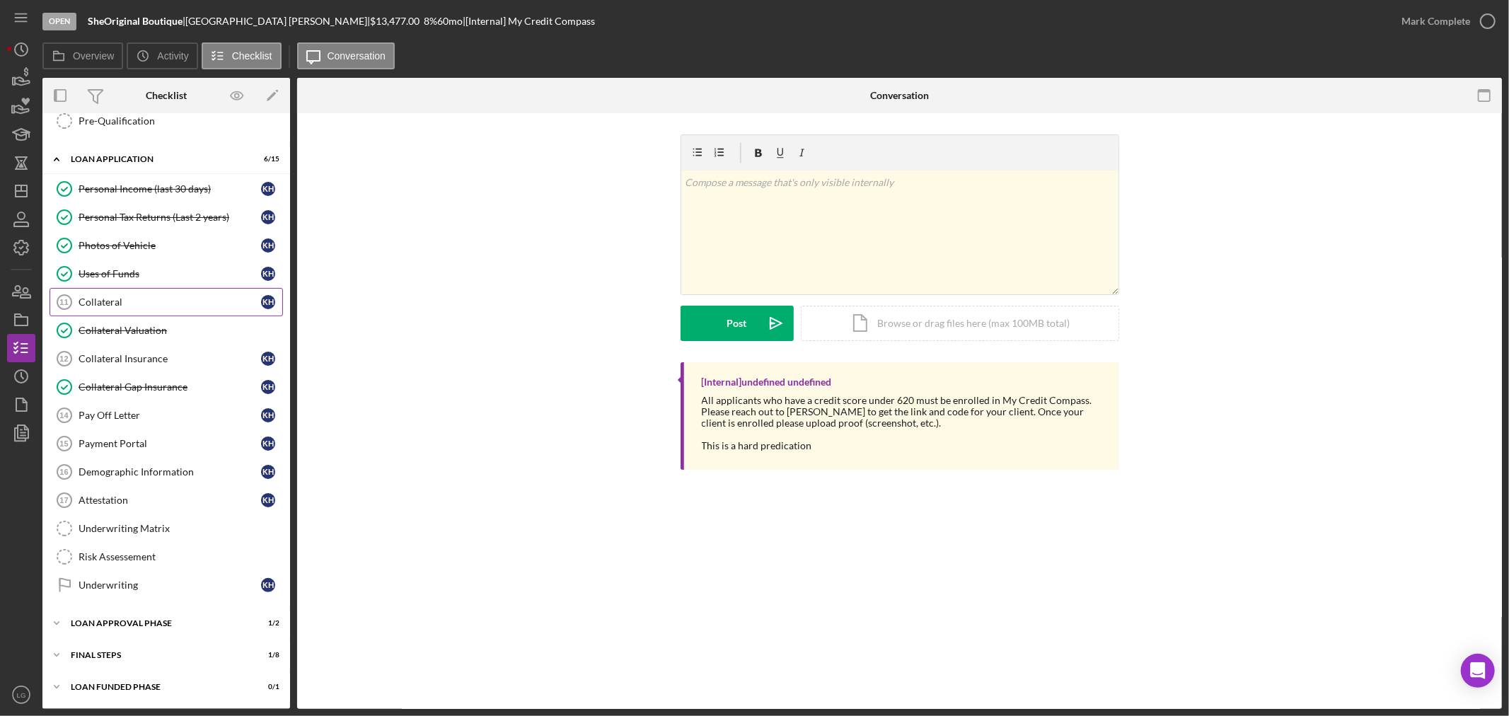
click at [115, 312] on link "Collateral 11 Collateral K H" at bounding box center [166, 302] width 233 height 28
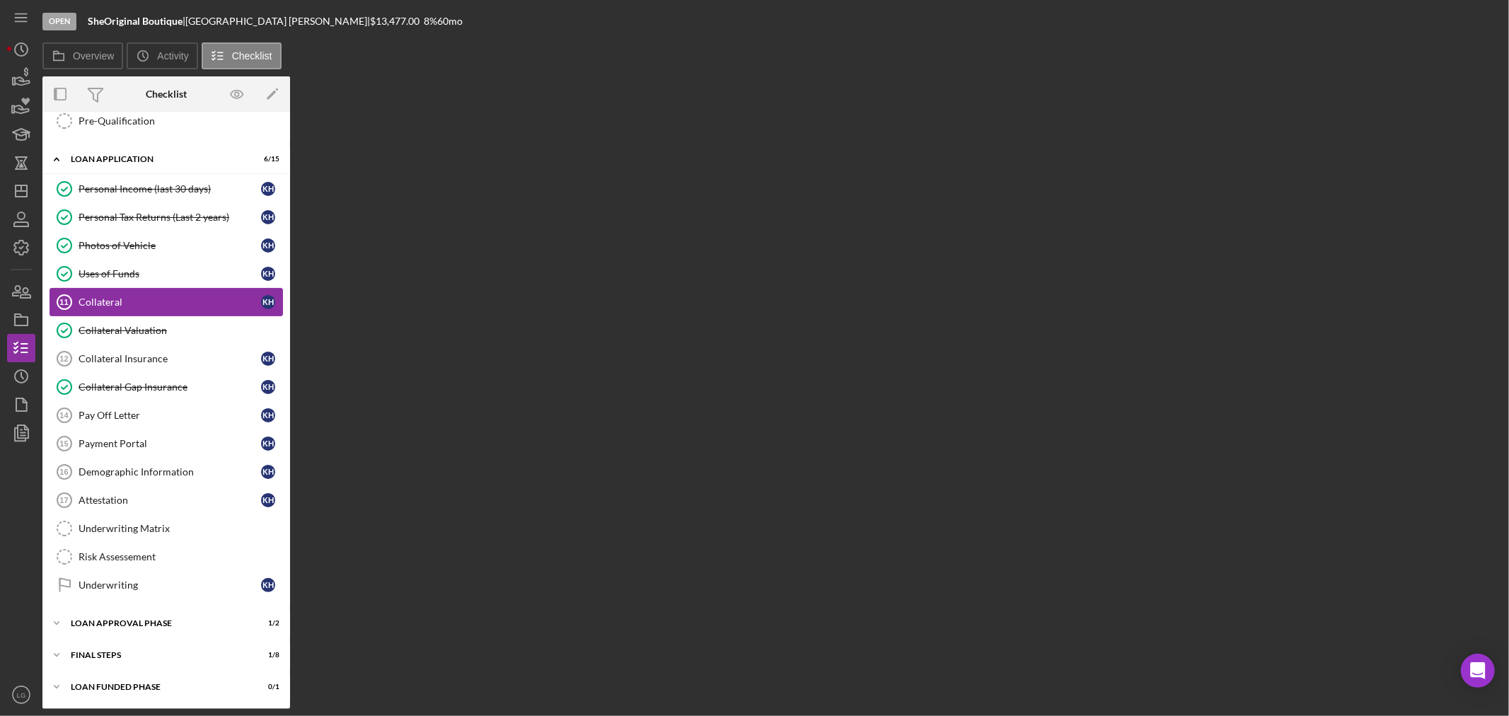
scroll to position [511, 0]
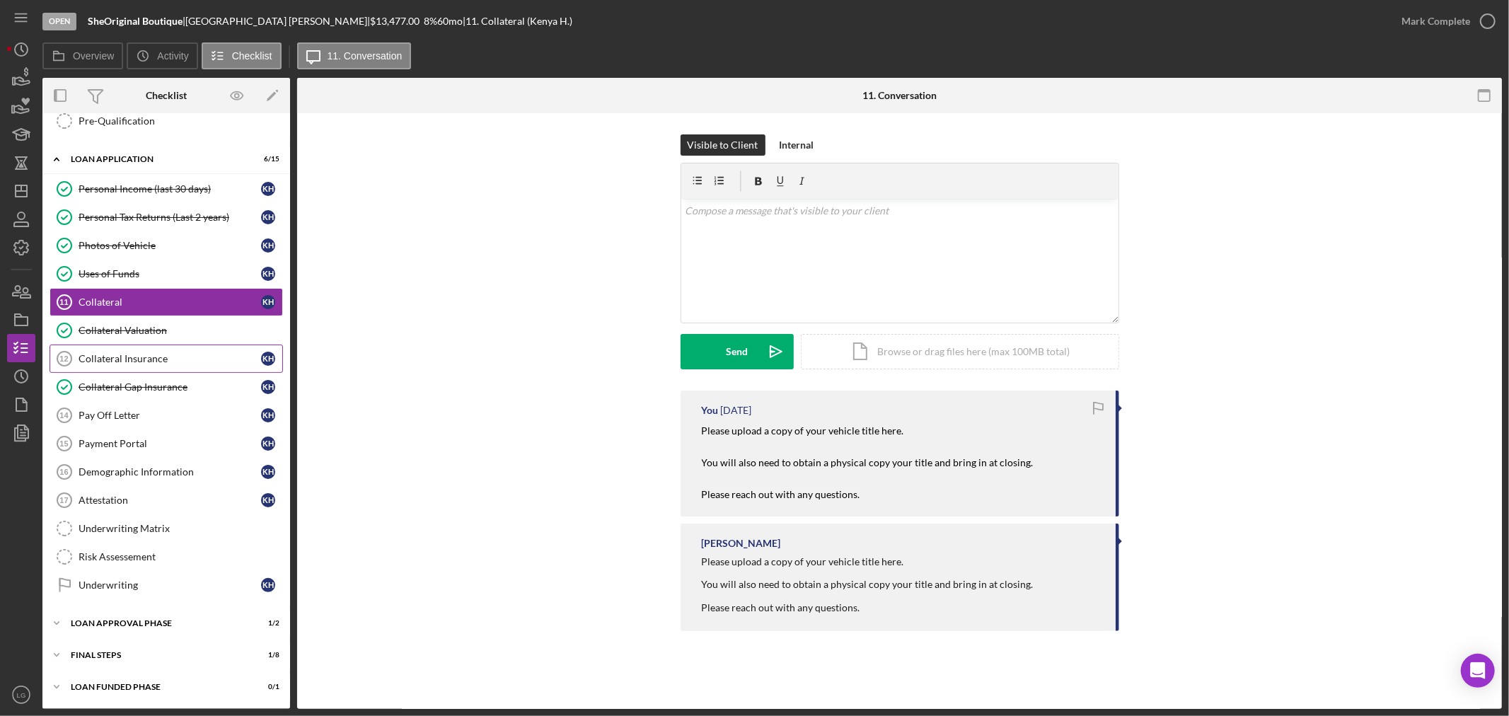
click at [89, 366] on link "Collateral Insurance 12 Collateral Insurance K H" at bounding box center [166, 358] width 233 height 28
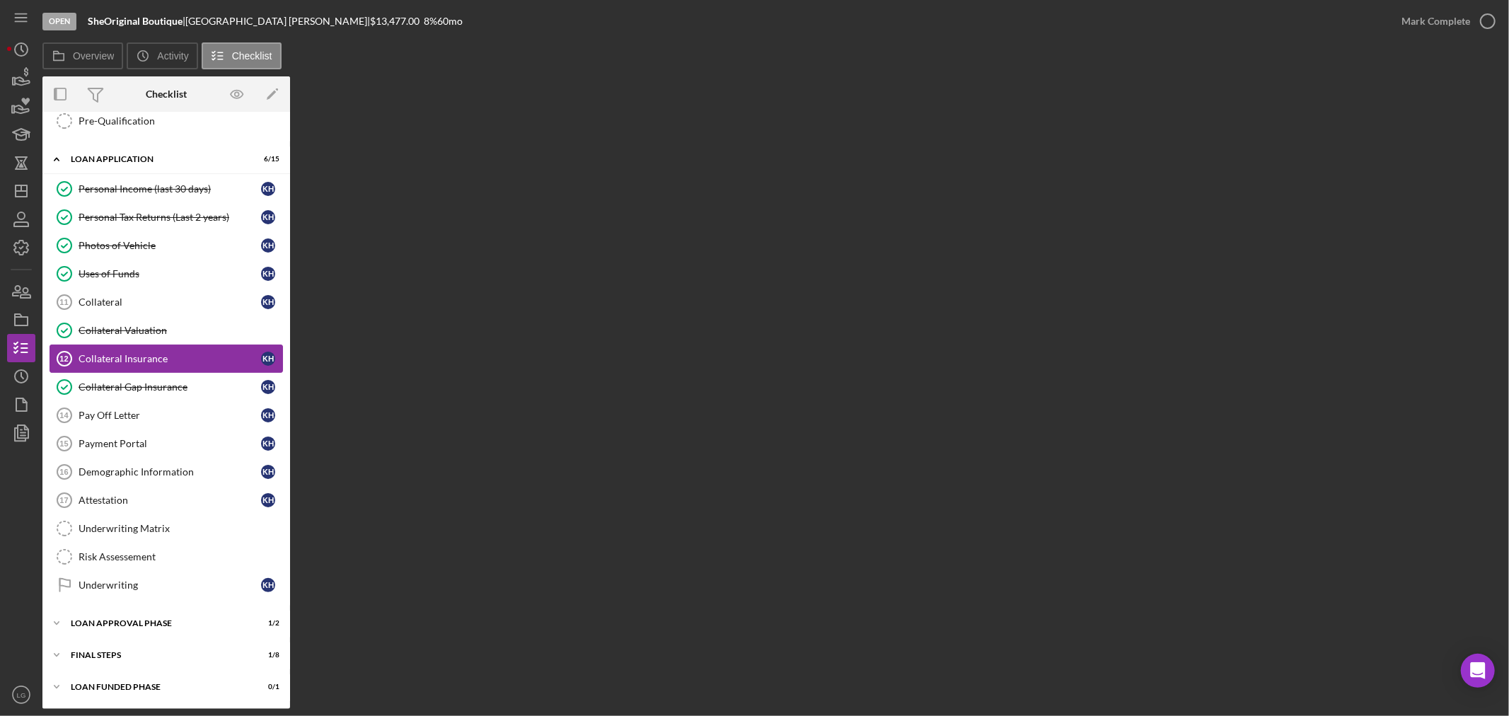
scroll to position [511, 0]
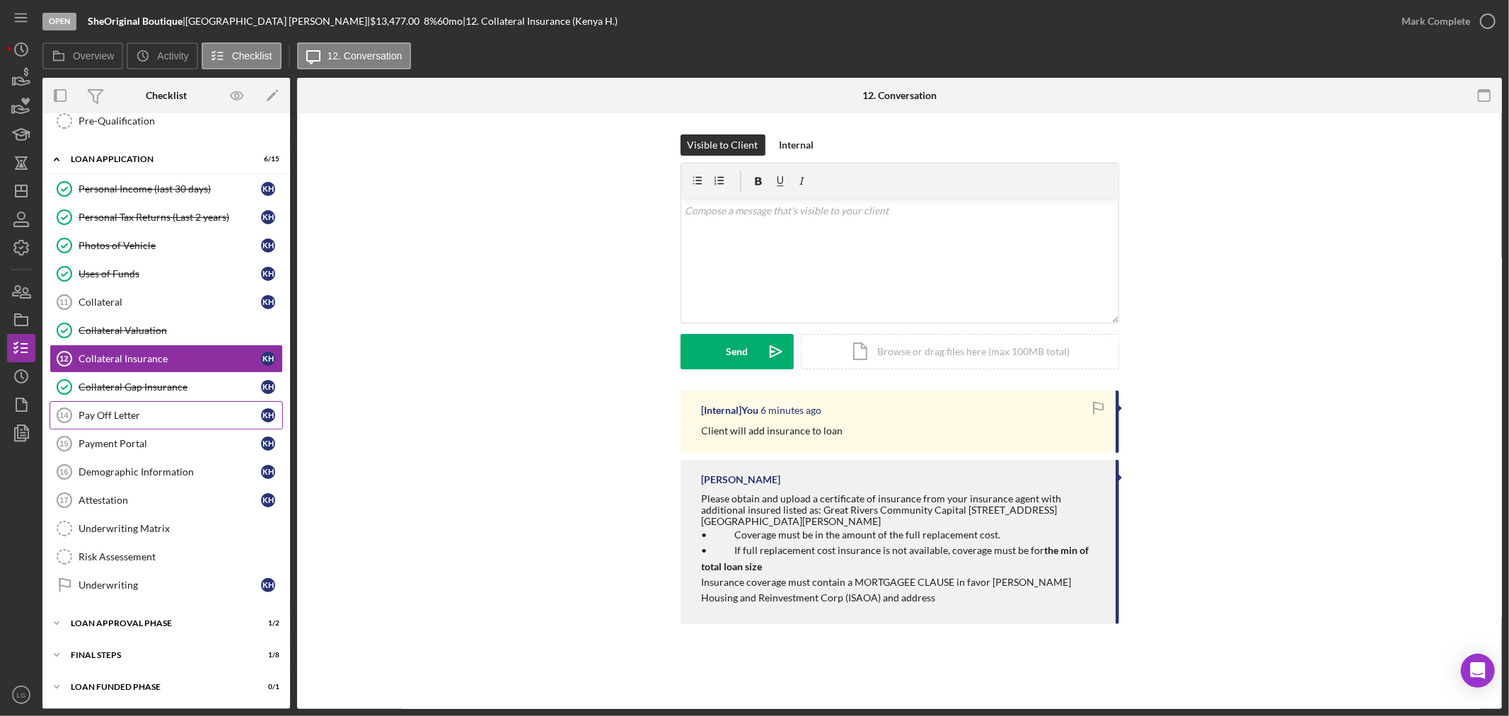
click at [207, 418] on div "Pay Off Letter" at bounding box center [170, 415] width 182 height 11
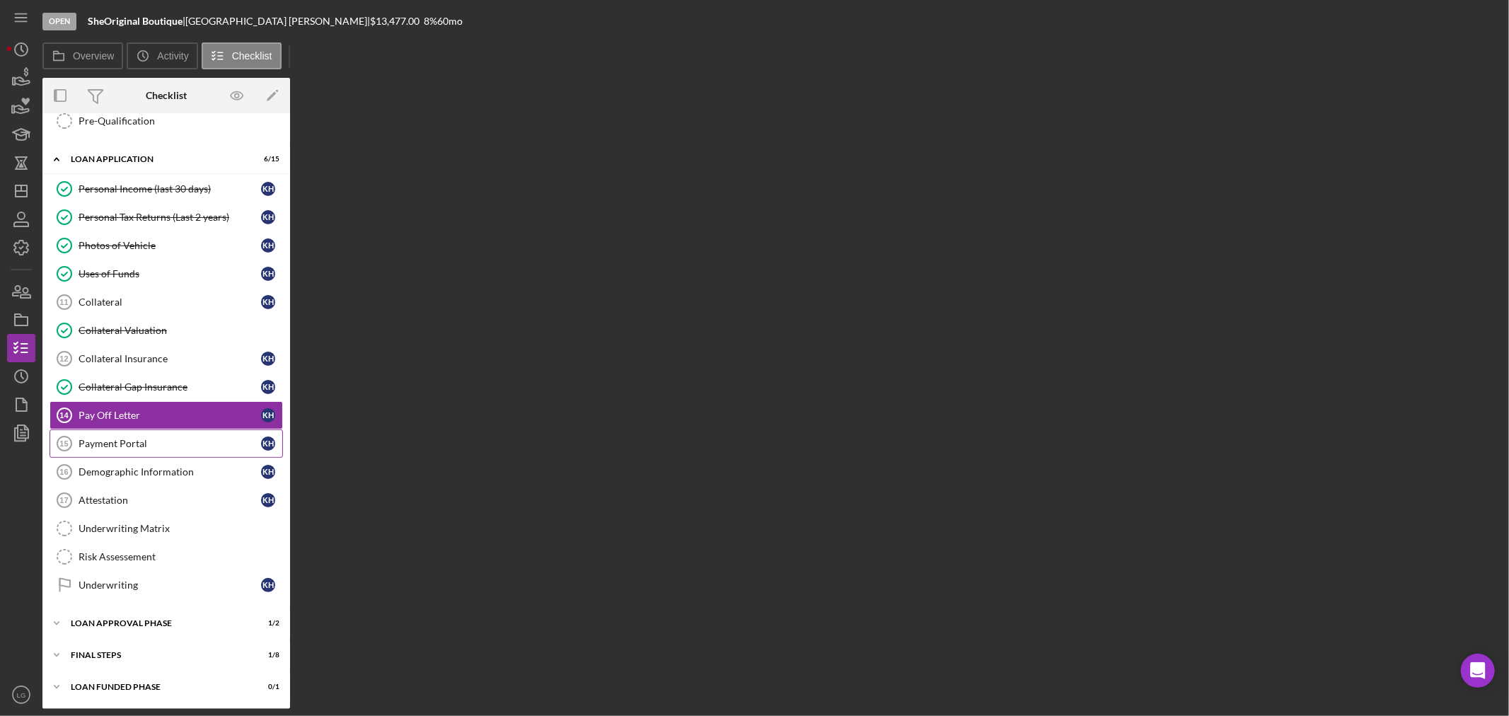
scroll to position [511, 0]
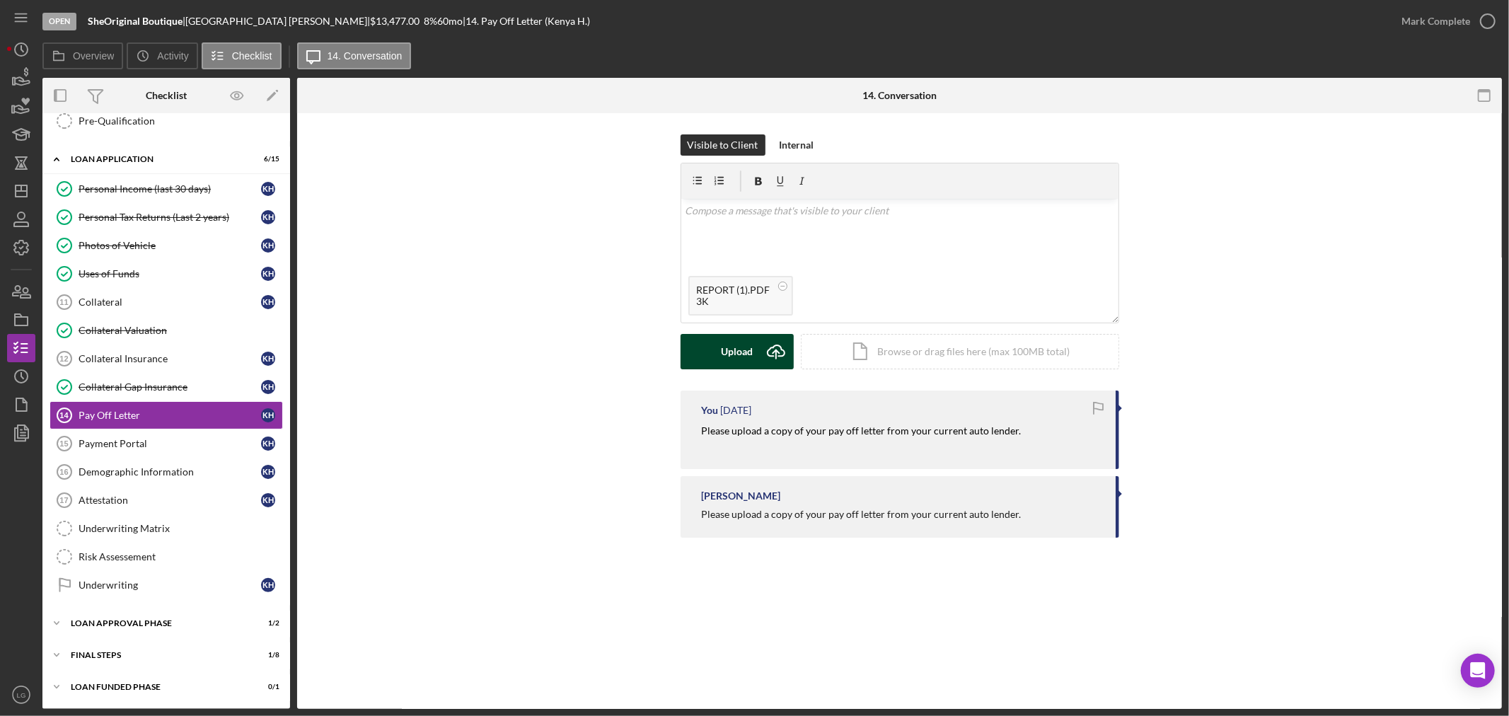
click at [738, 343] on div "Upload" at bounding box center [737, 351] width 32 height 35
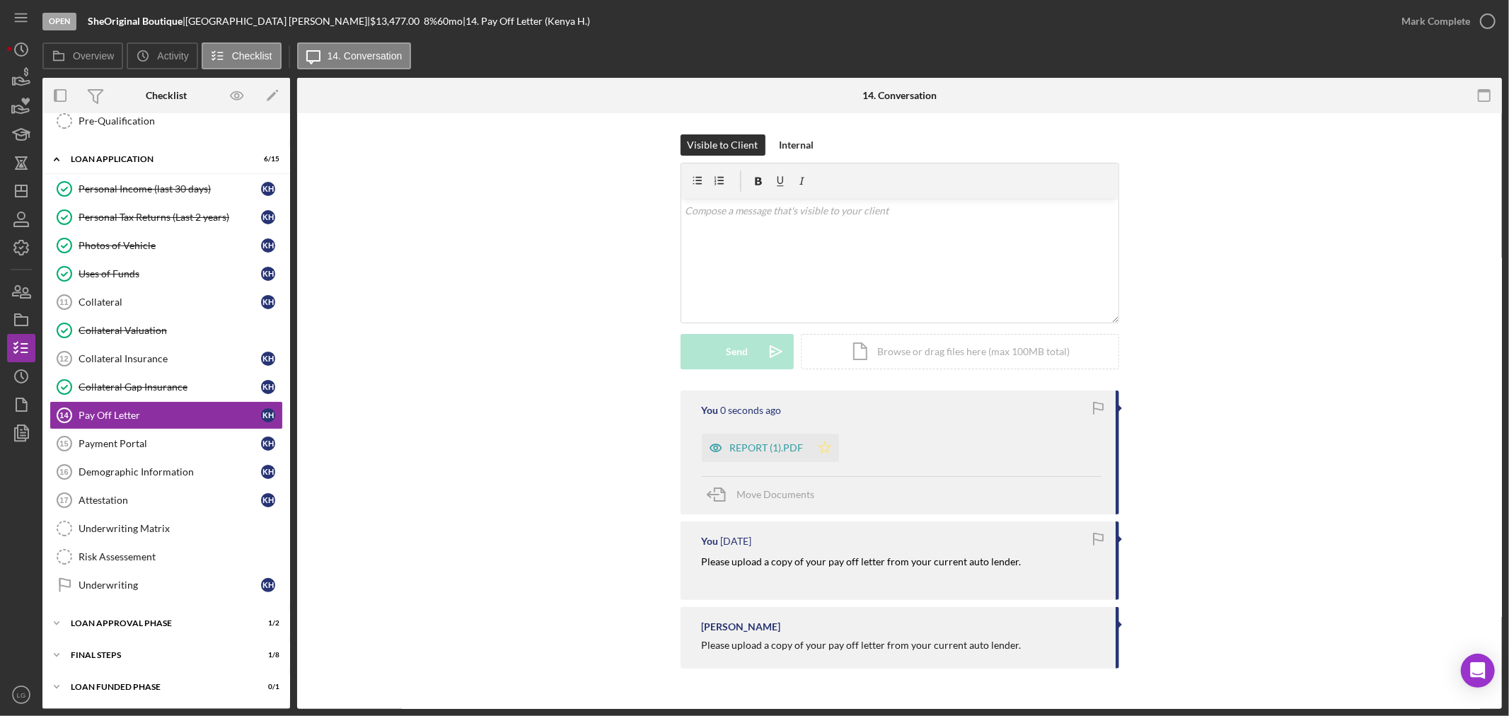
click at [811, 442] on icon "Icon/Star" at bounding box center [825, 448] width 28 height 28
click at [1436, 19] on div "Mark Complete" at bounding box center [1435, 21] width 69 height 28
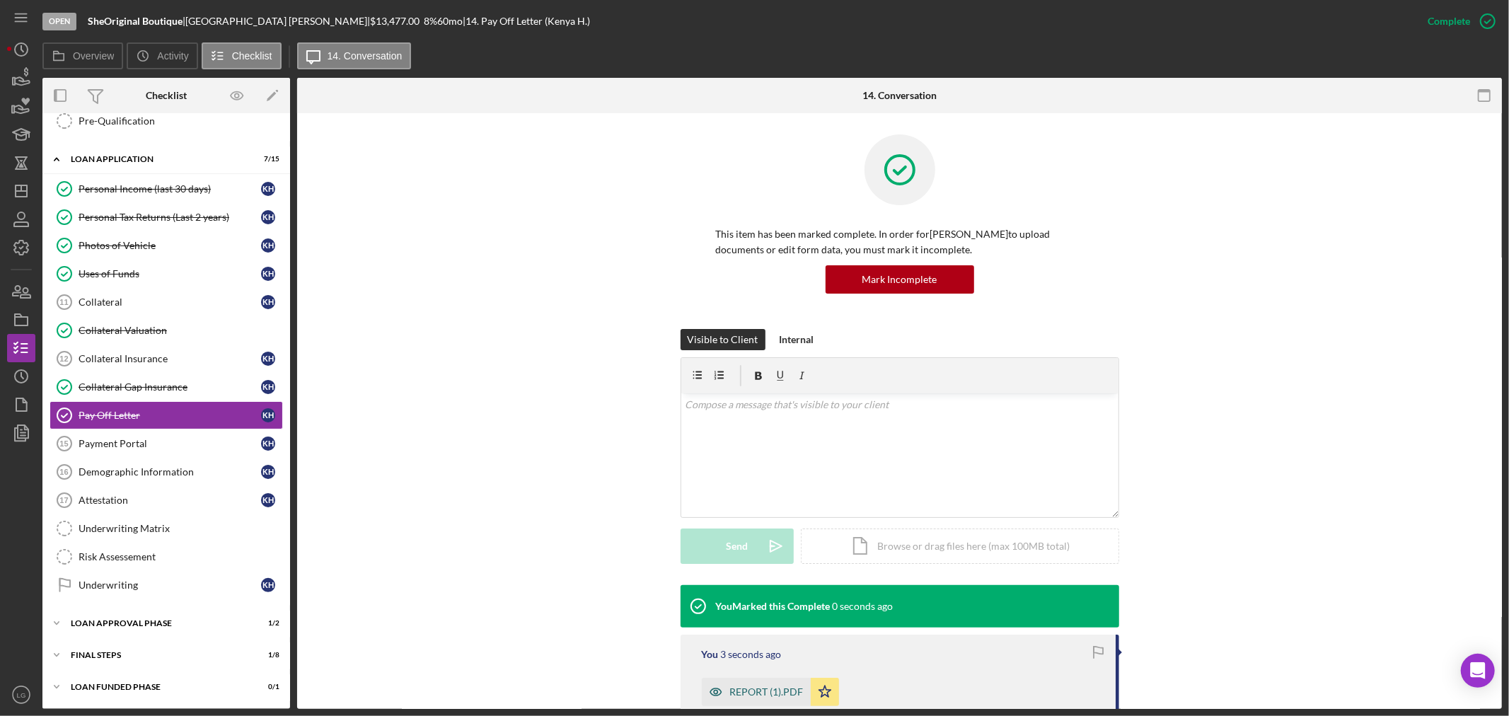
click at [761, 684] on div "REPORT (1).PDF" at bounding box center [756, 692] width 109 height 28
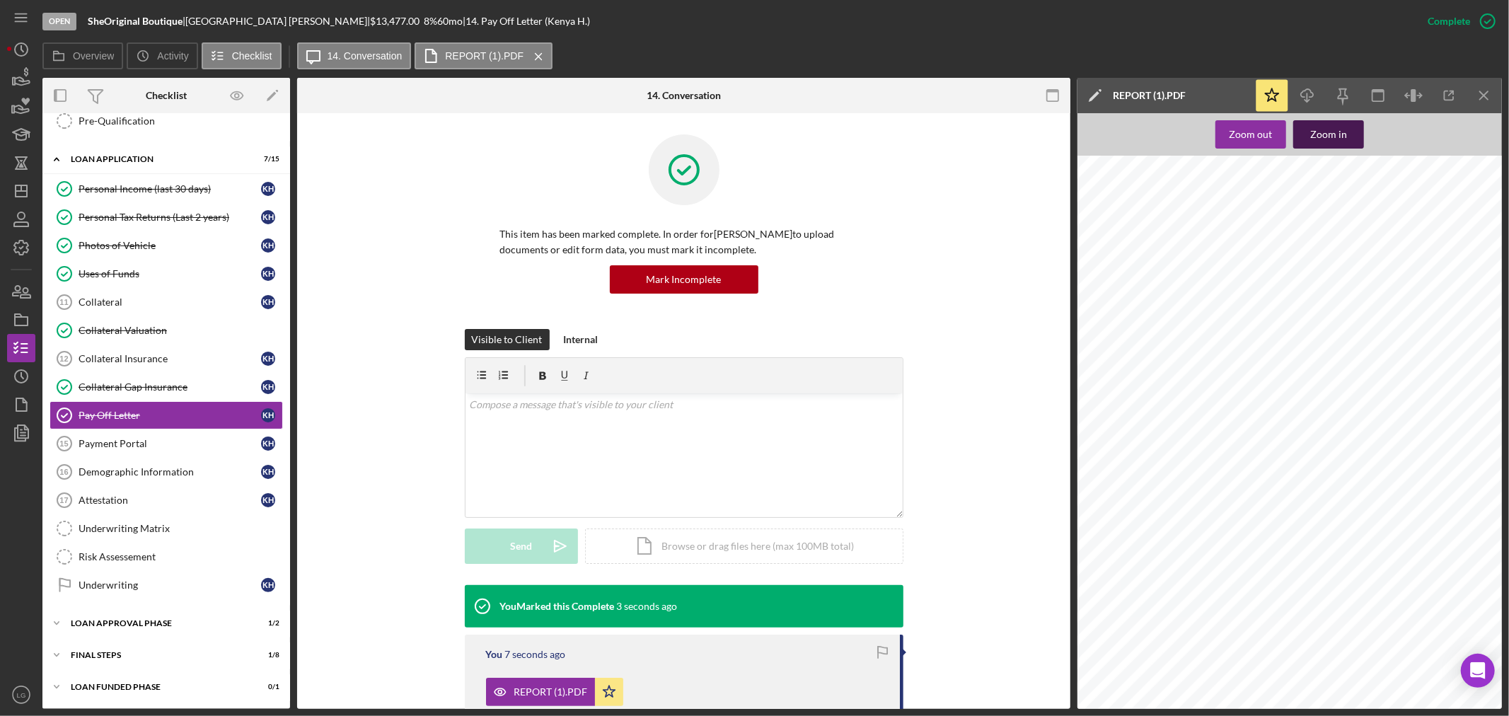
click at [1328, 132] on div "Zoom in" at bounding box center [1328, 134] width 37 height 28
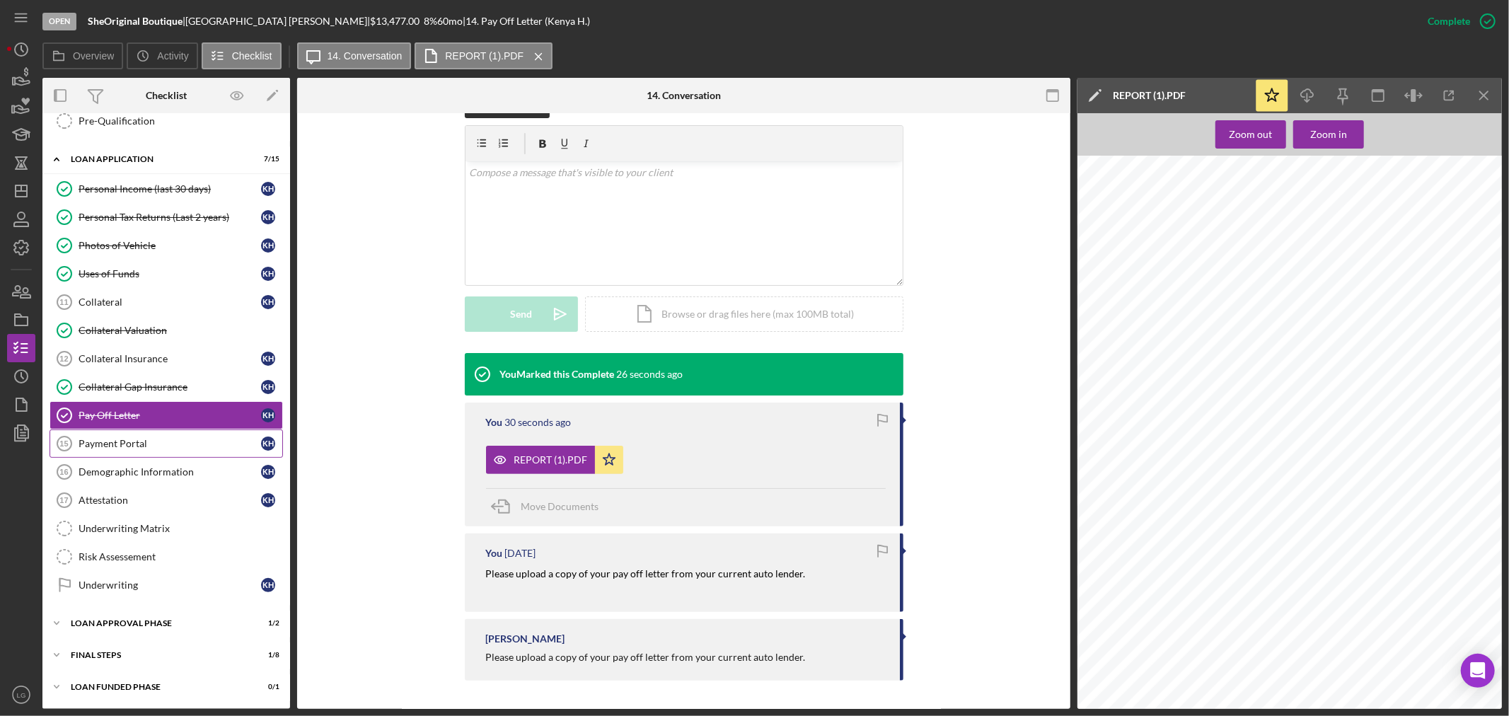
click at [154, 446] on div "Payment Portal" at bounding box center [170, 443] width 182 height 11
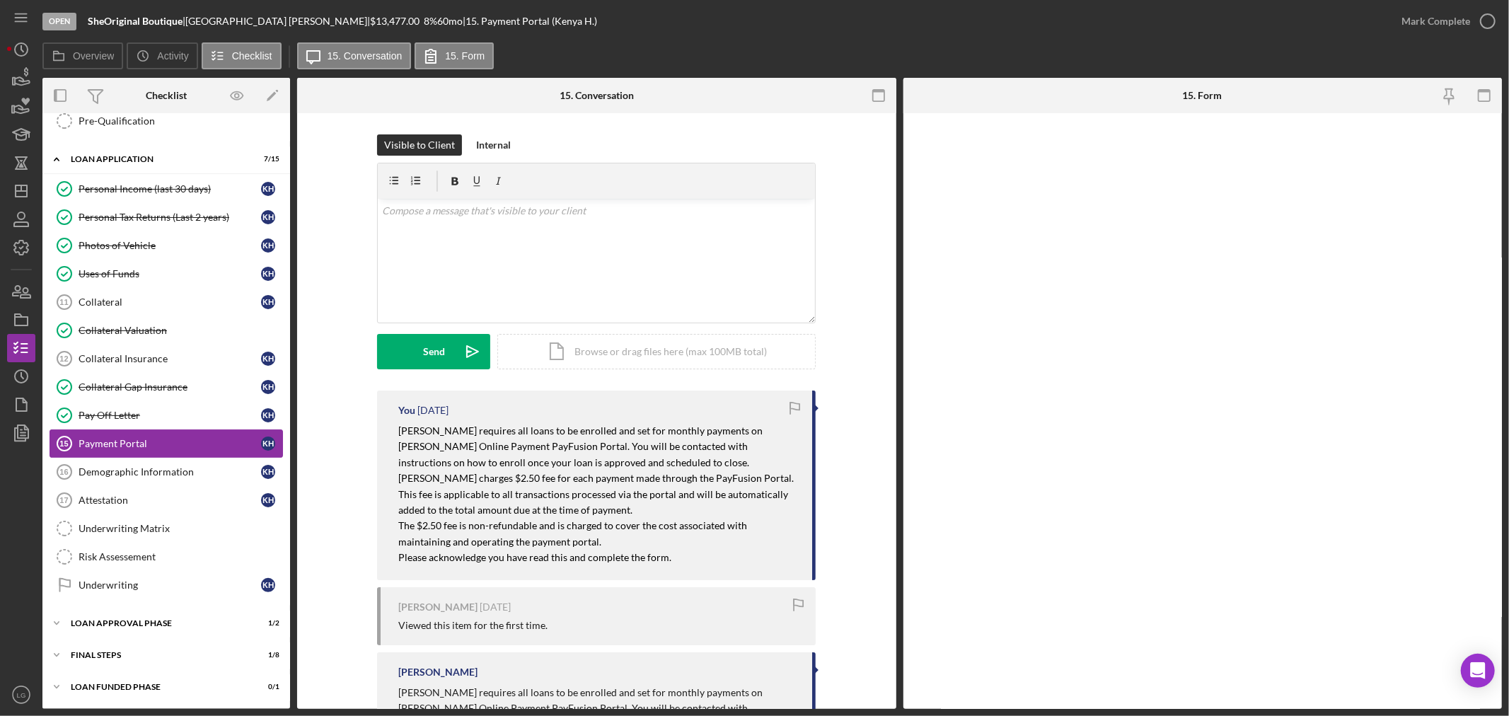
scroll to position [511, 0]
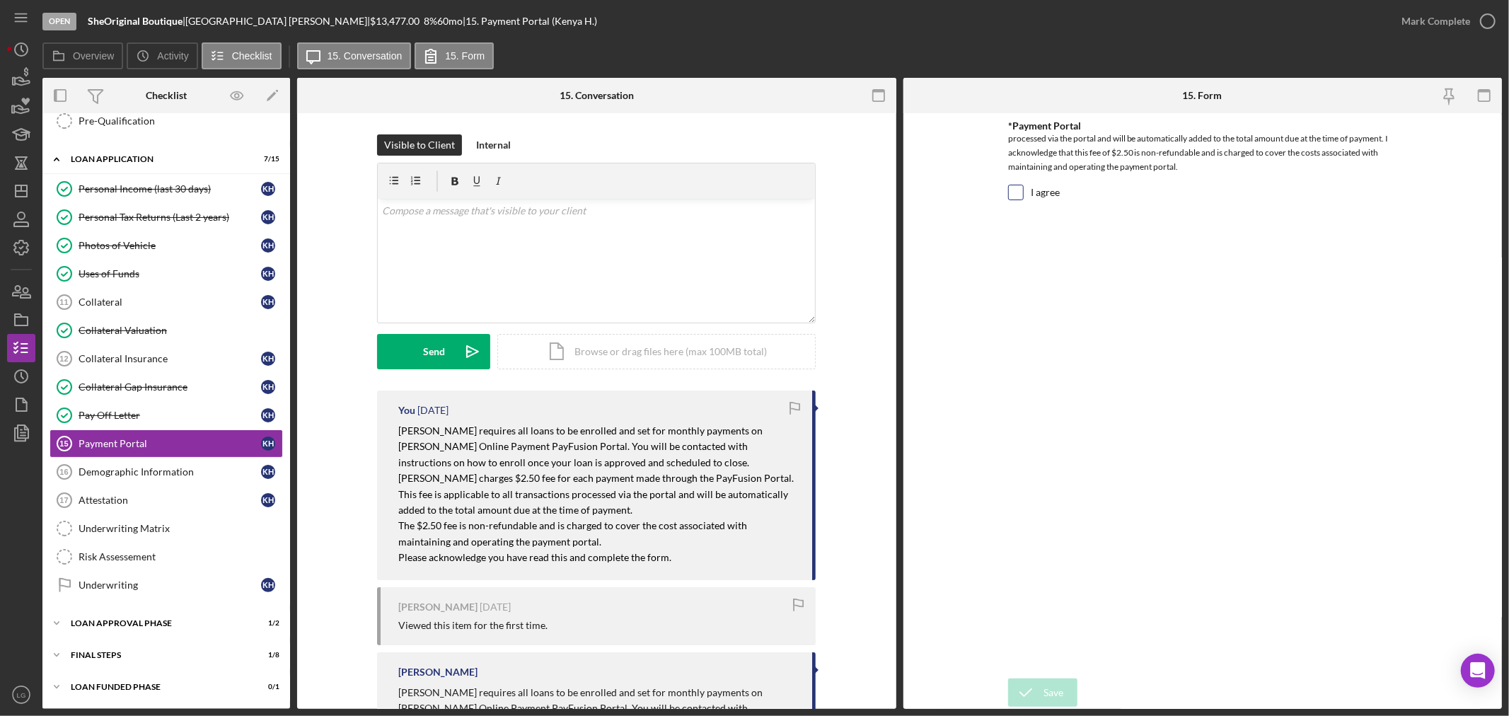
click at [1023, 196] on div at bounding box center [1016, 193] width 16 height 16
click at [1024, 203] on div "I agree" at bounding box center [1202, 196] width 389 height 23
click at [1019, 201] on div "I agree" at bounding box center [1202, 196] width 389 height 23
click at [1018, 196] on input "I agree" at bounding box center [1016, 192] width 14 height 14
checkbox input "true"
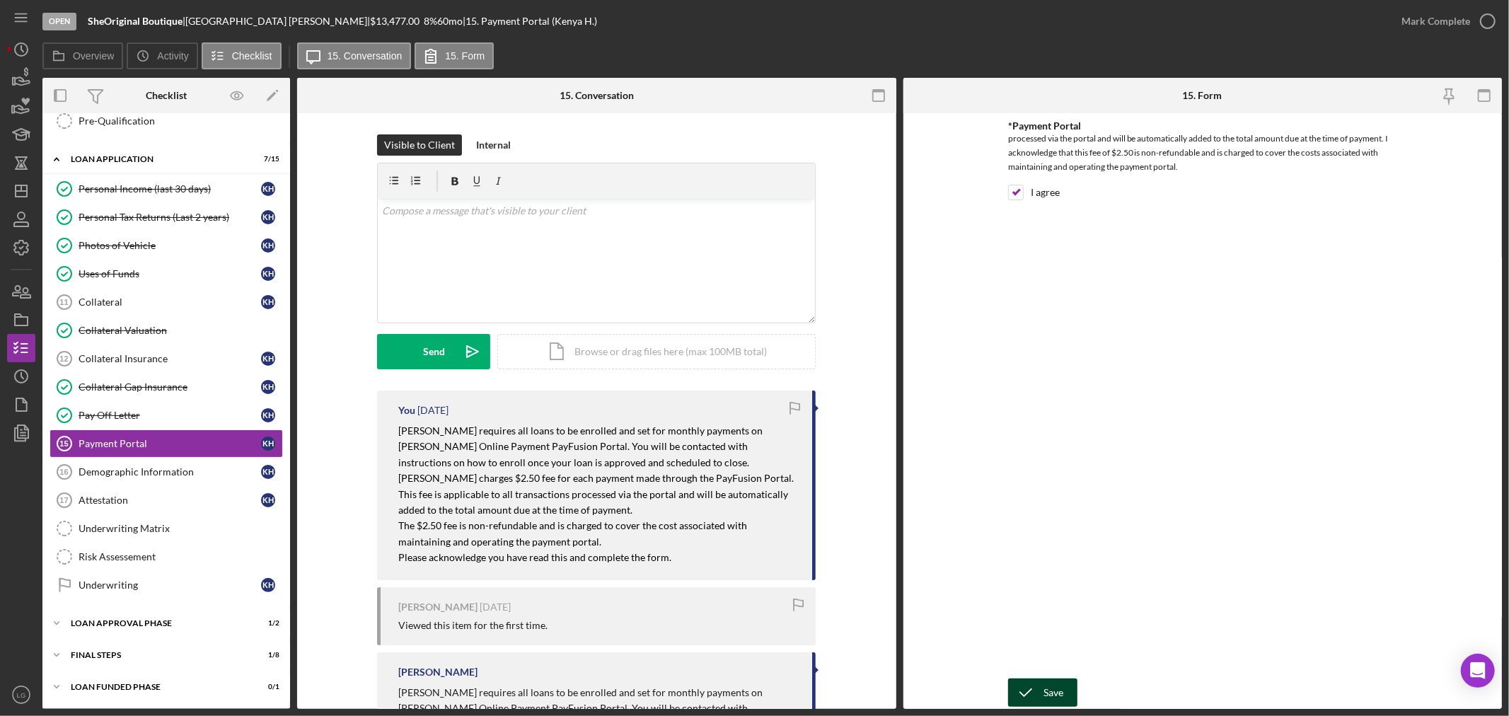
click at [1040, 696] on icon "submit" at bounding box center [1025, 692] width 35 height 35
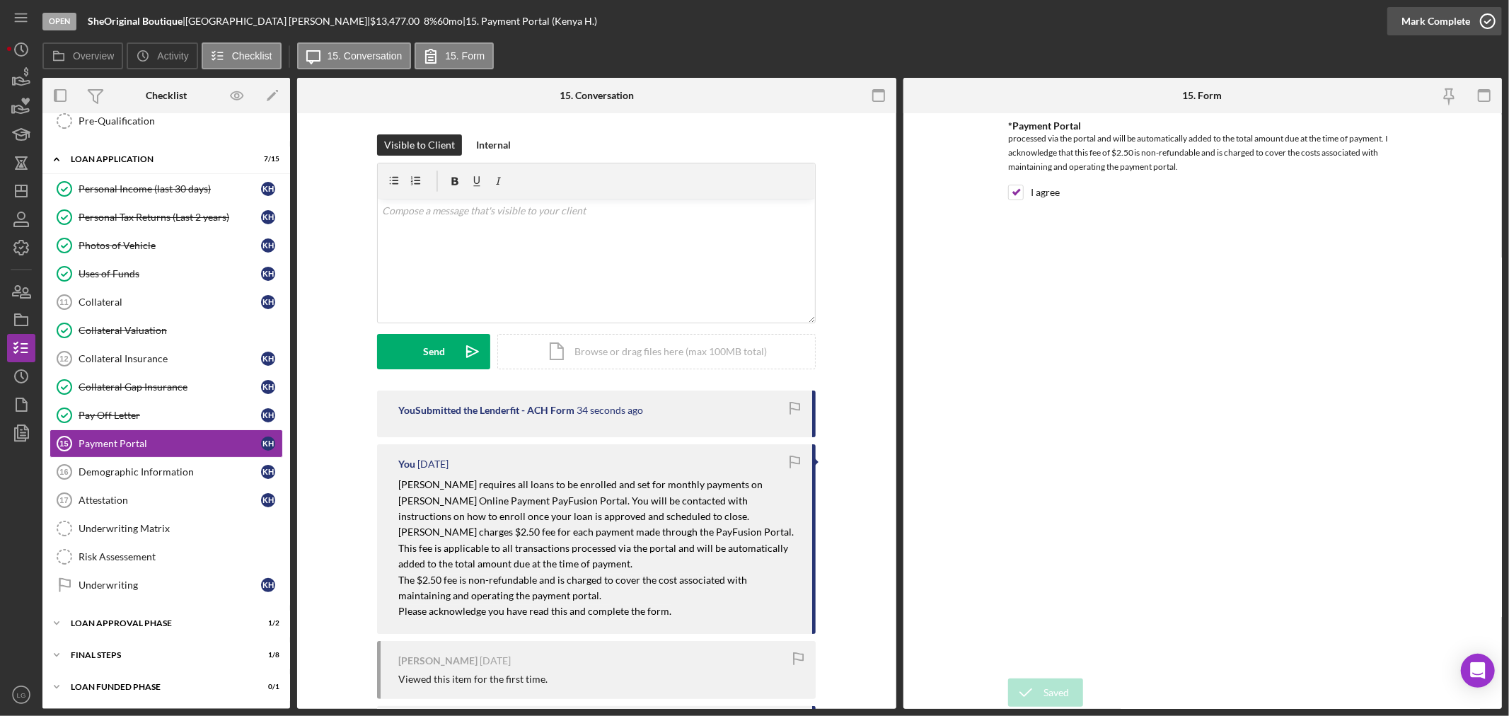
click at [1418, 23] on div "Mark Complete" at bounding box center [1435, 21] width 69 height 28
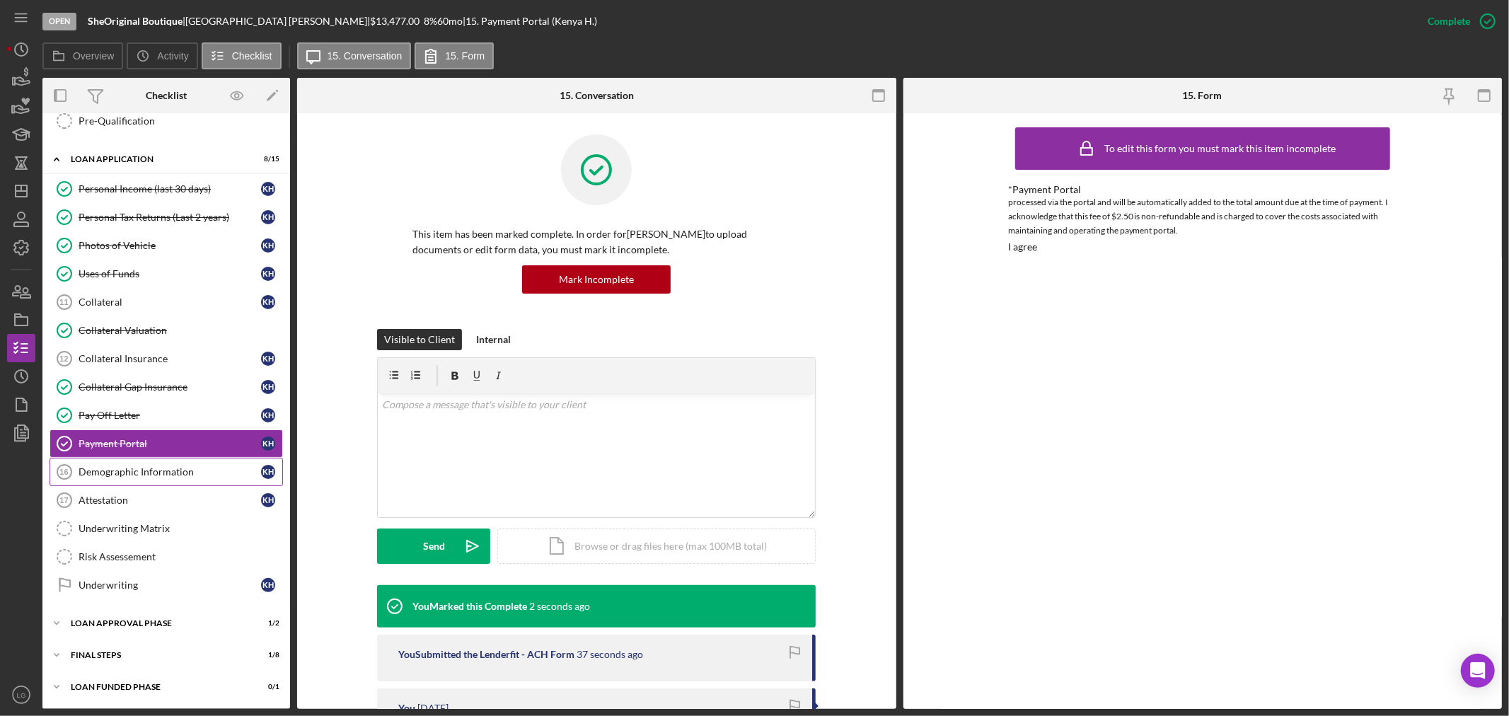
click at [93, 468] on div "Demographic Information" at bounding box center [170, 471] width 182 height 11
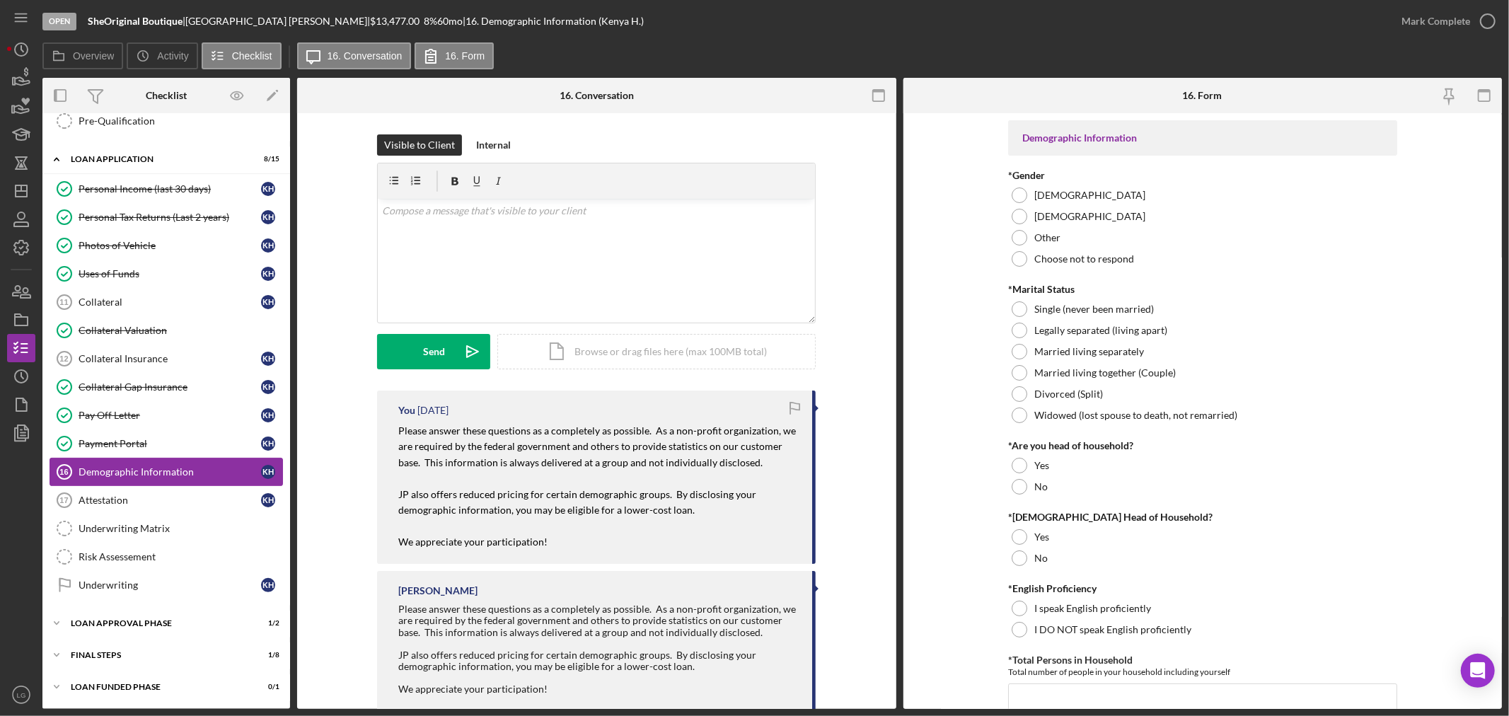
scroll to position [511, 0]
click at [1038, 200] on label "Female" at bounding box center [1089, 195] width 111 height 11
click at [1171, 311] on div "Single (never been married)" at bounding box center [1202, 308] width 389 height 21
click at [1084, 364] on div "Married living together (Couple)" at bounding box center [1202, 372] width 389 height 21
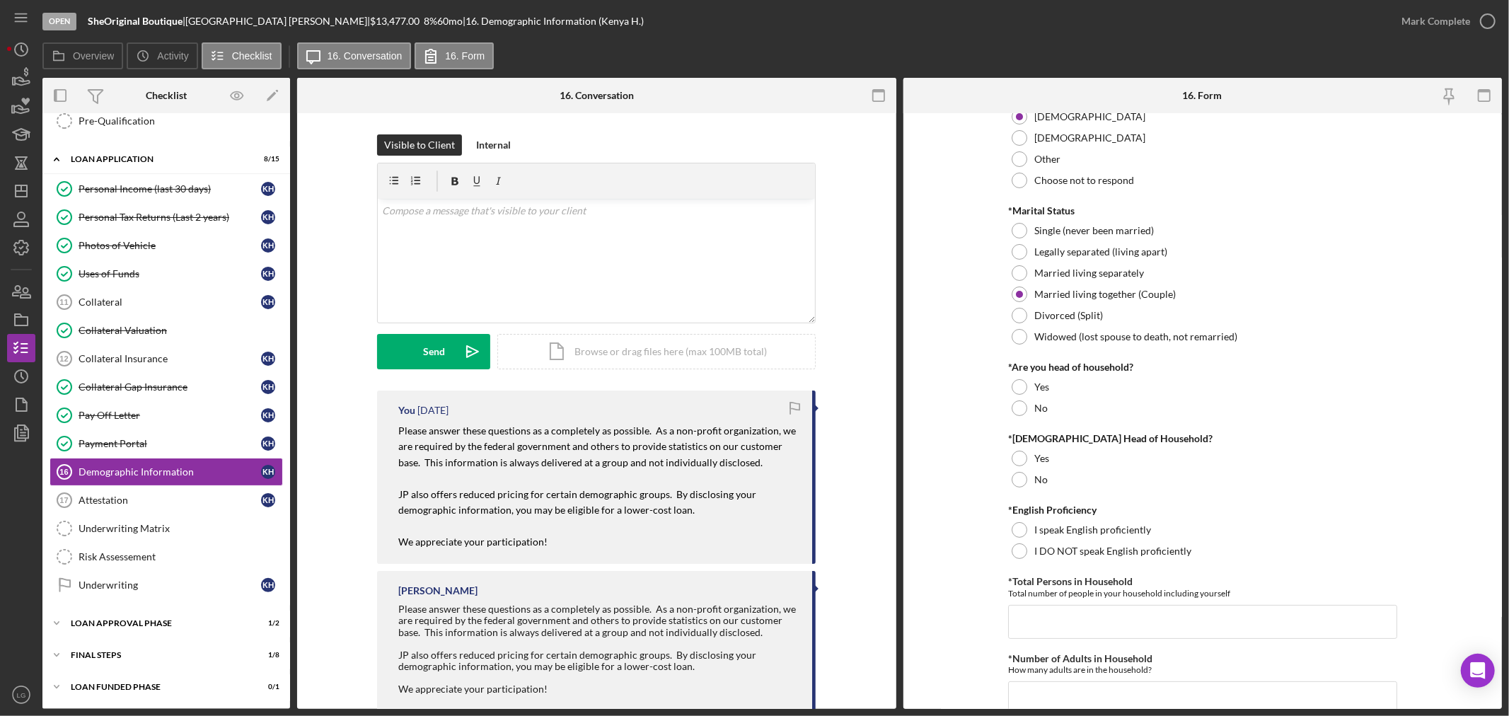
scroll to position [236, 0]
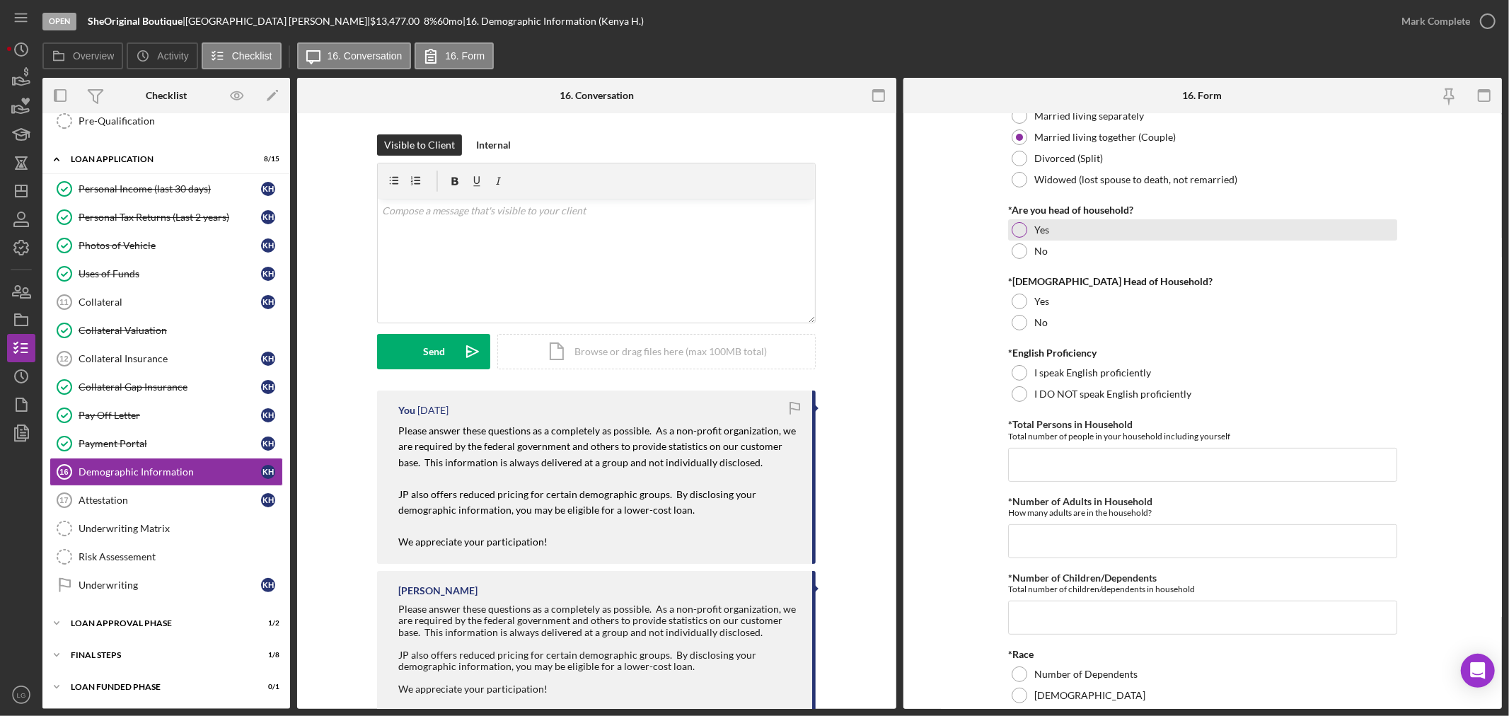
click at [1024, 230] on div at bounding box center [1019, 230] width 16 height 16
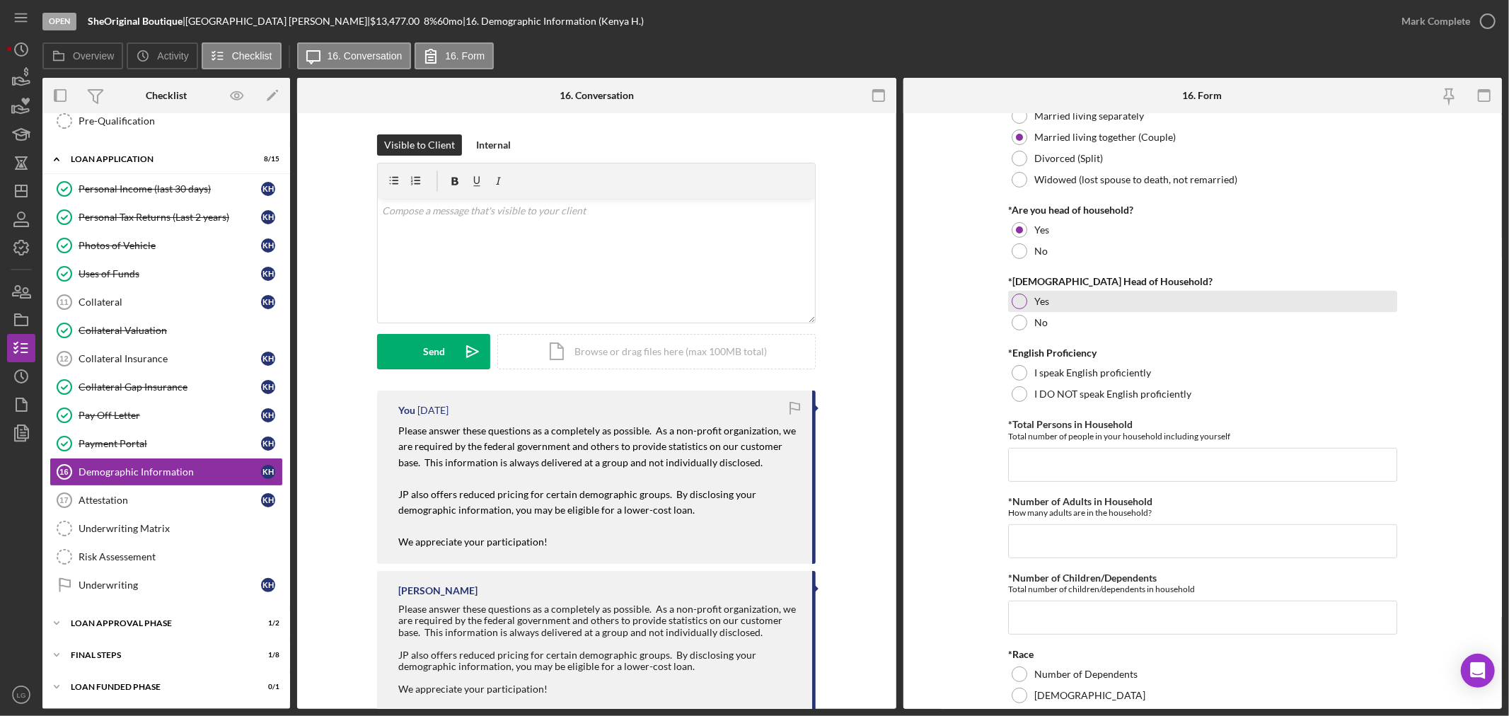
click at [1050, 296] on div "Yes" at bounding box center [1202, 301] width 389 height 21
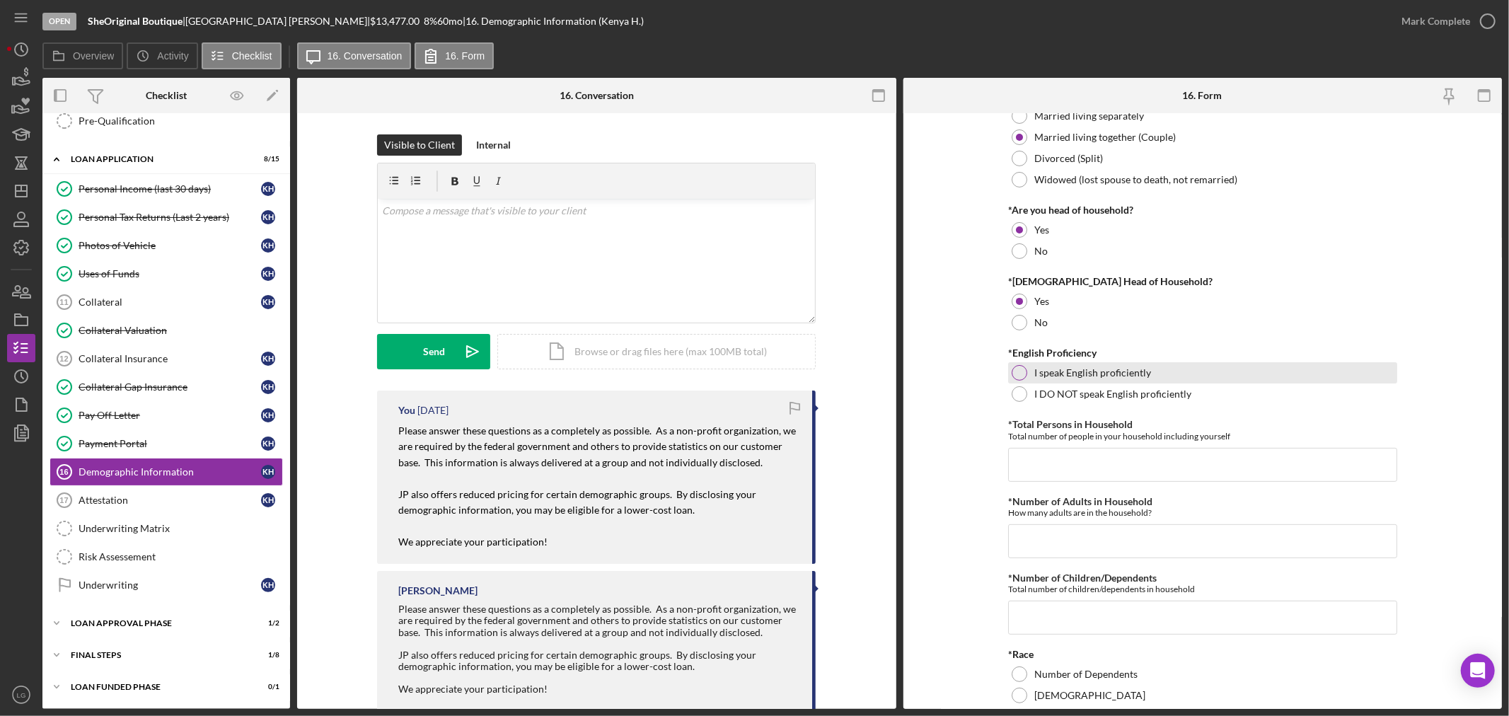
click at [1064, 379] on div "I speak English proficiently" at bounding box center [1202, 372] width 389 height 21
click at [1082, 460] on input "*Total Persons in Household" at bounding box center [1202, 465] width 389 height 34
type input "1"
click at [1085, 550] on input "*Number of Adults in Household" at bounding box center [1202, 541] width 389 height 34
type input "1"
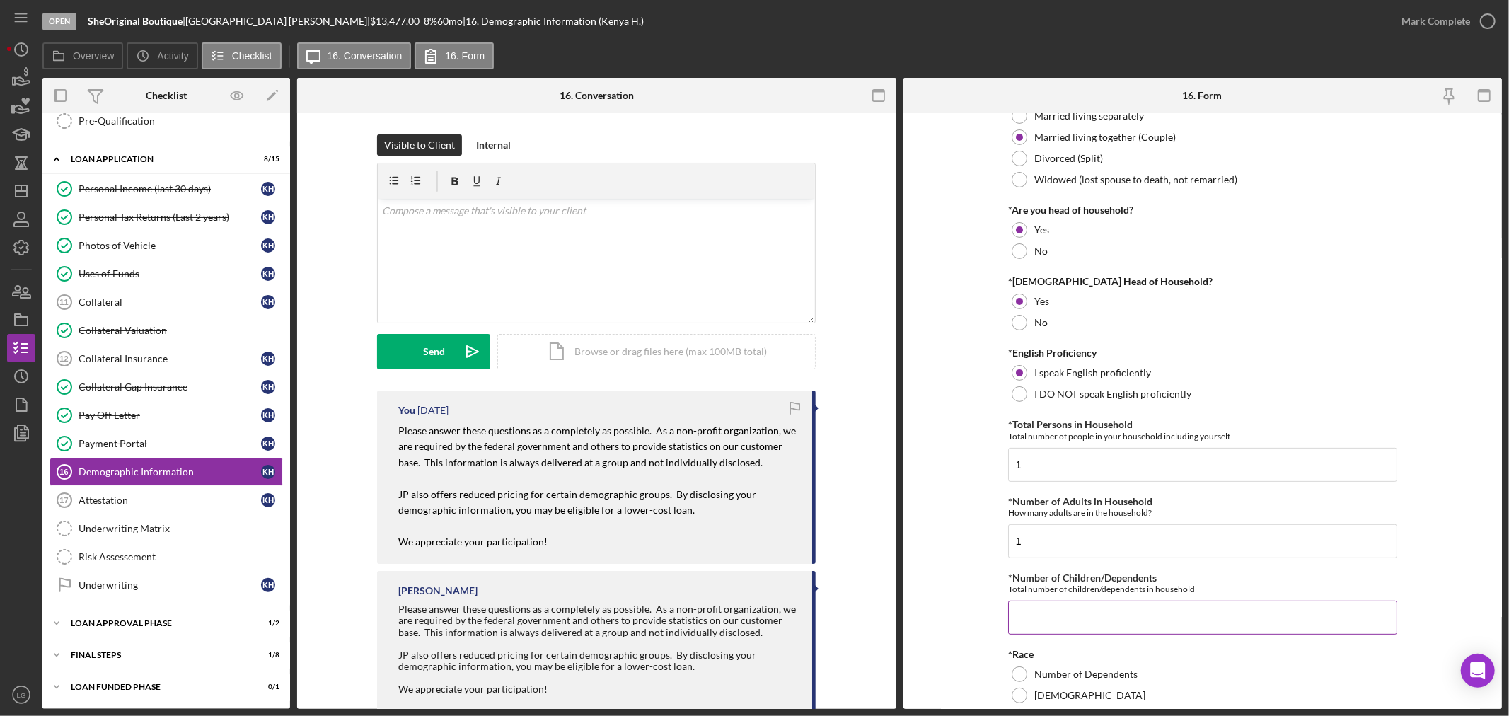
click at [1074, 617] on input "*Number of Children/Dependents" at bounding box center [1202, 617] width 389 height 34
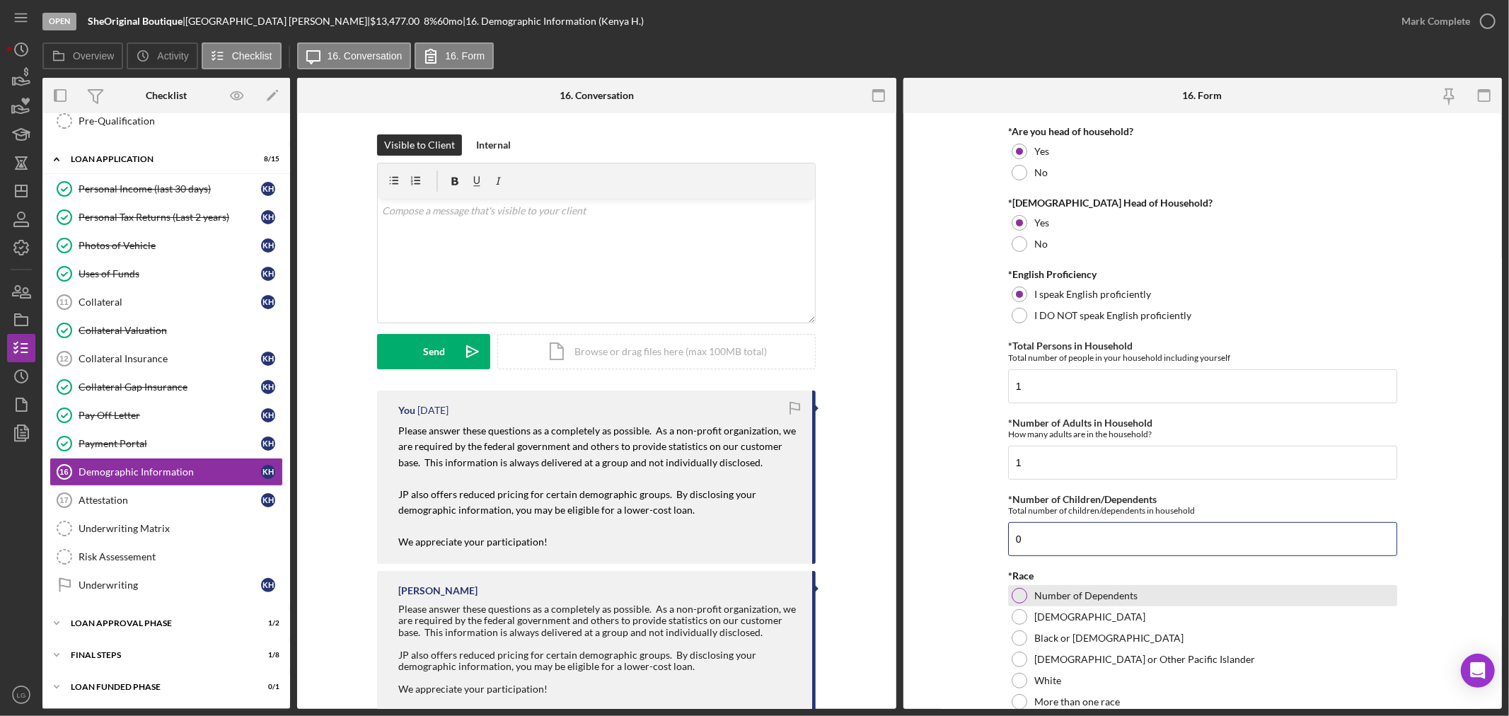
scroll to position [393, 0]
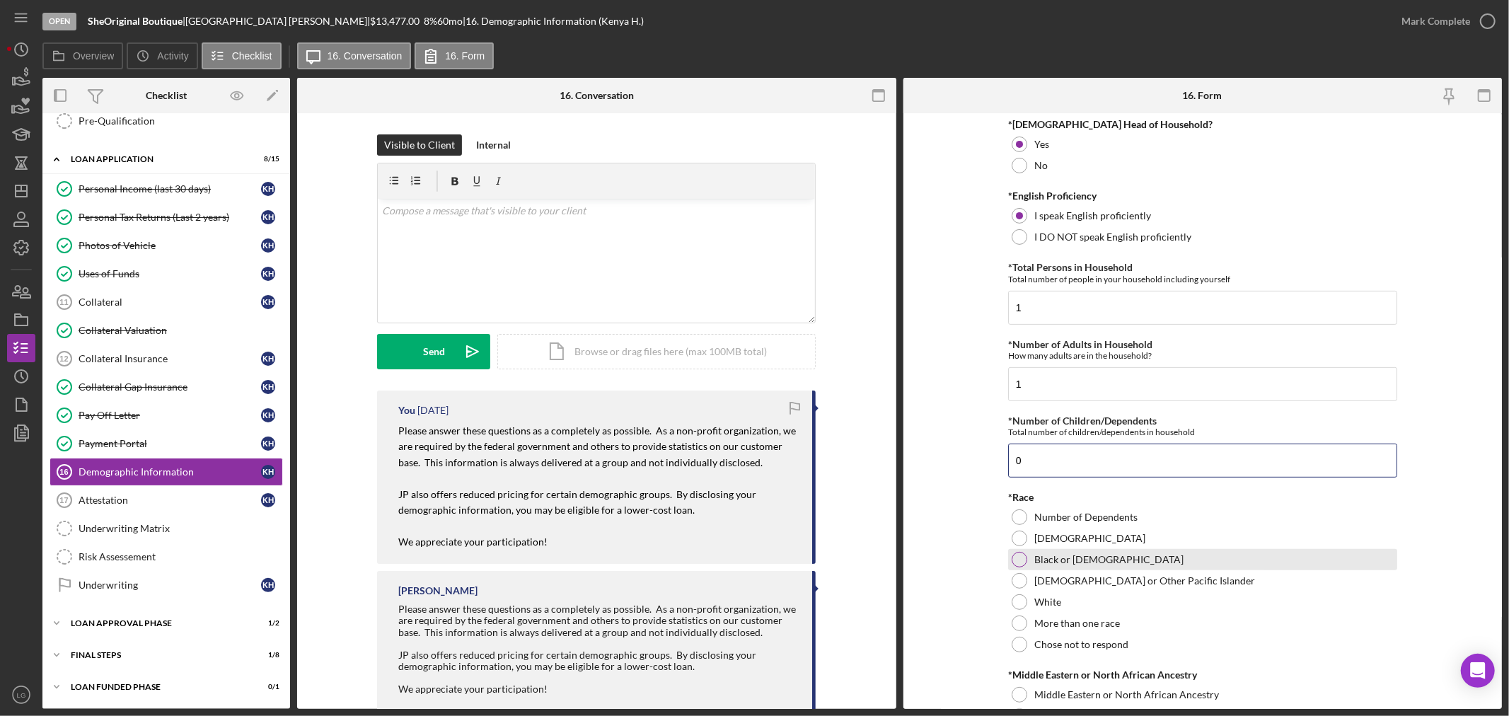
type input "0"
click at [1072, 554] on label "Black or African American" at bounding box center [1108, 559] width 149 height 11
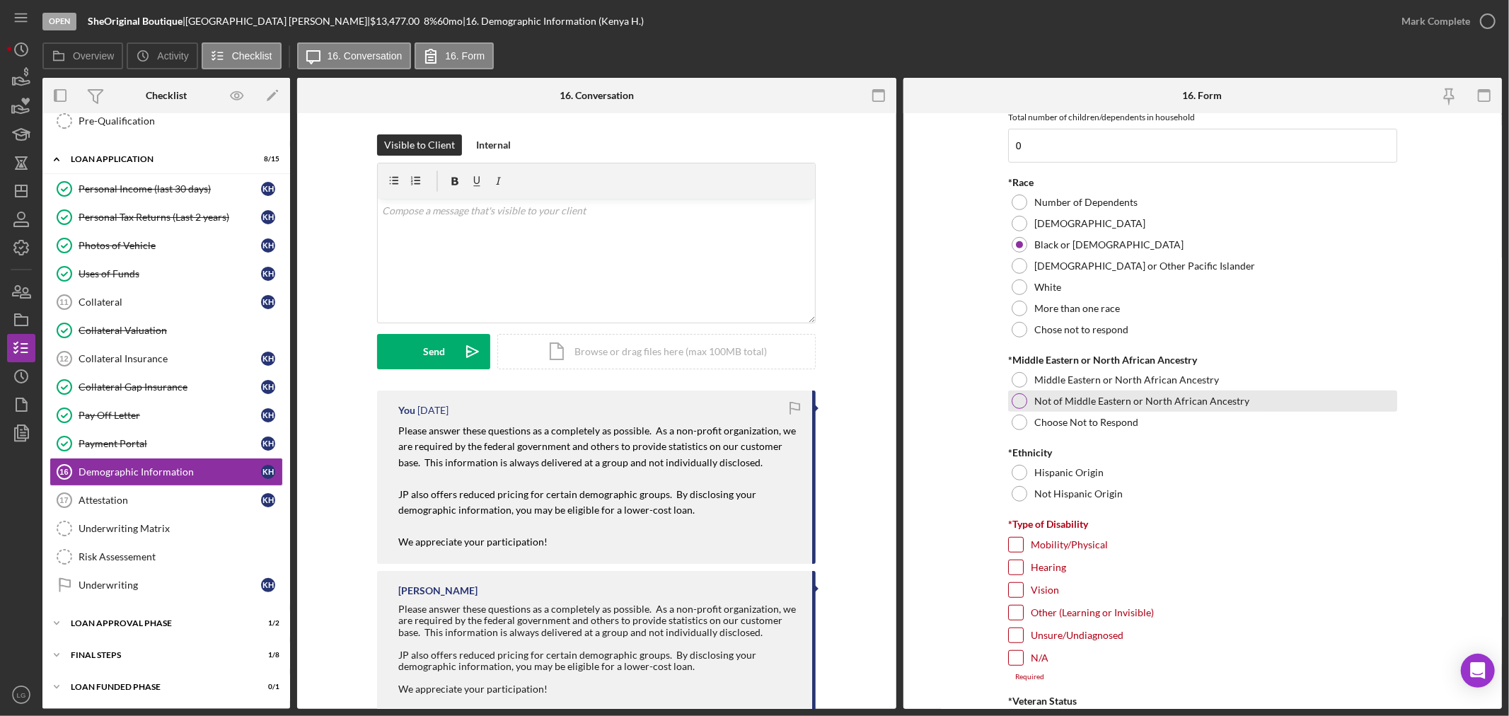
click at [1115, 408] on div "Not of Middle Eastern or North African Ancestry" at bounding box center [1202, 400] width 389 height 21
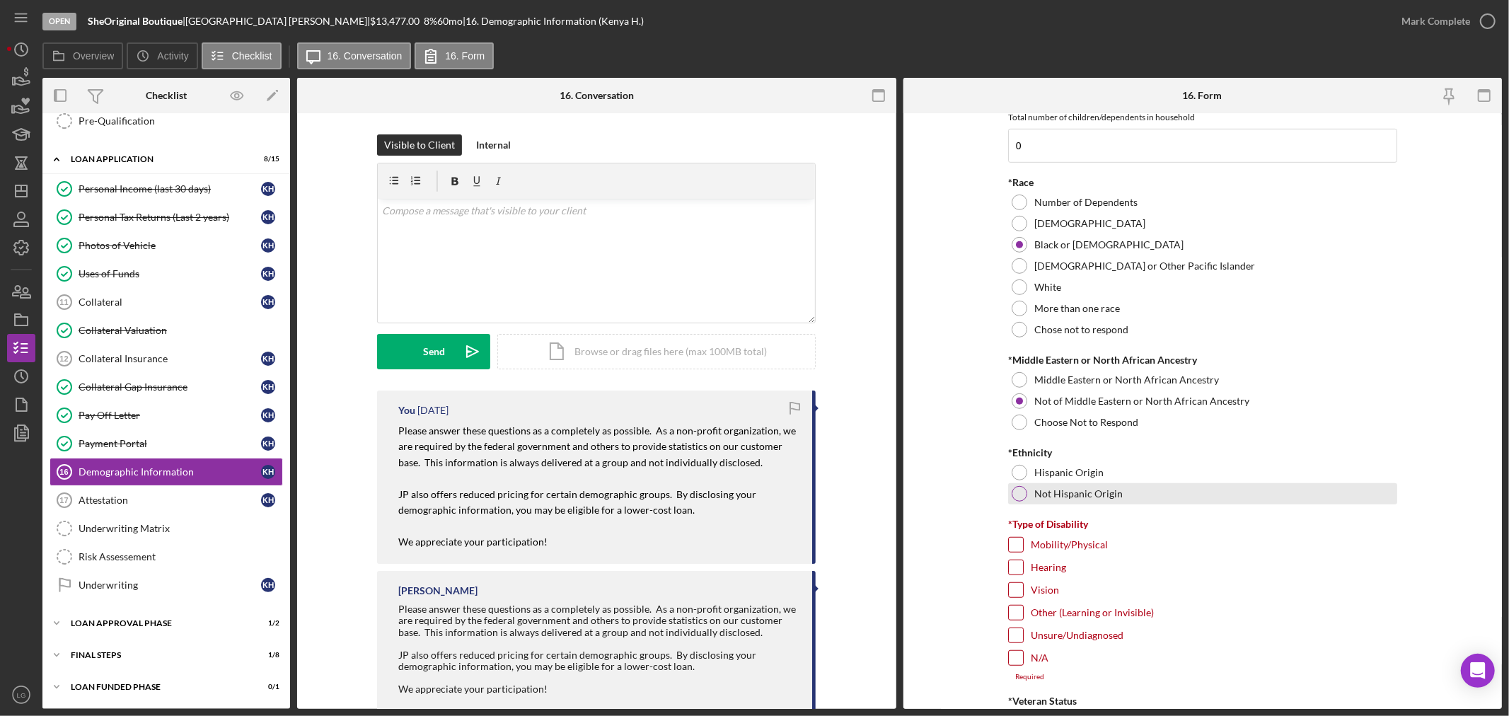
click at [1038, 498] on label "Not Hispanic Origin" at bounding box center [1078, 493] width 88 height 11
click at [1026, 656] on div "N/A" at bounding box center [1202, 661] width 389 height 23
click at [1019, 661] on input "N/A" at bounding box center [1016, 658] width 14 height 14
checkbox input "true"
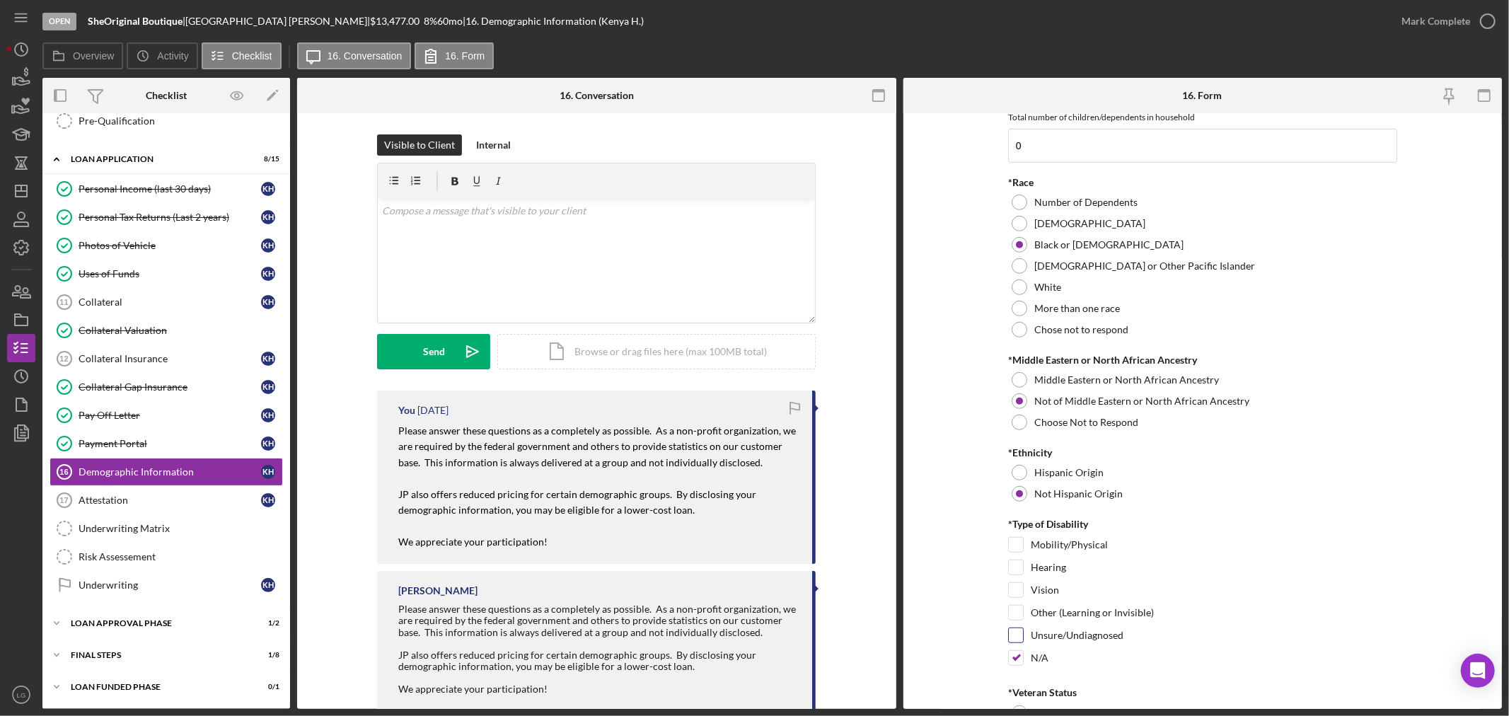
scroll to position [943, 0]
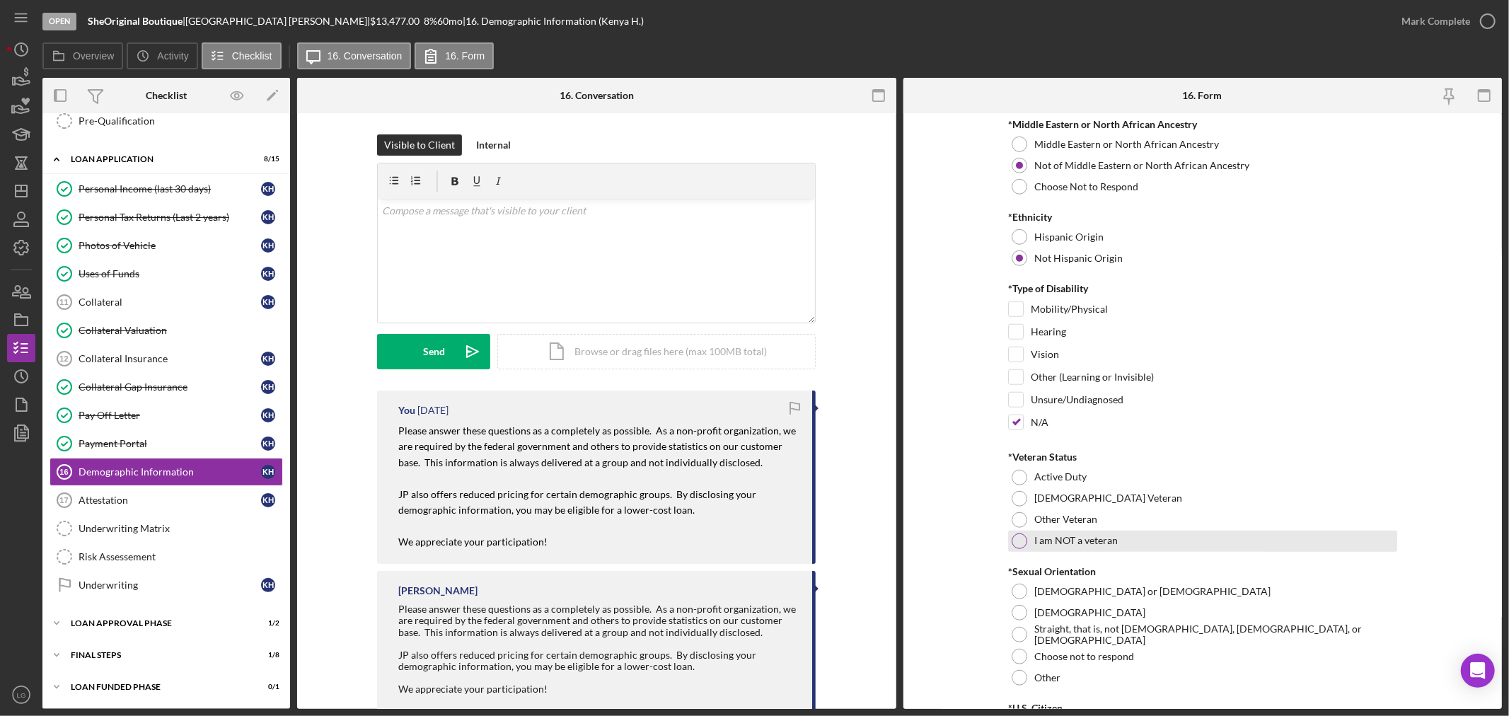
click at [1049, 545] on label "I am NOT a veteran" at bounding box center [1075, 540] width 83 height 11
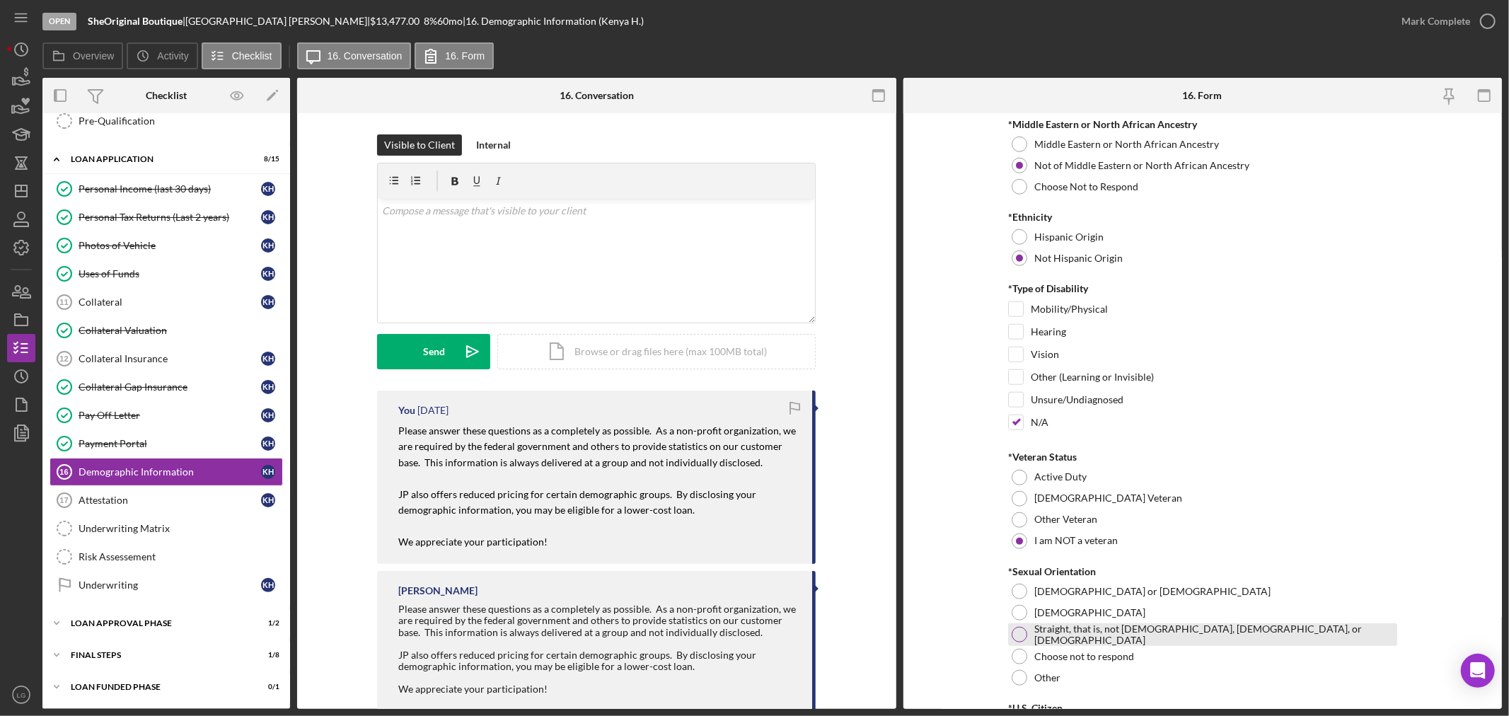
click at [1059, 627] on div "Straight, that is, not gay, lesbian, or bisexual" at bounding box center [1202, 634] width 389 height 23
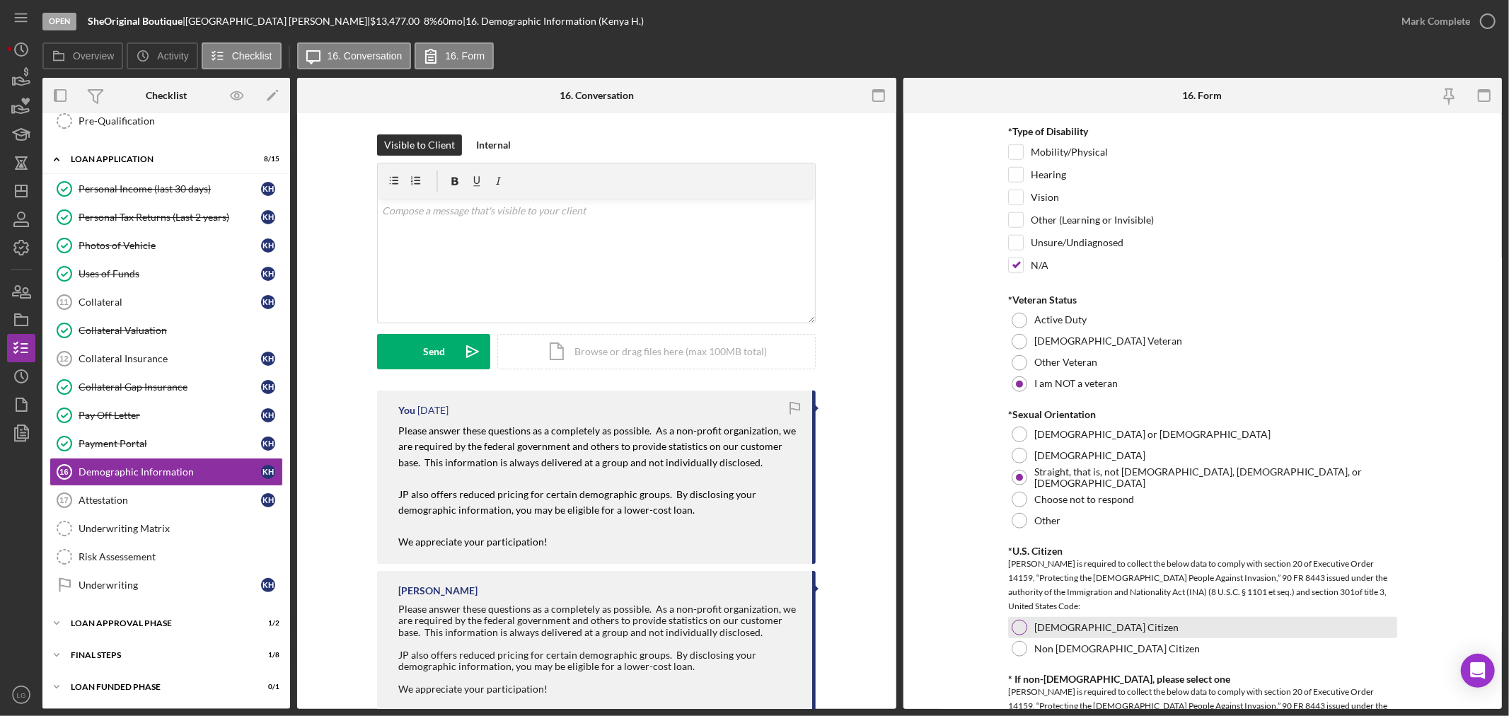
click at [1047, 625] on label "US Citizen" at bounding box center [1106, 627] width 144 height 11
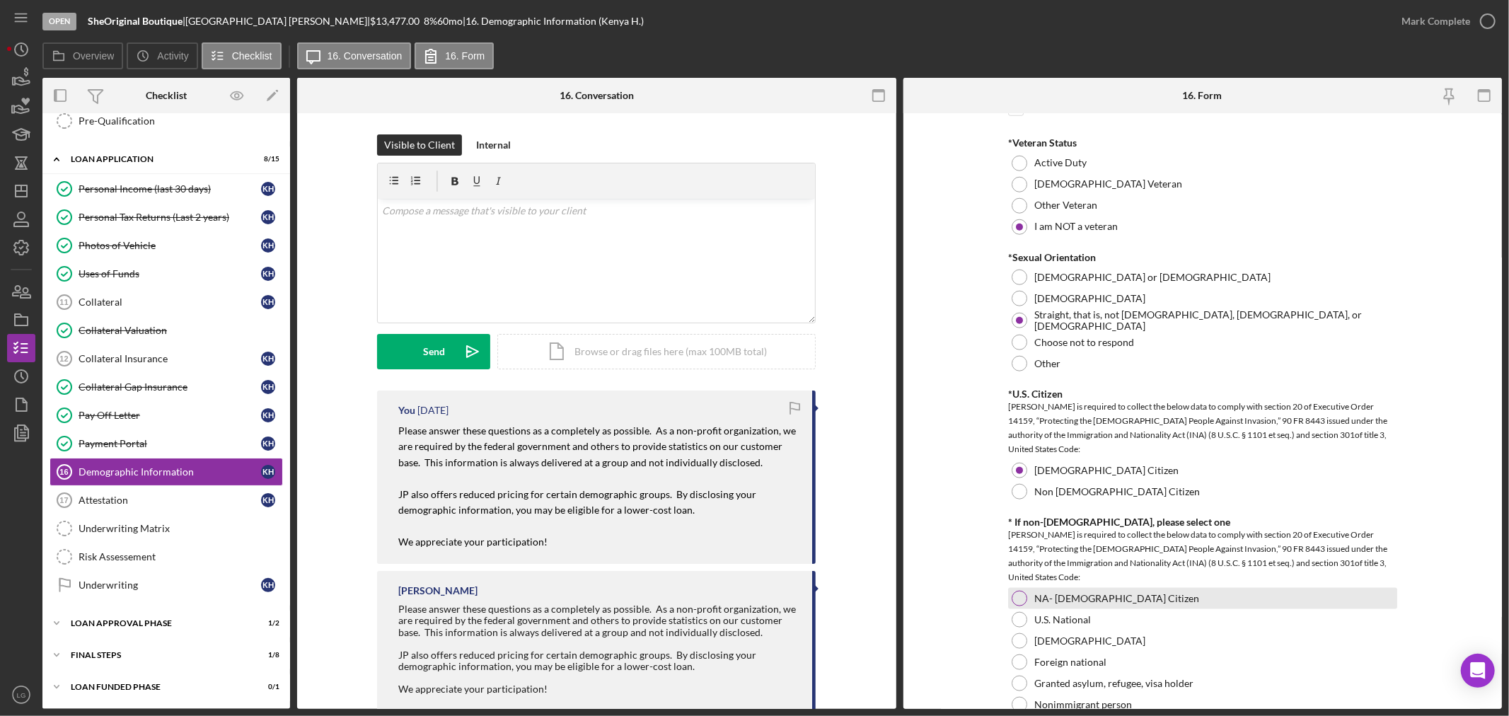
click at [1048, 600] on label "NA- US Citizen" at bounding box center [1116, 598] width 165 height 11
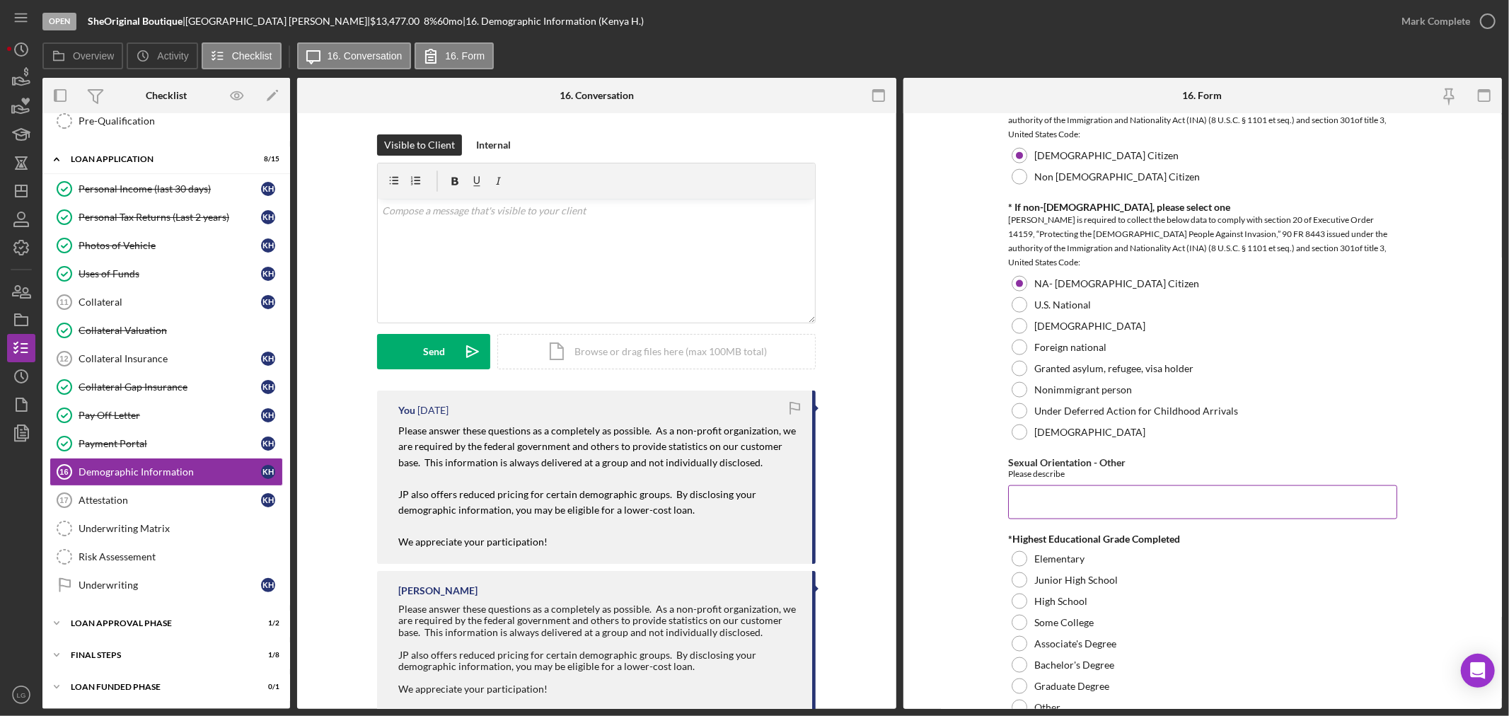
click at [1057, 499] on input "Sexual Orientation - Other" at bounding box center [1202, 502] width 389 height 34
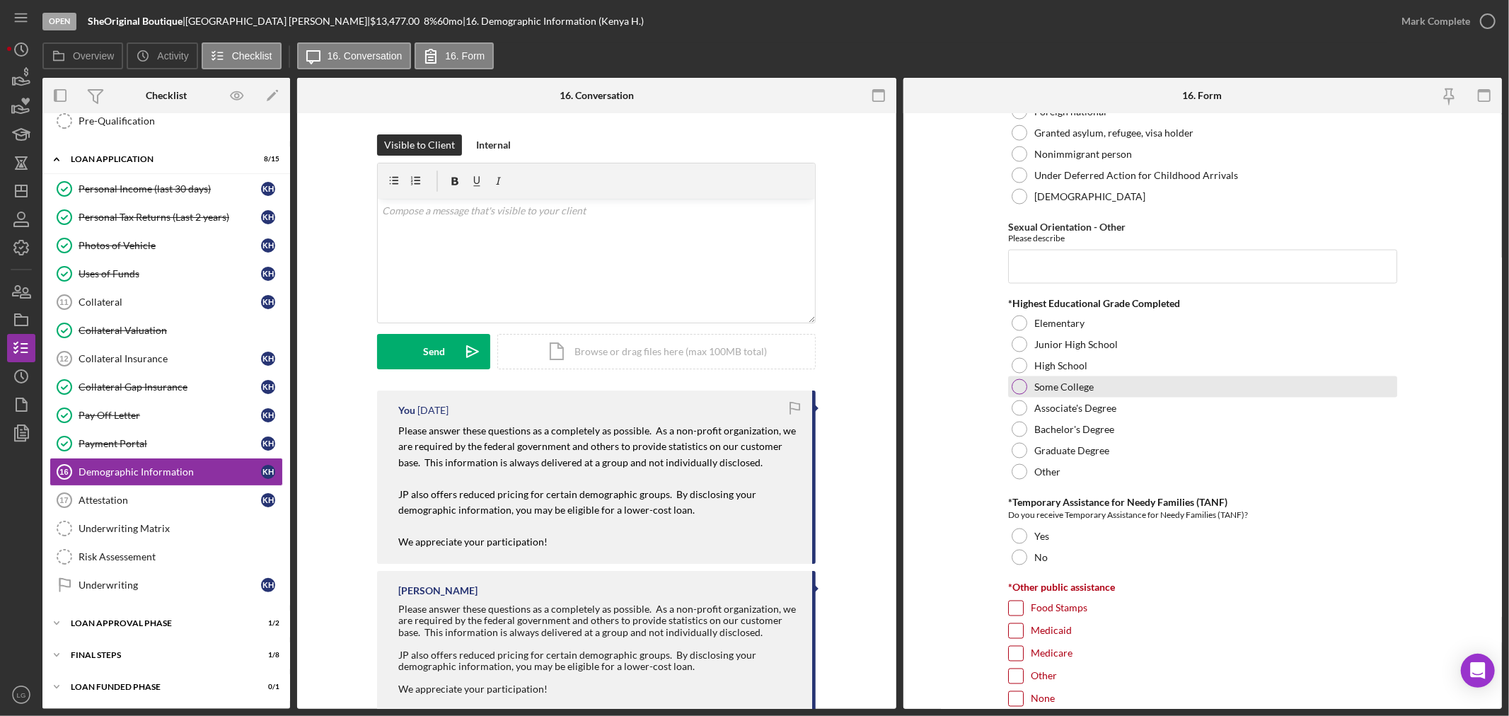
click at [1055, 376] on div "Some College" at bounding box center [1202, 386] width 389 height 21
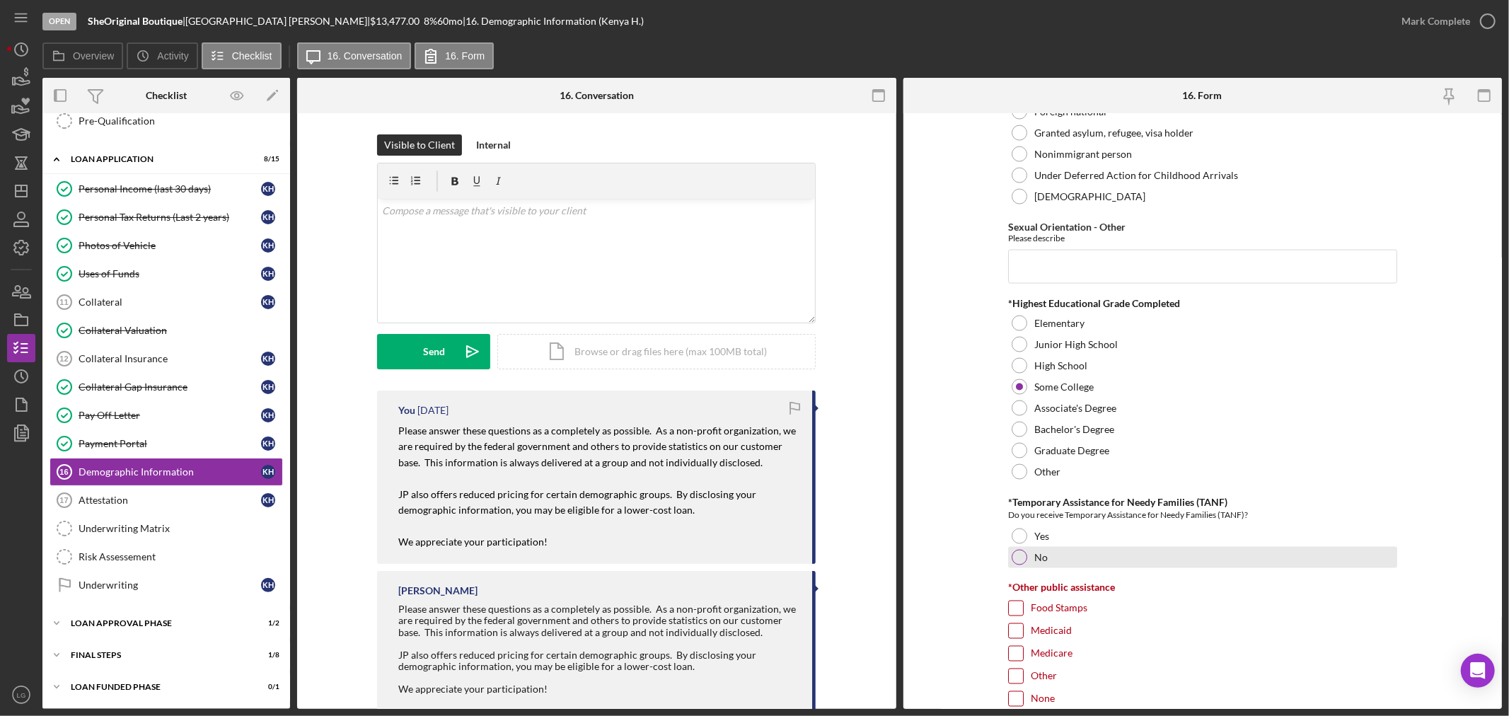
click at [1057, 552] on div "No" at bounding box center [1202, 557] width 389 height 21
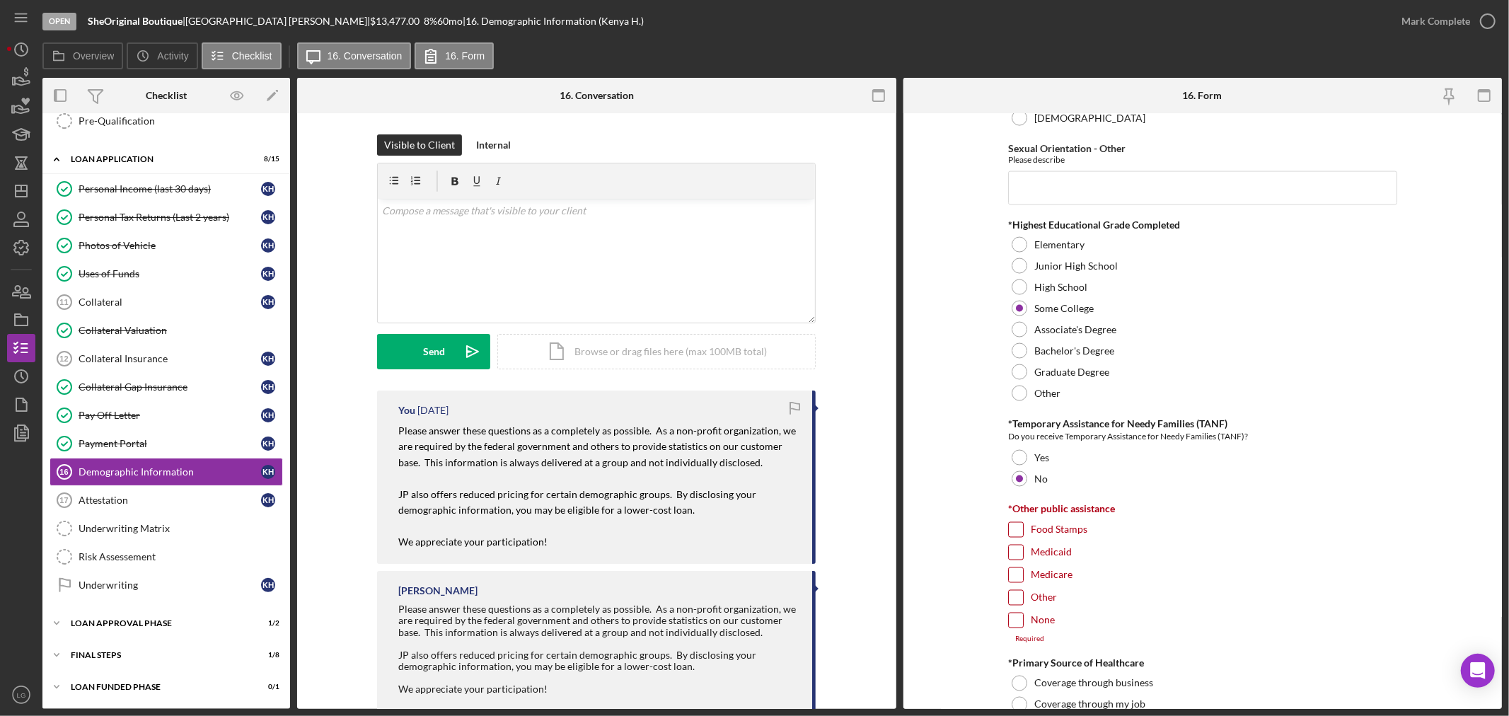
click at [1009, 623] on input "None" at bounding box center [1016, 620] width 14 height 14
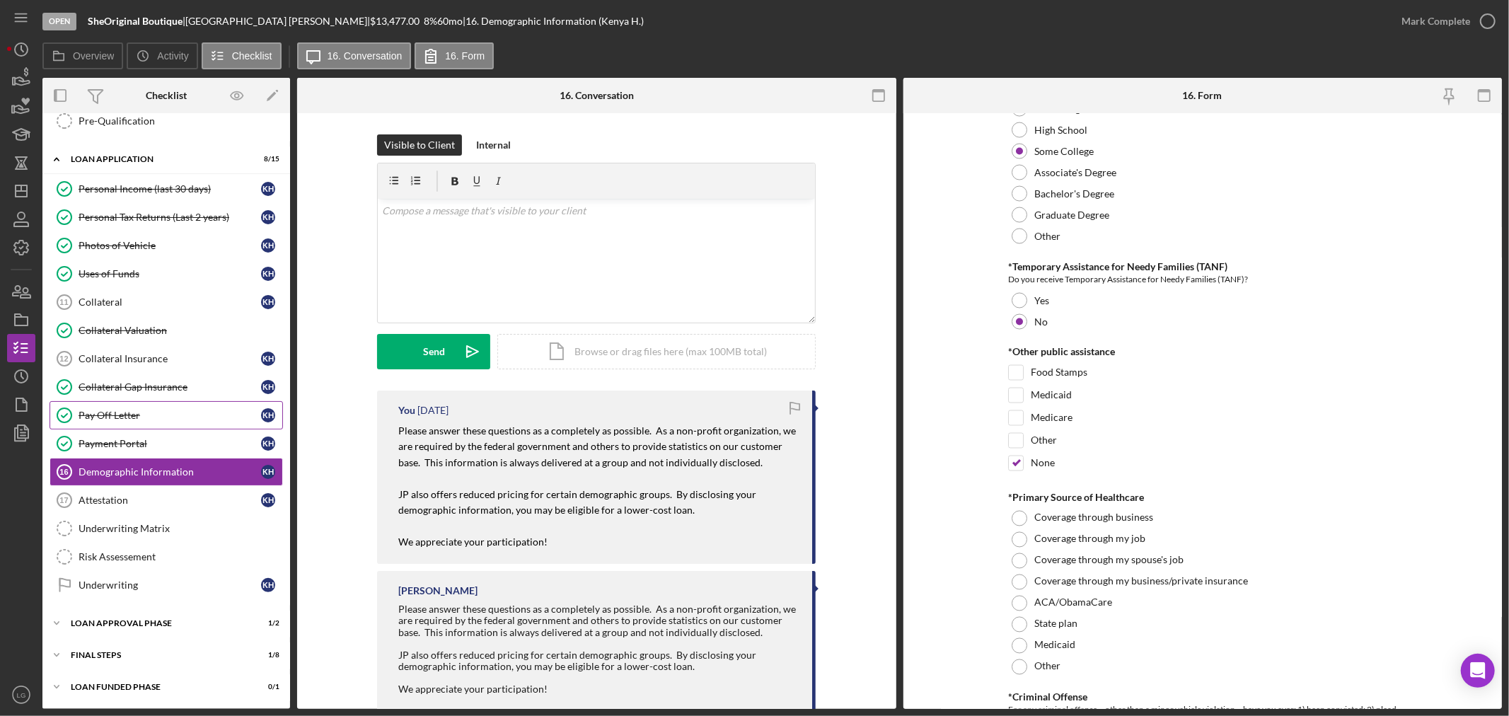
click at [115, 403] on link "Pay Off Letter Pay Off Letter K H" at bounding box center [166, 415] width 233 height 28
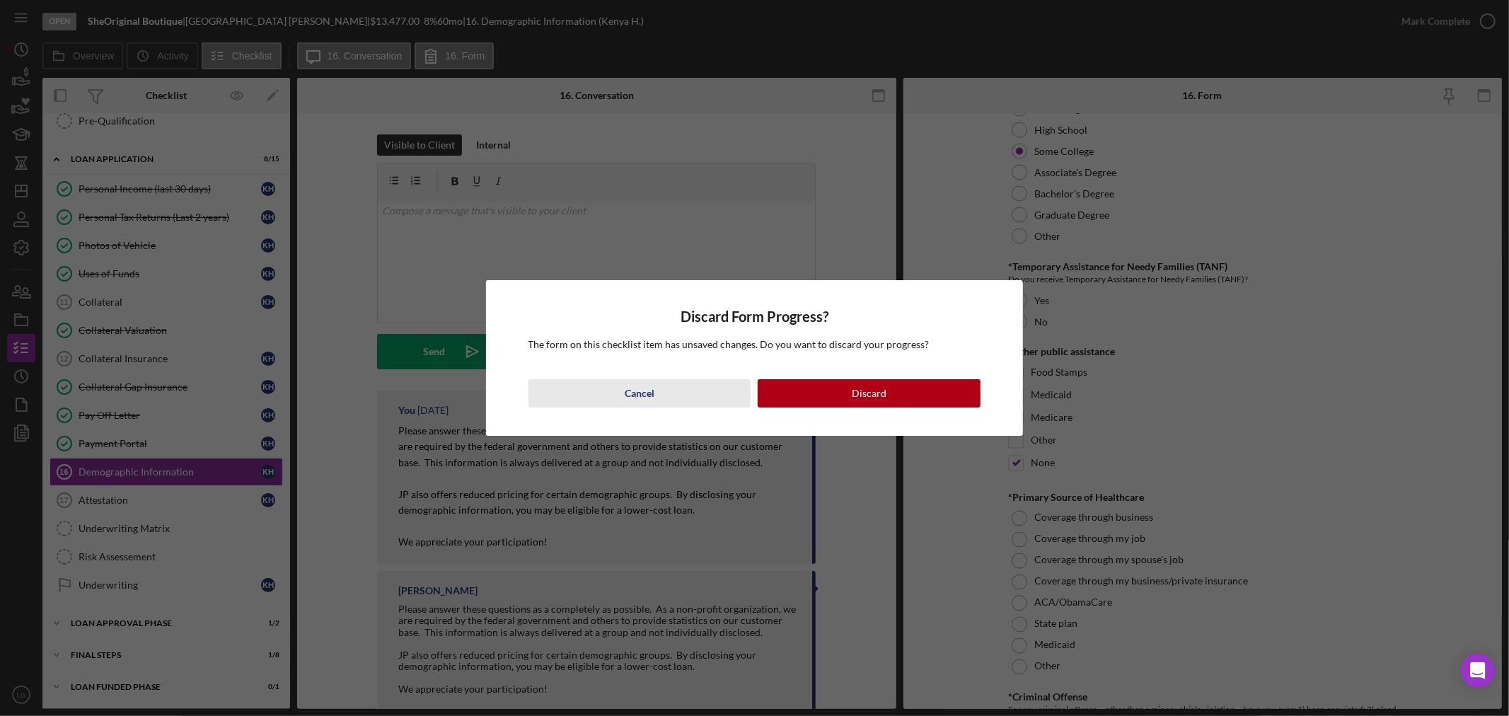
click at [675, 391] on button "Cancel" at bounding box center [639, 393] width 223 height 28
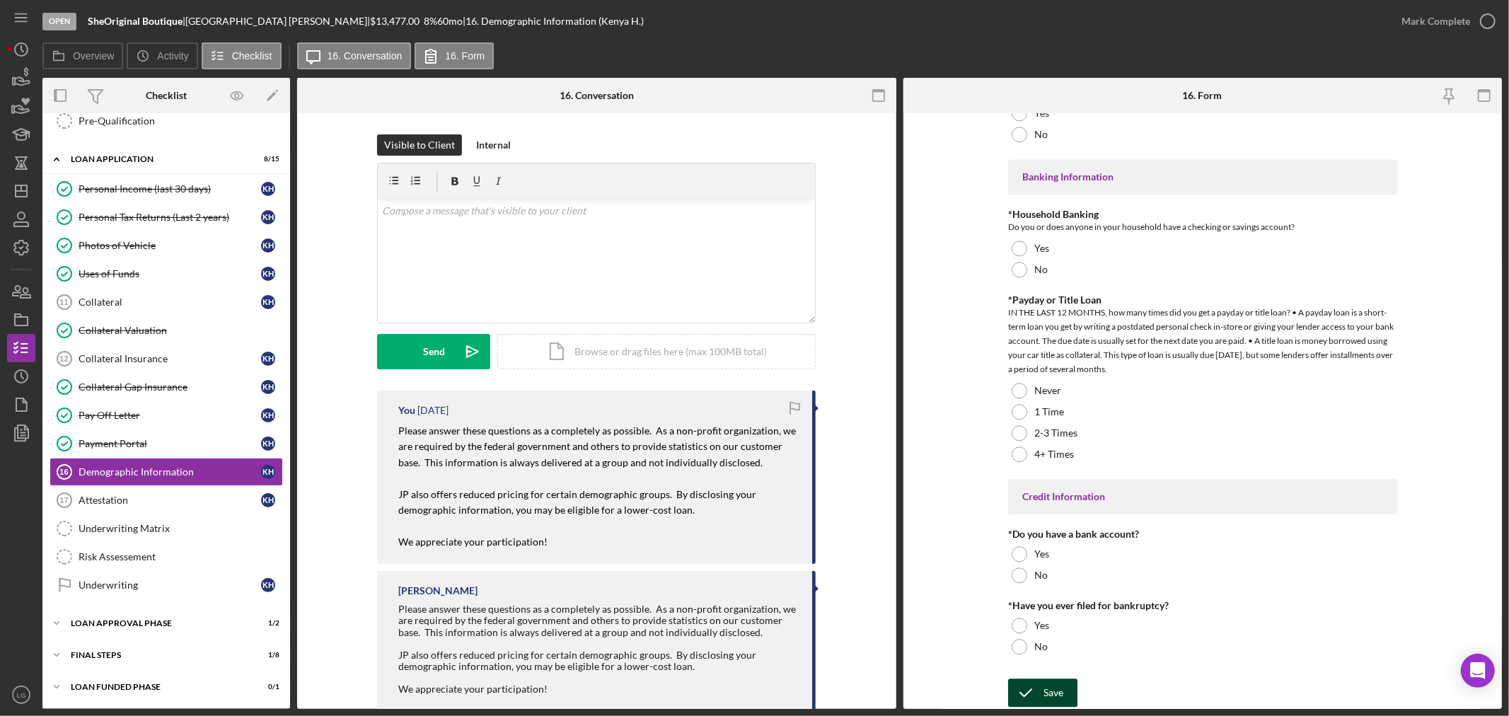
click at [1050, 687] on div "Save" at bounding box center [1053, 692] width 20 height 28
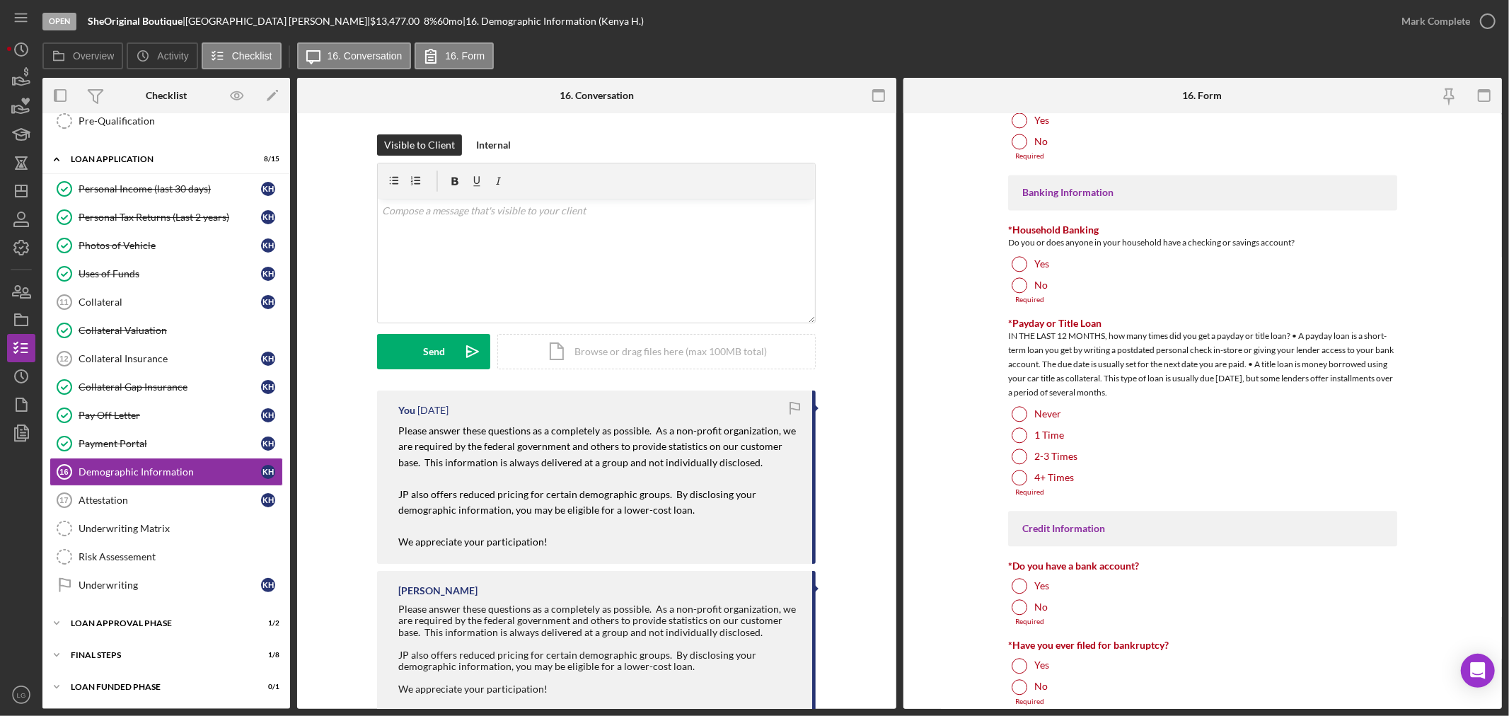
scroll to position [2698, 0]
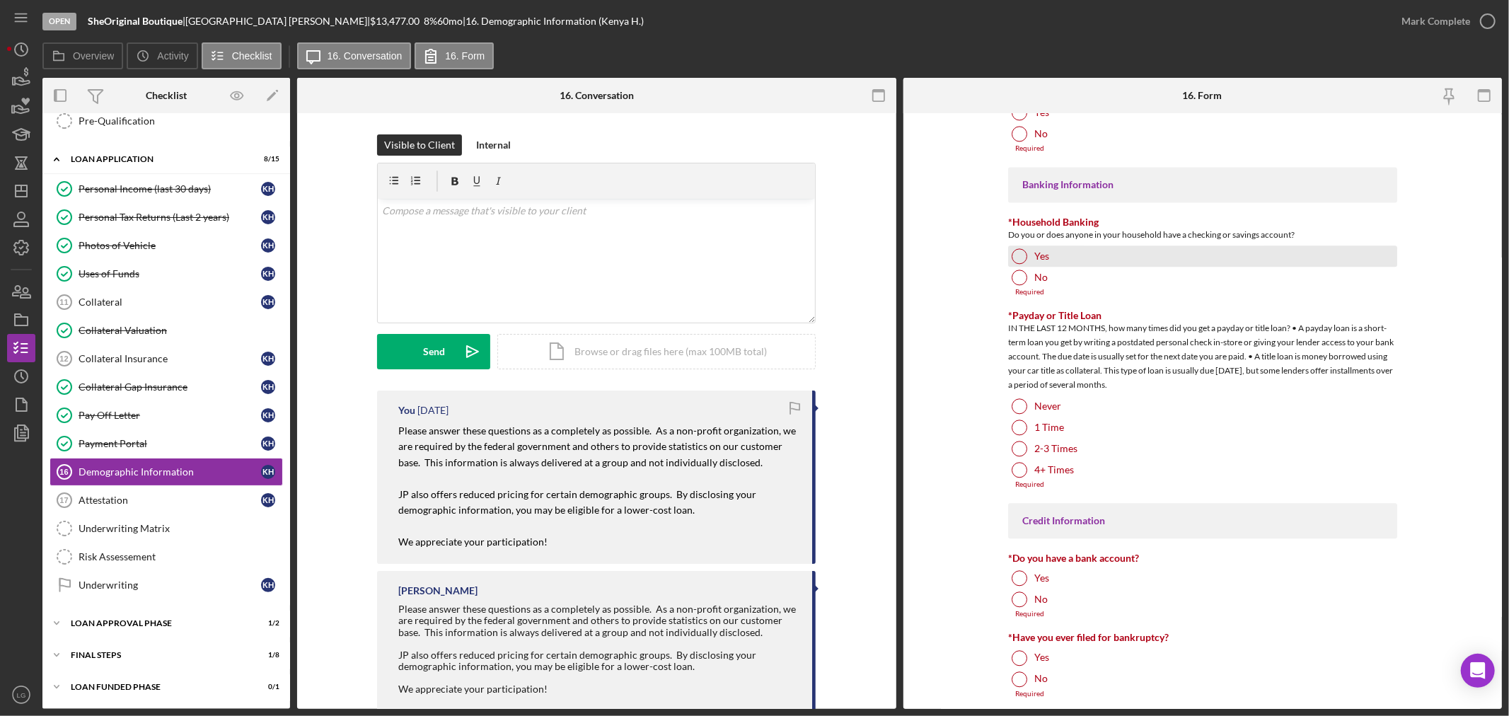
click at [1064, 248] on div "Yes" at bounding box center [1202, 255] width 389 height 21
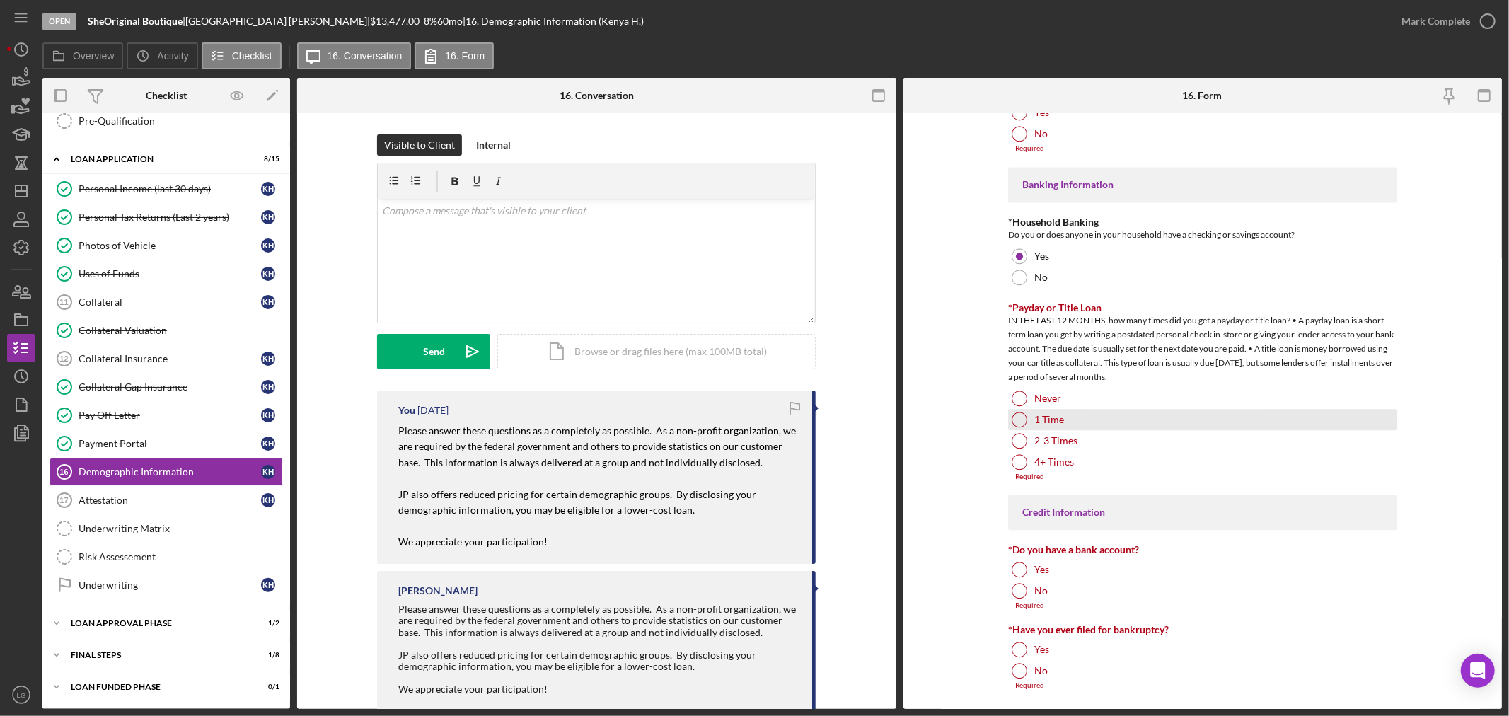
click at [1028, 428] on div "1 Time" at bounding box center [1202, 419] width 389 height 21
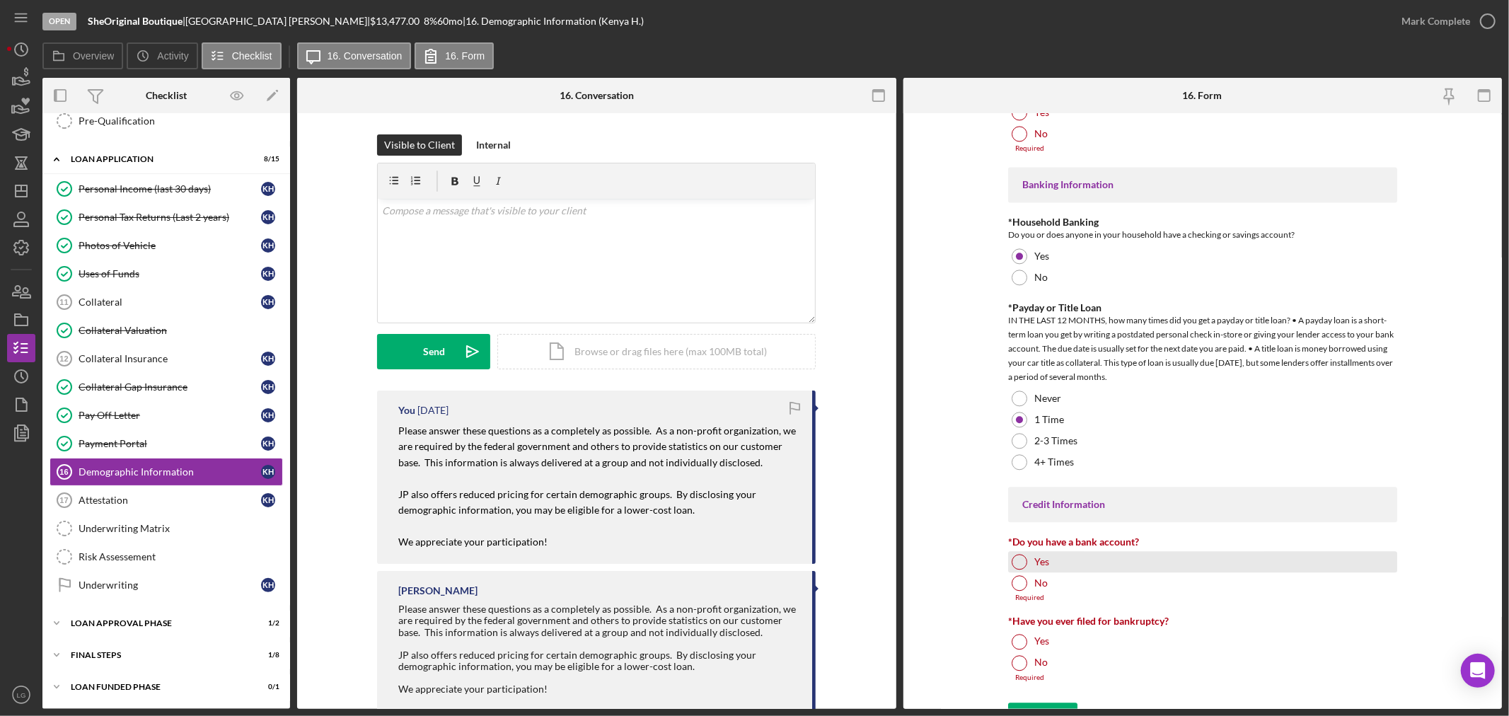
click at [1050, 559] on div "Yes" at bounding box center [1202, 561] width 389 height 21
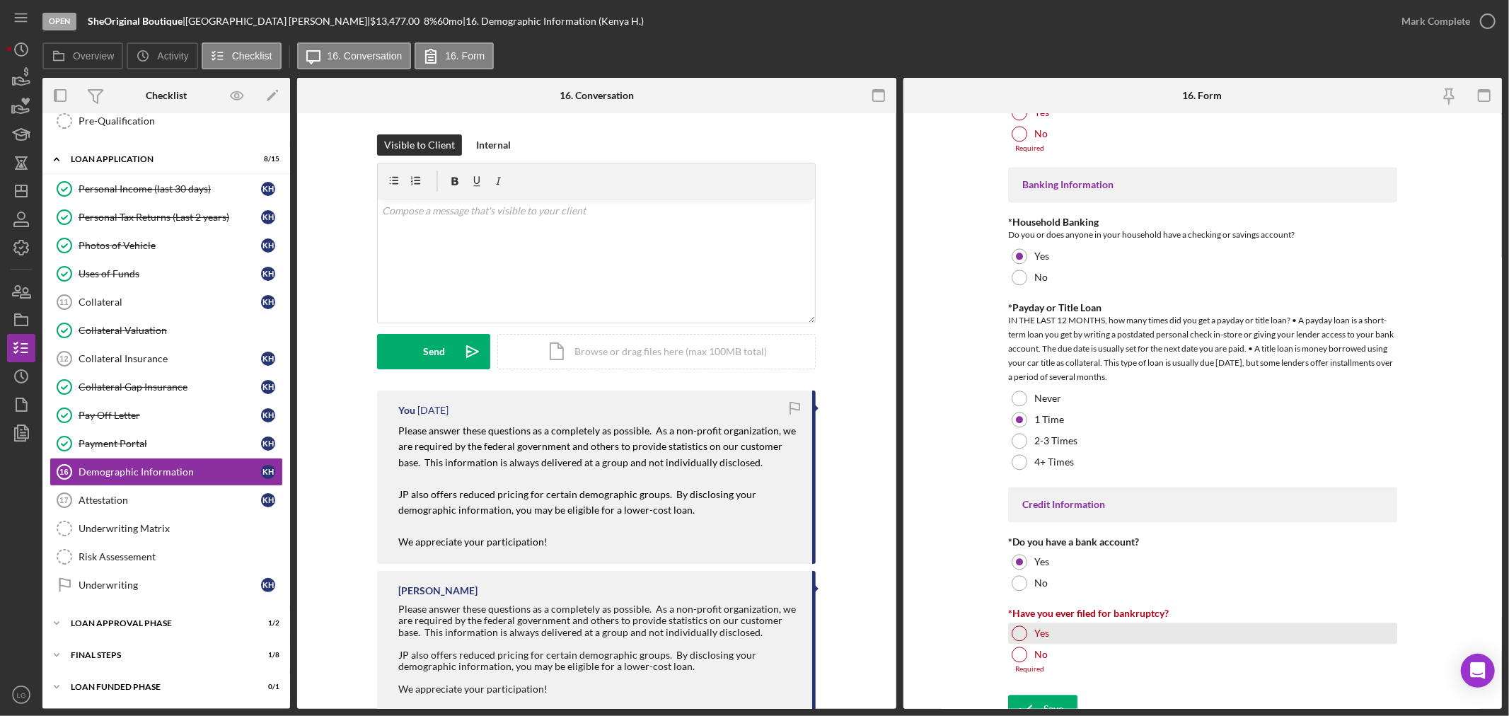
click at [1017, 629] on div at bounding box center [1019, 633] width 16 height 16
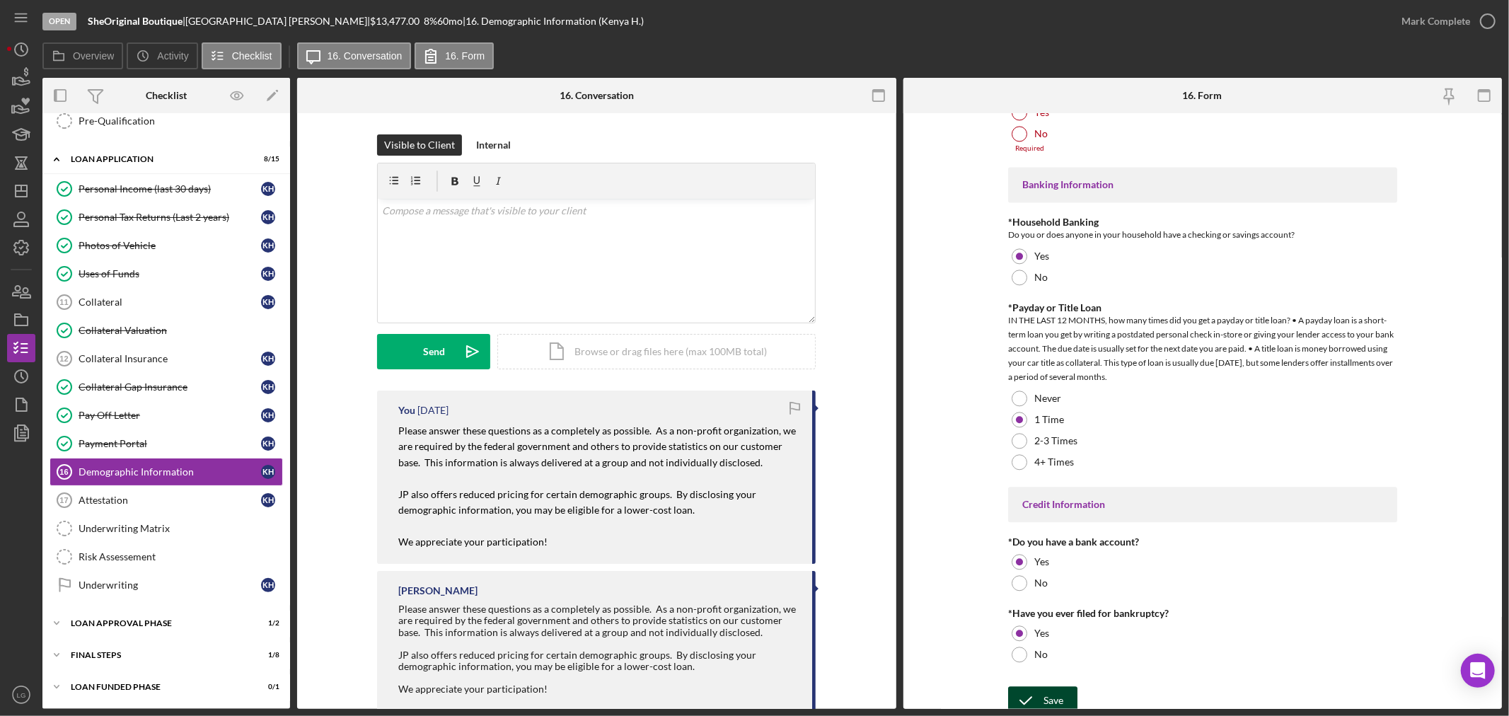
click at [1024, 691] on icon "submit" at bounding box center [1025, 700] width 35 height 35
click at [1027, 699] on polyline "submit" at bounding box center [1025, 700] width 11 height 7
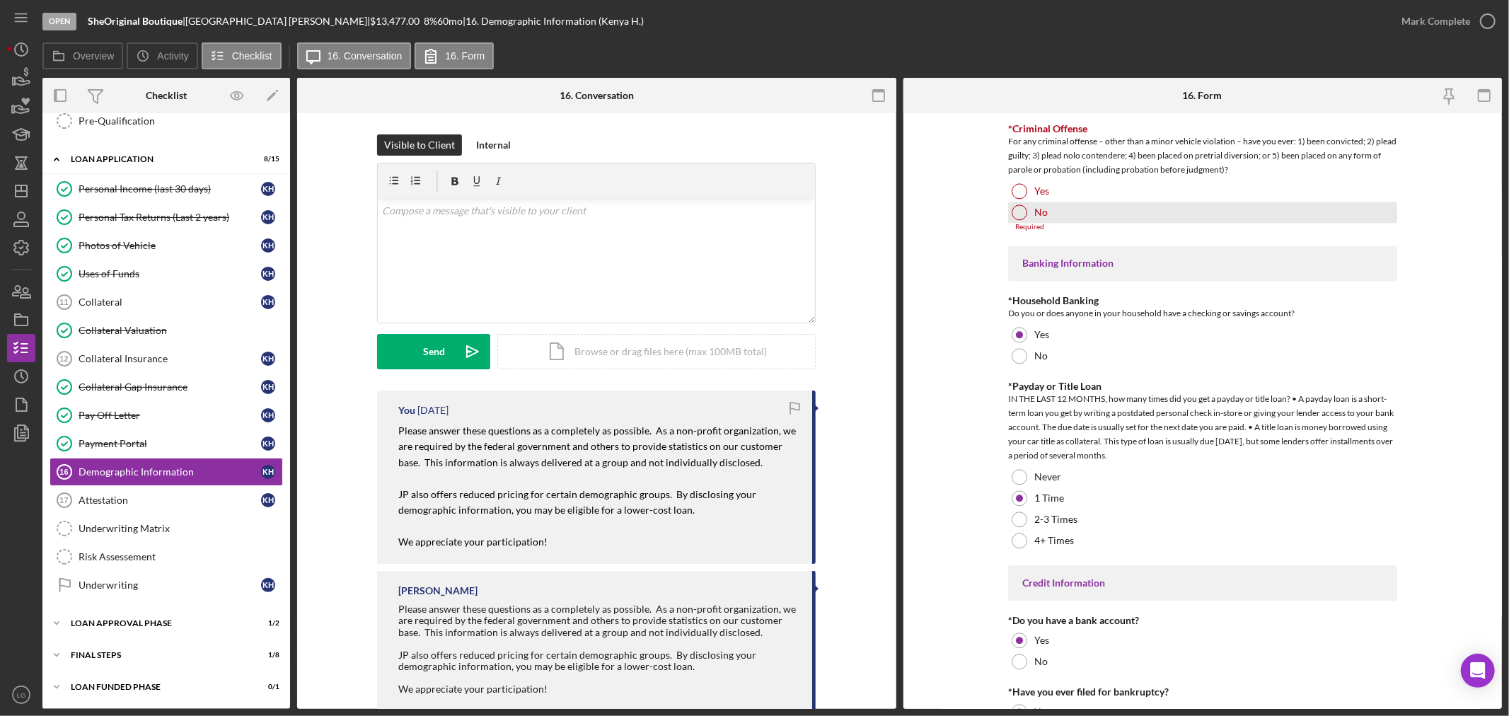
click at [1170, 215] on div "No" at bounding box center [1202, 212] width 389 height 21
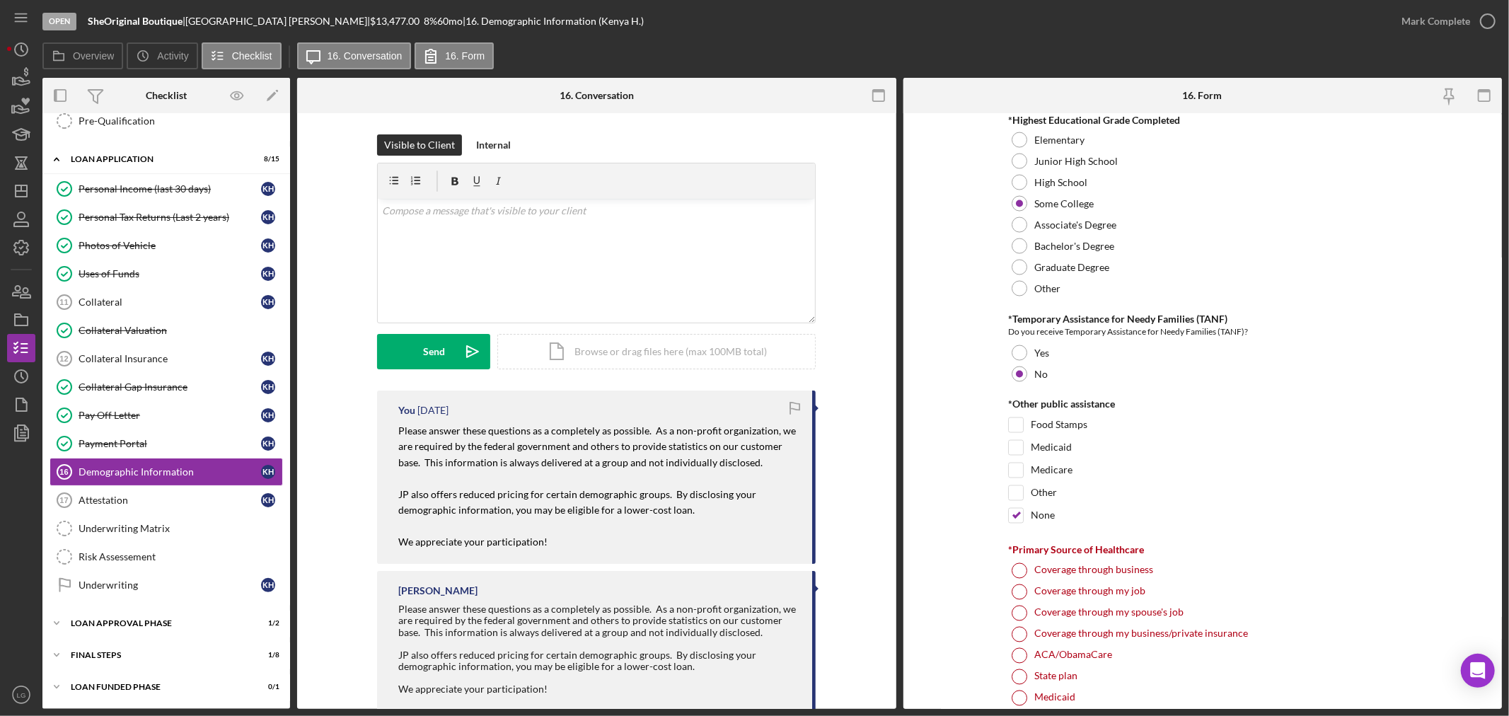
scroll to position [2147, 0]
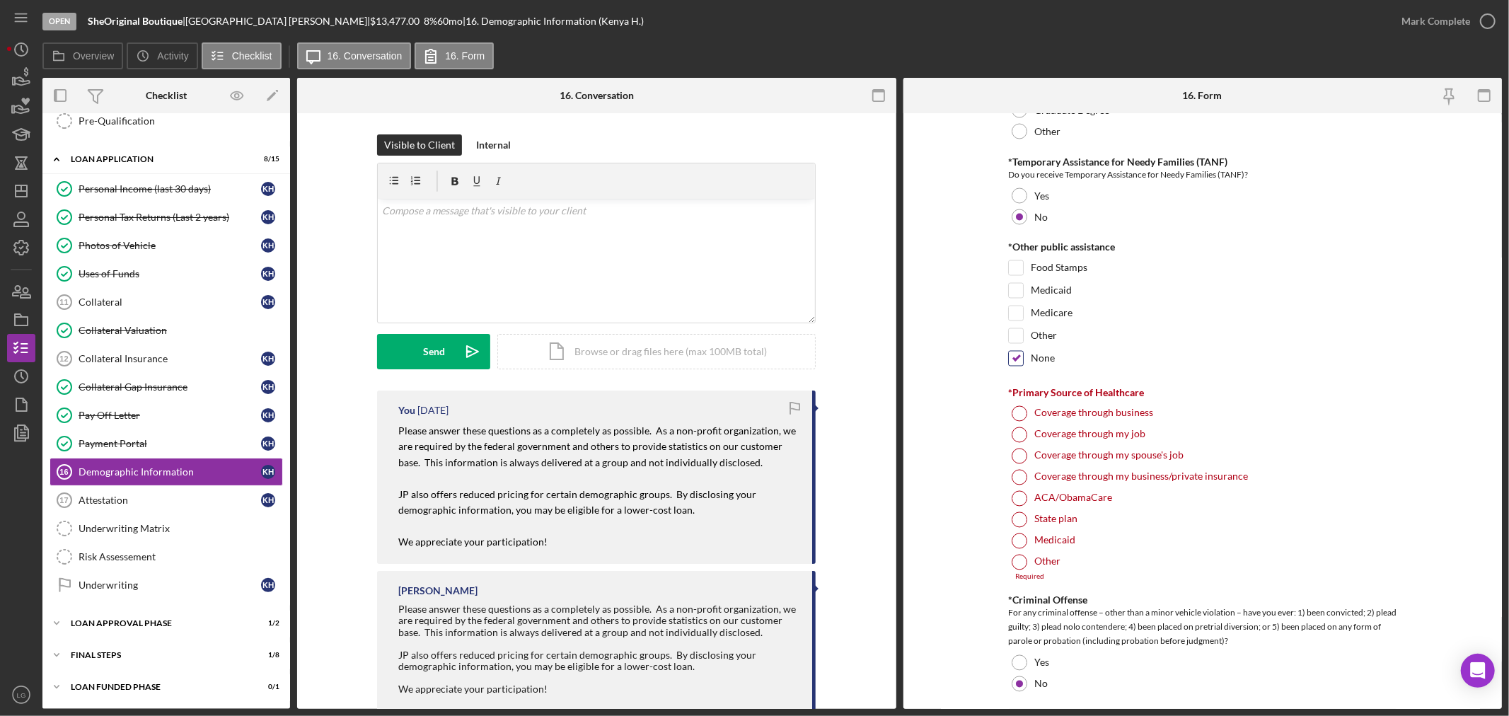
click at [1014, 356] on input "None" at bounding box center [1016, 359] width 14 height 14
checkbox input "false"
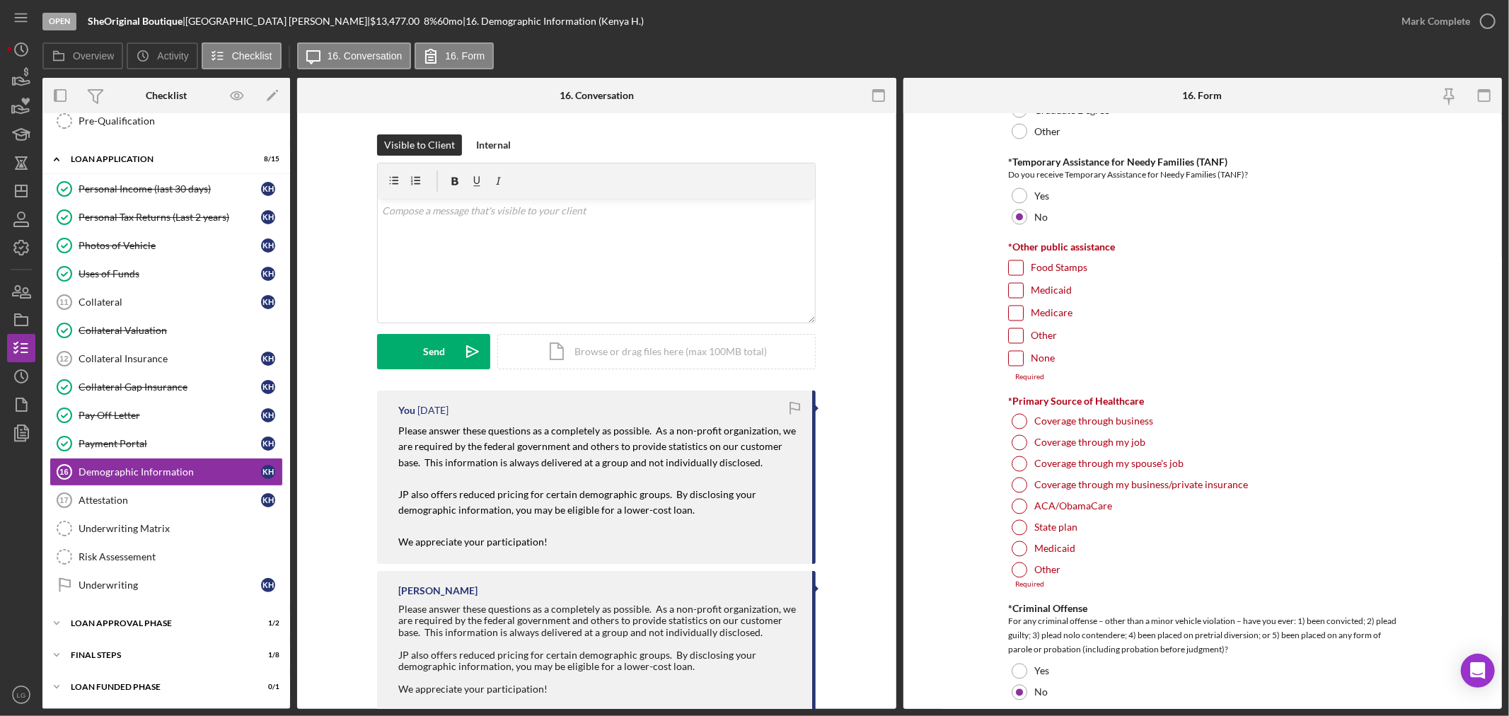
click at [1009, 286] on input "Medicaid" at bounding box center [1016, 291] width 14 height 14
checkbox input "true"
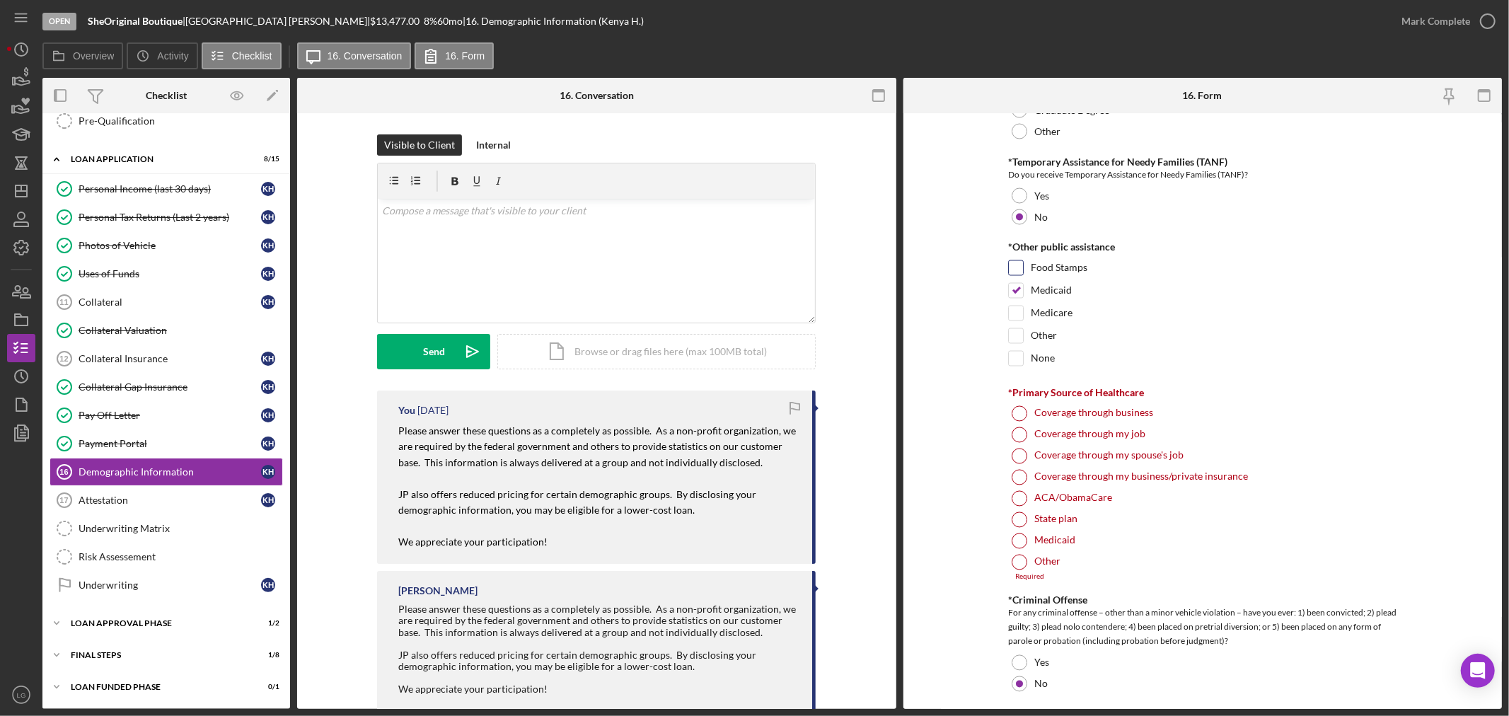
click at [1009, 266] on input "Food Stamps" at bounding box center [1016, 268] width 14 height 14
checkbox input "true"
click at [1031, 533] on div "Medicaid" at bounding box center [1202, 540] width 389 height 21
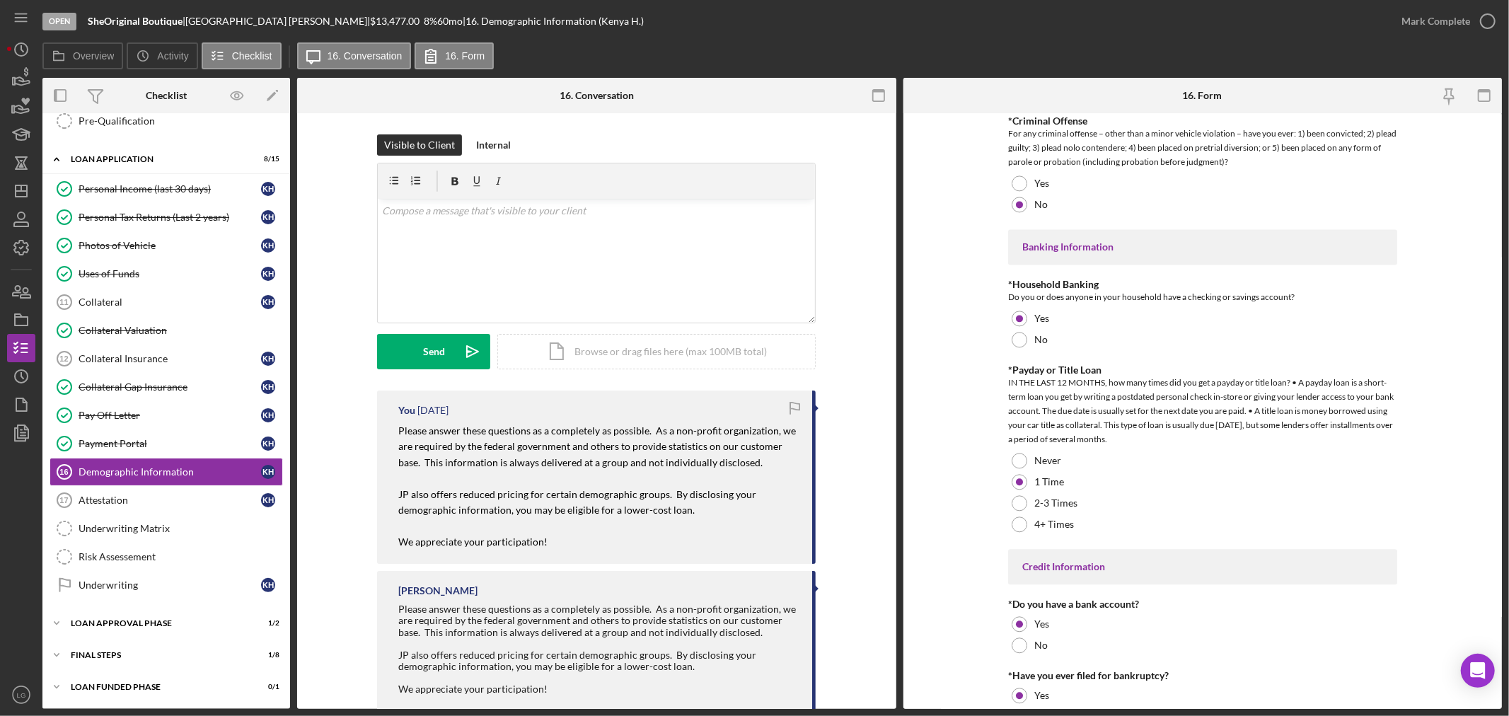
scroll to position [2690, 0]
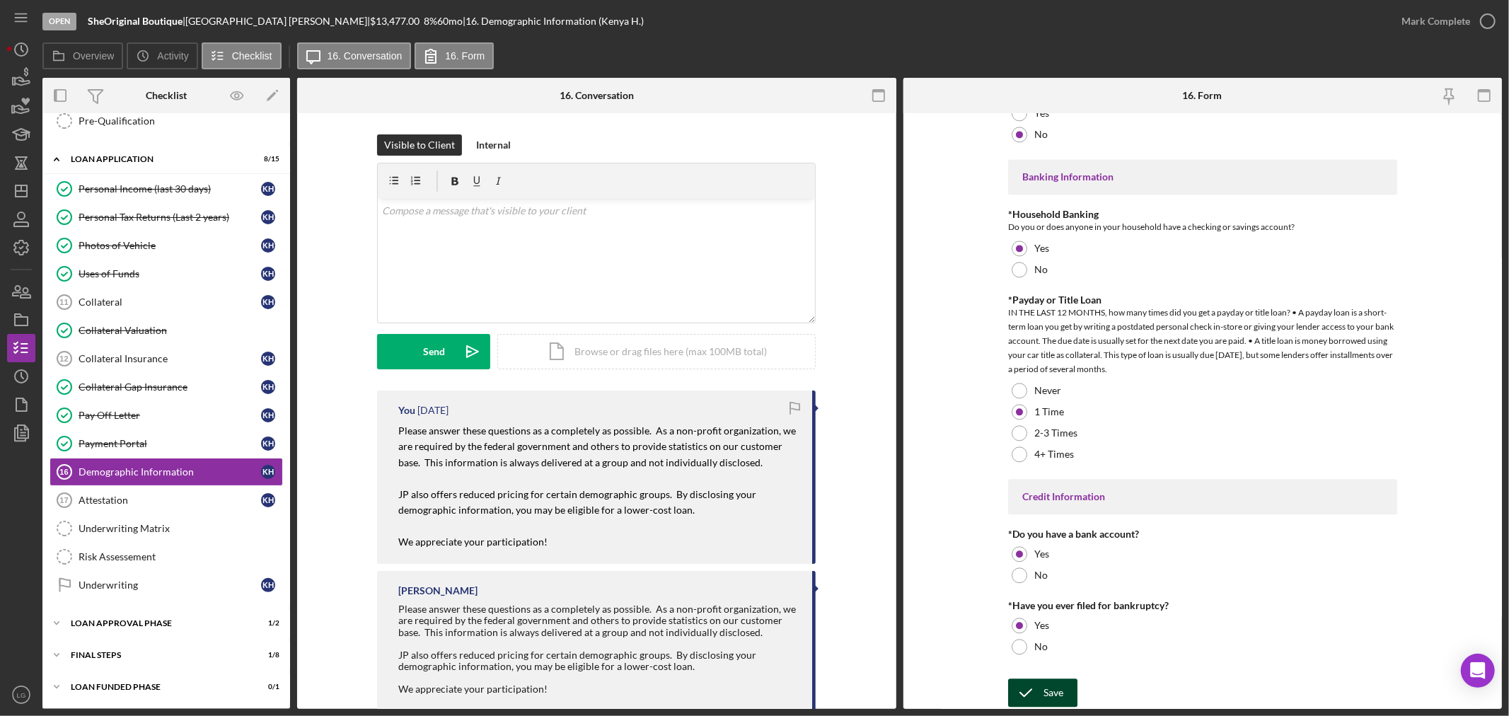
click at [1034, 690] on icon "submit" at bounding box center [1025, 692] width 35 height 35
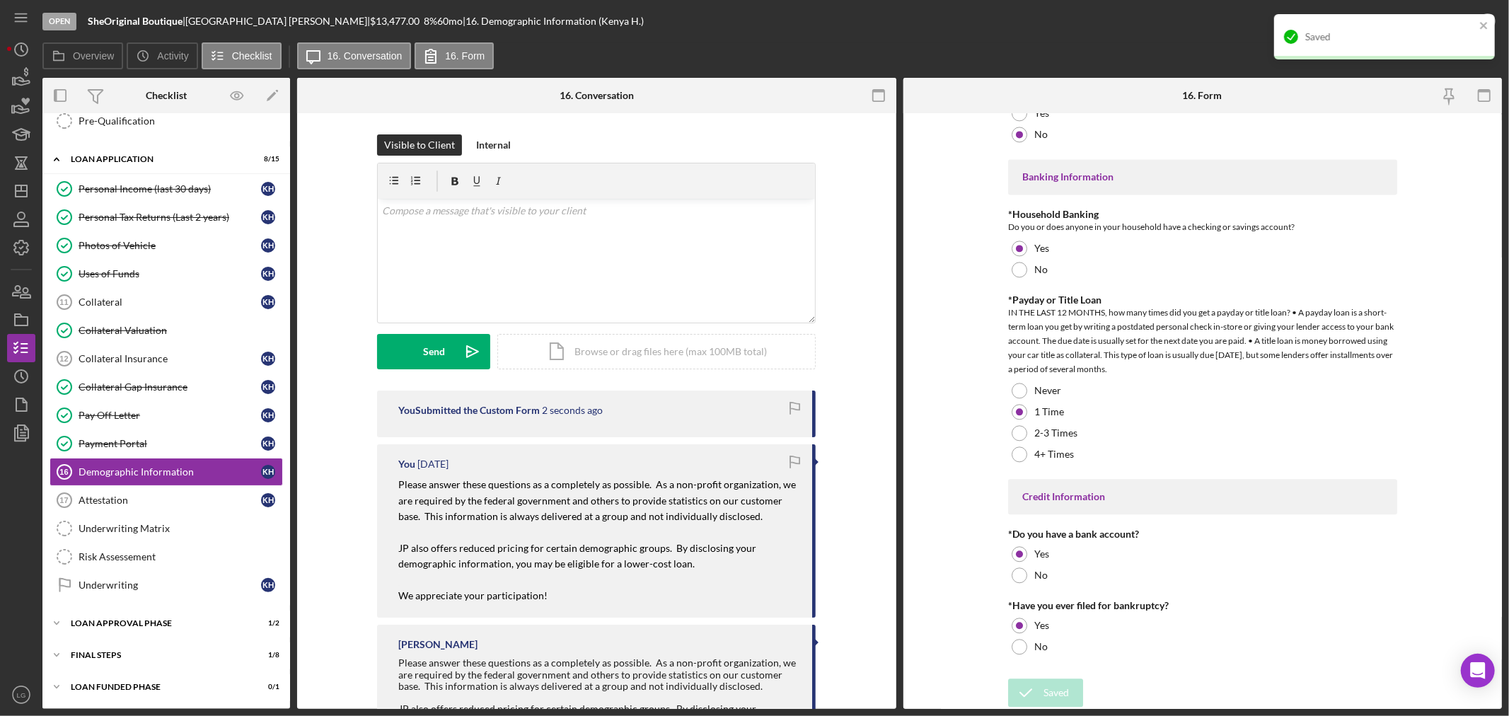
click at [1453, 18] on div "Saved" at bounding box center [1384, 42] width 226 height 62
click at [1477, 37] on div "Saved" at bounding box center [1378, 36] width 199 height 23
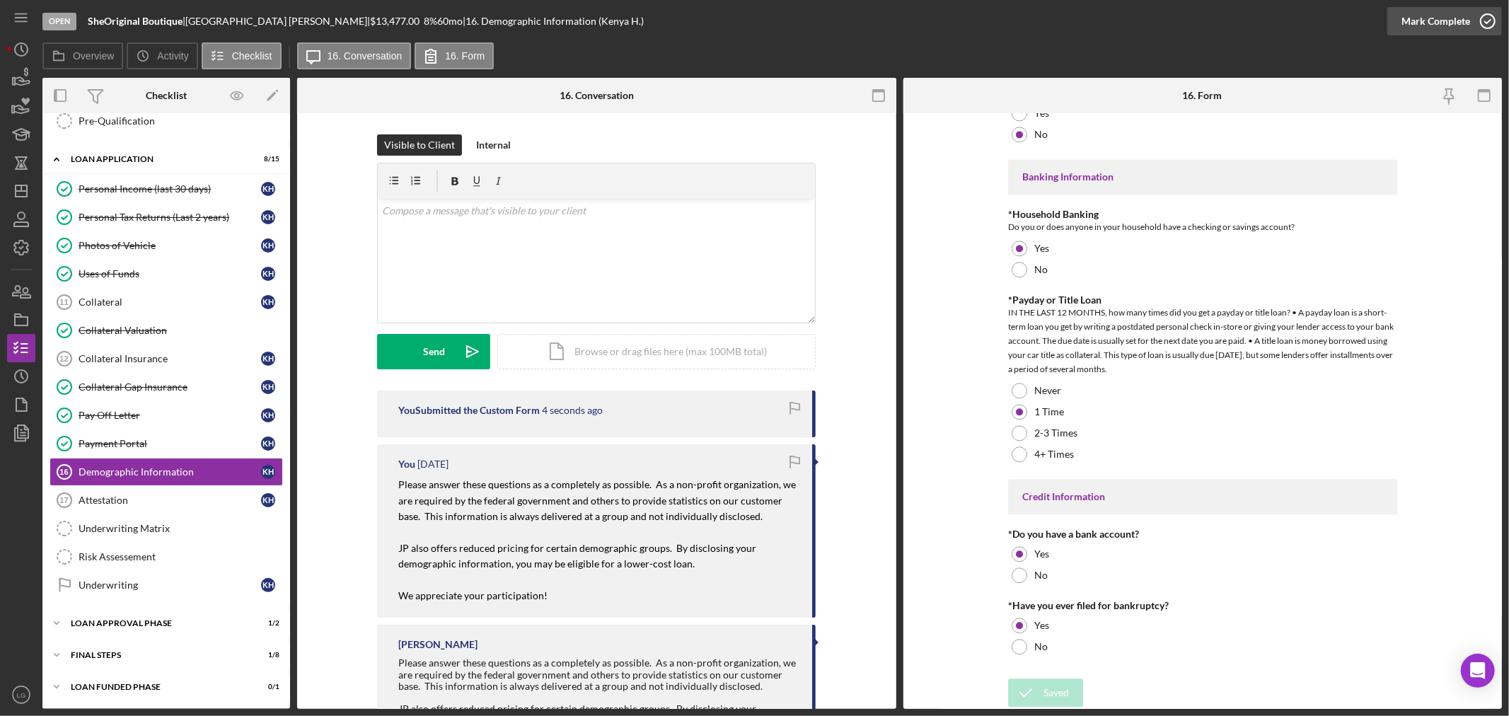
click at [1439, 25] on div "Mark Complete" at bounding box center [1435, 21] width 69 height 28
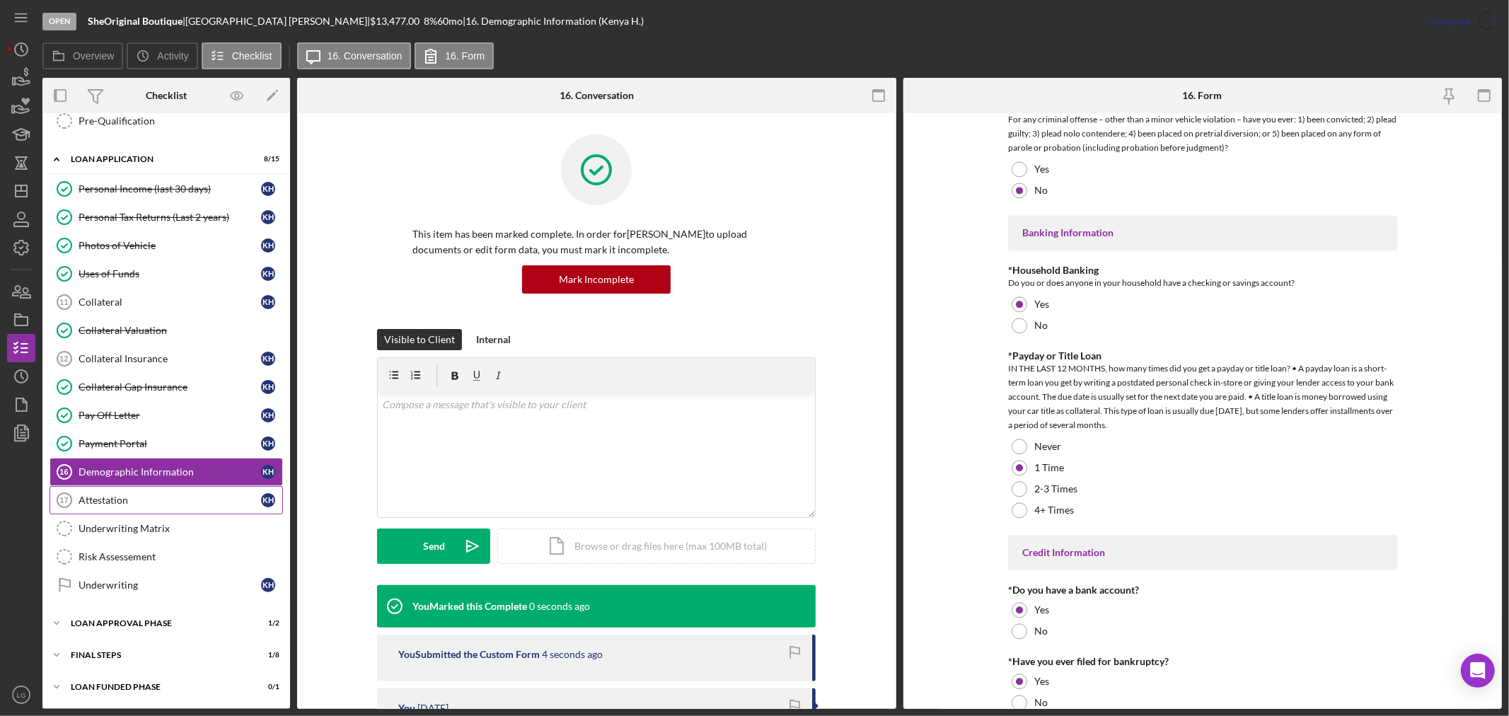
scroll to position [2746, 0]
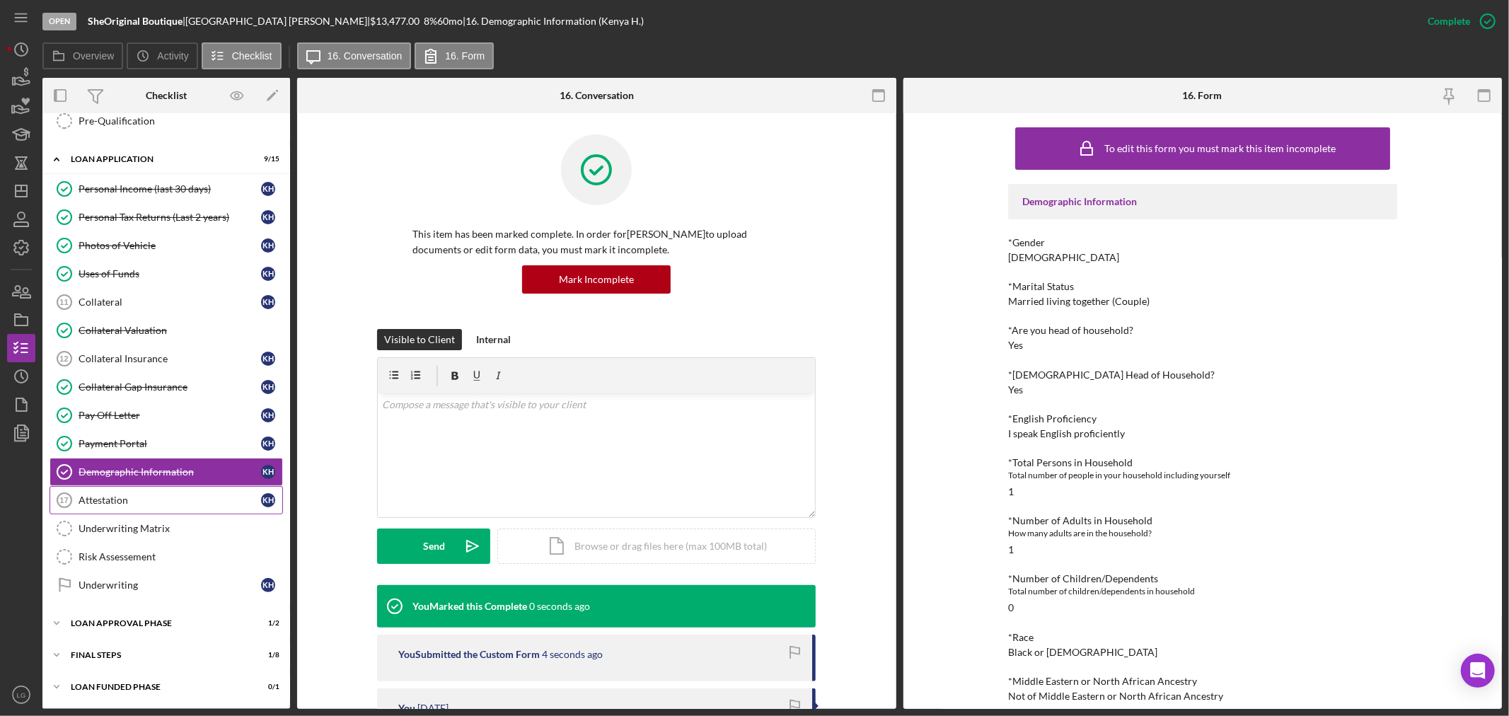
click at [175, 487] on link "Attestation 17 Attestation K H" at bounding box center [166, 500] width 233 height 28
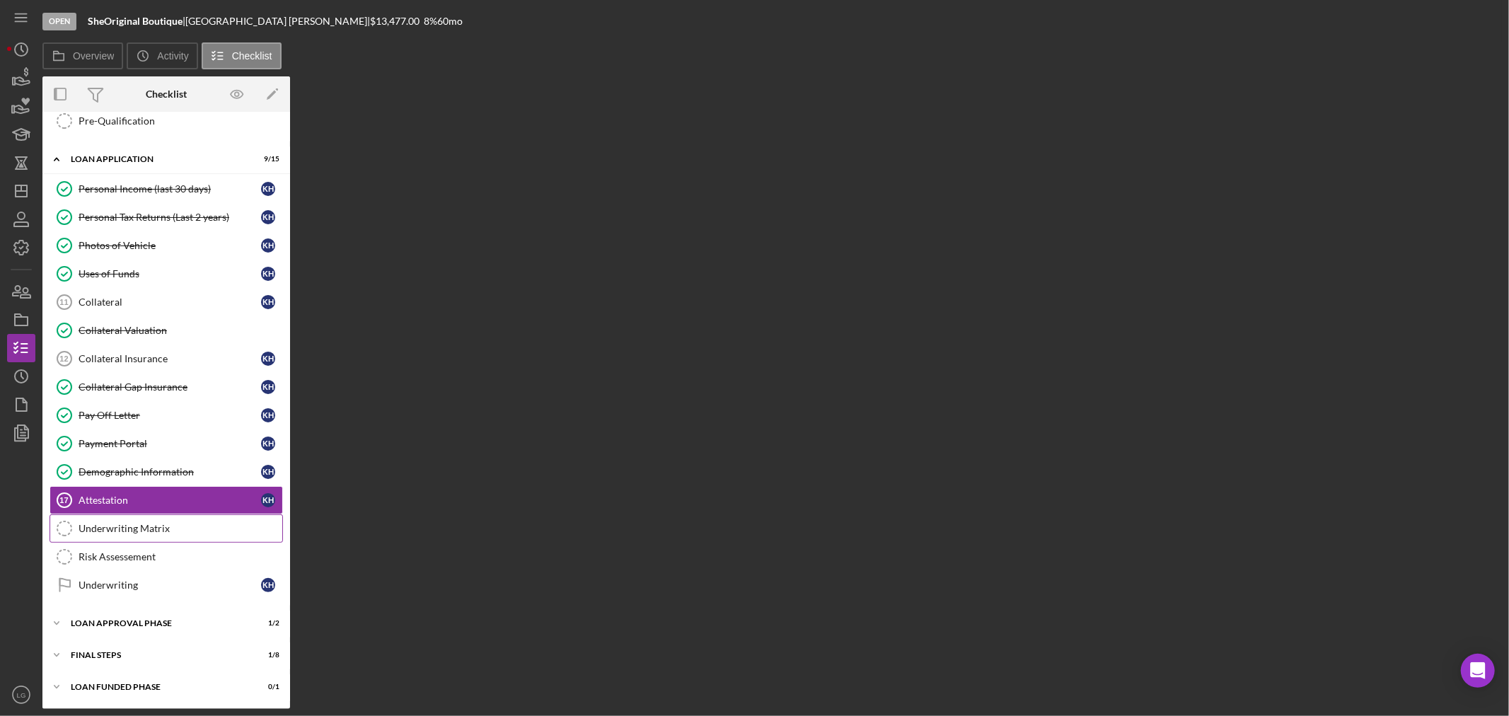
scroll to position [511, 0]
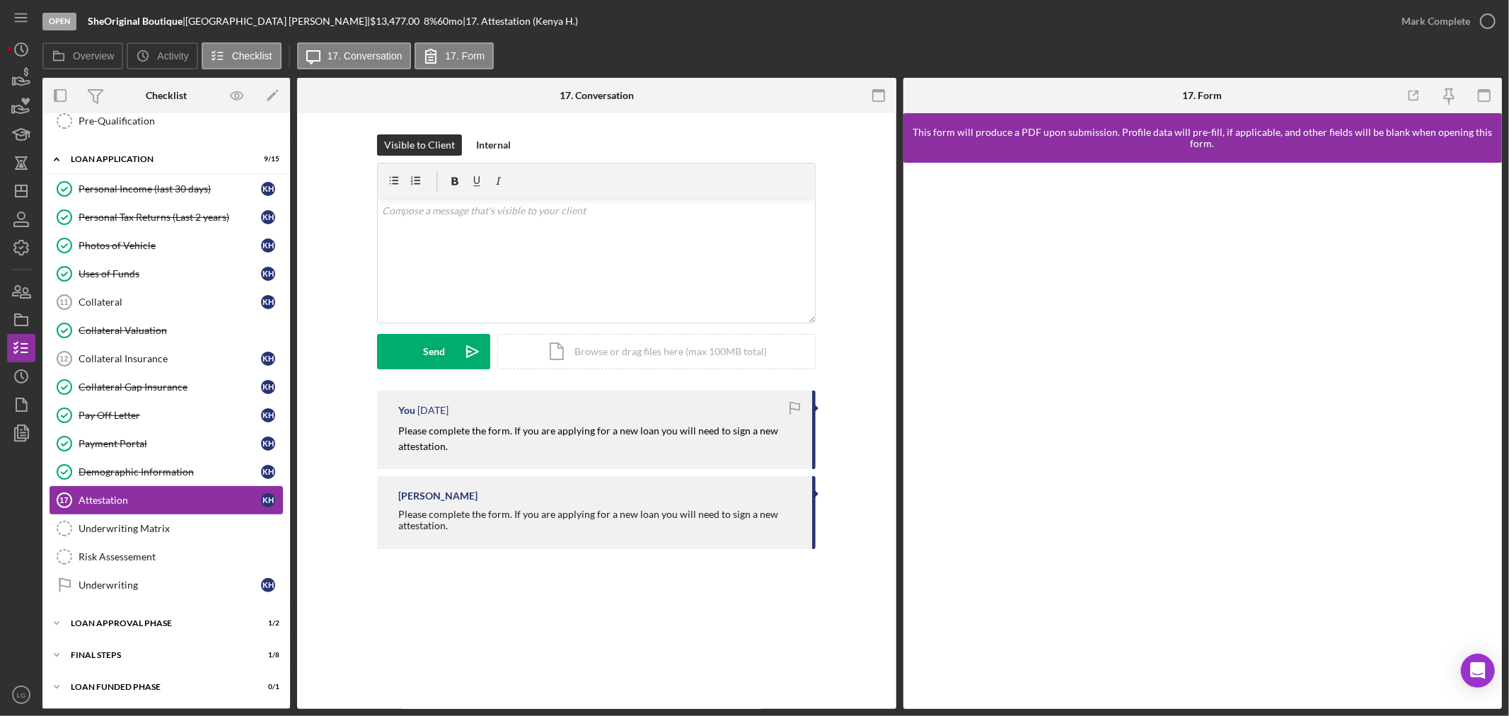
click at [168, 512] on link "Attestation 17 Attestation K H" at bounding box center [166, 500] width 233 height 28
click at [150, 472] on div "Demographic Information" at bounding box center [170, 471] width 182 height 11
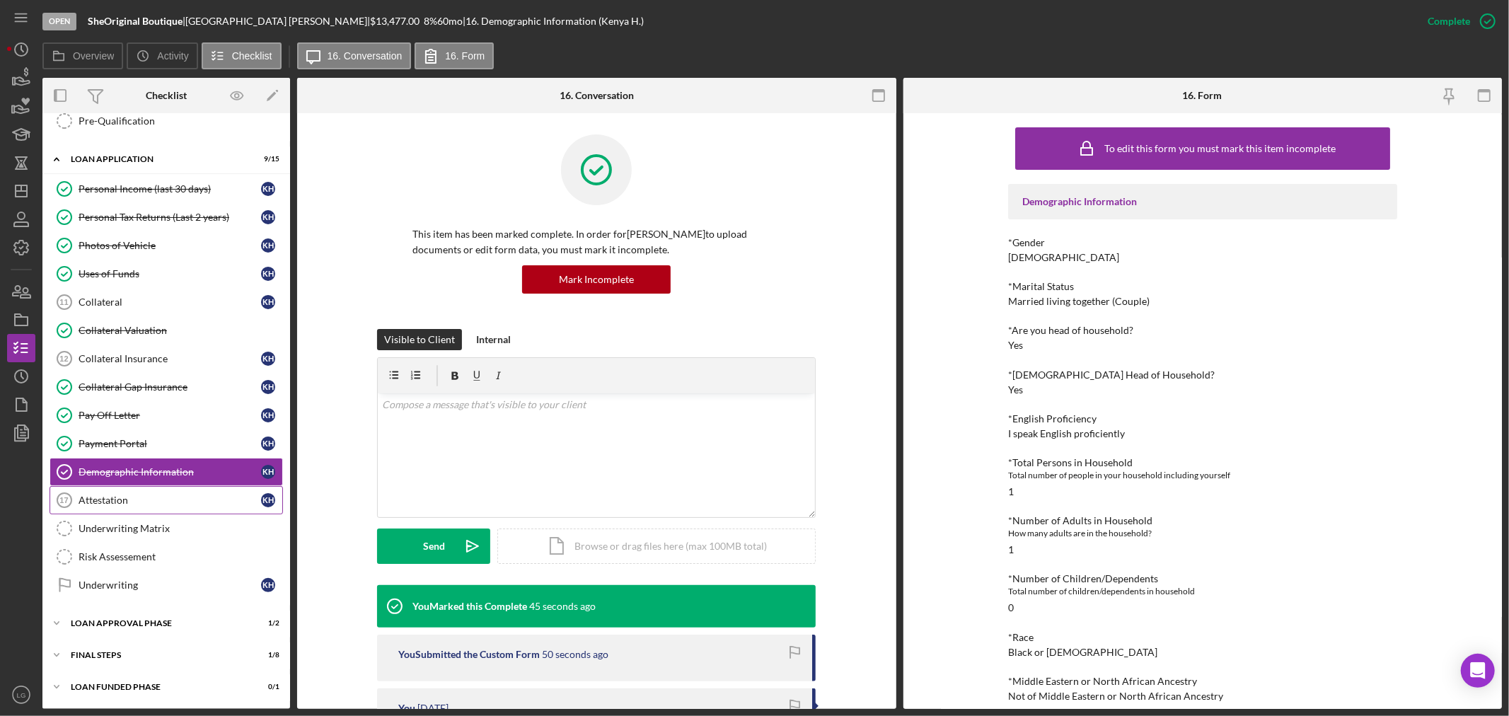
click at [145, 489] on link "Attestation 17 Attestation K H" at bounding box center [166, 500] width 233 height 28
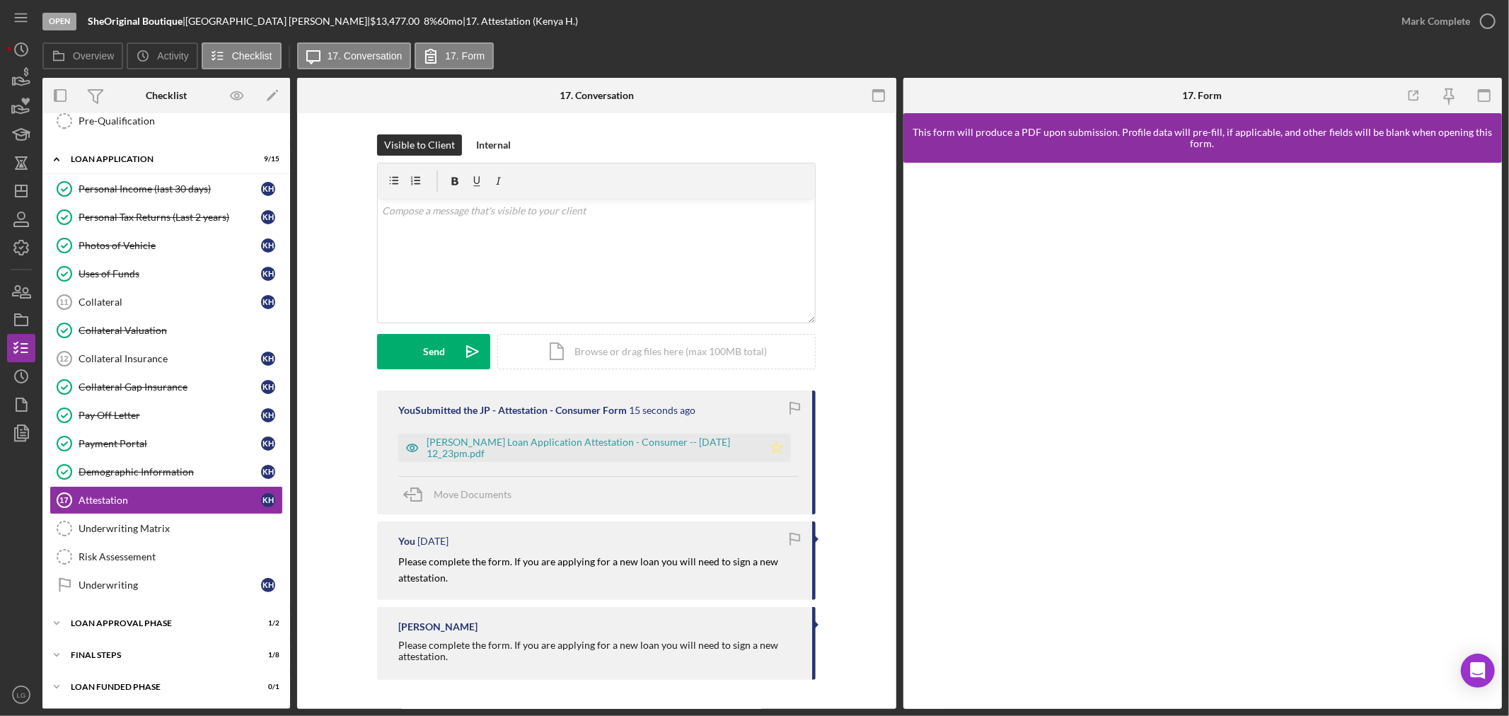
click at [772, 447] on polygon "button" at bounding box center [777, 446] width 12 height 11
click at [694, 441] on div "Justine Petersen Loan Application Attestation - Consumer -- 2025-08-22 12_23pm.…" at bounding box center [590, 447] width 329 height 23
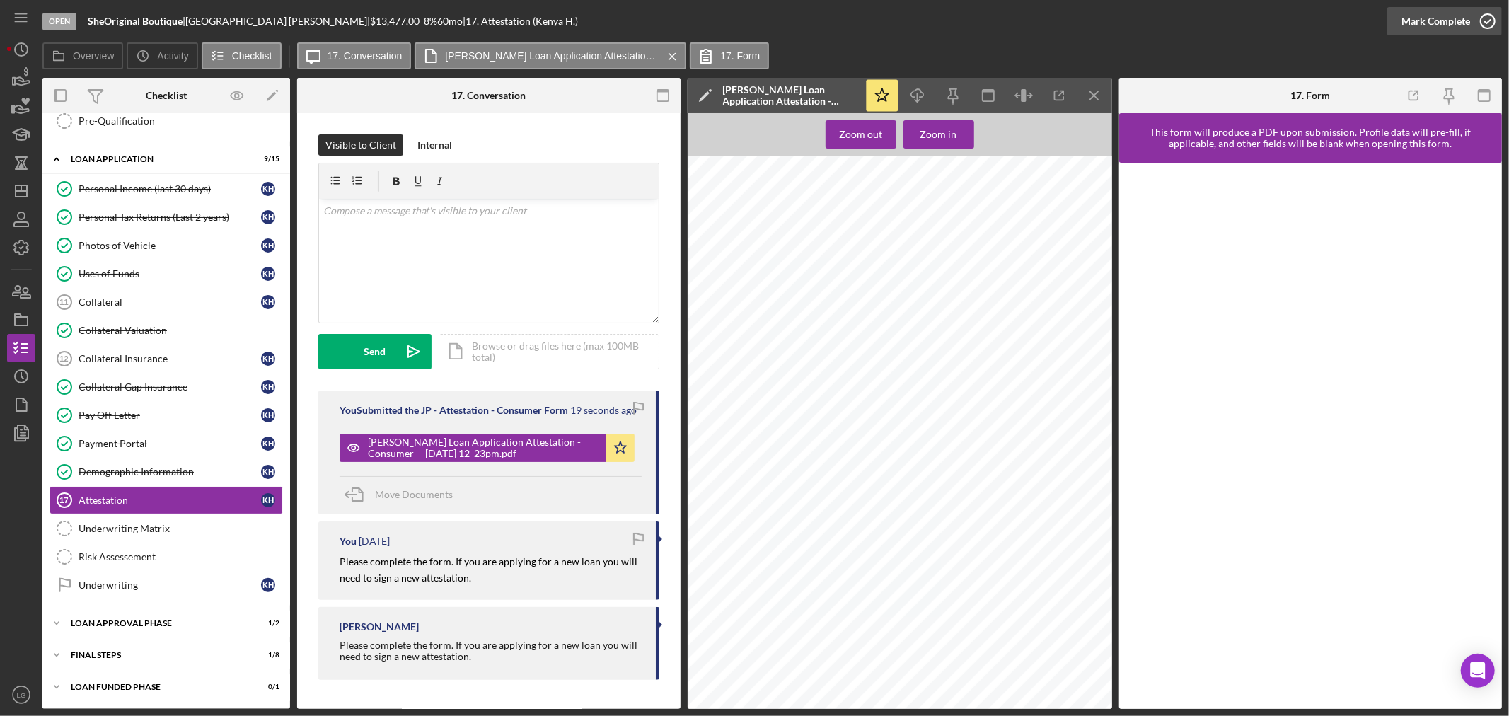
click at [1399, 22] on button "Mark Complete" at bounding box center [1444, 21] width 115 height 28
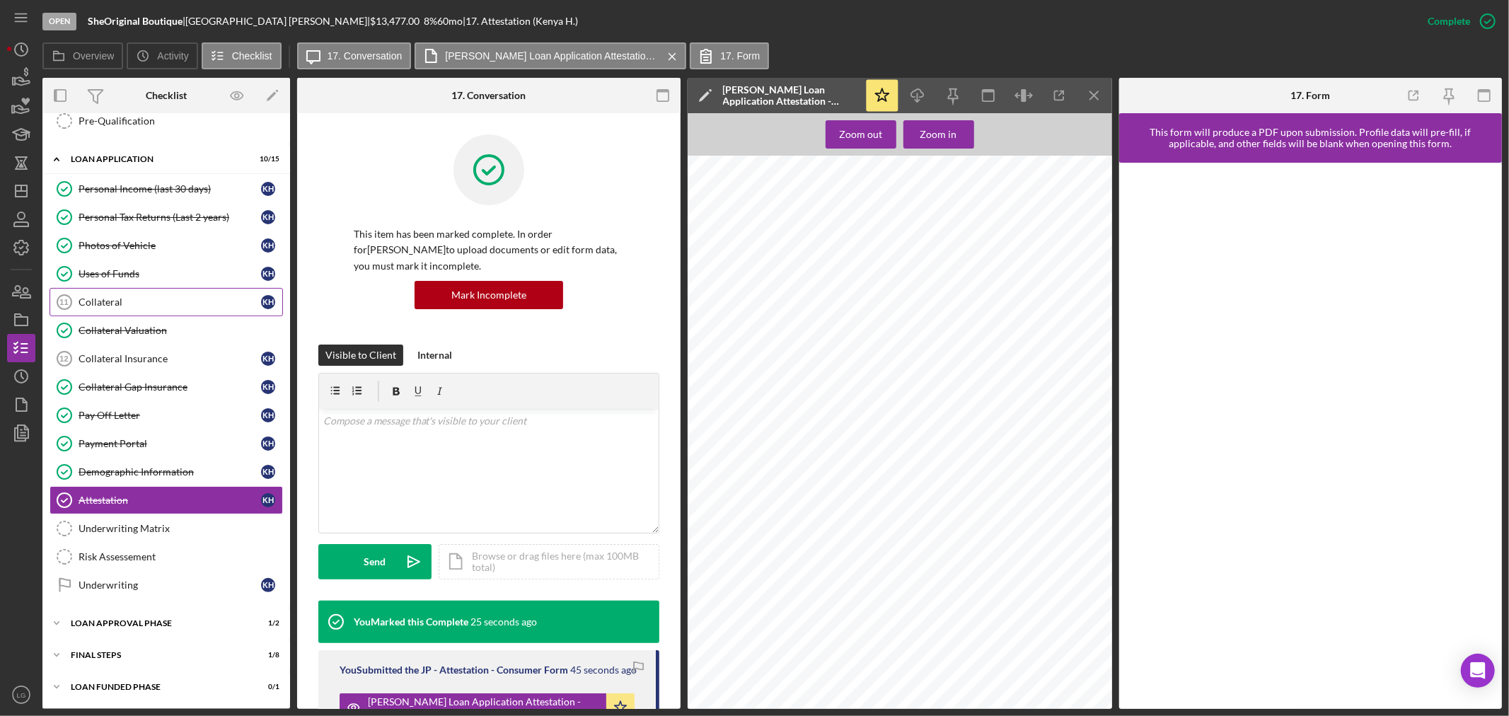
click at [158, 300] on div "Collateral" at bounding box center [170, 301] width 182 height 11
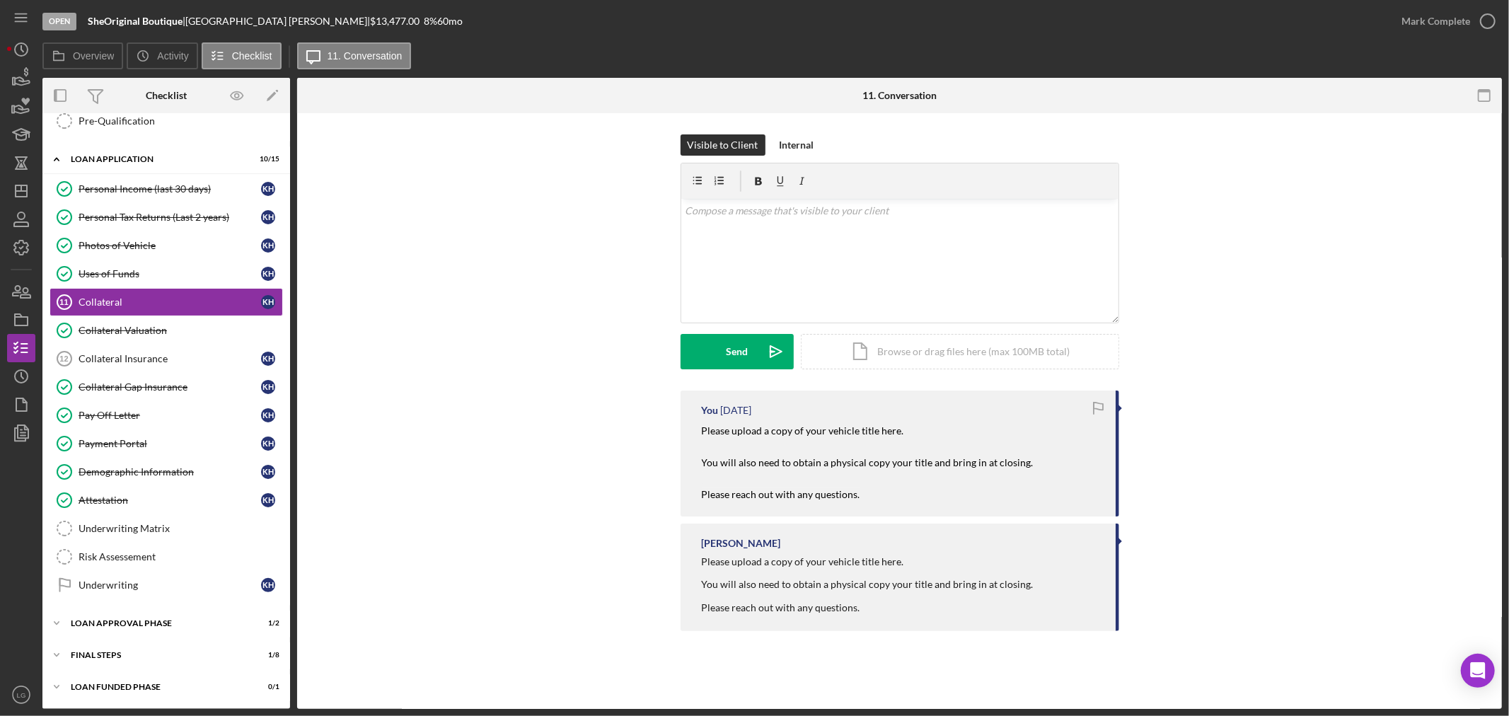
scroll to position [511, 0]
click at [698, 348] on button "Upload Icon/Upload" at bounding box center [736, 351] width 113 height 35
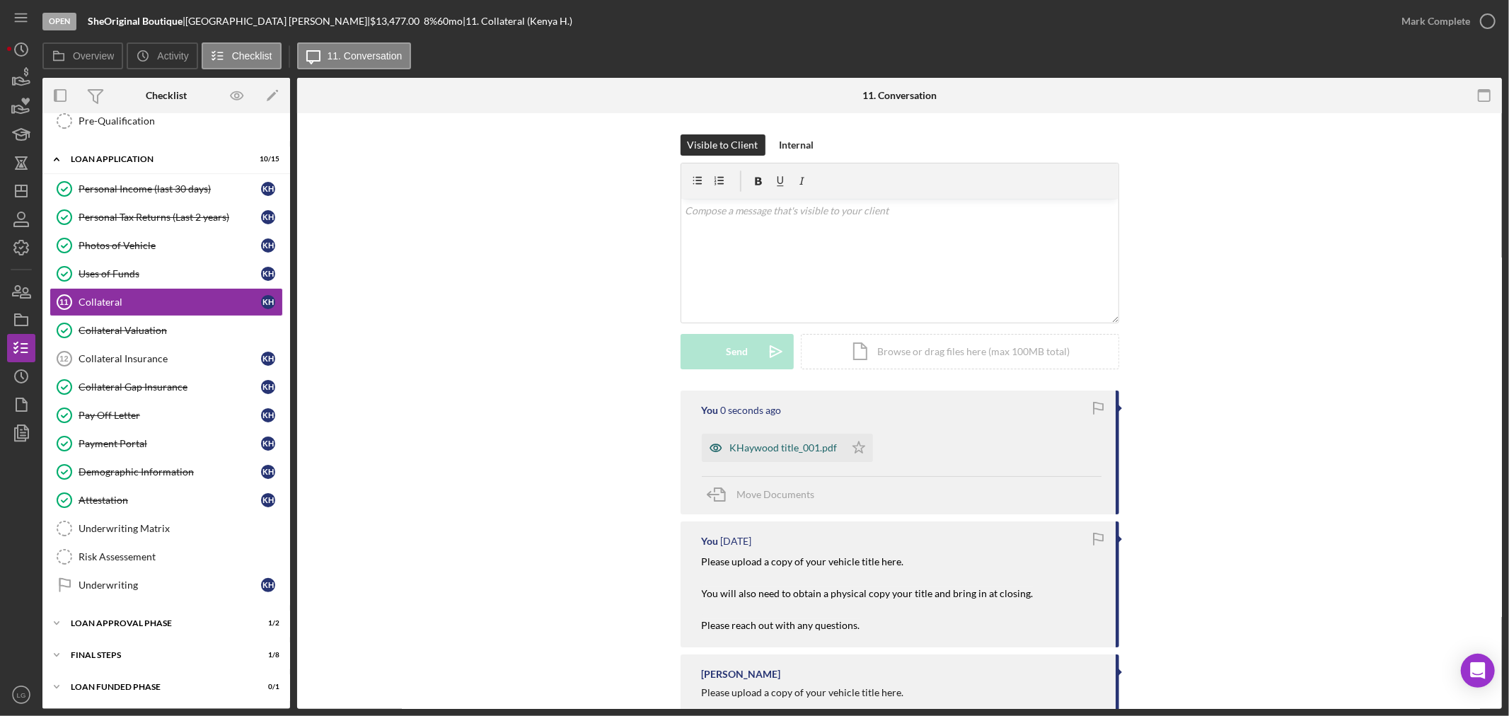
click at [767, 444] on div "KHaywood title_001.pdf" at bounding box center [784, 447] width 108 height 11
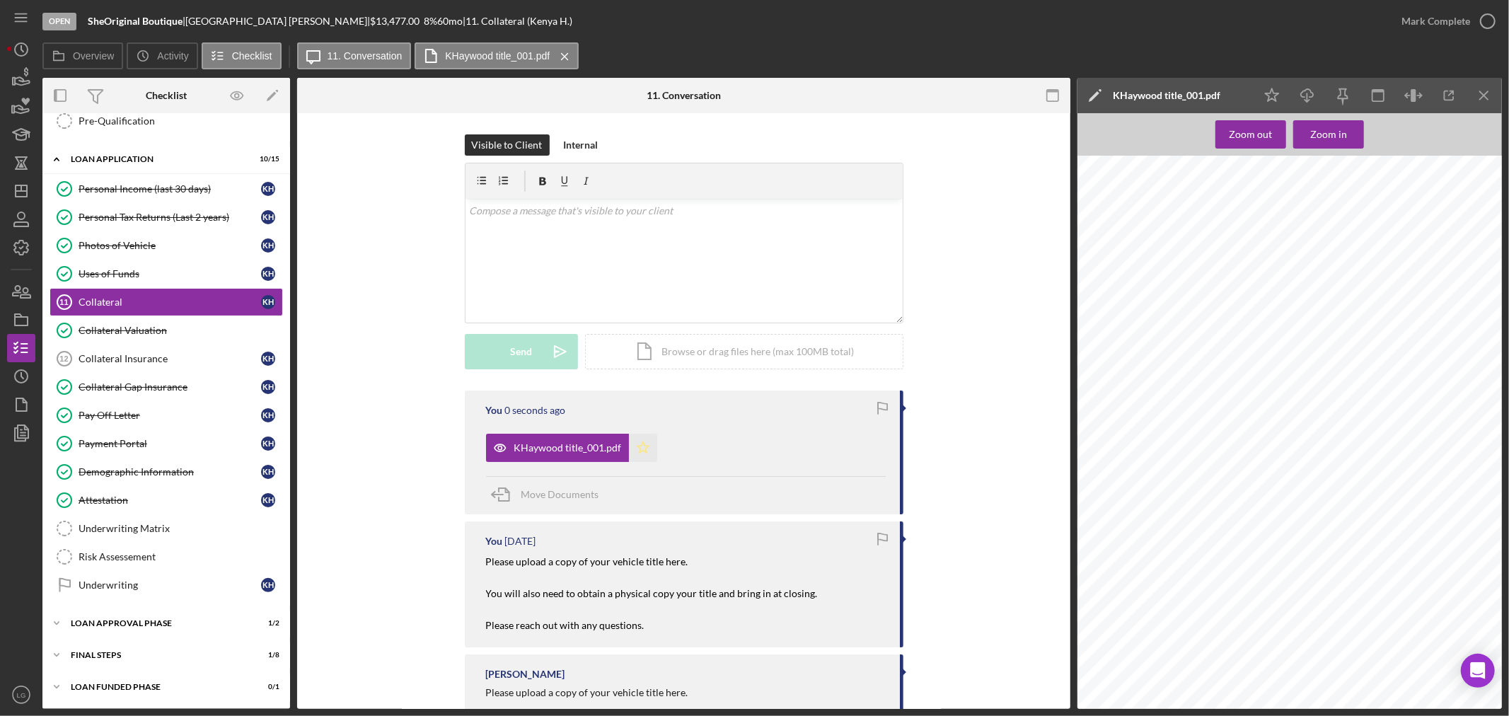
click at [651, 457] on icon "Icon/Star" at bounding box center [643, 448] width 28 height 28
click at [1463, 25] on div "Mark Complete" at bounding box center [1435, 21] width 69 height 28
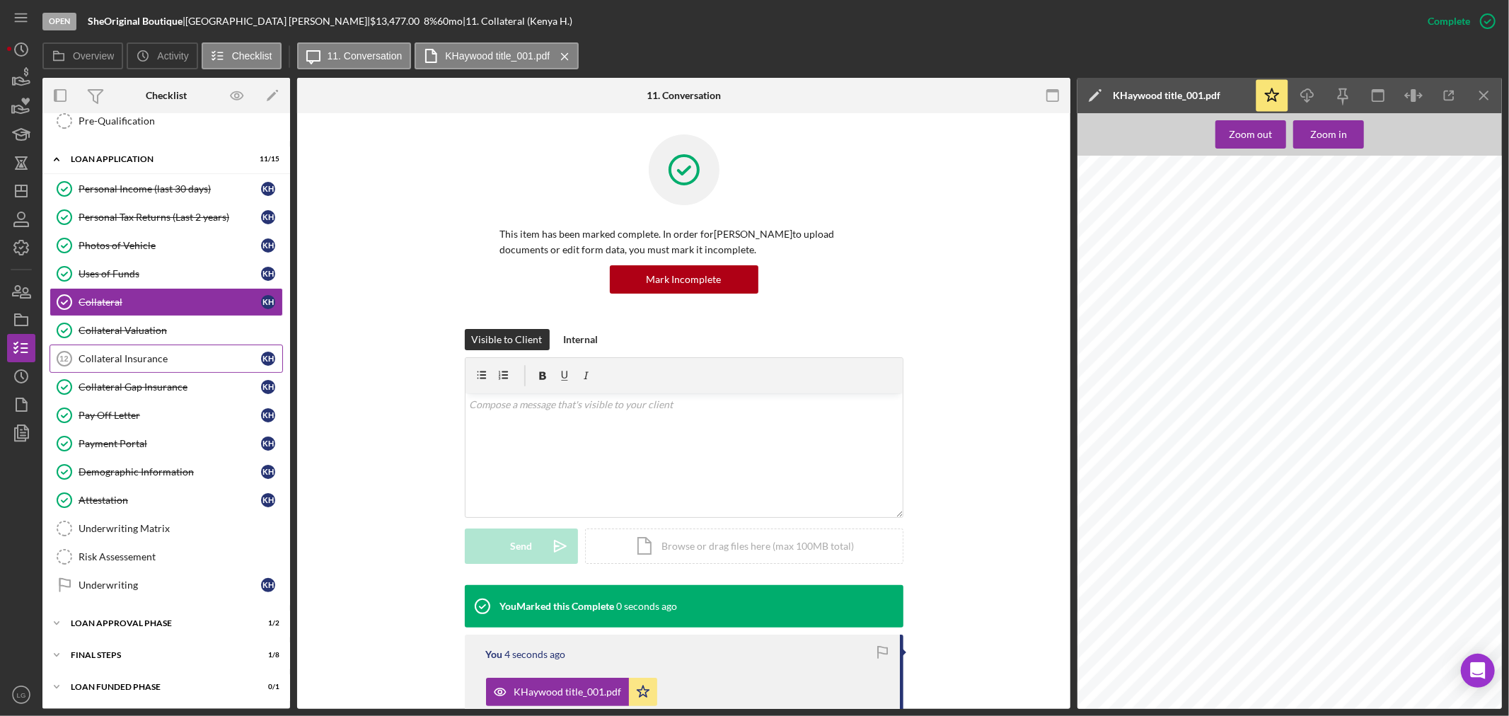
click at [86, 353] on div "Collateral Insurance" at bounding box center [170, 358] width 182 height 11
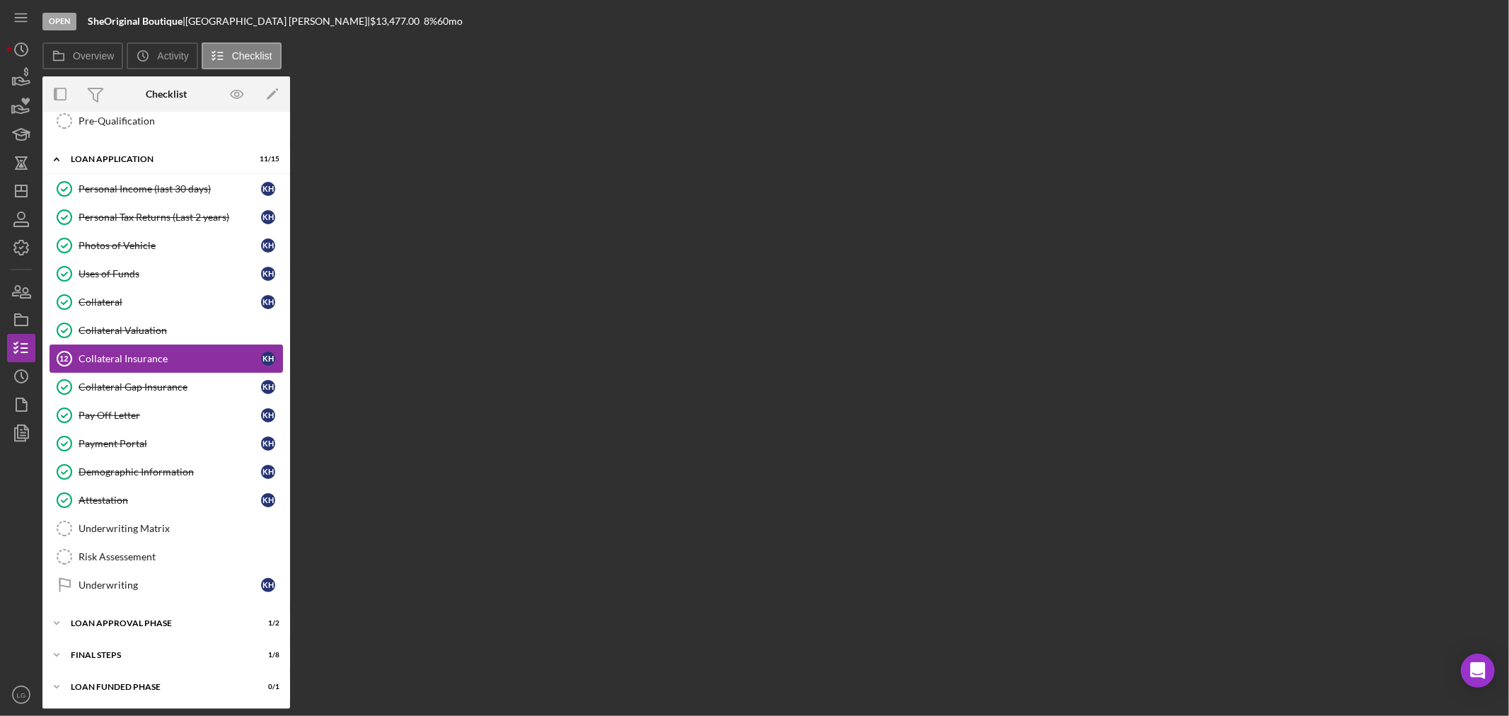
scroll to position [511, 0]
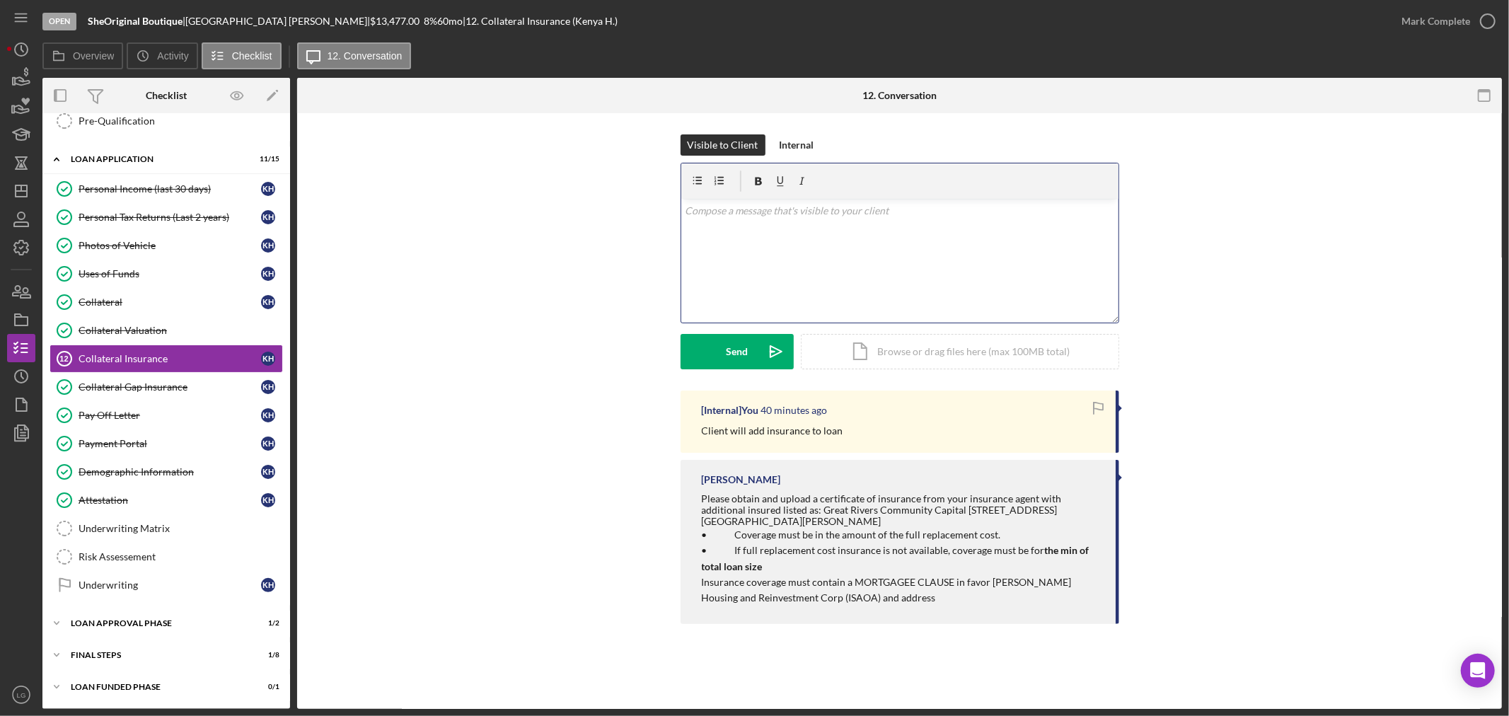
click at [850, 246] on div "v Color teal Color pink Remove color Add row above Add row below Add column bef…" at bounding box center [899, 261] width 437 height 124
click at [859, 216] on p at bounding box center [899, 211] width 429 height 16
click at [828, 228] on p at bounding box center [899, 231] width 429 height 16
click at [796, 203] on p "Insurance Quote" at bounding box center [899, 211] width 429 height 16
click at [811, 209] on p "Insurance Quote ... Open" at bounding box center [899, 211] width 429 height 16
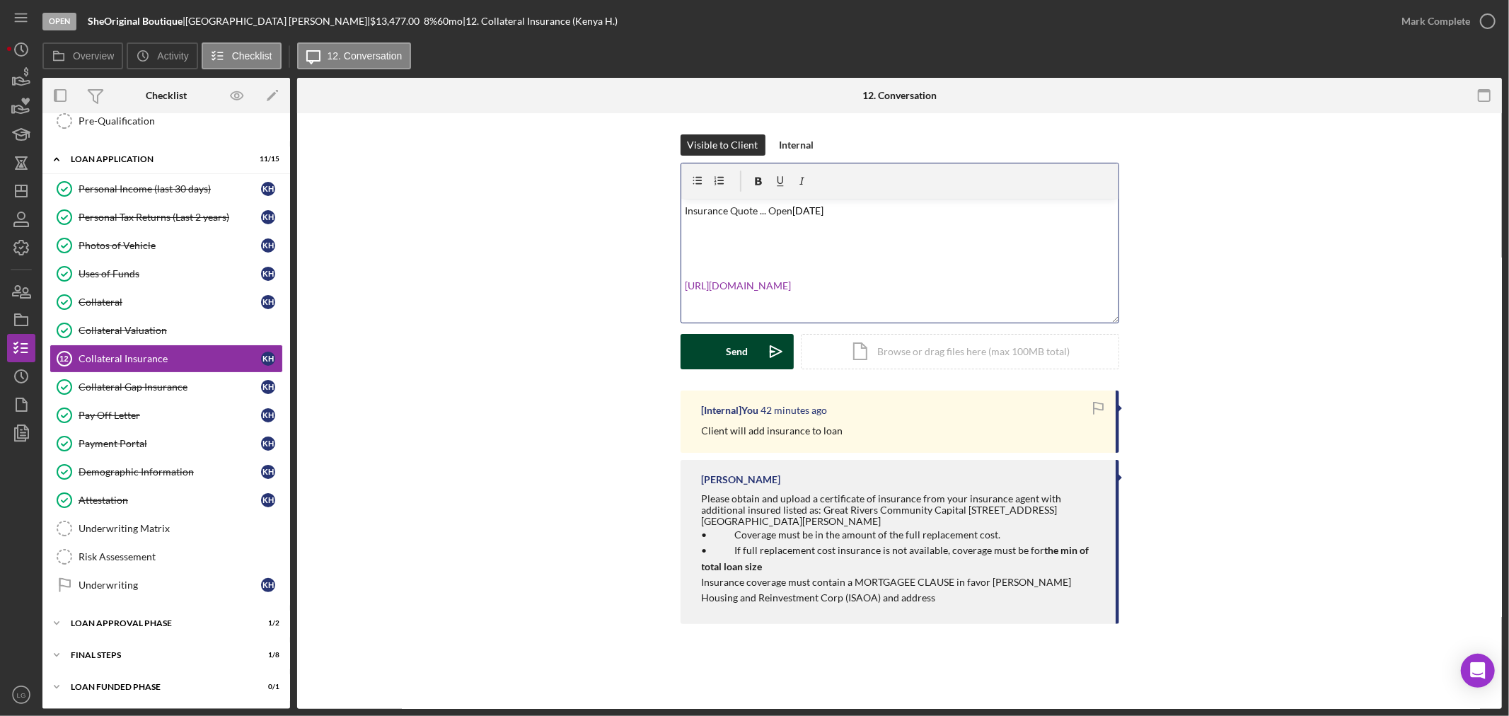
click at [750, 355] on button "Send Icon/icon-invite-send" at bounding box center [736, 351] width 113 height 35
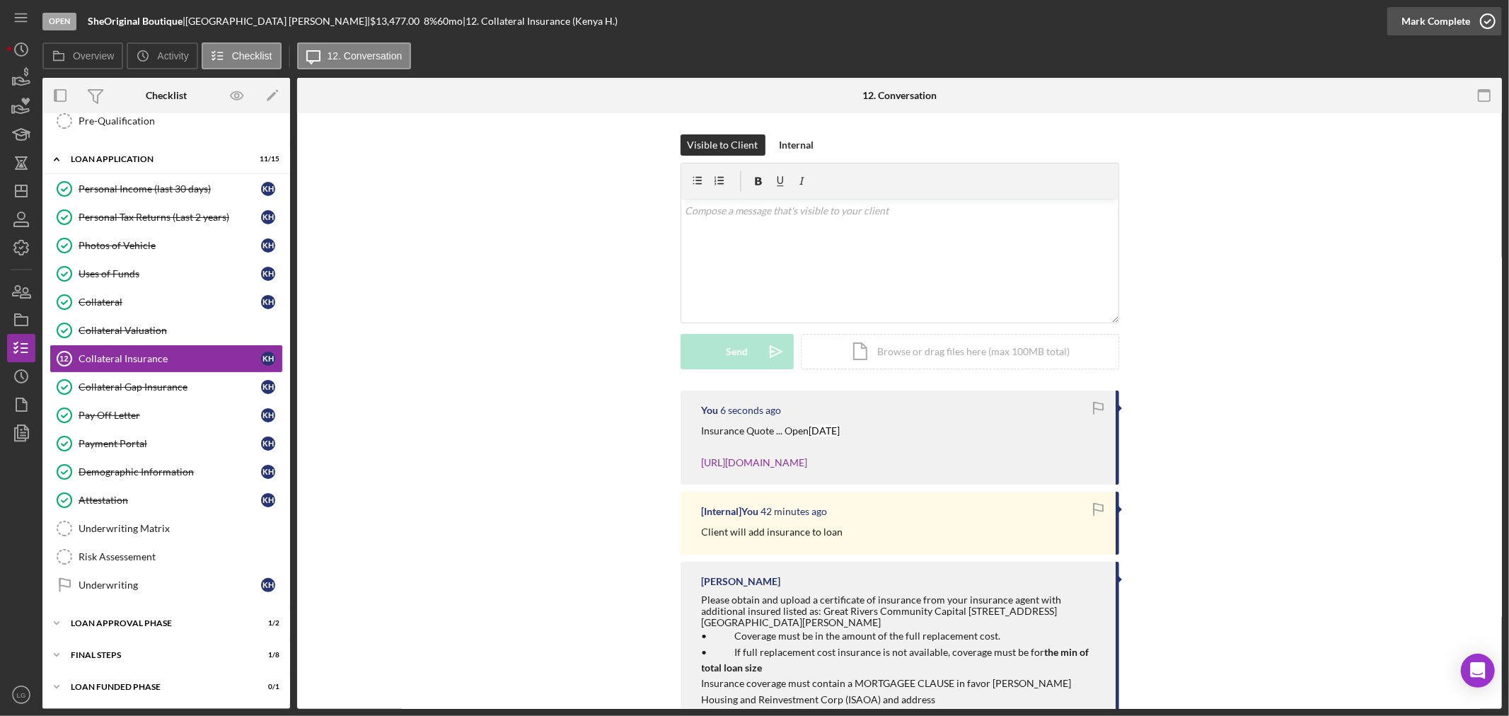
click at [1446, 19] on div "Mark Complete" at bounding box center [1435, 21] width 69 height 28
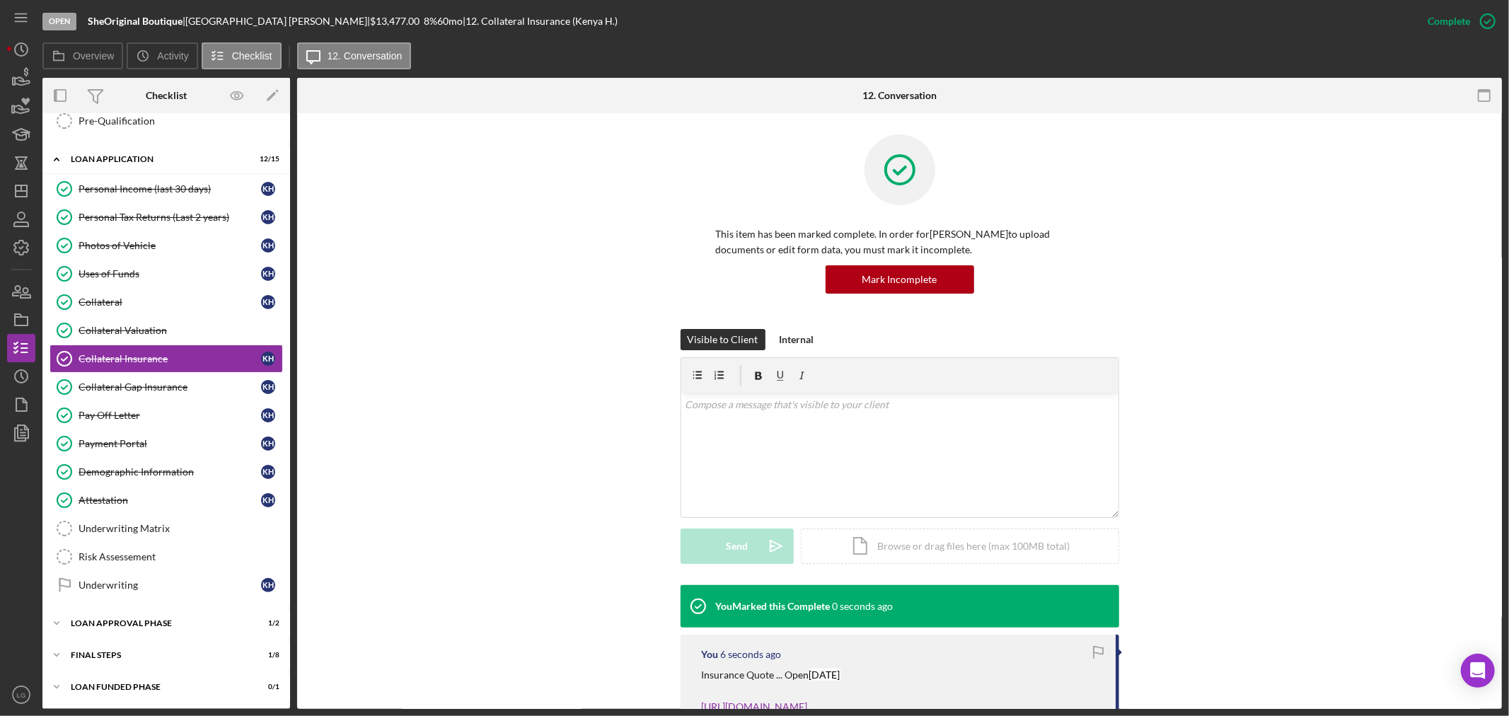
scroll to position [320, 0]
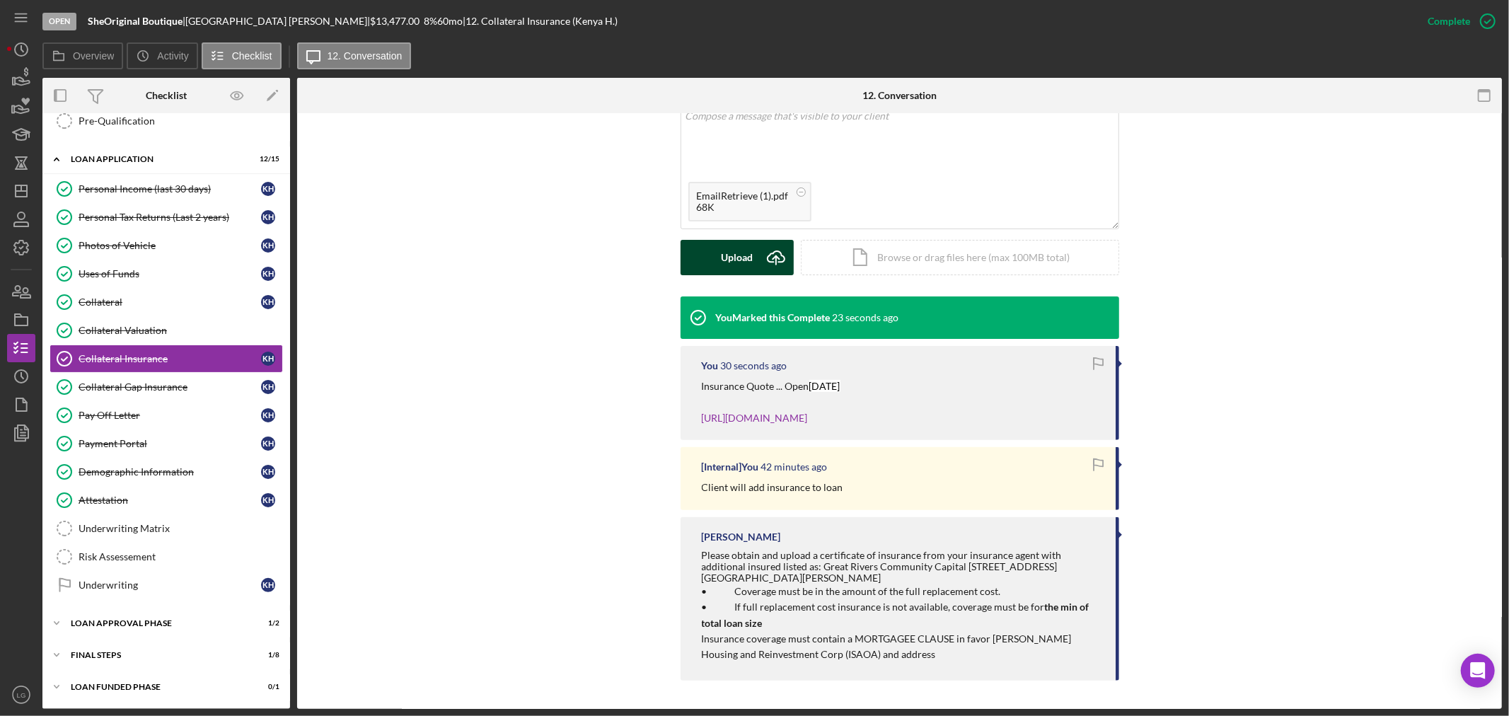
click at [732, 240] on div "Upload" at bounding box center [737, 257] width 32 height 35
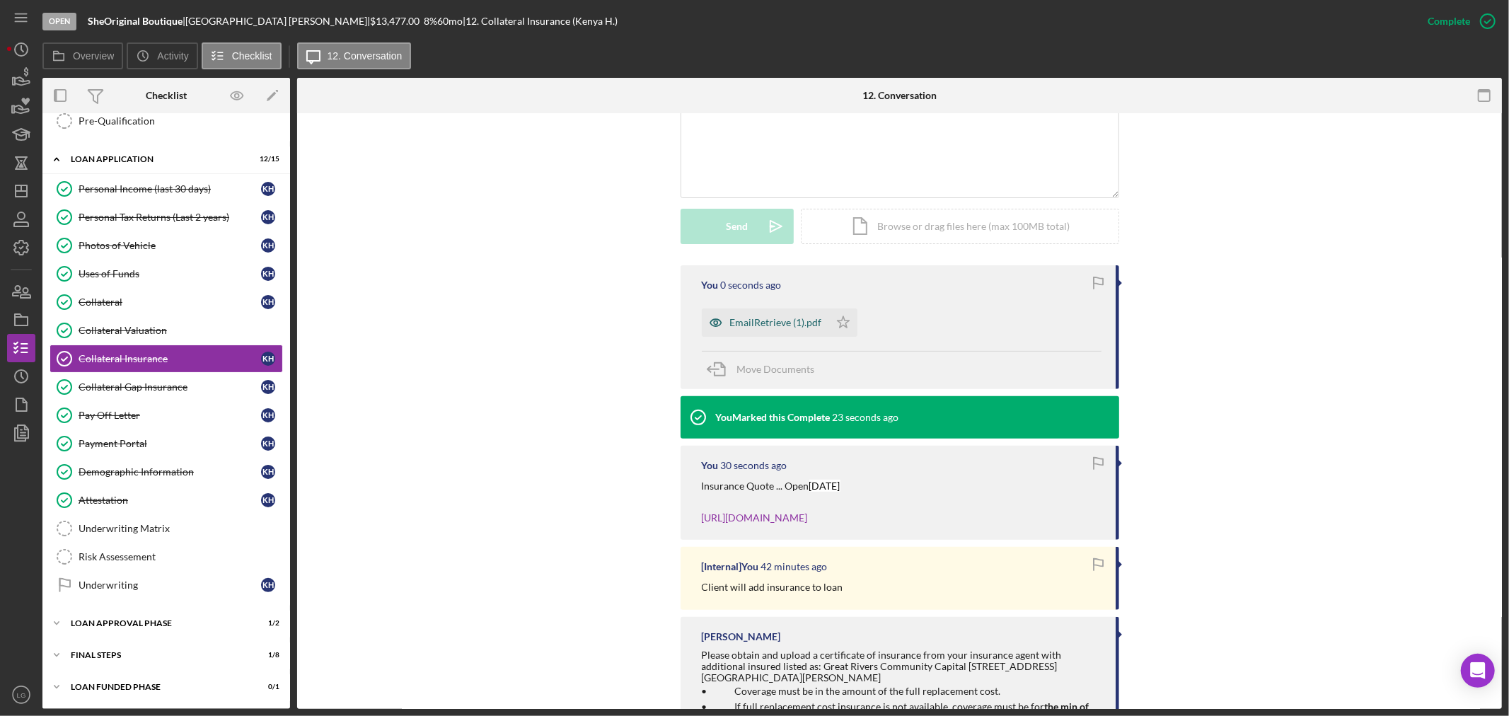
click at [733, 324] on div "EmailRetrieve (1).pdf" at bounding box center [776, 322] width 92 height 11
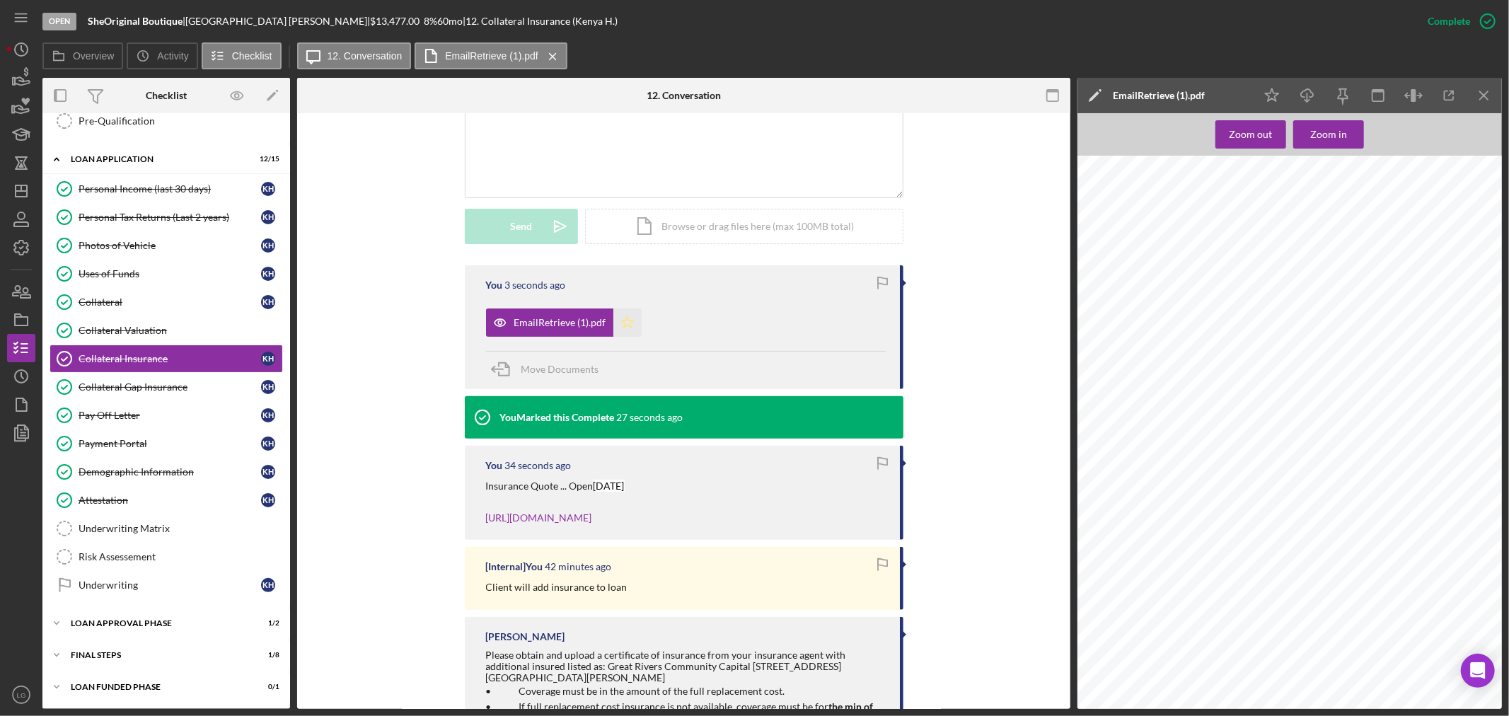
click at [630, 321] on icon "Icon/Star" at bounding box center [627, 322] width 28 height 28
click at [210, 619] on div "Loan Approval Phase" at bounding box center [172, 623] width 202 height 8
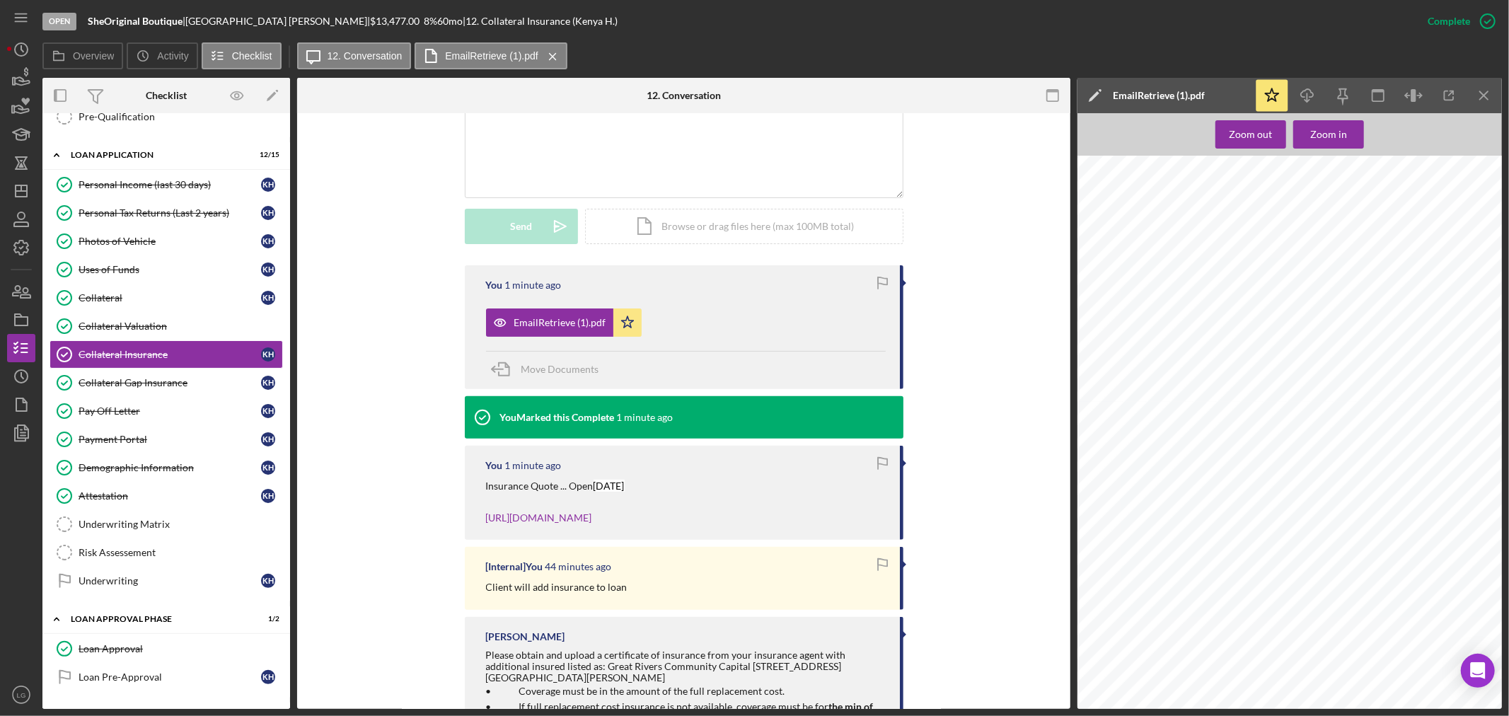
scroll to position [576, 0]
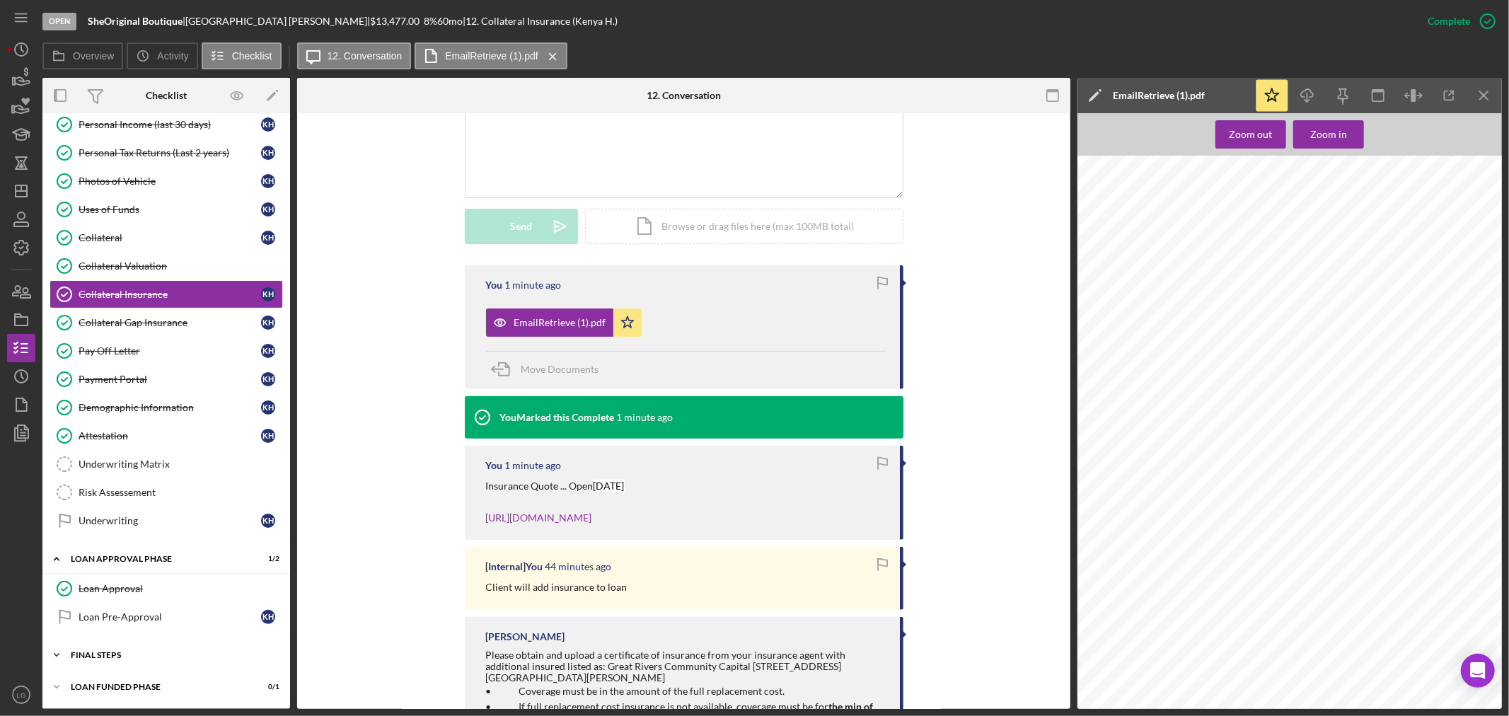
drag, startPoint x: 144, startPoint y: 637, endPoint x: 136, endPoint y: 660, distance: 24.6
click at [144, 640] on div "Icon/Expander Inquiry Phase 8 / 12 Client Intake Information Client Intake Info…" at bounding box center [166, 125] width 248 height 1152
click at [136, 660] on div "Icon/Expander FINAL STEPS 1 / 8" at bounding box center [166, 655] width 248 height 28
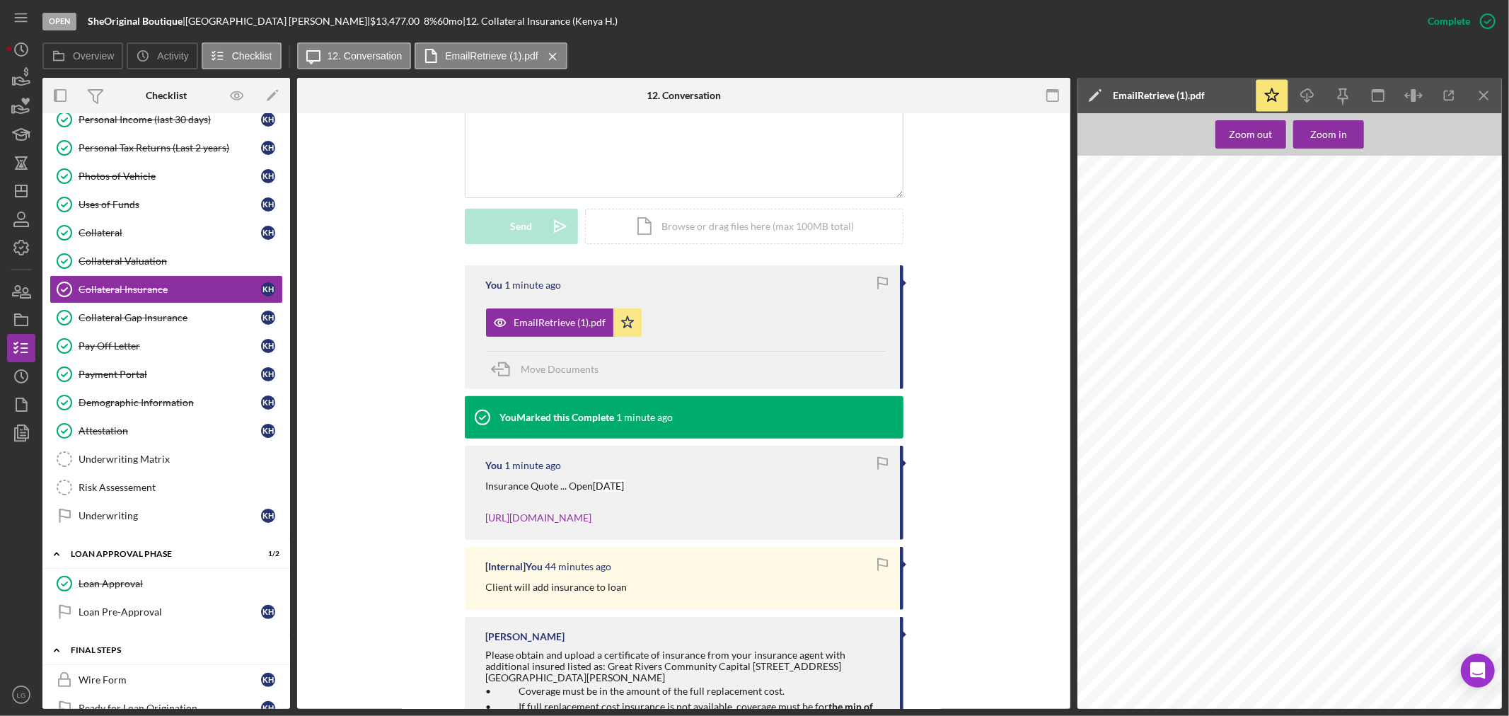
scroll to position [811, 0]
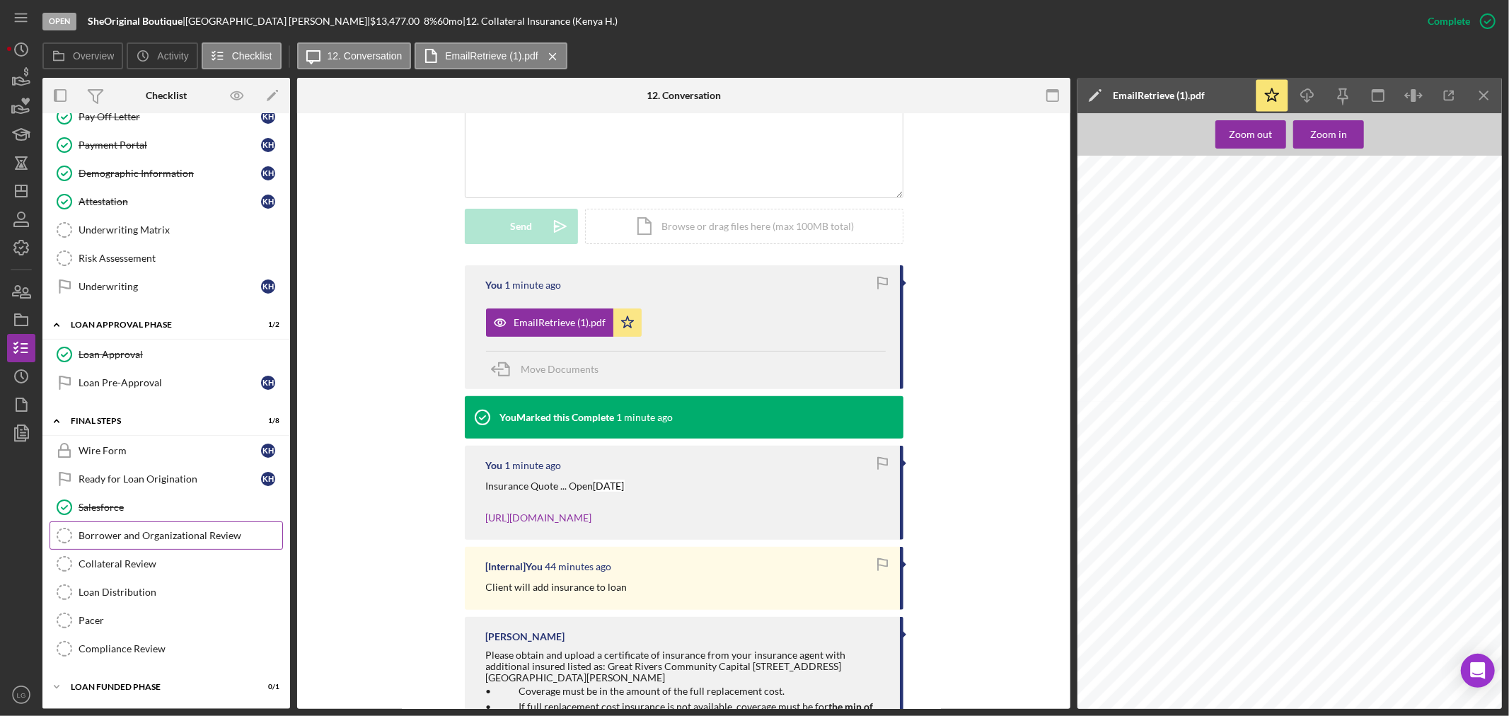
click at [152, 533] on div "Borrower and Organizational Review" at bounding box center [181, 535] width 204 height 11
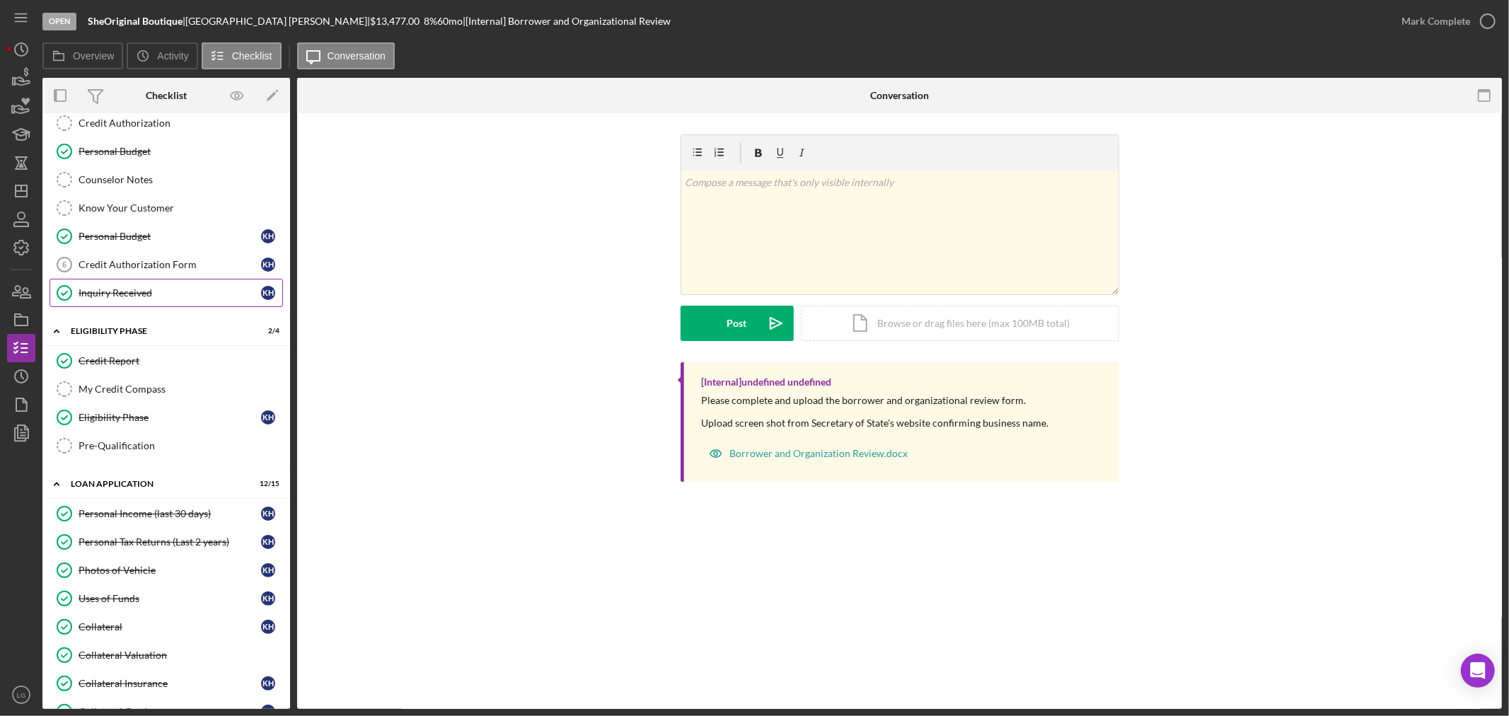
scroll to position [25, 0]
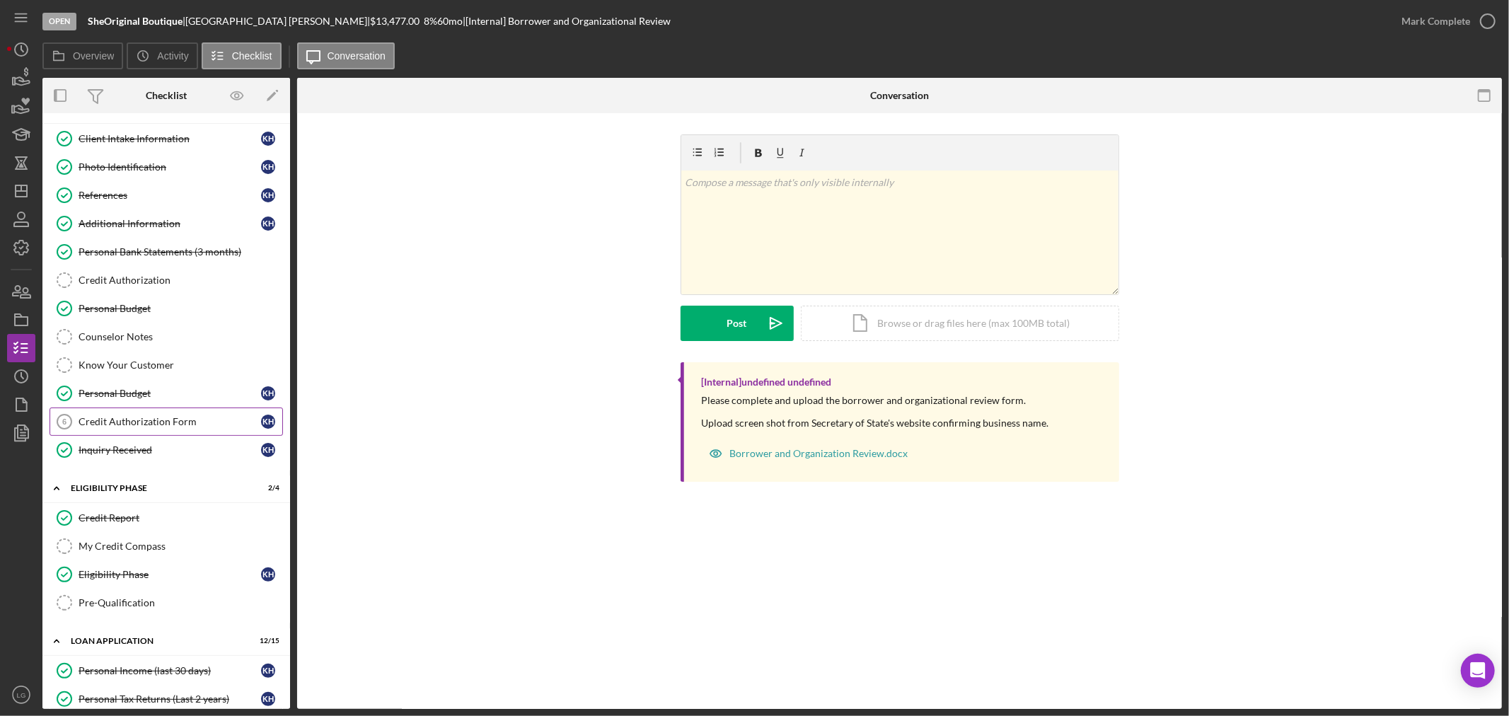
click at [158, 429] on link "Credit Authorization Form 6 Credit Authorization Form K H" at bounding box center [166, 421] width 233 height 28
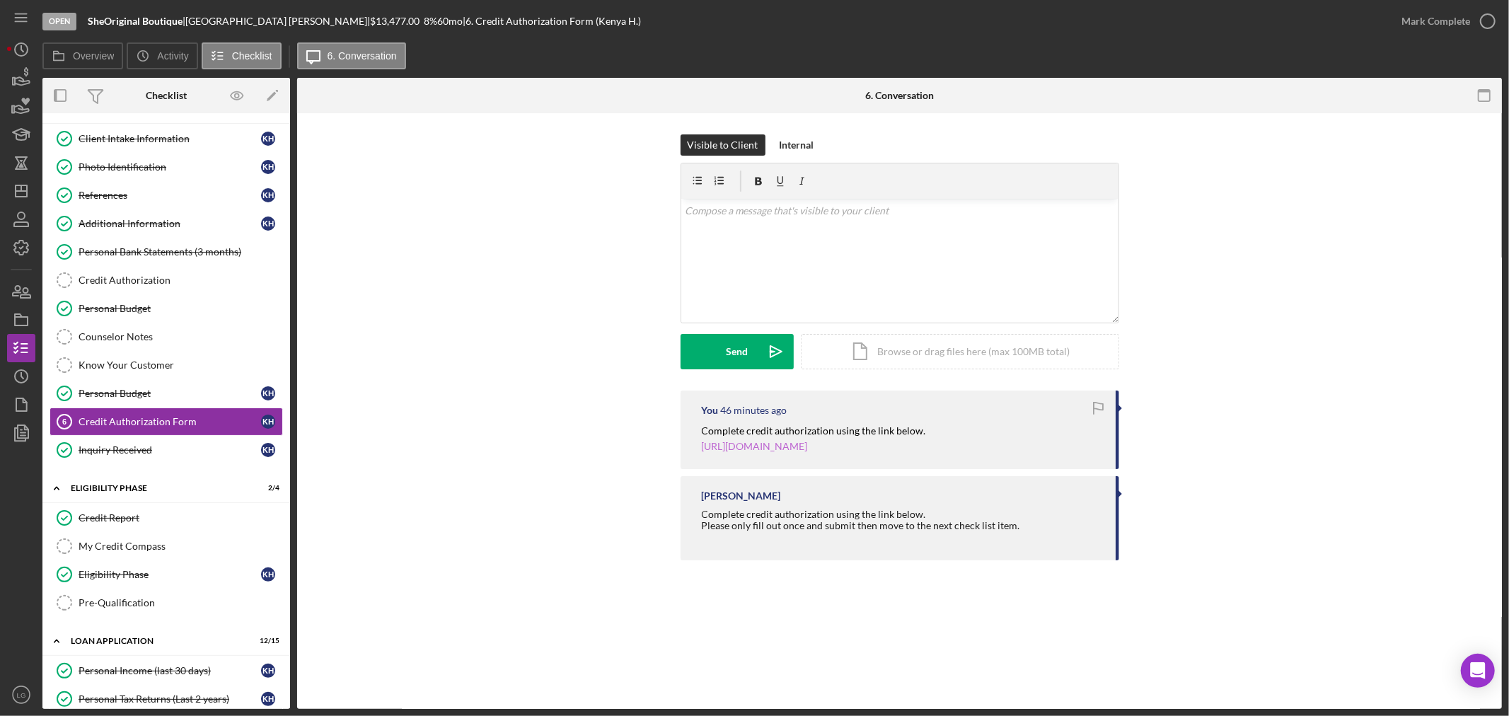
click at [804, 448] on link "[URL][DOMAIN_NAME]" at bounding box center [755, 446] width 106 height 12
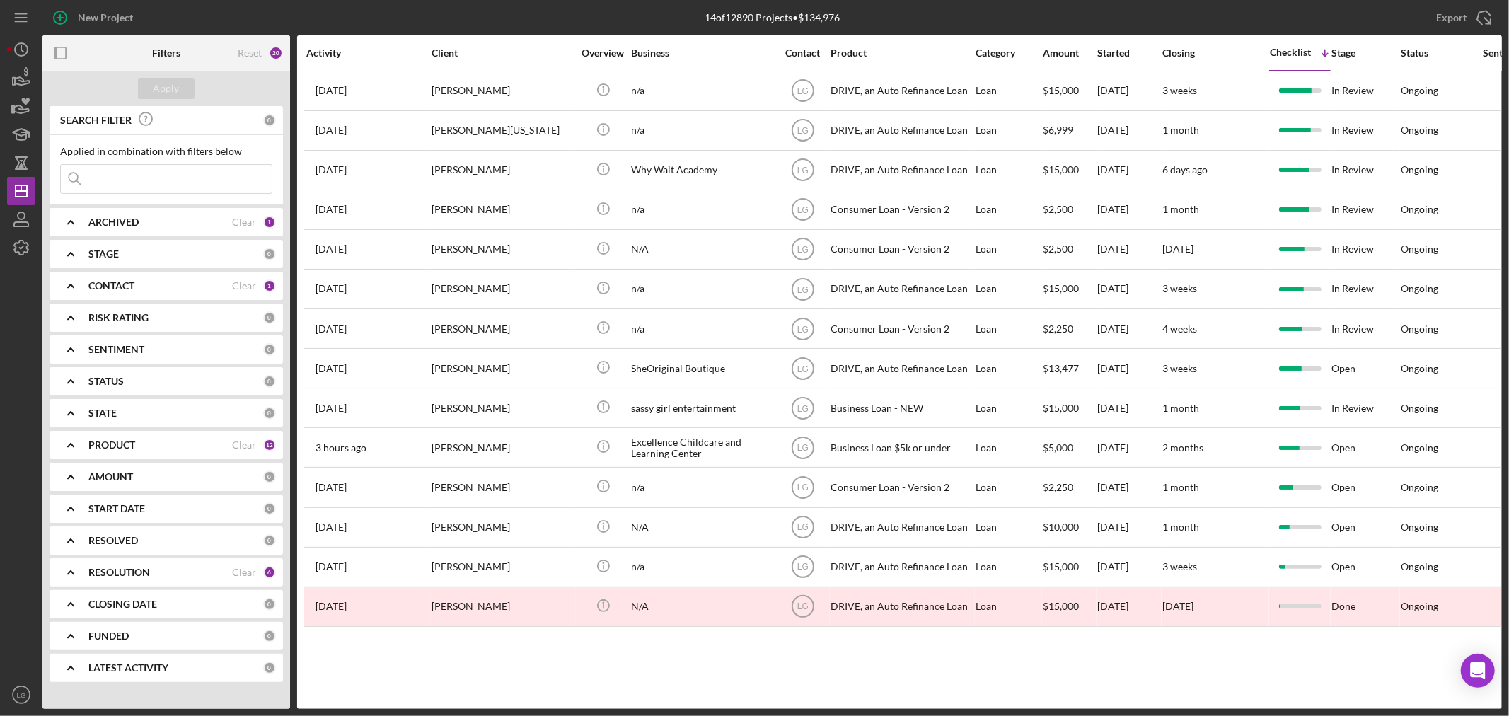
click at [105, 181] on input at bounding box center [166, 179] width 211 height 28
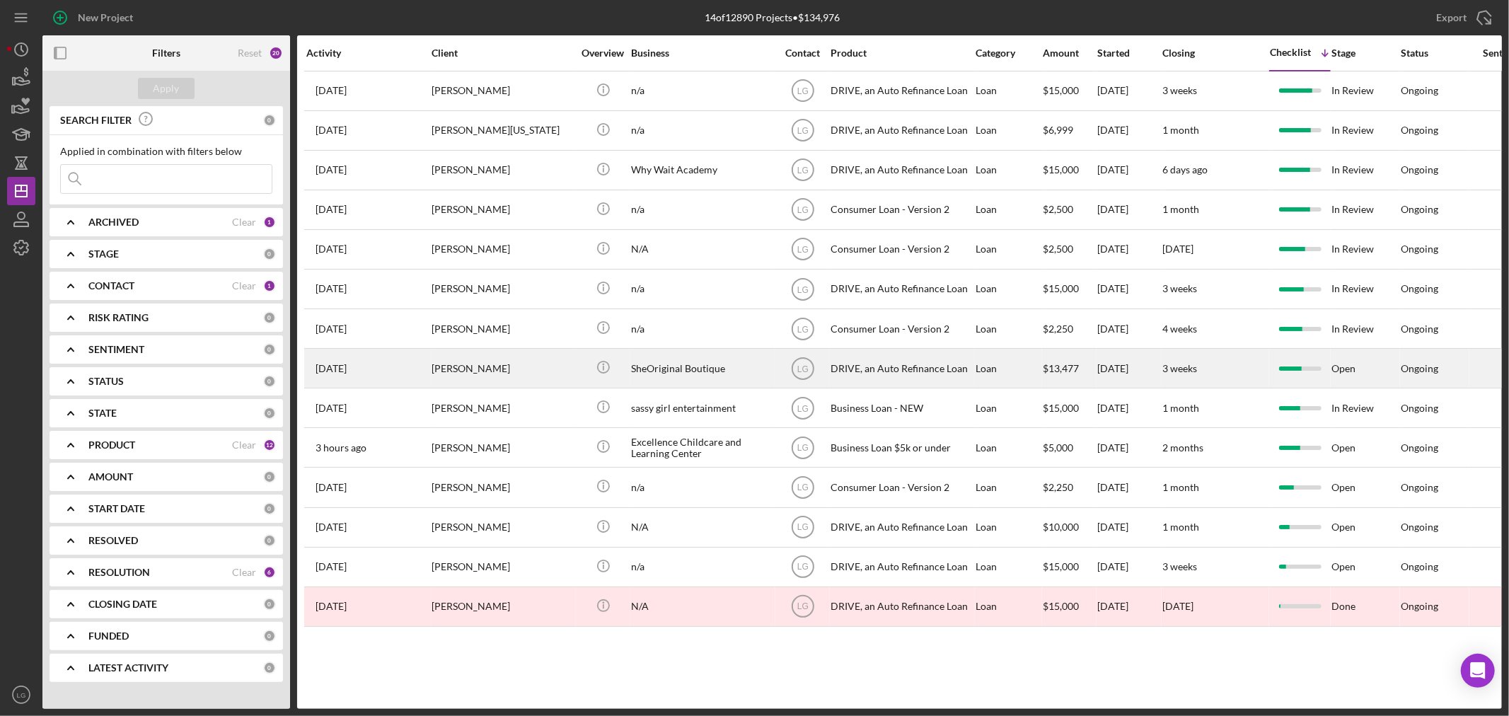
click at [481, 358] on div "[PERSON_NAME]" at bounding box center [501, 367] width 141 height 37
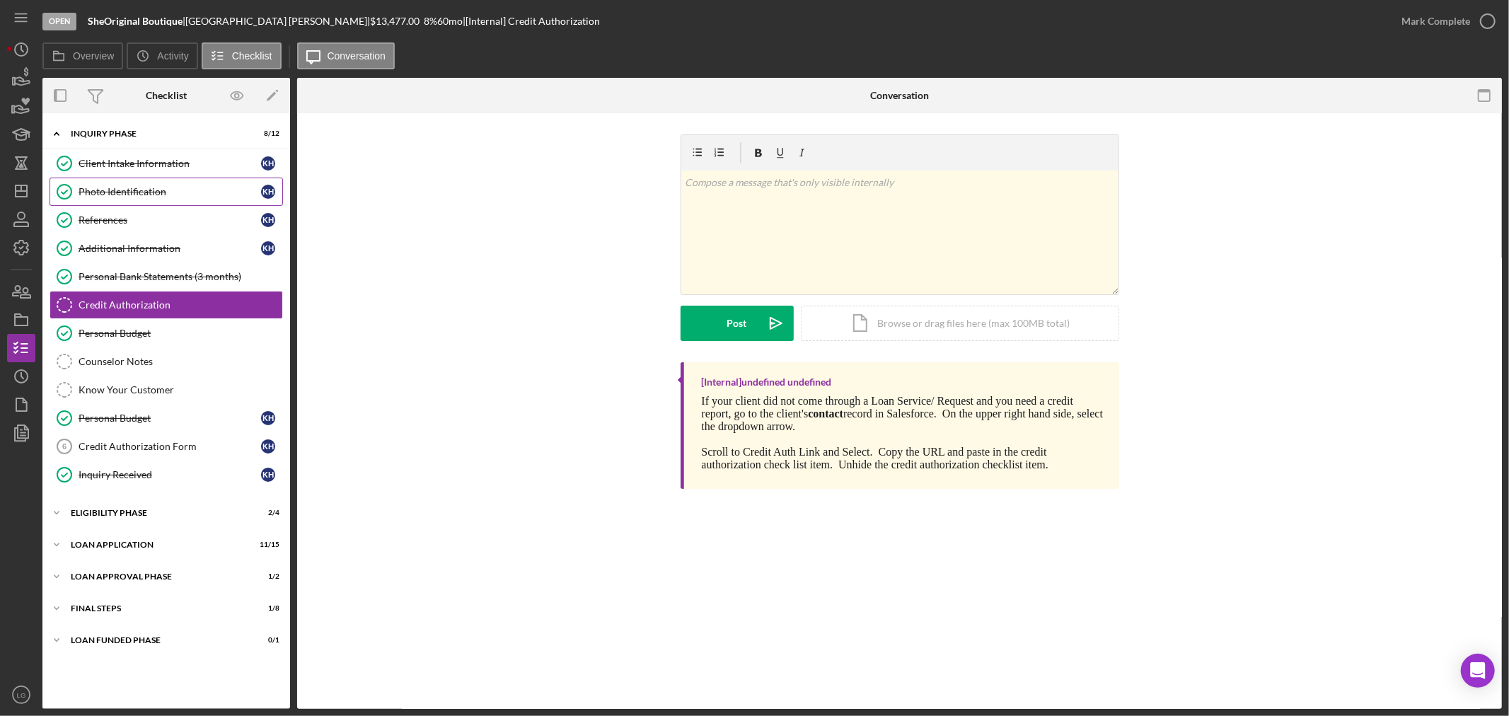
click at [120, 178] on link "Photo Identification Photo Identification K H" at bounding box center [166, 192] width 233 height 28
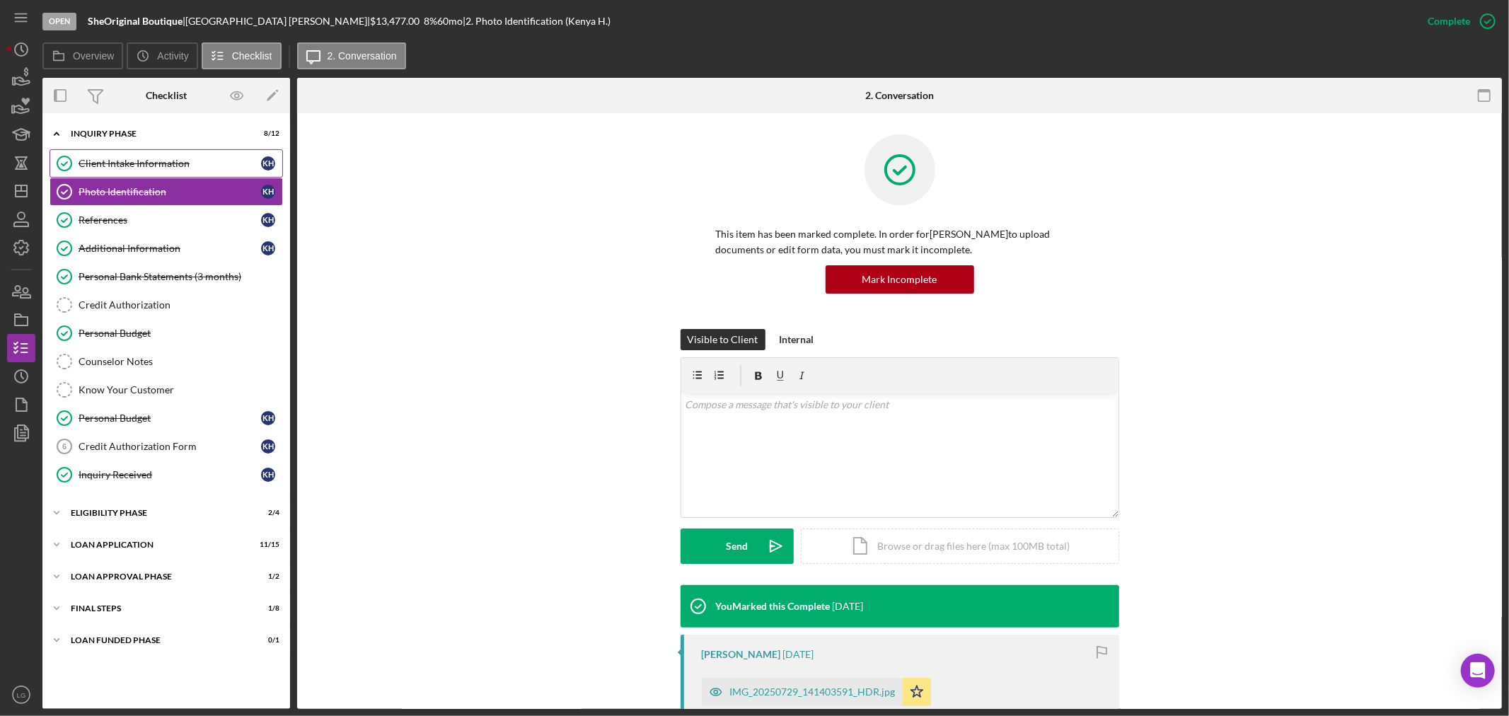
click at [122, 173] on link "Client Intake Information Client Intake Information K H" at bounding box center [166, 163] width 233 height 28
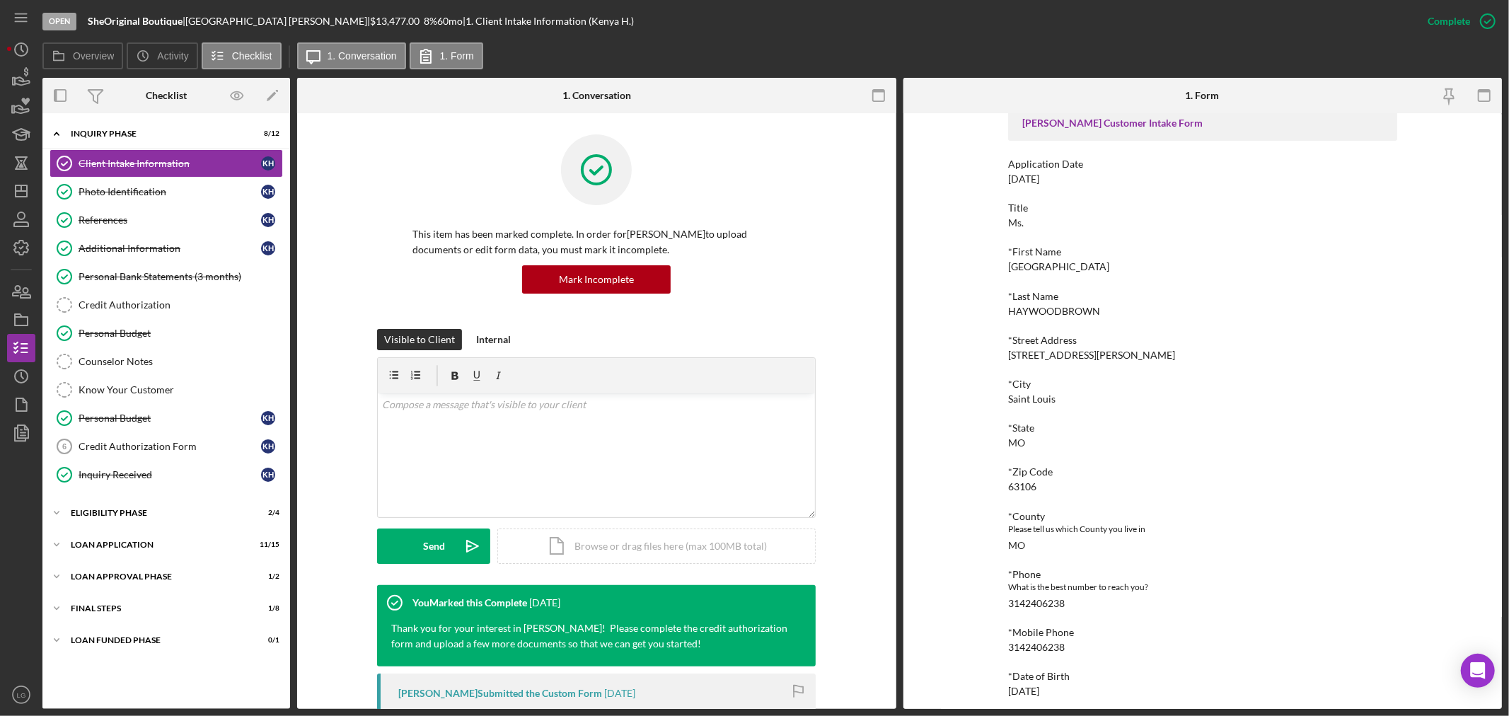
scroll to position [157, 0]
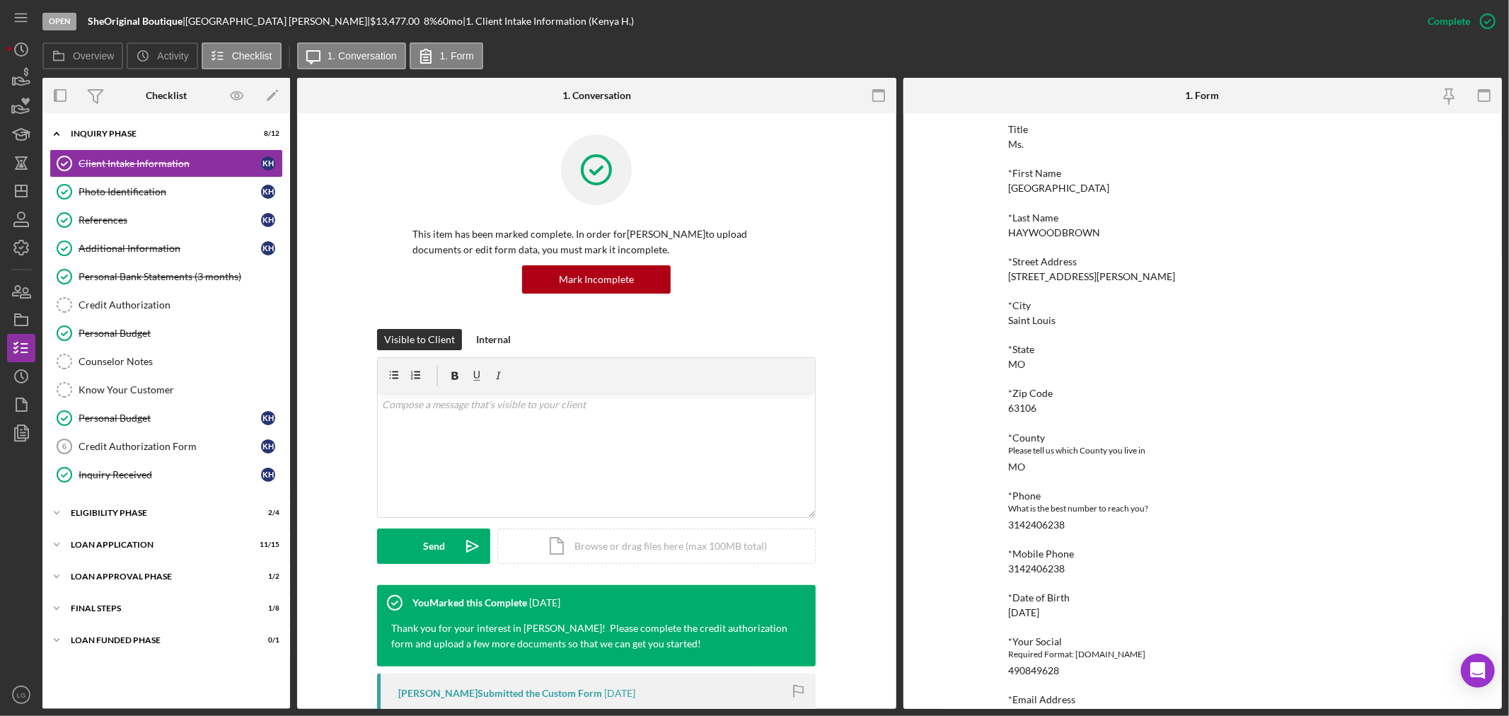
click at [1031, 615] on div "[DATE]" at bounding box center [1023, 612] width 31 height 11
copy div "[DATE]"
click at [12, 292] on icon "button" at bounding box center [21, 291] width 35 height 35
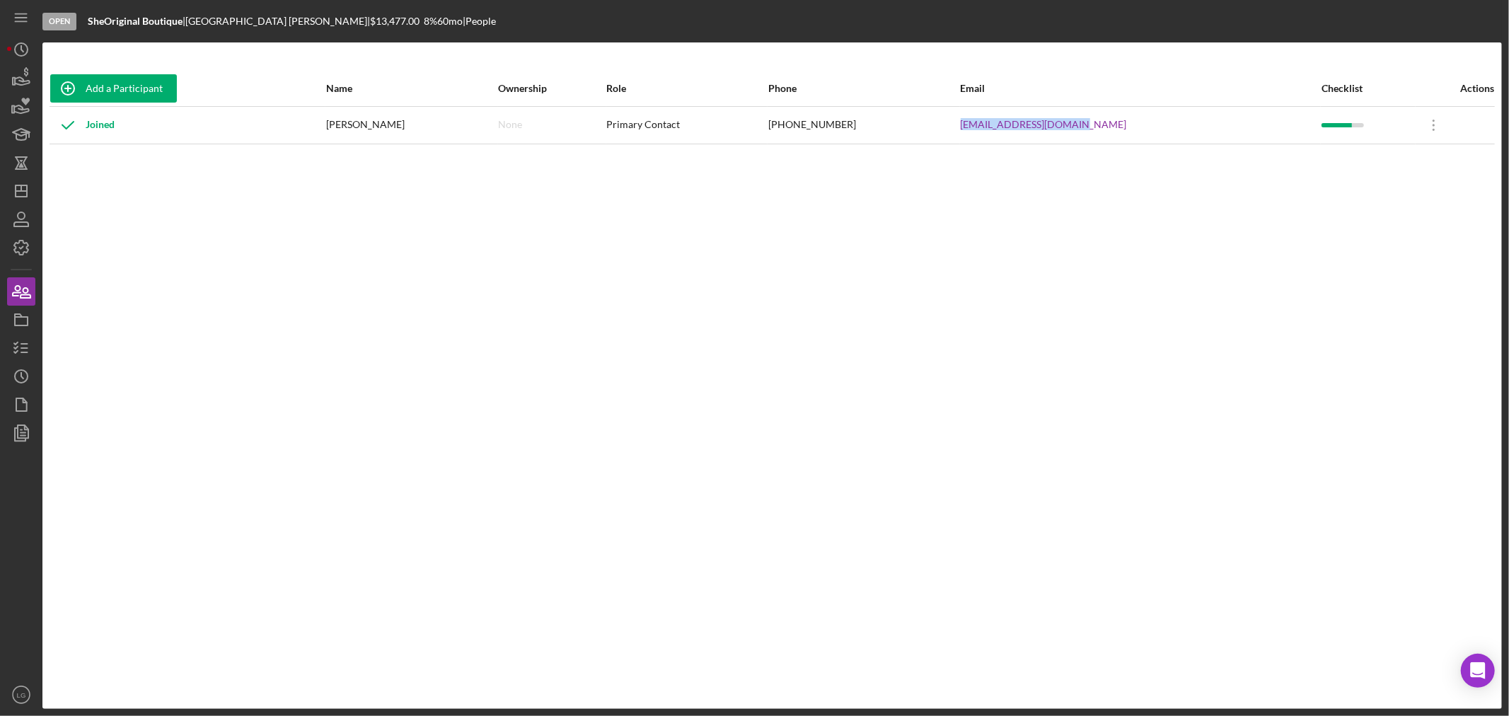
drag, startPoint x: 1127, startPoint y: 115, endPoint x: 994, endPoint y: 127, distance: 134.2
click at [994, 127] on tr "Joined [GEOGRAPHIC_DATA][PERSON_NAME] None Primary Contact [PHONE_NUMBER] [EMAI…" at bounding box center [772, 124] width 1445 height 37
copy tr "[EMAIL_ADDRESS][DOMAIN_NAME]"
drag, startPoint x: 0, startPoint y: 711, endPoint x: 23, endPoint y: 138, distance: 573.4
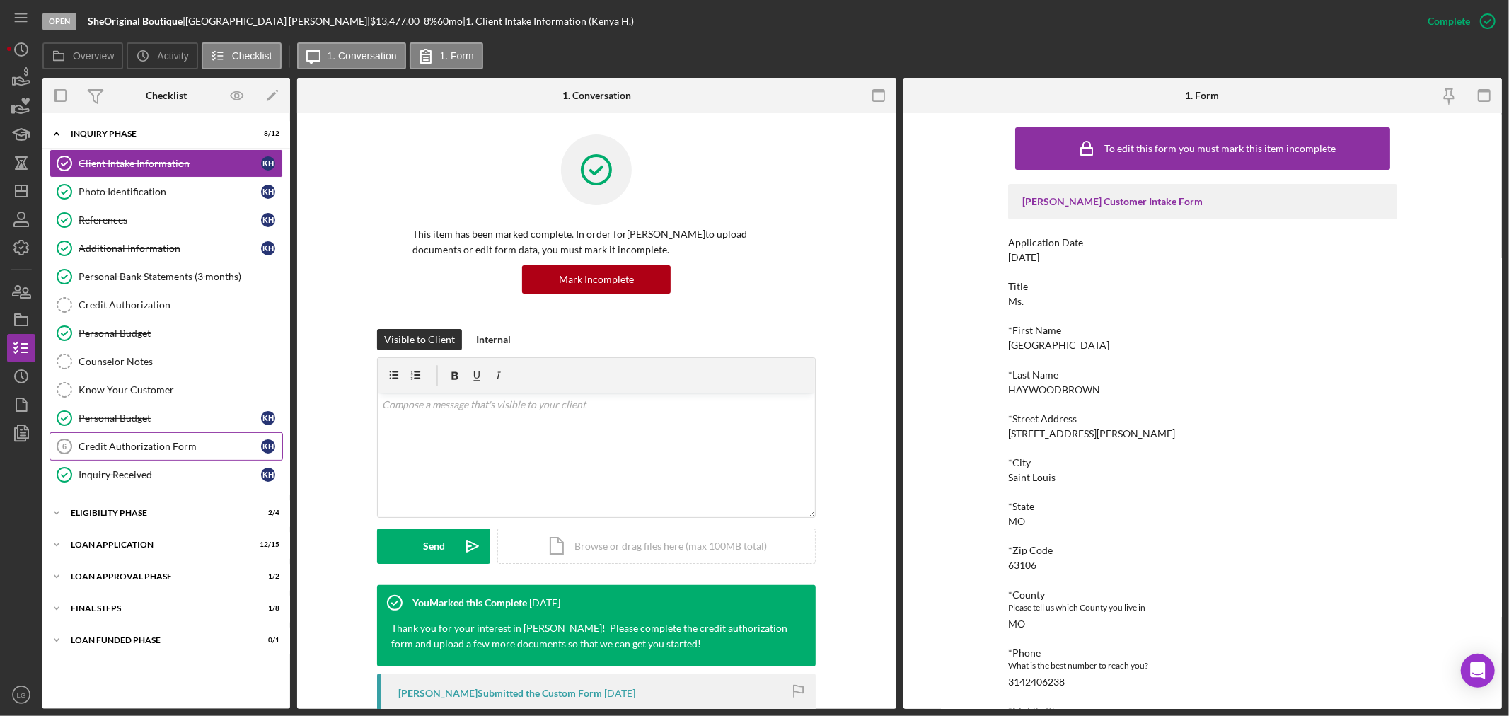
click at [127, 434] on link "Credit Authorization Form 6 Credit Authorization Form K H" at bounding box center [166, 446] width 233 height 28
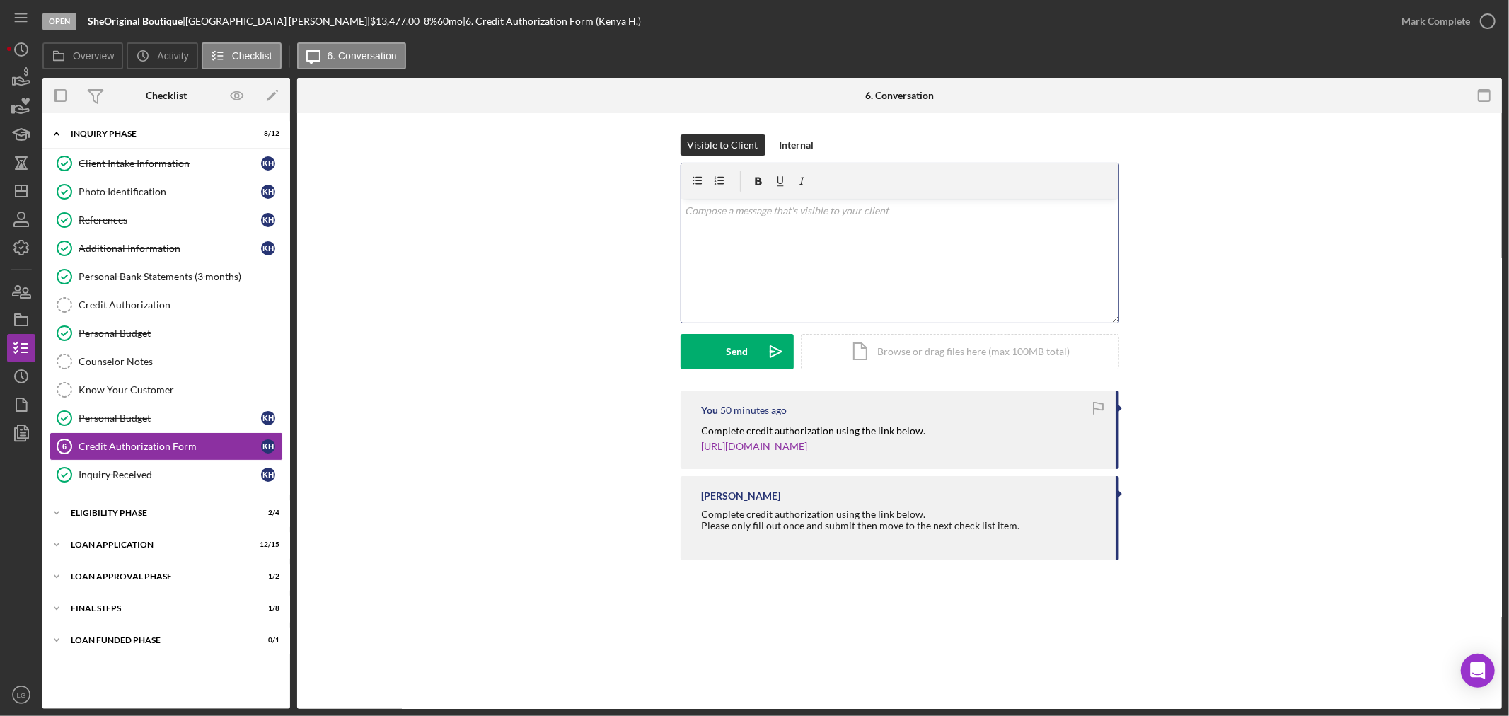
click at [769, 202] on div "v Color teal Color pink Remove color Add row above Add row below Add column bef…" at bounding box center [899, 261] width 437 height 124
click at [677, 364] on div "Visible to Client Internal v Color teal Color pink Remove color Add row above A…" at bounding box center [899, 262] width 1162 height 256
click at [725, 349] on button "Send Icon/icon-invite-send" at bounding box center [736, 351] width 113 height 35
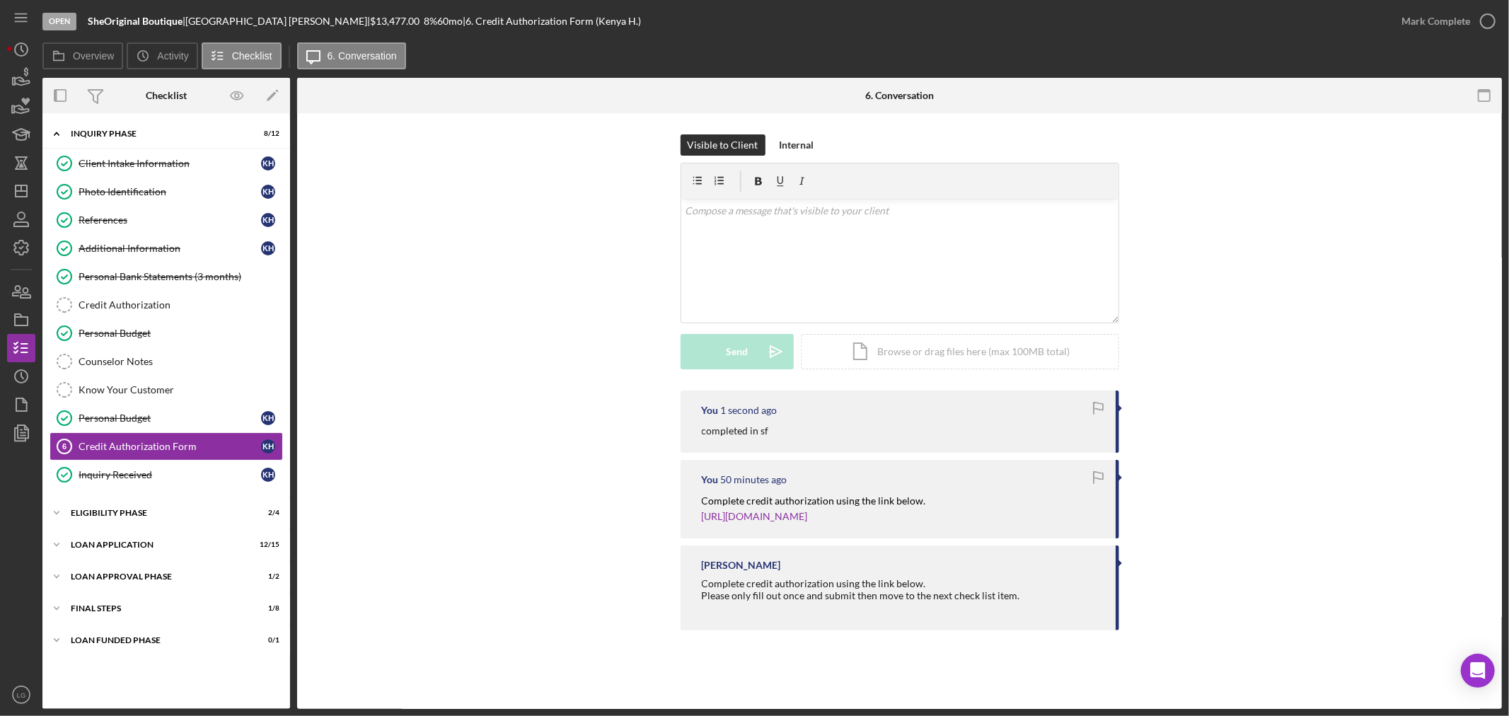
drag, startPoint x: 1437, startPoint y: 28, endPoint x: 1430, endPoint y: 41, distance: 14.6
click at [1431, 31] on div "Mark Complete" at bounding box center [1435, 21] width 69 height 28
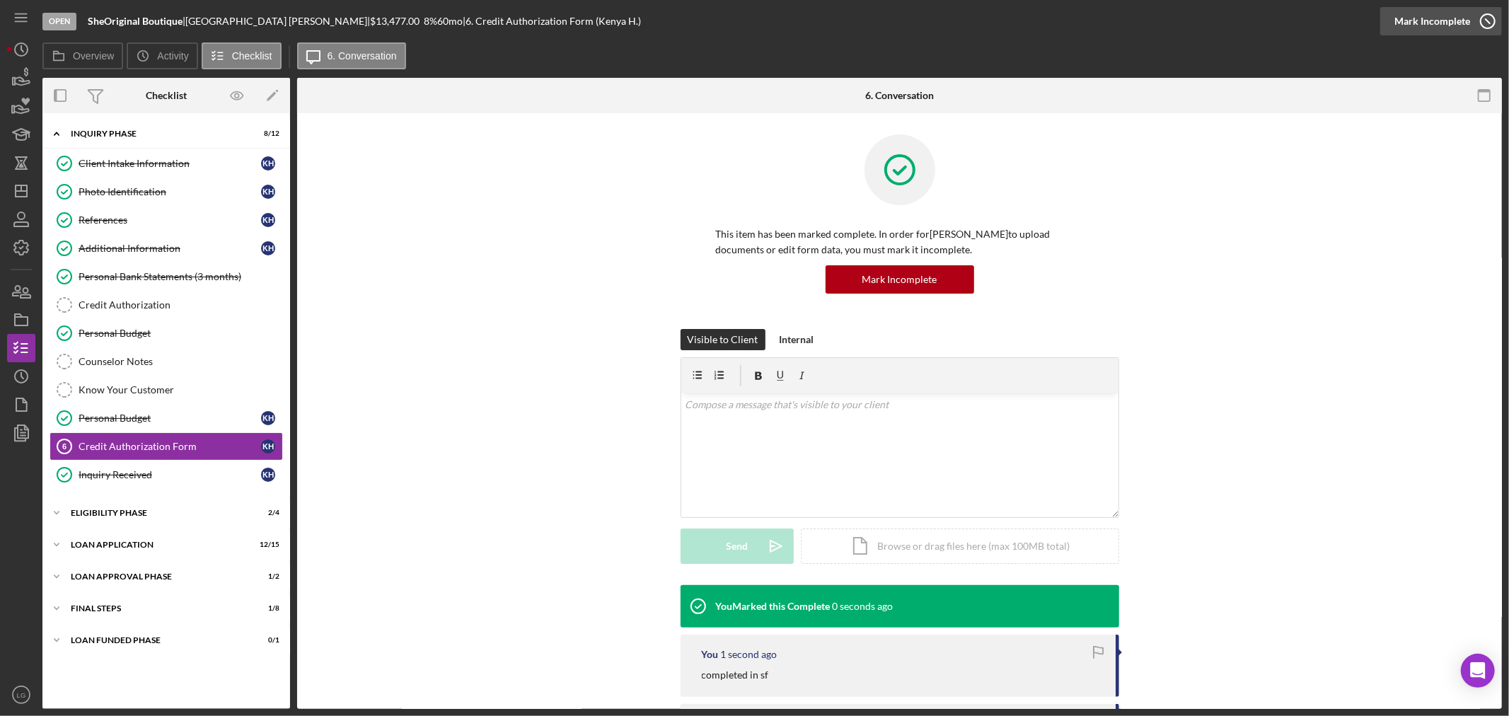
click at [1424, 21] on div "Mark Incomplete" at bounding box center [1432, 21] width 76 height 28
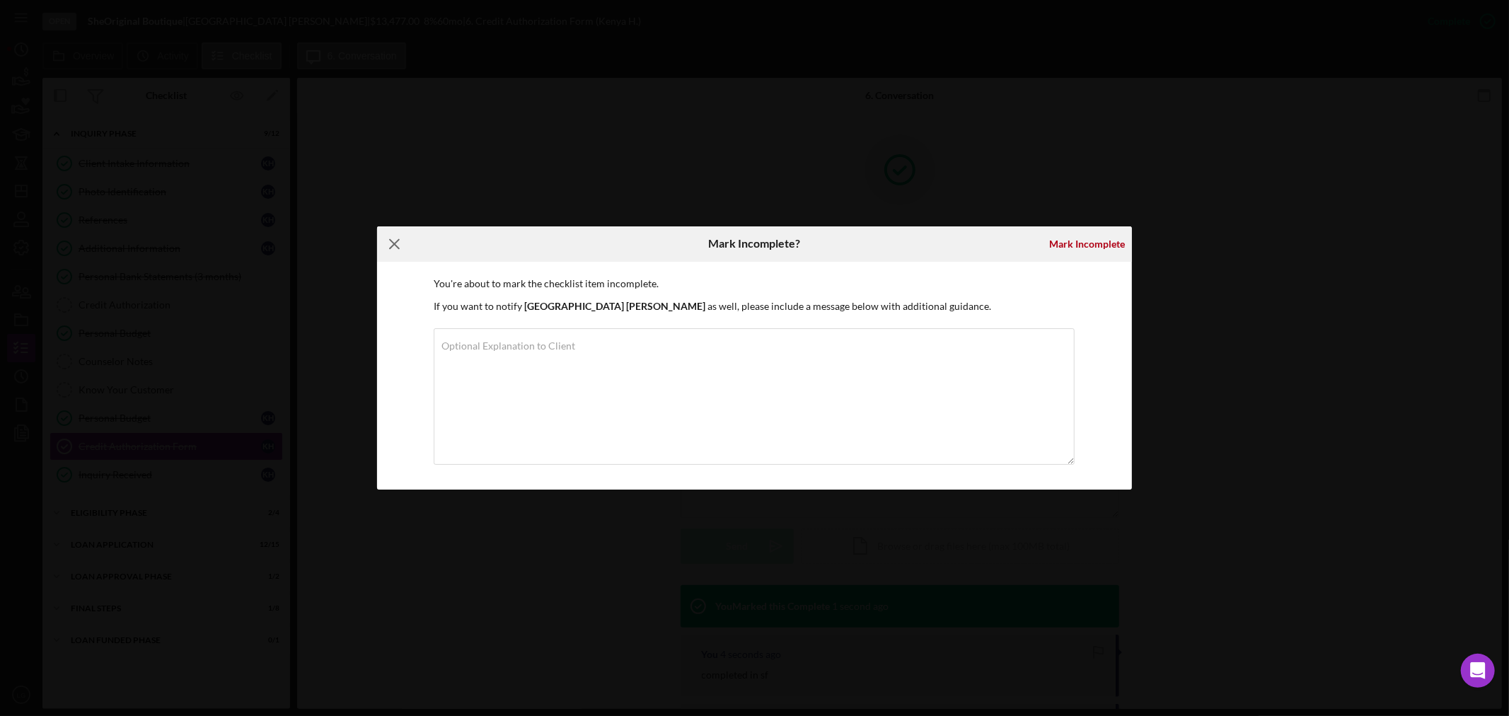
click at [400, 245] on icon "Icon/Menu Close" at bounding box center [394, 243] width 35 height 35
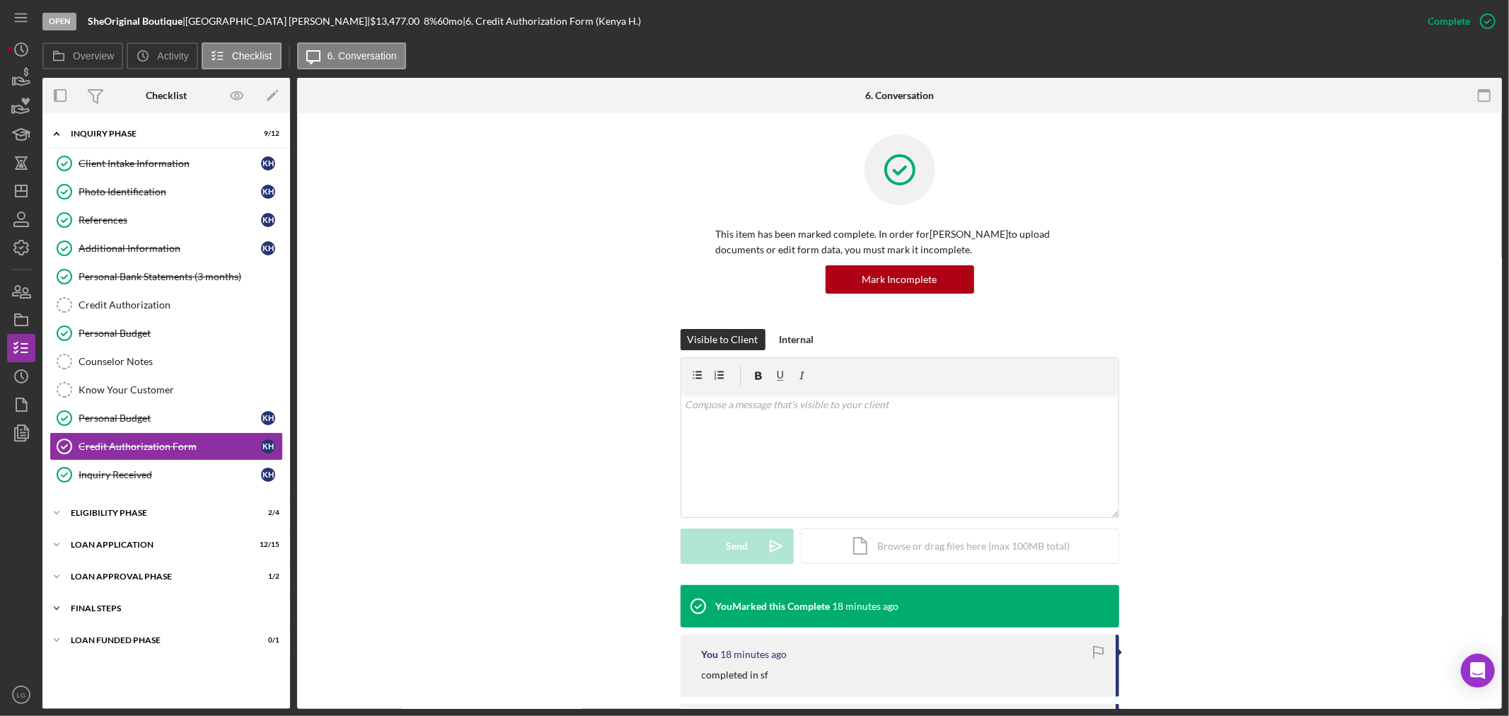
click at [132, 613] on div "Icon/Expander FINAL STEPS 1 / 8" at bounding box center [166, 608] width 248 height 28
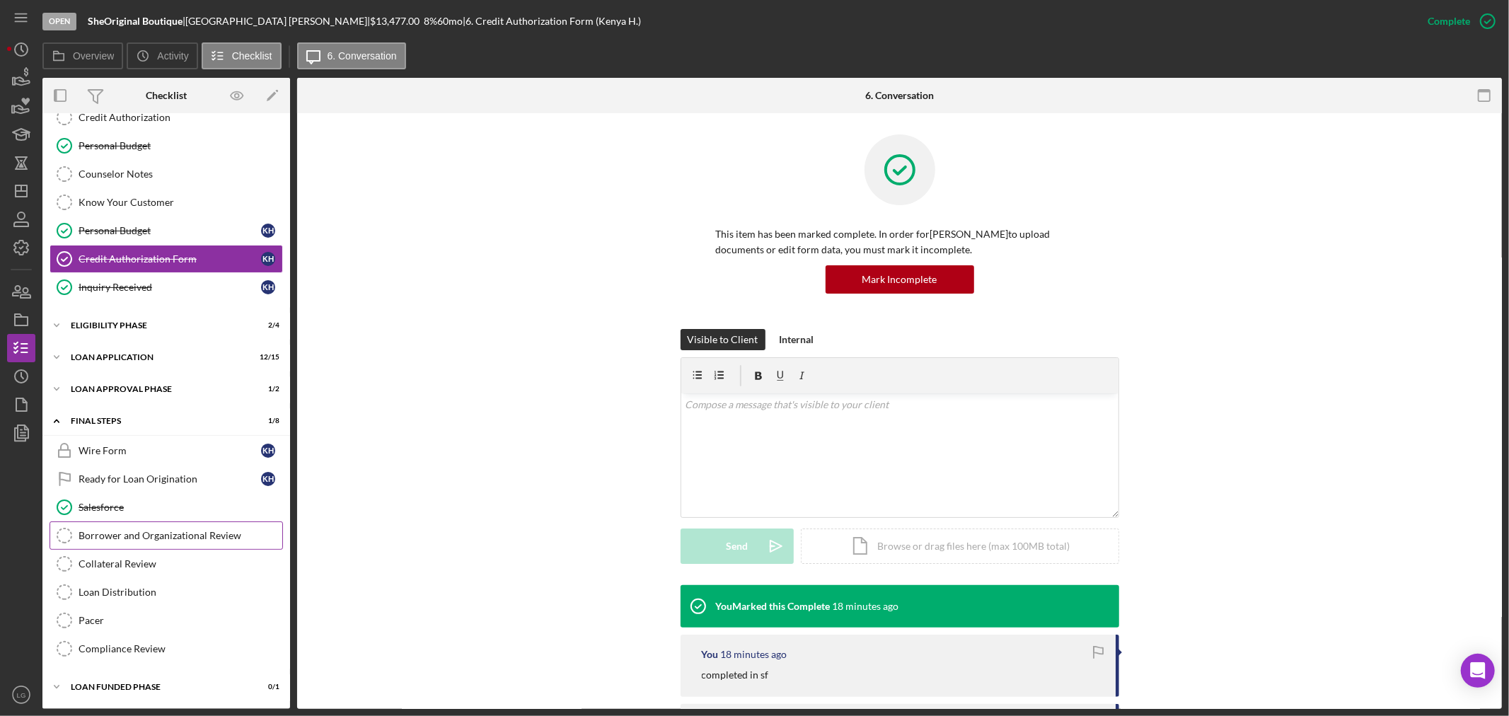
click at [106, 538] on div "Borrower and Organizational Review" at bounding box center [181, 535] width 204 height 11
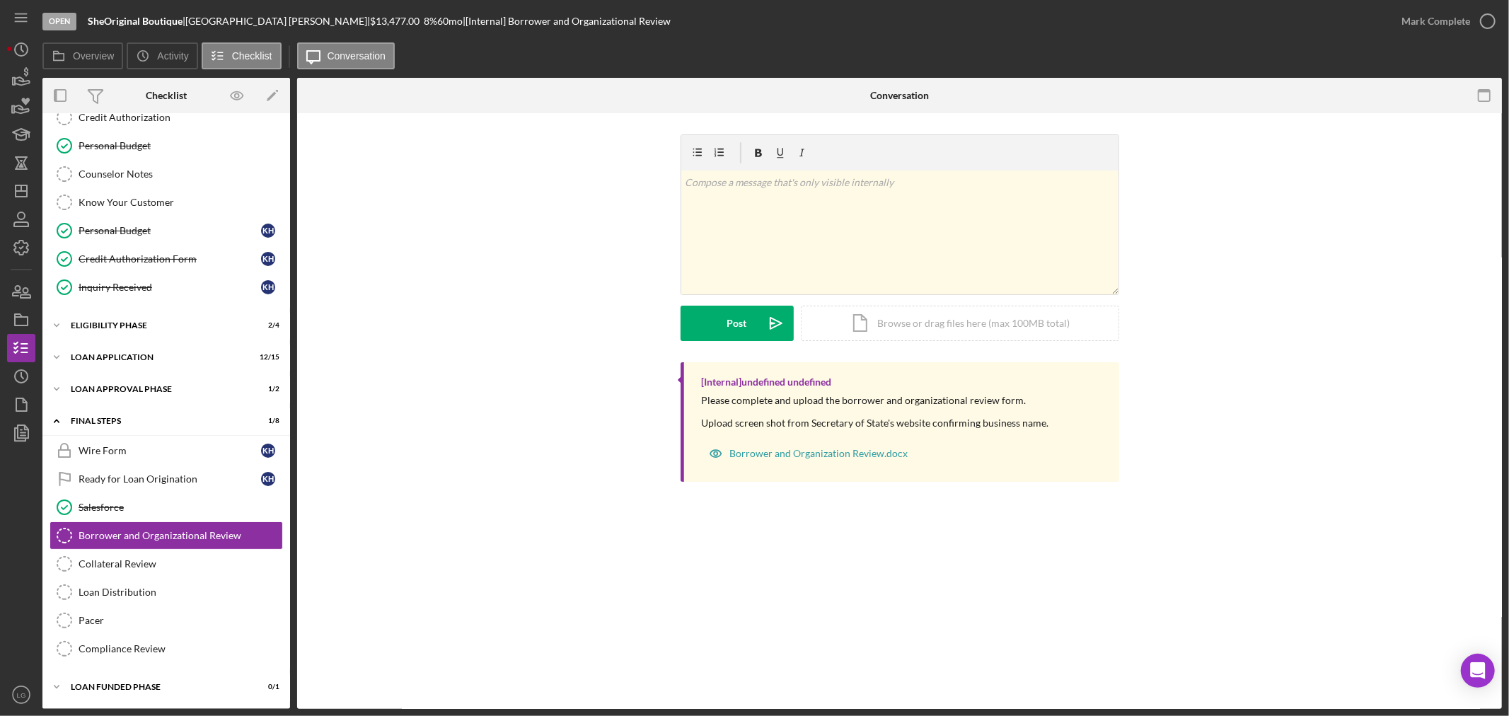
scroll to position [190, 0]
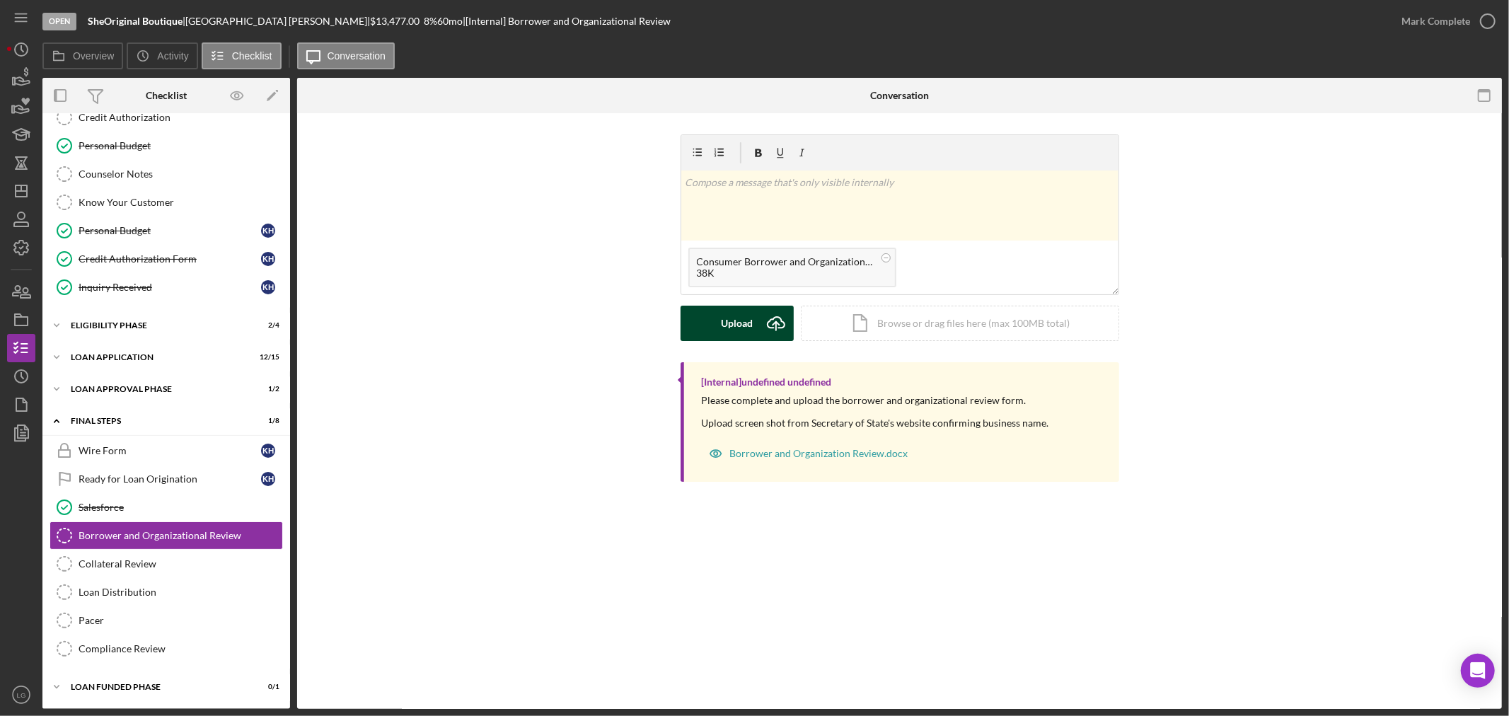
click at [743, 337] on div "Upload" at bounding box center [737, 323] width 32 height 35
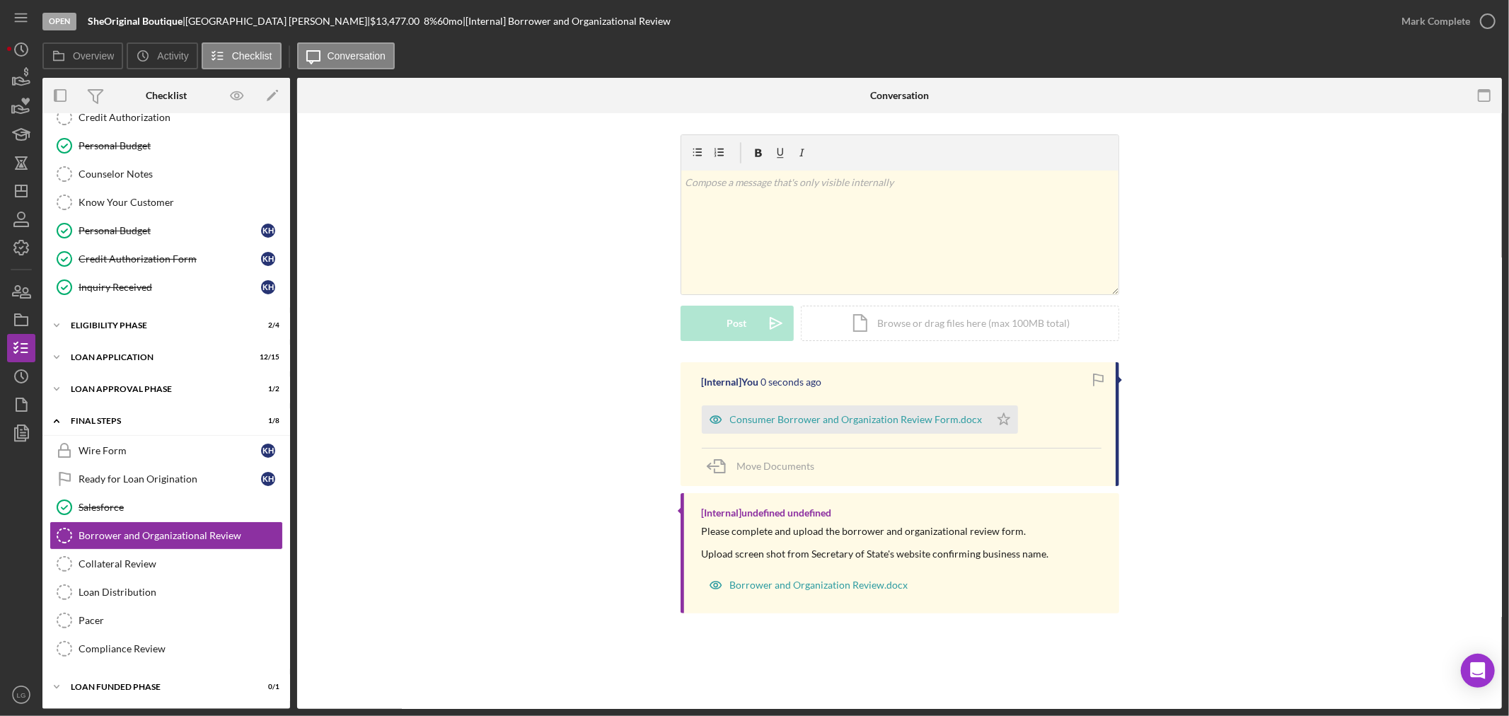
click at [782, 434] on div "[Internal] You 0 seconds ago Consumer Borrower and Organization Review Form.doc…" at bounding box center [899, 424] width 439 height 124
click at [832, 434] on div "Consumer Borrower and Organization Review Form.docx" at bounding box center [846, 419] width 288 height 28
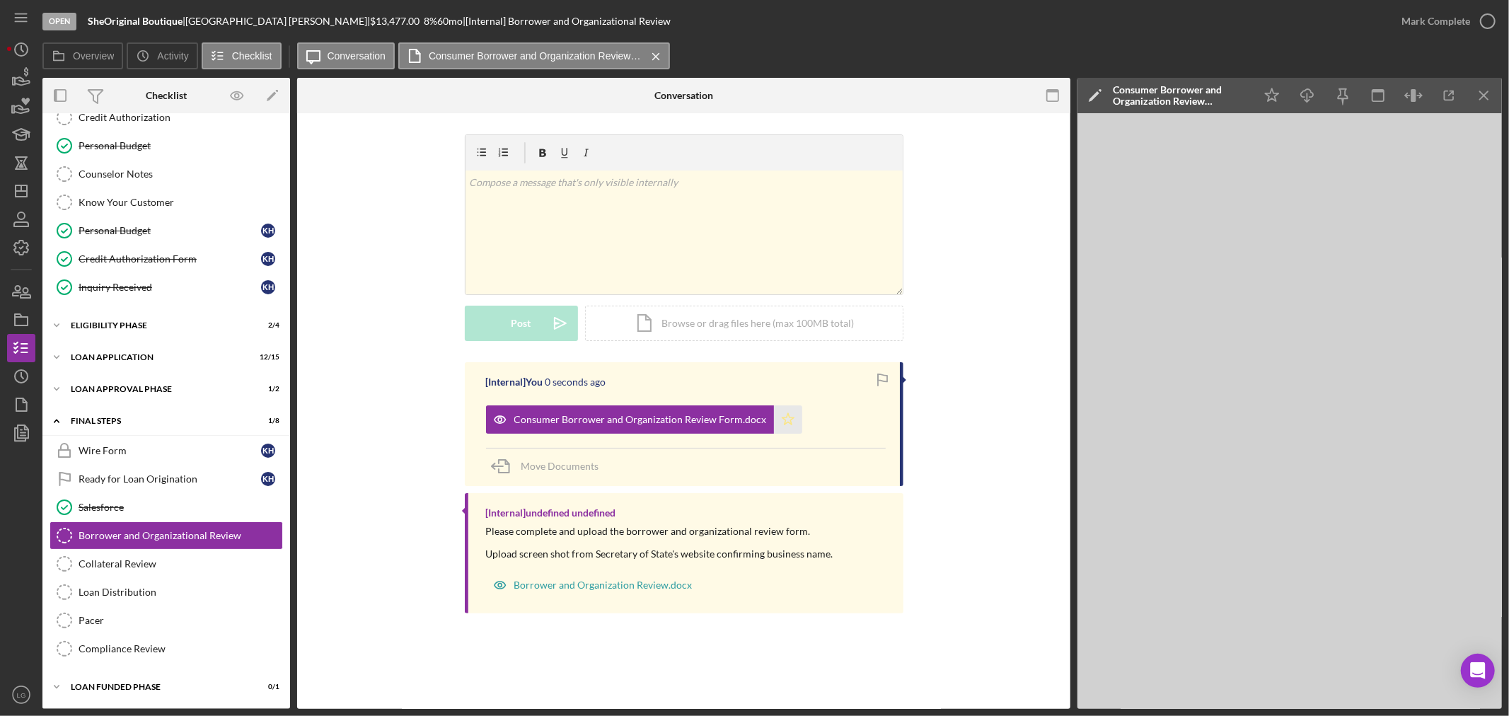
click at [777, 423] on icon "Icon/Star" at bounding box center [788, 419] width 28 height 28
click at [1417, 18] on div "Mark Complete" at bounding box center [1435, 21] width 69 height 28
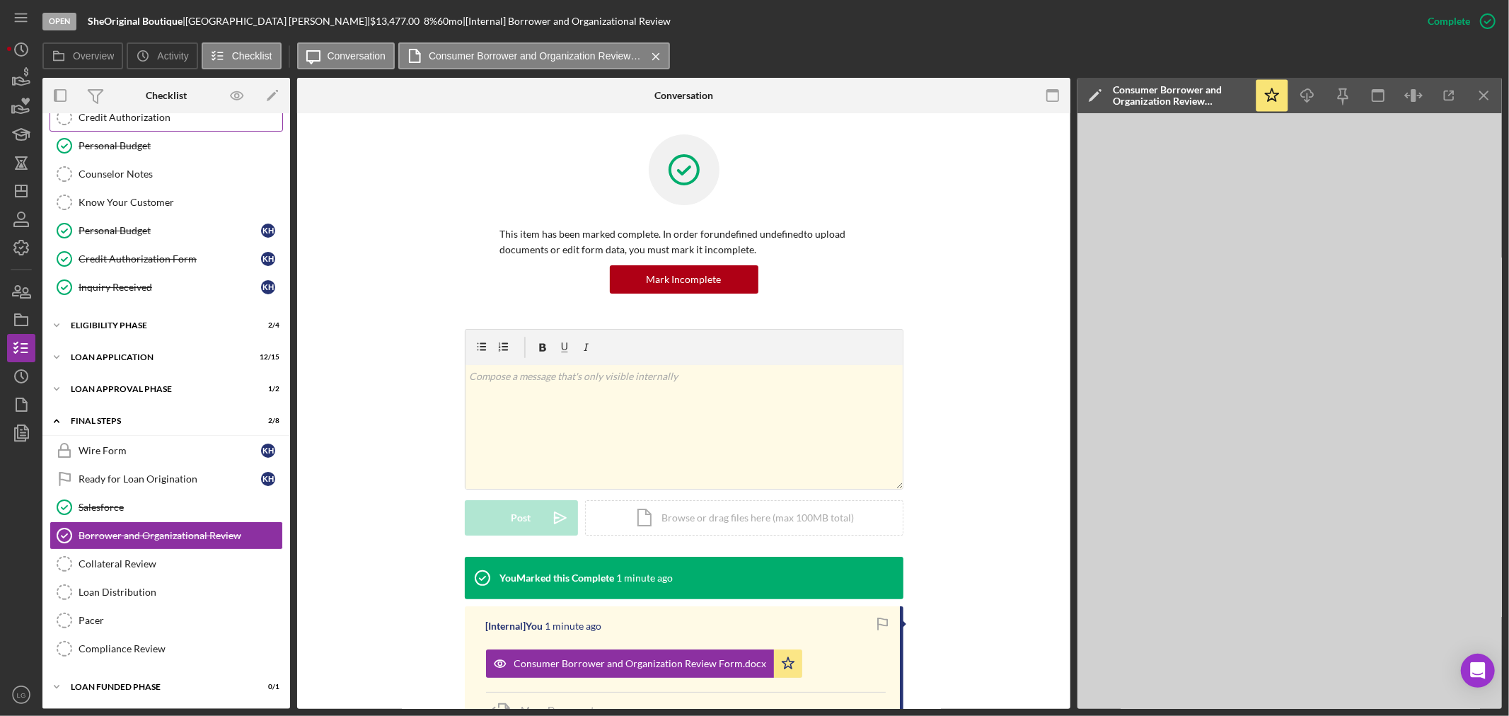
scroll to position [0, 0]
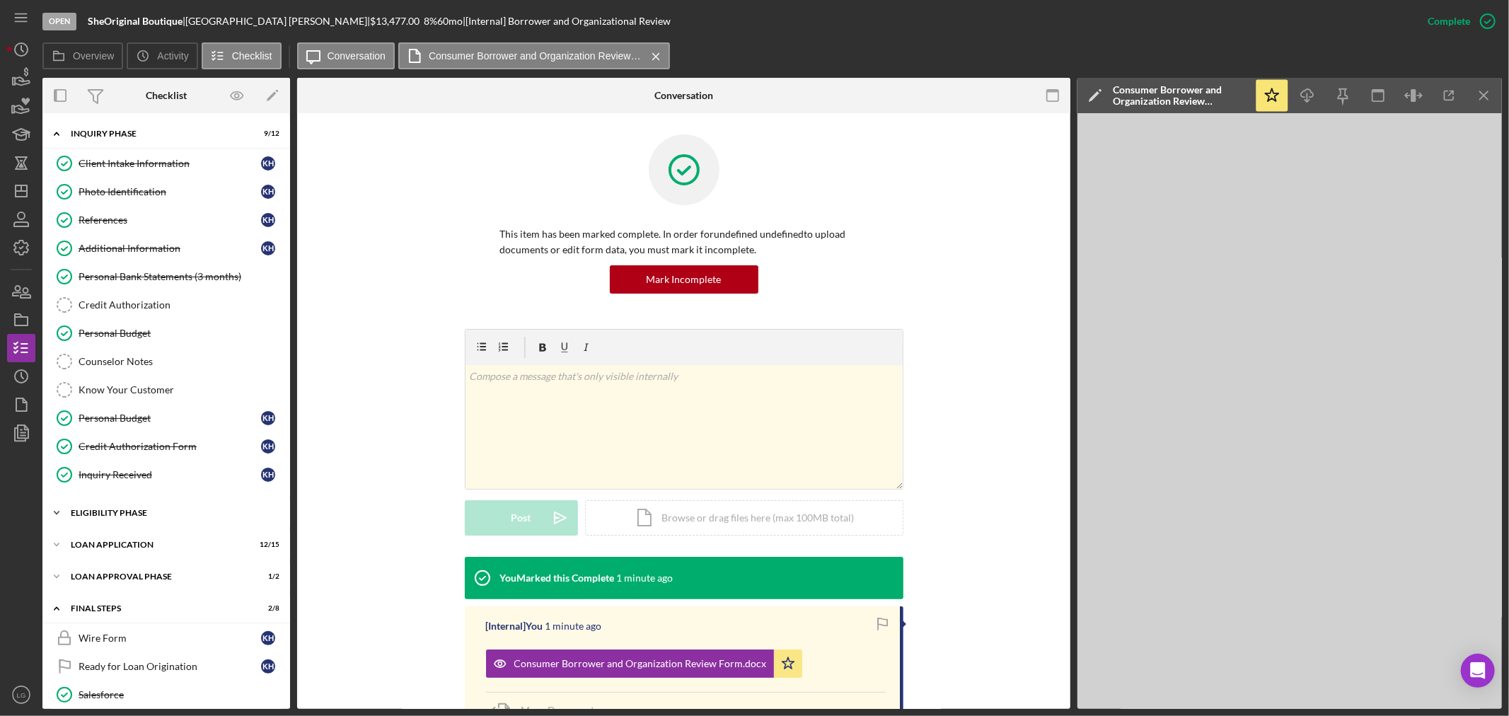
click at [143, 522] on div "Icon/Expander Eligibility Phase 2 / 4" at bounding box center [166, 513] width 248 height 28
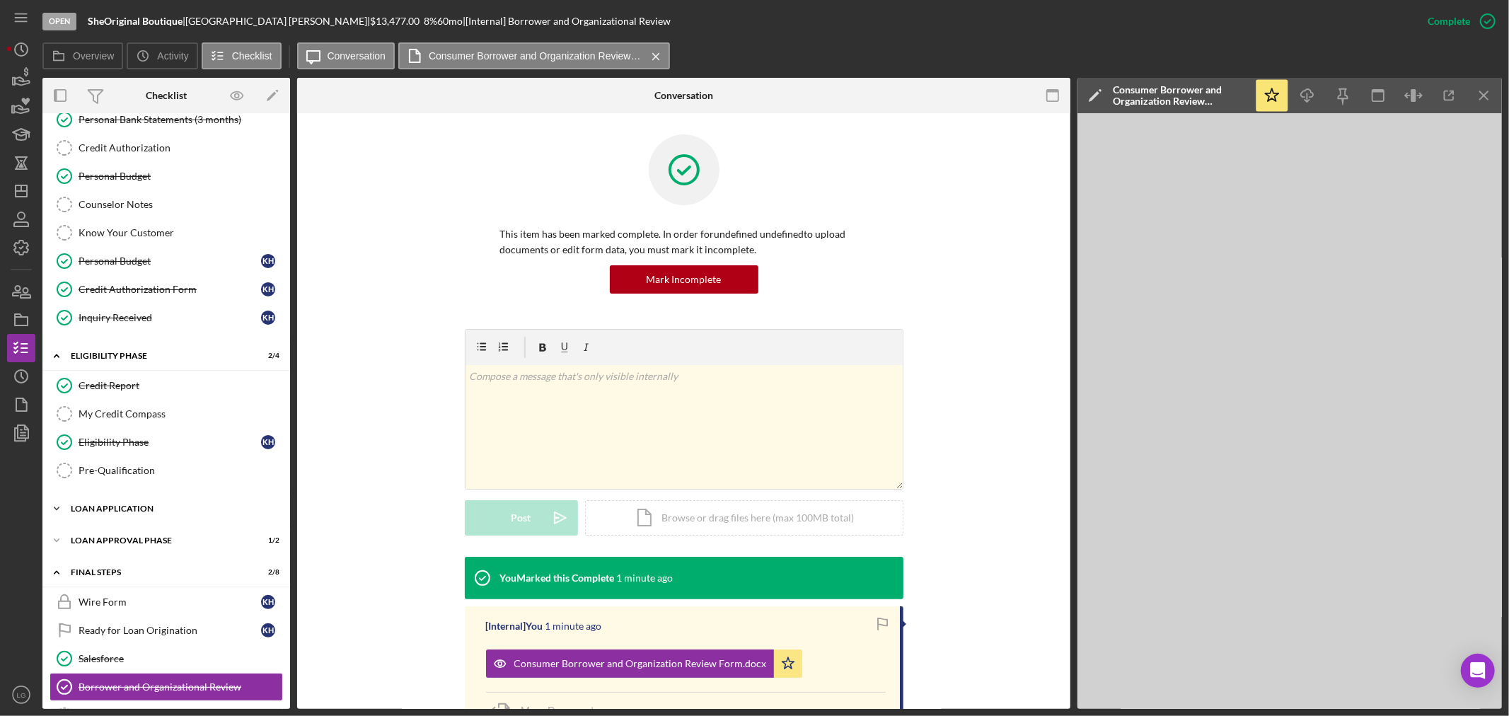
click at [206, 499] on div "Icon/Expander Loan Application 12 / 15" at bounding box center [166, 508] width 248 height 28
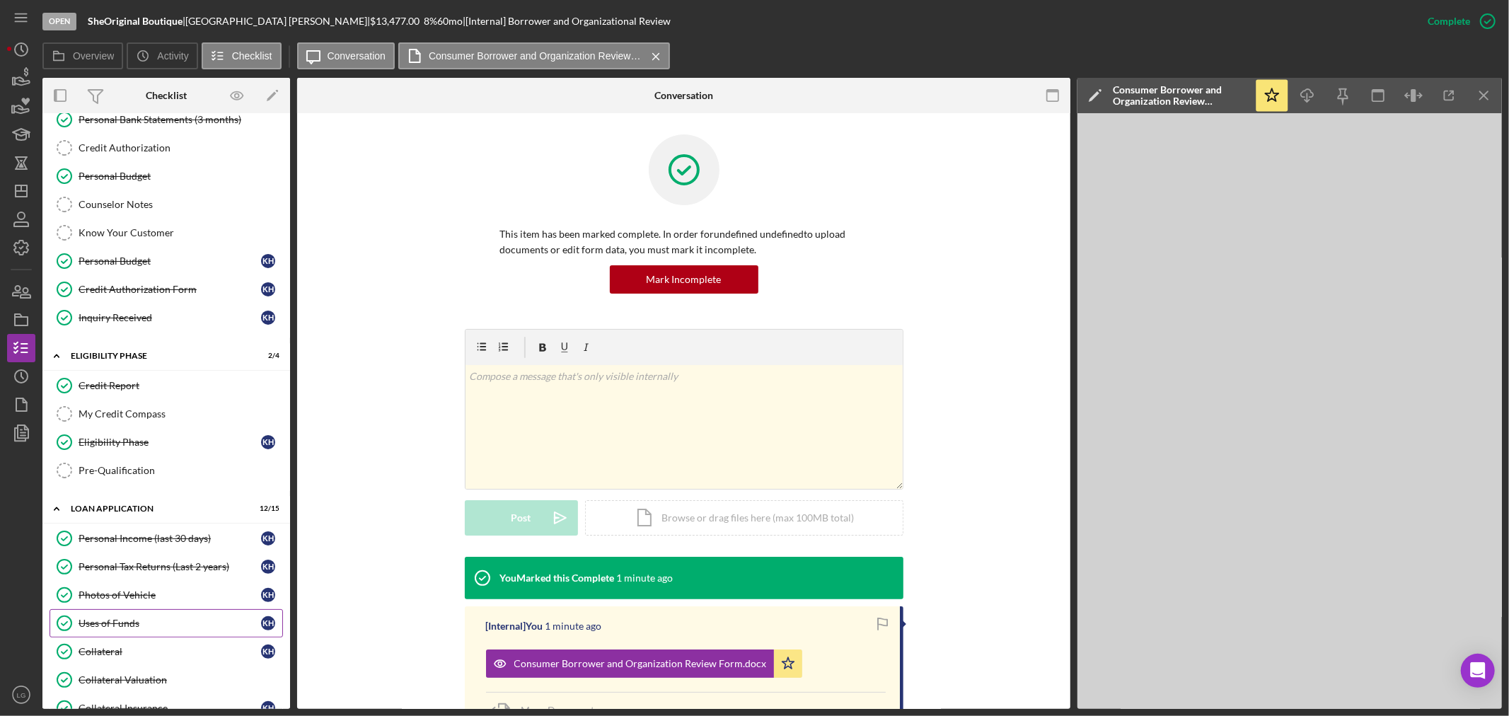
scroll to position [393, 0]
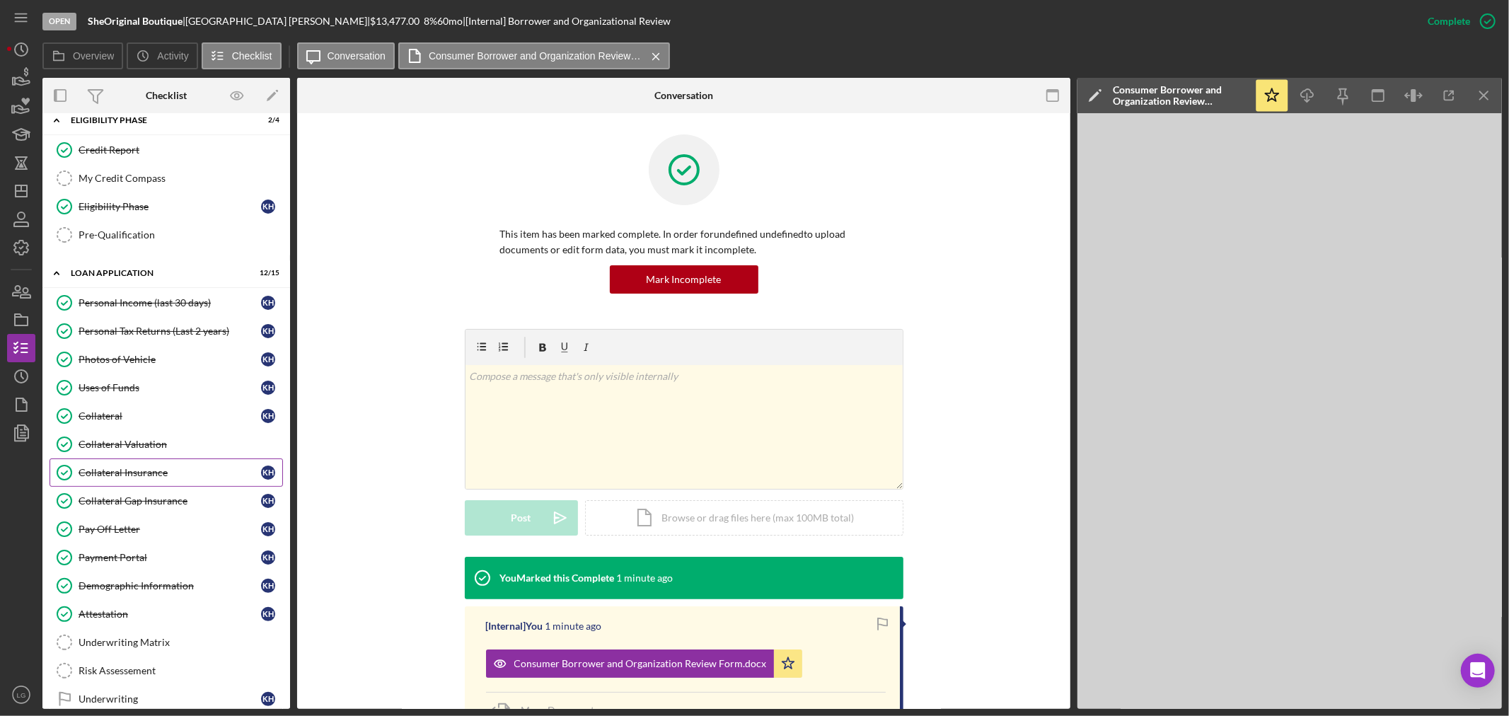
click at [164, 474] on div "Collateral Insurance" at bounding box center [170, 472] width 182 height 11
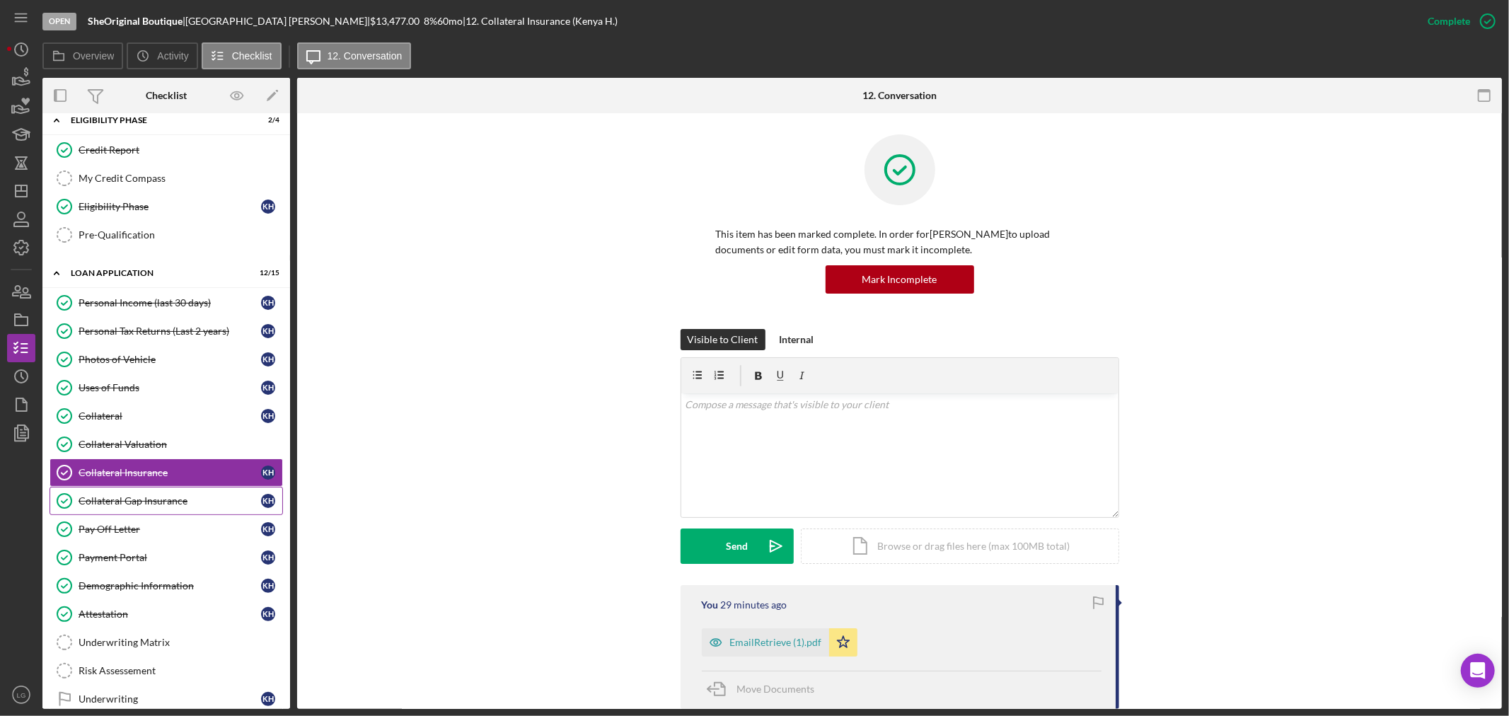
click at [143, 495] on link "Collateral Gap Insurance Collateral Gap Insurance K H" at bounding box center [166, 501] width 233 height 28
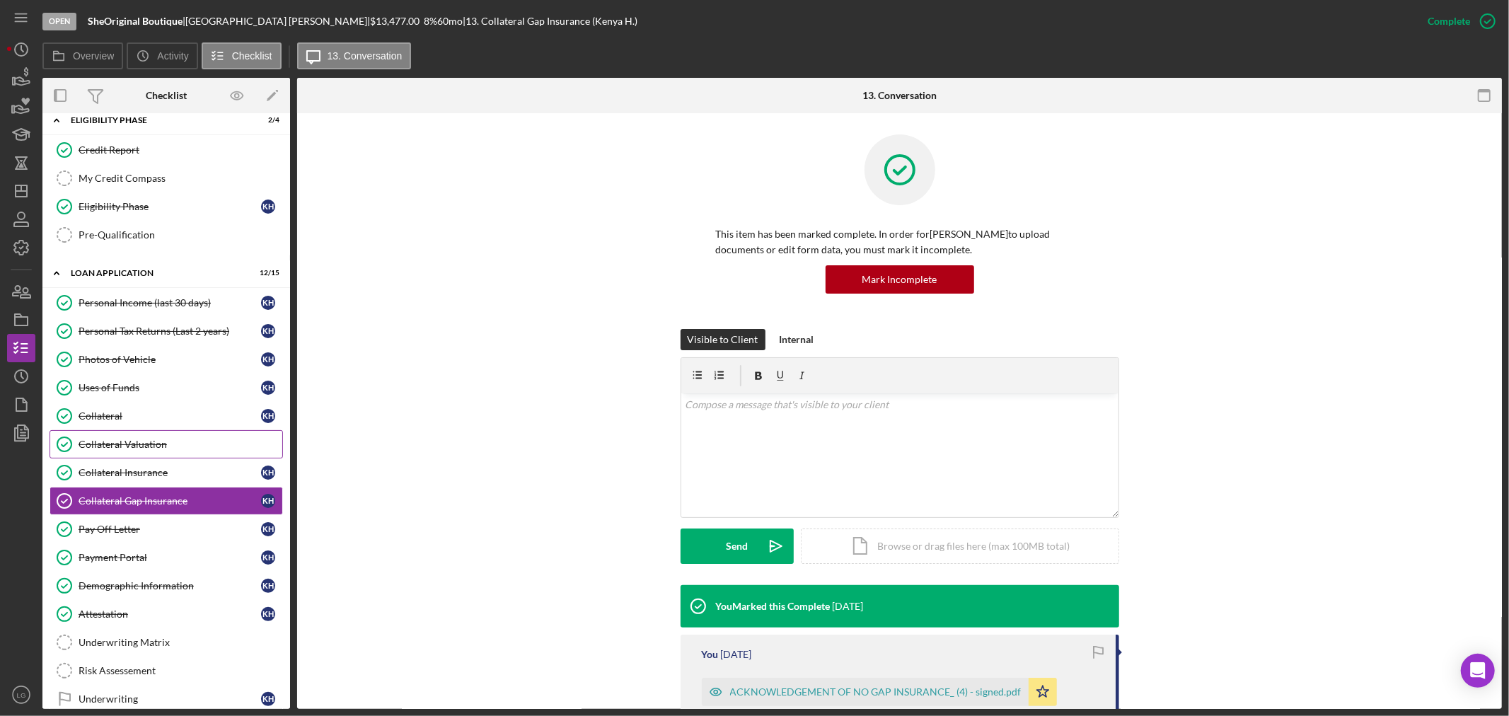
click at [142, 443] on div "Collateral Valuation" at bounding box center [181, 444] width 204 height 11
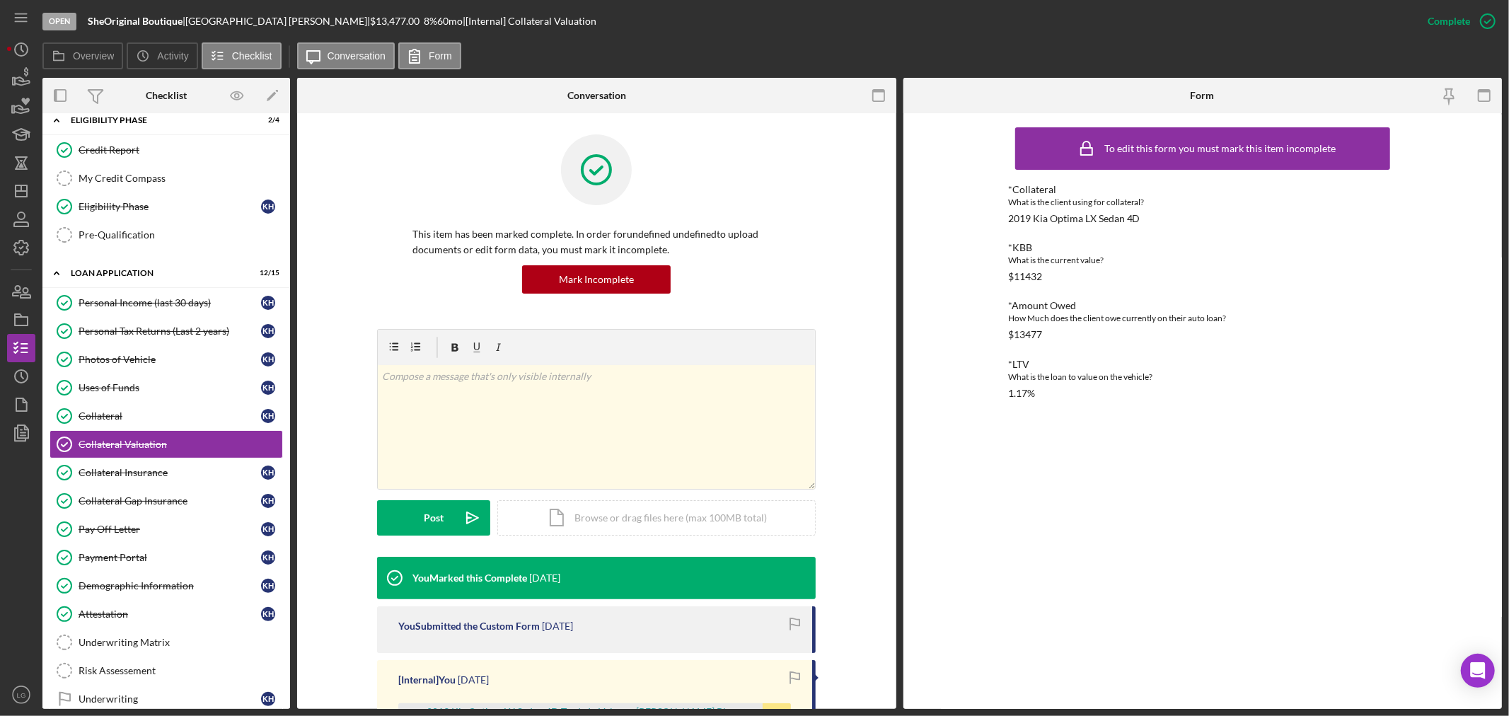
scroll to position [173, 0]
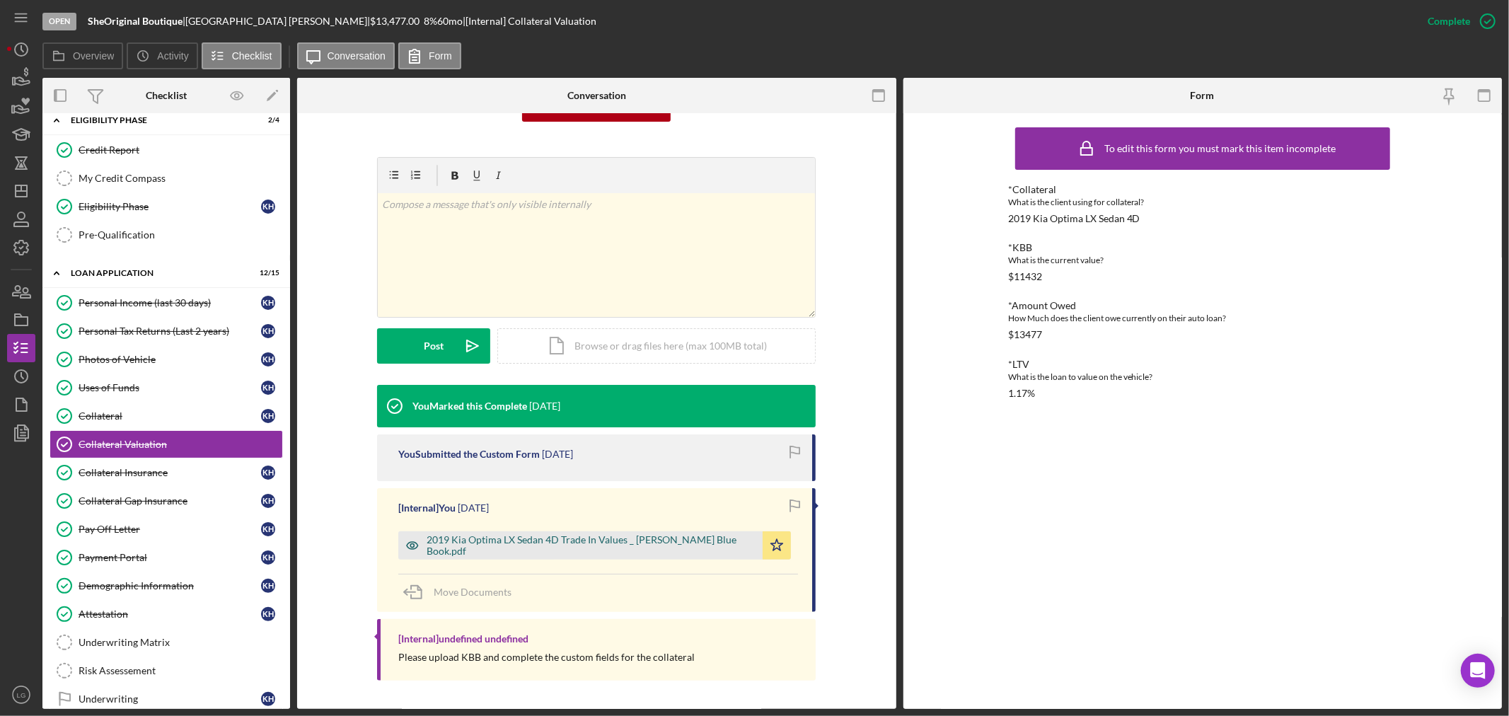
click at [520, 546] on div "2019 Kia Optima LX Sedan 4D Trade In Values _ [PERSON_NAME] Blue Book.pdf" at bounding box center [590, 545] width 329 height 23
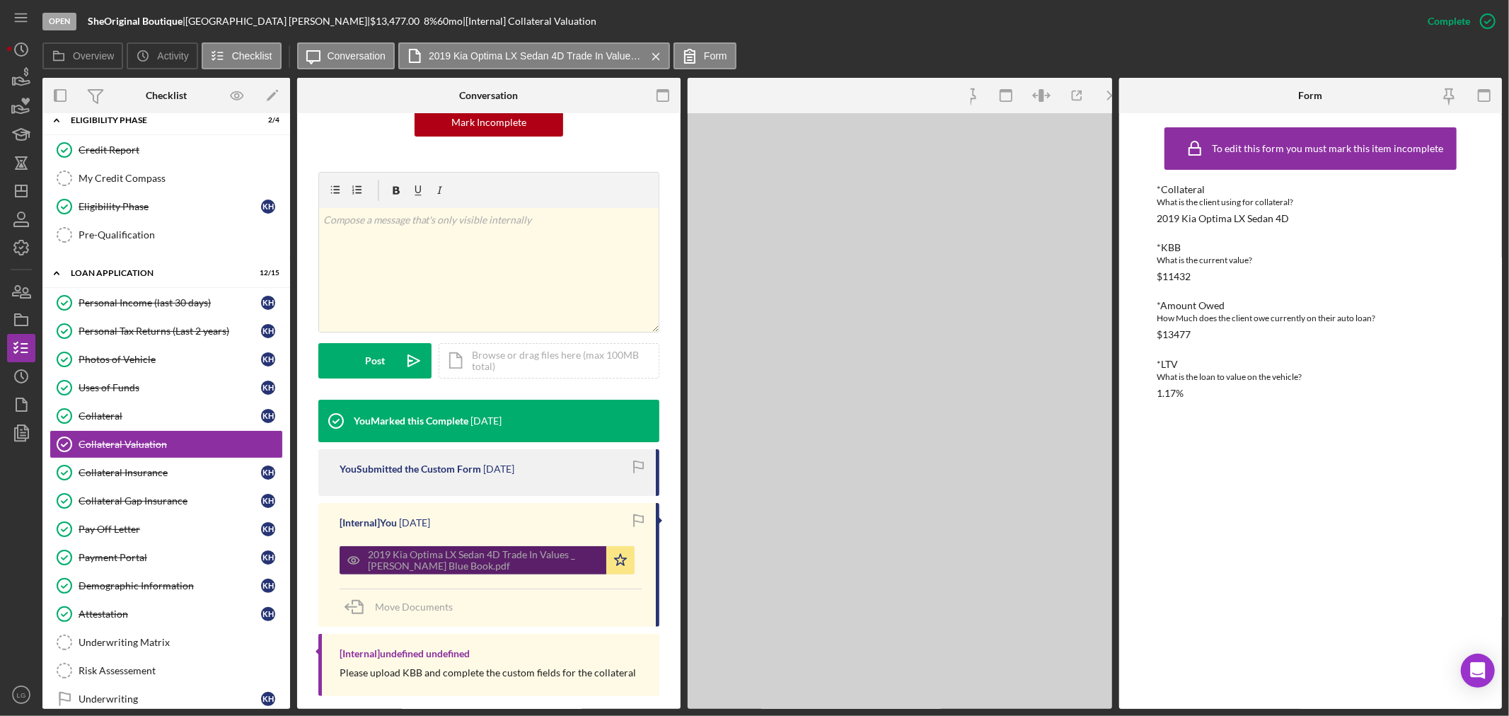
scroll to position [188, 0]
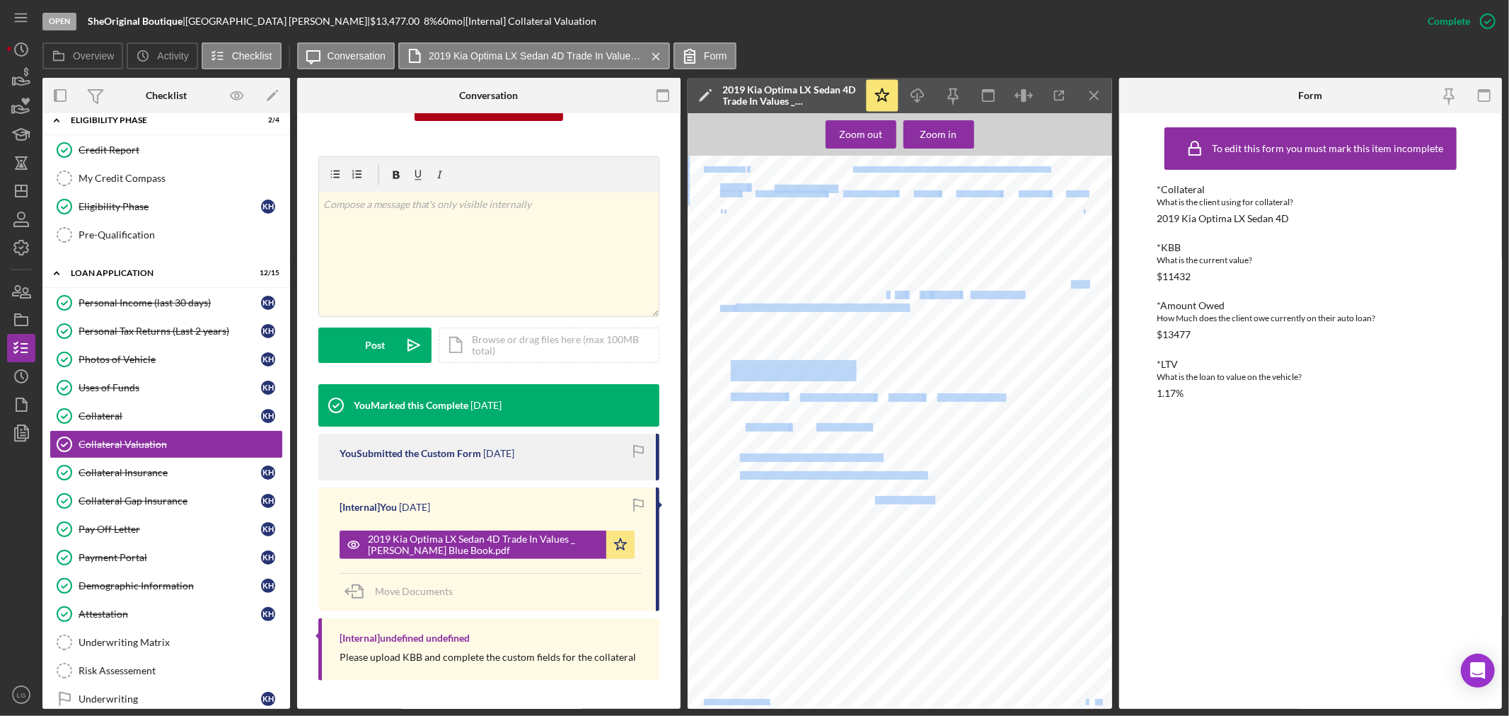
drag, startPoint x: 887, startPoint y: 293, endPoint x: 715, endPoint y: 287, distance: 172.0
click at [715, 287] on div "Advertisement My Car's Value 2019 Kia Optima LX Sedan 4D 4.1 ( 87 Ratings) Writ…" at bounding box center [903, 436] width 433 height 560
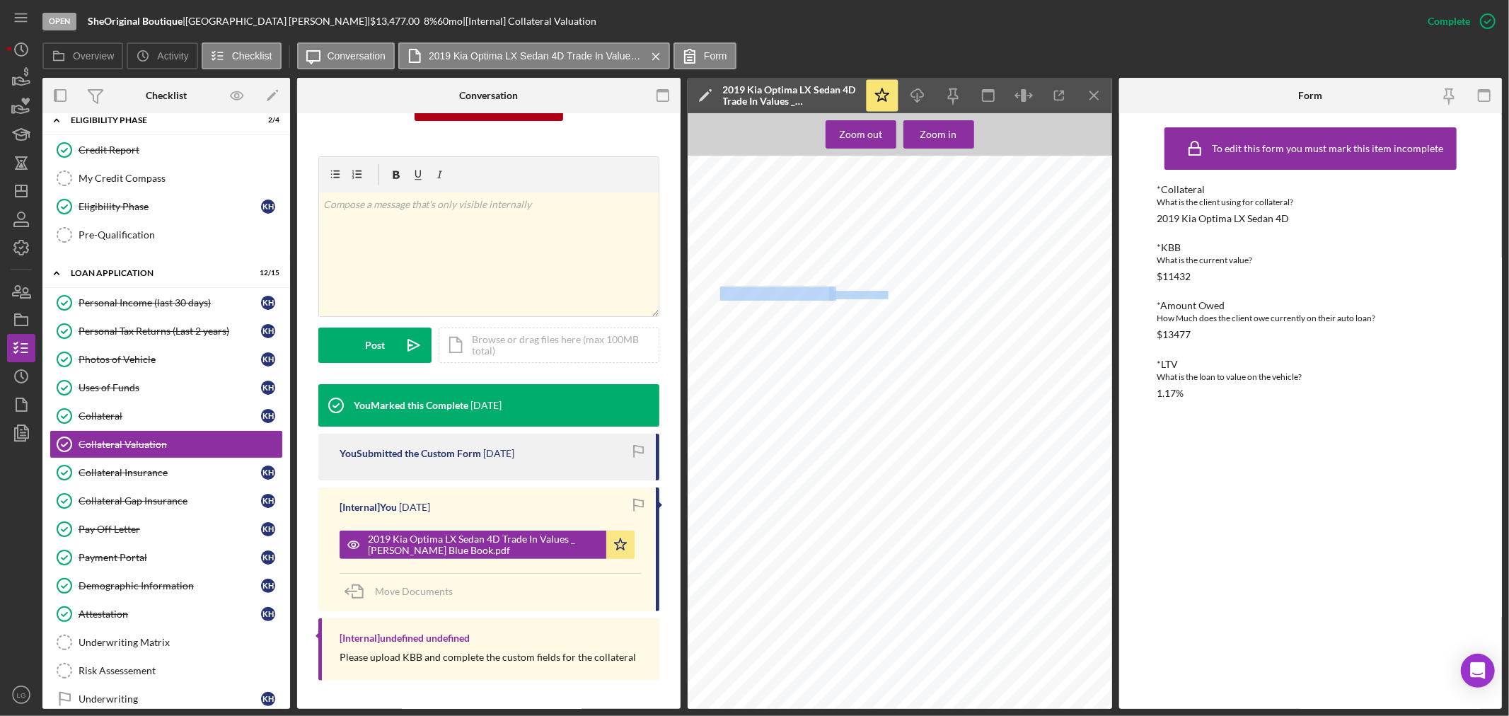
drag, startPoint x: 722, startPoint y: 291, endPoint x: 886, endPoint y: 294, distance: 164.1
click at [886, 294] on div "Advertisement My Car's Value 2019 Kia Optima LX Sedan 4D 4.1 ( 87 Ratings) Writ…" at bounding box center [903, 436] width 433 height 560
drag, startPoint x: 872, startPoint y: 301, endPoint x: 800, endPoint y: 295, distance: 72.4
copy div "2019 Kia Optima LX Sedan 4D"
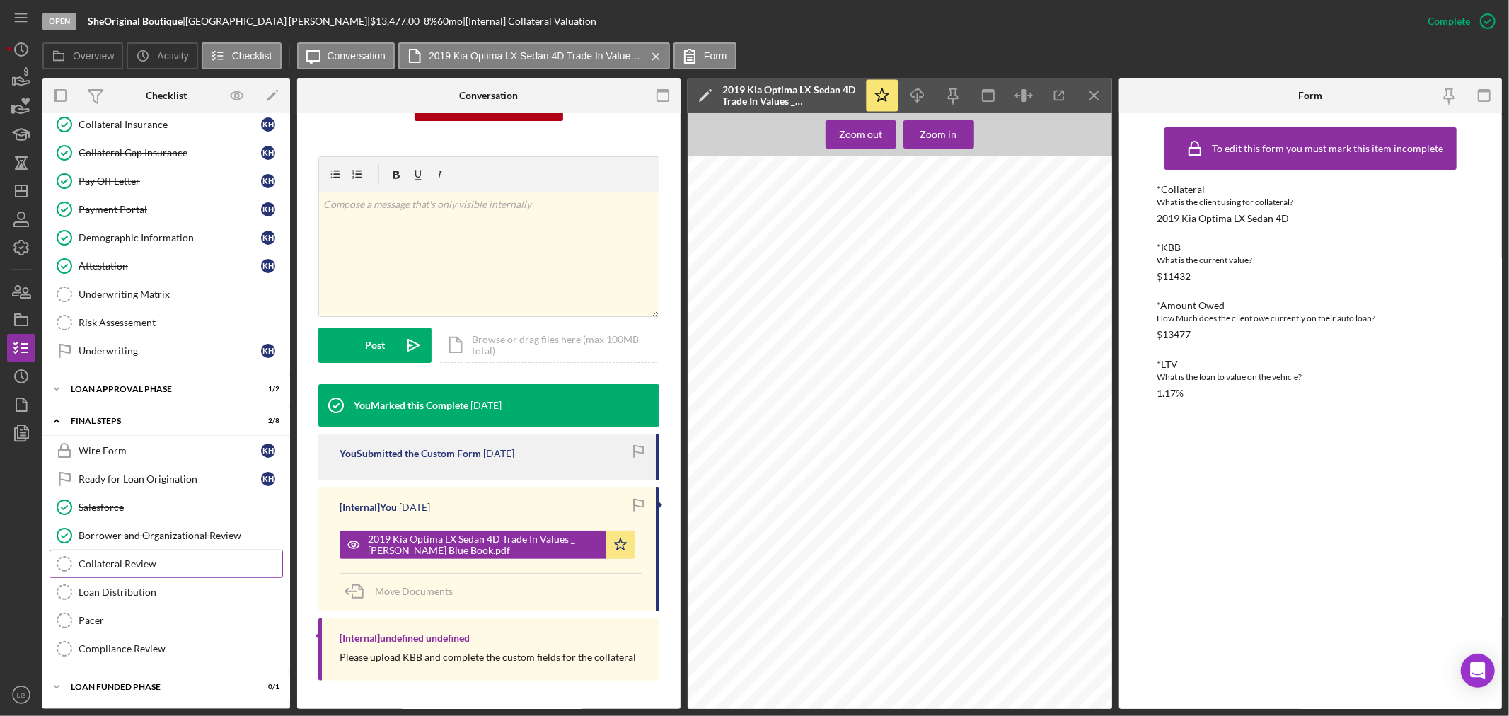
click at [132, 567] on div "Collateral Review" at bounding box center [181, 563] width 204 height 11
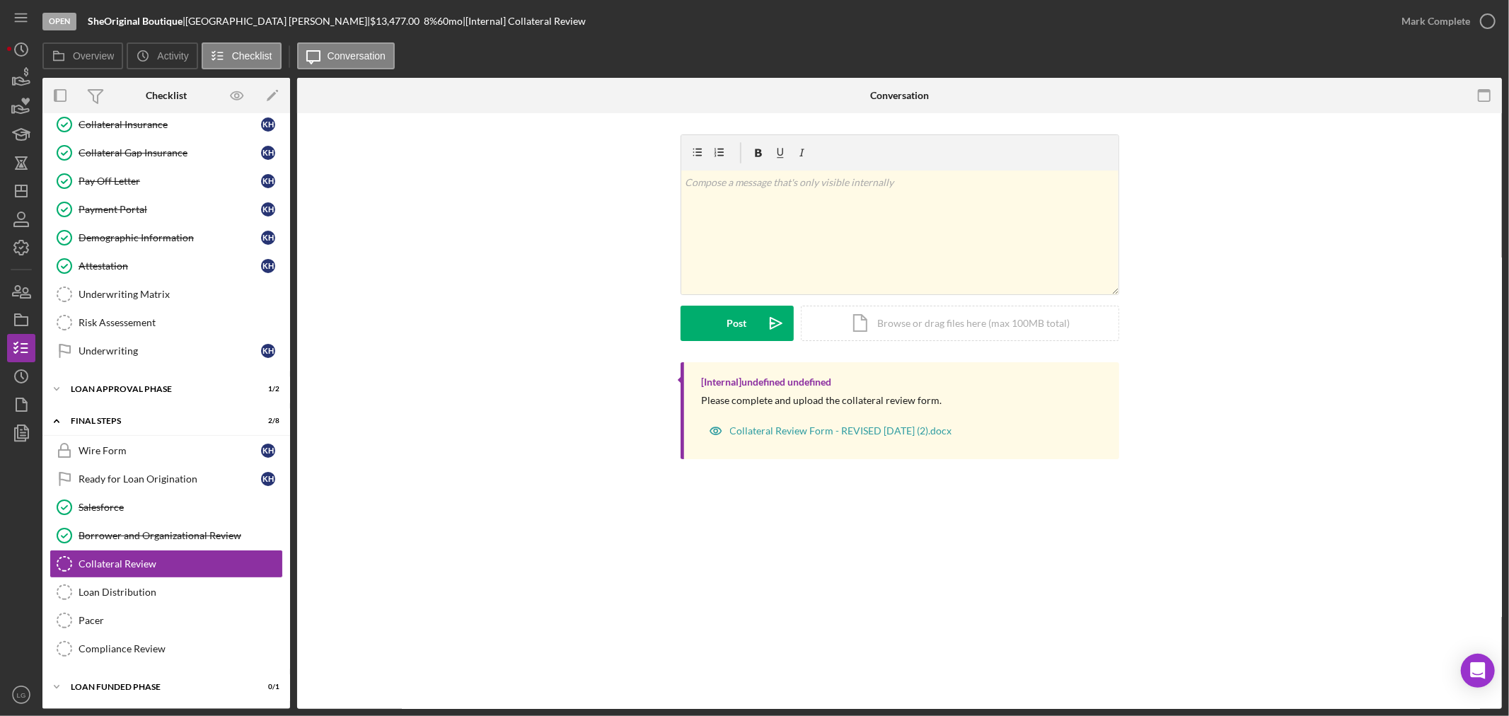
scroll to position [746, 0]
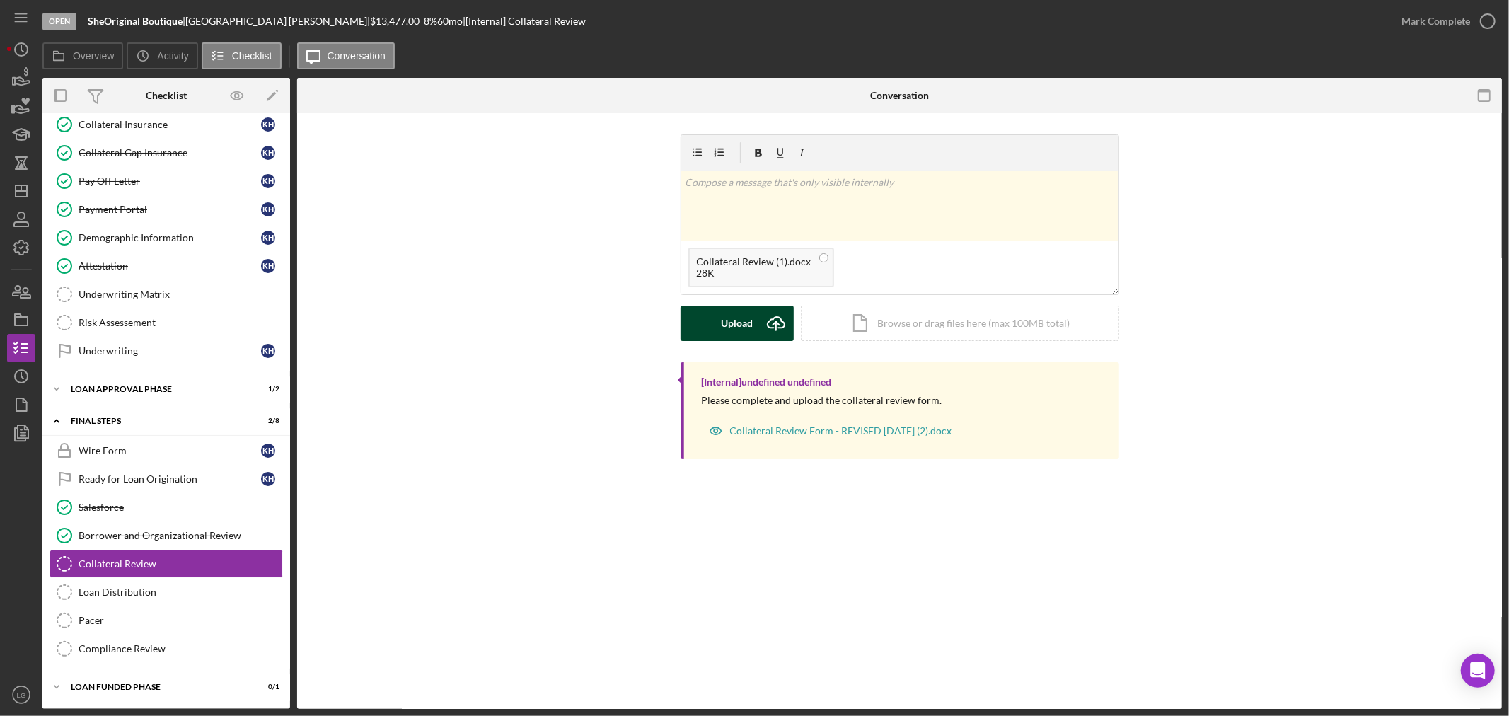
click at [739, 321] on div "Upload" at bounding box center [737, 323] width 32 height 35
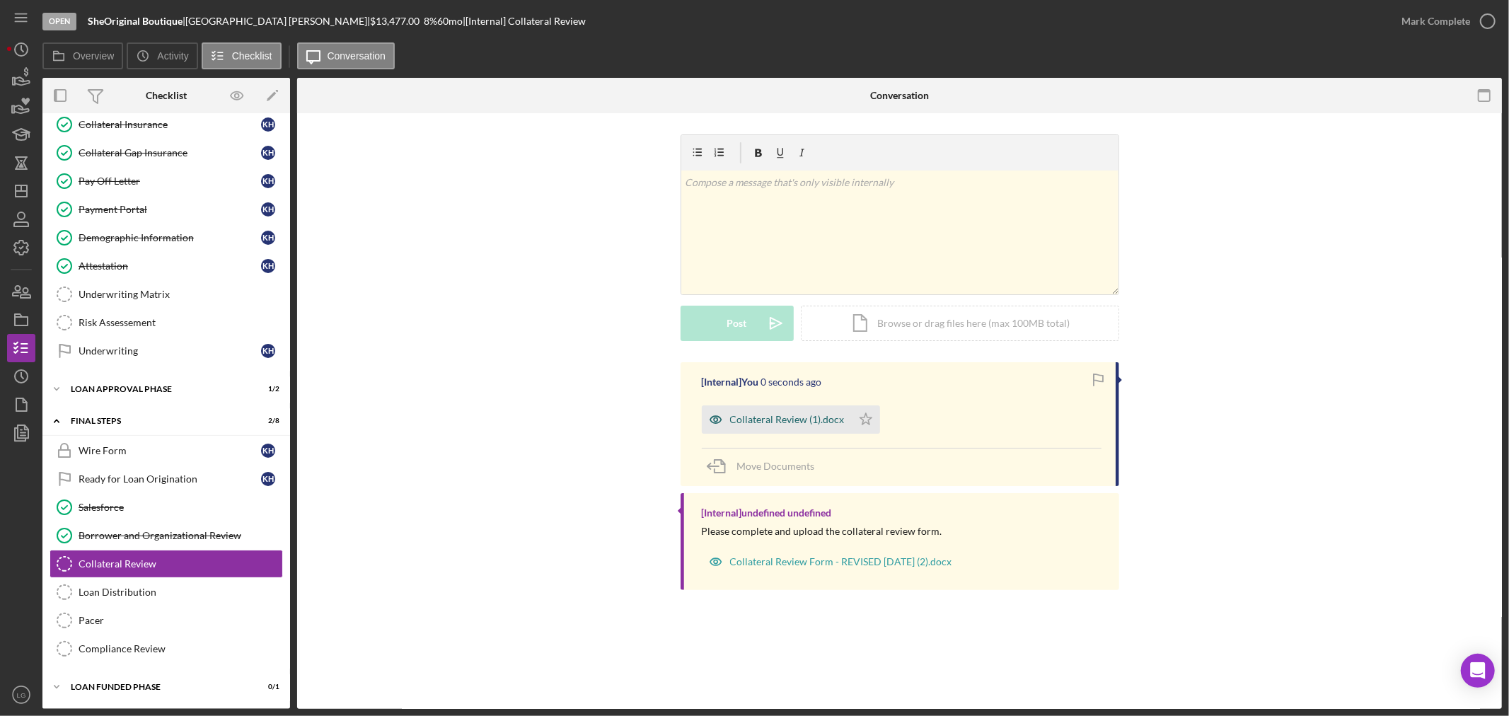
click at [823, 422] on div "Collateral Review (1).docx" at bounding box center [787, 419] width 115 height 11
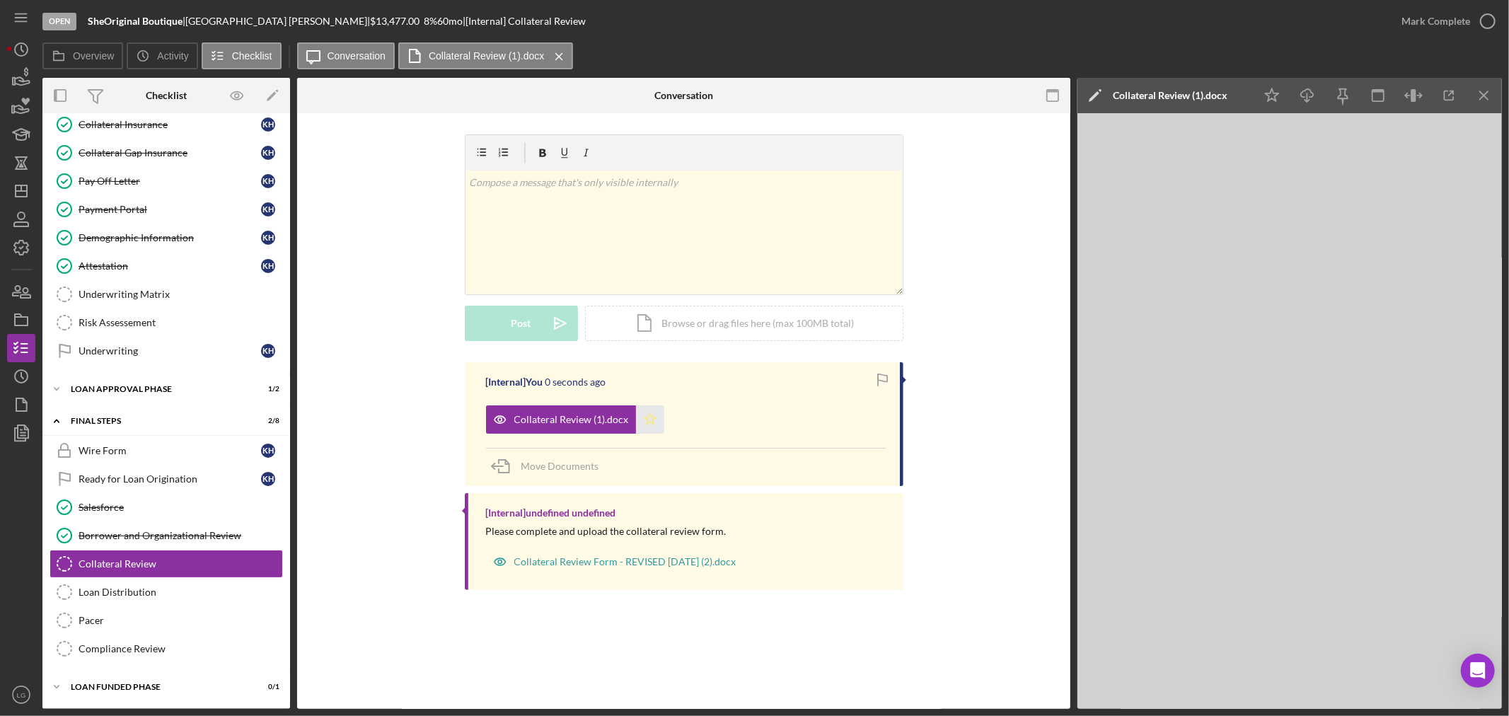
click at [645, 421] on polygon "button" at bounding box center [650, 418] width 12 height 11
click at [1415, 16] on div "Mark Complete" at bounding box center [1435, 21] width 69 height 28
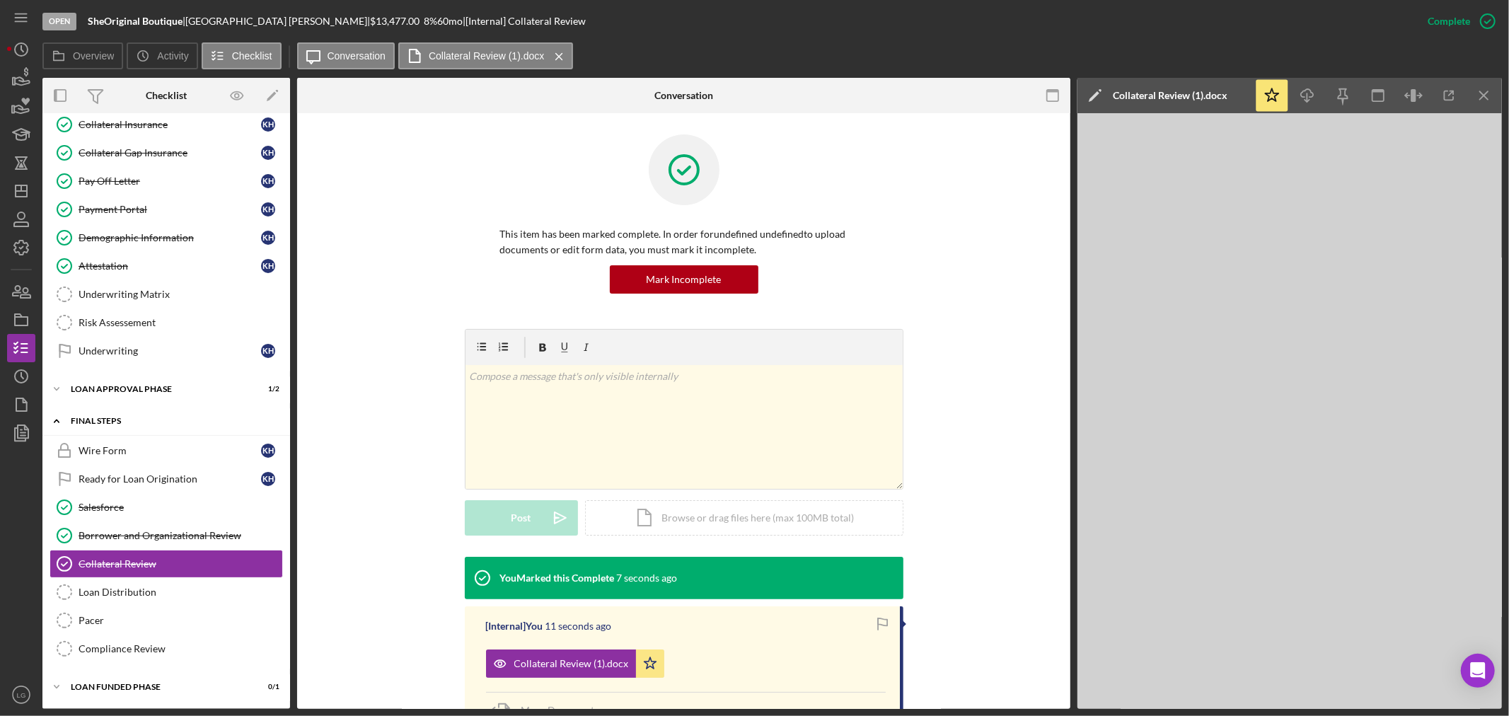
click at [126, 423] on div "FINAL STEPS" at bounding box center [172, 421] width 202 height 8
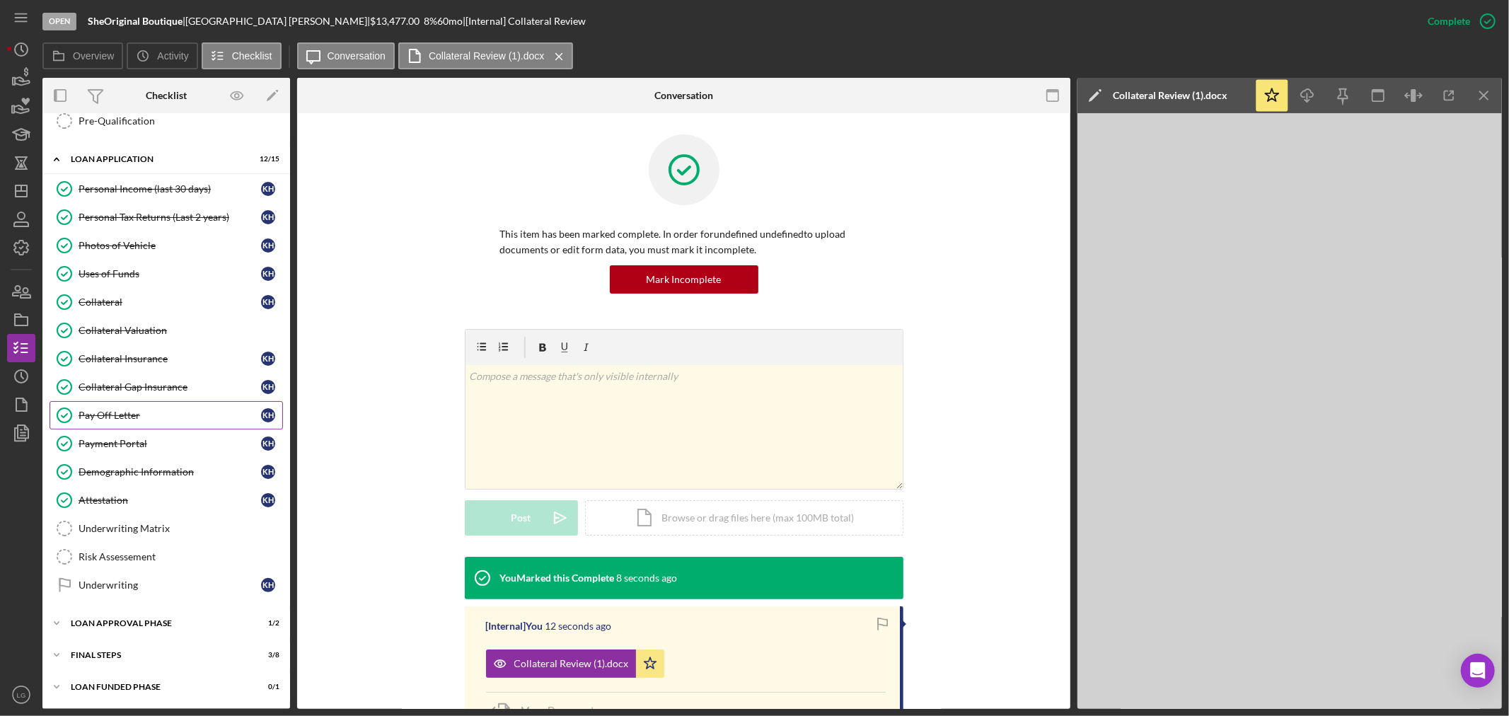
scroll to position [511, 0]
click at [125, 529] on div "Underwriting Matrix" at bounding box center [181, 528] width 204 height 11
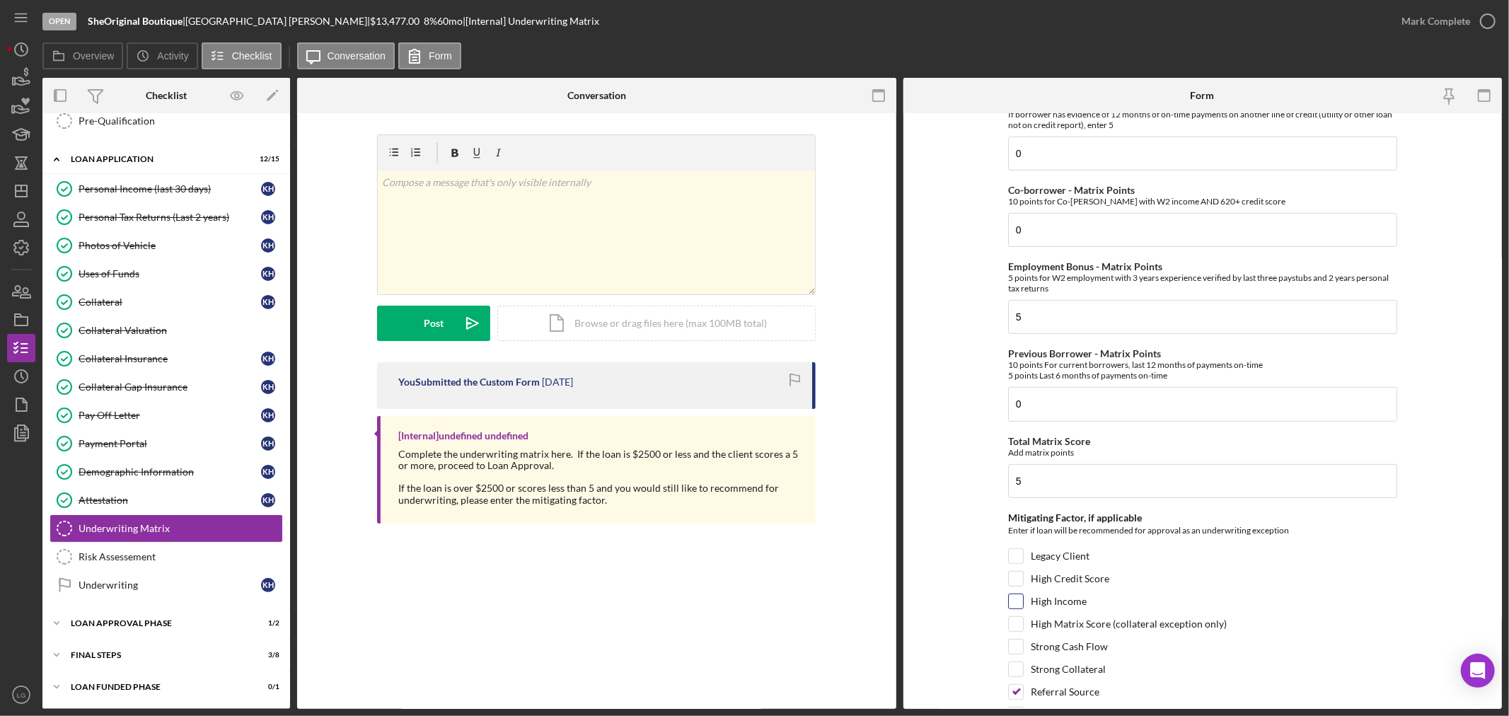
scroll to position [468, 0]
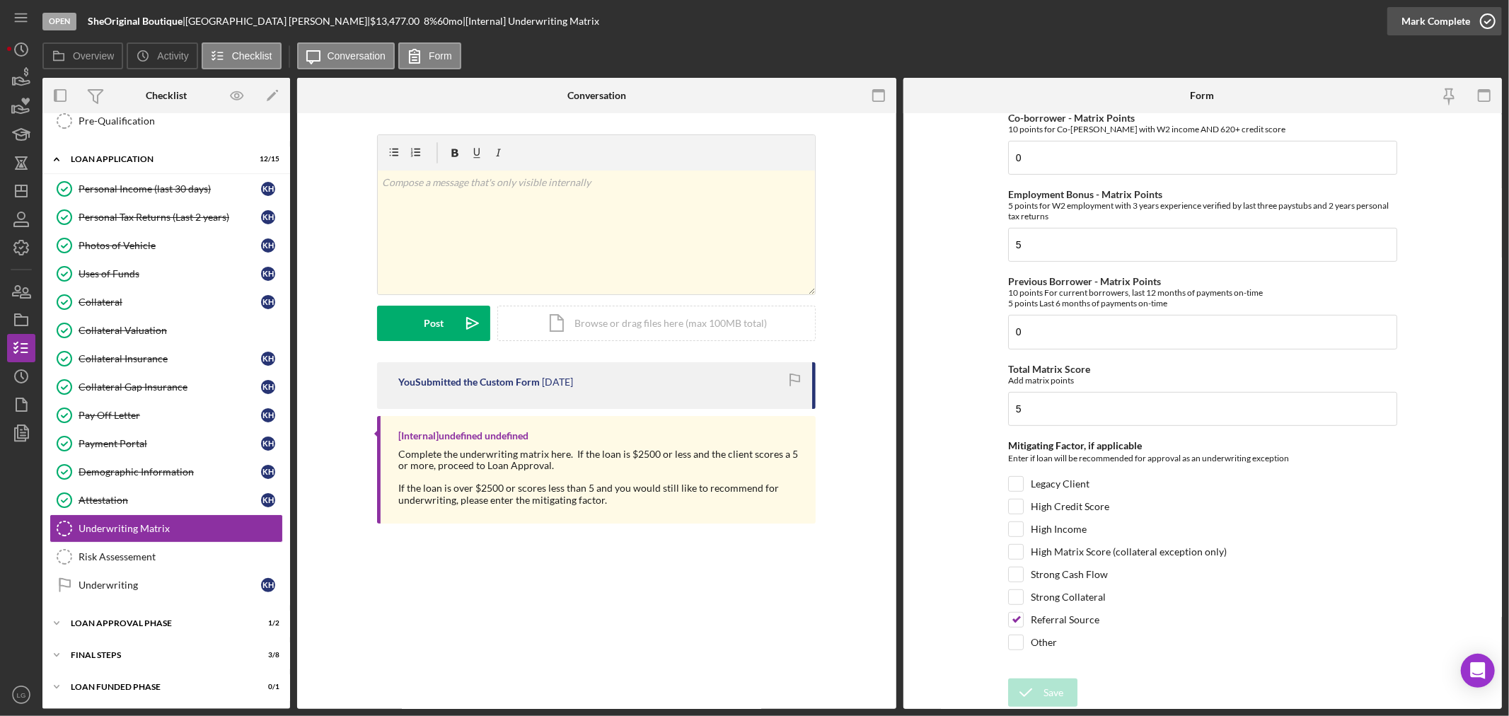
click at [1415, 16] on div "Mark Complete" at bounding box center [1435, 21] width 69 height 28
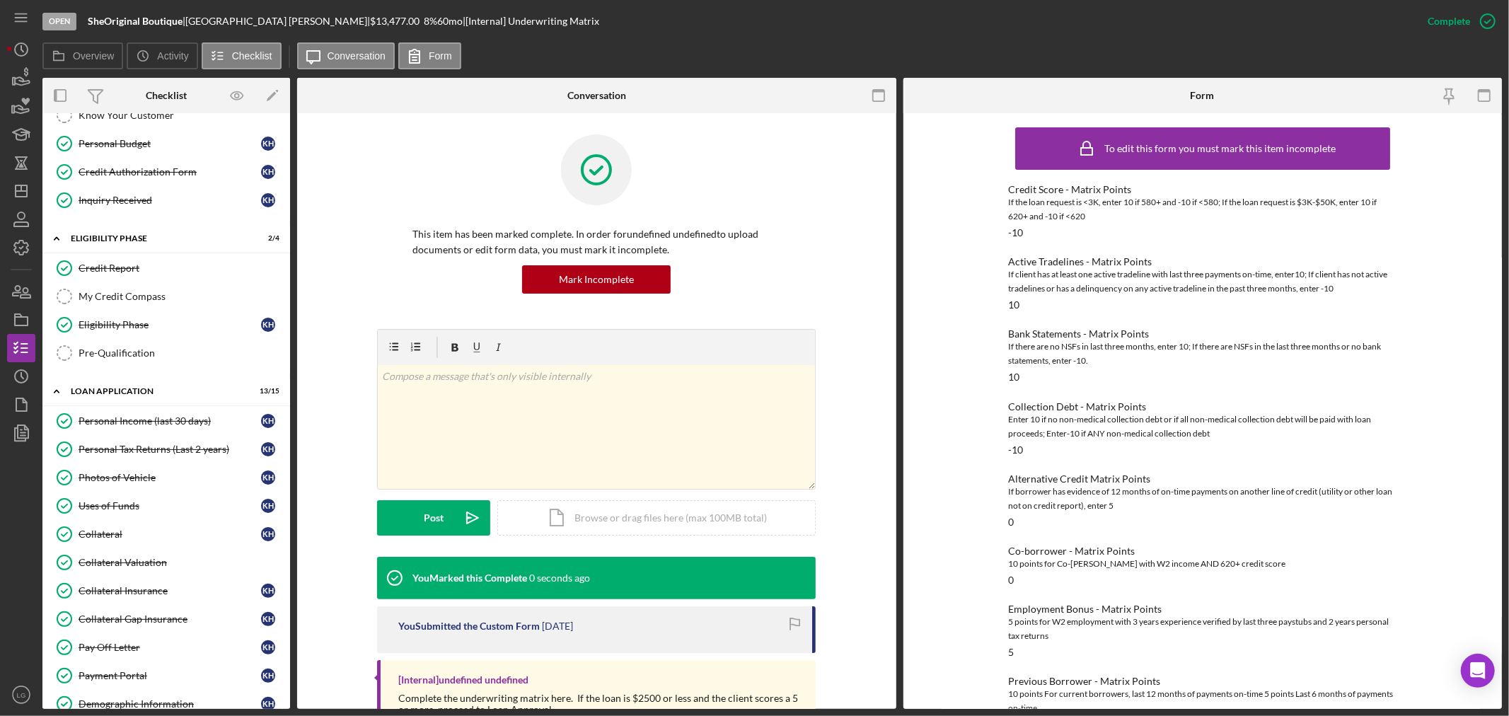
scroll to position [0, 0]
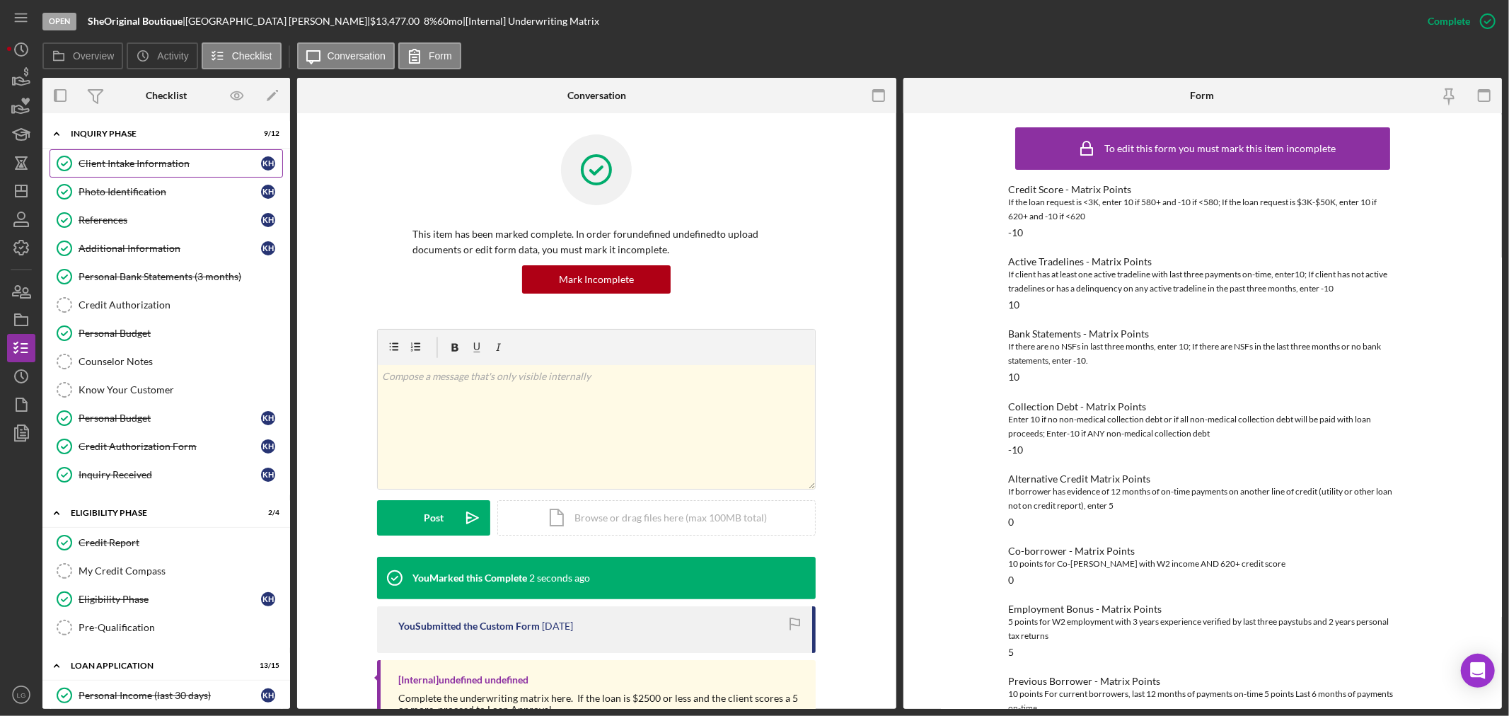
click at [132, 158] on div "Client Intake Information" at bounding box center [170, 163] width 182 height 11
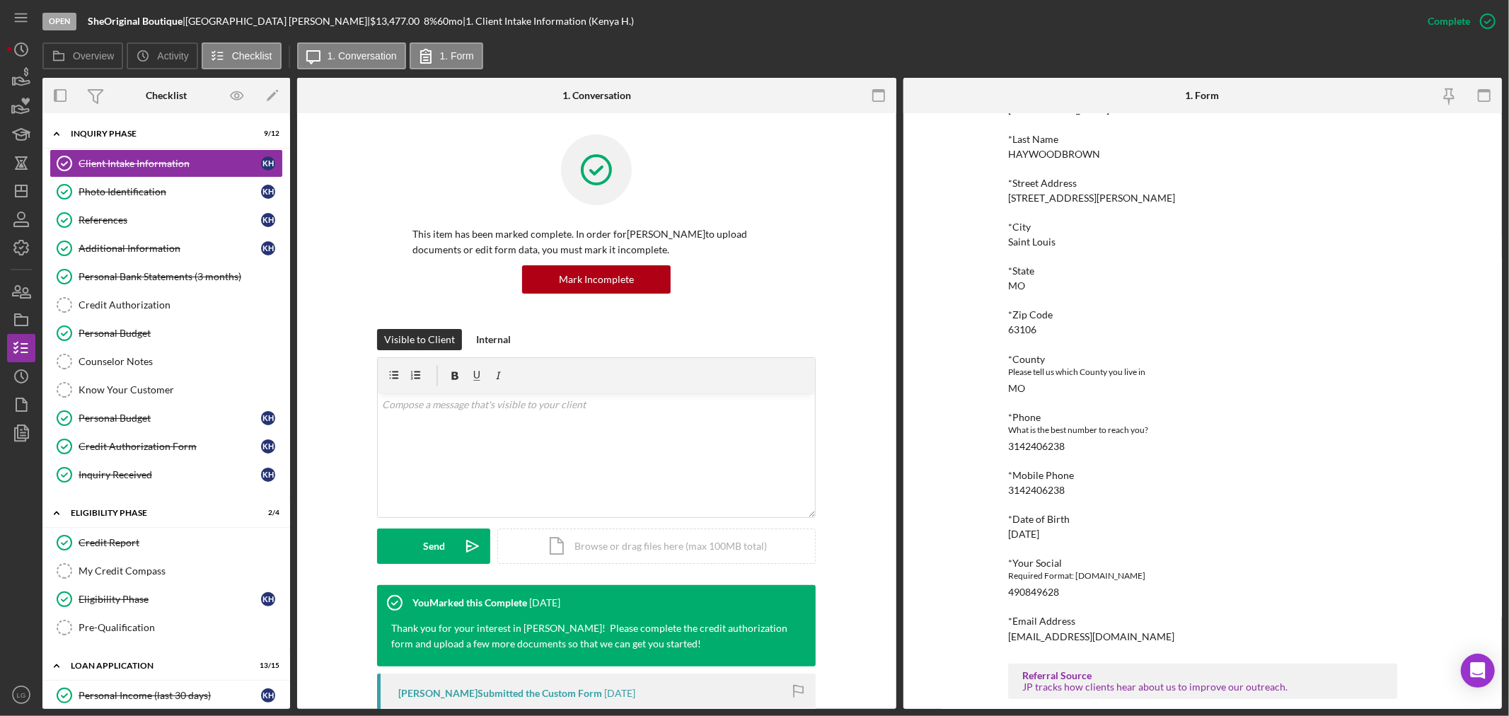
scroll to position [348, 0]
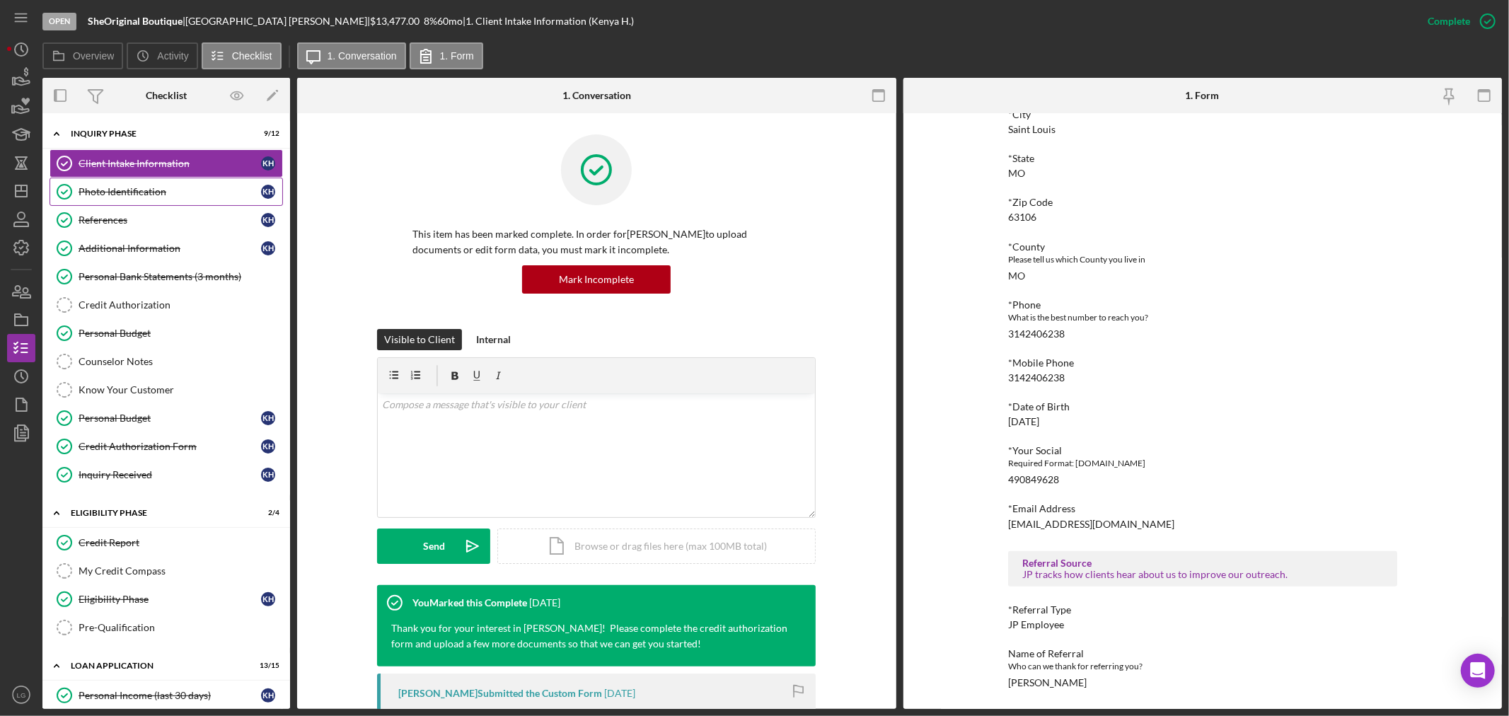
click at [81, 190] on div "Photo Identification" at bounding box center [170, 191] width 182 height 11
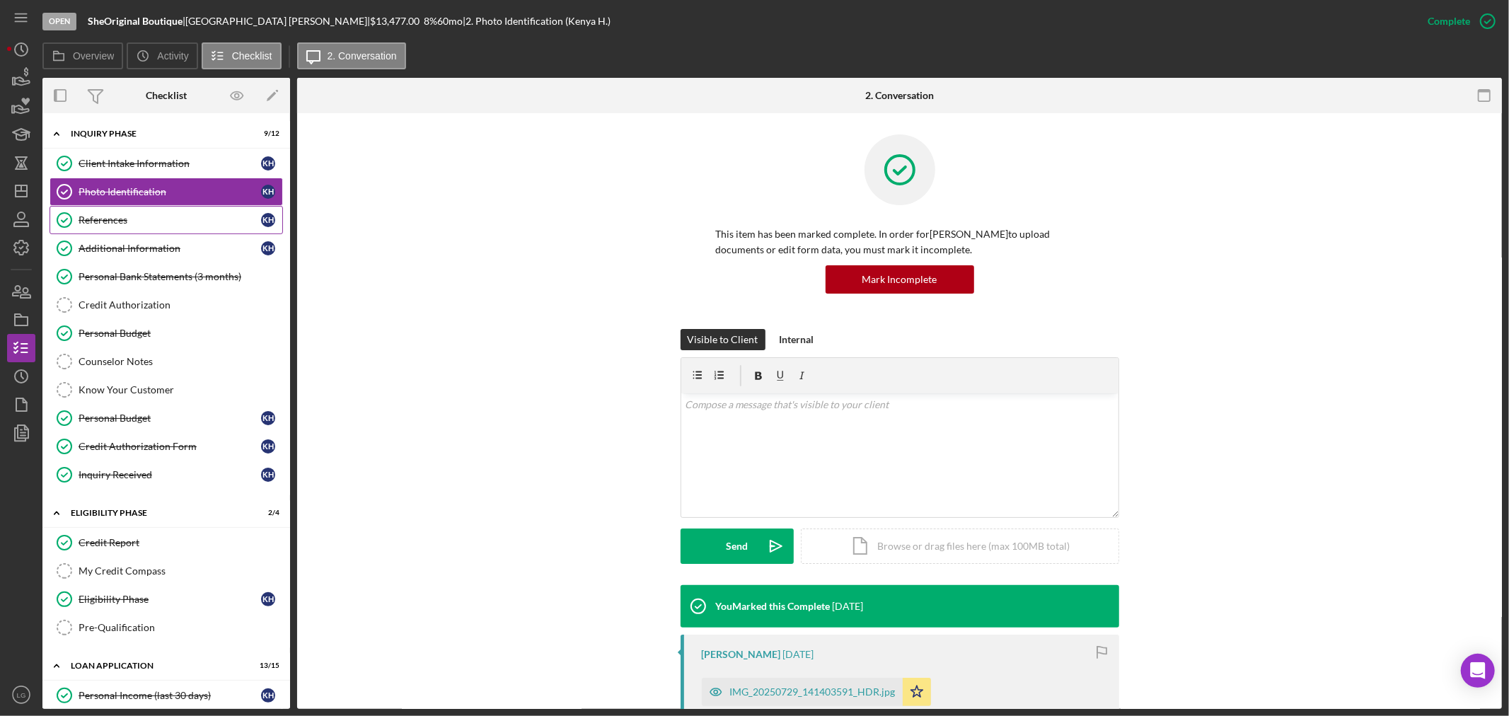
click at [100, 217] on div "References" at bounding box center [170, 219] width 182 height 11
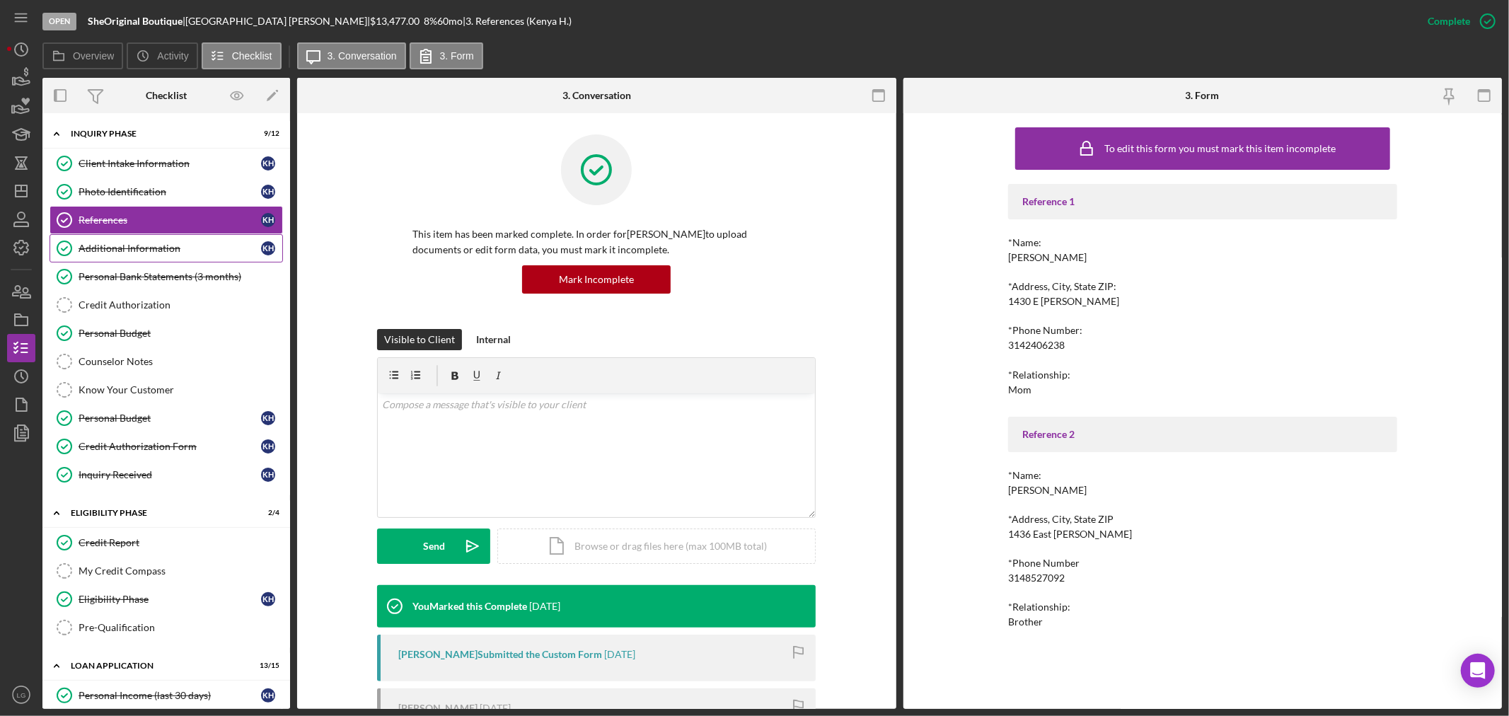
click at [104, 249] on div "Additional Information" at bounding box center [170, 248] width 182 height 11
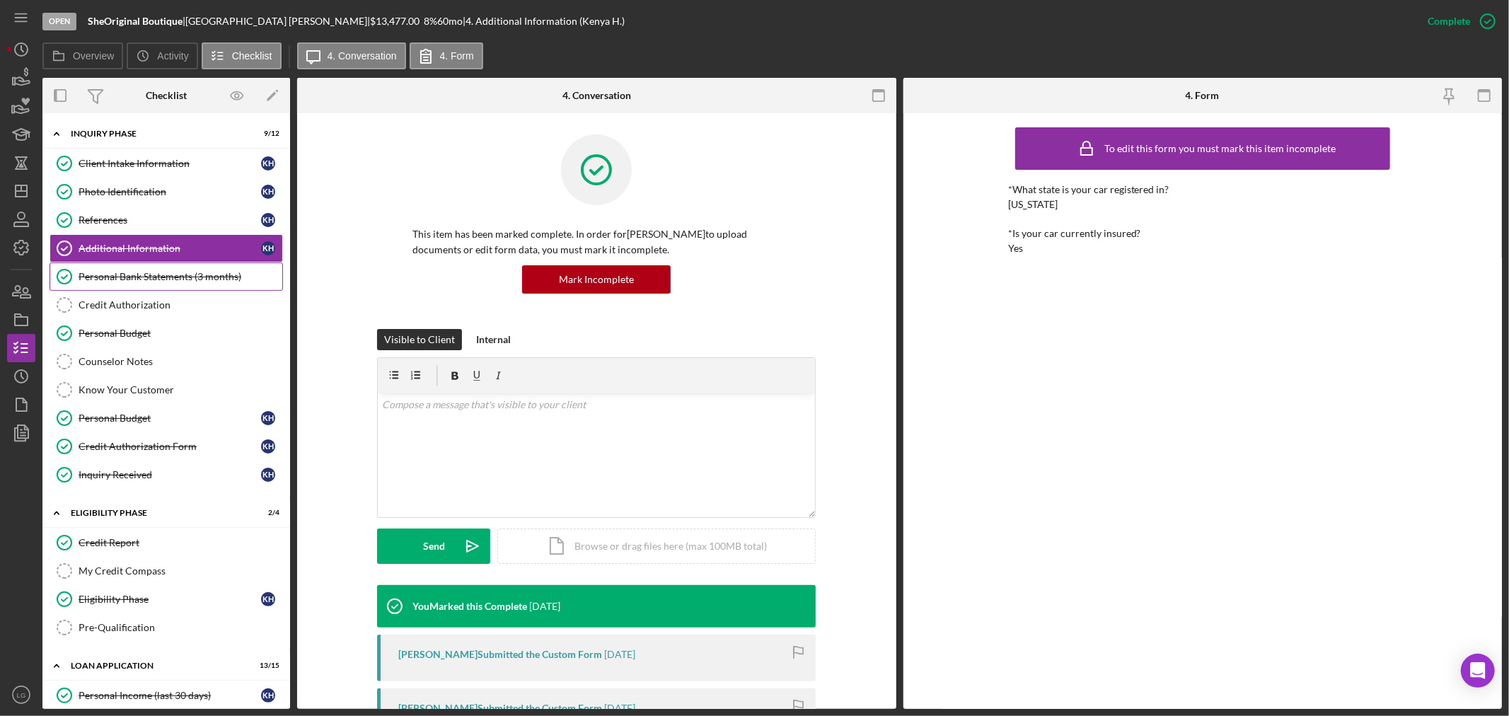
click at [109, 269] on link "Personal Bank Statements (3 months) Personal Bank Statements (3 months)" at bounding box center [166, 276] width 233 height 28
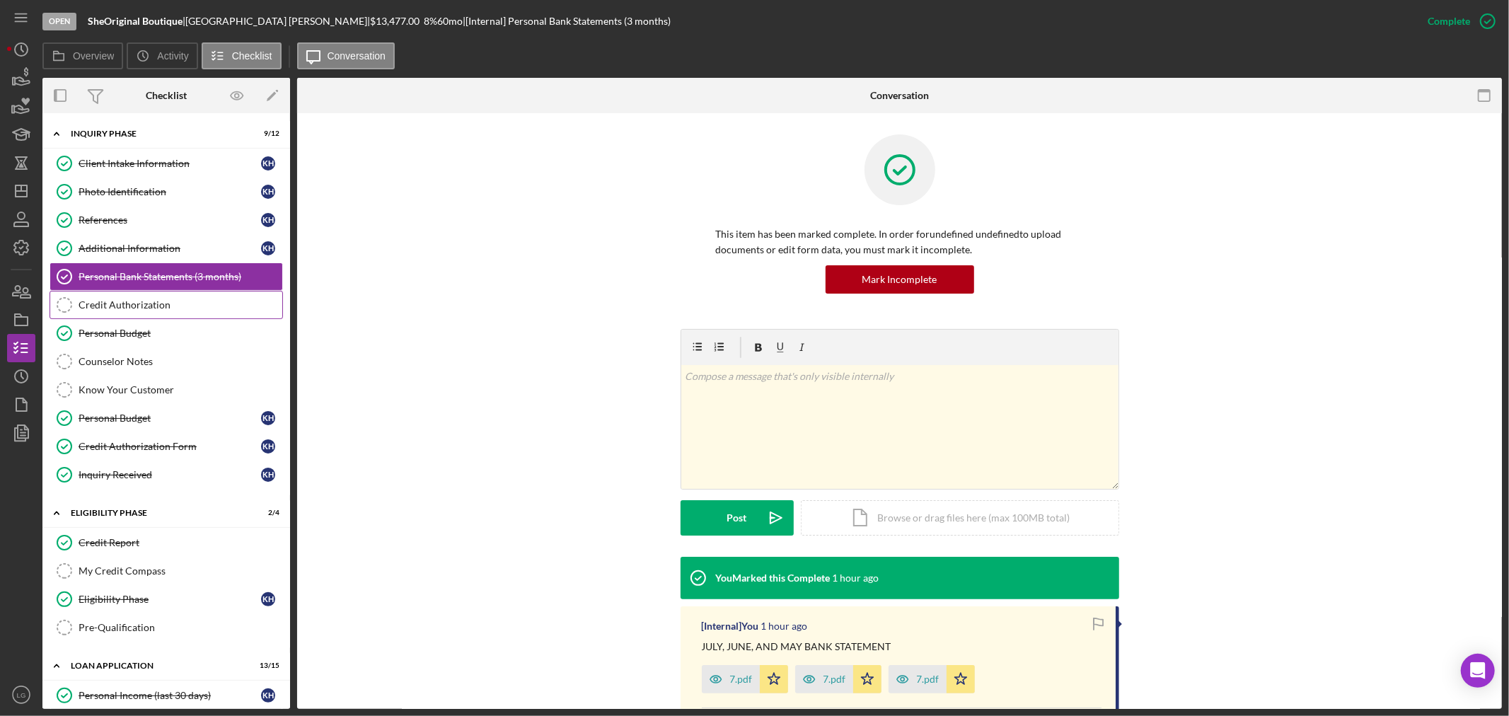
click at [122, 313] on link "Credit Authorization Credit Authorization" at bounding box center [166, 305] width 233 height 28
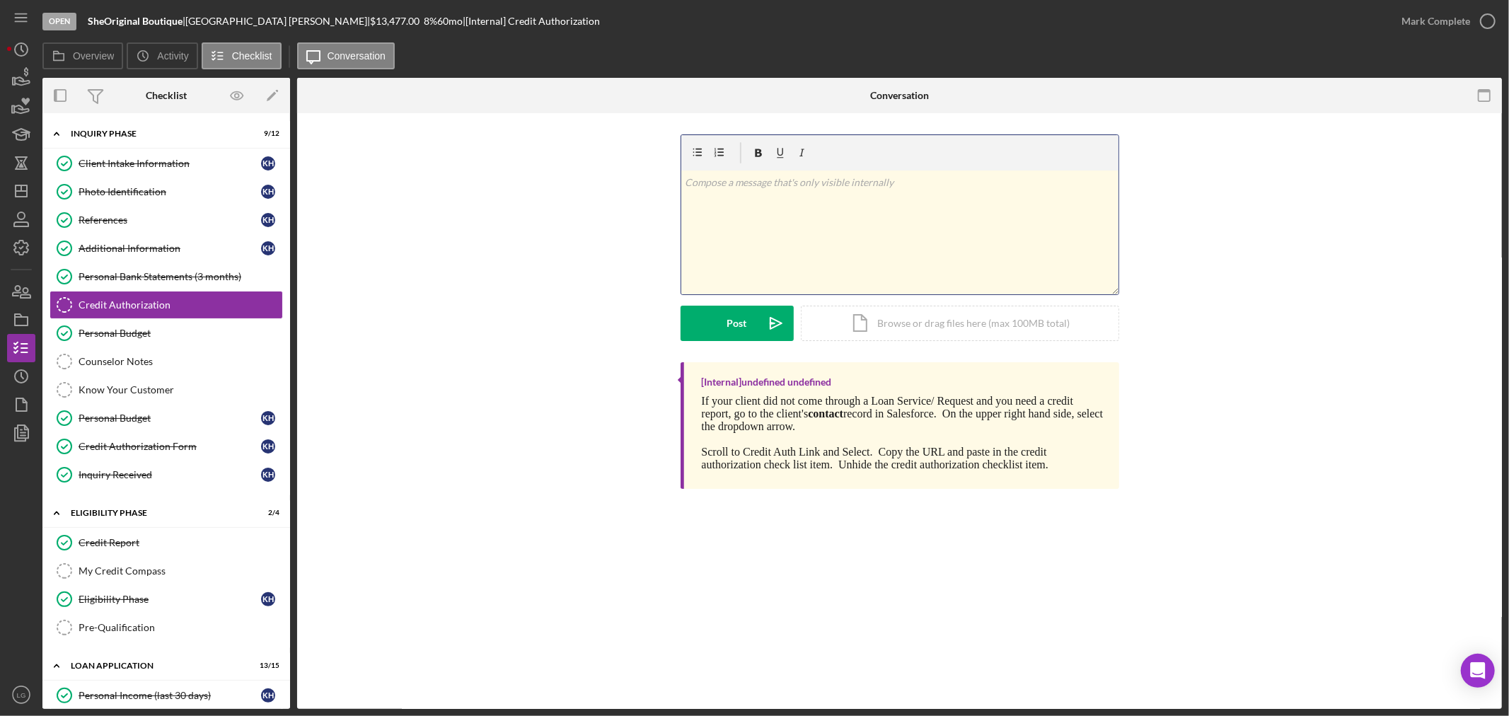
click at [805, 262] on div "v Color teal Color pink Remove color Add row above Add row below Add column bef…" at bounding box center [899, 232] width 437 height 124
click at [736, 320] on div "Post" at bounding box center [737, 323] width 20 height 35
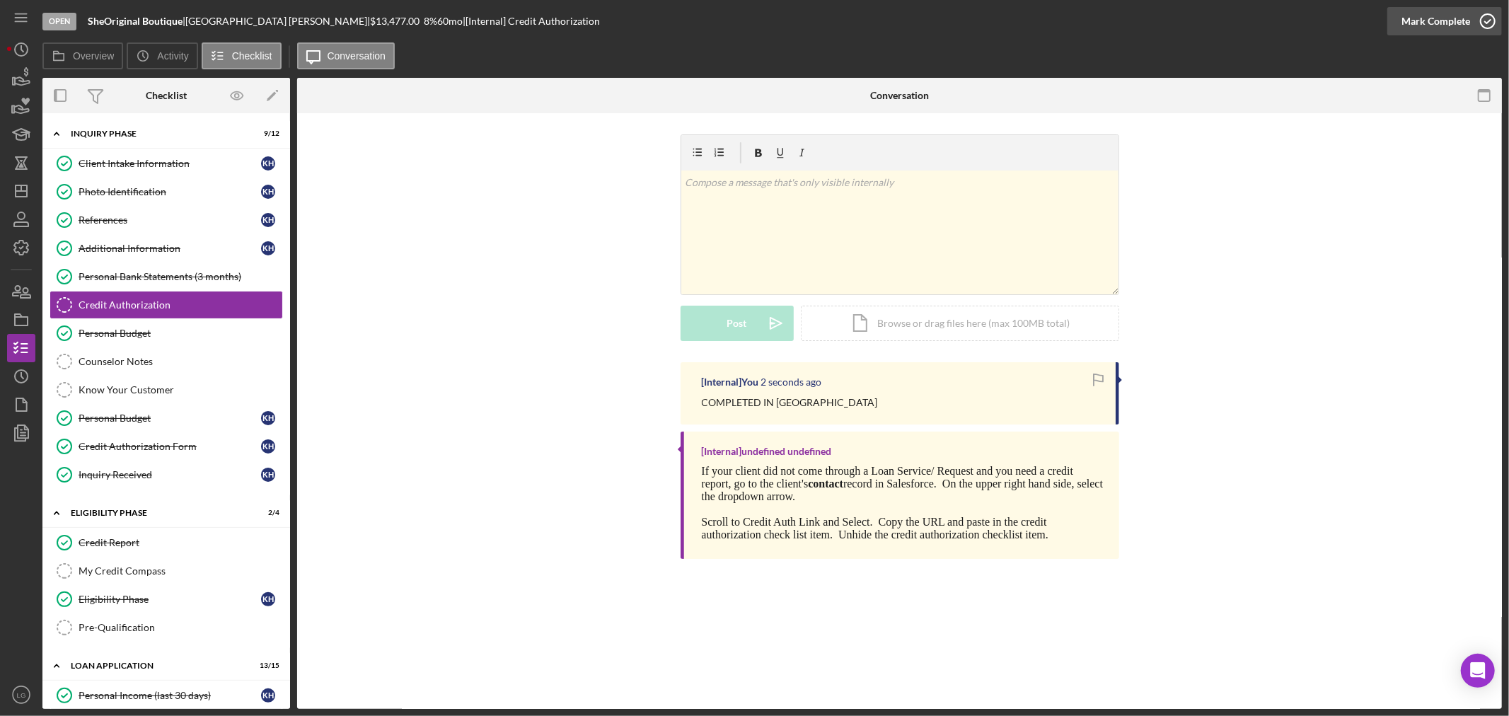
click at [1429, 11] on div "Mark Complete" at bounding box center [1435, 21] width 69 height 28
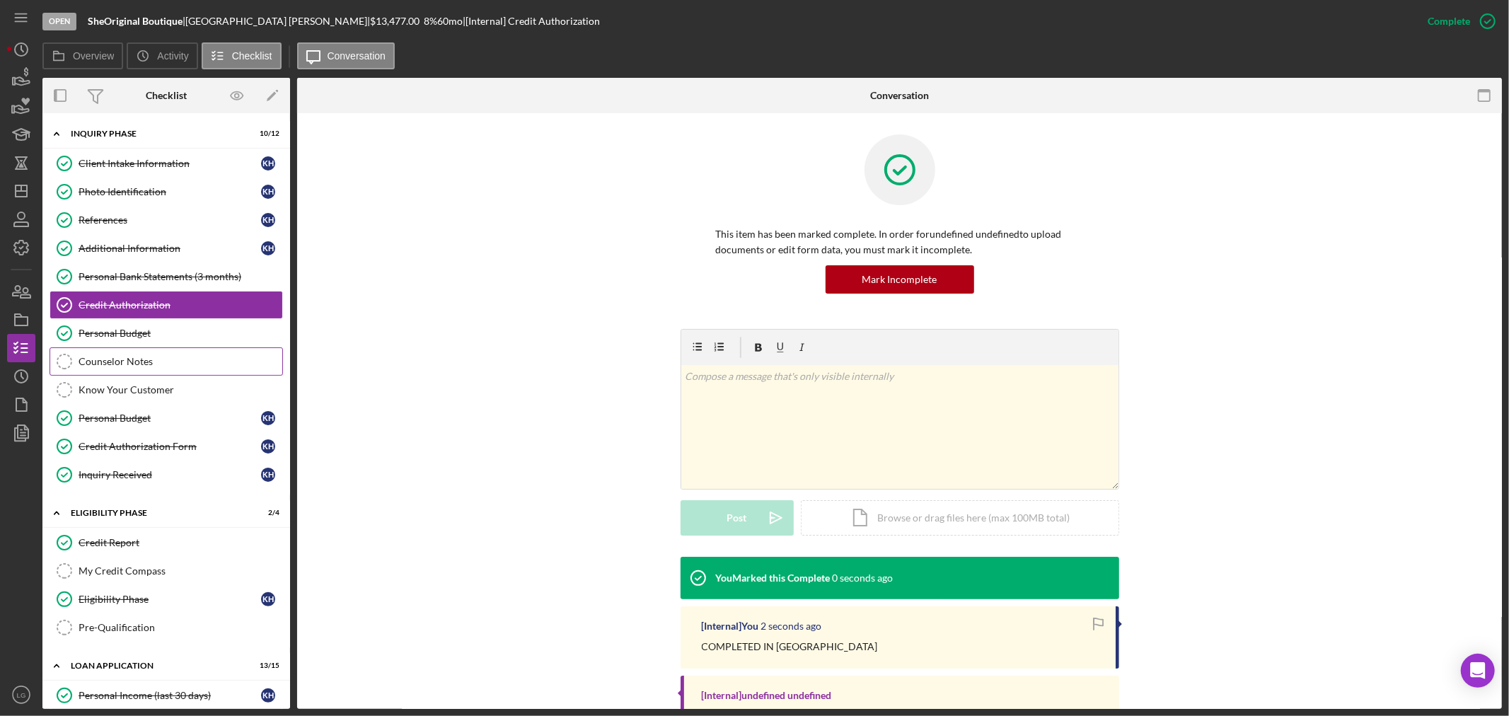
click at [146, 357] on div "Counselor Notes" at bounding box center [181, 361] width 204 height 11
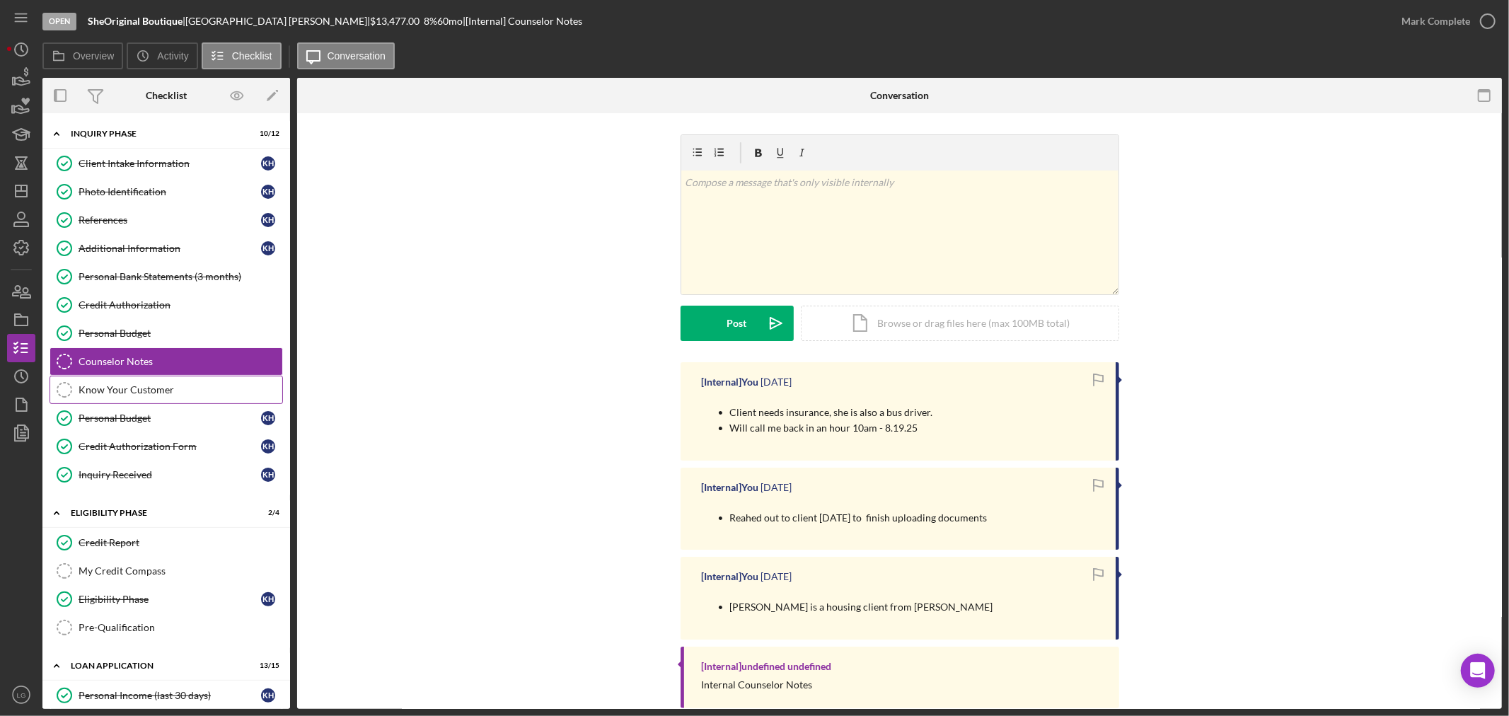
click at [201, 394] on div "Know Your Customer" at bounding box center [181, 389] width 204 height 11
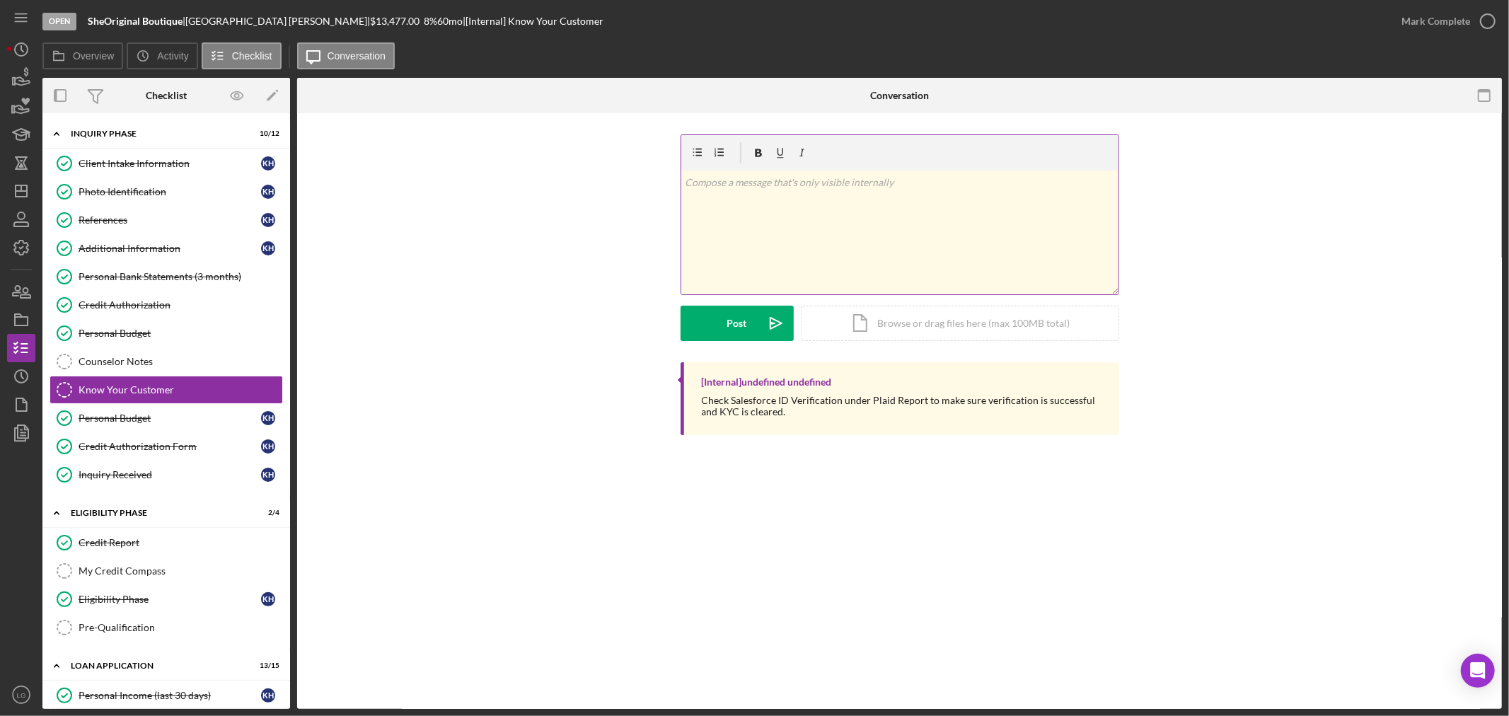
click at [973, 257] on div "v Color teal Color pink Remove color Add row above Add row below Add column bef…" at bounding box center [899, 232] width 437 height 124
click at [723, 320] on button "Post Icon/icon-invite-send" at bounding box center [736, 323] width 113 height 35
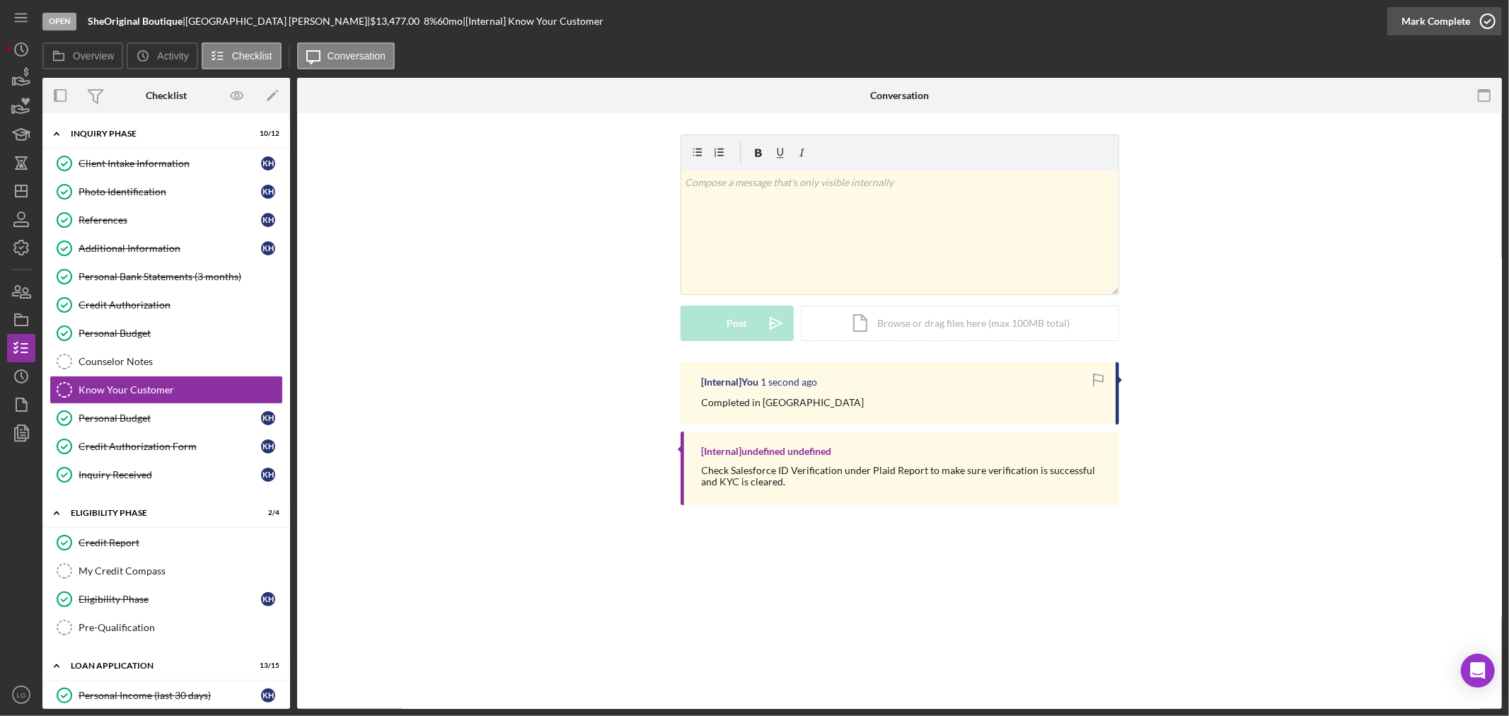
click at [1423, 23] on div "Mark Complete" at bounding box center [1435, 21] width 69 height 28
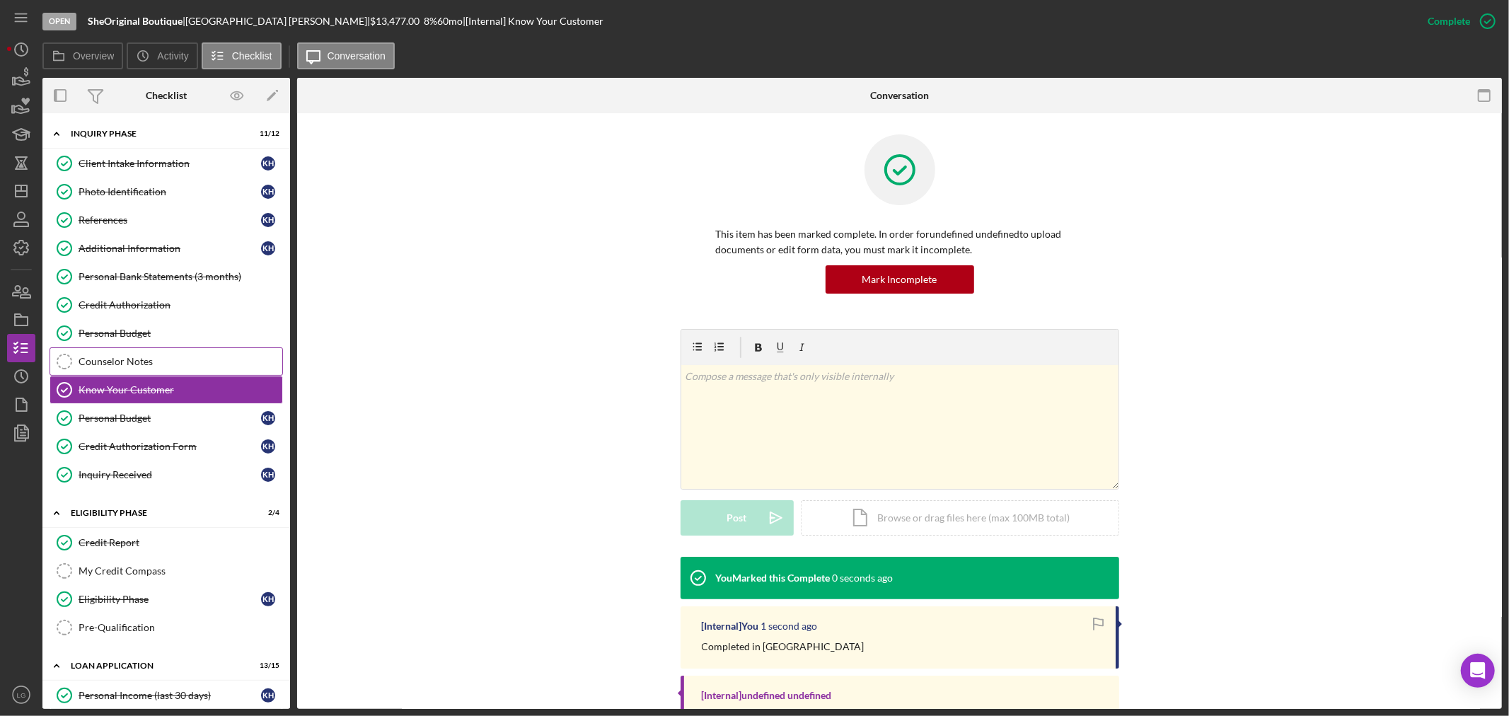
click at [82, 352] on link "Counselor Notes Counselor Notes" at bounding box center [166, 361] width 233 height 28
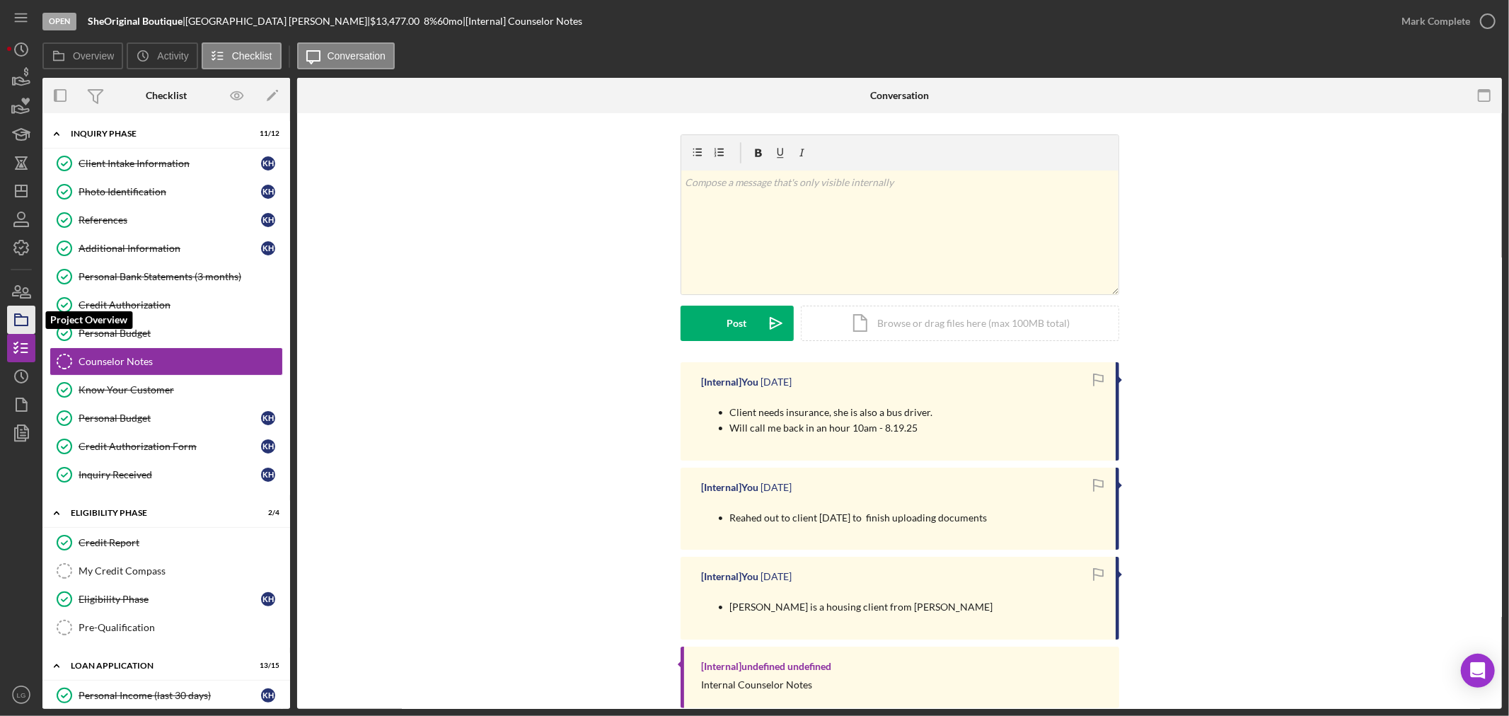
click at [27, 324] on rect "button" at bounding box center [21, 321] width 13 height 8
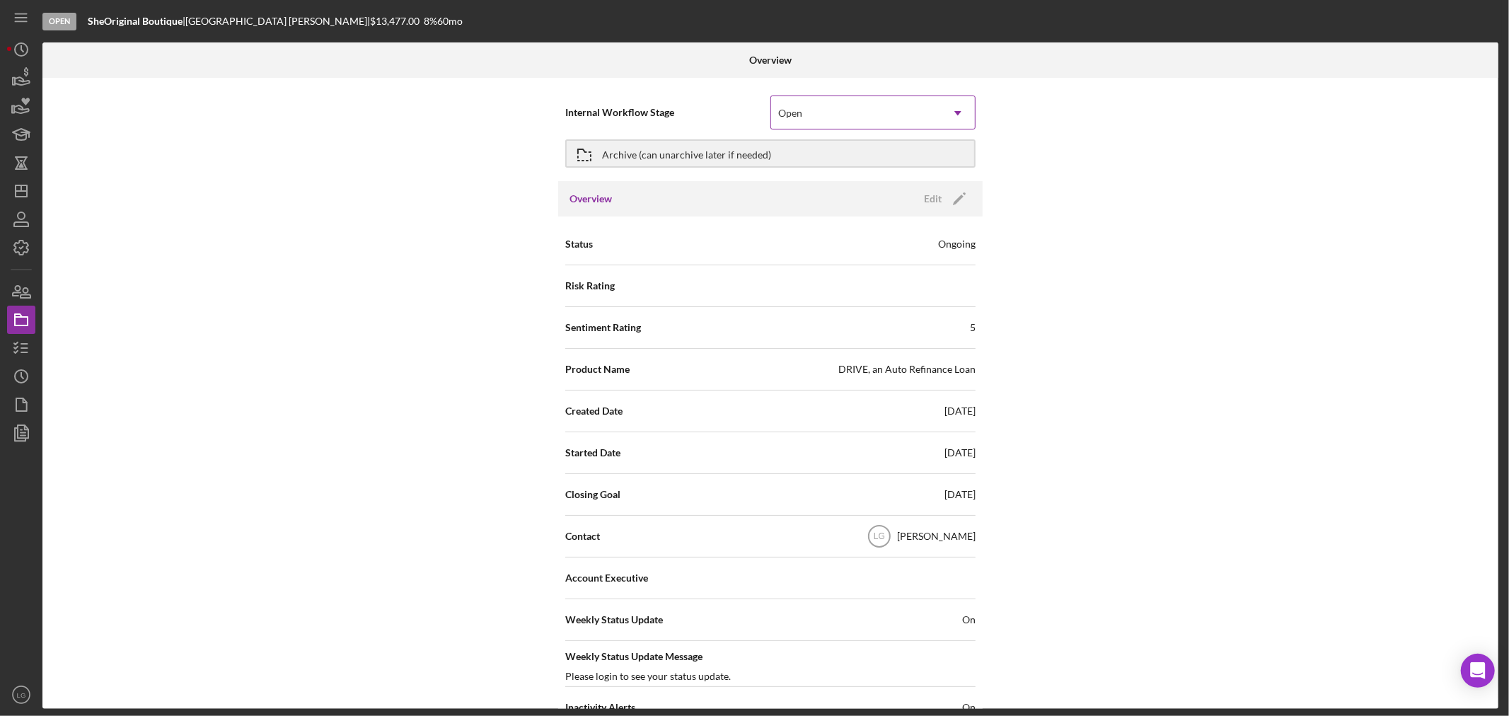
click at [861, 124] on div "Open" at bounding box center [856, 113] width 170 height 33
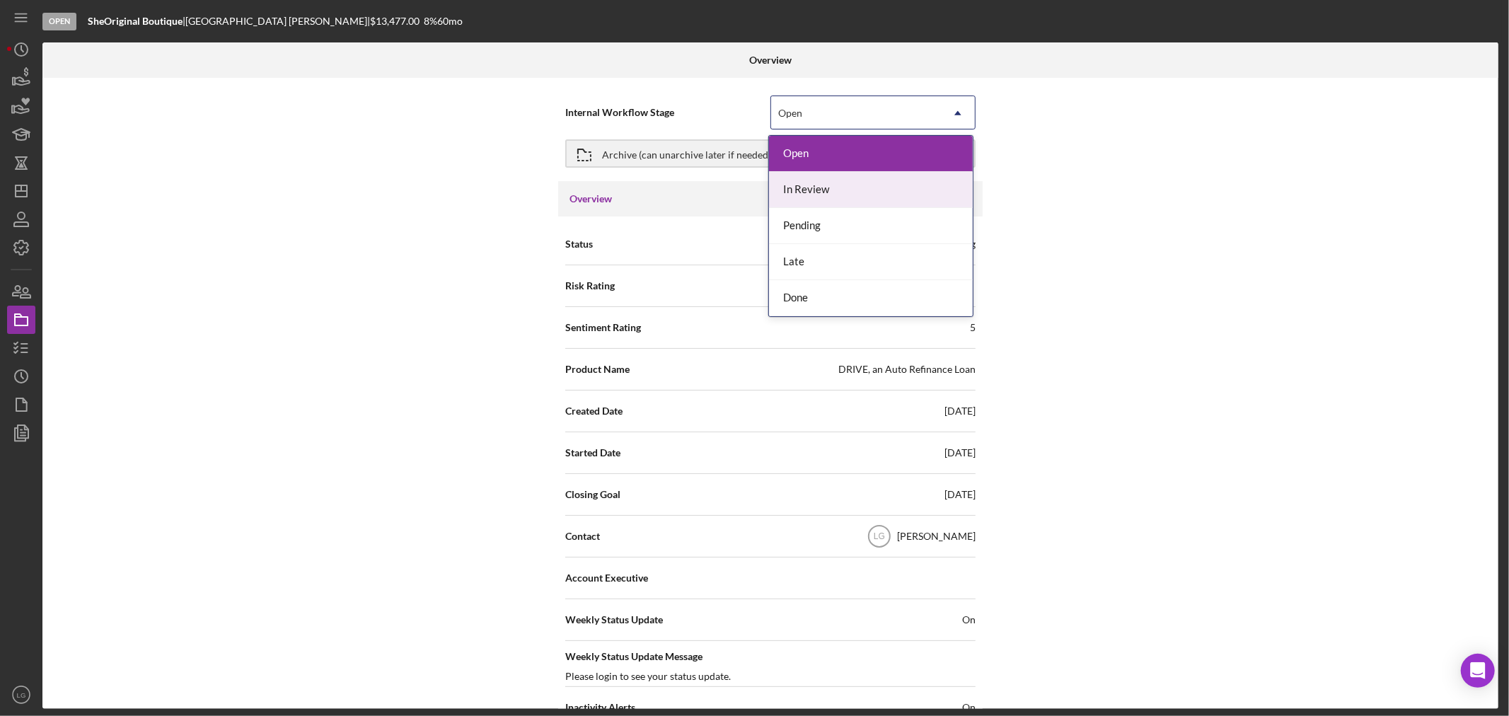
click at [799, 191] on div "In Review" at bounding box center [871, 190] width 204 height 36
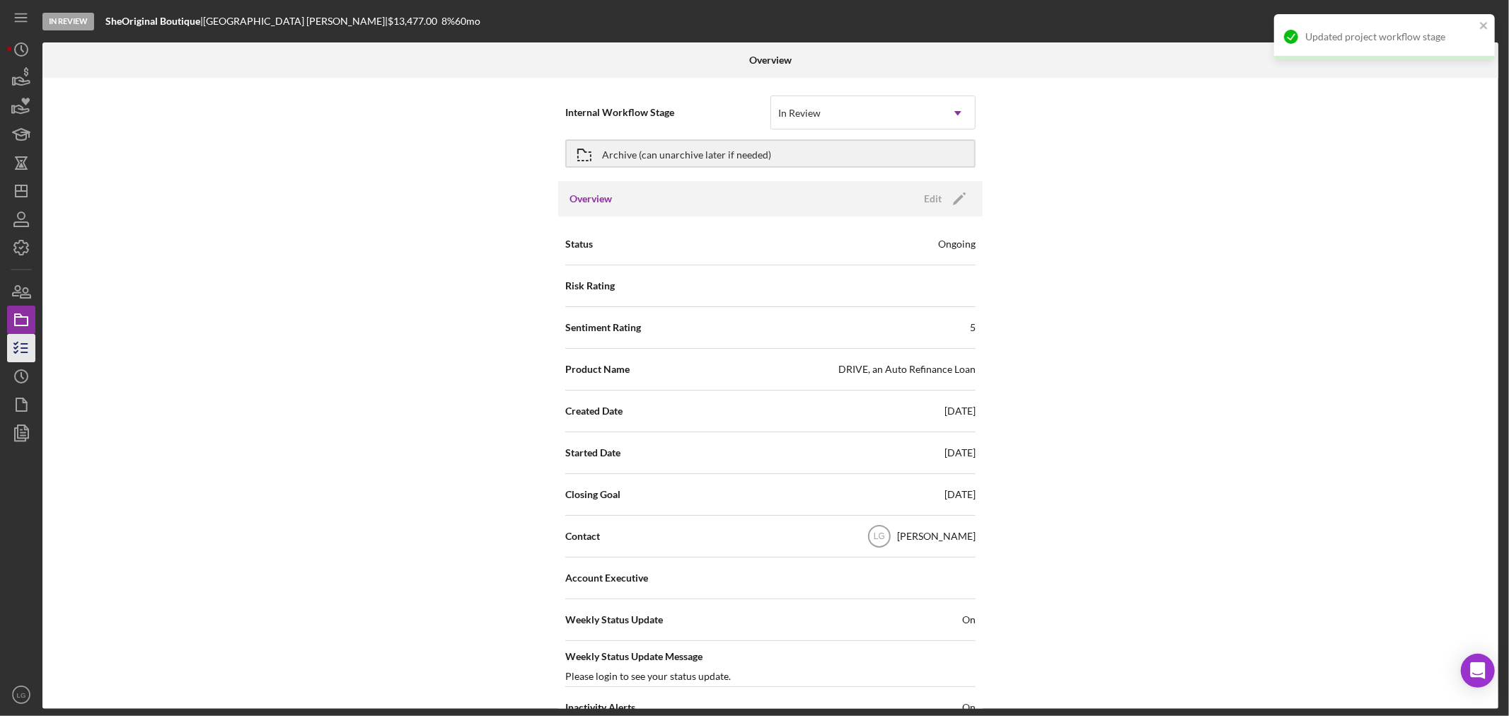
click at [19, 349] on icon "button" at bounding box center [21, 347] width 35 height 35
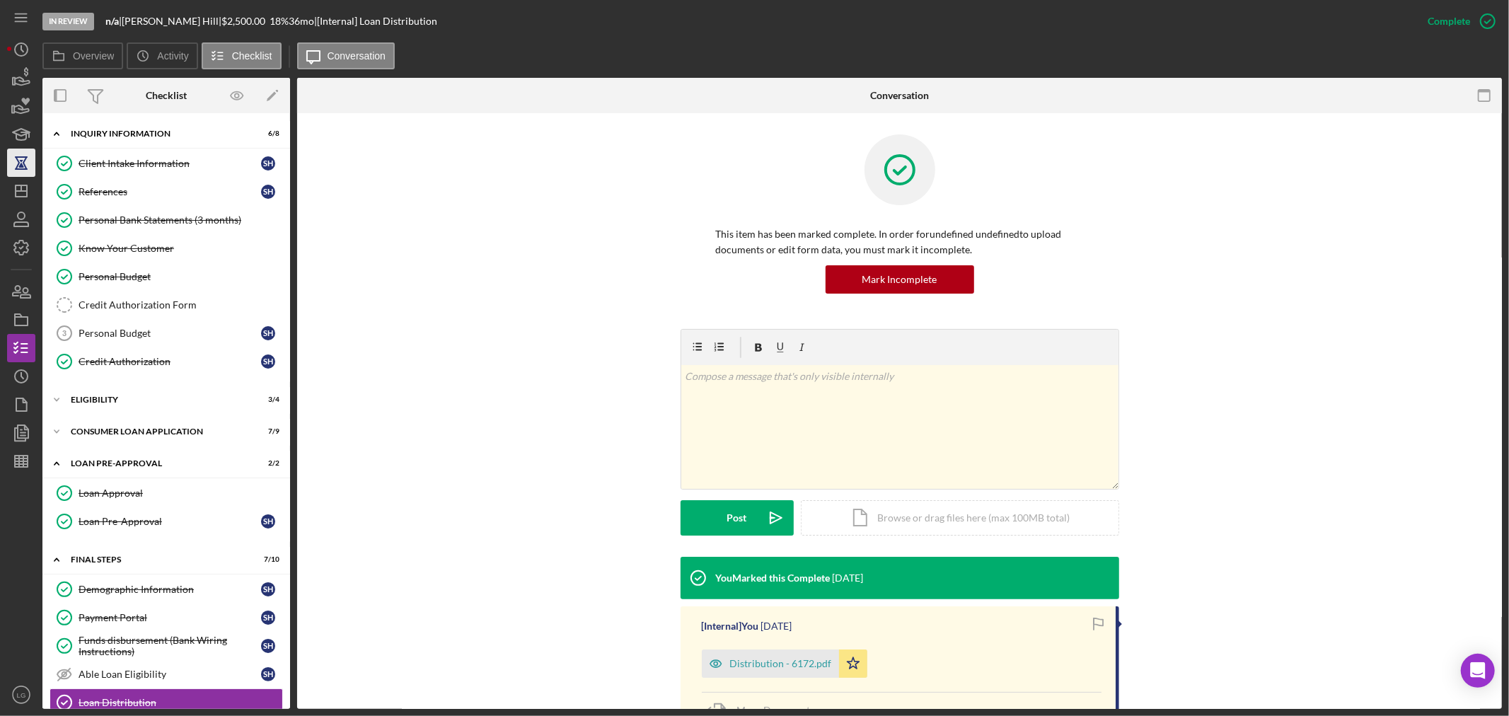
scroll to position [198, 0]
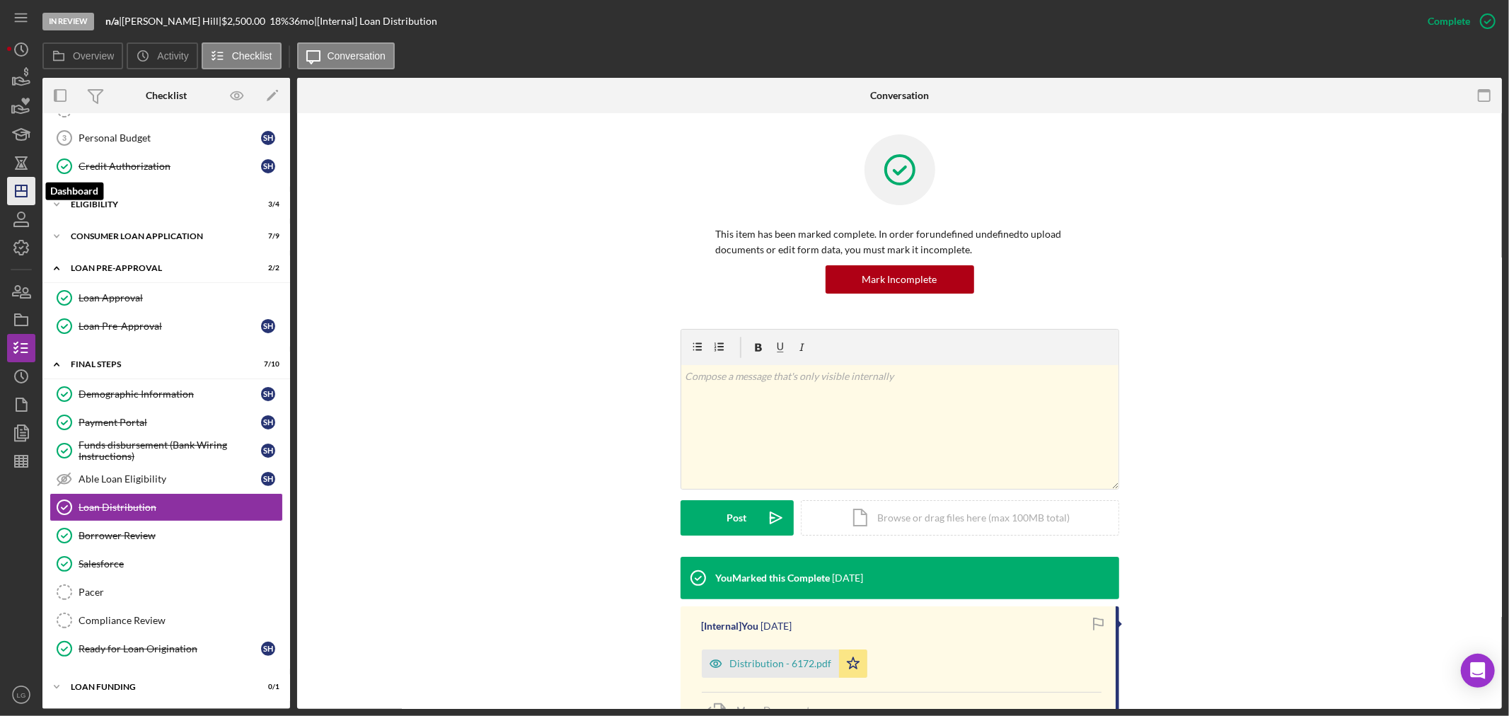
click at [19, 188] on icon "Icon/Dashboard" at bounding box center [21, 190] width 35 height 35
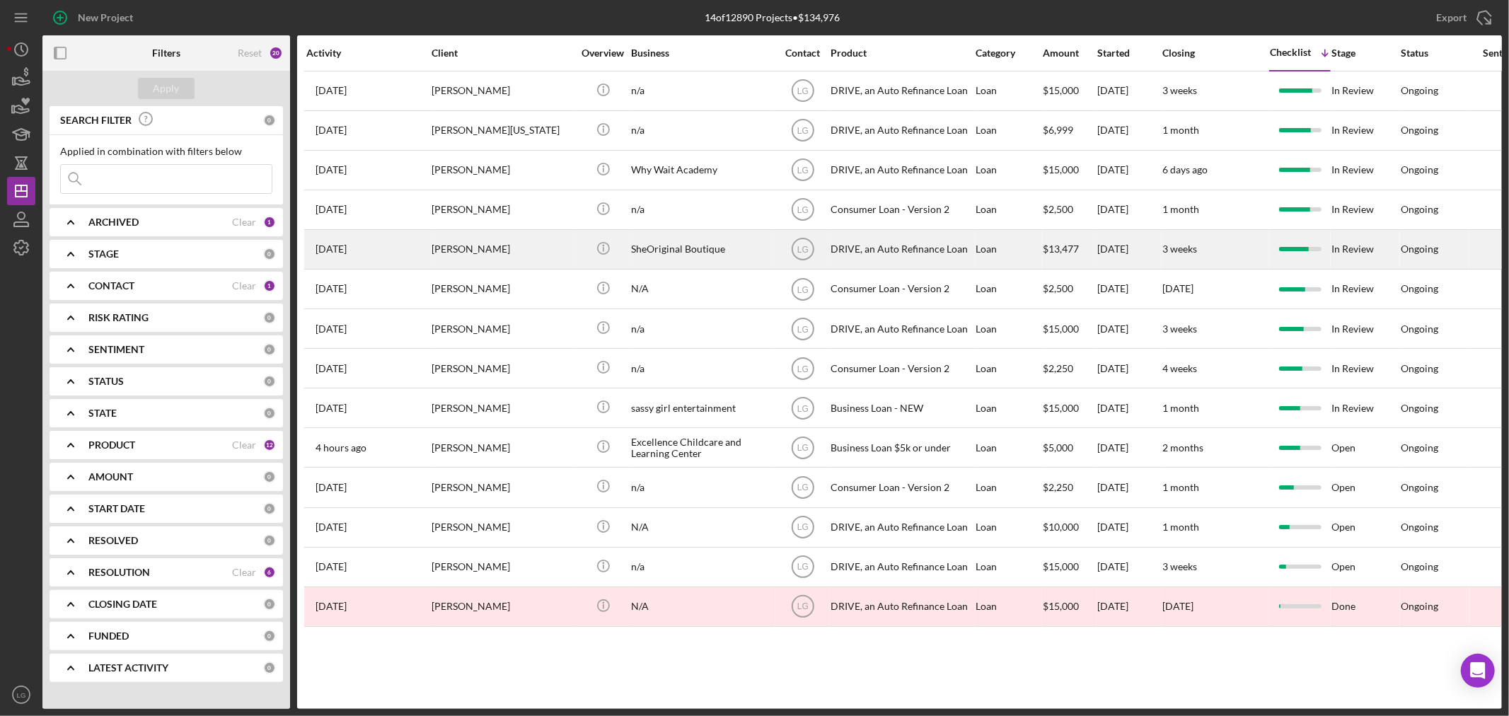
click at [400, 259] on div "3 weeks ago Kenya Haywood" at bounding box center [368, 249] width 124 height 37
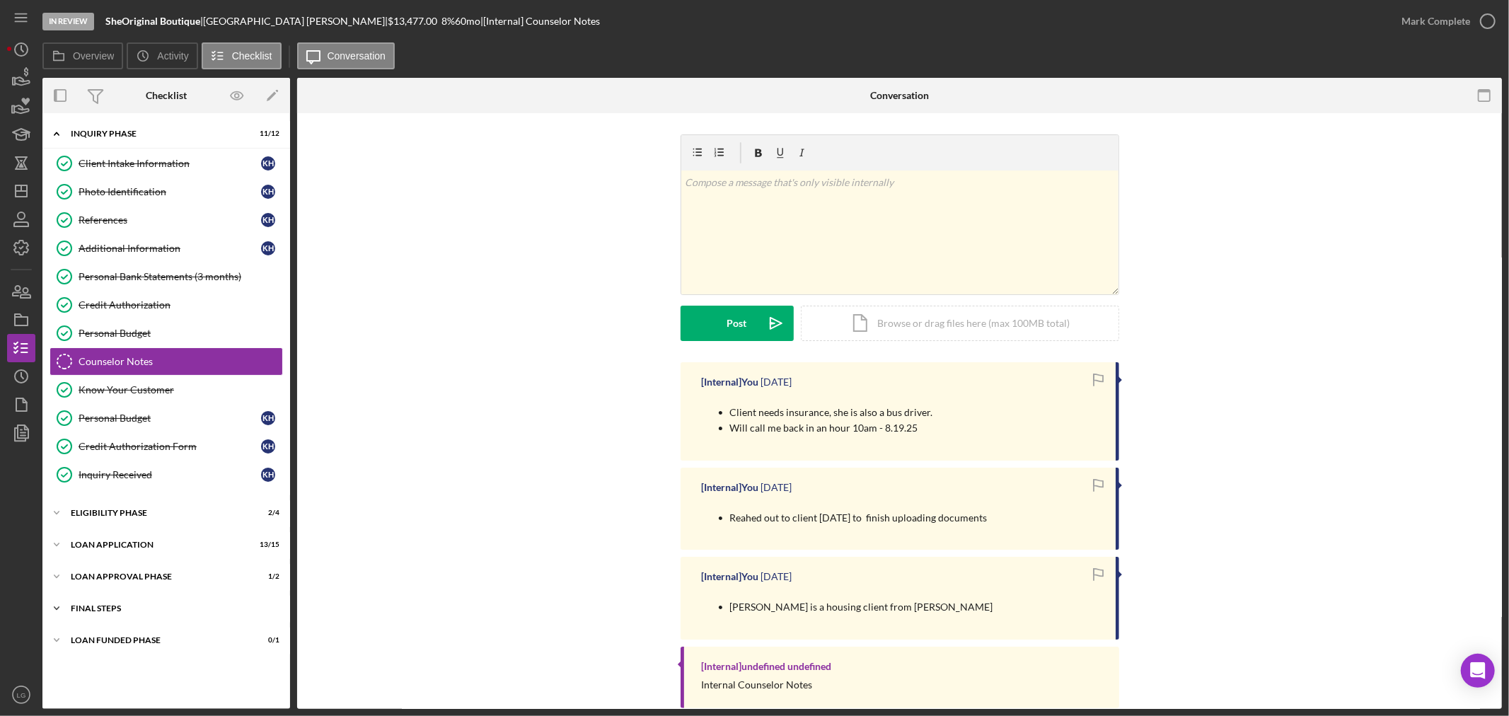
click at [166, 618] on div "Icon/Expander FINAL STEPS 3 / 8" at bounding box center [166, 608] width 248 height 28
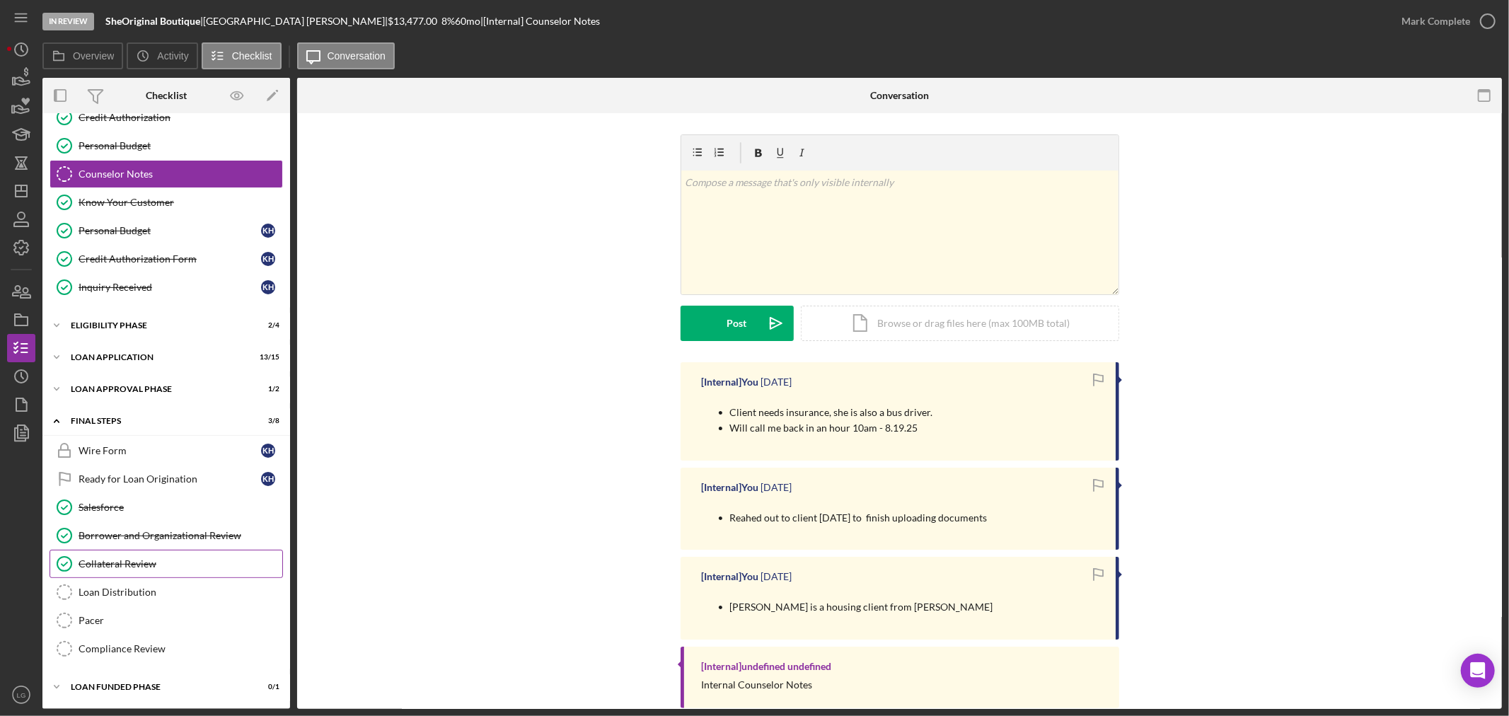
drag, startPoint x: 89, startPoint y: 568, endPoint x: 100, endPoint y: 567, distance: 11.4
click at [89, 568] on div "Collateral Review" at bounding box center [181, 563] width 204 height 11
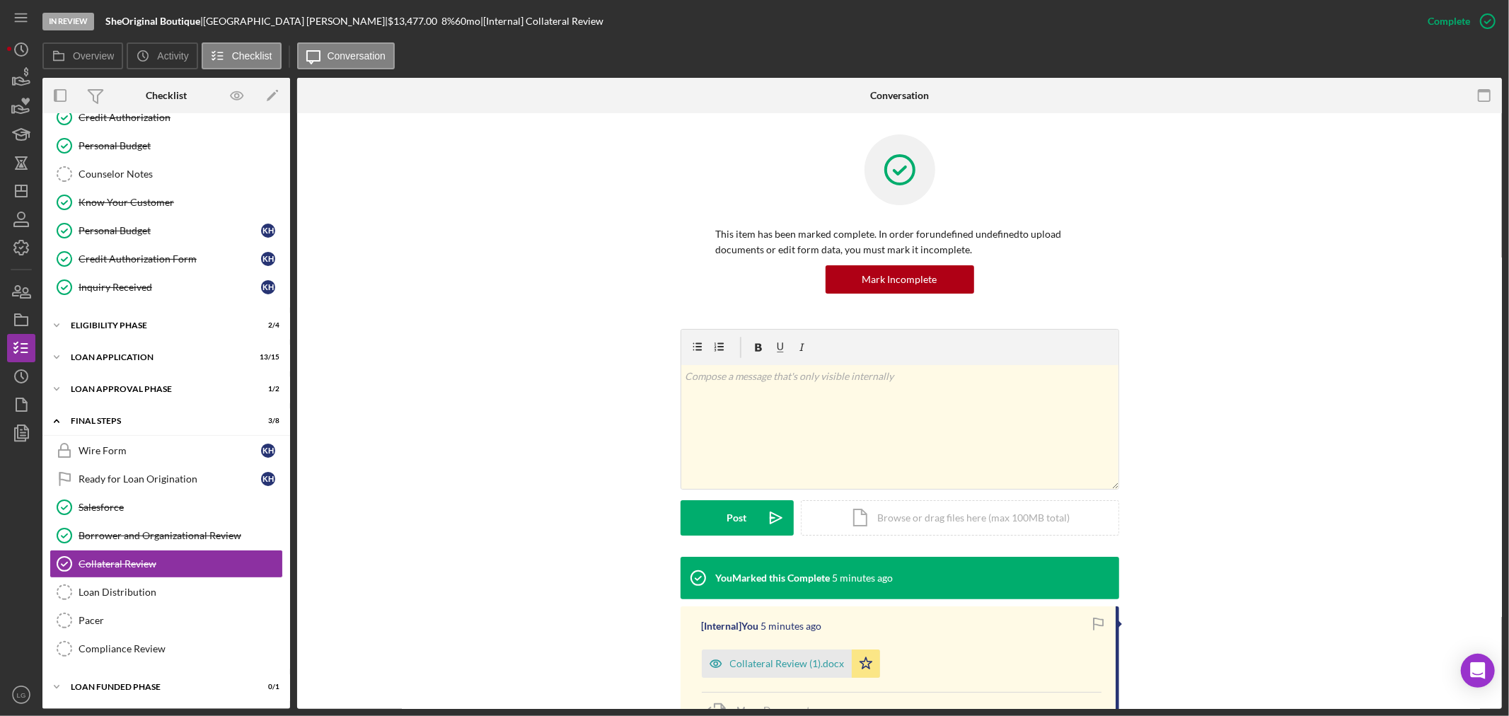
scroll to position [79, 0]
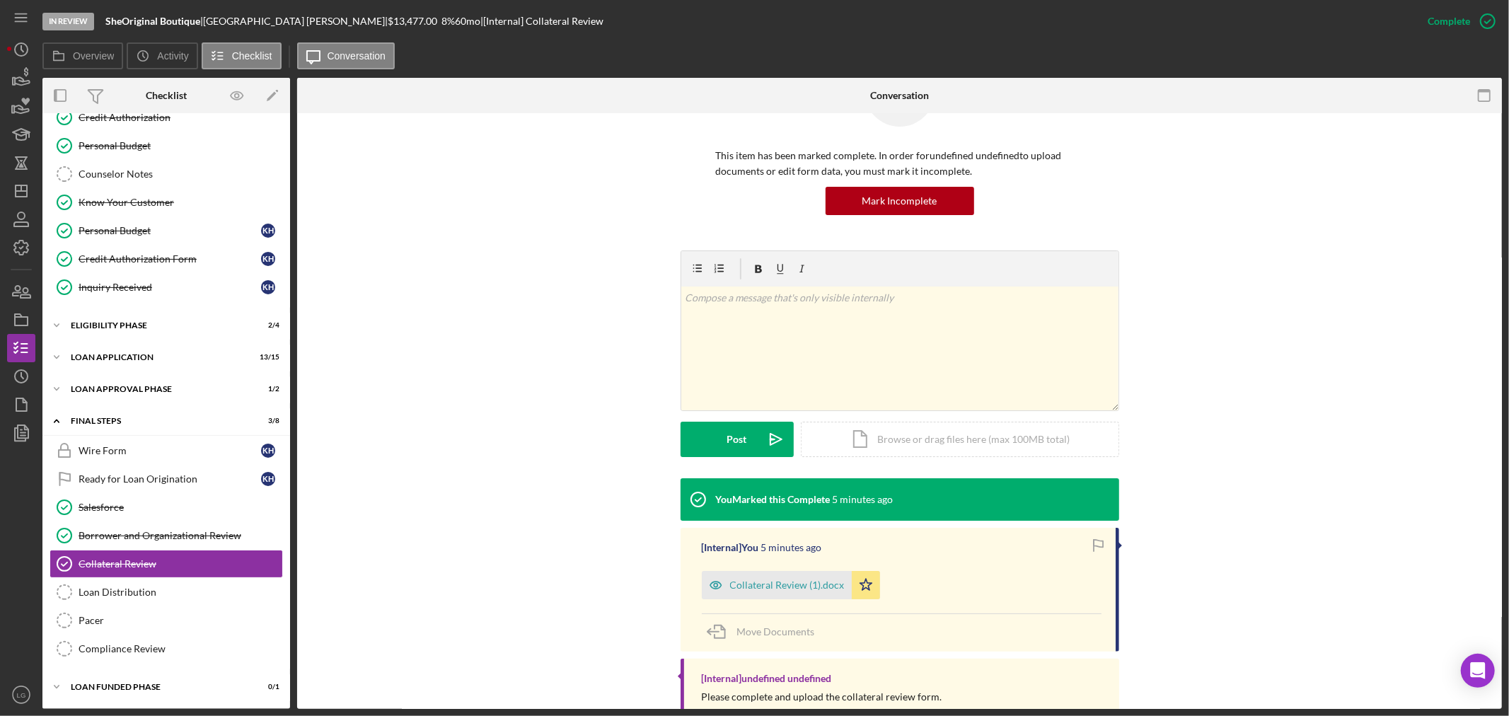
click at [772, 569] on div "Collateral Review (1).docx Icon/Star" at bounding box center [794, 581] width 185 height 35
click at [771, 577] on div "Collateral Review (1).docx" at bounding box center [777, 585] width 150 height 28
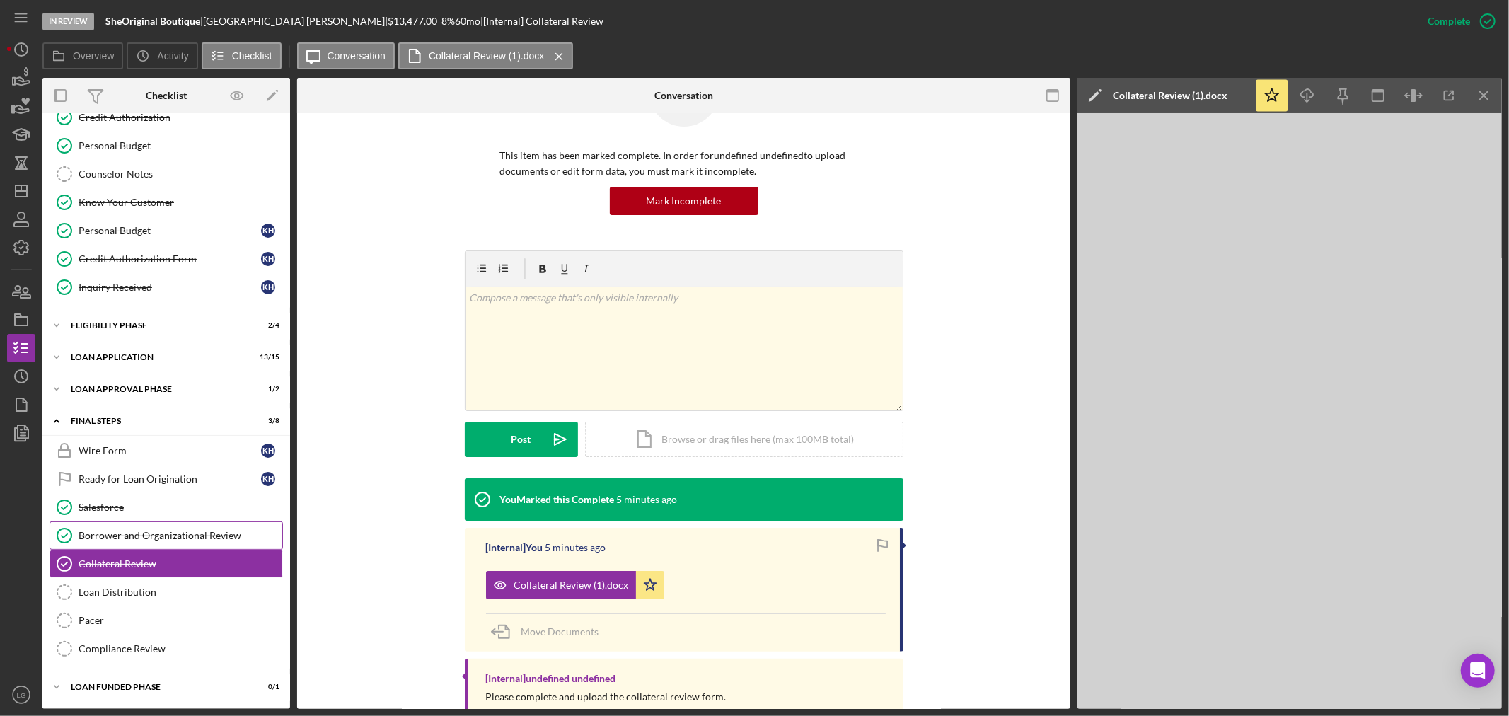
drag, startPoint x: 79, startPoint y: 535, endPoint x: 135, endPoint y: 548, distance: 57.3
click at [80, 535] on div "Borrower and Organizational Review" at bounding box center [181, 535] width 204 height 11
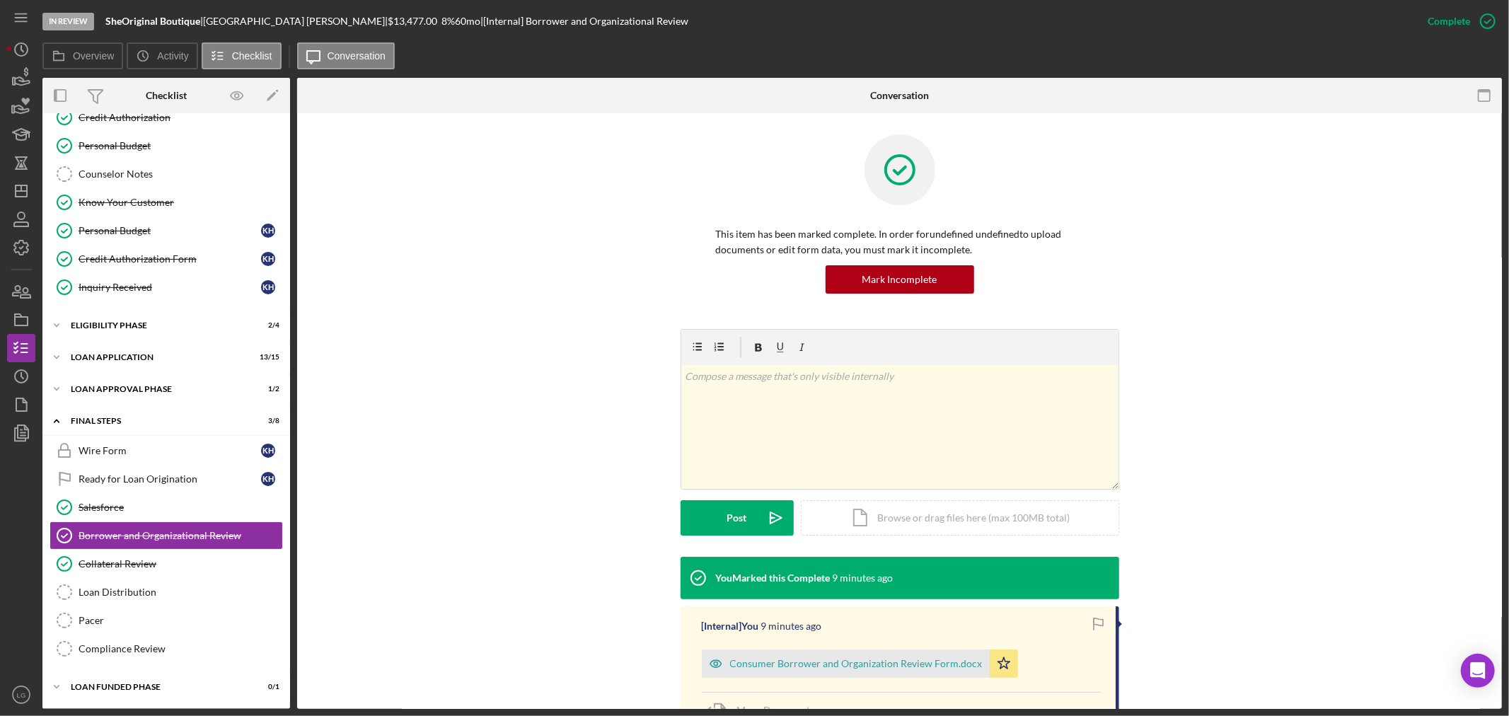
scroll to position [177, 0]
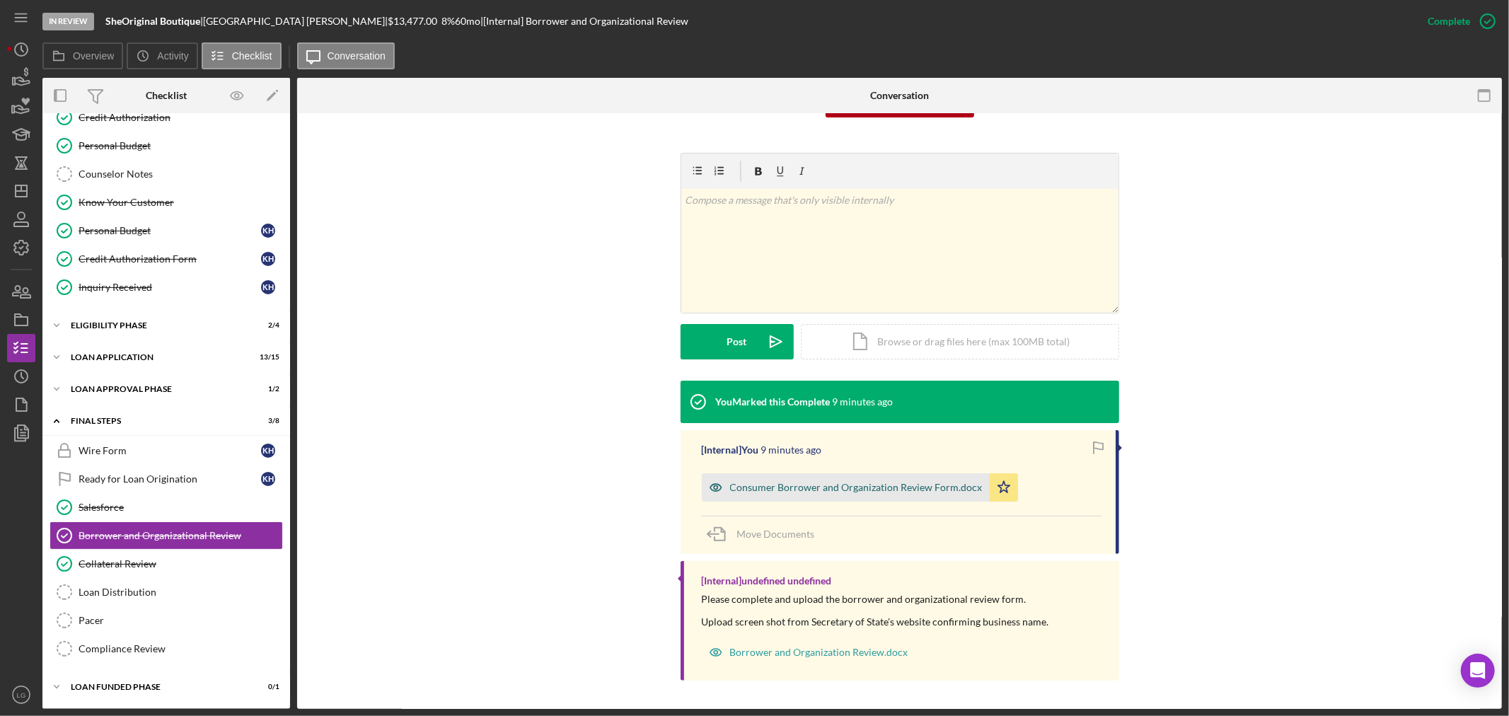
click at [775, 496] on div "Consumer Borrower and Organization Review Form.docx" at bounding box center [846, 487] width 288 height 28
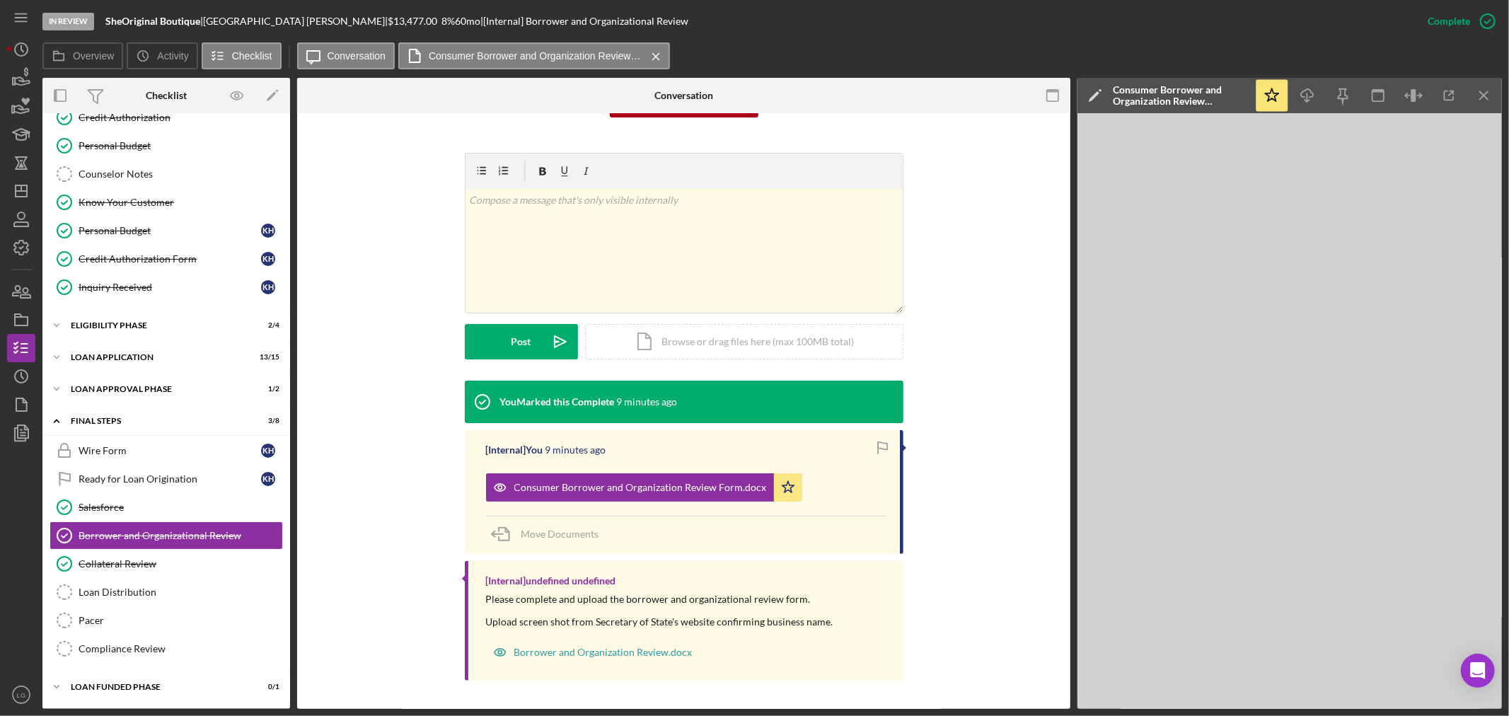
scroll to position [0, 0]
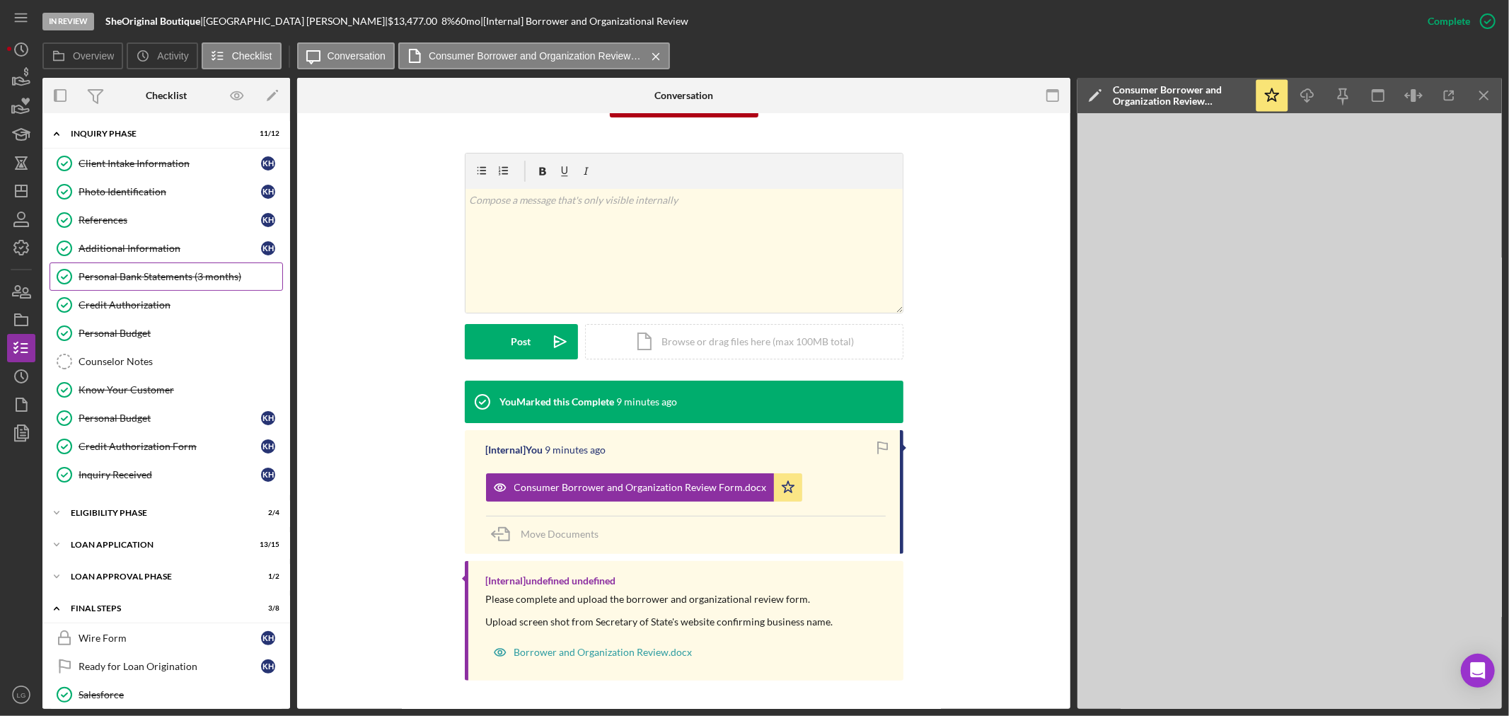
click at [151, 267] on link "Personal Bank Statements (3 months) Personal Bank Statements (3 months)" at bounding box center [166, 276] width 233 height 28
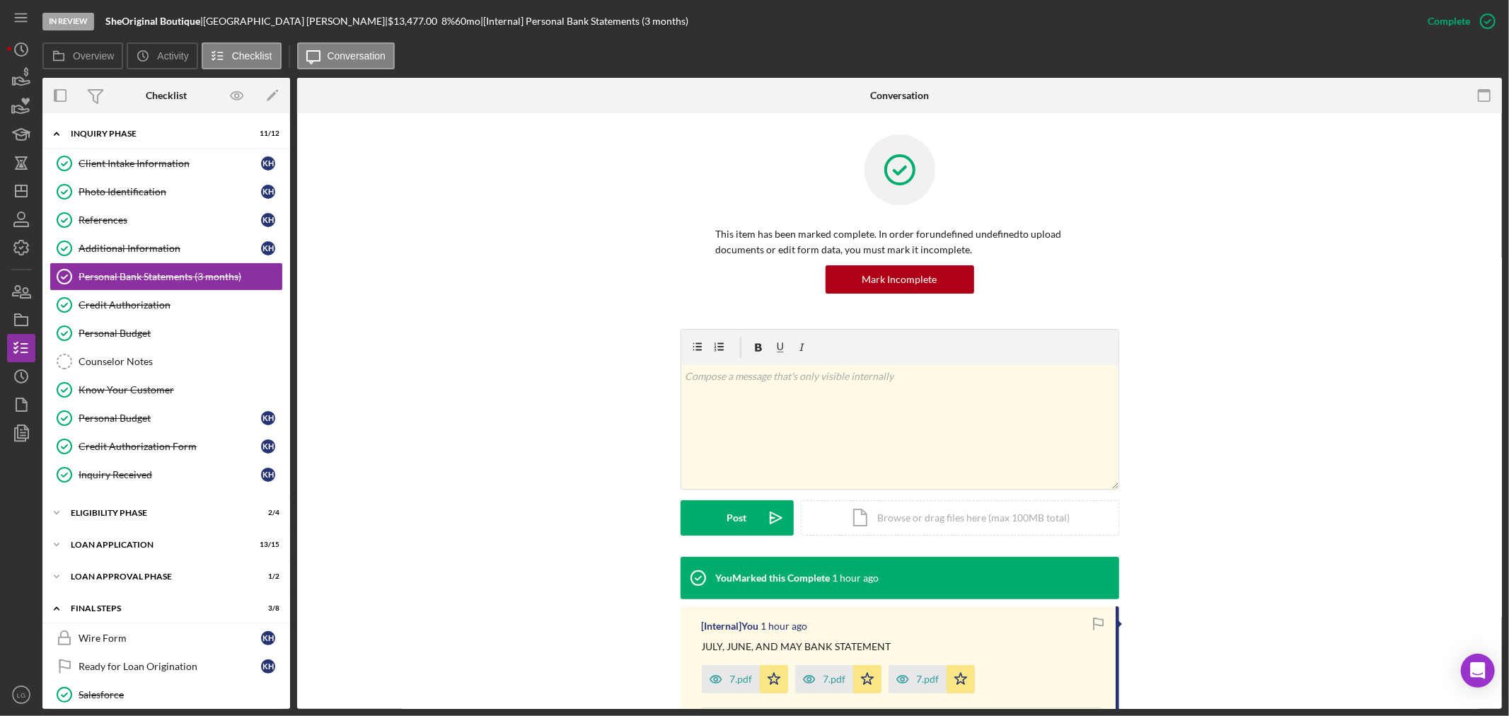
scroll to position [236, 0]
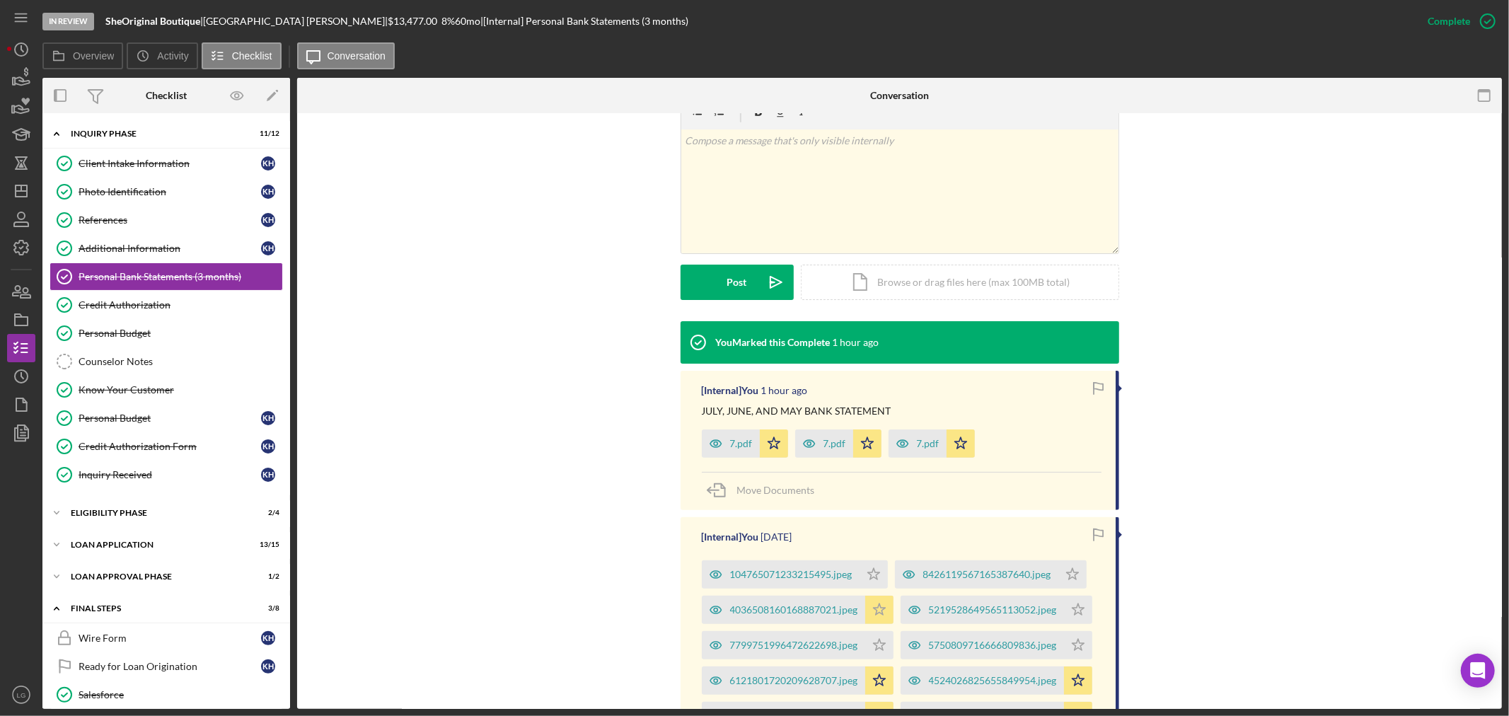
click at [886, 605] on icon "Icon/Star" at bounding box center [879, 610] width 28 height 28
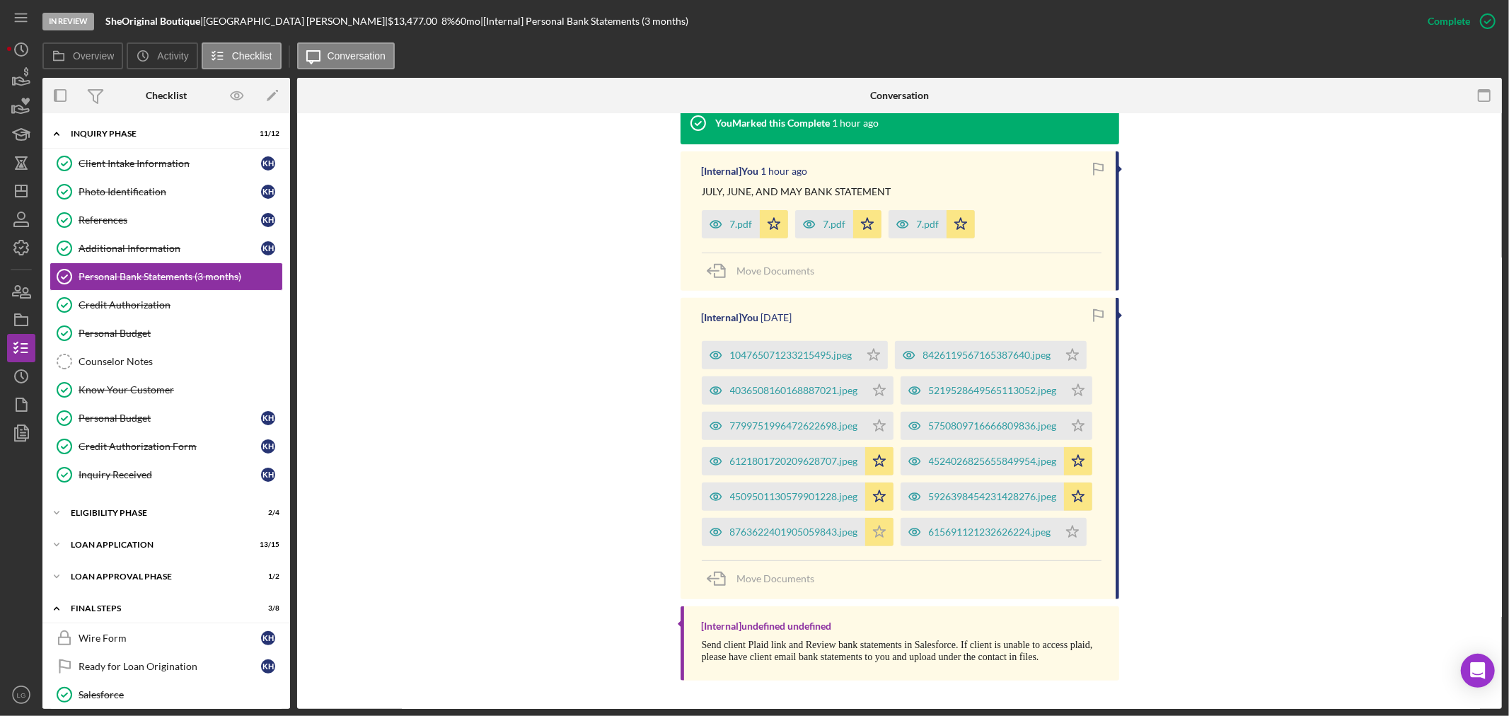
click at [779, 229] on polygon "button" at bounding box center [773, 223] width 12 height 11
click at [1064, 510] on icon "Icon/Star" at bounding box center [1078, 496] width 28 height 28
click at [880, 482] on icon "Icon/Star" at bounding box center [879, 496] width 28 height 28
click at [1064, 447] on icon "Icon/Star" at bounding box center [1078, 461] width 28 height 28
click at [779, 229] on polygon "button" at bounding box center [773, 223] width 12 height 11
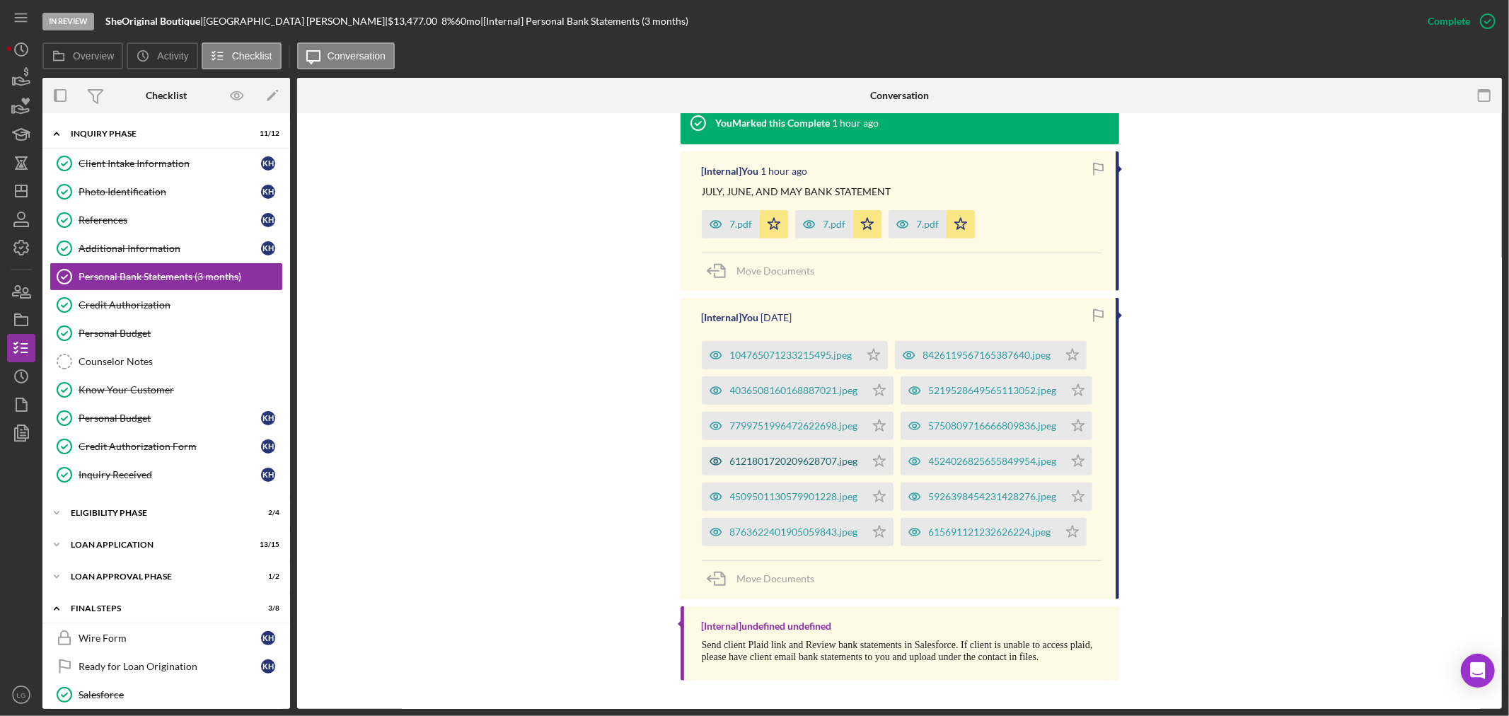
scroll to position [281, 0]
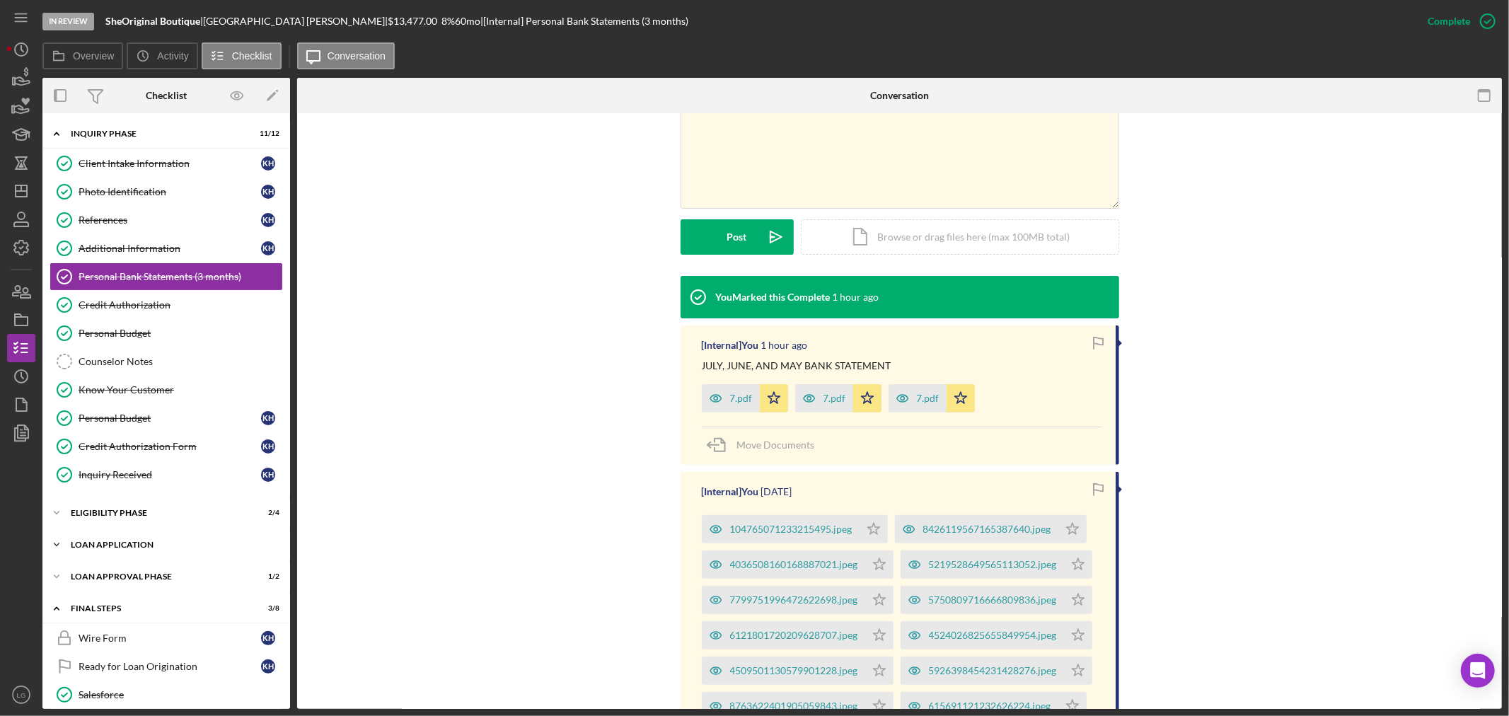
click at [191, 545] on div "Loan Application" at bounding box center [172, 544] width 202 height 8
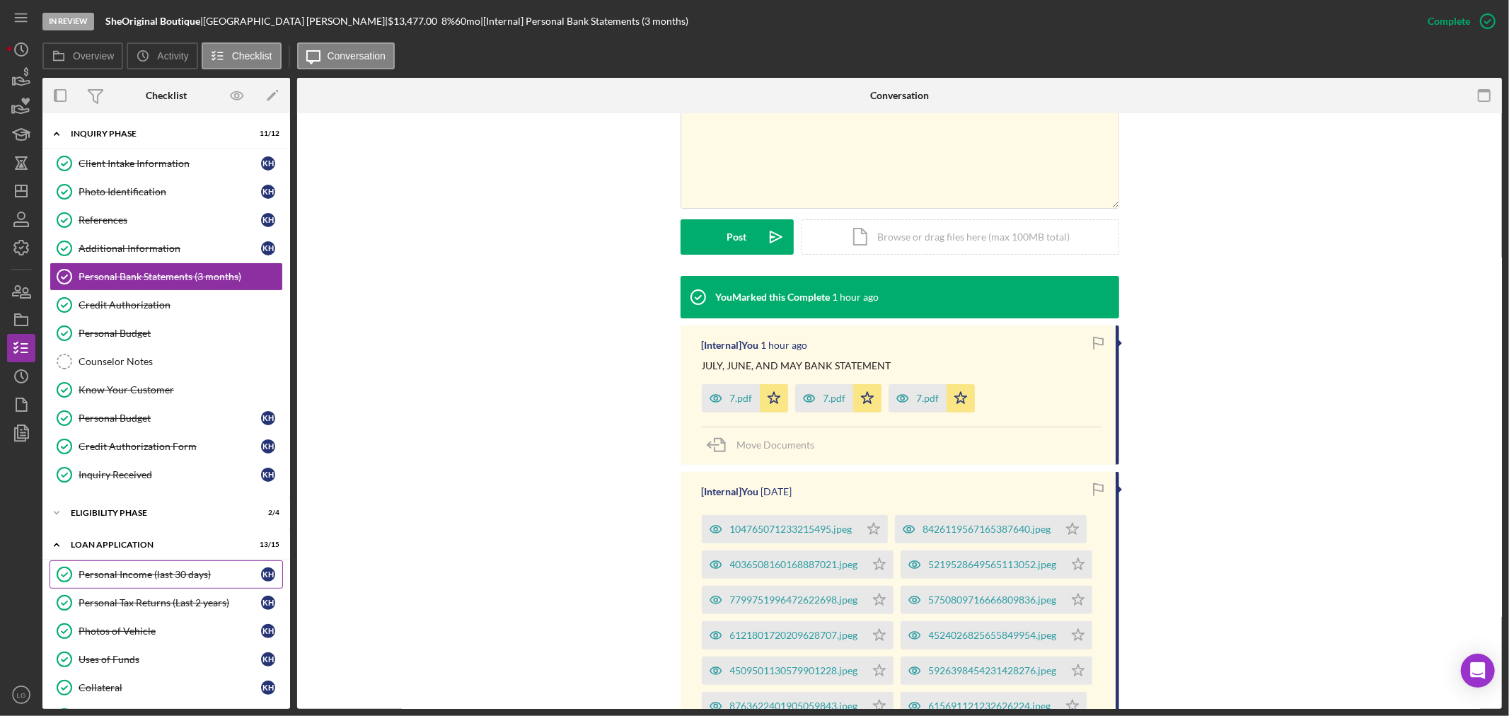
click at [143, 578] on div "Personal Income (last 30 days)" at bounding box center [170, 574] width 182 height 11
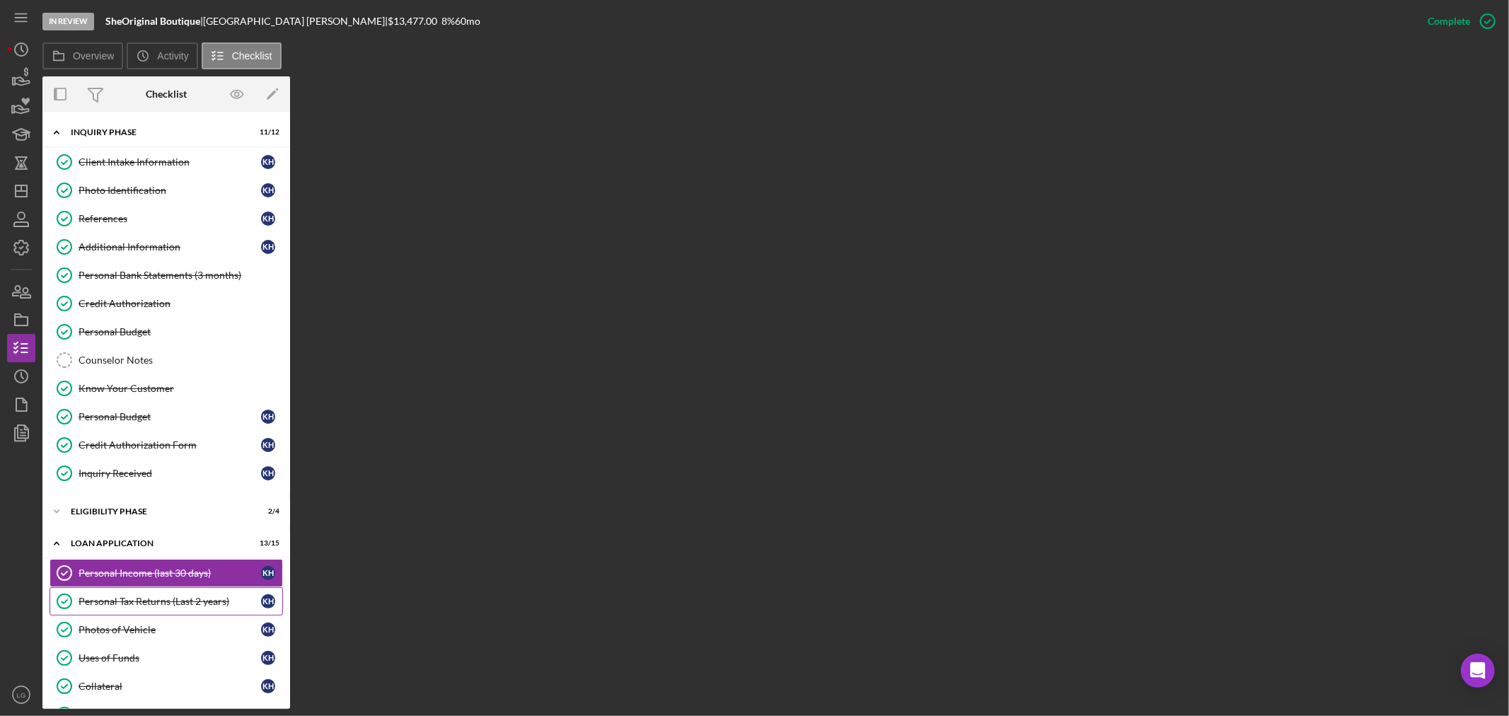
click at [203, 603] on div "Personal Tax Returns (Last 2 years)" at bounding box center [170, 601] width 182 height 11
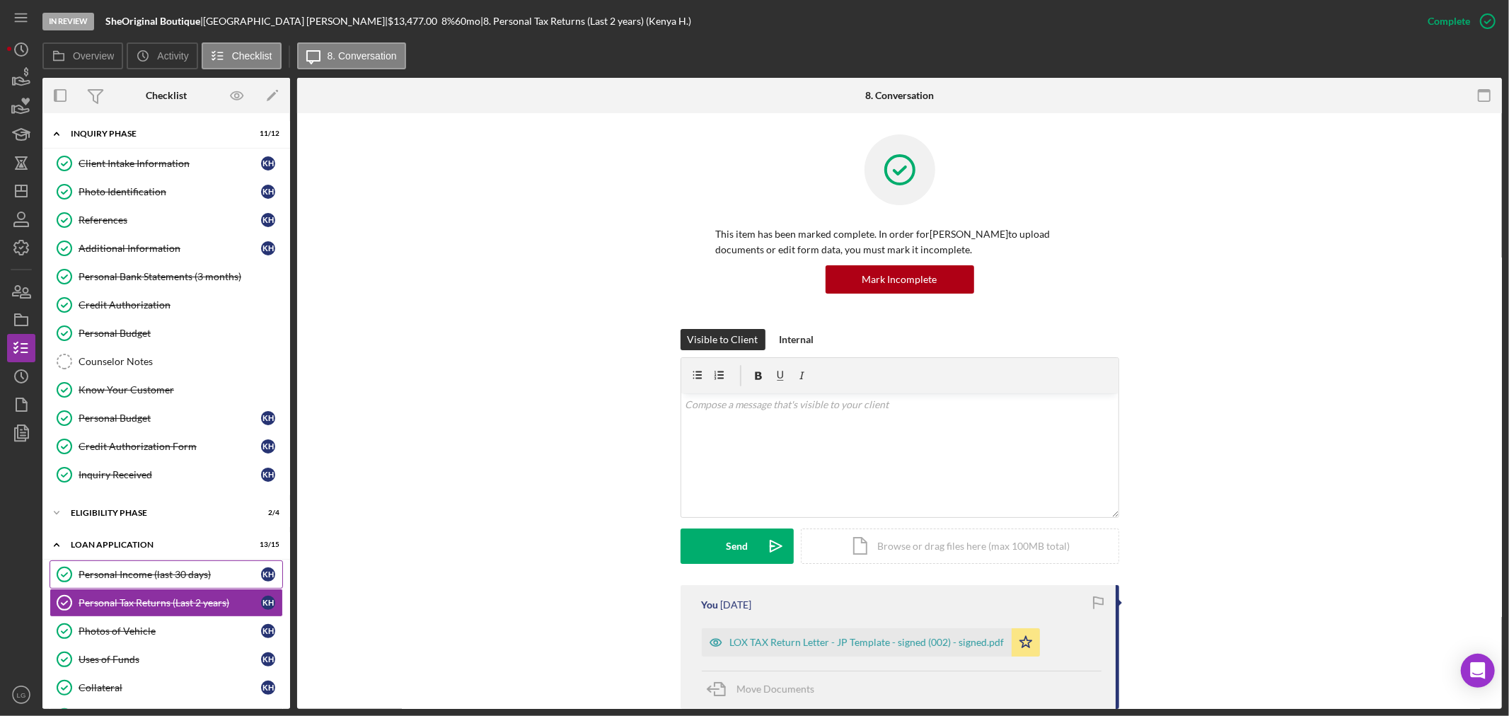
click at [181, 576] on div "Personal Income (last 30 days)" at bounding box center [170, 574] width 182 height 11
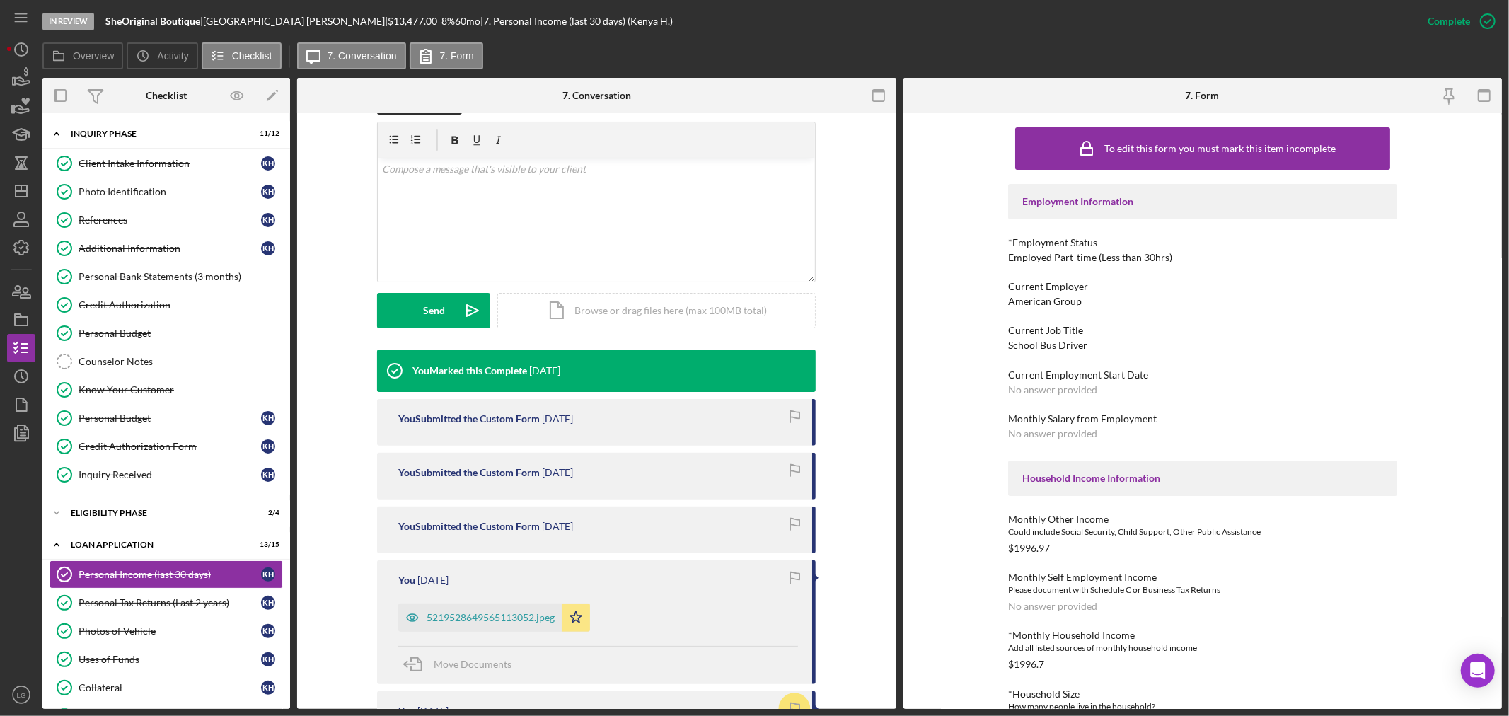
scroll to position [314, 0]
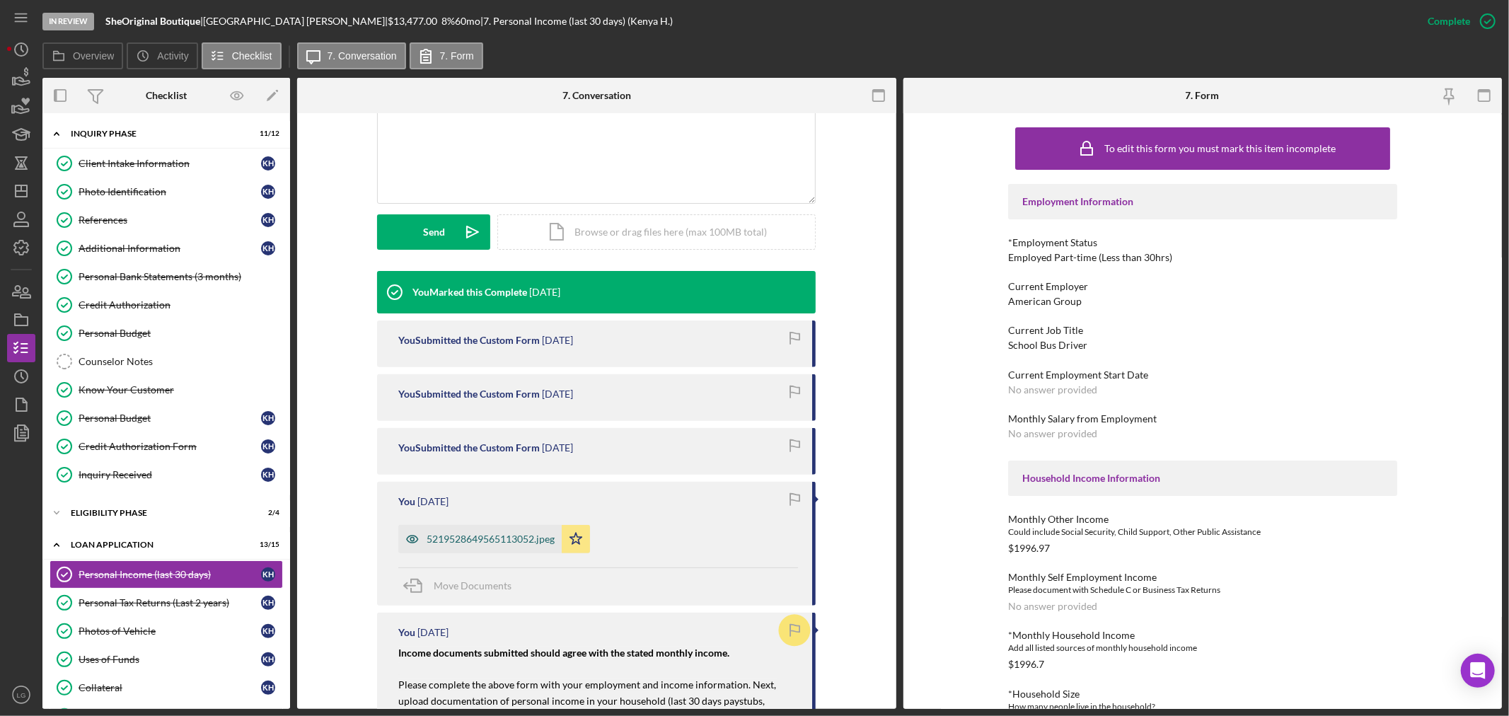
click at [481, 540] on div "5219528649565113052.jpeg" at bounding box center [490, 538] width 128 height 11
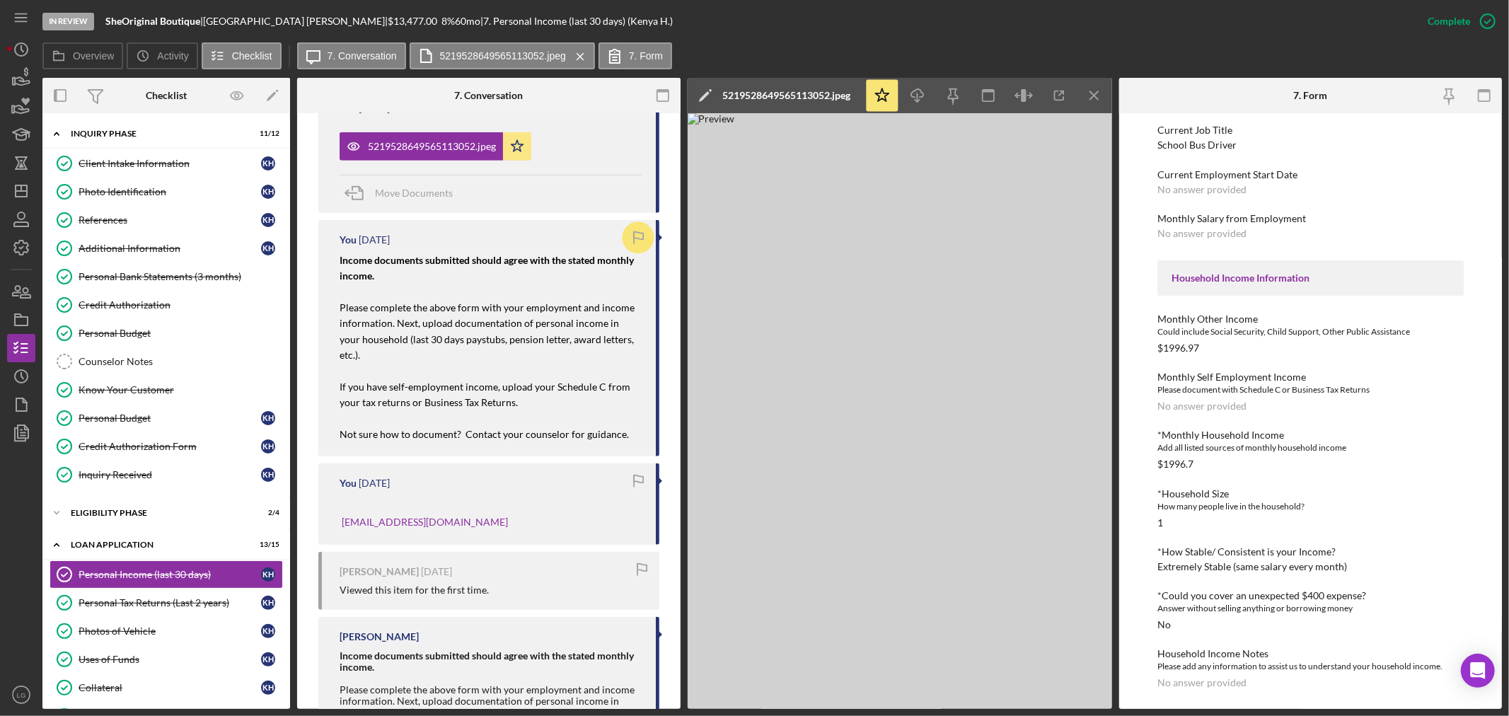
scroll to position [842, 0]
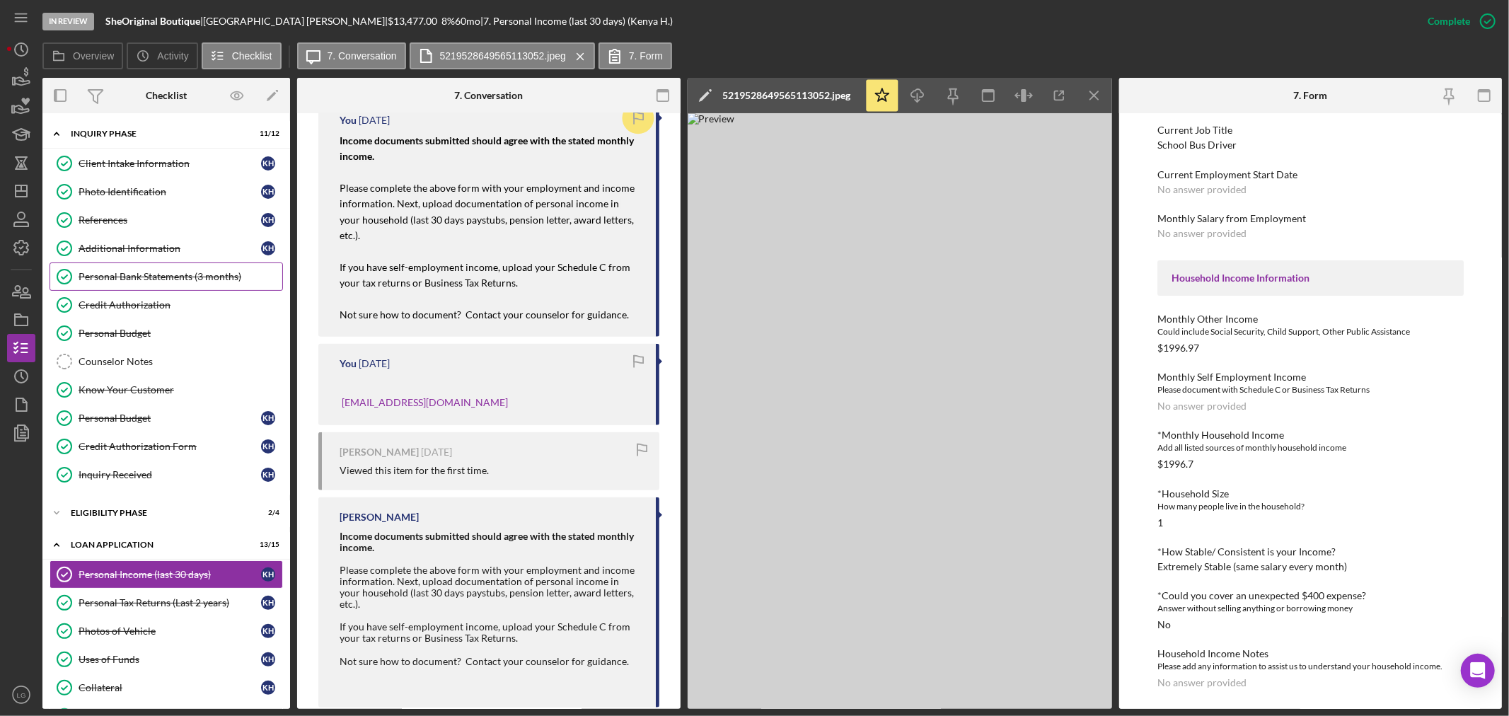
click at [152, 270] on link "Personal Bank Statements (3 months) Personal Bank Statements (3 months)" at bounding box center [166, 276] width 233 height 28
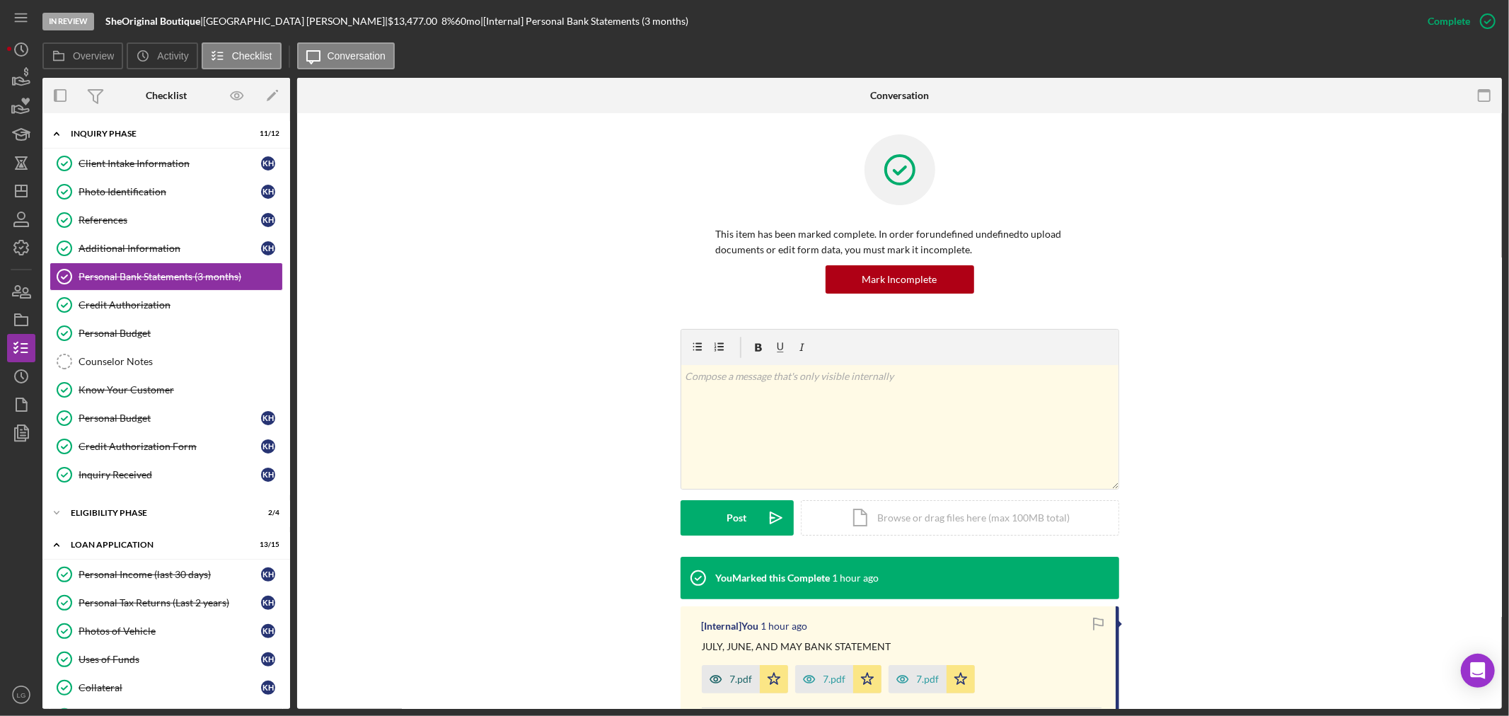
click at [712, 675] on icon "button" at bounding box center [714, 678] width 11 height 7
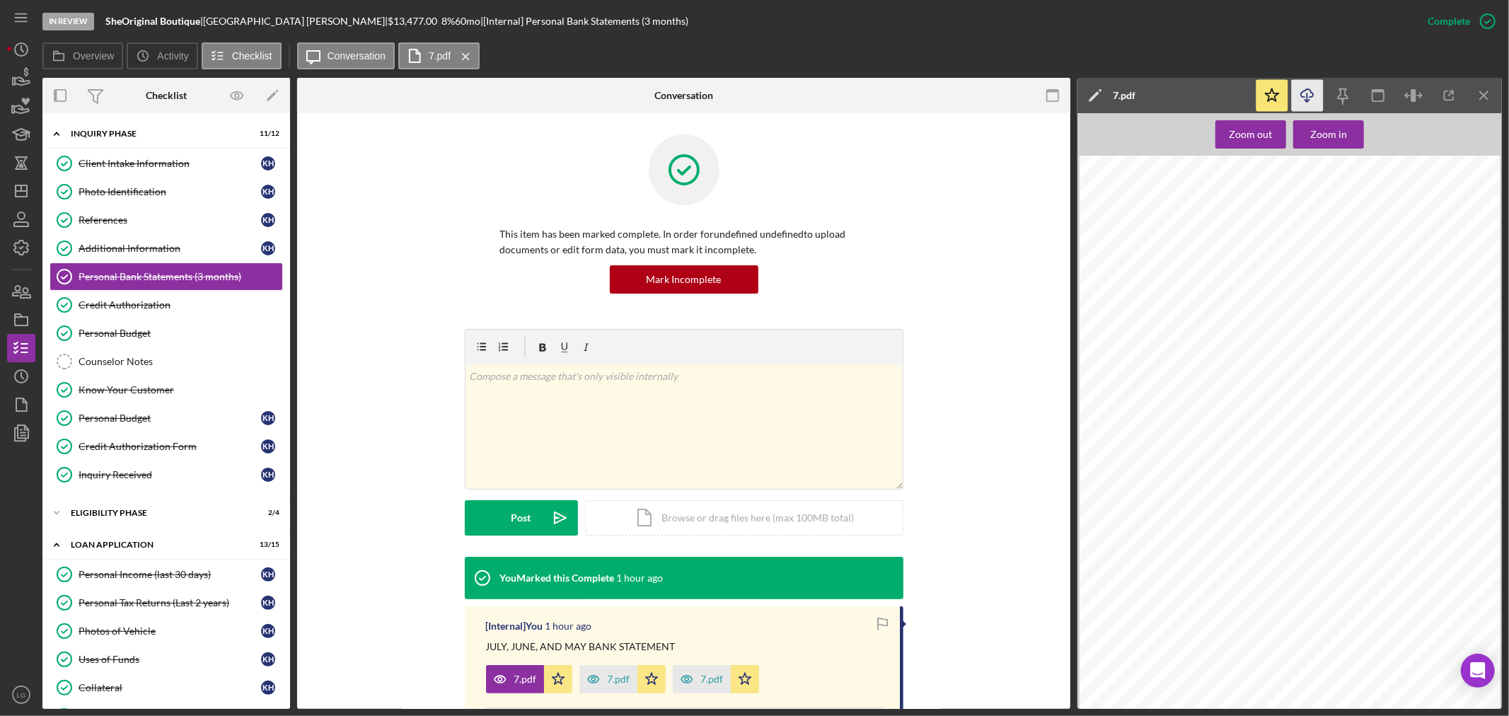
click at [1310, 94] on icon "Icon/Download" at bounding box center [1307, 96] width 32 height 32
click at [136, 584] on link "Personal Income (last 30 days) Personal Income (last 30 days) K H" at bounding box center [166, 574] width 233 height 28
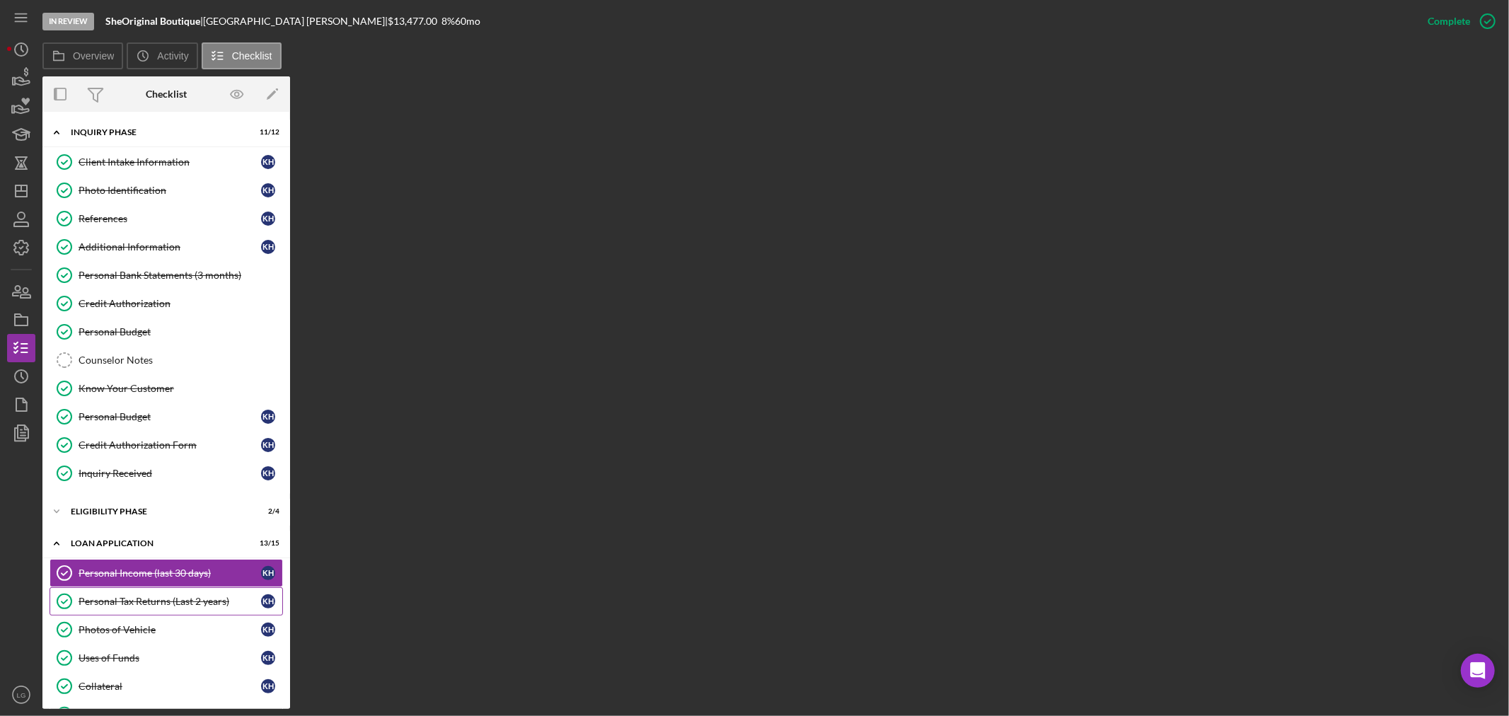
click at [168, 598] on div "Personal Tax Returns (Last 2 years)" at bounding box center [170, 601] width 182 height 11
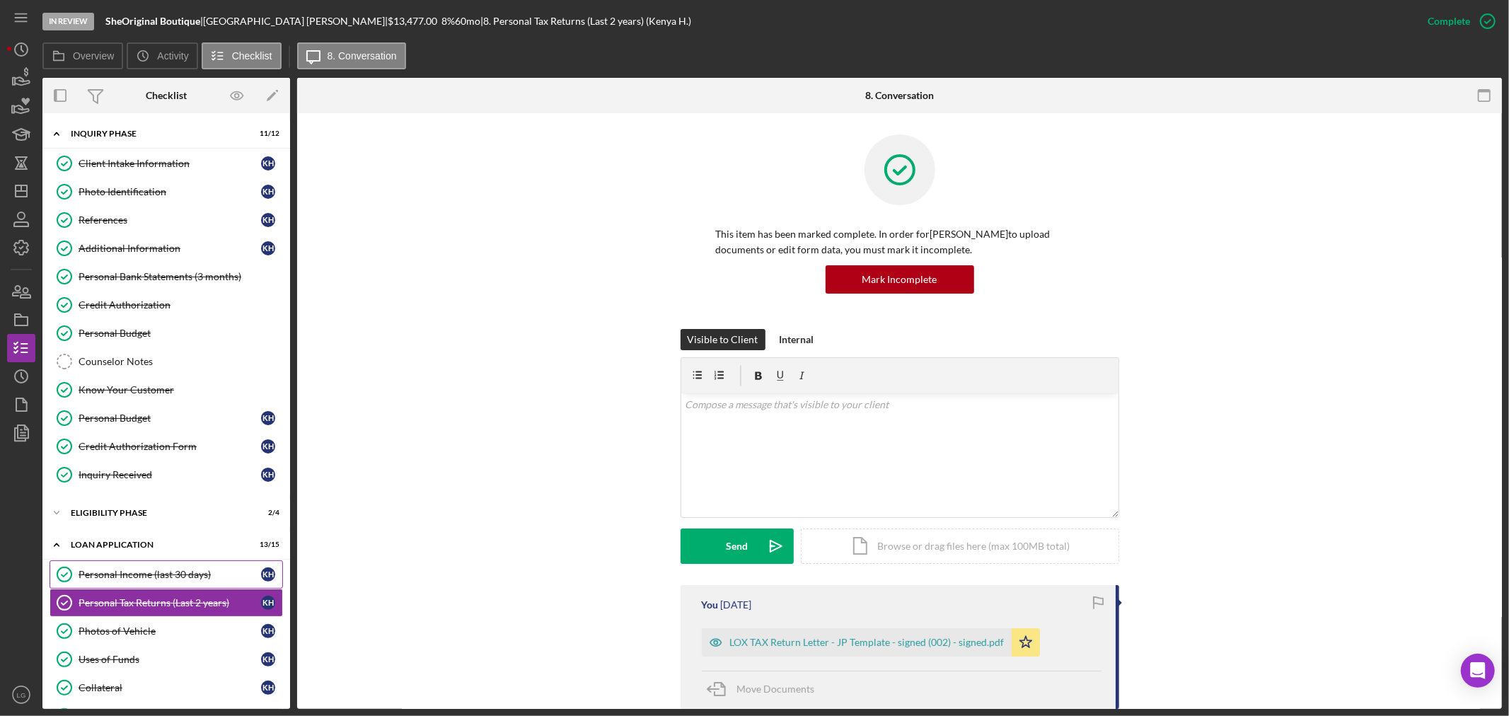
click at [129, 583] on link "Personal Income (last 30 days) Personal Income (last 30 days) K H" at bounding box center [166, 574] width 233 height 28
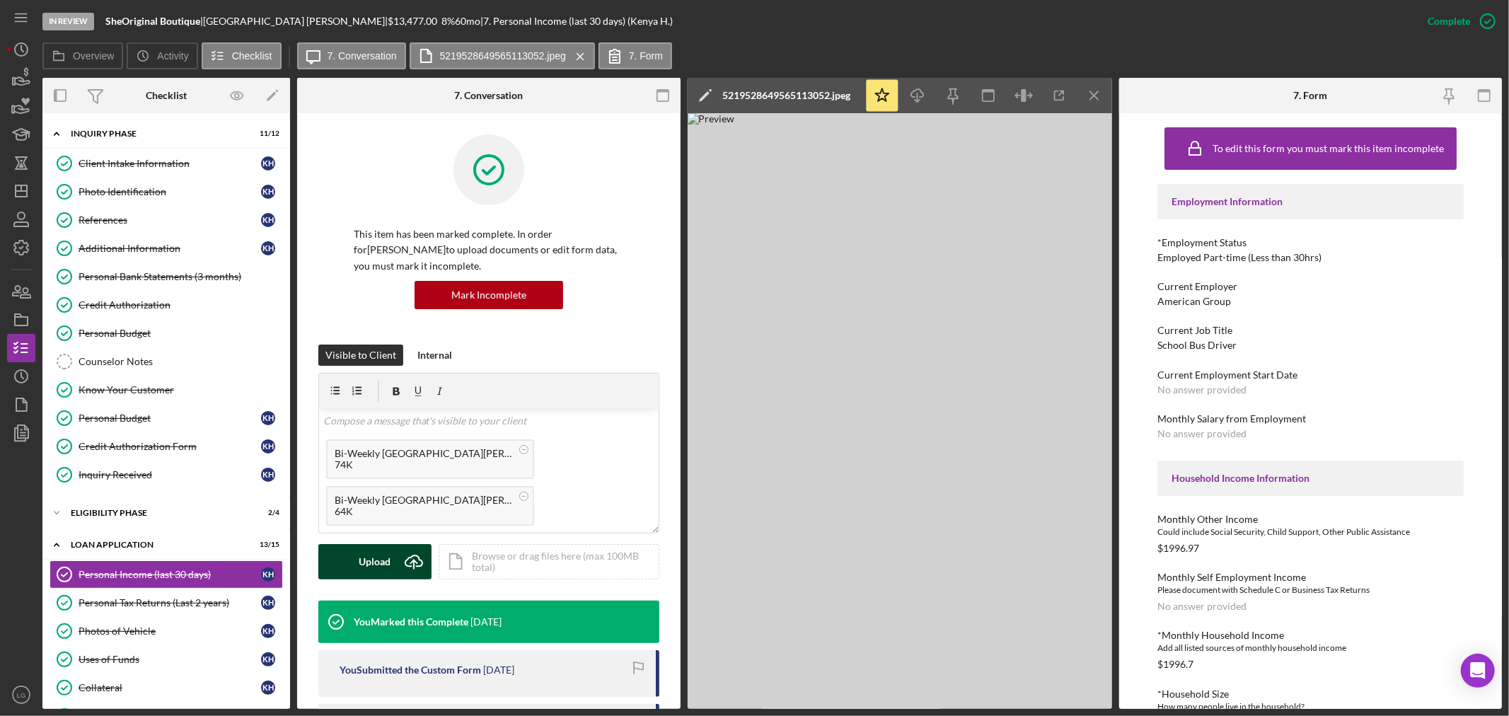
click at [365, 555] on div "Upload" at bounding box center [375, 561] width 32 height 35
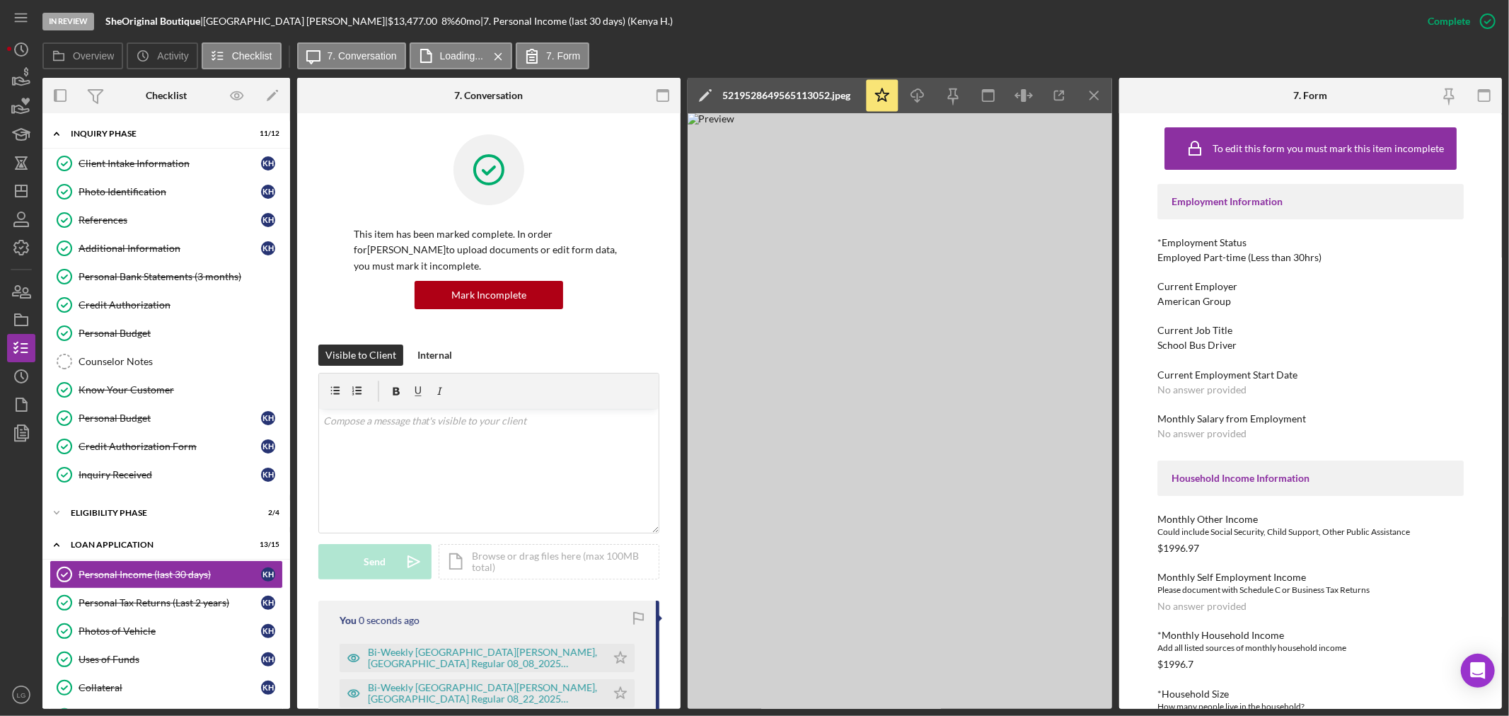
scroll to position [314, 0]
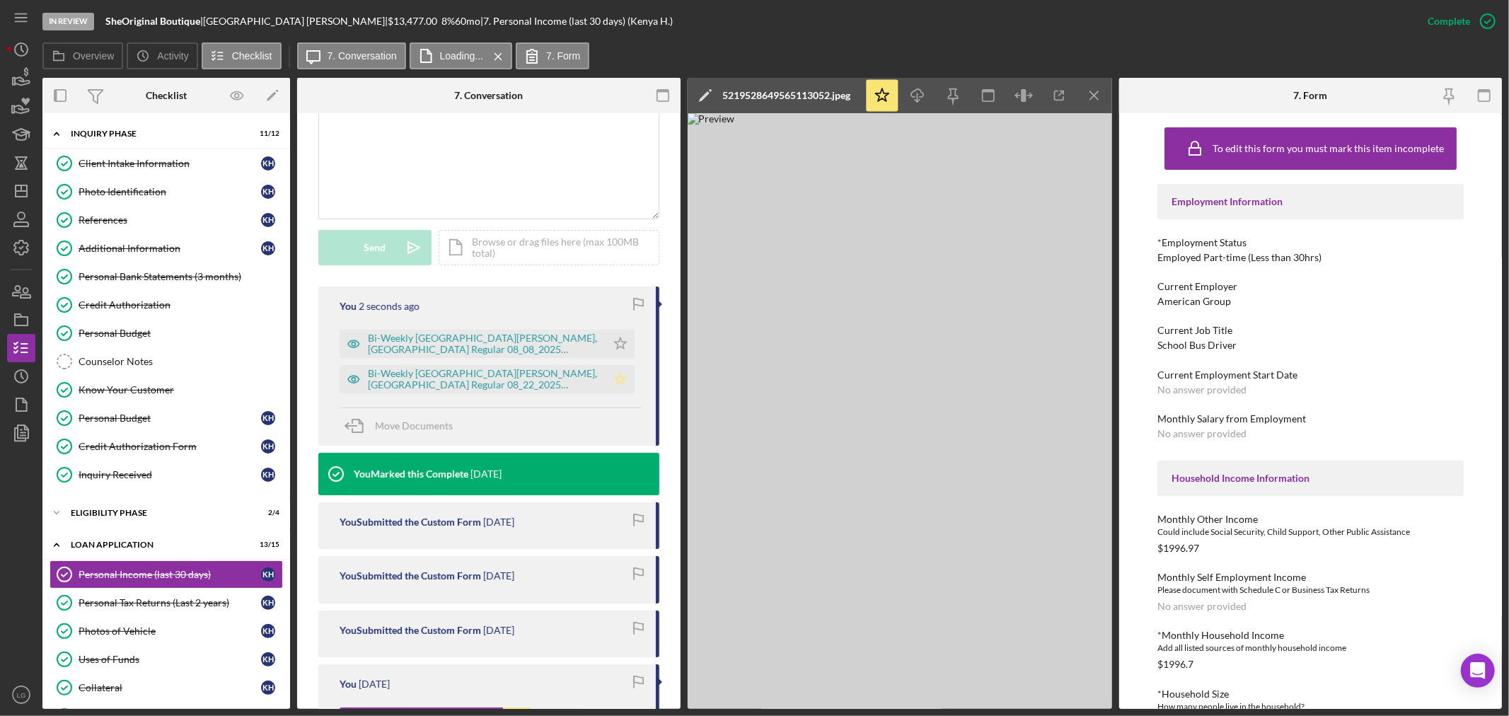
click at [620, 378] on icon "Icon/Star" at bounding box center [620, 379] width 28 height 28
click at [612, 347] on icon "Icon/Star" at bounding box center [620, 344] width 28 height 28
click at [483, 336] on div "Bi-Weekly St. Louis, MO Regular 08_08_2025 ZSF7604 Regular.pdf" at bounding box center [483, 343] width 231 height 23
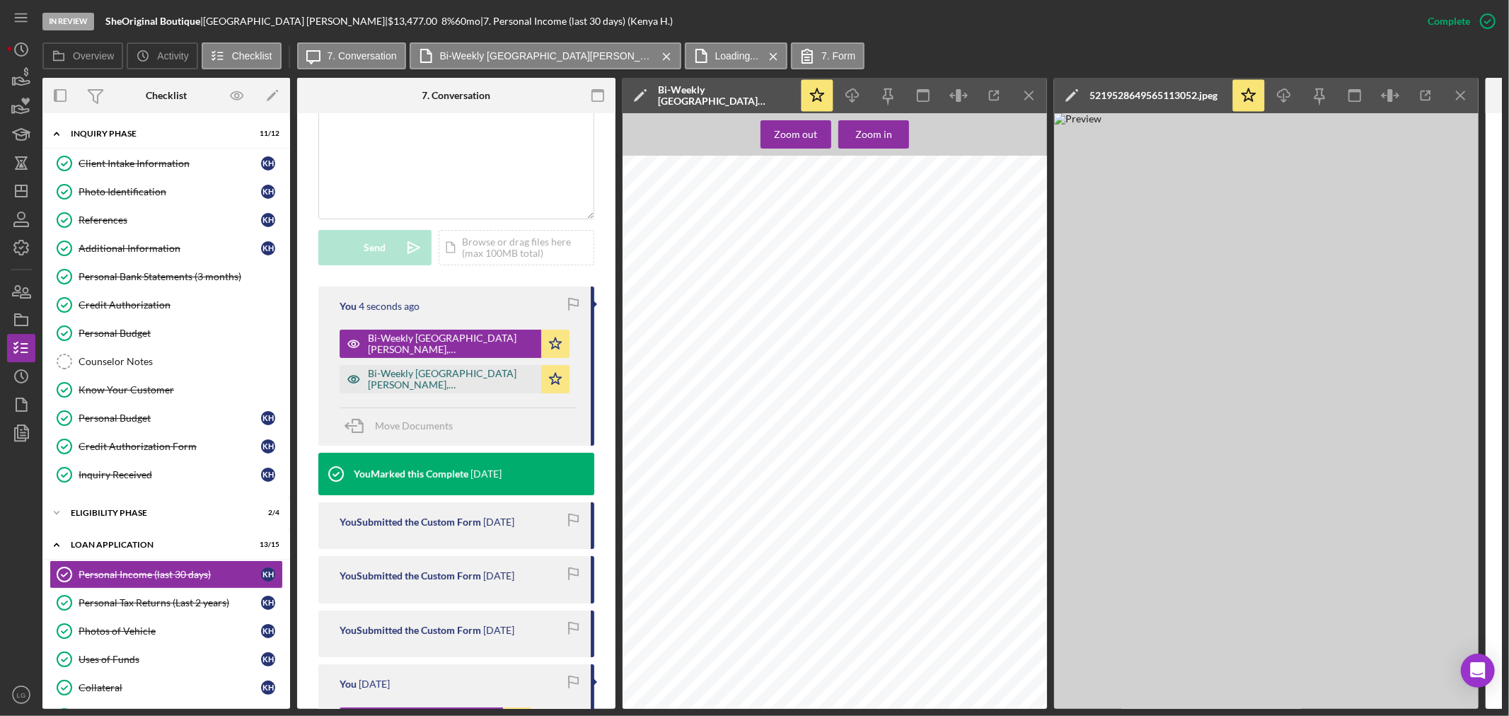
click at [419, 383] on div "Bi-Weekly St. Louis, MO Regular 08_22_2025 ZSF7604 Regular.pdf" at bounding box center [451, 379] width 166 height 23
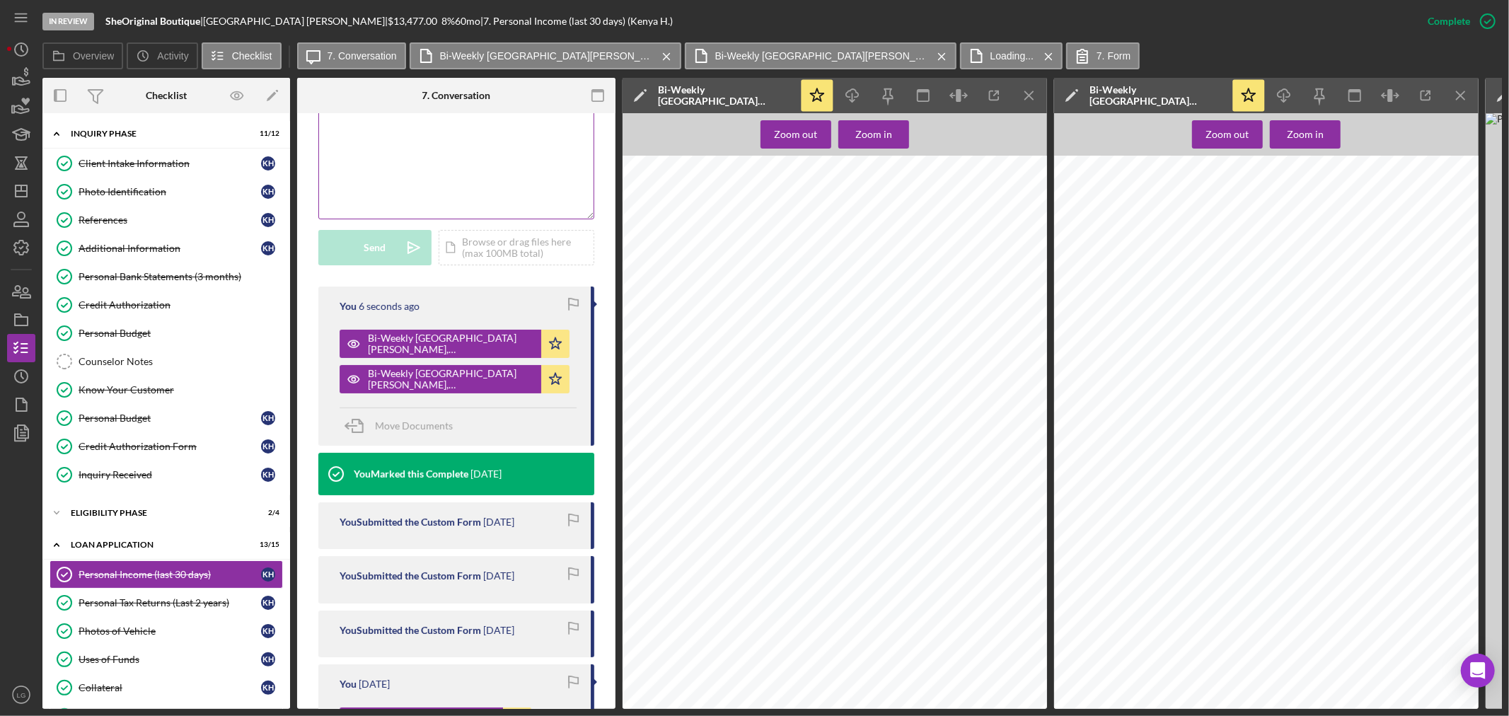
scroll to position [79, 0]
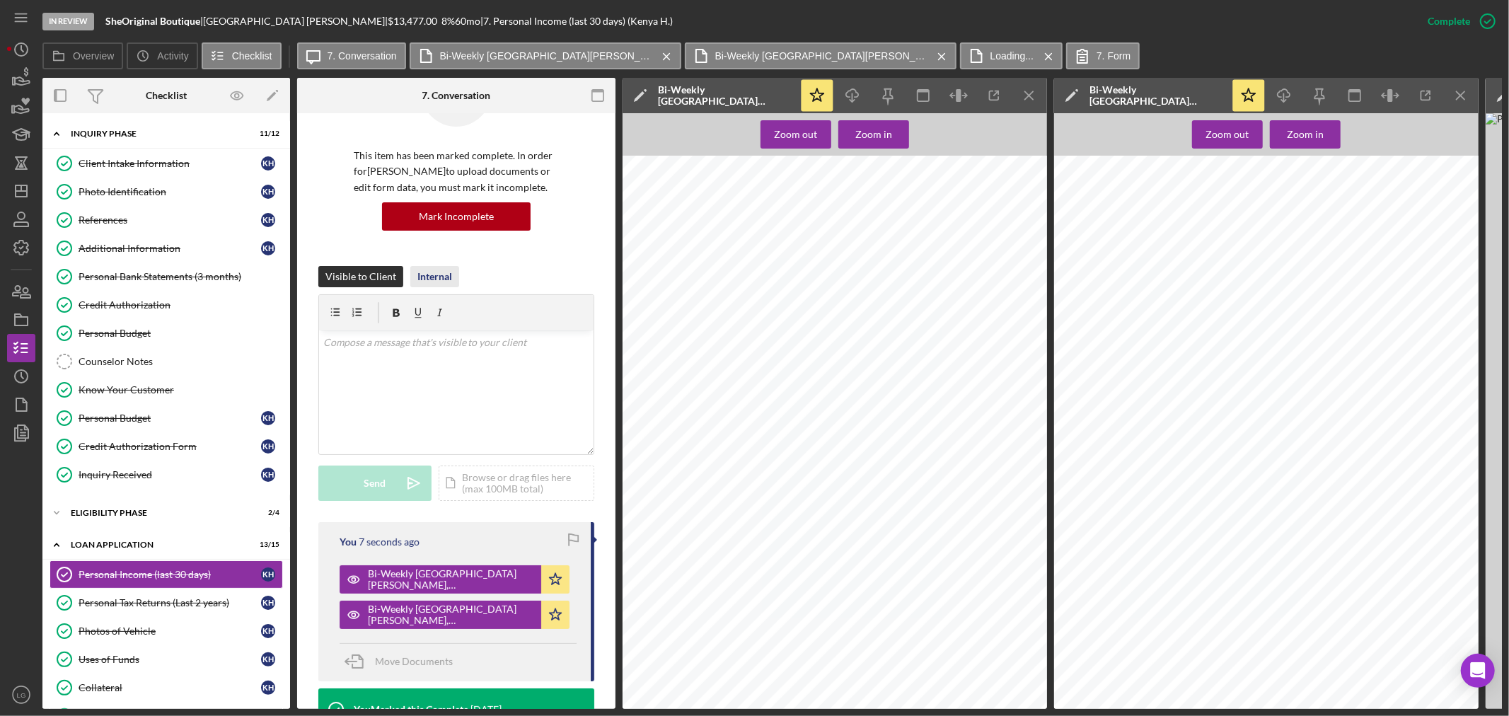
click at [422, 281] on div "Internal" at bounding box center [434, 276] width 35 height 21
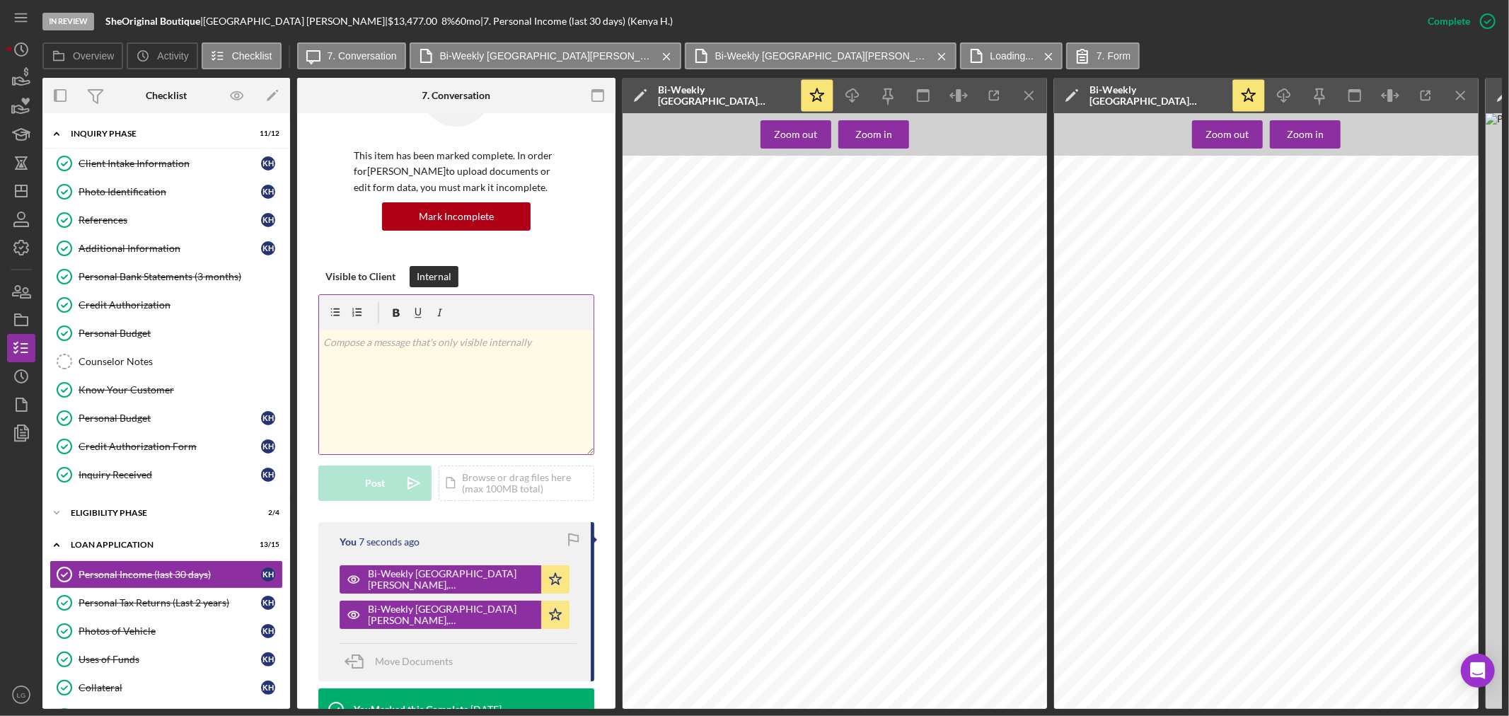
click at [421, 365] on div "v Color teal Color pink Remove color Add row above Add row below Add column bef…" at bounding box center [456, 392] width 274 height 124
click at [861, 130] on div "Zoom in" at bounding box center [873, 134] width 37 height 28
click at [439, 390] on div "v Color teal Color pink Remove color Add row above Add row below Add column bef…" at bounding box center [456, 392] width 274 height 124
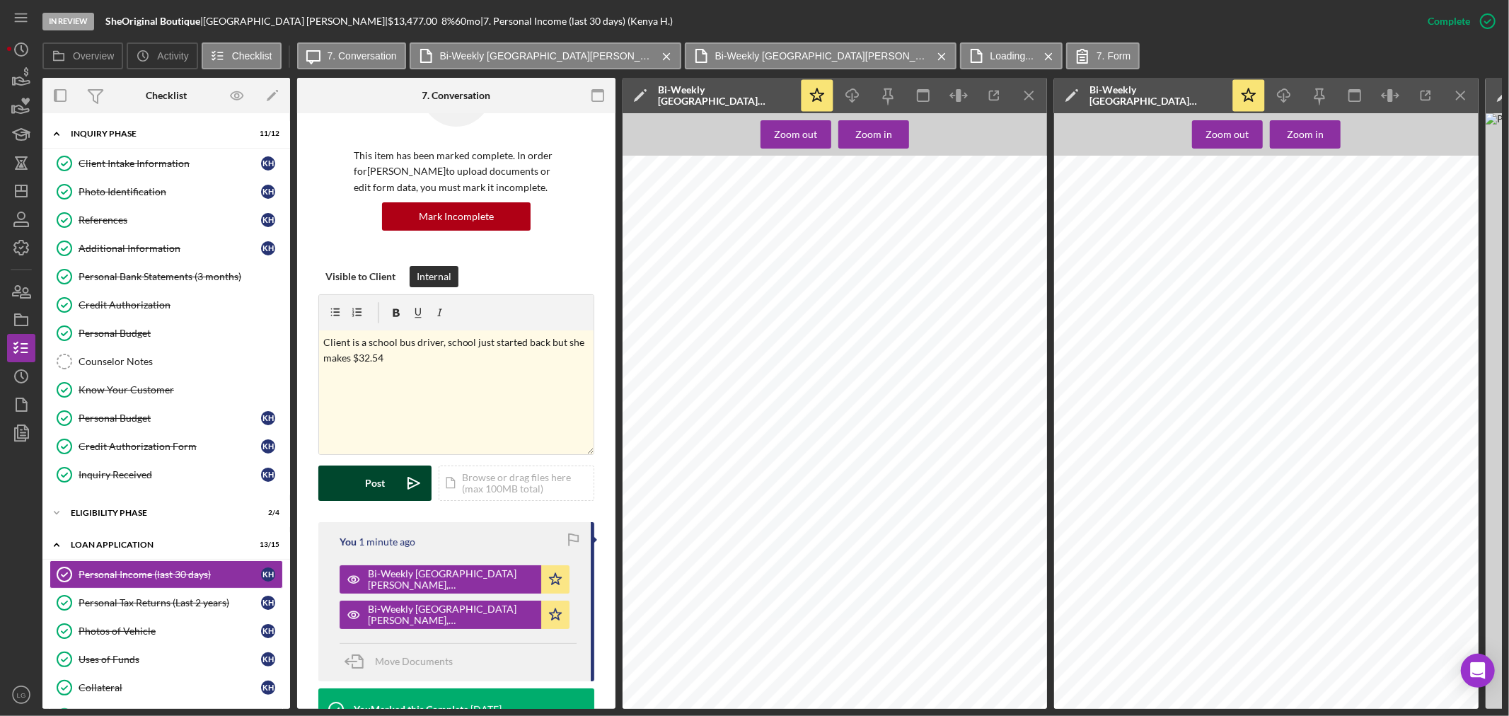
click at [365, 485] on div "Post" at bounding box center [375, 482] width 20 height 35
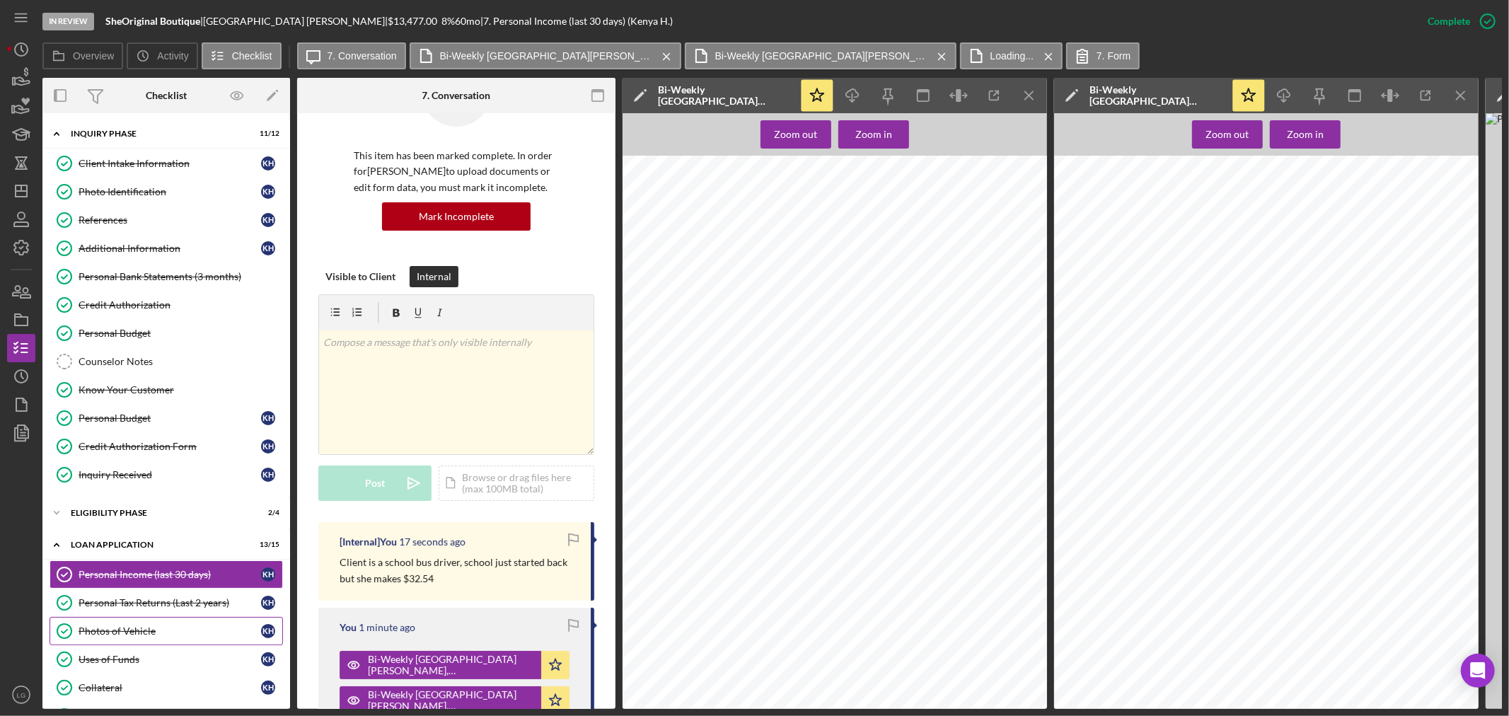
drag, startPoint x: 237, startPoint y: 608, endPoint x: 230, endPoint y: 620, distance: 13.9
click at [237, 608] on div "Personal Tax Returns (Last 2 years)" at bounding box center [170, 602] width 182 height 11
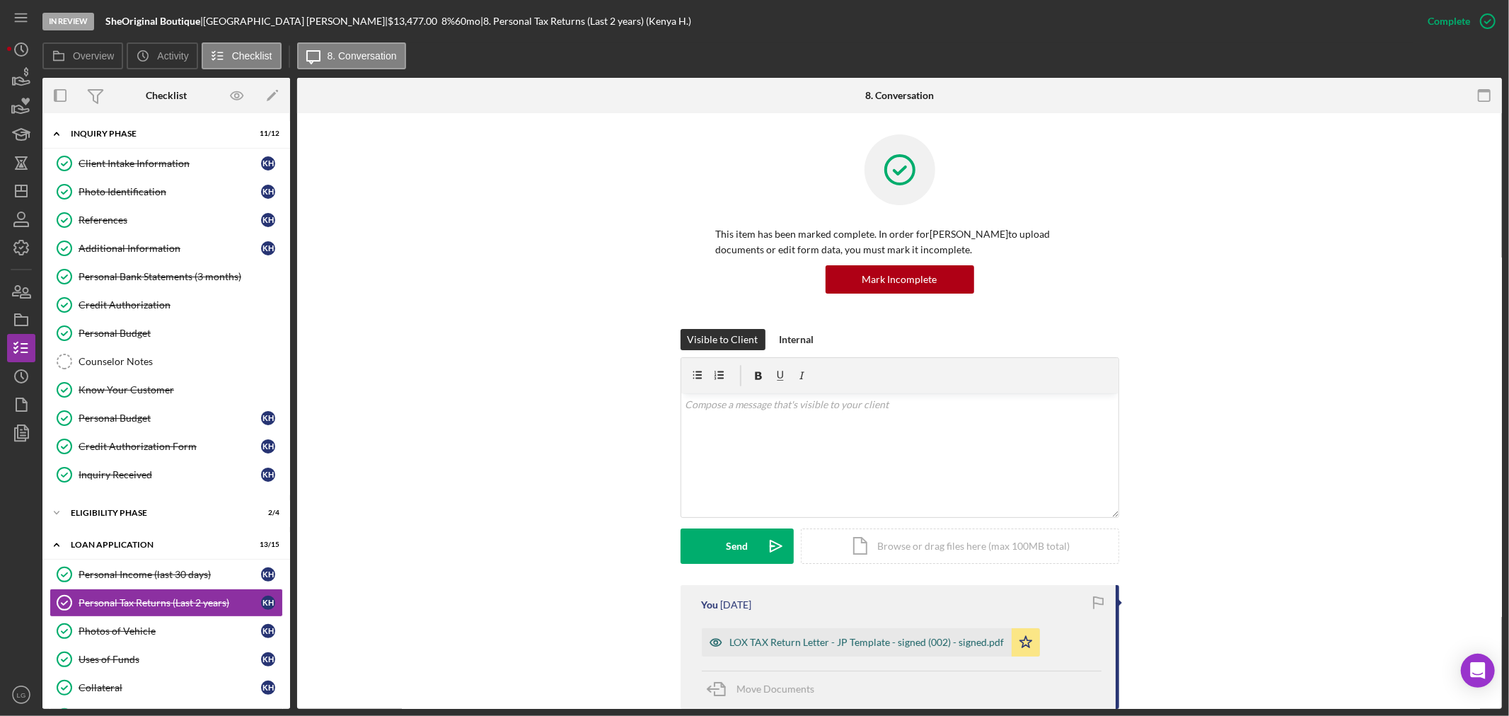
click at [868, 646] on div "LOX TAX Return Letter - JP Template - signed (002) - signed.pdf" at bounding box center [867, 642] width 274 height 11
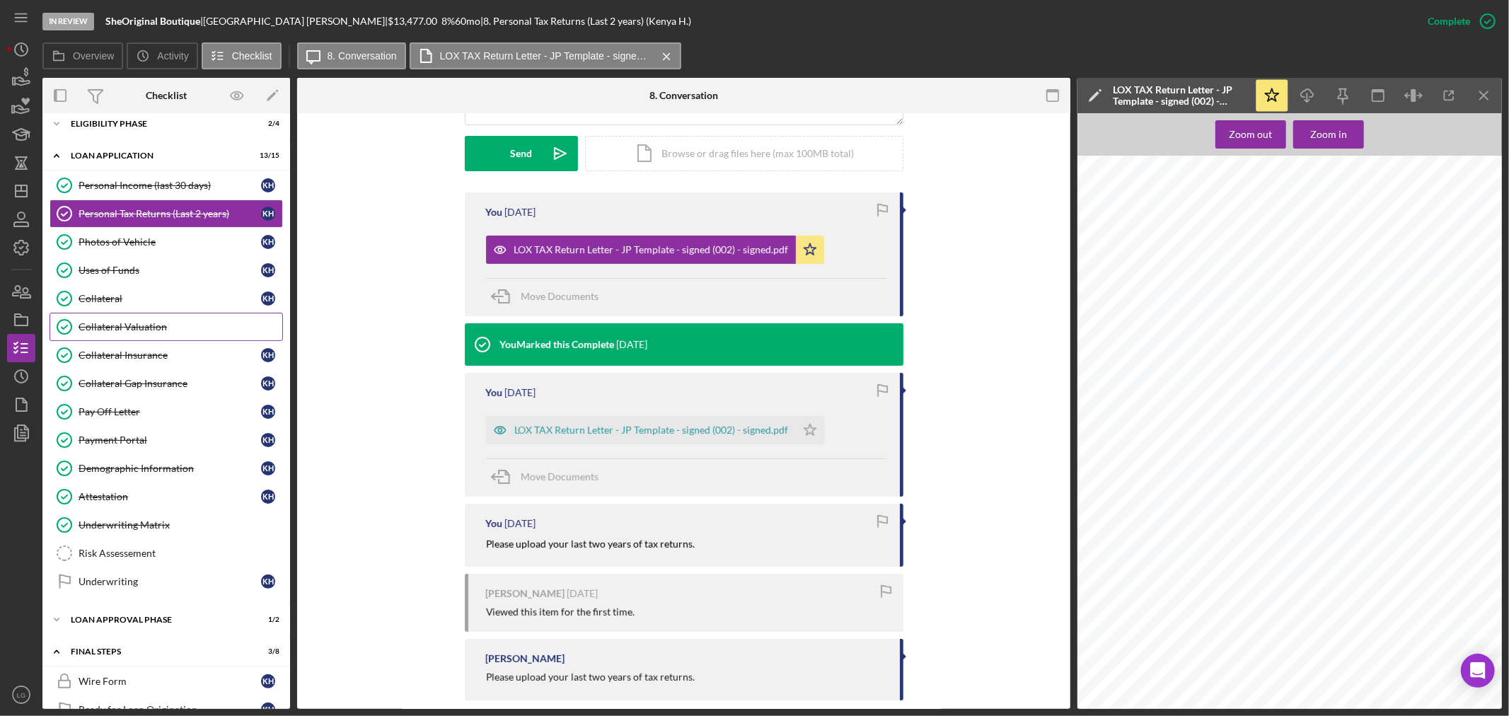
scroll to position [310, 0]
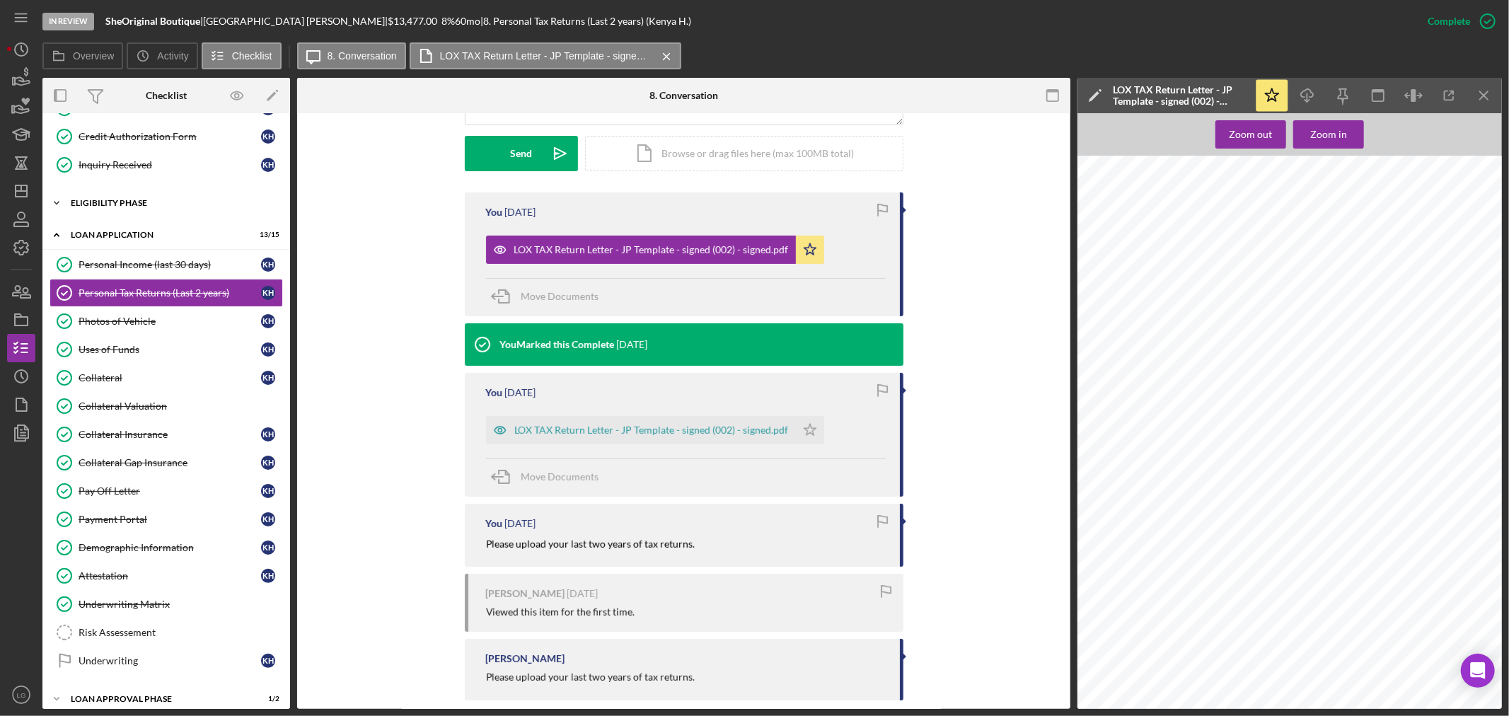
click at [133, 195] on div "Icon/Expander Eligibility Phase 2 / 4" at bounding box center [166, 203] width 248 height 28
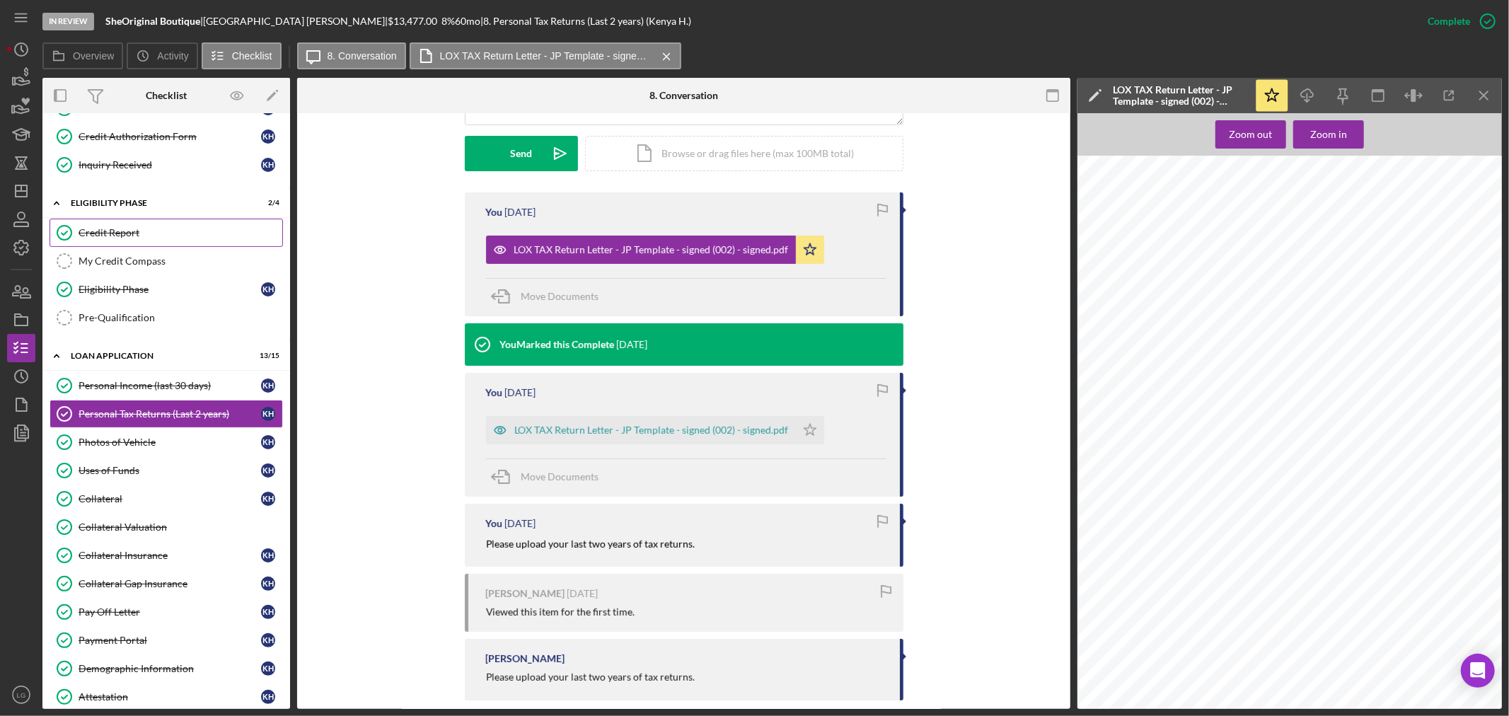
click at [132, 238] on div "Credit Report" at bounding box center [181, 232] width 204 height 11
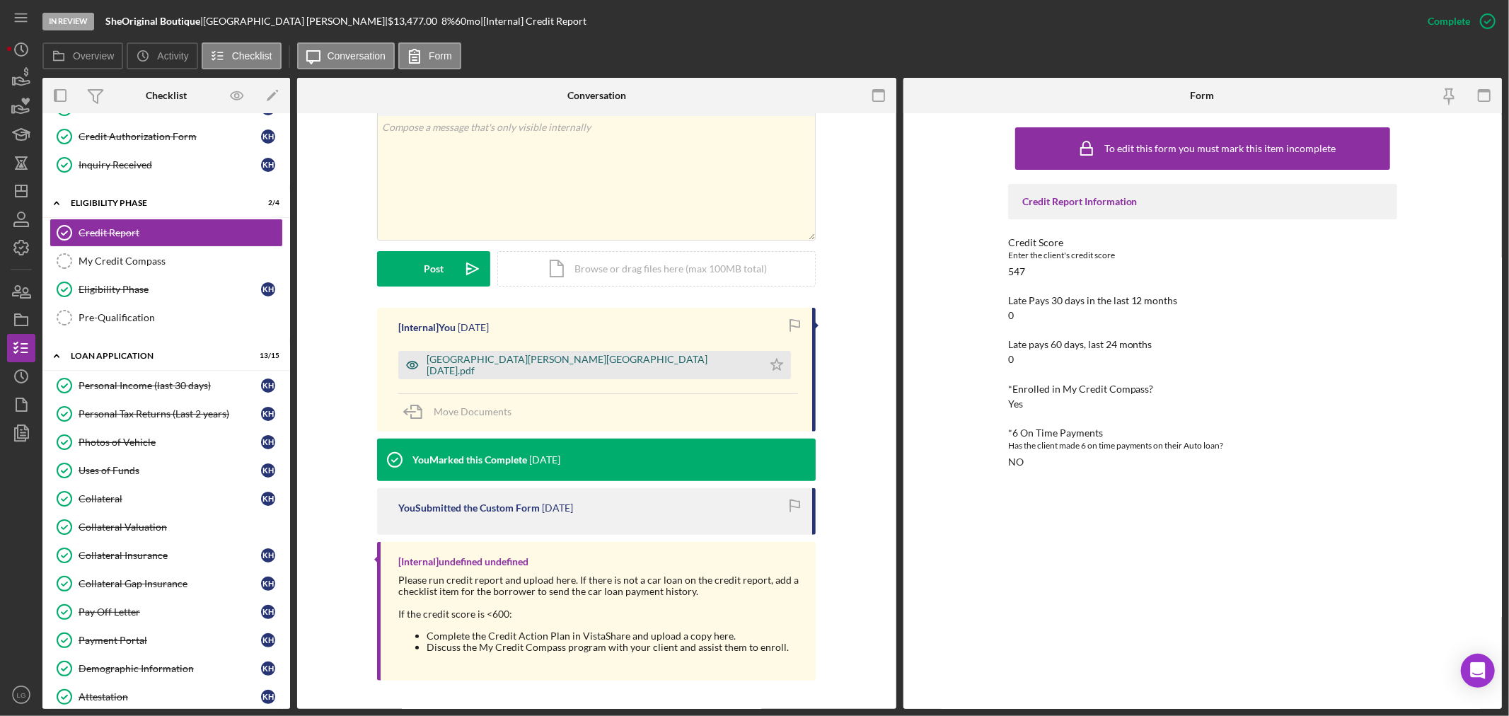
click at [467, 366] on div "Haywood, Kenya TU 7.29.25.pdf" at bounding box center [590, 365] width 329 height 23
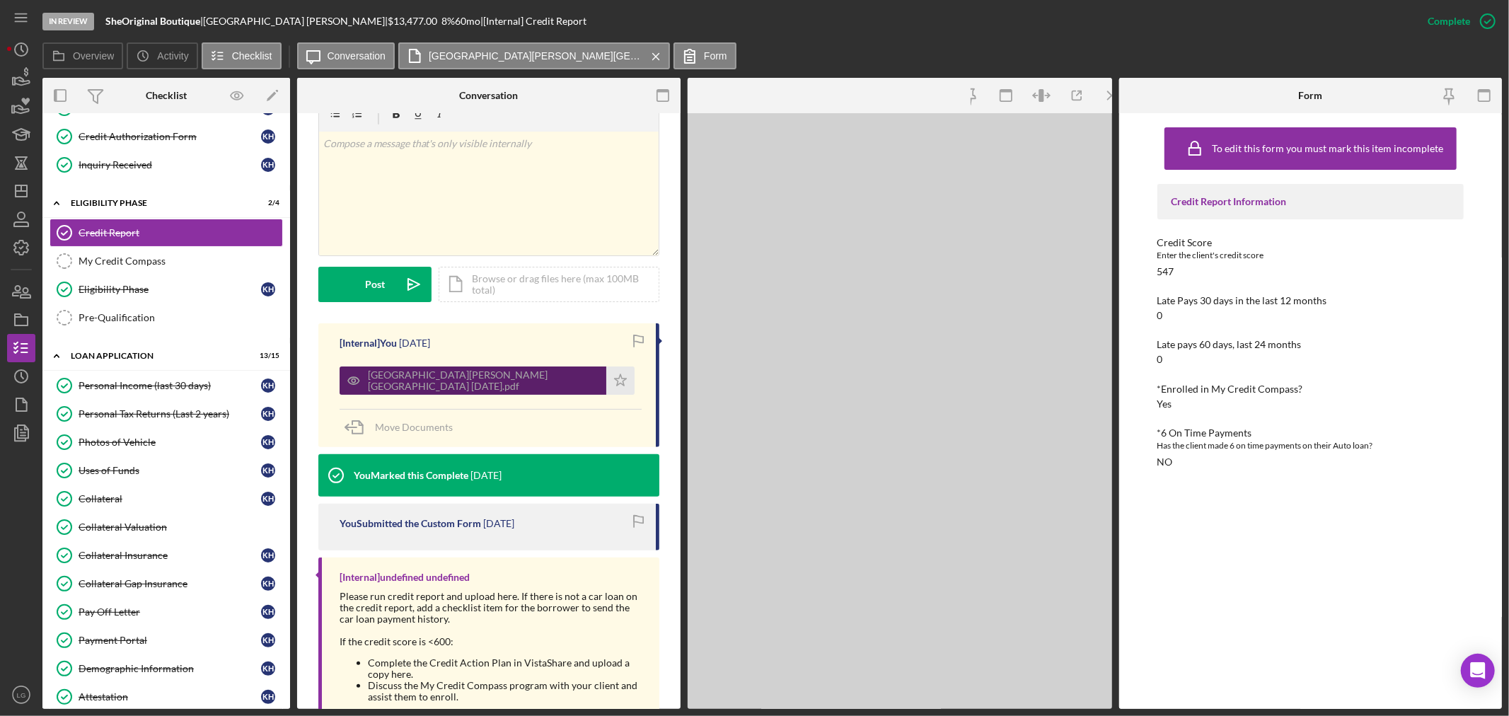
scroll to position [265, 0]
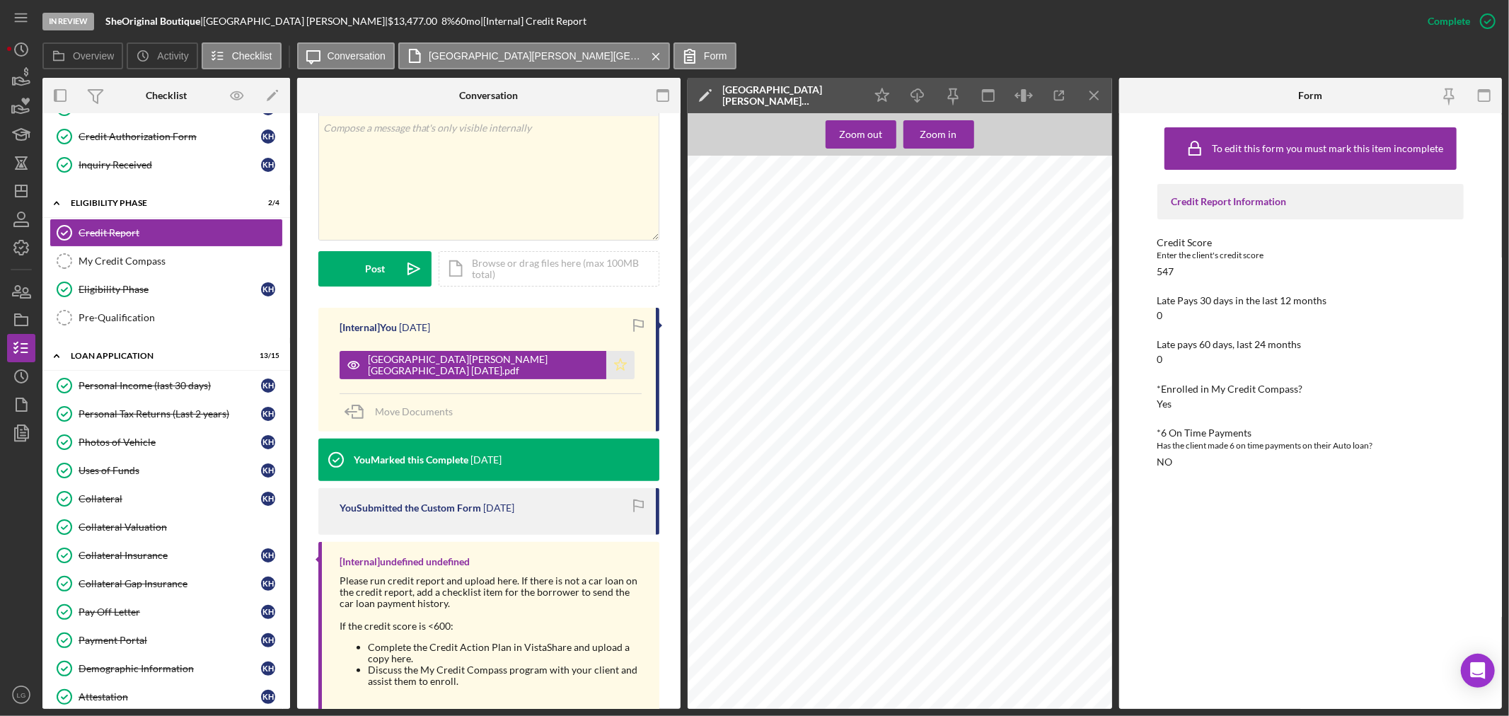
click at [606, 365] on icon "Icon/Star" at bounding box center [620, 365] width 28 height 28
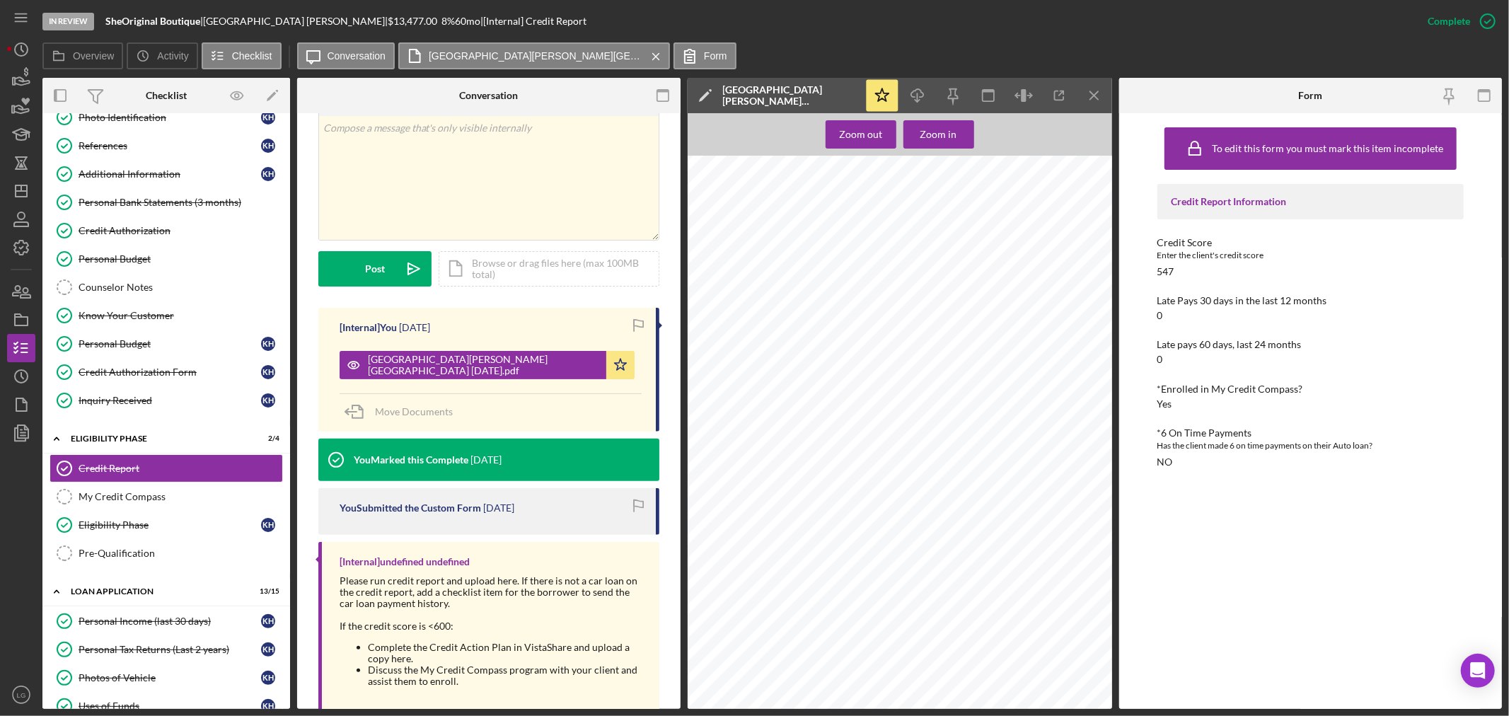
scroll to position [0, 0]
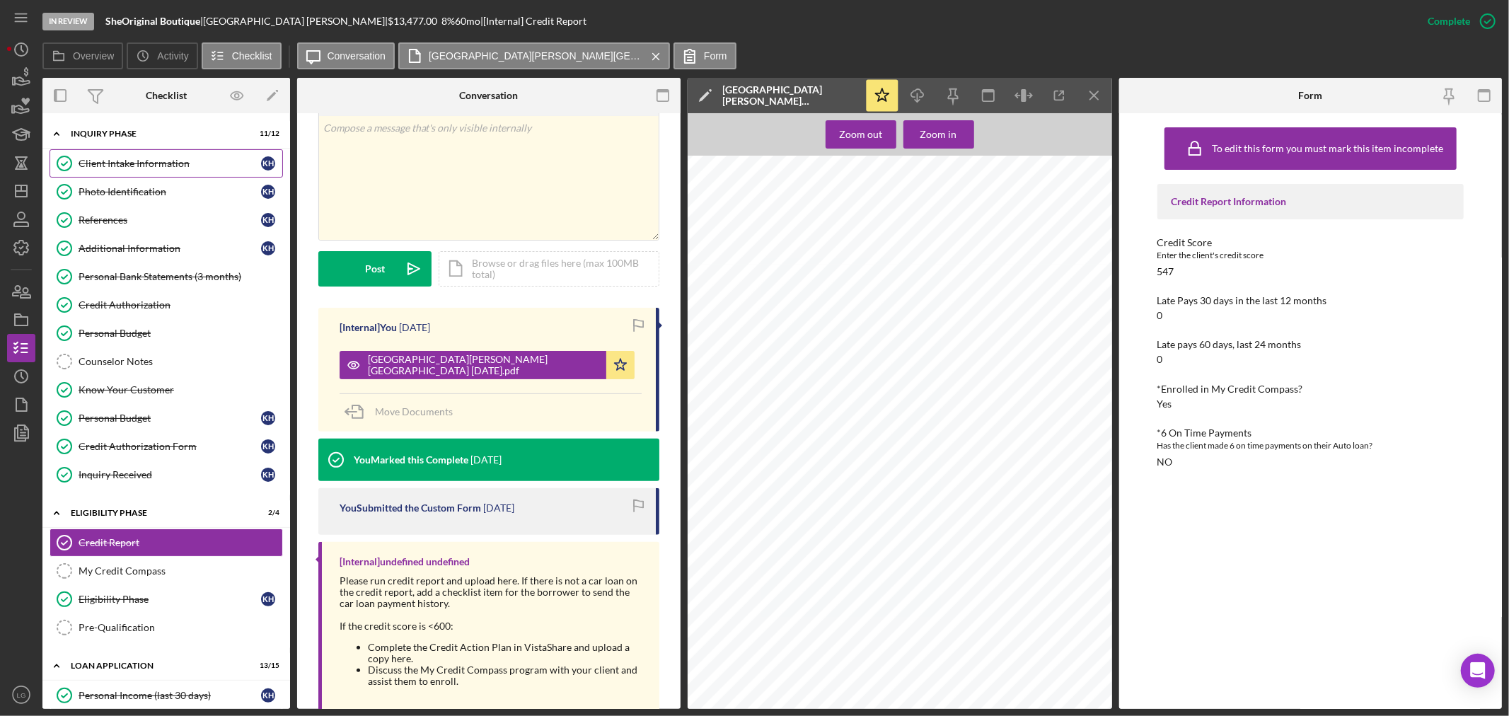
click at [132, 161] on div "Client Intake Information" at bounding box center [170, 163] width 182 height 11
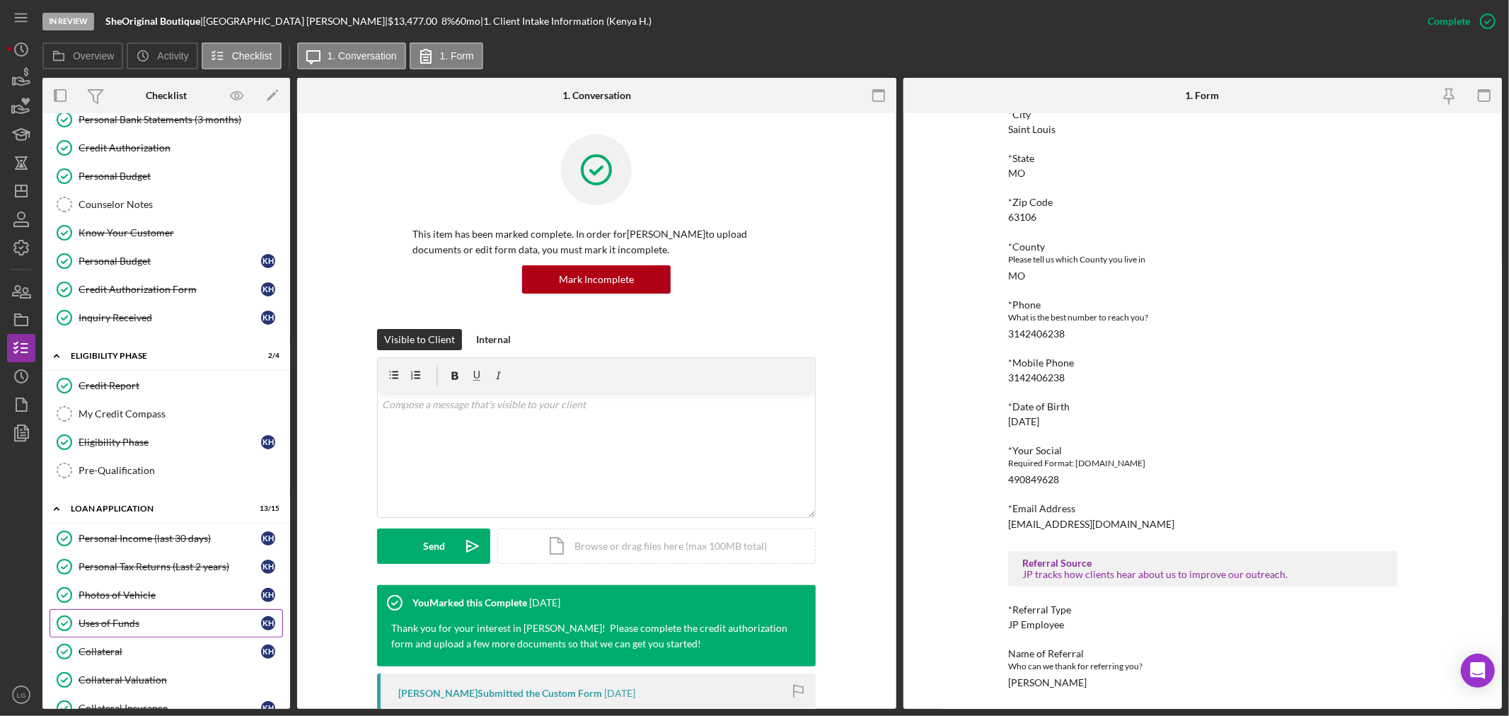
scroll to position [236, 0]
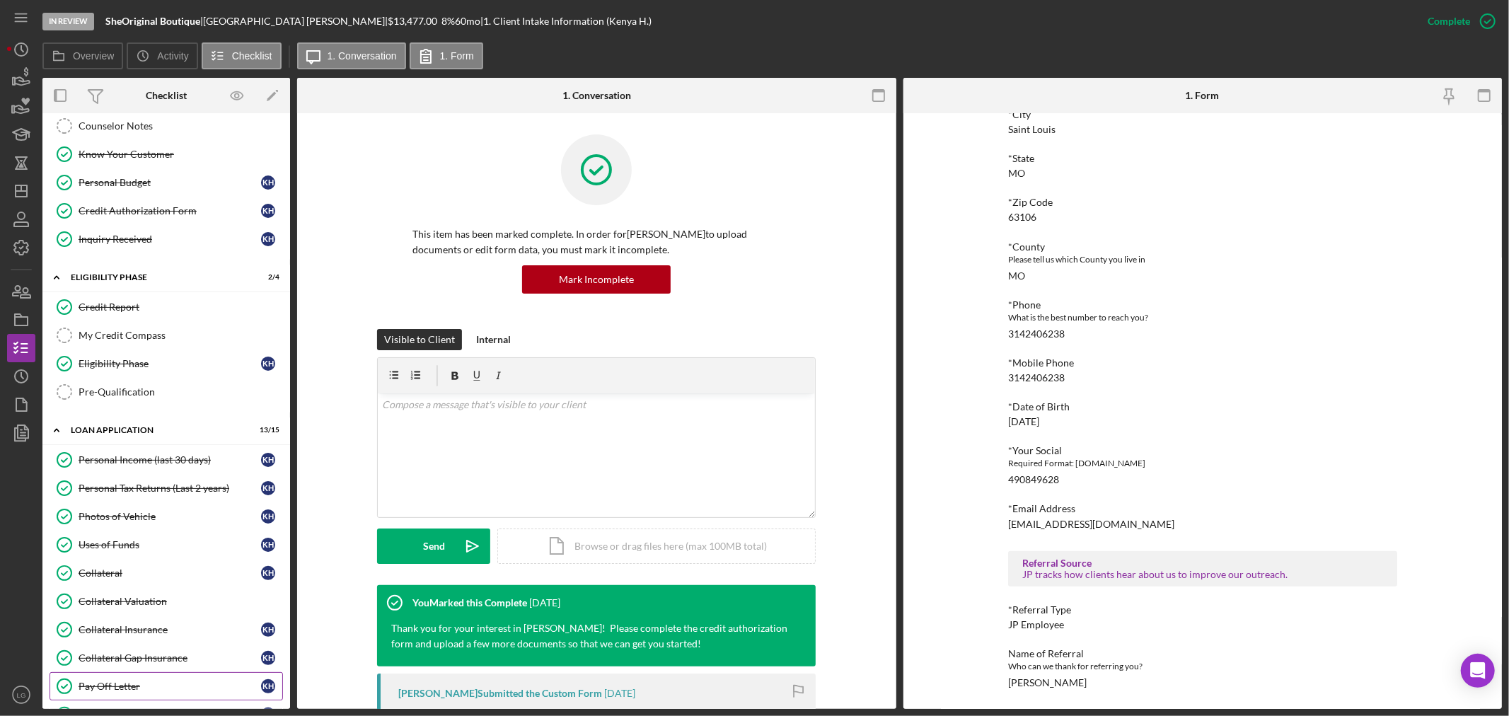
click at [120, 685] on div "Pay Off Letter" at bounding box center [170, 685] width 182 height 11
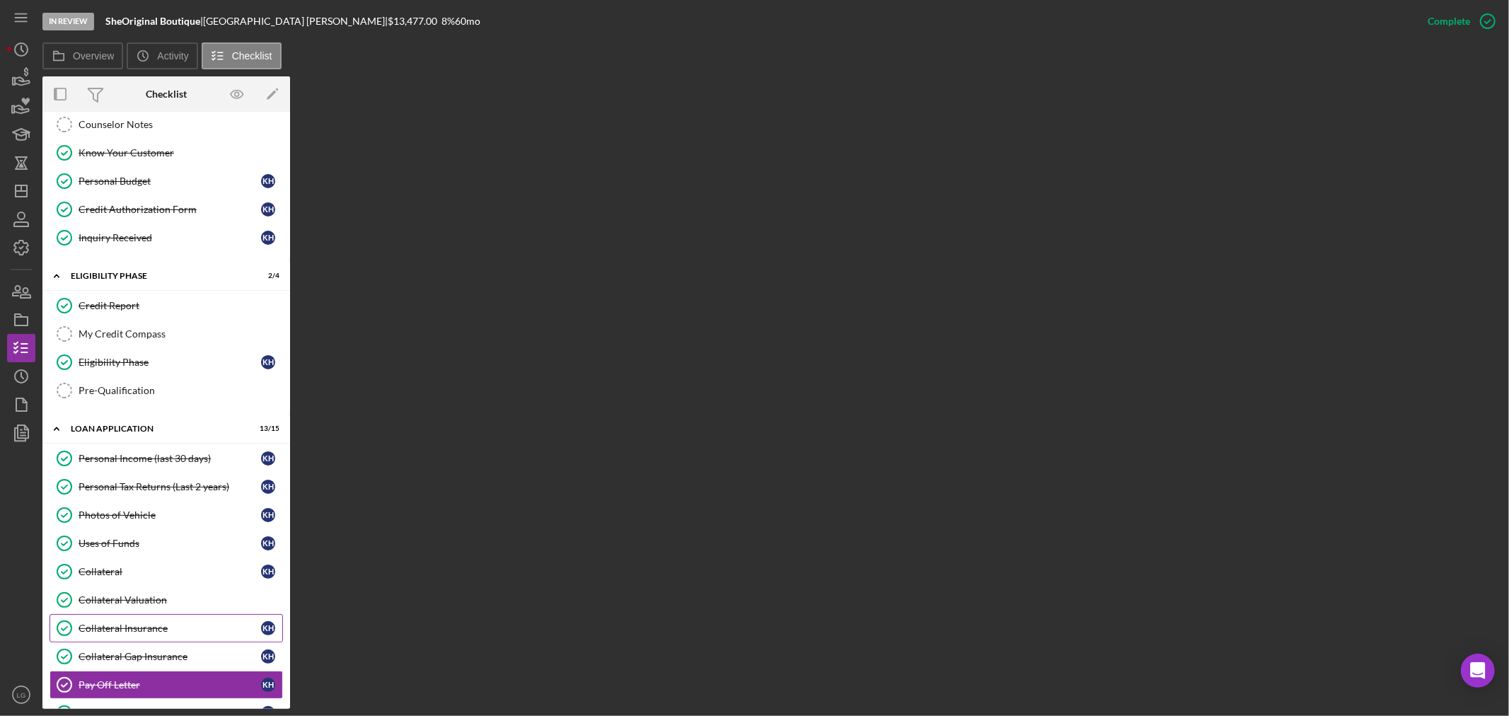
click at [223, 619] on link "Collateral Insurance Collateral Insurance K H" at bounding box center [166, 628] width 233 height 28
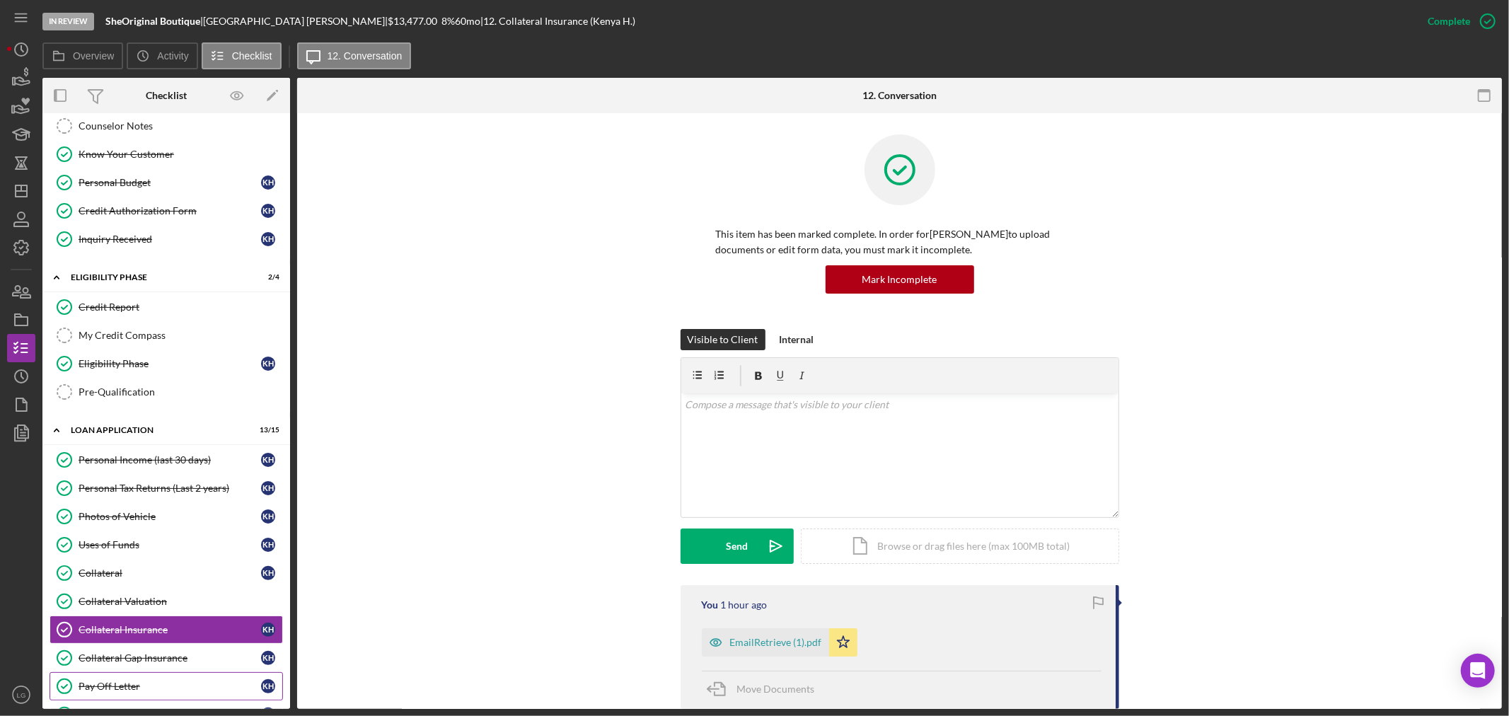
click at [161, 675] on link "Pay Off Letter Pay Off Letter K H" at bounding box center [166, 686] width 233 height 28
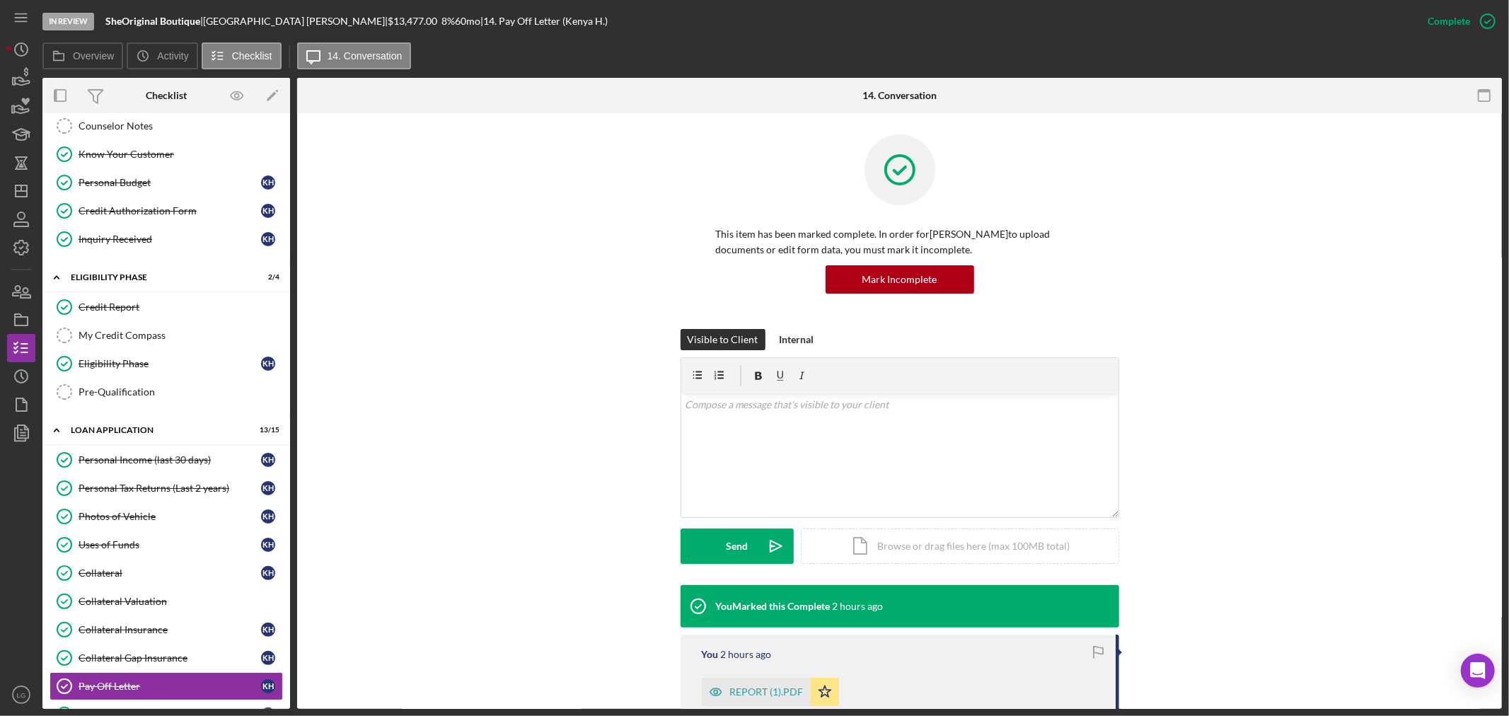
scroll to position [79, 0]
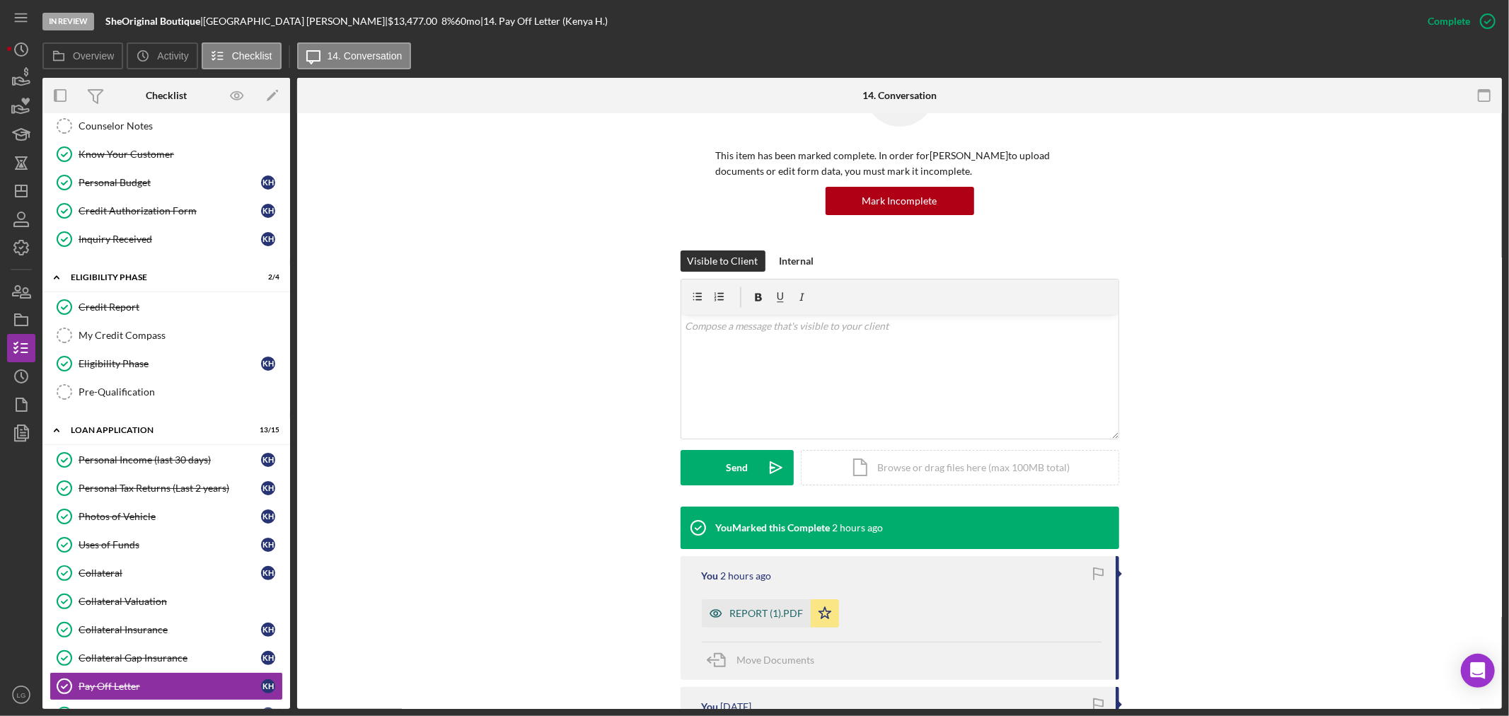
click at [760, 608] on div "REPORT (1).PDF" at bounding box center [767, 613] width 74 height 11
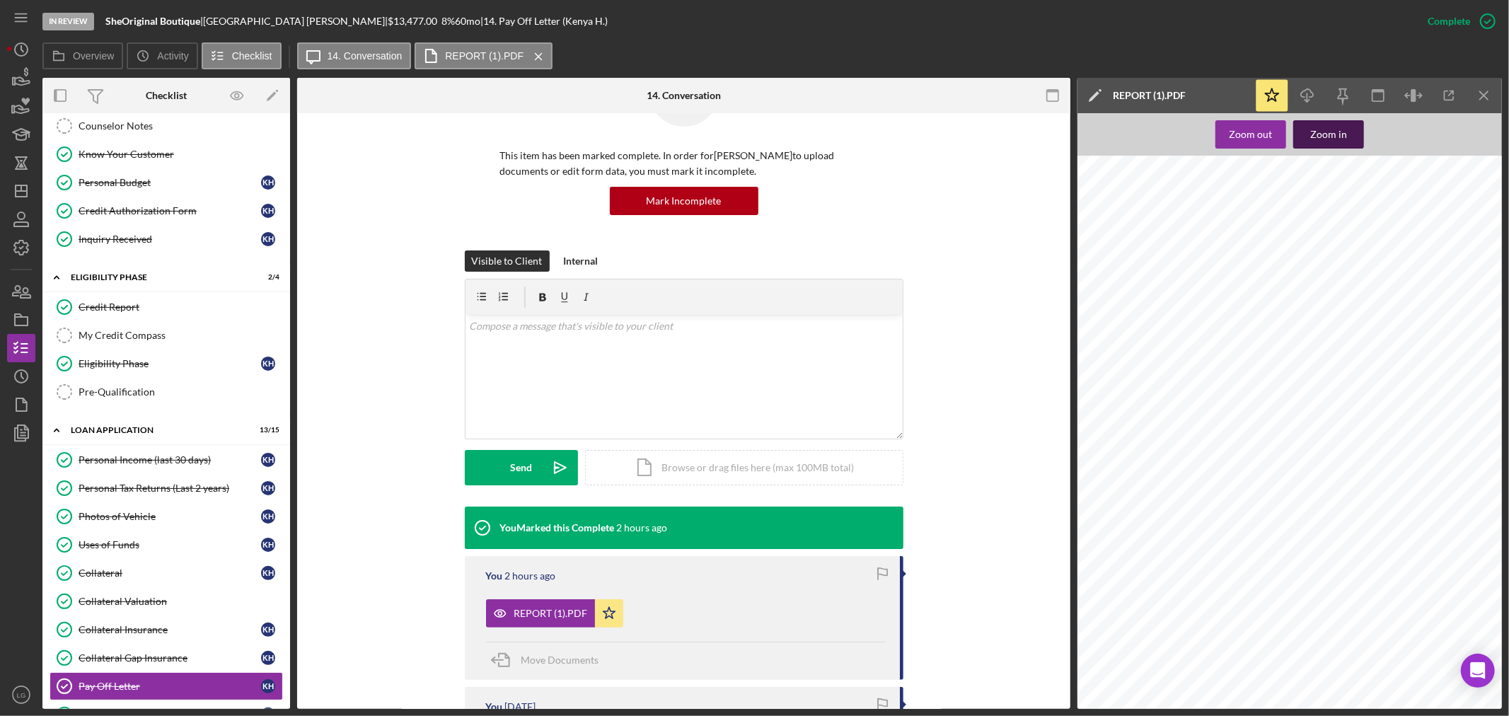
click at [1349, 132] on button "Zoom in" at bounding box center [1328, 134] width 71 height 28
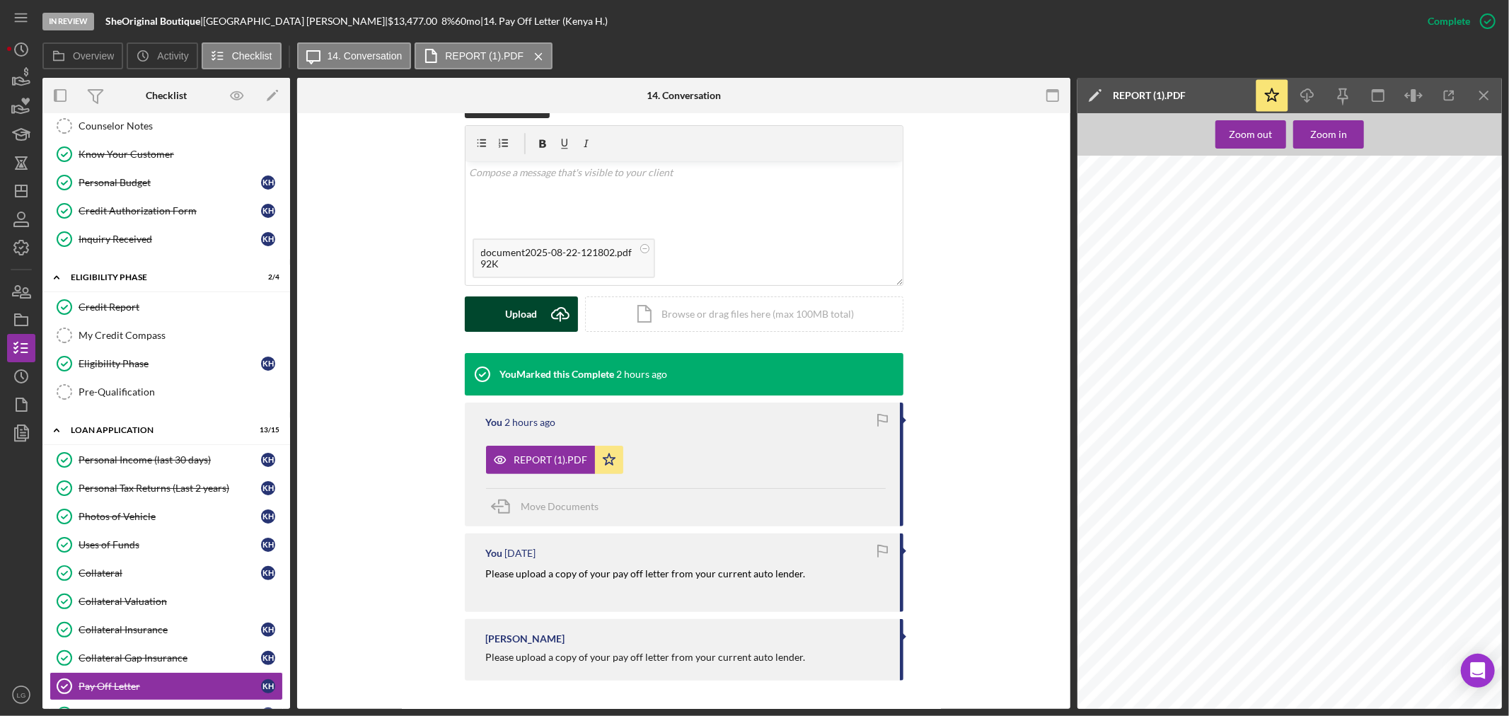
click at [519, 303] on div "Upload" at bounding box center [521, 313] width 32 height 35
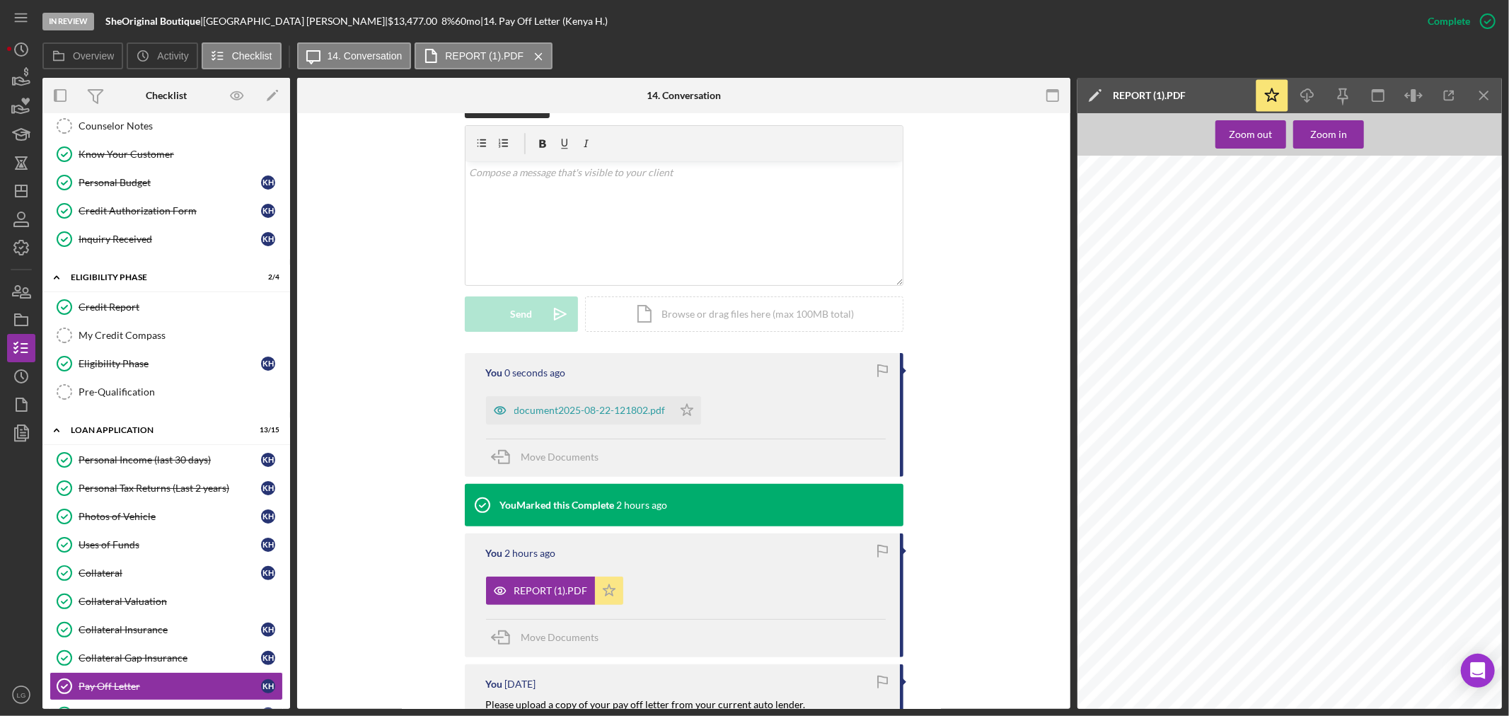
click at [608, 597] on icon "Icon/Star" at bounding box center [609, 590] width 28 height 28
click at [691, 412] on icon "Icon/Star" at bounding box center [687, 410] width 28 height 28
click at [622, 405] on div "document2025-08-22-121802.pdf" at bounding box center [589, 410] width 151 height 11
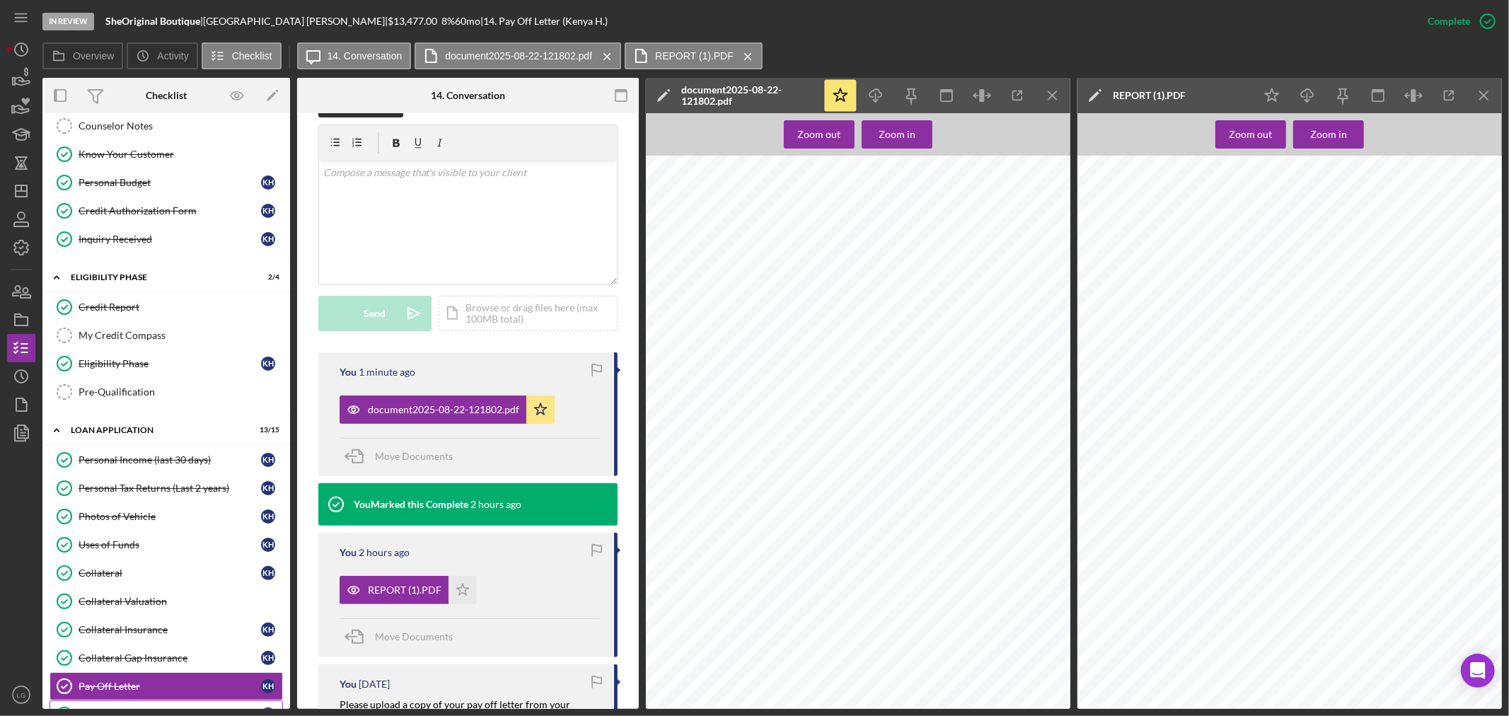
scroll to position [471, 0]
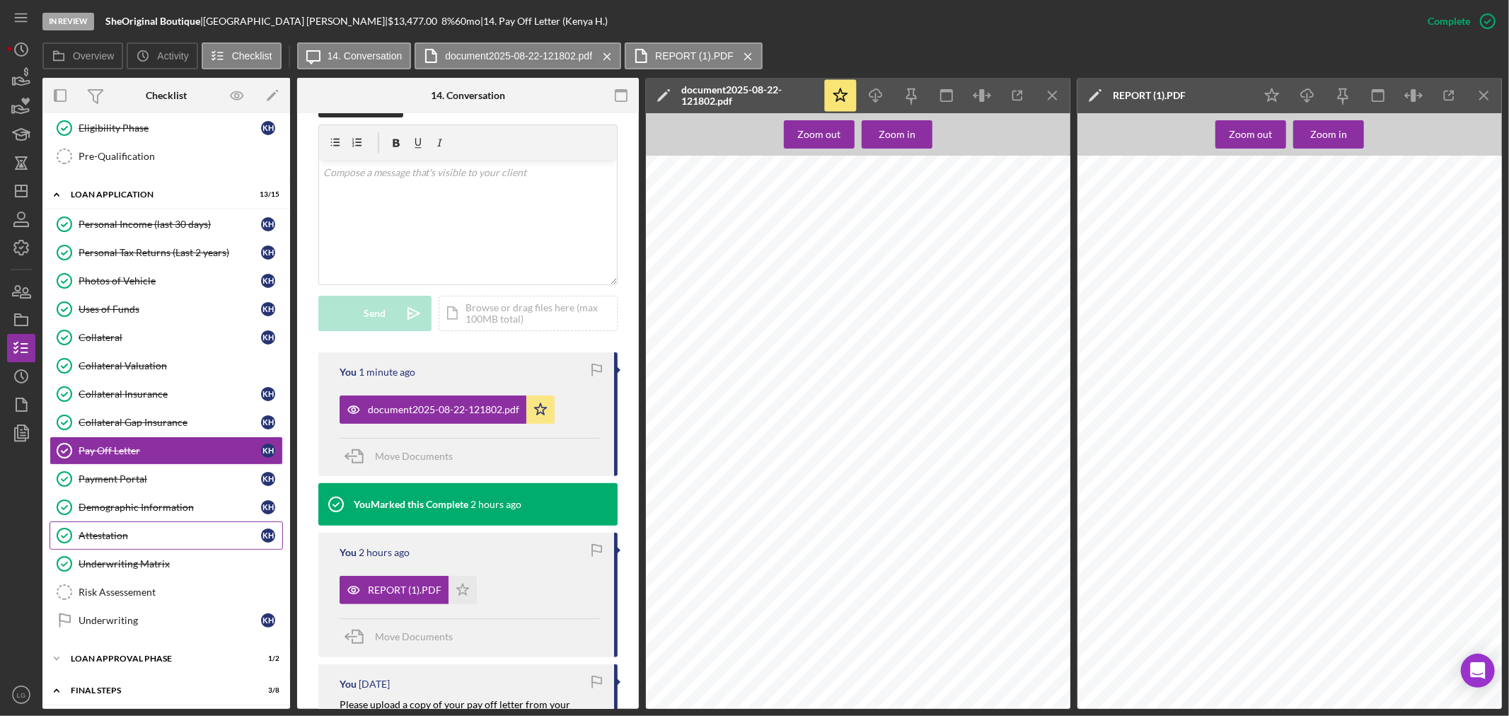
click at [111, 538] on div "Attestation" at bounding box center [170, 535] width 182 height 11
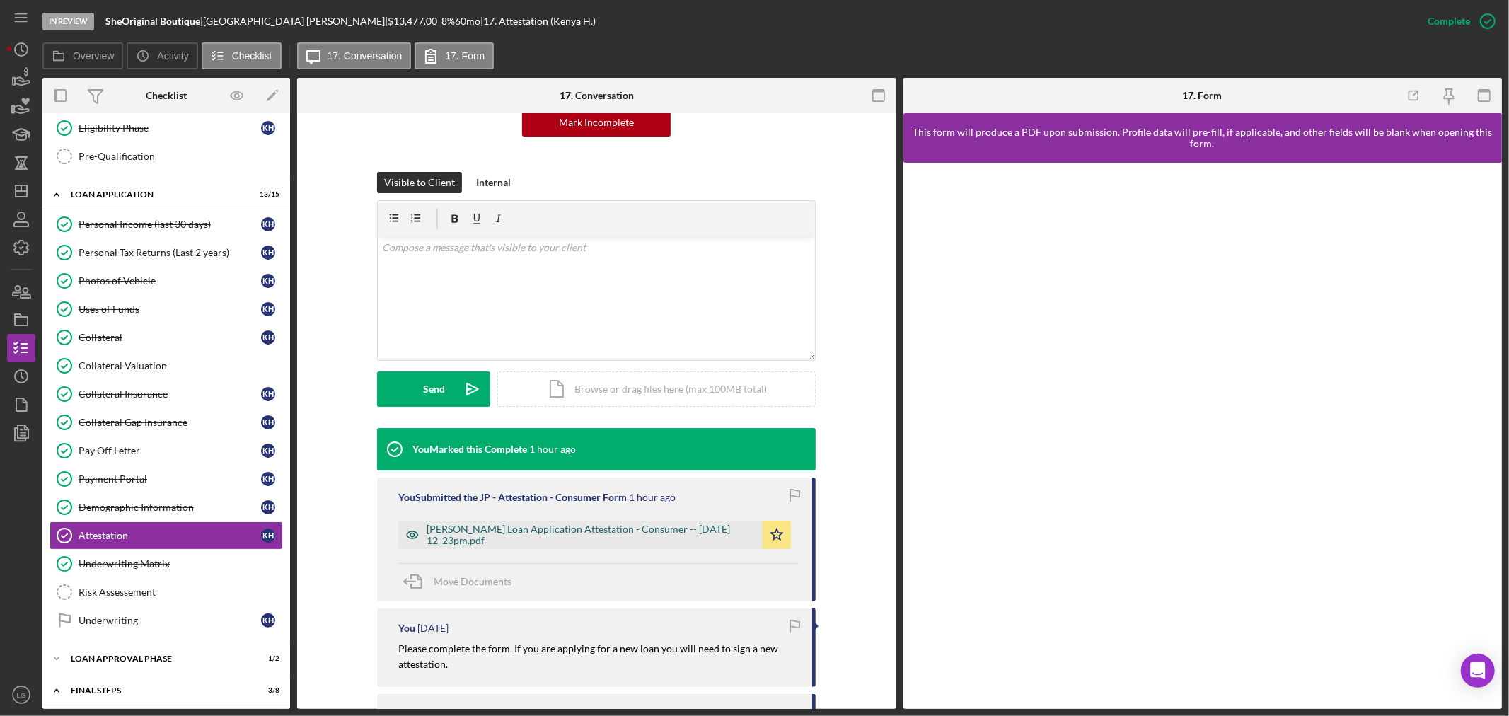
click at [564, 535] on div "Justine Petersen Loan Application Attestation - Consumer -- 2025-08-22 12_23pm.…" at bounding box center [590, 534] width 329 height 23
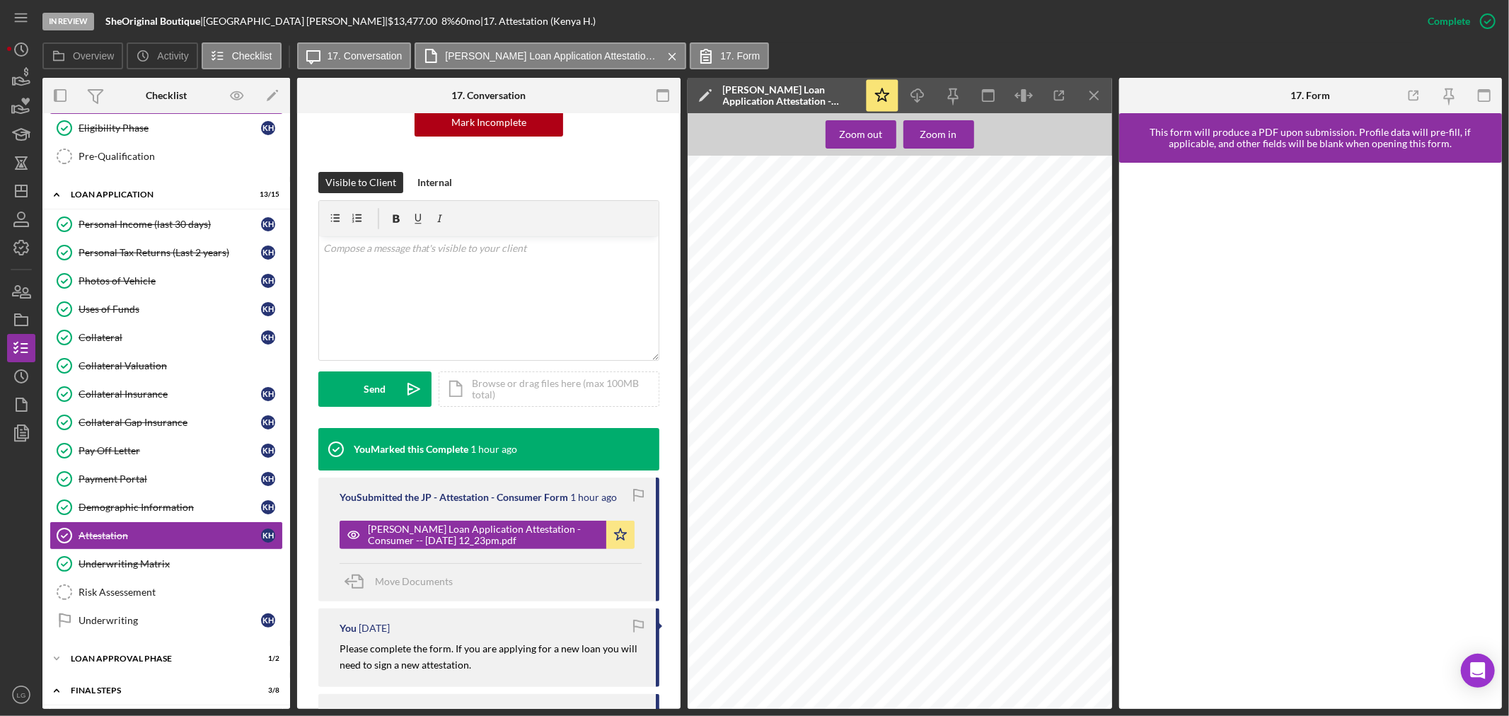
scroll to position [236, 0]
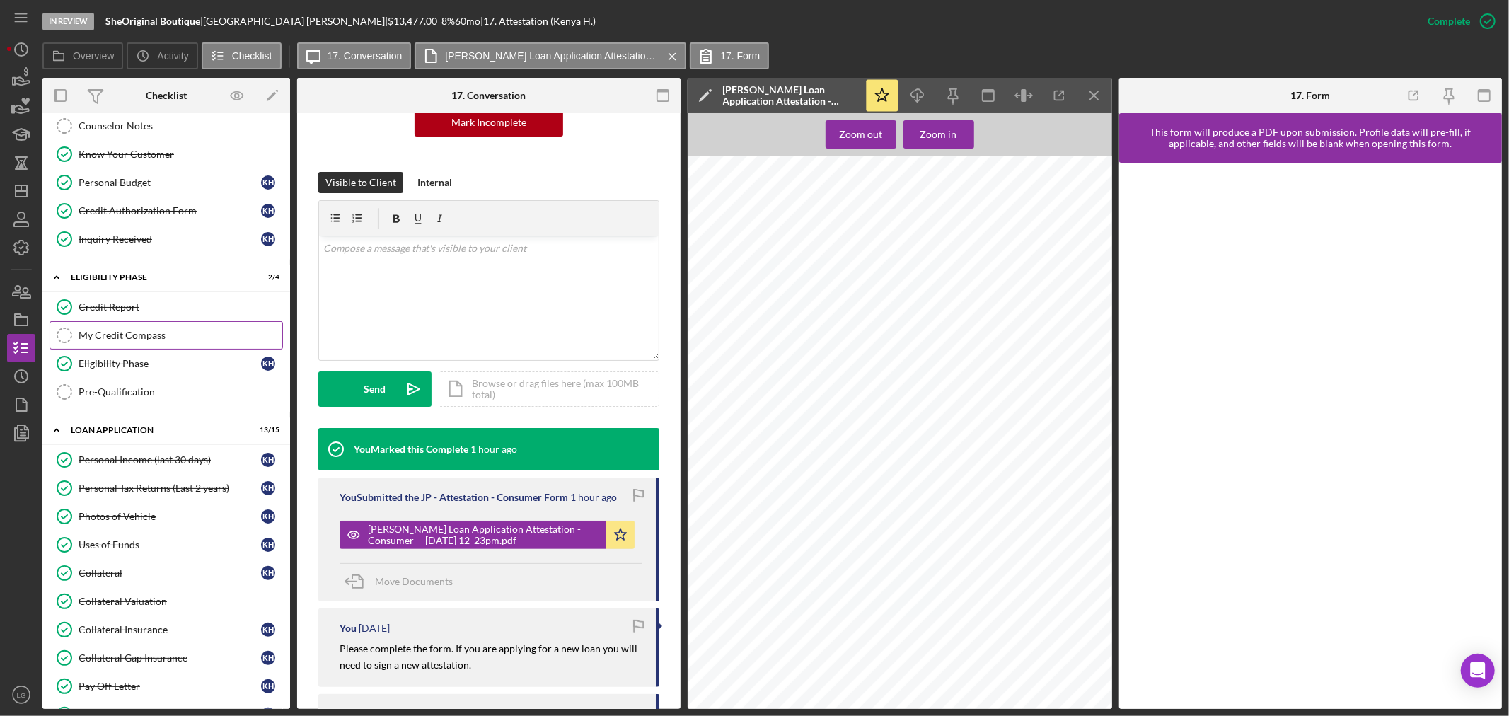
click at [122, 347] on link "My Credit Compass My Credit Compass" at bounding box center [166, 335] width 233 height 28
